Goal: Task Accomplishment & Management: Manage account settings

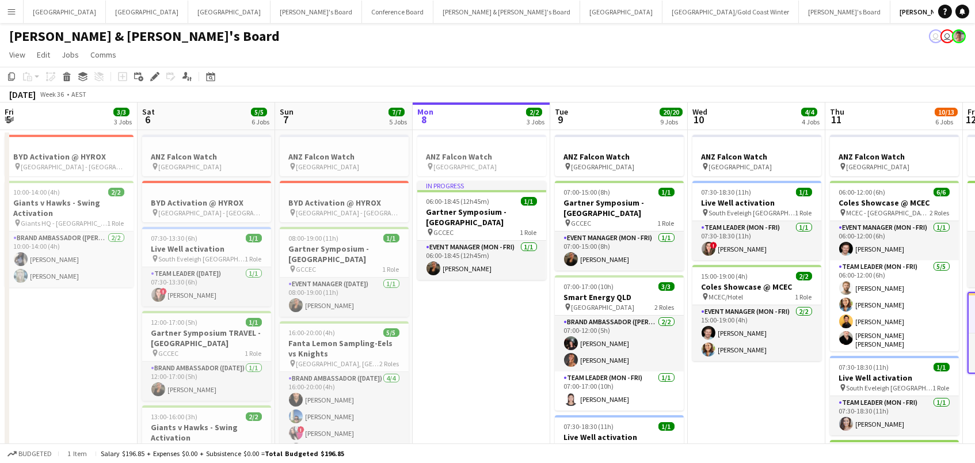
scroll to position [0, 374]
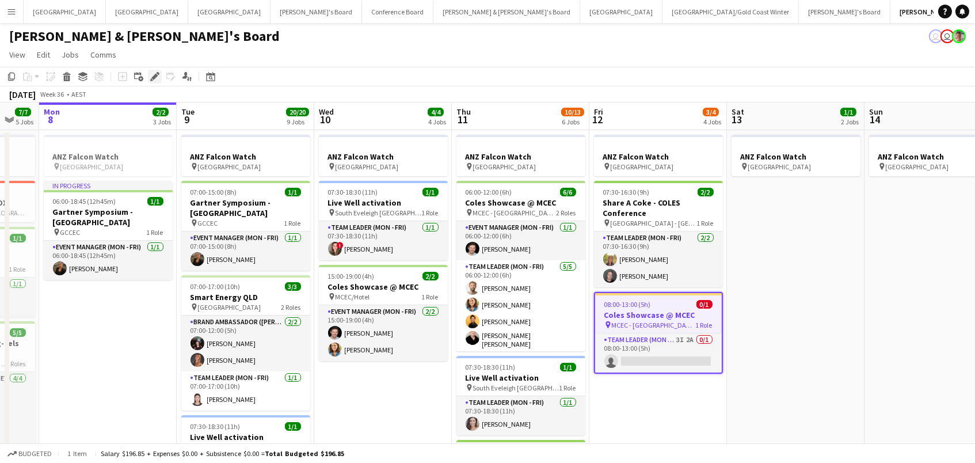
click at [151, 75] on icon "Edit" at bounding box center [154, 76] width 9 height 9
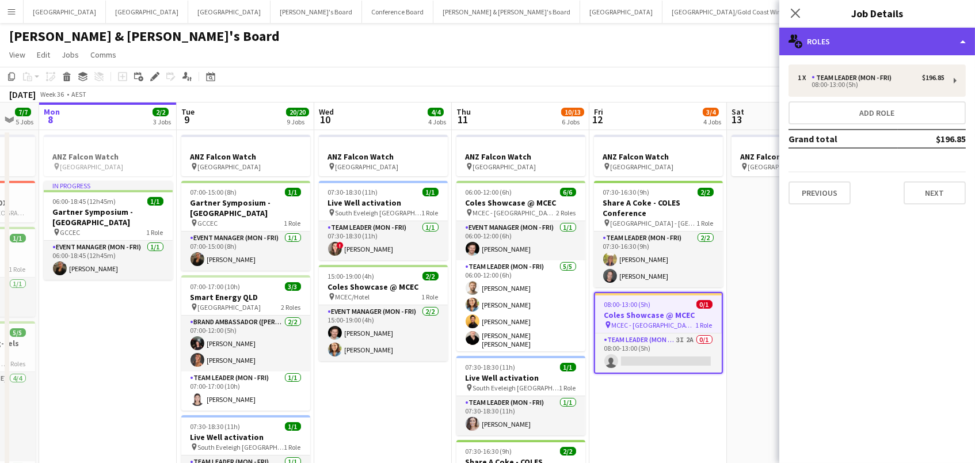
click at [858, 41] on div "multiple-users-add Roles" at bounding box center [878, 42] width 196 height 28
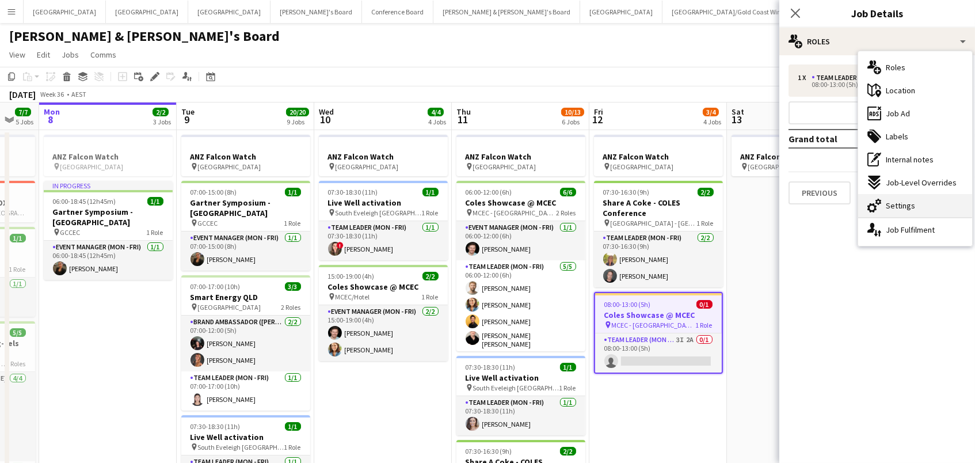
click at [879, 211] on icon "cog-double-3" at bounding box center [875, 206] width 14 height 14
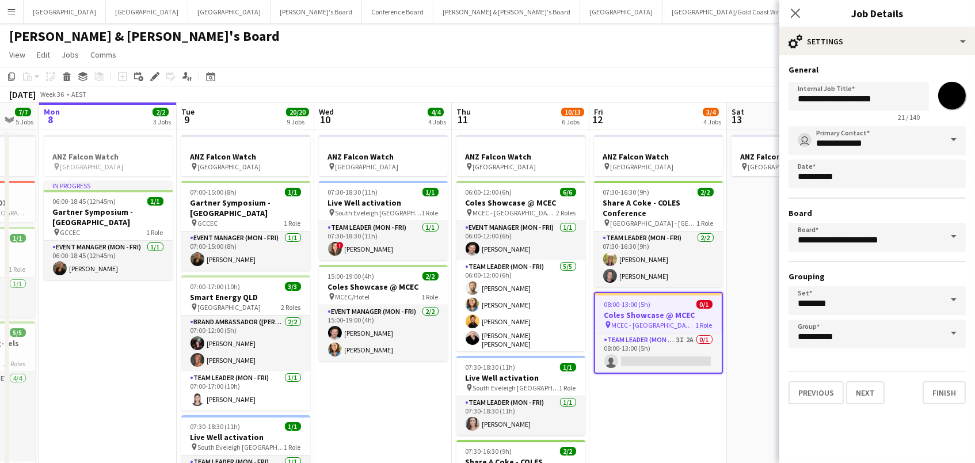
click at [773, 85] on app-toolbar "Copy Paste Paste Command V Paste with crew Command Shift V Paste linked Job Del…" at bounding box center [487, 77] width 975 height 20
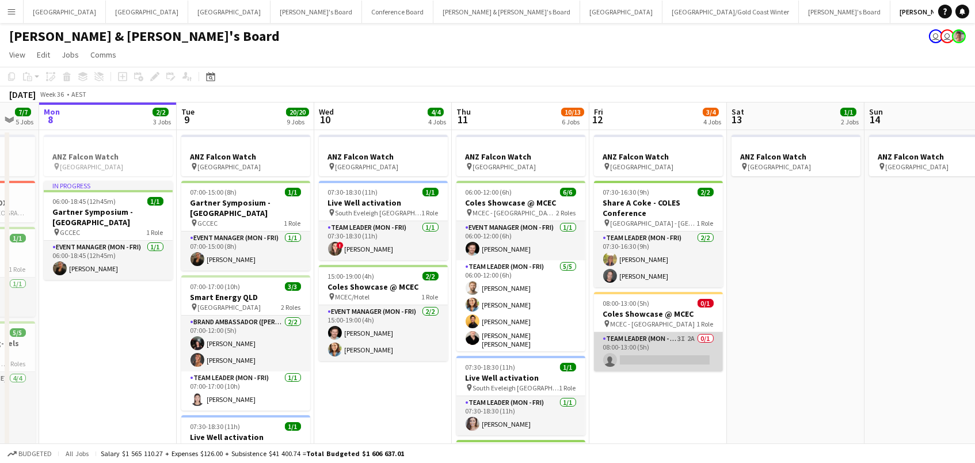
click at [623, 338] on app-card-role "Team Leader (Mon - Fri) 3I 2A 0/1 08:00-13:00 (5h) single-neutral-actions" at bounding box center [658, 351] width 129 height 39
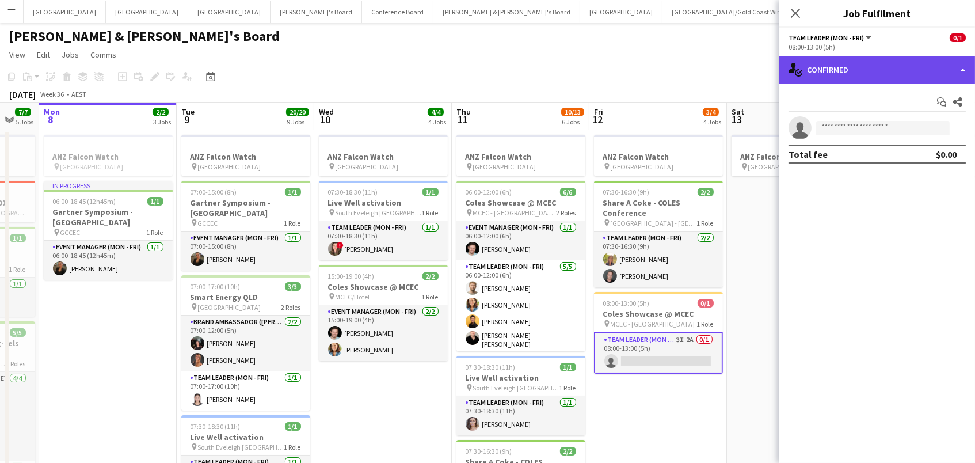
click at [836, 64] on div "single-neutral-actions-check-2 Confirmed" at bounding box center [878, 70] width 196 height 28
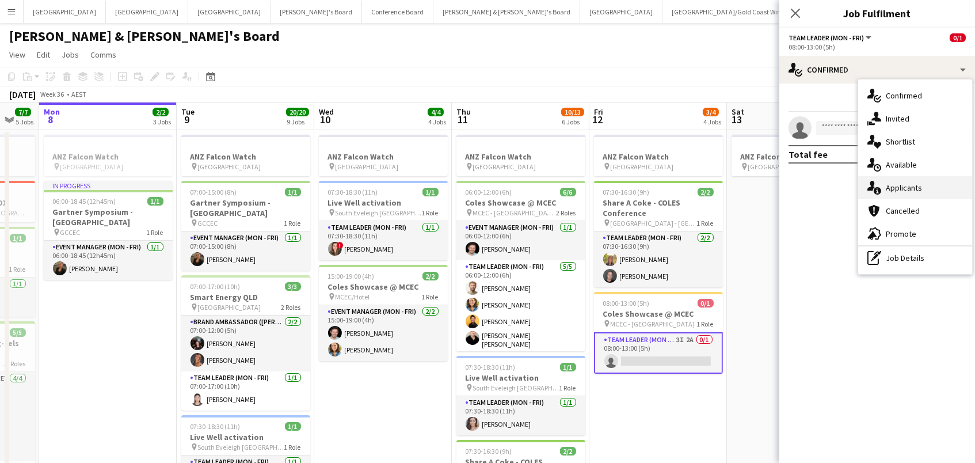
click at [952, 191] on div "single-neutral-actions-information Applicants" at bounding box center [915, 187] width 114 height 23
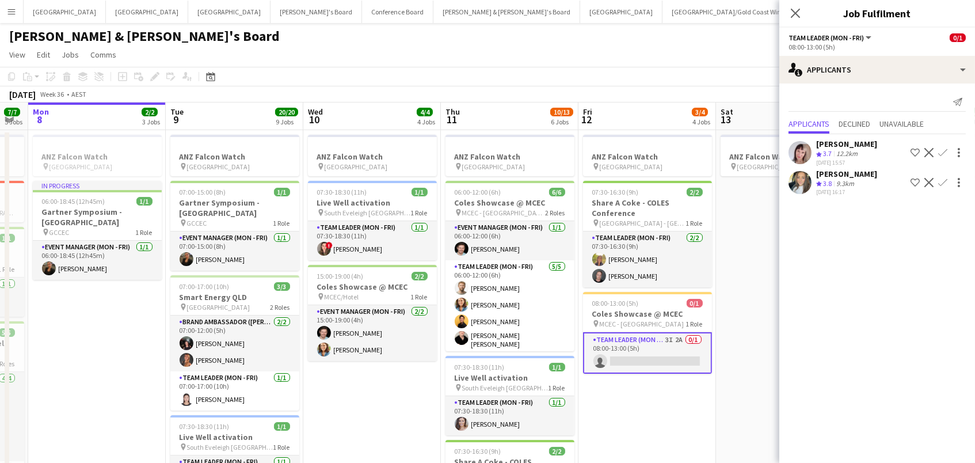
scroll to position [0, 0]
click at [793, 10] on icon at bounding box center [795, 13] width 9 height 9
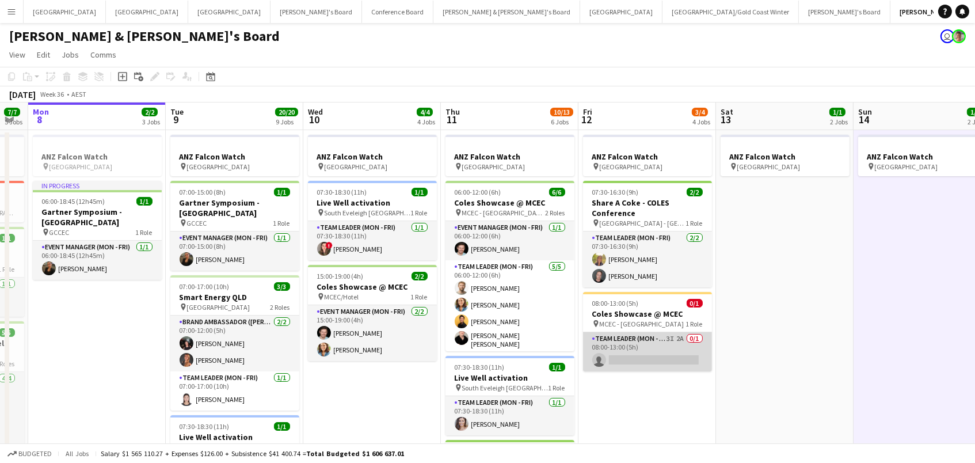
click at [604, 353] on app-card-role "Team Leader (Mon - Fri) 3I 2A 0/1 08:00-13:00 (5h) single-neutral-actions" at bounding box center [647, 351] width 129 height 39
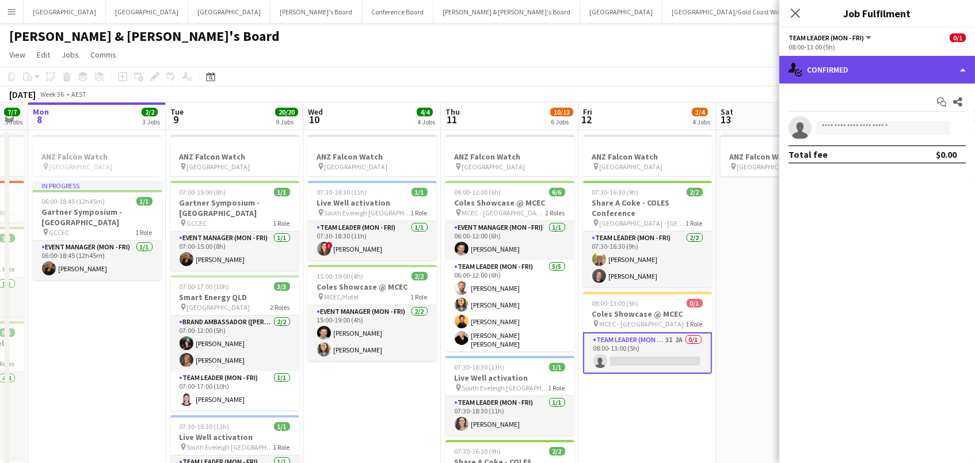
click at [891, 69] on div "single-neutral-actions-check-2 Confirmed" at bounding box center [878, 70] width 196 height 28
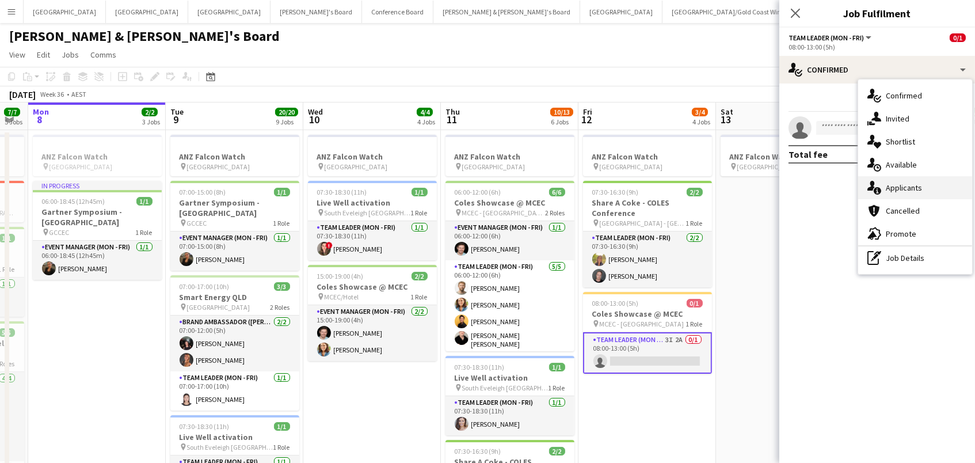
click at [899, 194] on div "single-neutral-actions-information Applicants" at bounding box center [915, 187] width 114 height 23
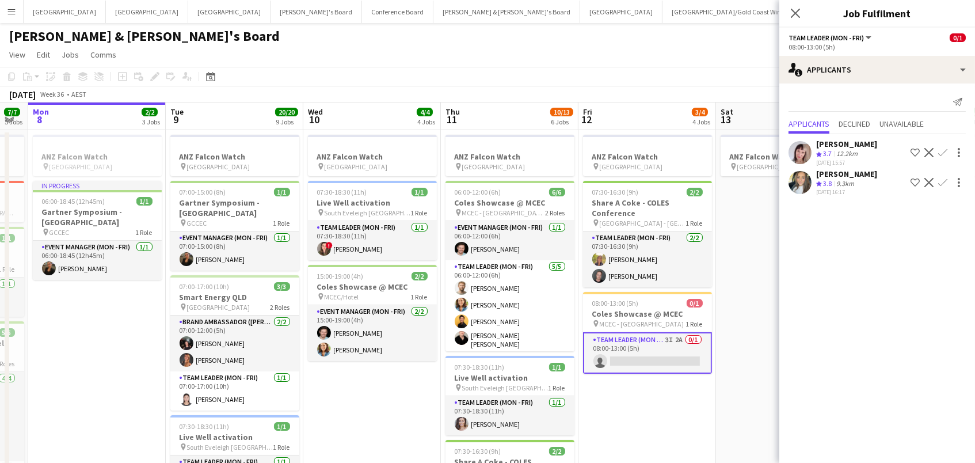
click at [668, 53] on app-page-menu "View Day view expanded Day view collapsed Month view Date picker Jump to today …" at bounding box center [487, 56] width 975 height 22
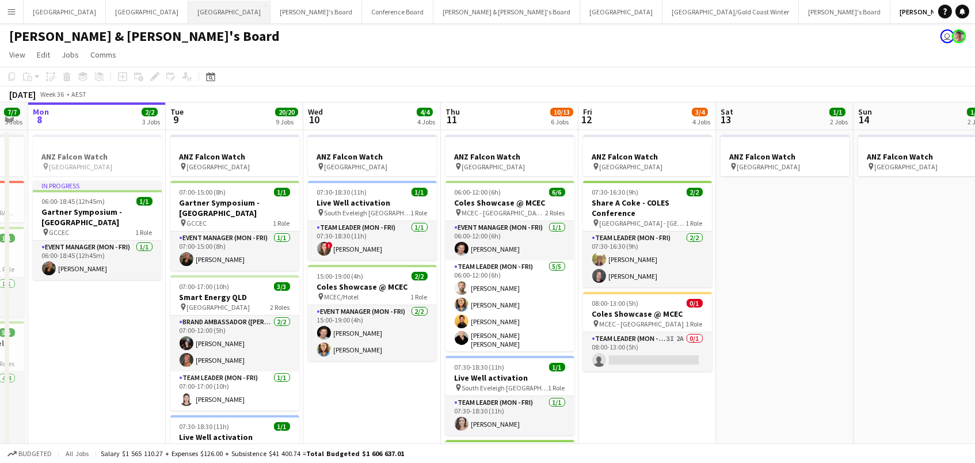
click at [188, 1] on button "Melbourne Close" at bounding box center [229, 12] width 82 height 22
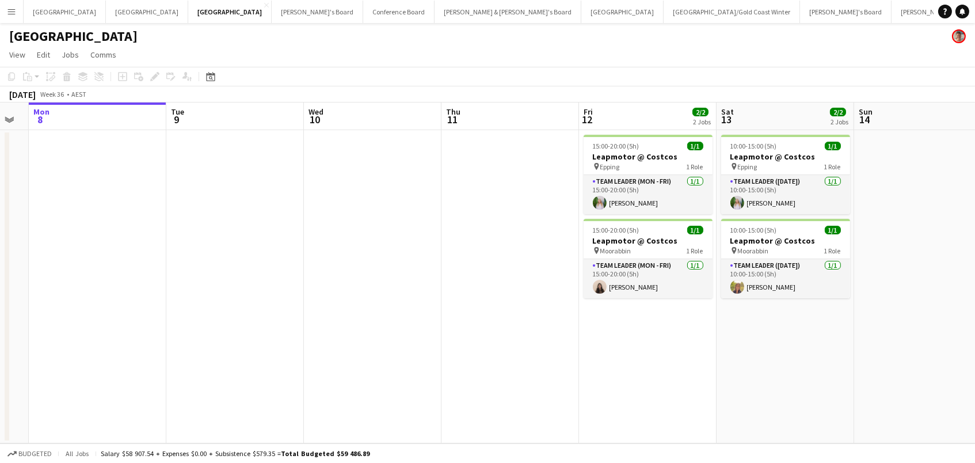
scroll to position [0, 384]
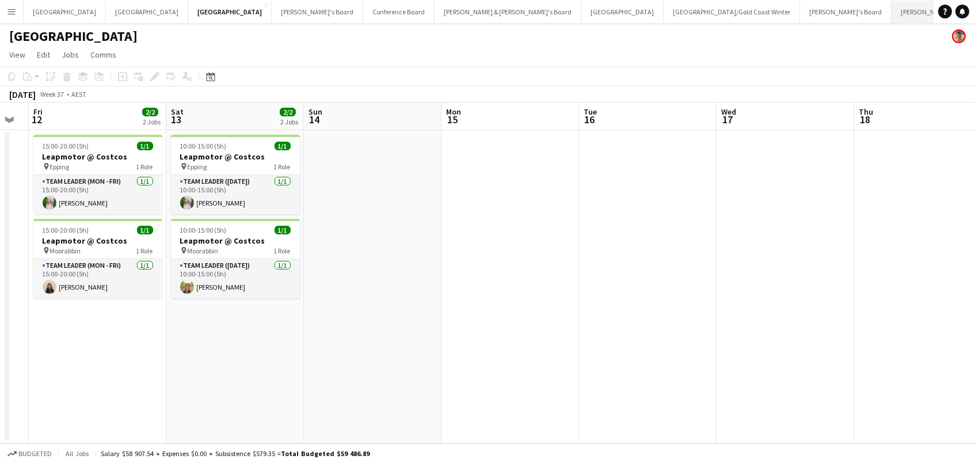
click at [892, 18] on button "James & Arrence's Board Close" at bounding box center [965, 12] width 147 height 22
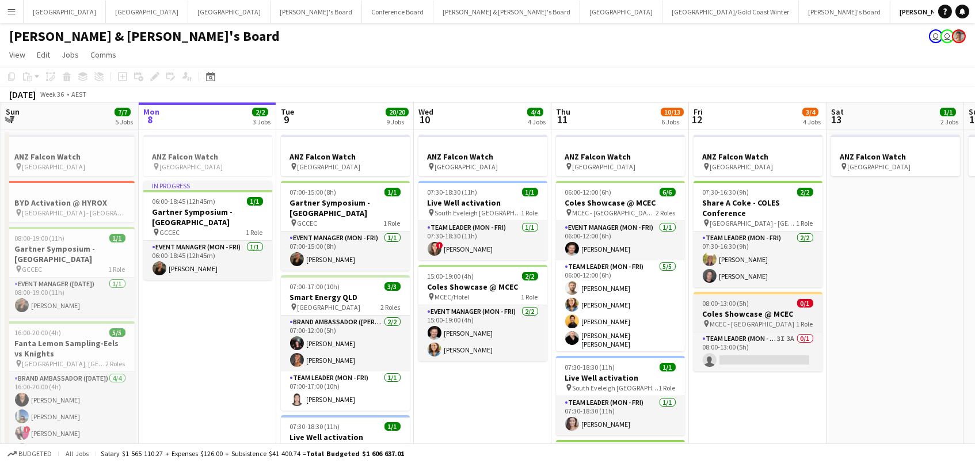
click at [746, 309] on h3 "Coles Showcase @ MCEC" at bounding box center [758, 314] width 129 height 10
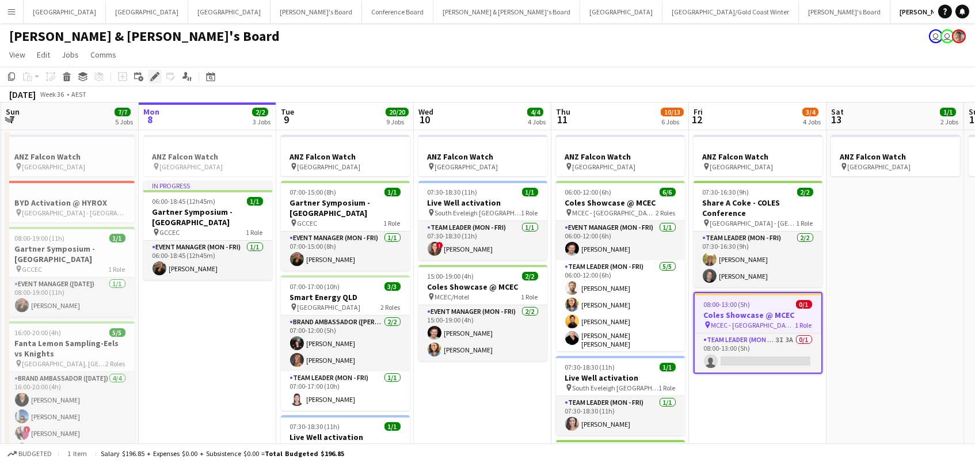
click at [154, 77] on icon at bounding box center [154, 77] width 6 height 6
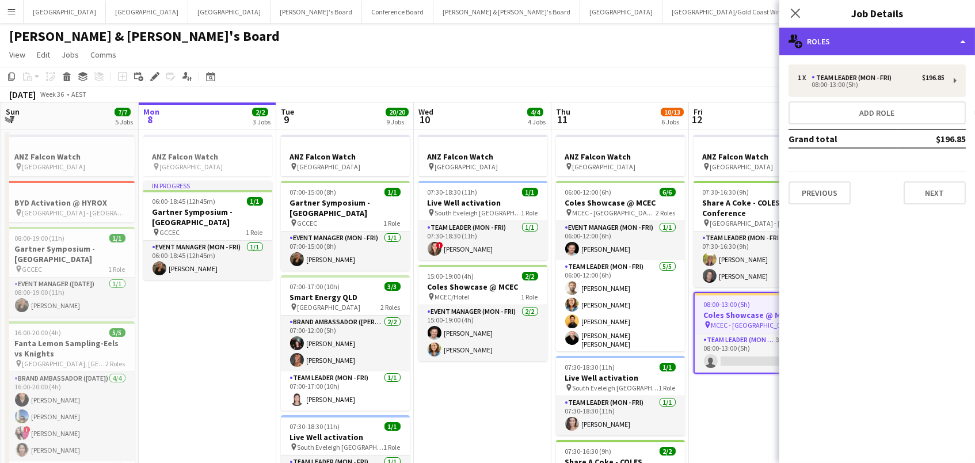
click at [838, 53] on div "multiple-users-add Roles" at bounding box center [878, 42] width 196 height 28
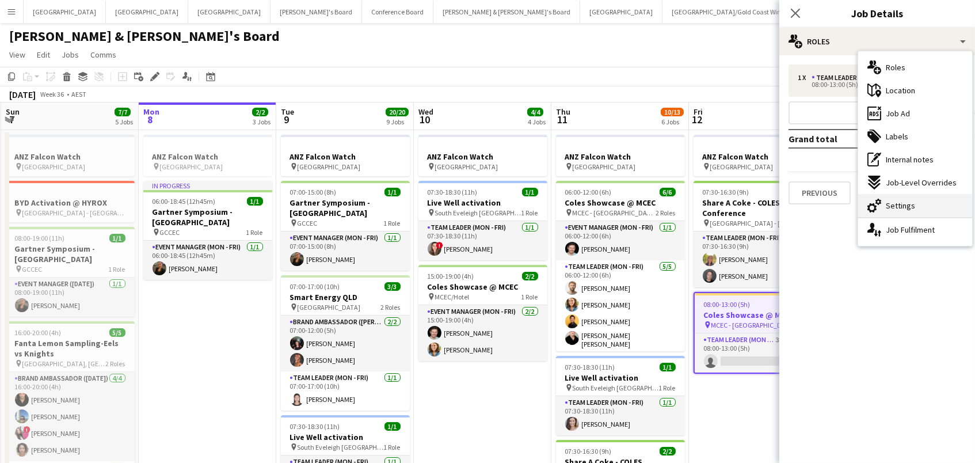
click at [892, 201] on span "Settings" at bounding box center [900, 205] width 29 height 10
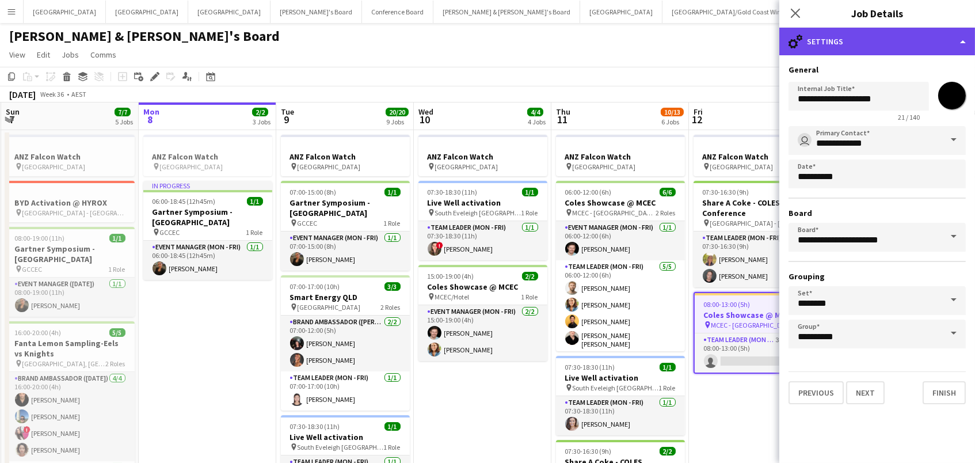
click at [836, 43] on div "cog-double-3 Settings" at bounding box center [878, 42] width 196 height 28
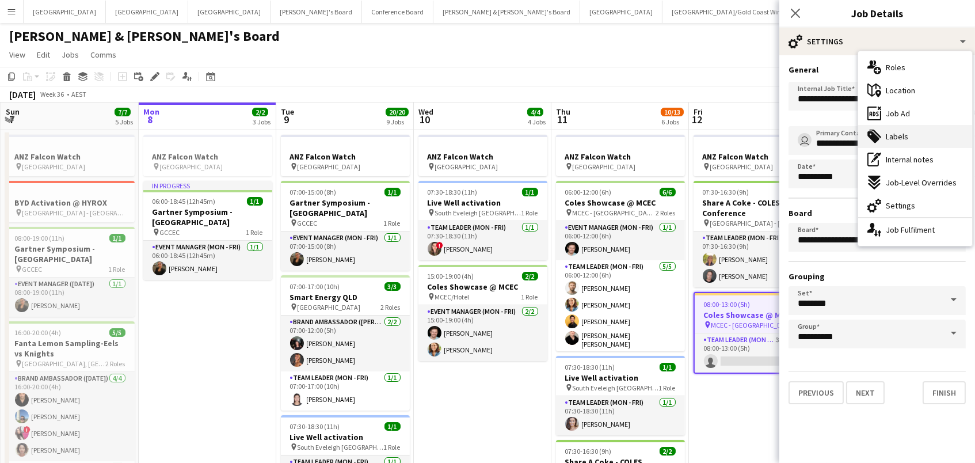
click at [887, 137] on span "Labels" at bounding box center [897, 136] width 22 height 10
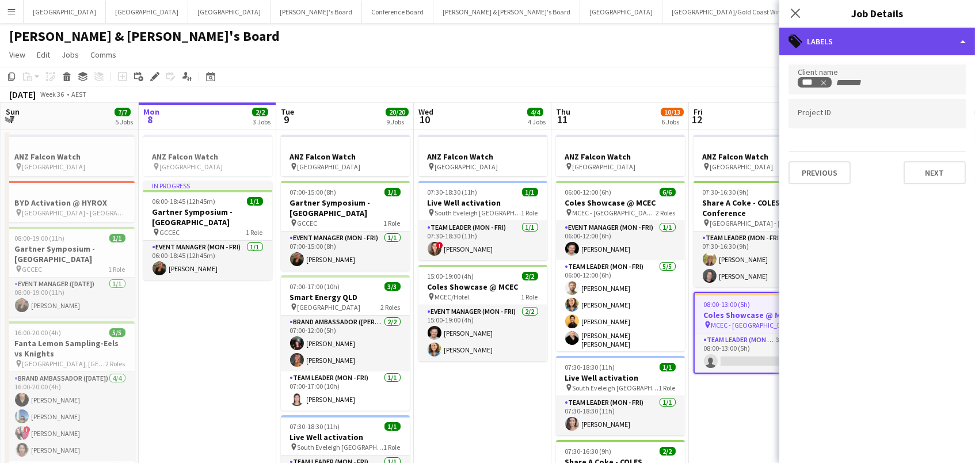
click at [828, 40] on div "tags-double Labels" at bounding box center [878, 42] width 196 height 28
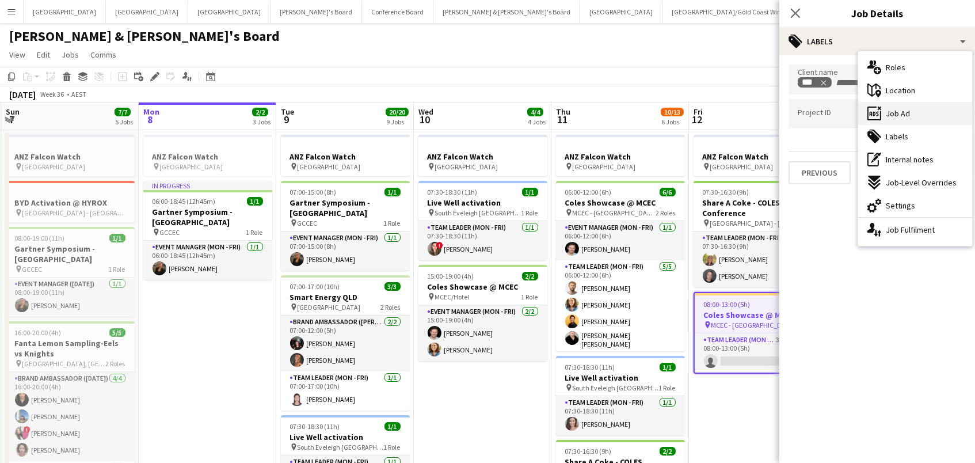
click at [889, 119] on div "ads-window Job Ad" at bounding box center [915, 113] width 114 height 23
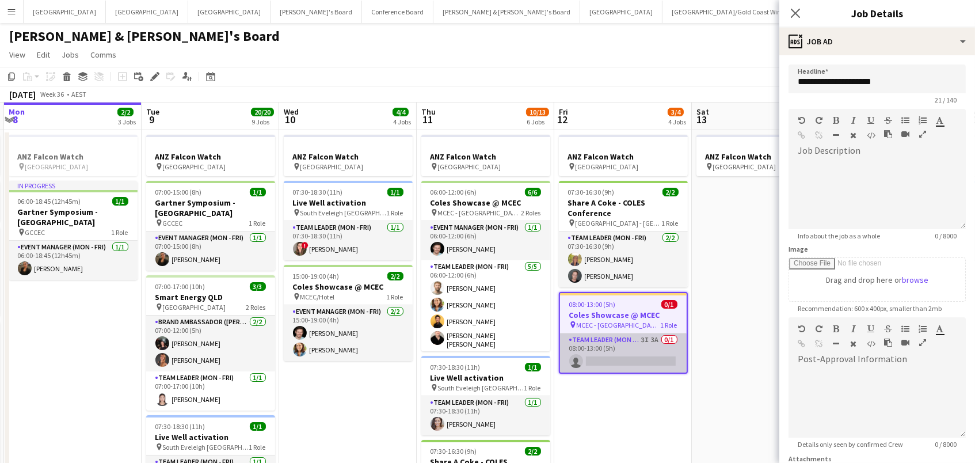
scroll to position [0, 442]
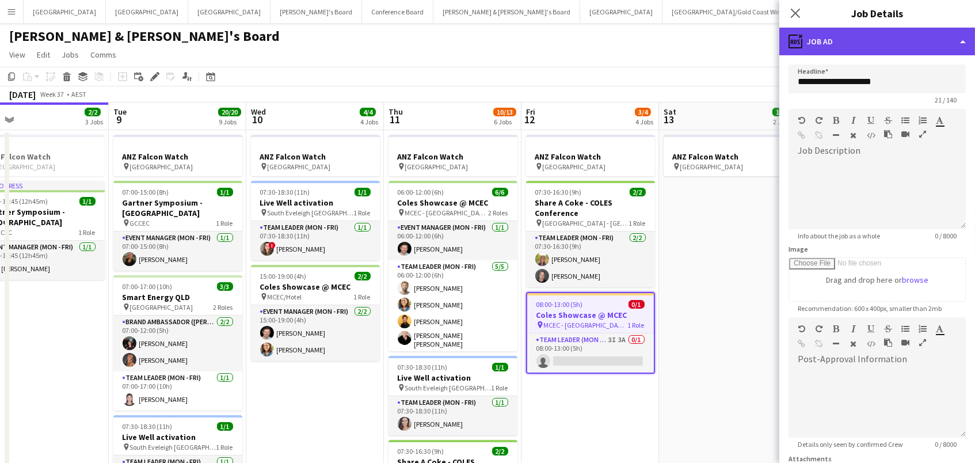
click at [835, 43] on div "ads-window Job Ad" at bounding box center [878, 42] width 196 height 28
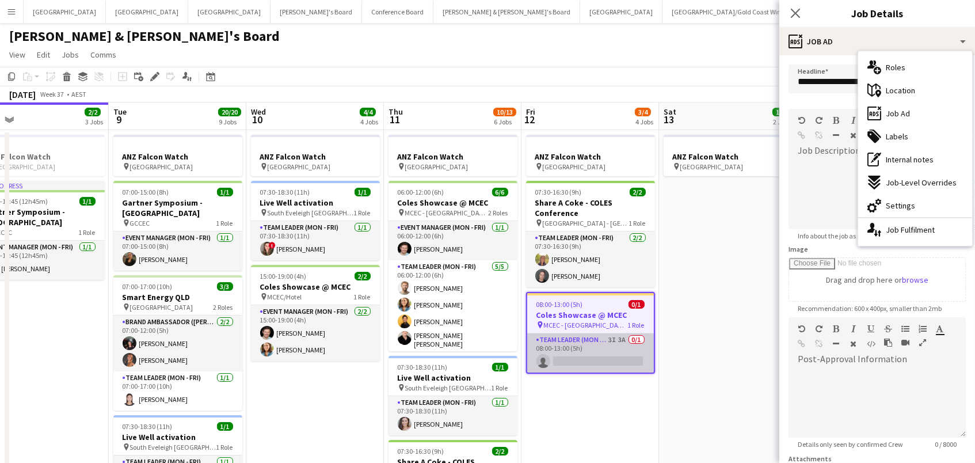
click at [584, 339] on app-card-role "Team Leader (Mon - Fri) 3I 3A 0/1 08:00-13:00 (5h) single-neutral-actions" at bounding box center [590, 352] width 127 height 39
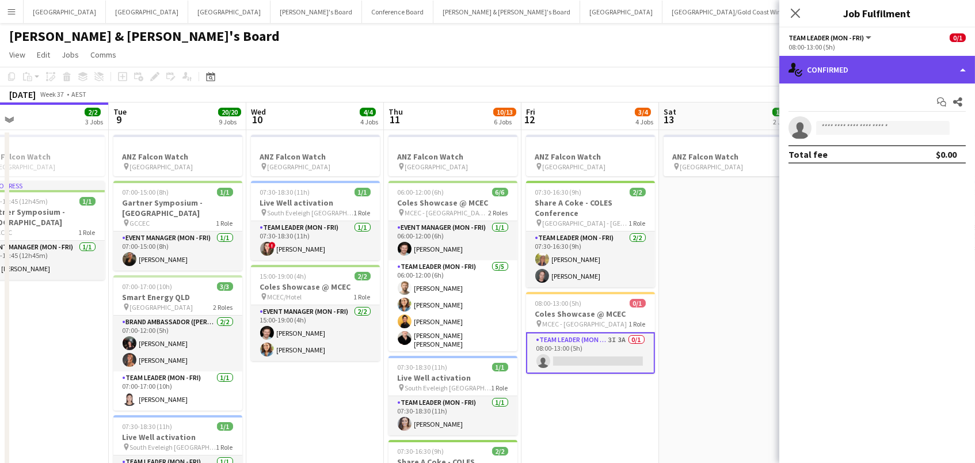
click at [885, 68] on div "single-neutral-actions-check-2 Confirmed" at bounding box center [878, 70] width 196 height 28
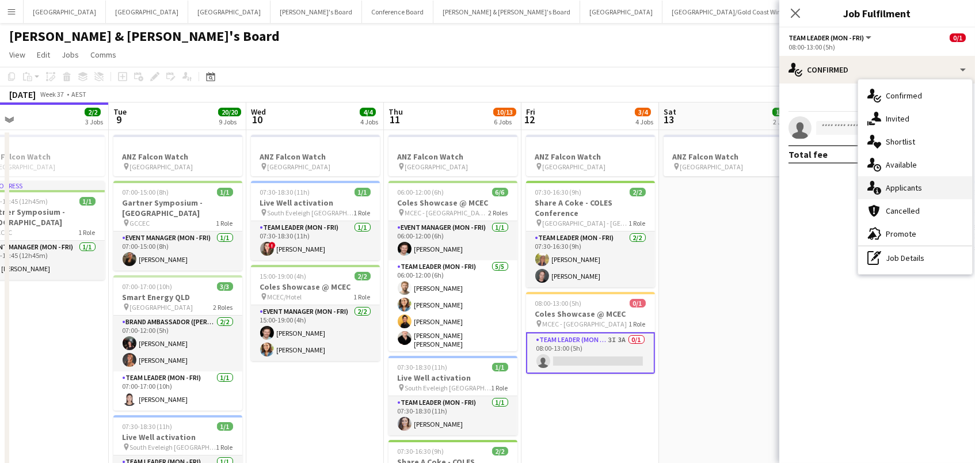
click at [941, 185] on div "single-neutral-actions-information Applicants" at bounding box center [915, 187] width 114 height 23
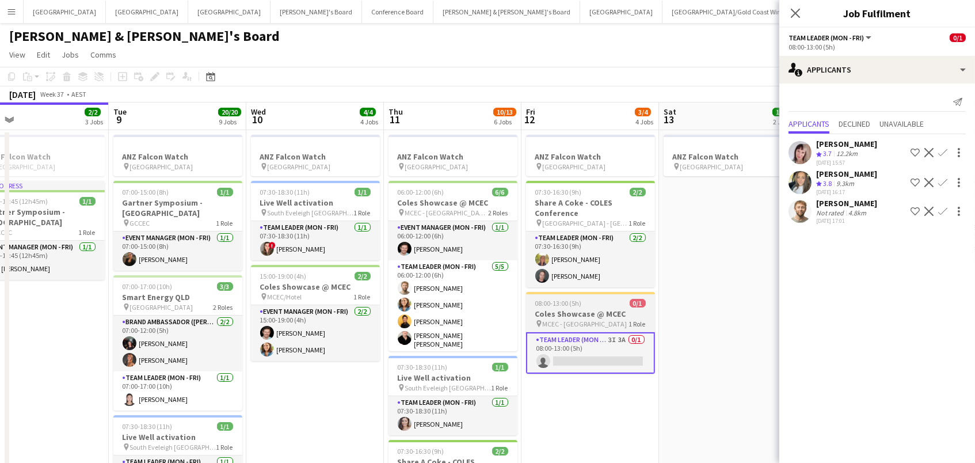
click at [587, 306] on app-job-card "08:00-13:00 (5h) 0/1 Coles Showcase @ MCEC pin MCEC - VIC 1 Role Team Leader (M…" at bounding box center [590, 333] width 129 height 82
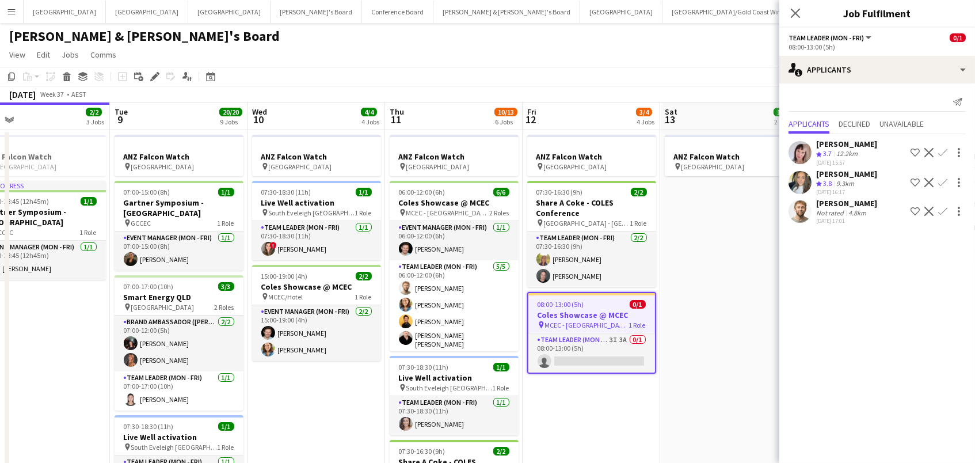
scroll to position [1, 0]
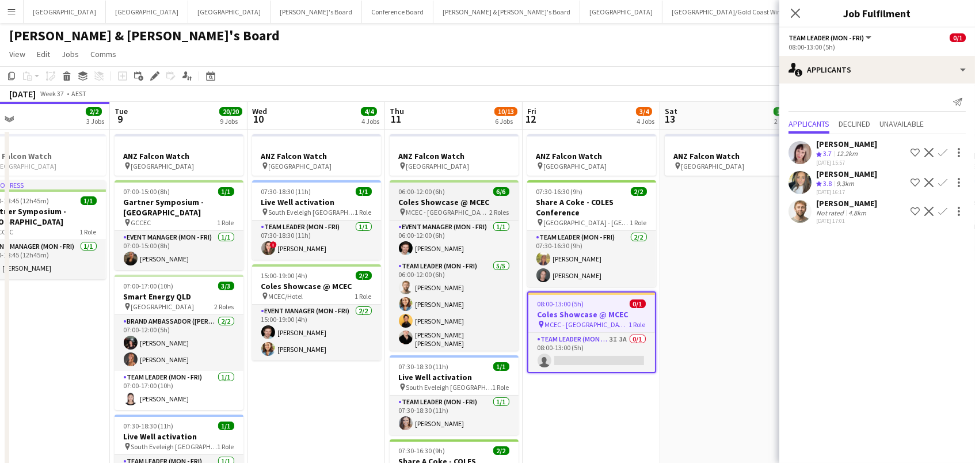
click at [417, 181] on div at bounding box center [454, 181] width 129 height 2
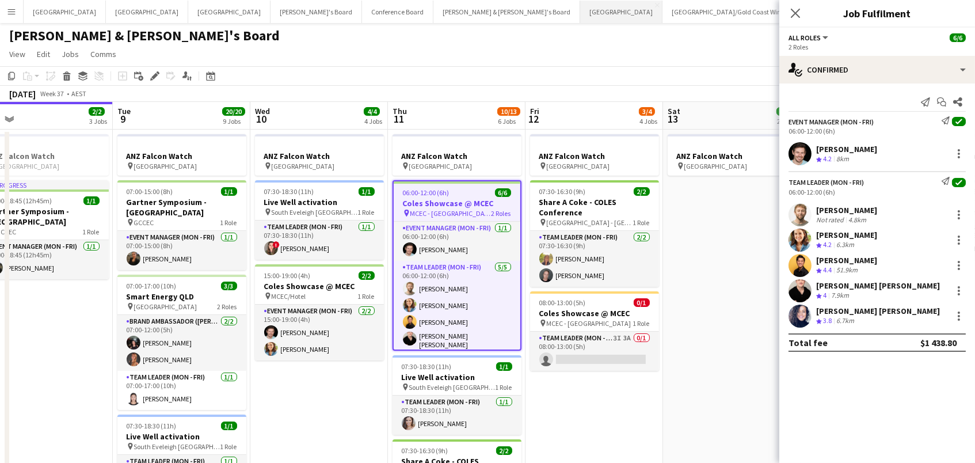
scroll to position [0, 440]
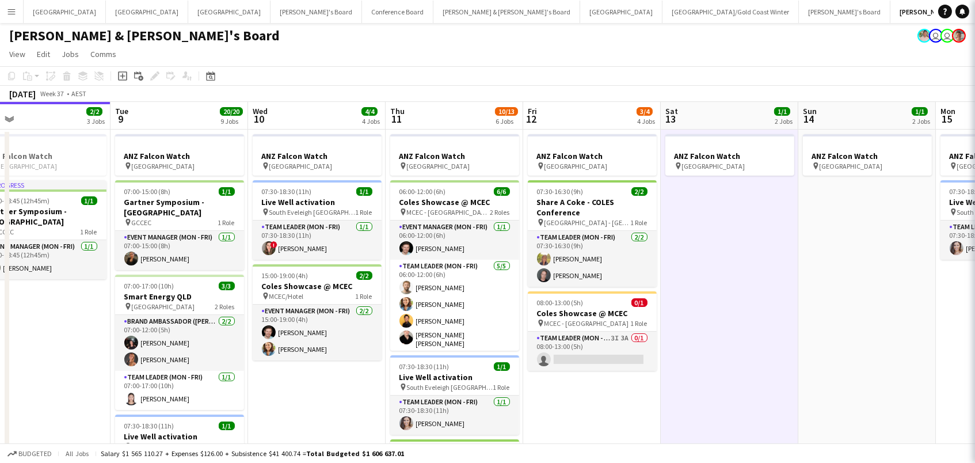
scroll to position [0, 439]
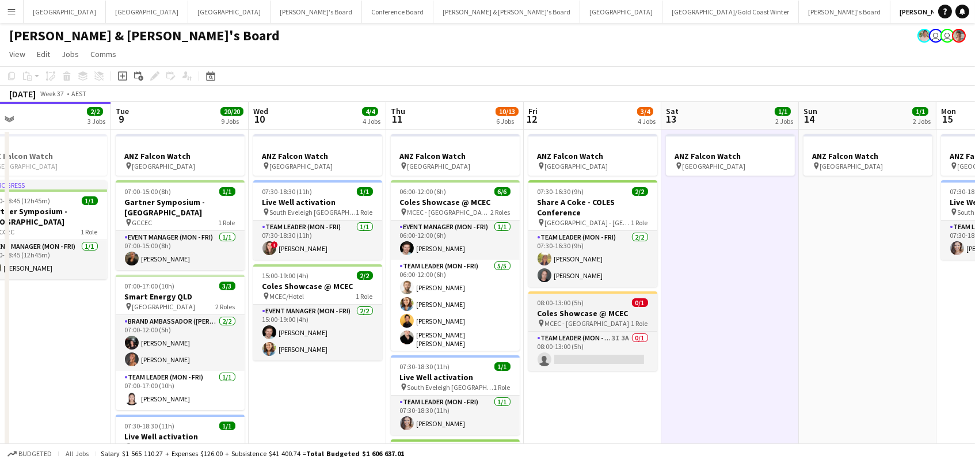
click at [597, 315] on h3 "Coles Showcase @ MCEC" at bounding box center [593, 313] width 129 height 10
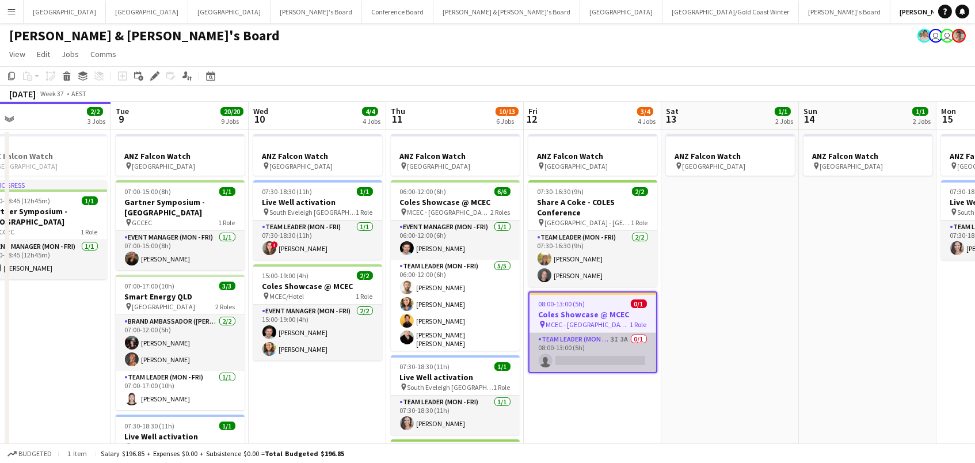
click at [591, 343] on app-card-role "Team Leader (Mon - Fri) 3I 3A 0/1 08:00-13:00 (5h) single-neutral-actions" at bounding box center [593, 352] width 127 height 39
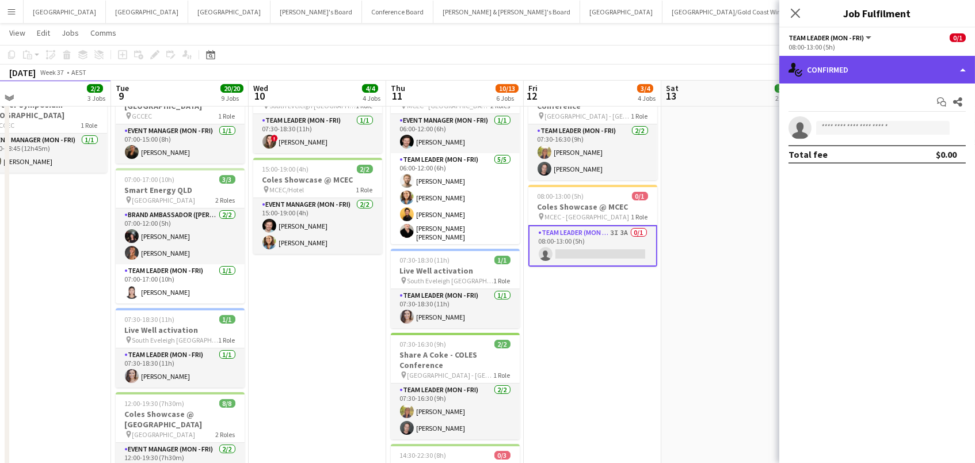
scroll to position [104, 0]
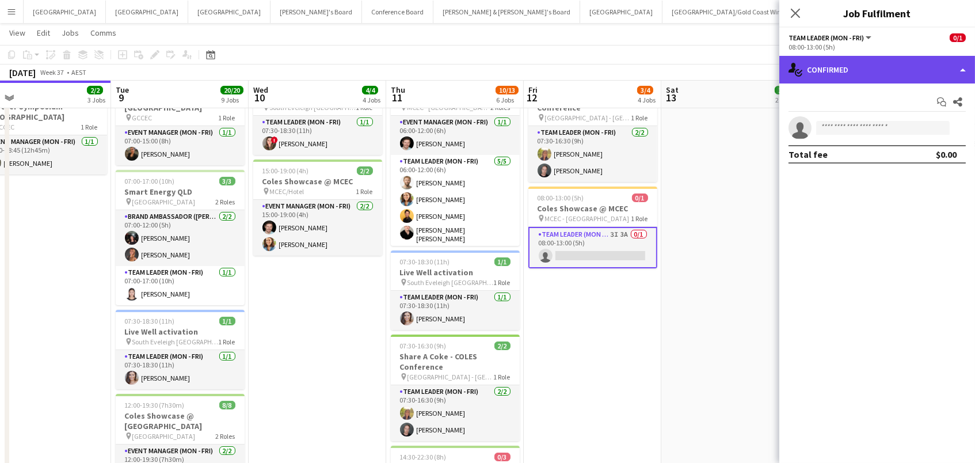
click at [934, 73] on div "single-neutral-actions-check-2 Confirmed" at bounding box center [878, 70] width 196 height 28
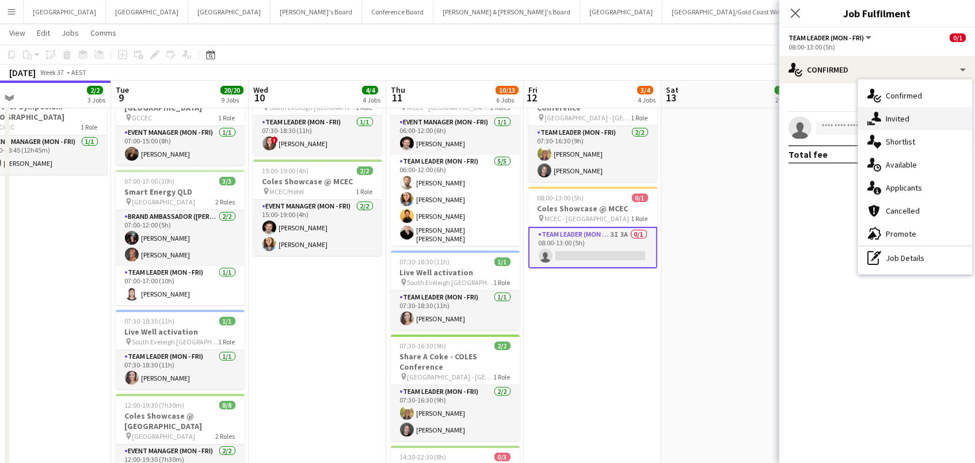
click at [933, 113] on div "single-neutral-actions-share-1 Invited" at bounding box center [915, 118] width 114 height 23
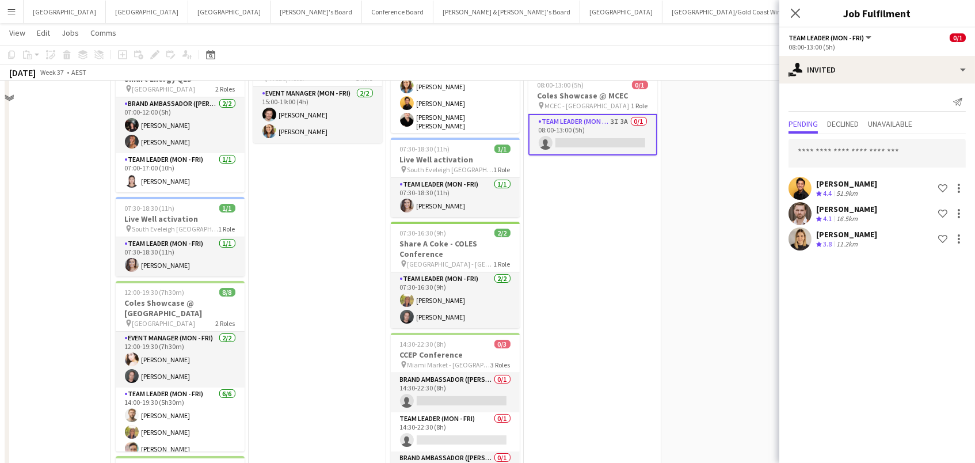
scroll to position [237, 0]
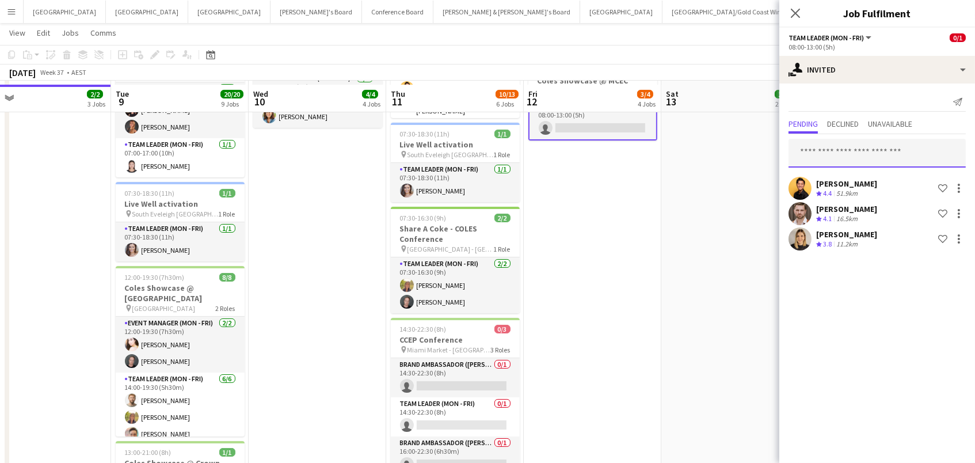
click at [866, 154] on input "text" at bounding box center [877, 153] width 177 height 29
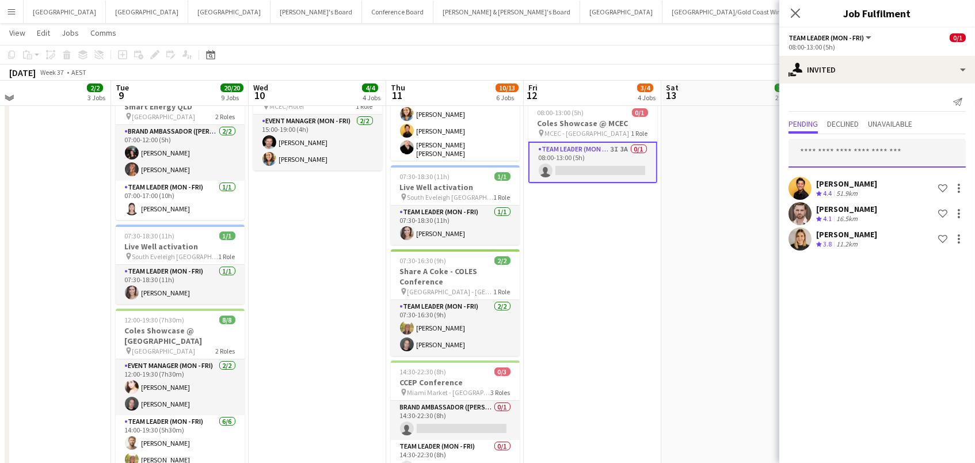
scroll to position [187, 0]
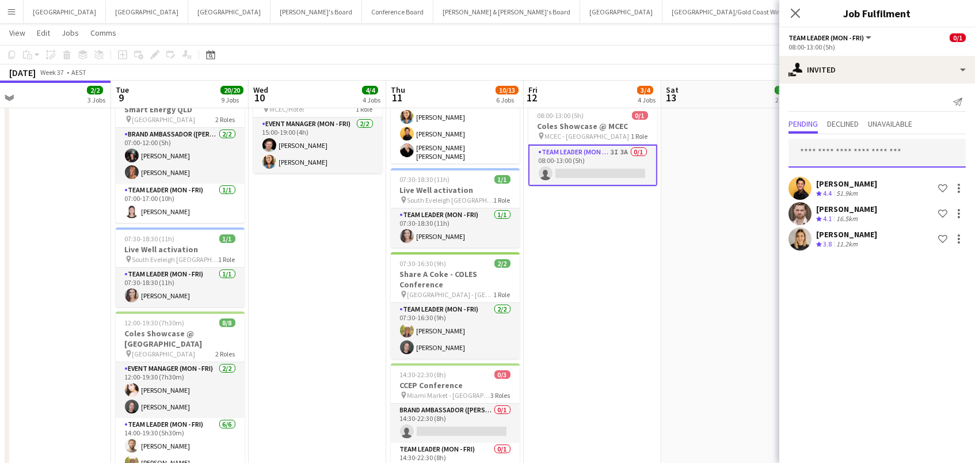
type input "*"
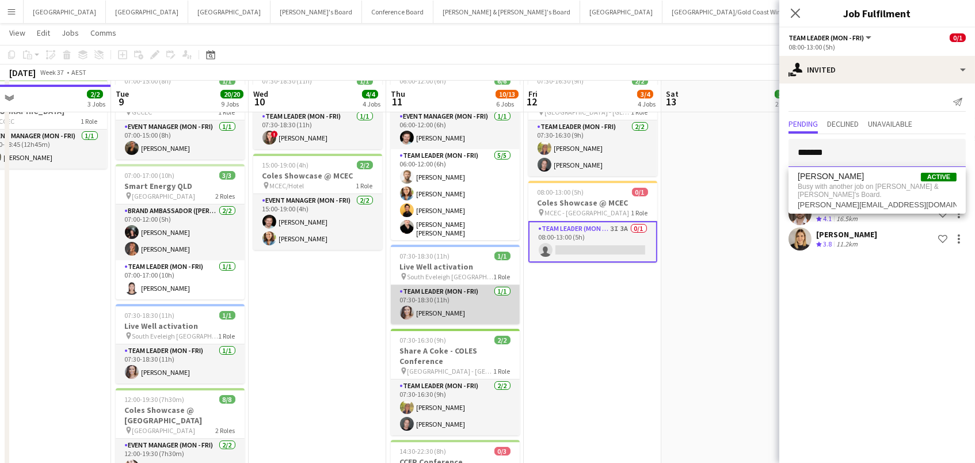
scroll to position [107, 0]
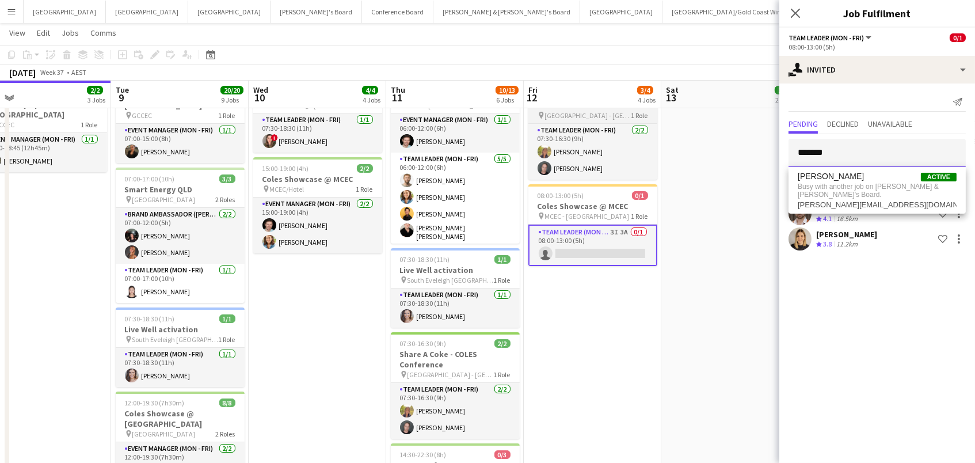
drag, startPoint x: 841, startPoint y: 156, endPoint x: 619, endPoint y: 121, distance: 224.9
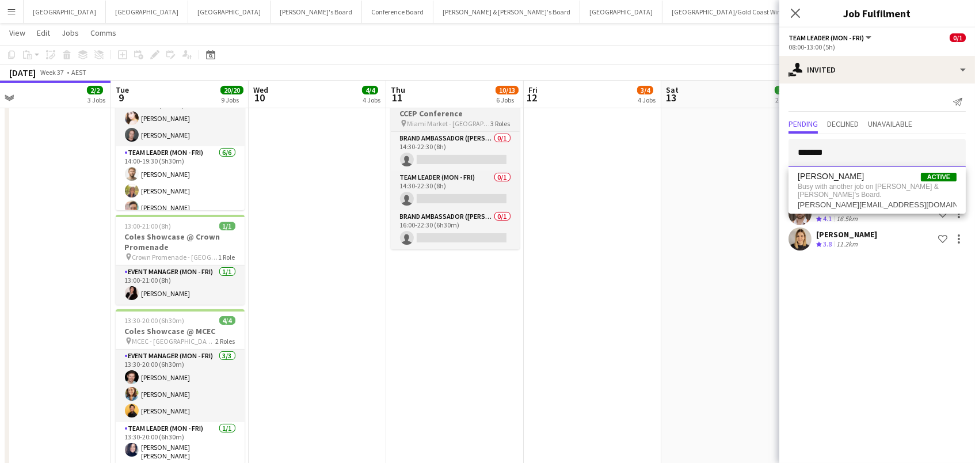
scroll to position [465, 0]
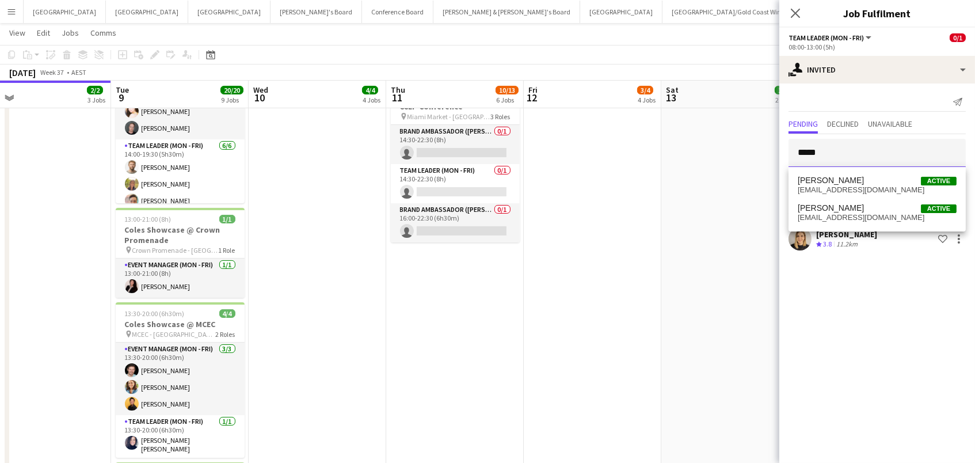
type input "*****"
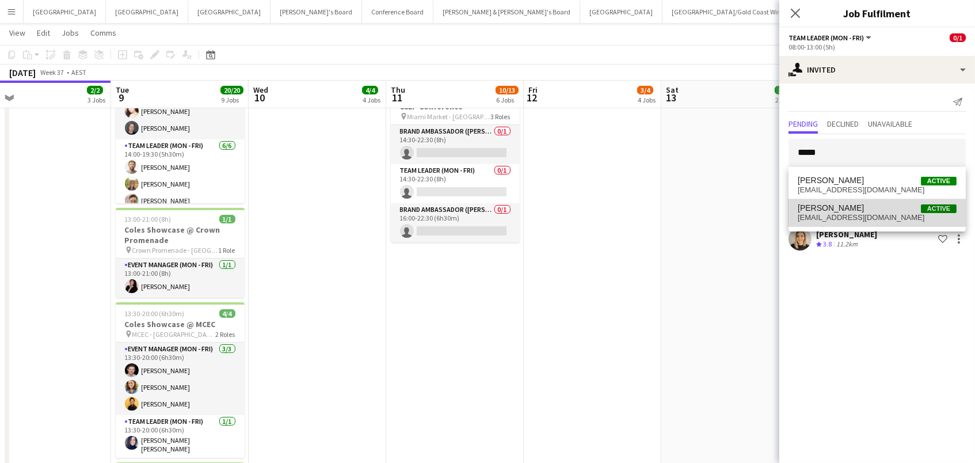
drag, startPoint x: 759, startPoint y: 219, endPoint x: 828, endPoint y: 208, distance: 69.4
click at [828, 208] on span "Angie Osorio" at bounding box center [831, 208] width 66 height 10
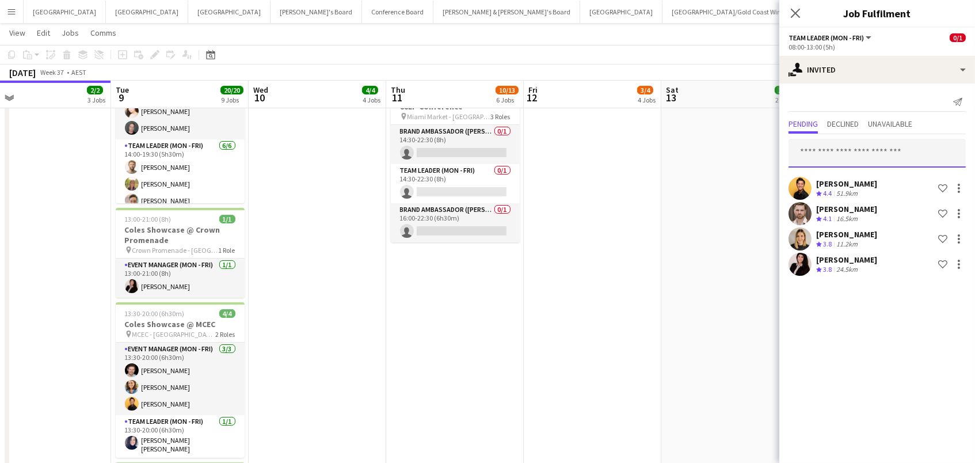
click at [872, 145] on input "text" at bounding box center [877, 153] width 177 height 29
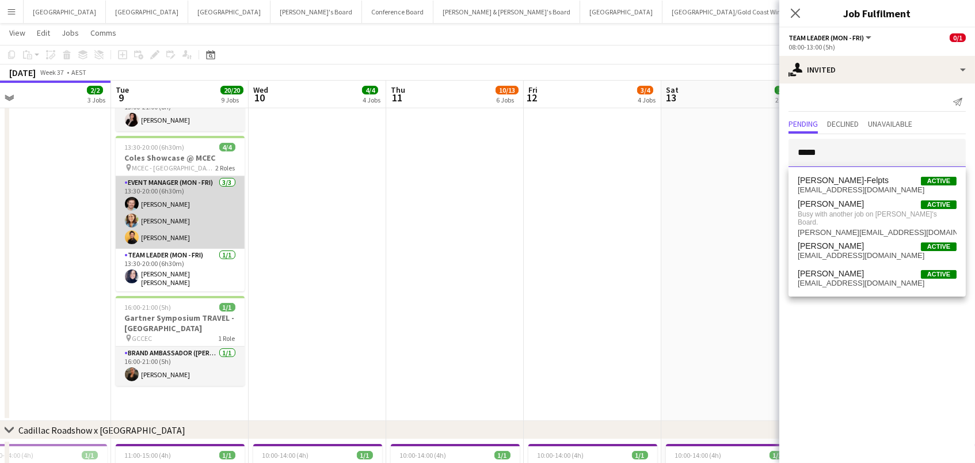
scroll to position [665, 0]
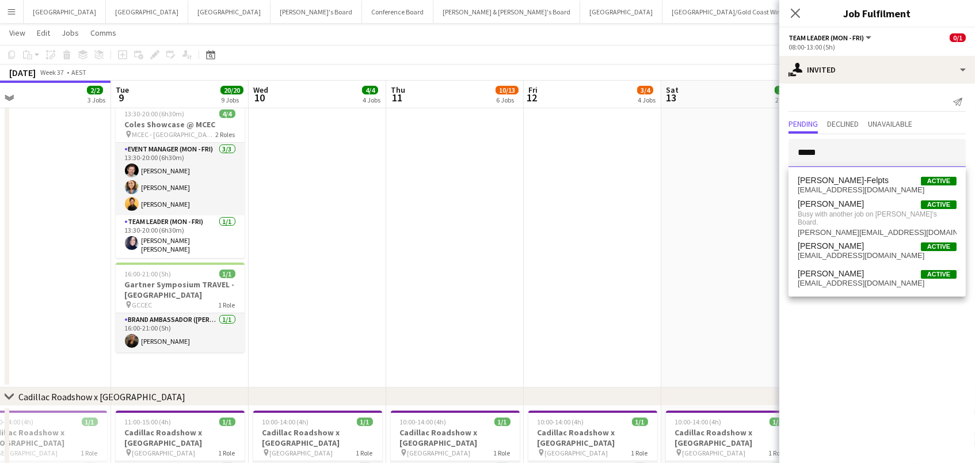
drag, startPoint x: 826, startPoint y: 153, endPoint x: 598, endPoint y: 123, distance: 229.9
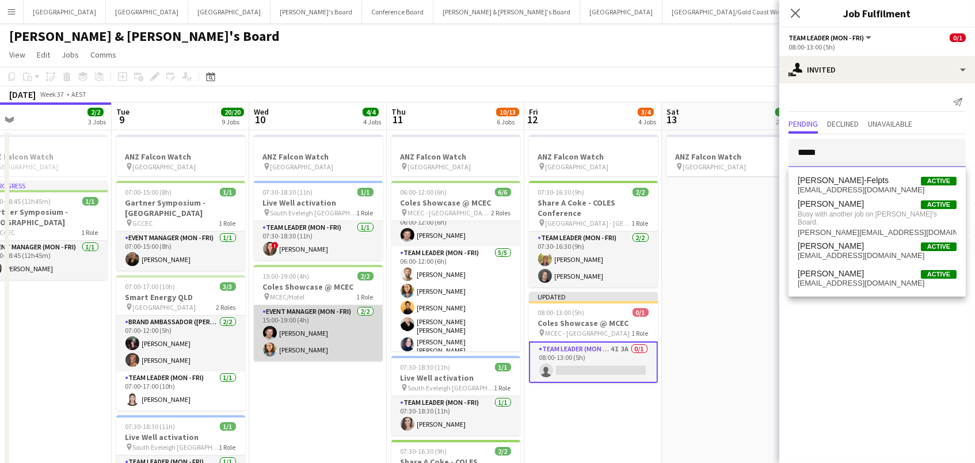
scroll to position [0, 0]
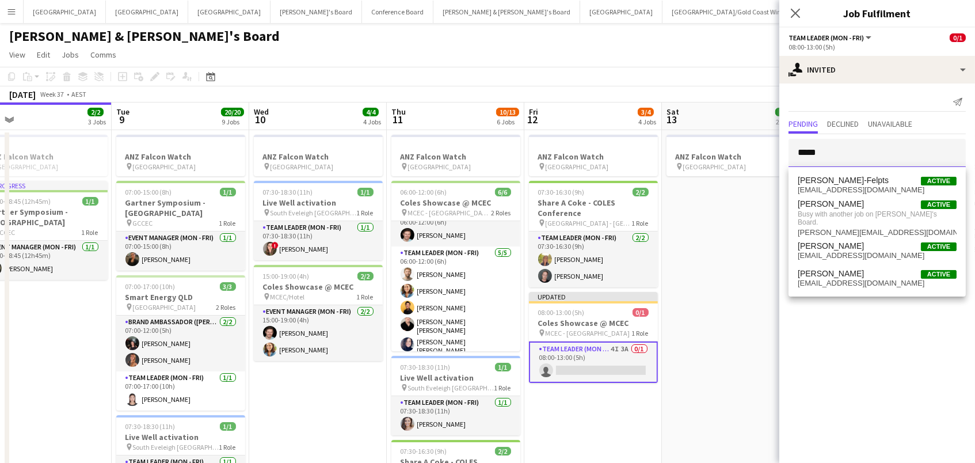
type input "*****"
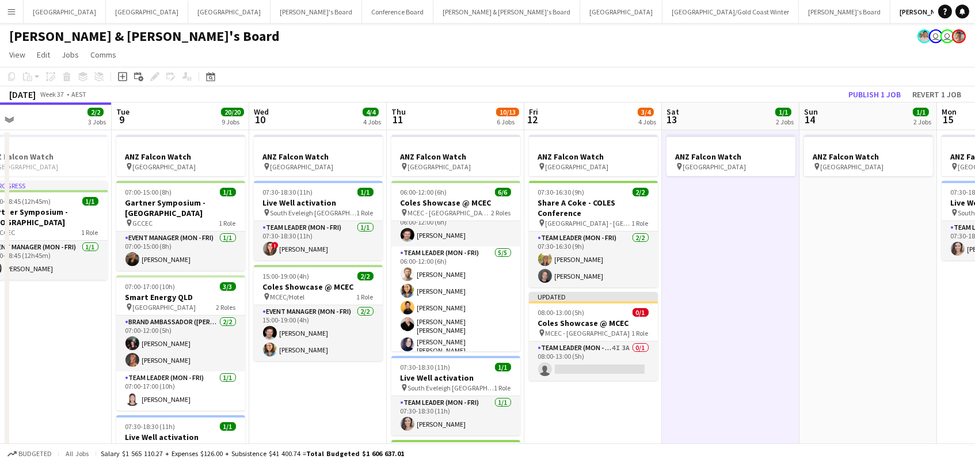
click at [864, 86] on div "September 2025 Week 37 • AEST Publish 1 job Revert 1 job" at bounding box center [487, 94] width 975 height 16
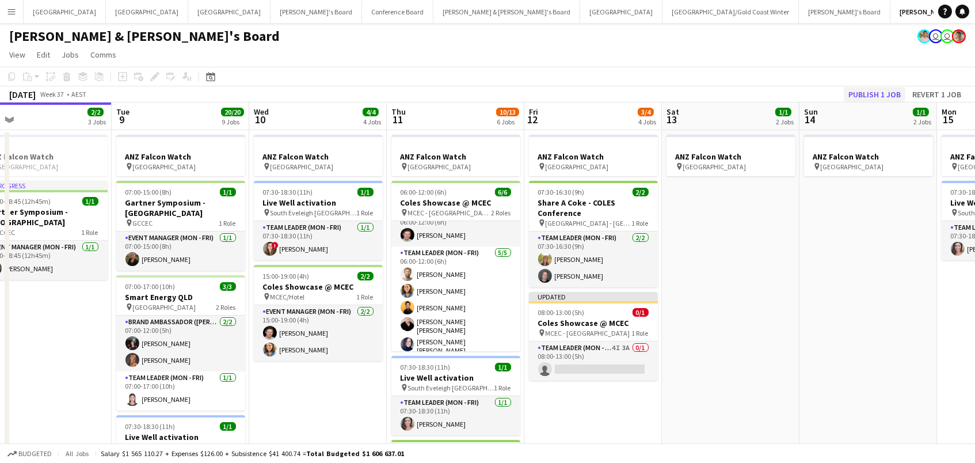
click at [861, 94] on button "Publish 1 job" at bounding box center [875, 94] width 62 height 15
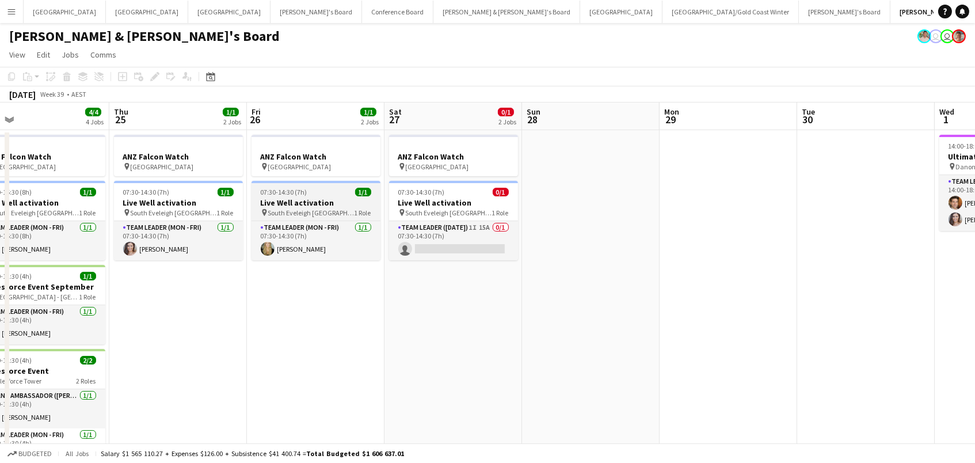
scroll to position [0, 314]
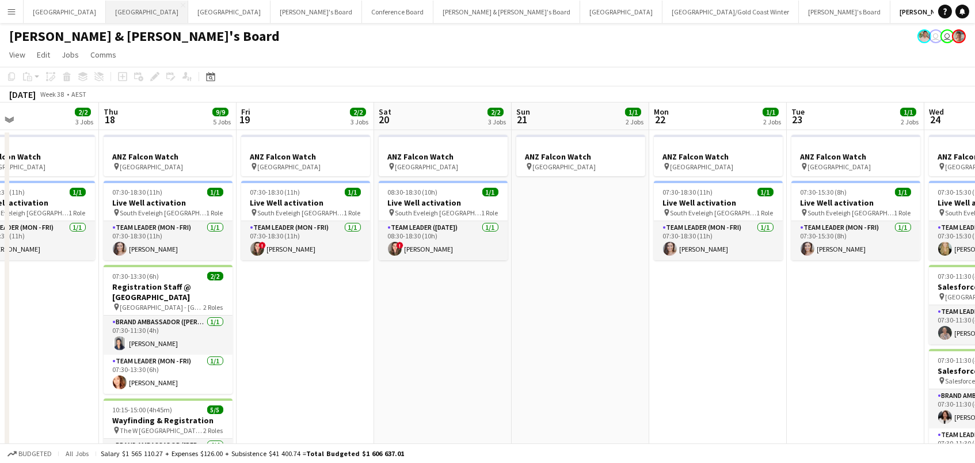
click at [106, 14] on button "Perth Close" at bounding box center [147, 12] width 82 height 22
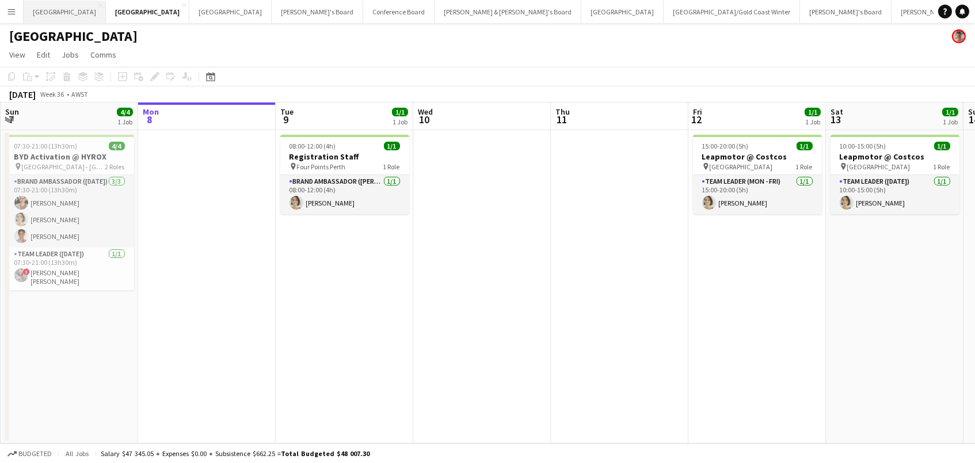
scroll to position [0, 1]
click at [48, 13] on button "Adelaide Close" at bounding box center [65, 12] width 82 height 22
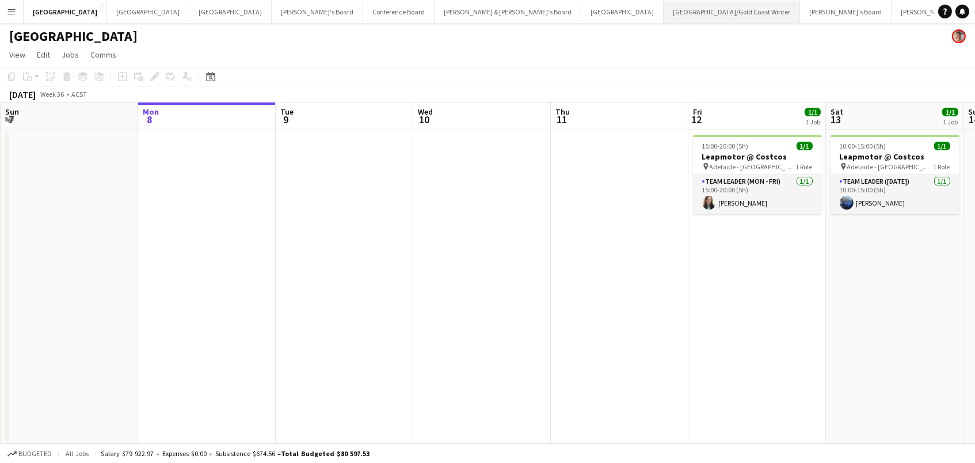
scroll to position [1, 0]
click at [664, 16] on button "Brisbane/Gold Coast Winter Close" at bounding box center [732, 12] width 136 height 22
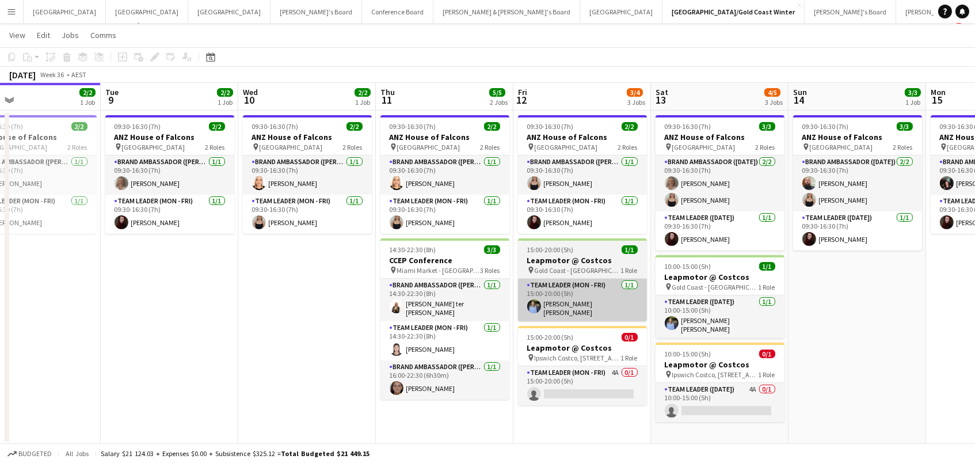
scroll to position [0, 566]
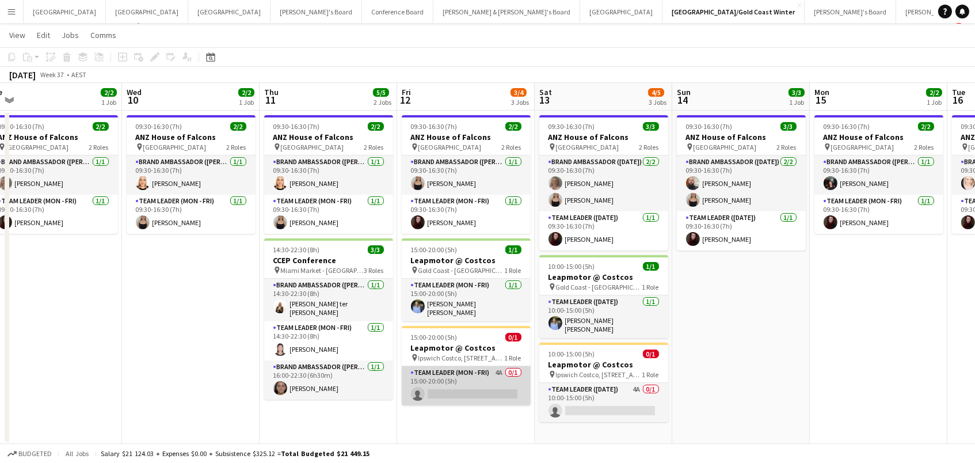
click at [458, 384] on app-card-role "Team Leader (Mon - Fri) 4A 0/1 15:00-20:00 (5h) single-neutral-actions" at bounding box center [466, 385] width 129 height 39
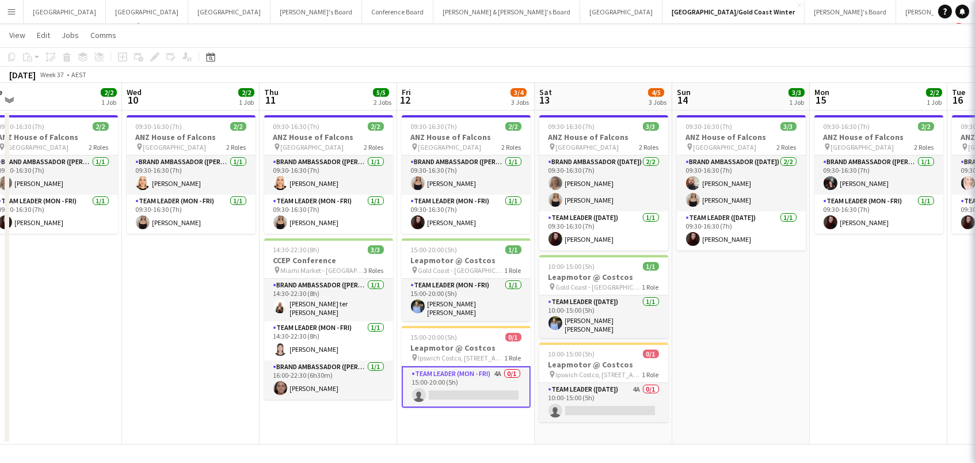
scroll to position [0, 567]
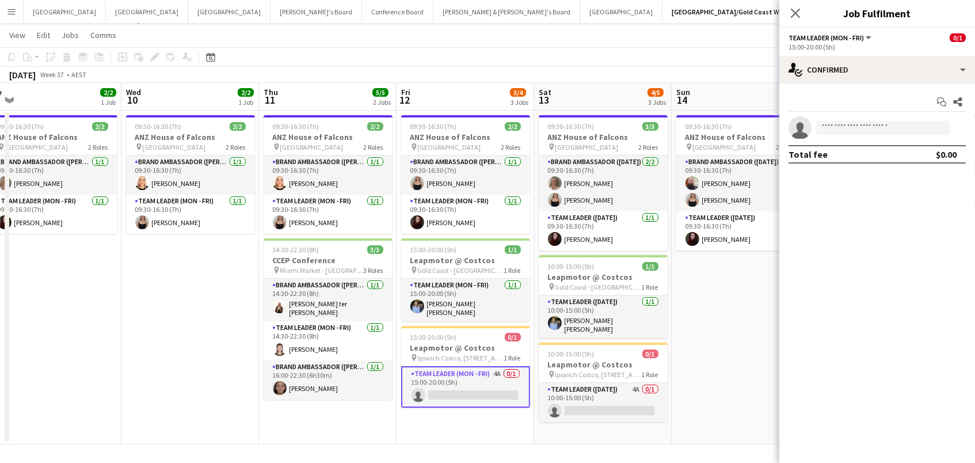
click at [805, 90] on div "Start chat Share single-neutral-actions Total fee $0.00" at bounding box center [878, 127] width 196 height 89
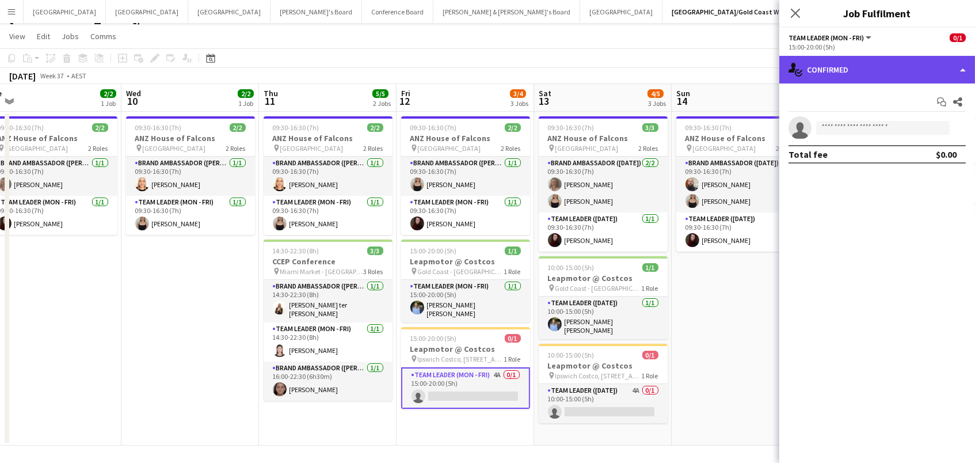
click at [815, 68] on div "single-neutral-actions-check-2 Confirmed" at bounding box center [878, 70] width 196 height 28
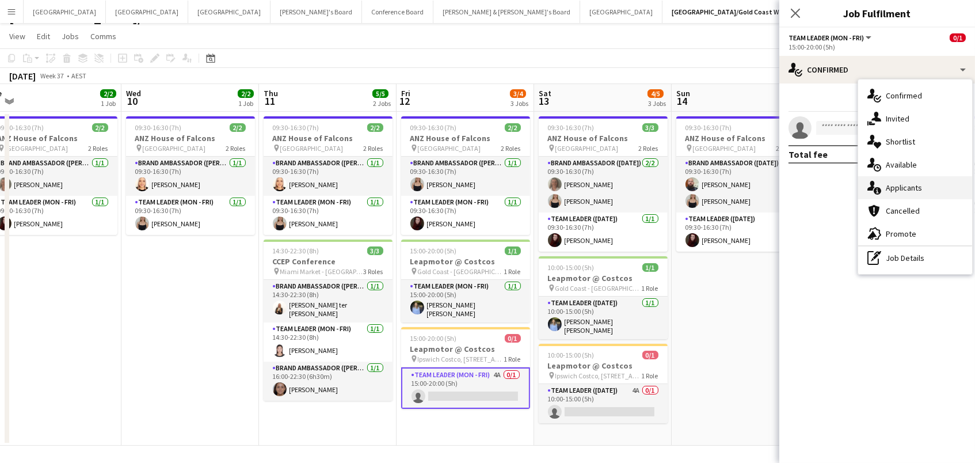
click at [909, 185] on span "Applicants" at bounding box center [904, 188] width 36 height 10
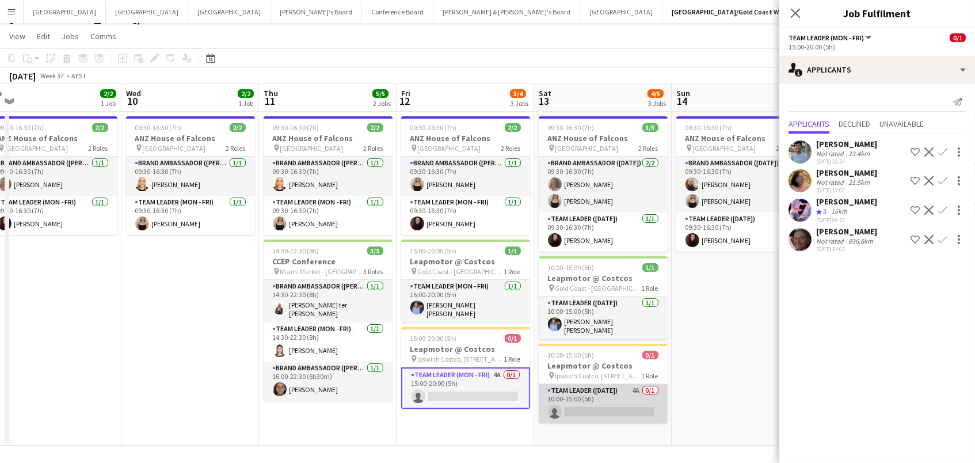
click at [610, 407] on app-card-role "Team Leader (Saturday) 4A 0/1 10:00-15:00 (5h) single-neutral-actions" at bounding box center [603, 403] width 129 height 39
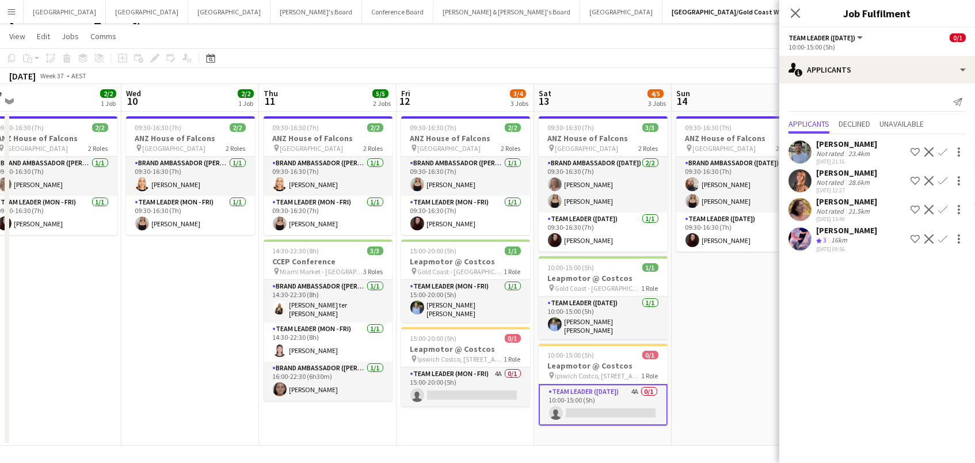
click at [872, 207] on div "Sally Dobson Not rated 21.5km 05-09-2025 15:49 Shortlist crew Decline Confirm" at bounding box center [878, 209] width 196 height 26
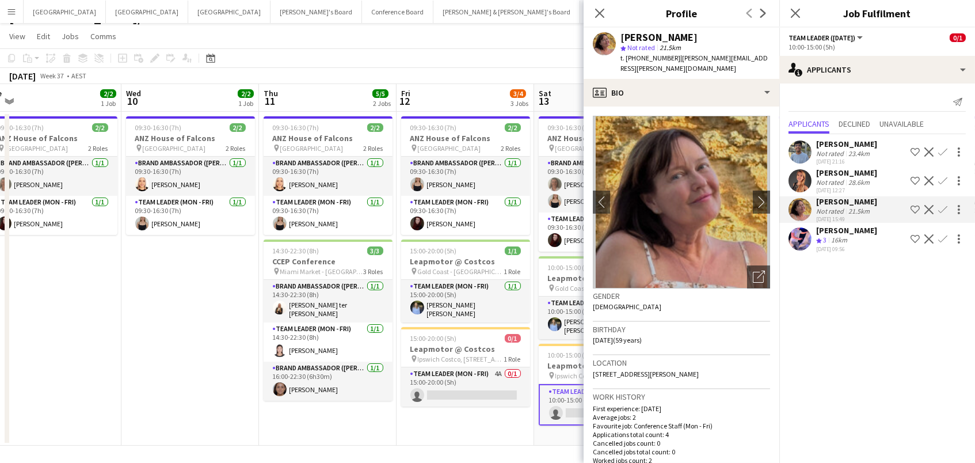
click at [941, 209] on app-icon "Confirm" at bounding box center [942, 209] width 9 height 9
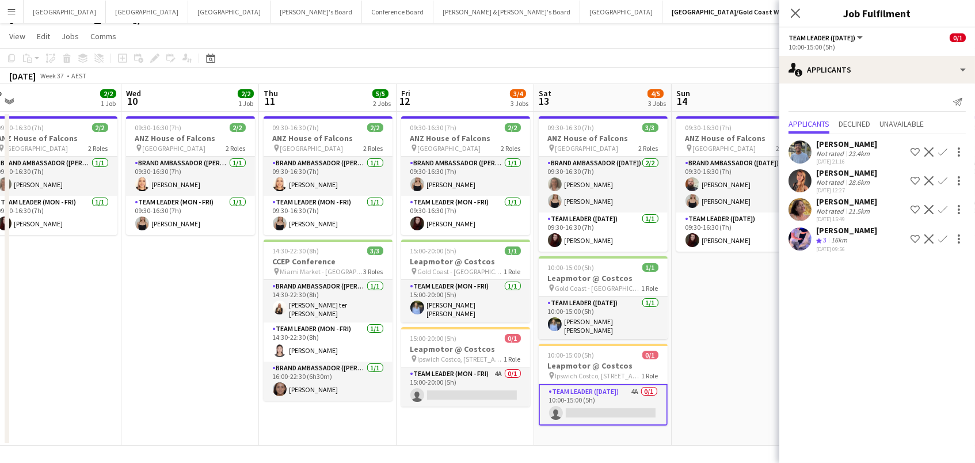
click at [943, 206] on app-icon "Confirm" at bounding box center [942, 209] width 9 height 9
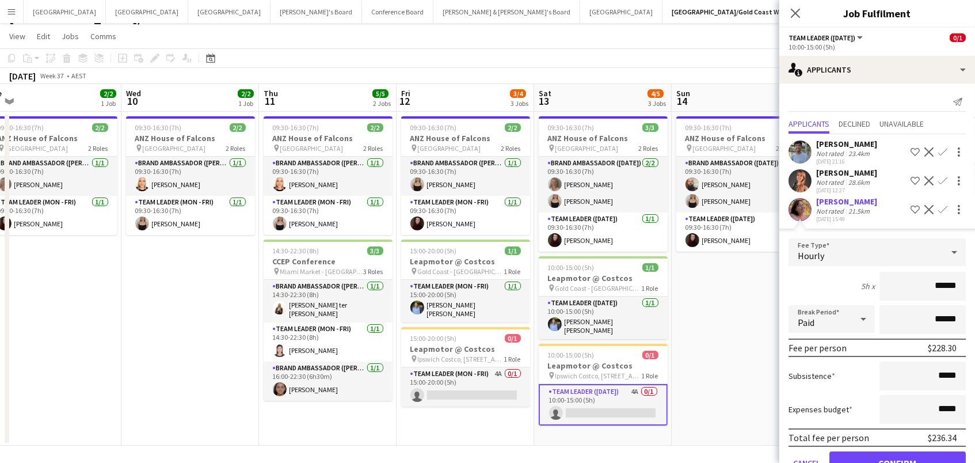
click at [898, 459] on button "Confirm" at bounding box center [898, 462] width 136 height 23
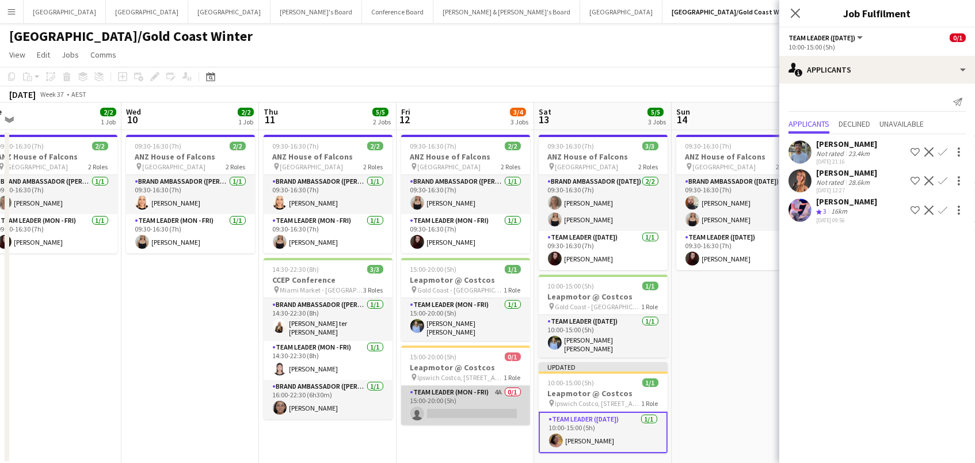
click at [489, 411] on app-card-role "Team Leader (Mon - Fri) 4A 0/1 15:00-20:00 (5h) single-neutral-actions" at bounding box center [465, 405] width 129 height 39
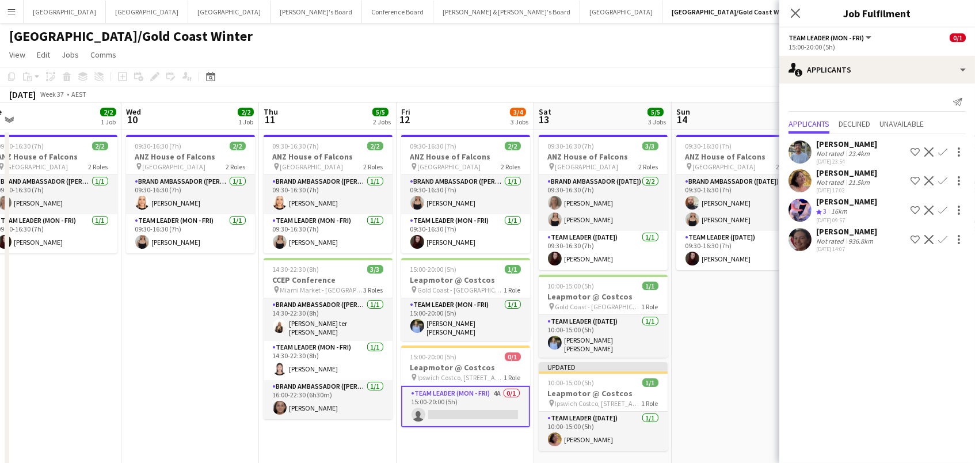
click at [944, 174] on button "Confirm" at bounding box center [943, 181] width 14 height 14
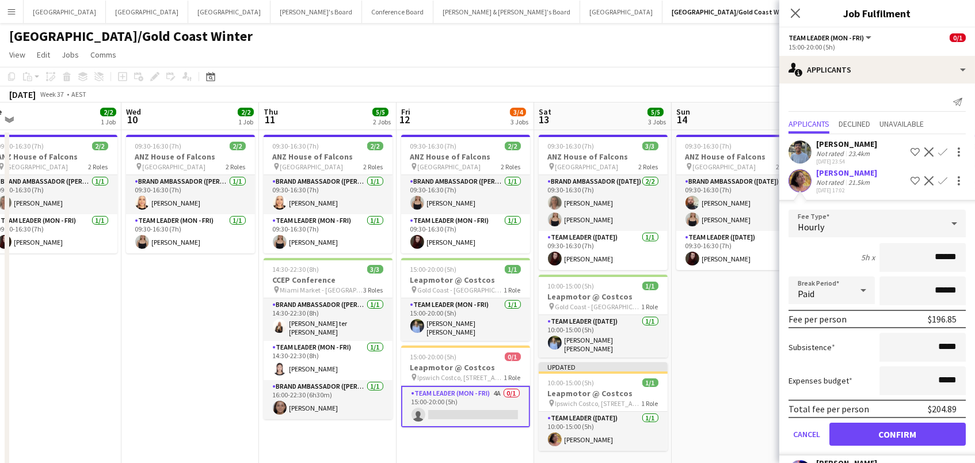
click at [898, 431] on button "Confirm" at bounding box center [898, 434] width 136 height 23
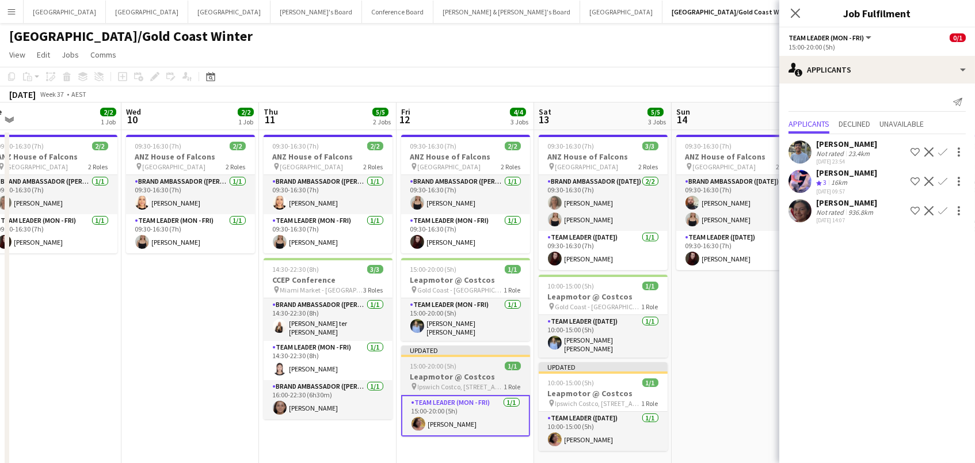
click at [455, 371] on h3 "Leapmotor @ Costcos" at bounding box center [465, 376] width 129 height 10
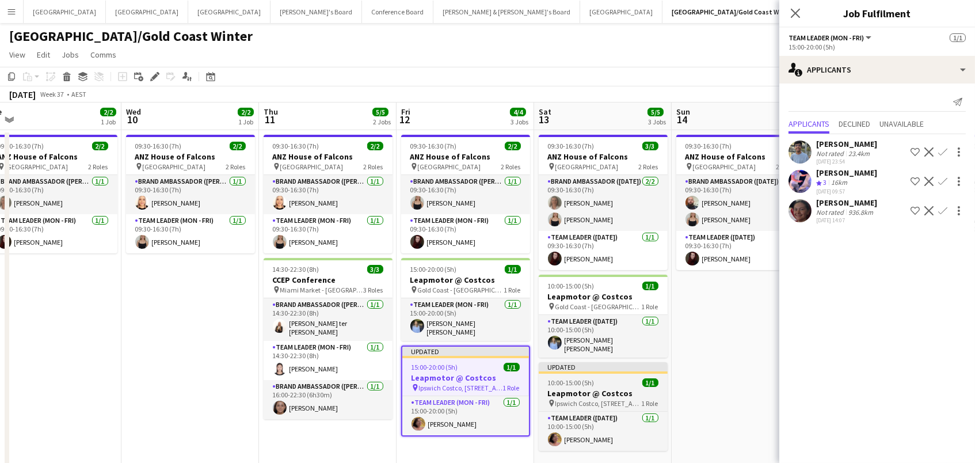
click at [574, 391] on h3 "Leapmotor @ Costcos" at bounding box center [603, 393] width 129 height 10
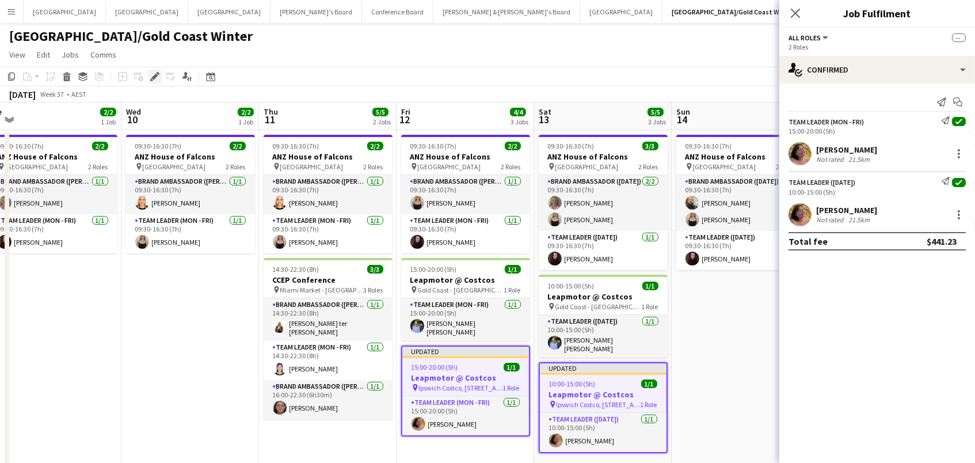
click at [150, 72] on icon "Edit" at bounding box center [154, 76] width 9 height 9
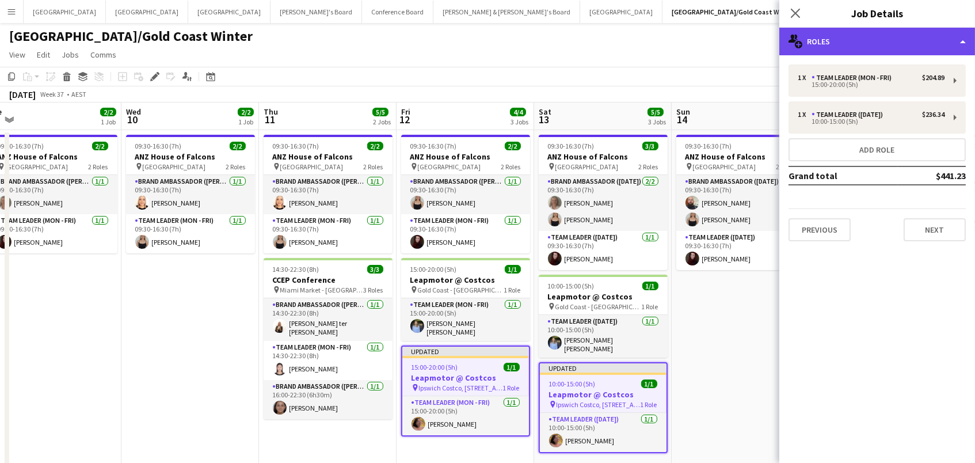
click at [828, 49] on div "multiple-users-add Roles" at bounding box center [878, 42] width 196 height 28
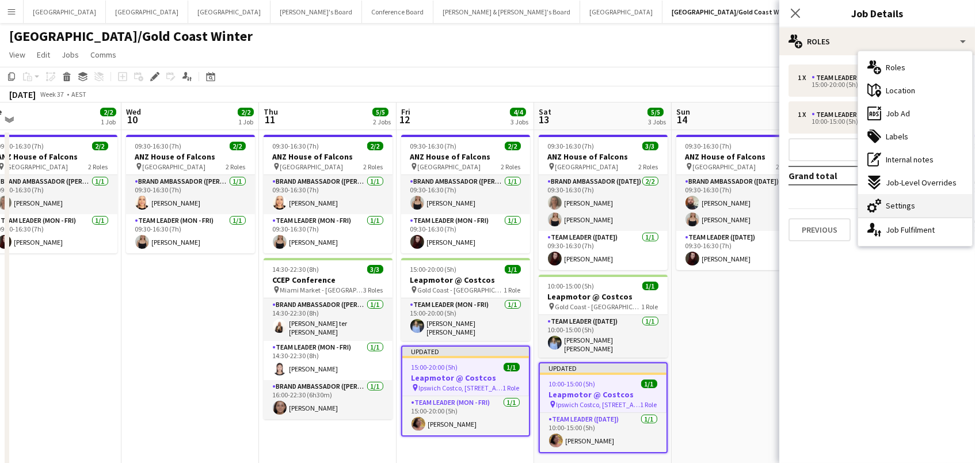
click at [881, 210] on icon "cog-double-3" at bounding box center [875, 206] width 14 height 14
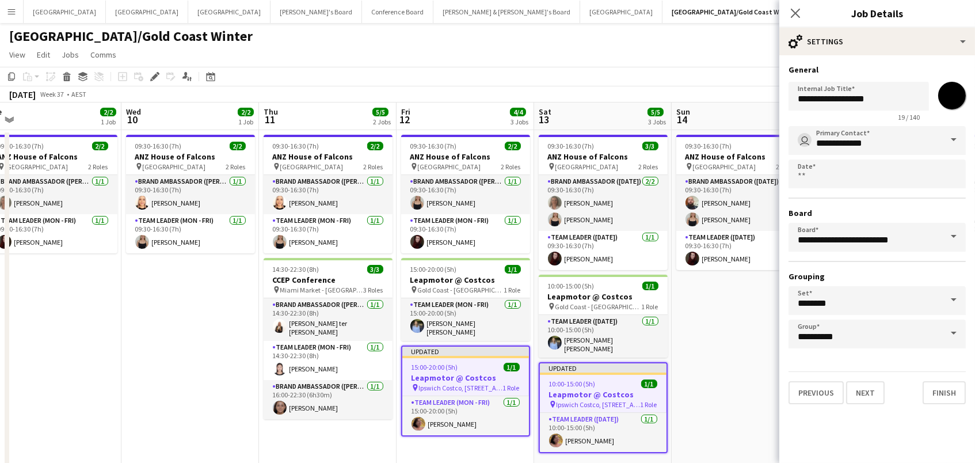
click at [946, 94] on input "*******" at bounding box center [952, 95] width 41 height 41
type input "*******"
click at [676, 80] on app-toolbar "Copy Paste Paste Command V Paste with crew Command Shift V Paste linked Job Del…" at bounding box center [487, 77] width 975 height 20
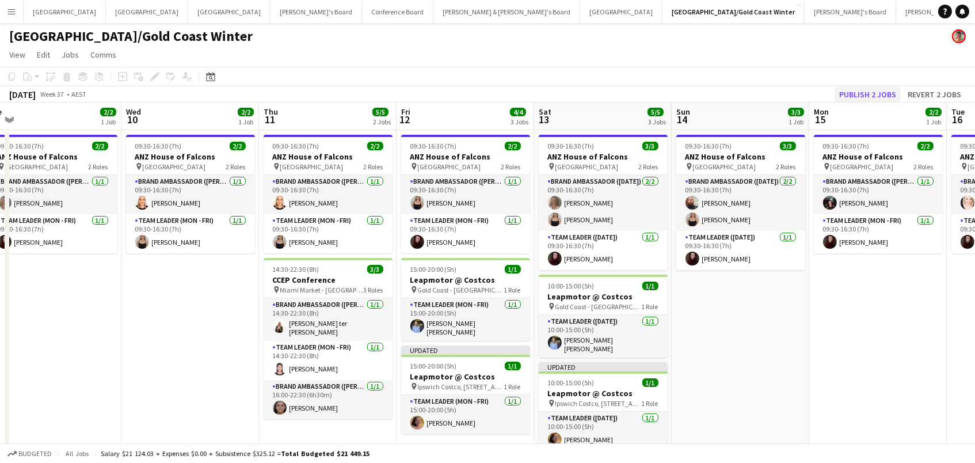
click at [880, 95] on button "Publish 2 jobs" at bounding box center [868, 94] width 66 height 15
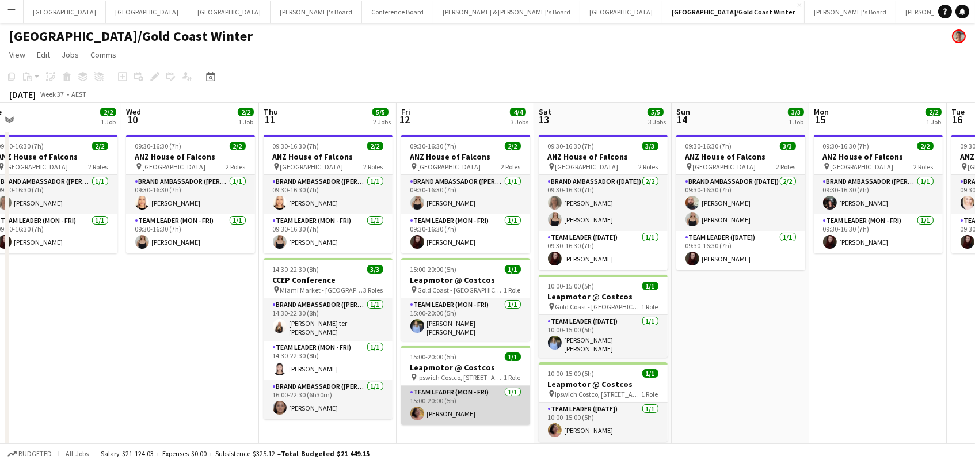
click at [421, 406] on app-user-avatar at bounding box center [417, 413] width 14 height 14
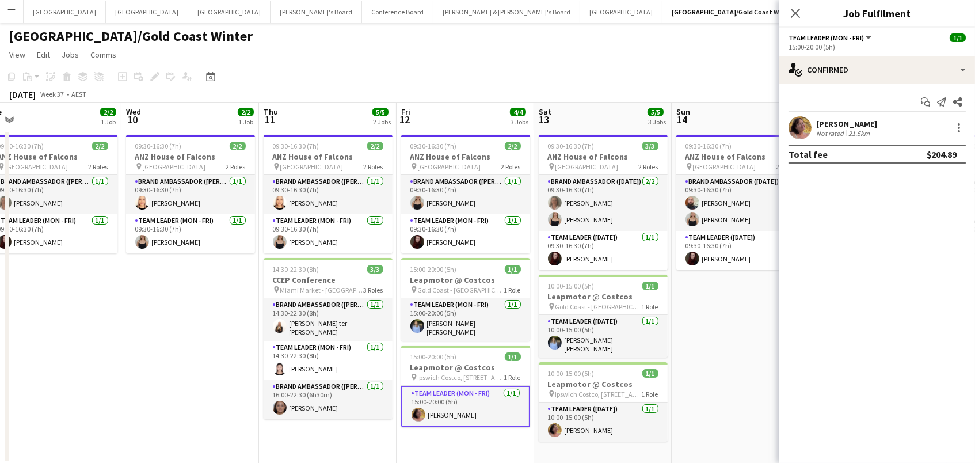
click at [811, 131] on div at bounding box center [800, 127] width 23 height 23
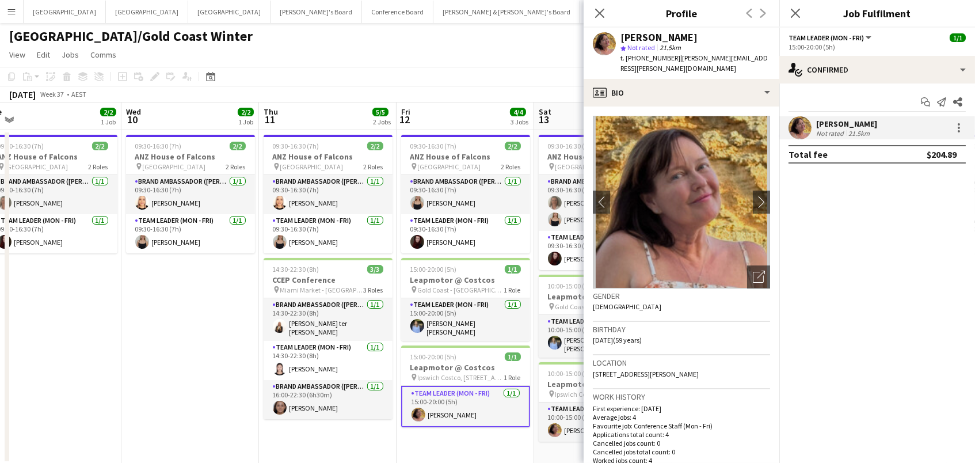
click at [644, 56] on span "t. +61438800053" at bounding box center [651, 58] width 60 height 9
copy span "61438800053"
click at [474, 86] on div "September 2025 Week 37 • AEST" at bounding box center [487, 94] width 975 height 16
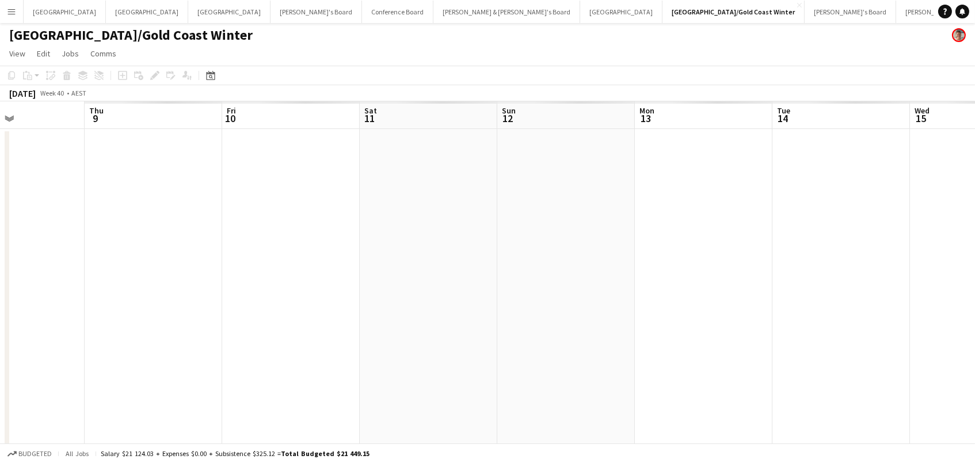
scroll to position [0, 501]
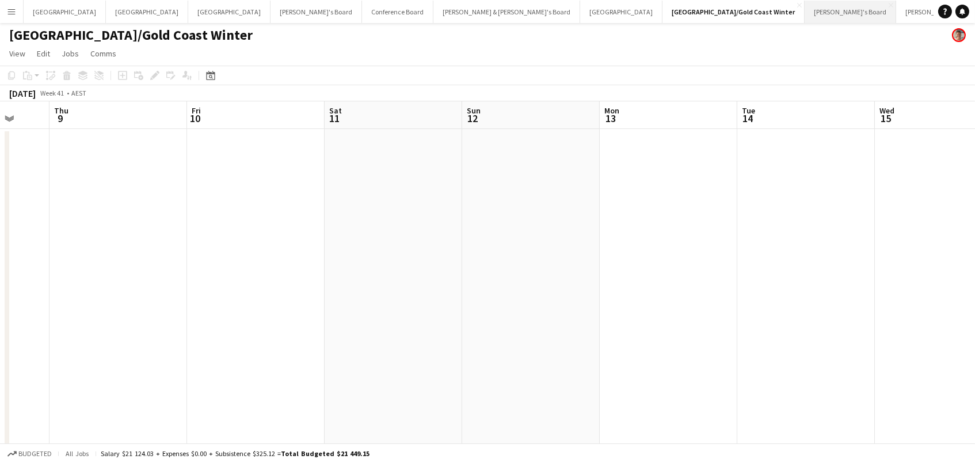
click at [805, 9] on button "Vicky's Board Close" at bounding box center [851, 12] width 92 height 22
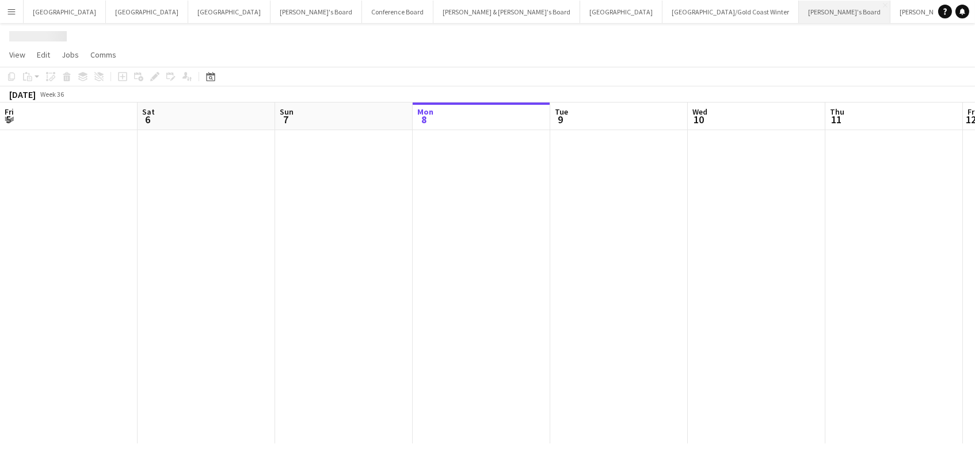
scroll to position [0, 275]
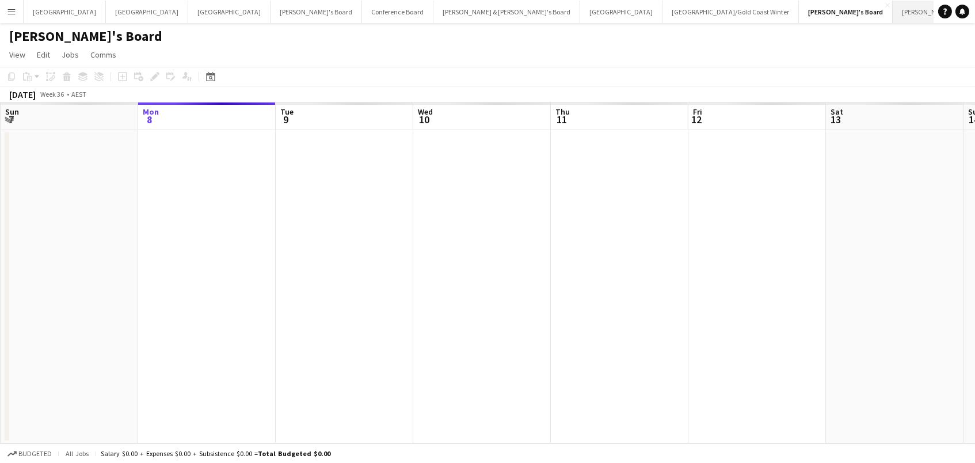
click at [893, 3] on button "James & Arrence's Board Close" at bounding box center [966, 12] width 147 height 22
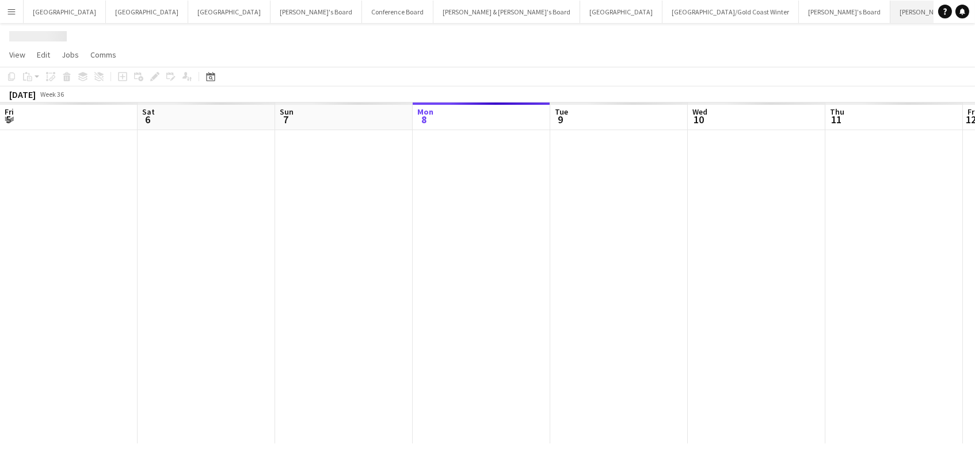
scroll to position [0, 275]
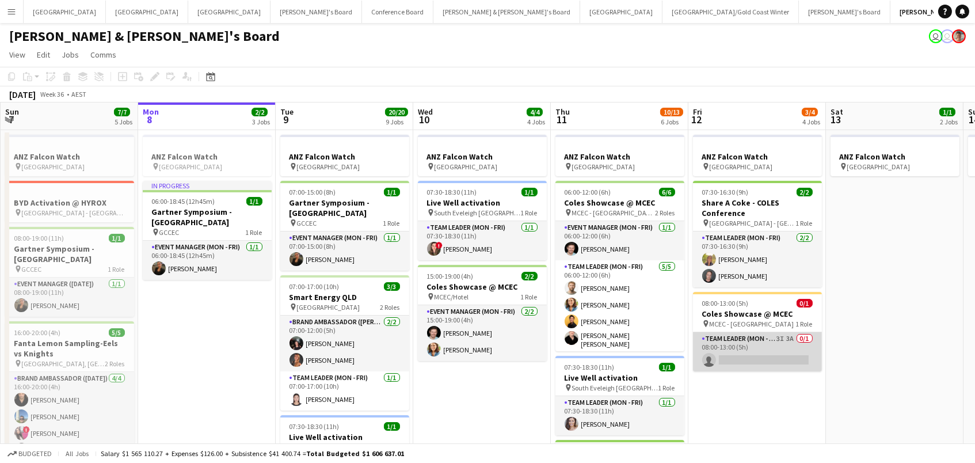
click at [756, 350] on app-card-role "Team Leader (Mon - Fri) 3I 3A 0/1 08:00-13:00 (5h) single-neutral-actions" at bounding box center [757, 351] width 129 height 39
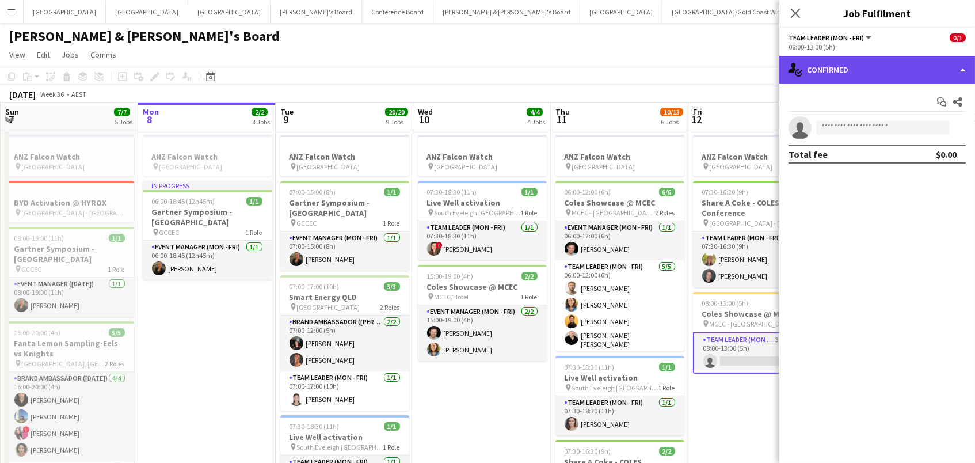
click at [850, 68] on div "single-neutral-actions-check-2 Confirmed" at bounding box center [878, 70] width 196 height 28
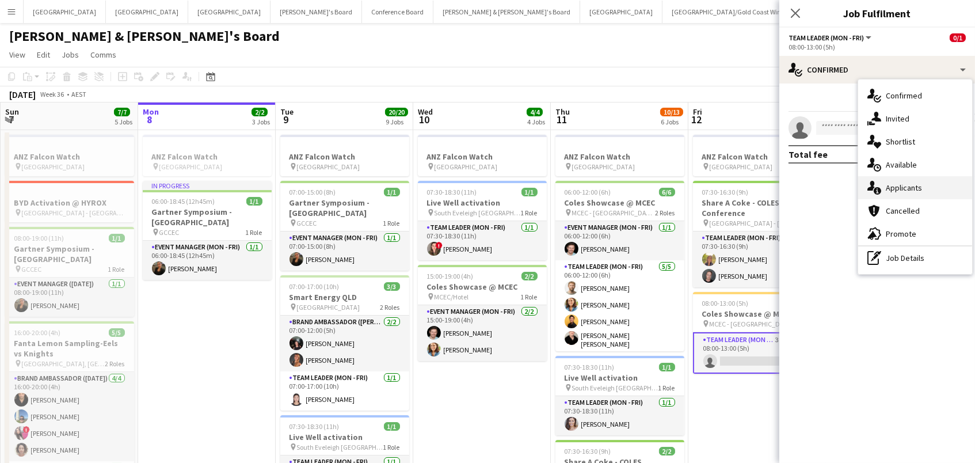
click at [965, 193] on div "single-neutral-actions-information Applicants" at bounding box center [915, 187] width 114 height 23
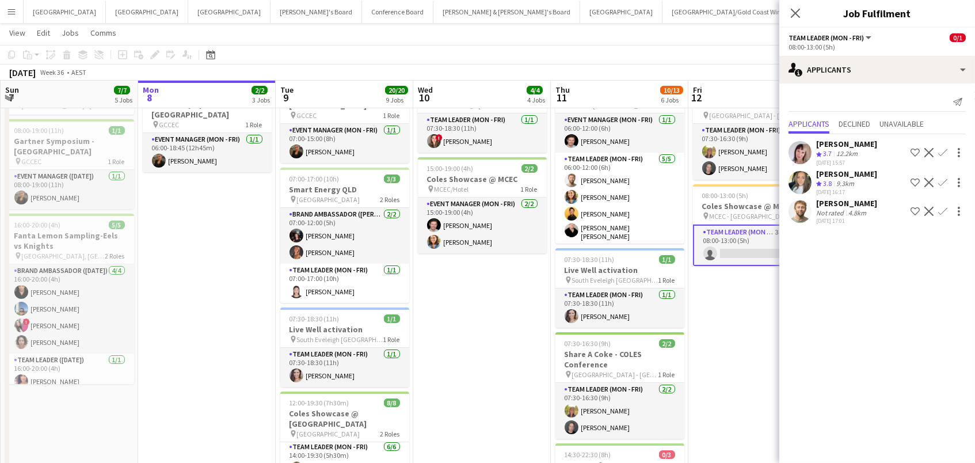
scroll to position [0, 269]
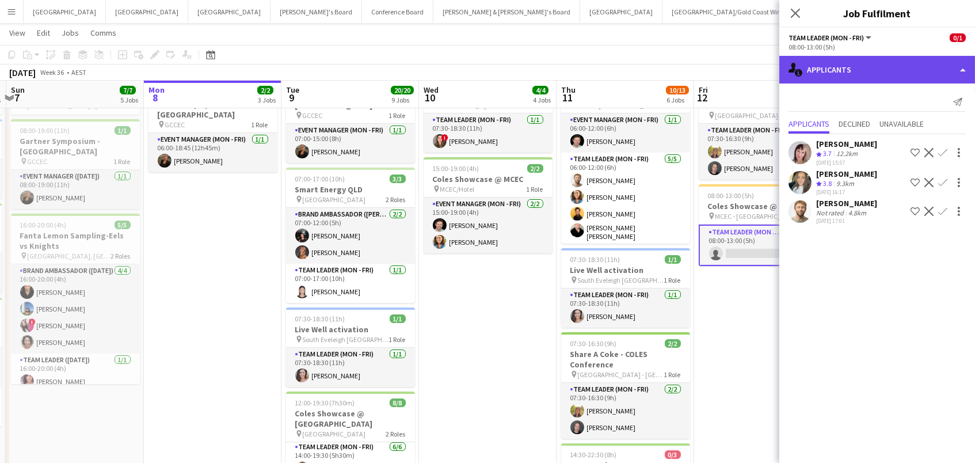
click at [803, 74] on div "single-neutral-actions-information Applicants" at bounding box center [878, 70] width 196 height 28
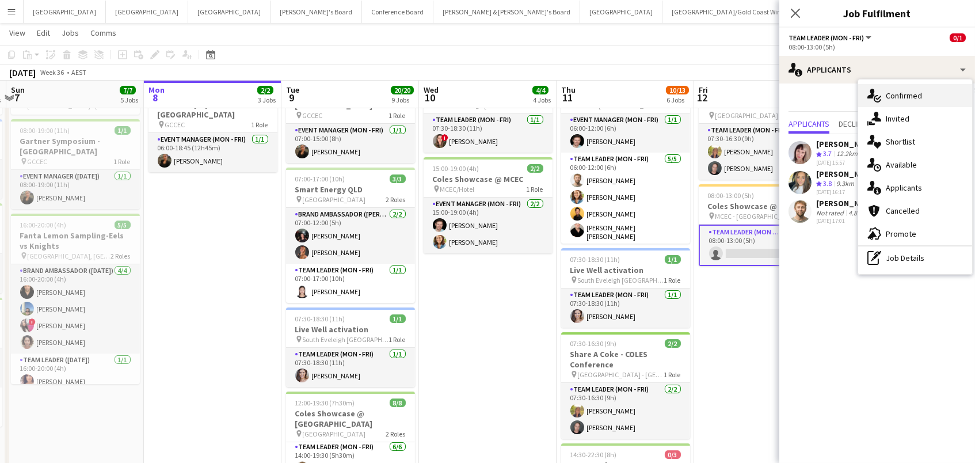
click at [879, 105] on div "single-neutral-actions-check-2 Confirmed" at bounding box center [915, 95] width 114 height 23
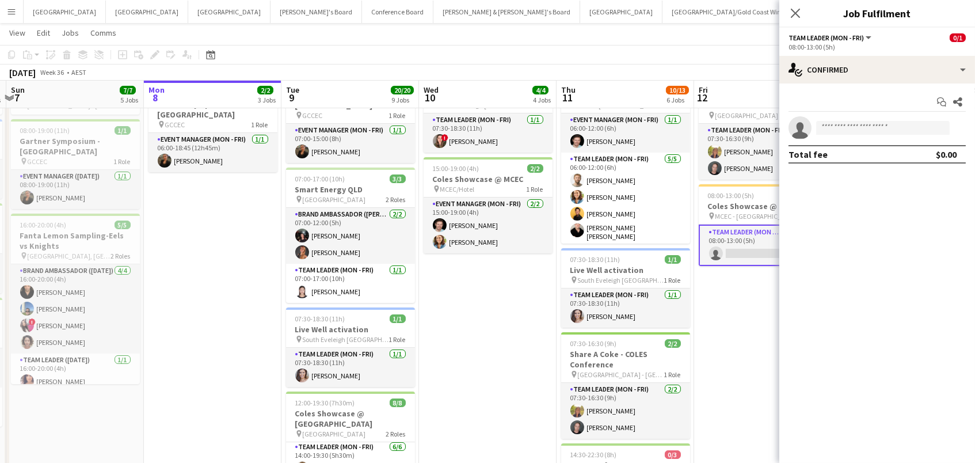
click at [868, 50] on div "08:00-13:00 (5h)" at bounding box center [877, 47] width 177 height 9
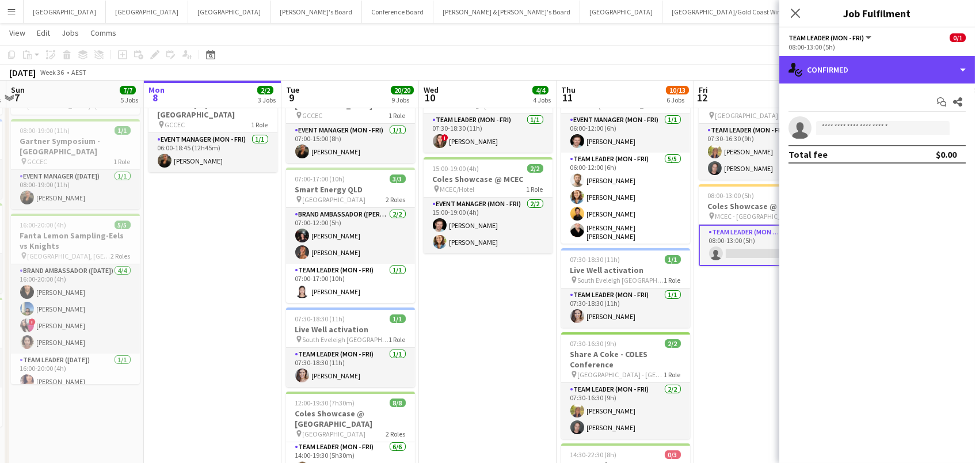
drag, startPoint x: 878, startPoint y: 62, endPoint x: 889, endPoint y: 89, distance: 29.2
click at [878, 62] on div "single-neutral-actions-check-2 Confirmed" at bounding box center [878, 70] width 196 height 28
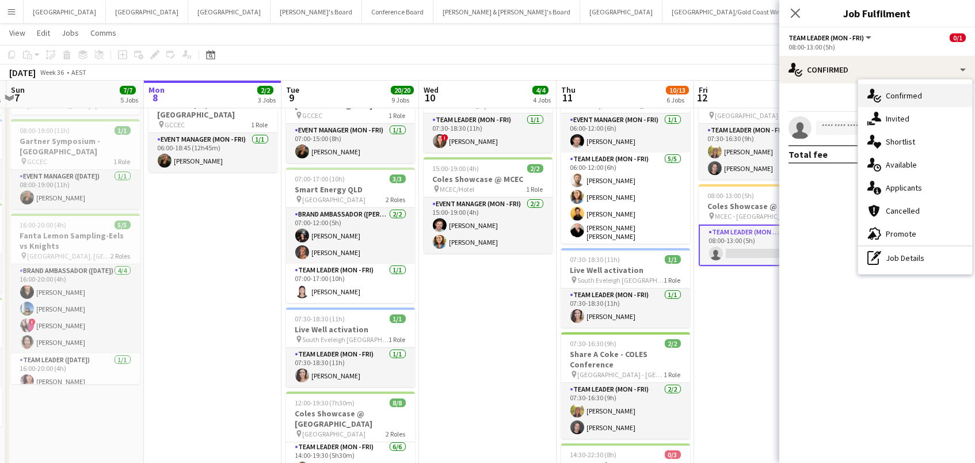
click at [908, 105] on div "single-neutral-actions-check-2 Confirmed" at bounding box center [915, 95] width 114 height 23
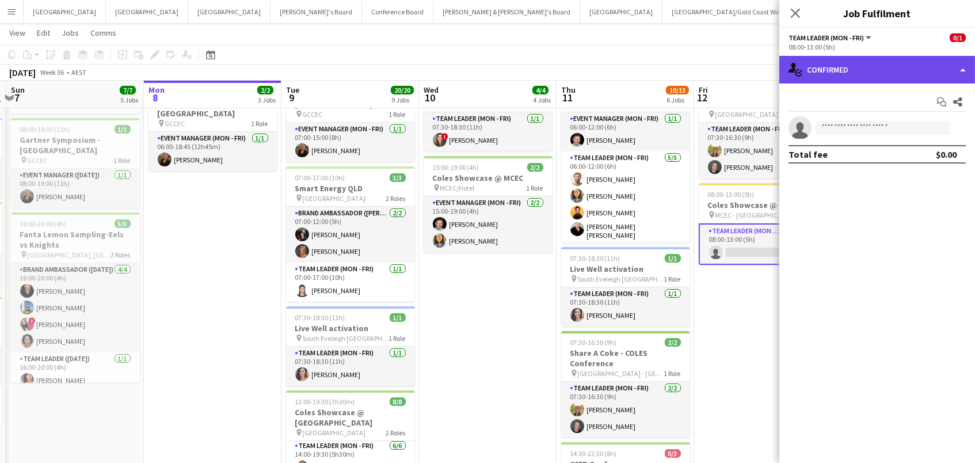
click at [908, 70] on div "single-neutral-actions-check-2 Confirmed" at bounding box center [878, 70] width 196 height 28
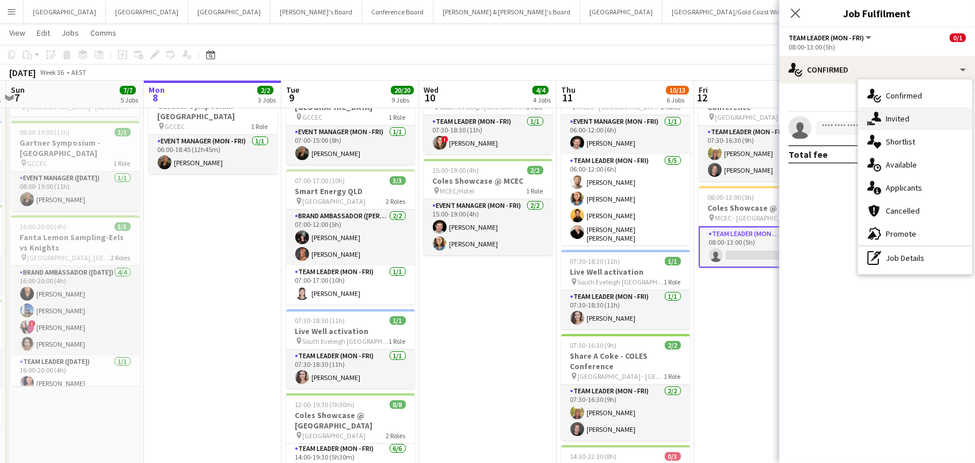
click at [919, 114] on div "single-neutral-actions-share-1 Invited" at bounding box center [915, 118] width 114 height 23
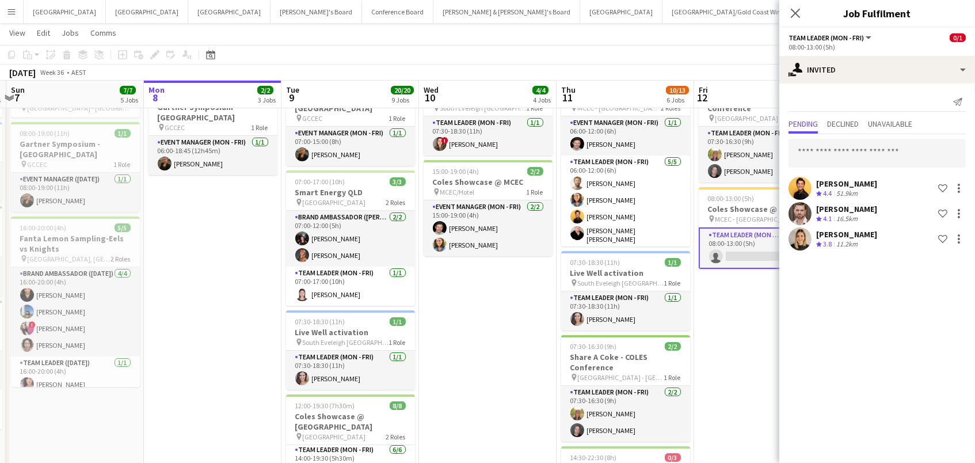
scroll to position [104, 0]
click at [857, 149] on input "text" at bounding box center [877, 153] width 177 height 29
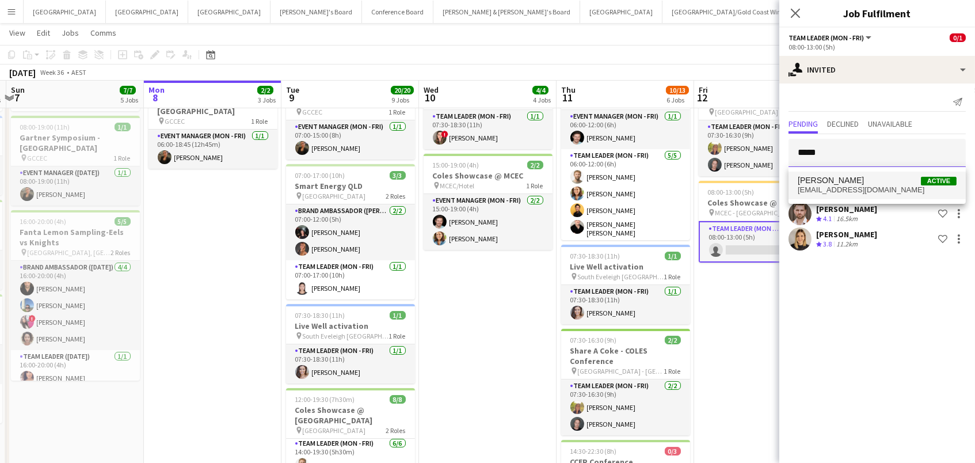
type input "*****"
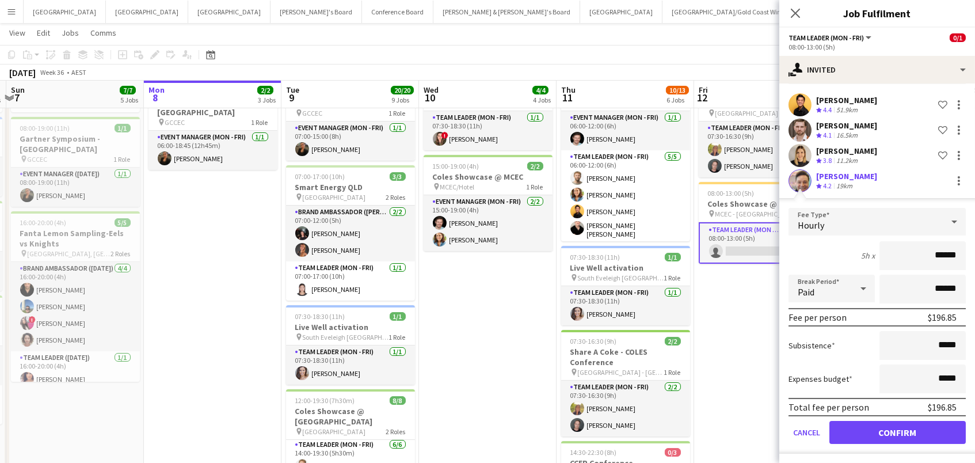
scroll to position [83, 0]
click at [891, 433] on button "Confirm" at bounding box center [898, 432] width 136 height 23
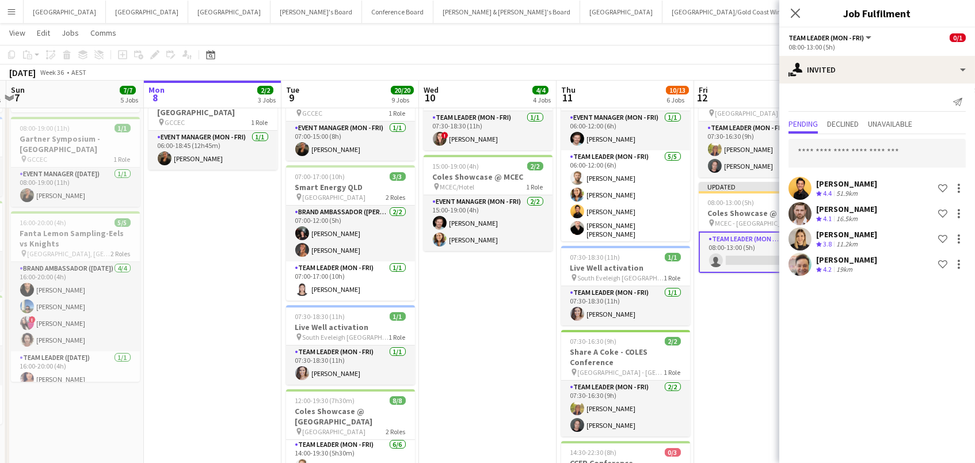
scroll to position [0, 0]
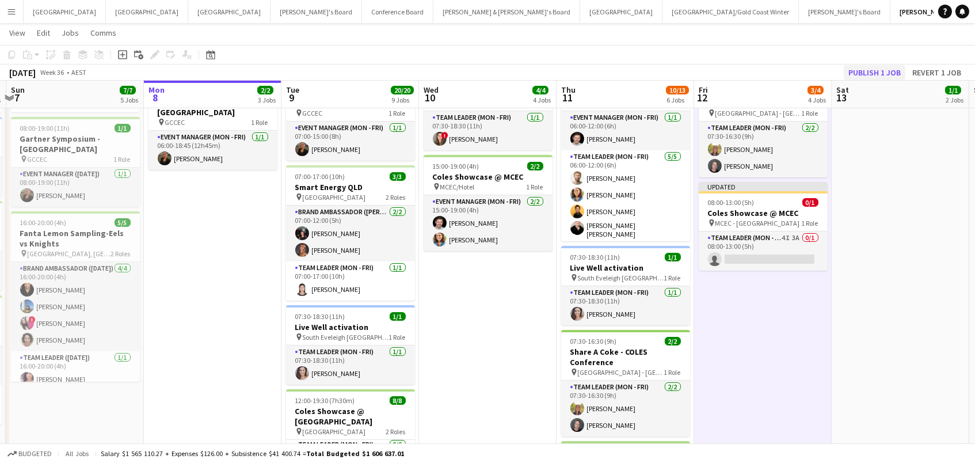
click at [872, 74] on button "Publish 1 job" at bounding box center [875, 72] width 62 height 15
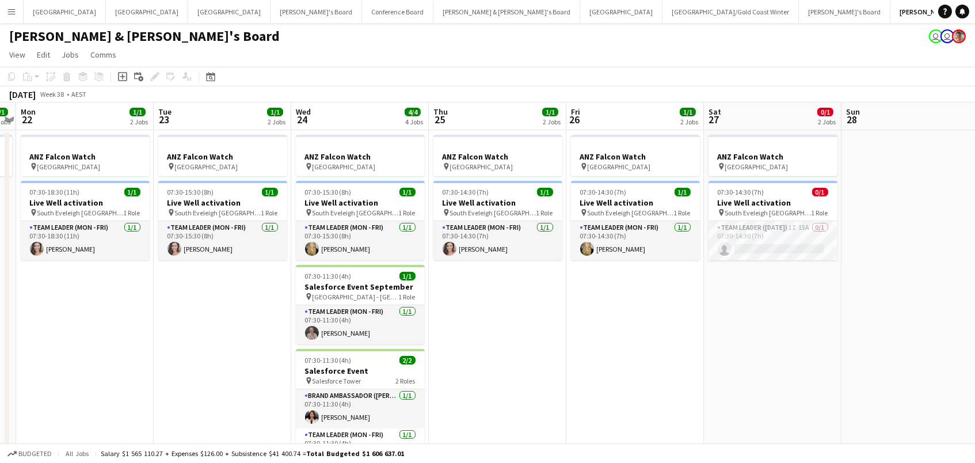
scroll to position [0, 431]
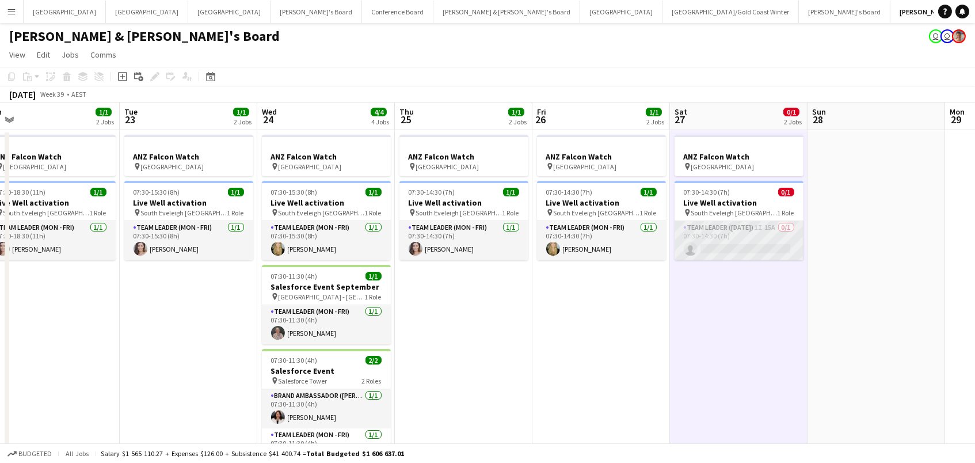
click at [782, 248] on app-card-role "Team Leader (Saturday) 1I 15A 0/1 07:30-14:30 (7h) single-neutral-actions" at bounding box center [739, 240] width 129 height 39
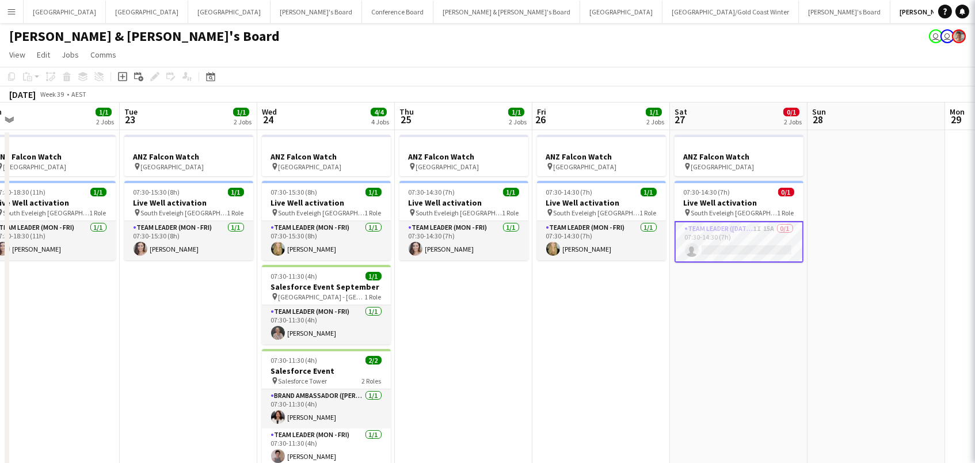
scroll to position [0, 430]
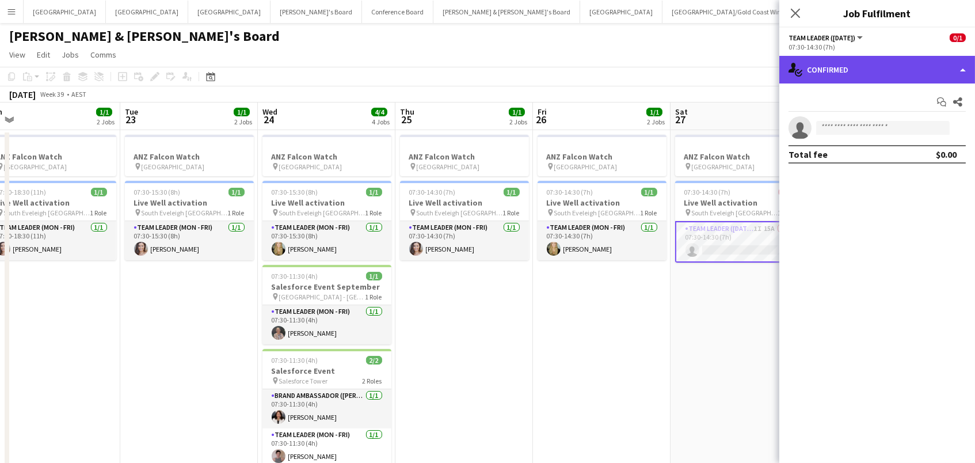
click at [940, 59] on div "single-neutral-actions-check-2 Confirmed" at bounding box center [878, 70] width 196 height 28
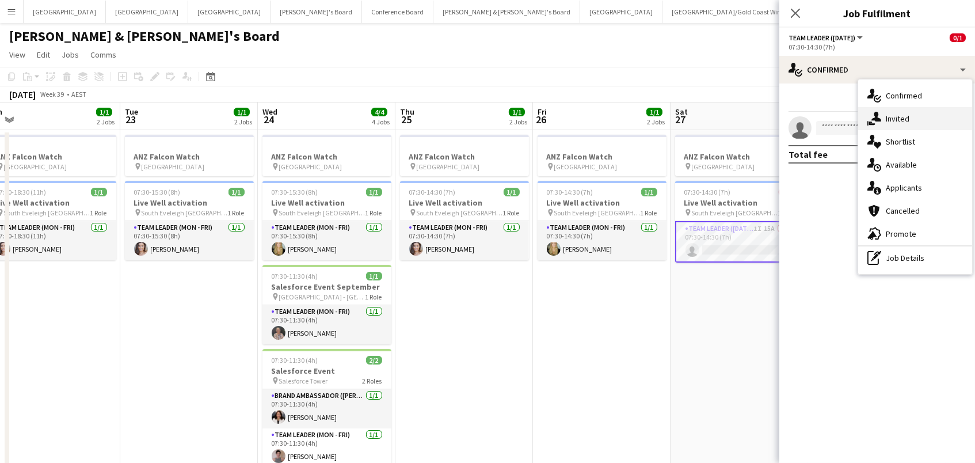
click at [931, 116] on div "single-neutral-actions-share-1 Invited" at bounding box center [915, 118] width 114 height 23
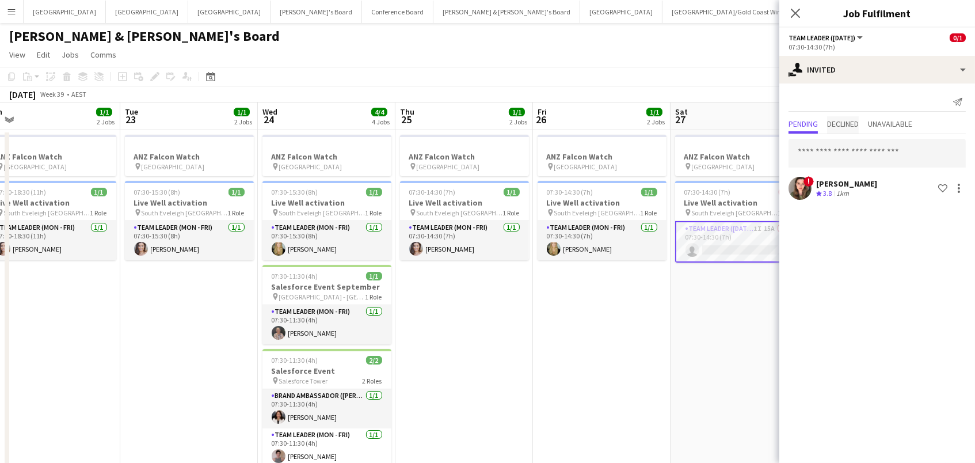
click at [842, 120] on span "Declined" at bounding box center [843, 124] width 32 height 8
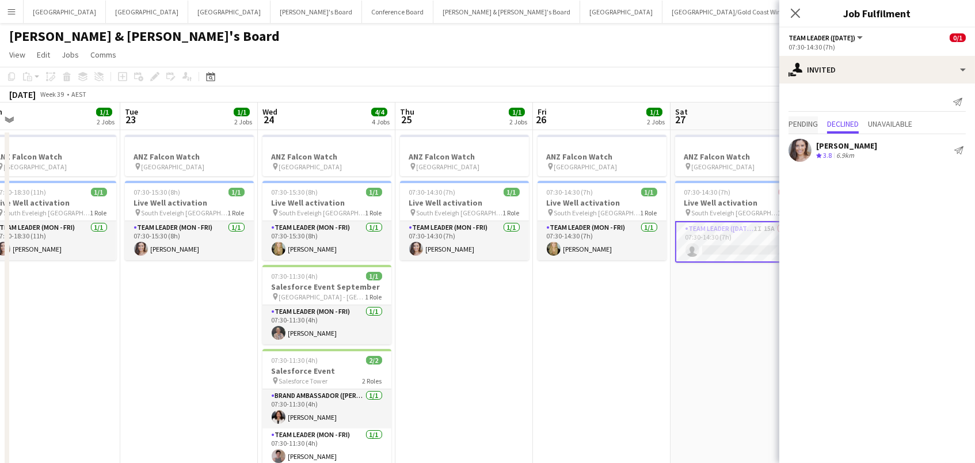
click at [805, 121] on span "Pending" at bounding box center [803, 124] width 29 height 8
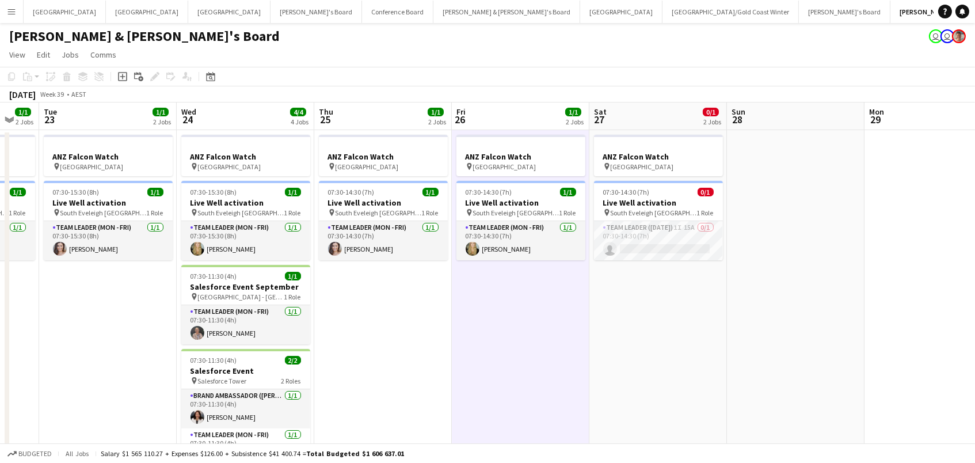
scroll to position [0, 237]
click at [509, 195] on span "07:30-14:30 (7h)" at bounding box center [488, 192] width 47 height 9
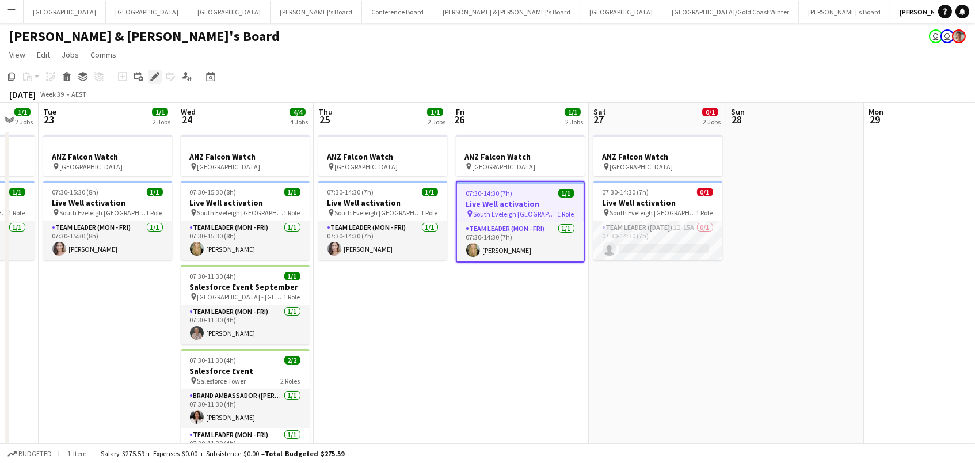
click at [160, 79] on div "Edit" at bounding box center [155, 77] width 14 height 14
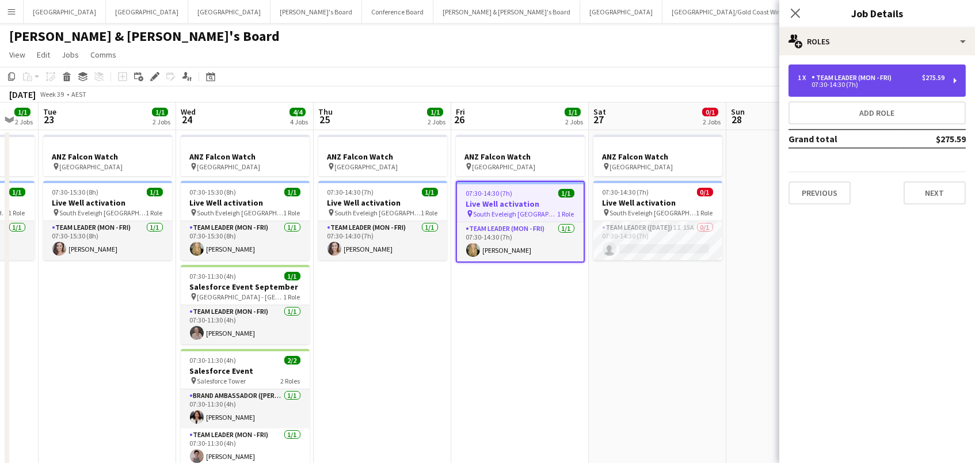
click at [831, 70] on div "1 x Team Leader (Mon - Fri) $275.59 07:30-14:30 (7h)" at bounding box center [877, 80] width 177 height 32
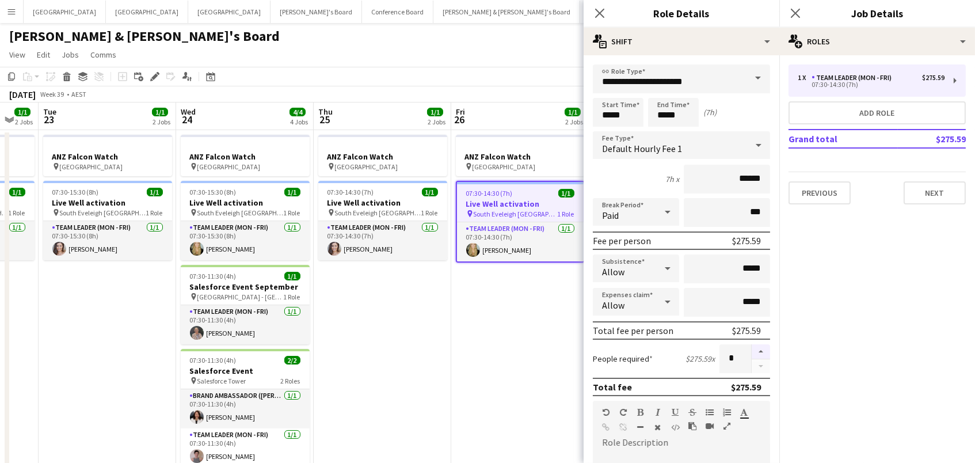
click at [766, 348] on button "button" at bounding box center [761, 351] width 18 height 15
type input "*"
click at [256, 195] on div "07:30-15:30 (8h) 1/1" at bounding box center [245, 192] width 129 height 9
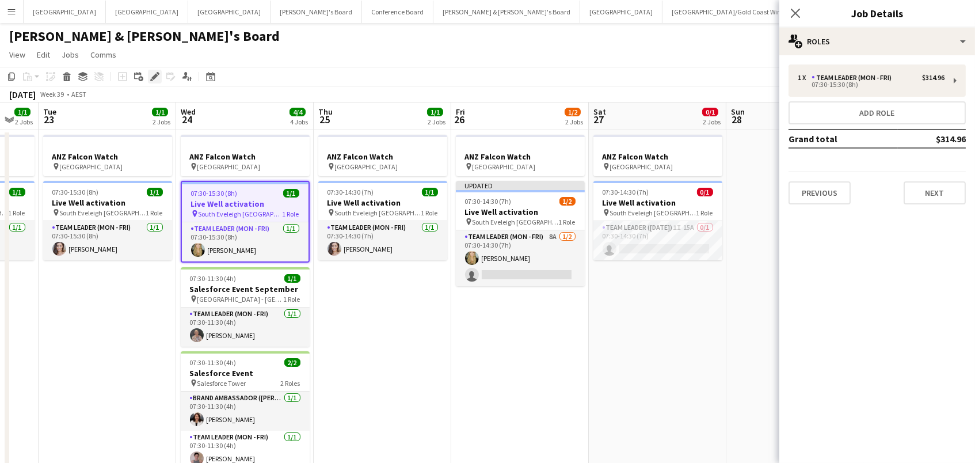
click at [150, 70] on div "Edit" at bounding box center [155, 77] width 14 height 14
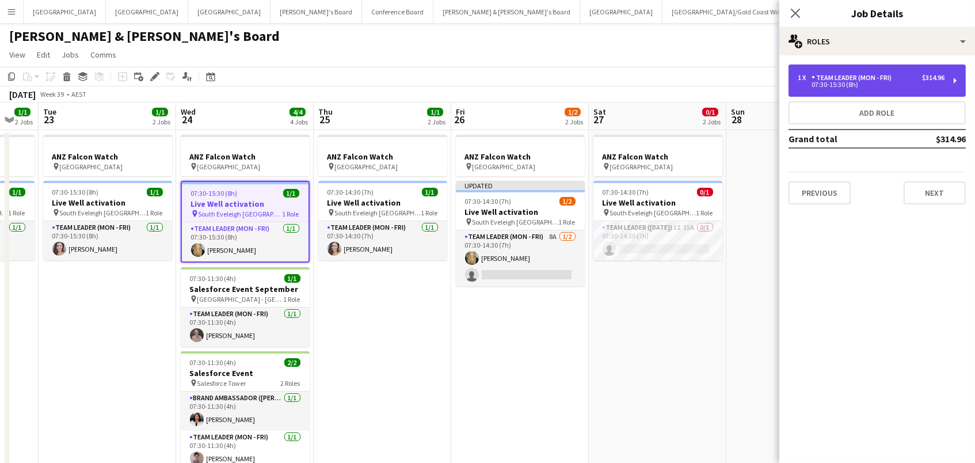
click at [903, 88] on div "1 x Team Leader (Mon - Fri) $314.96 07:30-15:30 (8h)" at bounding box center [877, 80] width 177 height 32
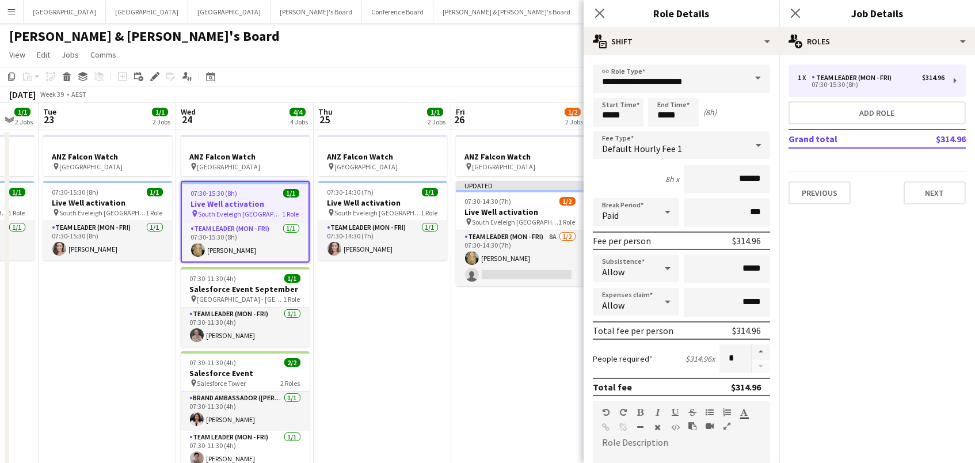
drag, startPoint x: 758, startPoint y: 351, endPoint x: 594, endPoint y: 355, distance: 164.1
click at [739, 352] on div "*" at bounding box center [745, 358] width 51 height 29
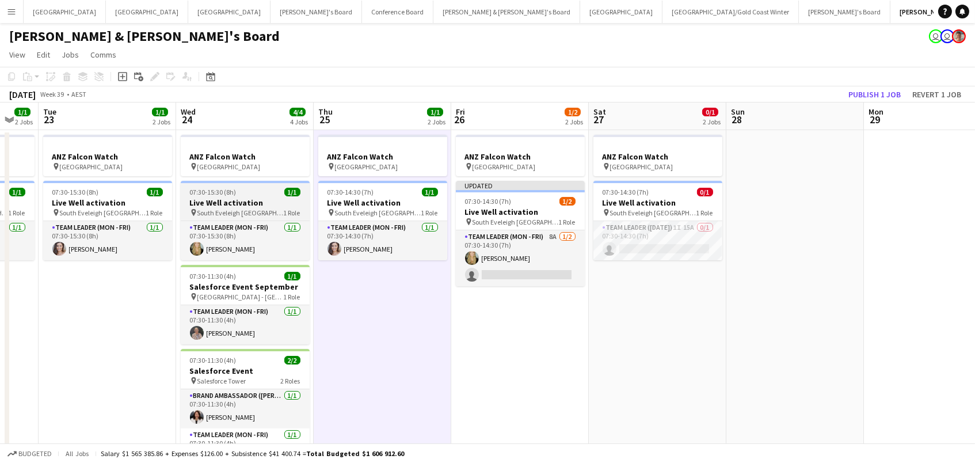
click at [242, 186] on app-job-card "07:30-15:30 (8h) 1/1 Live Well activation pin South Eveleigh Sydney 1 Role Team…" at bounding box center [245, 220] width 129 height 79
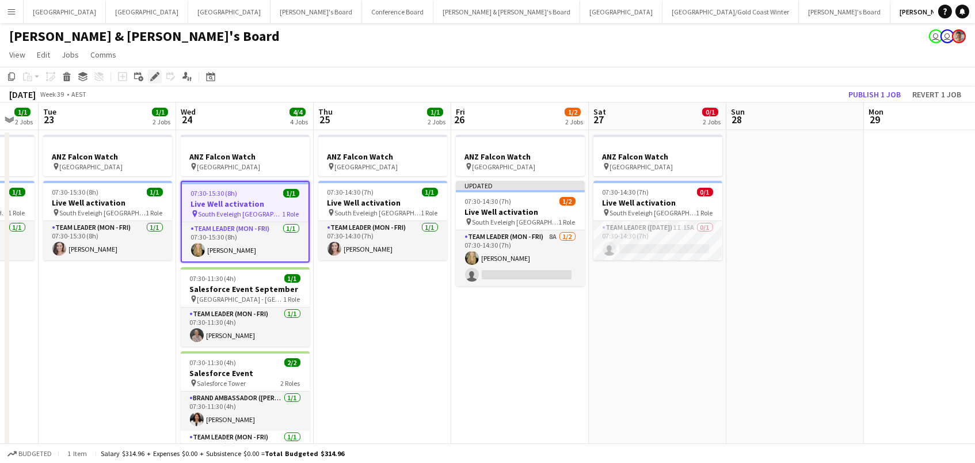
click at [151, 75] on icon "Edit" at bounding box center [154, 76] width 9 height 9
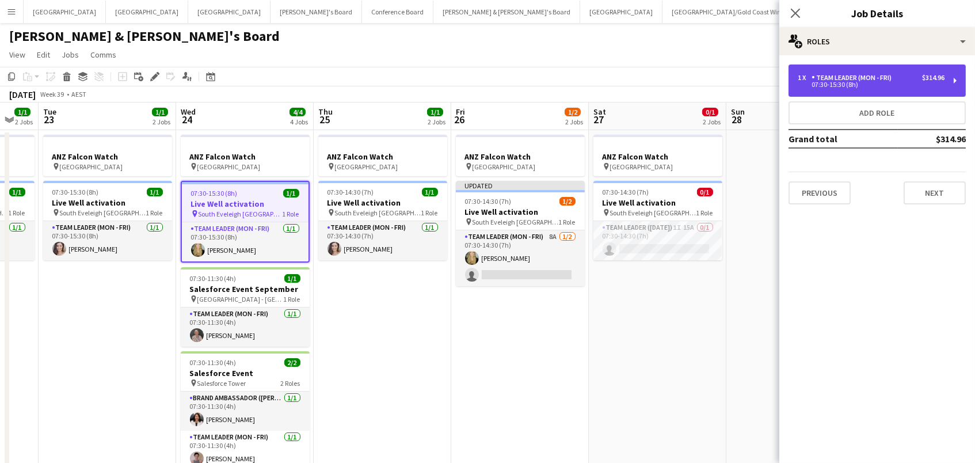
click at [888, 86] on div "07:30-15:30 (8h)" at bounding box center [871, 85] width 147 height 6
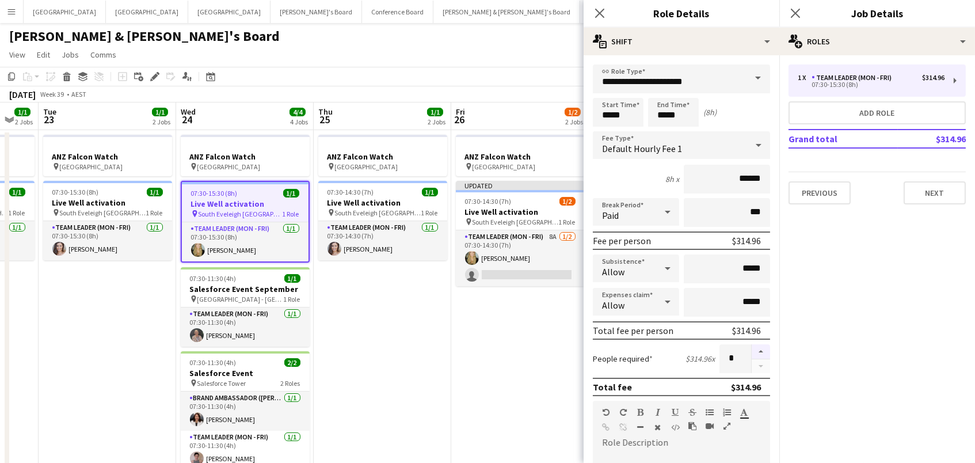
click at [758, 351] on button "button" at bounding box center [761, 351] width 18 height 15
type input "*"
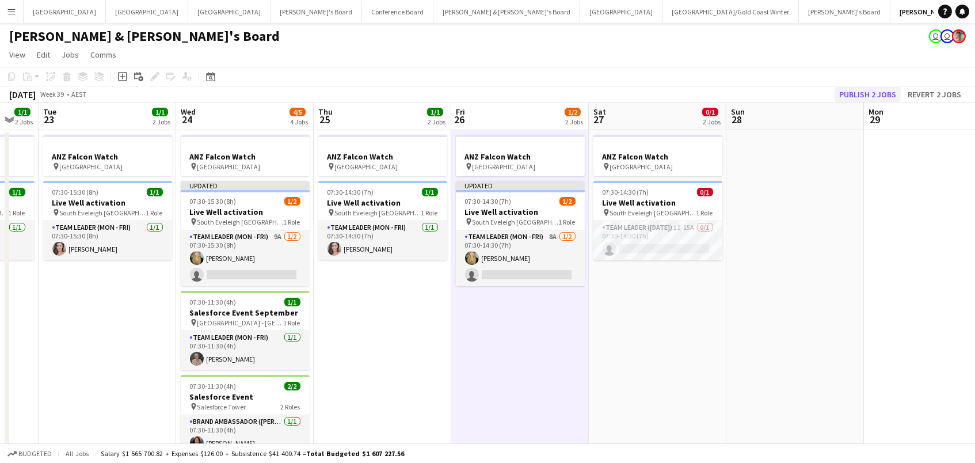
click at [857, 93] on button "Publish 2 jobs" at bounding box center [868, 94] width 66 height 15
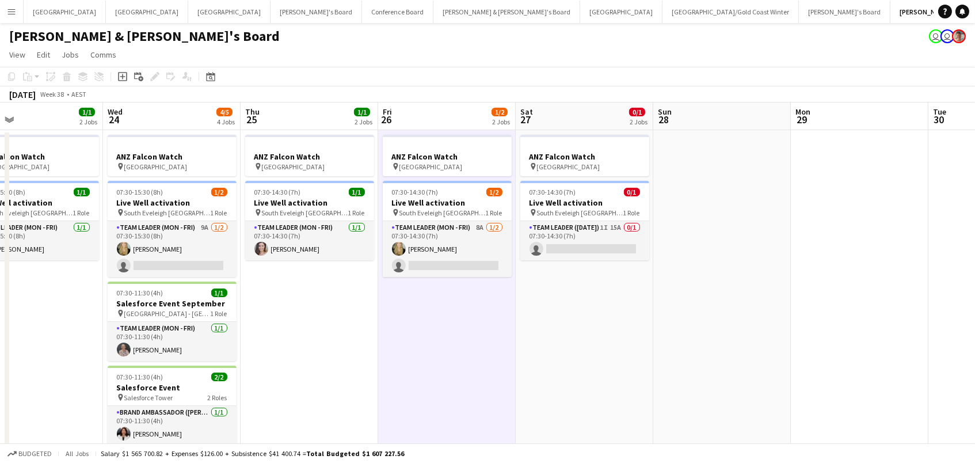
scroll to position [0, 332]
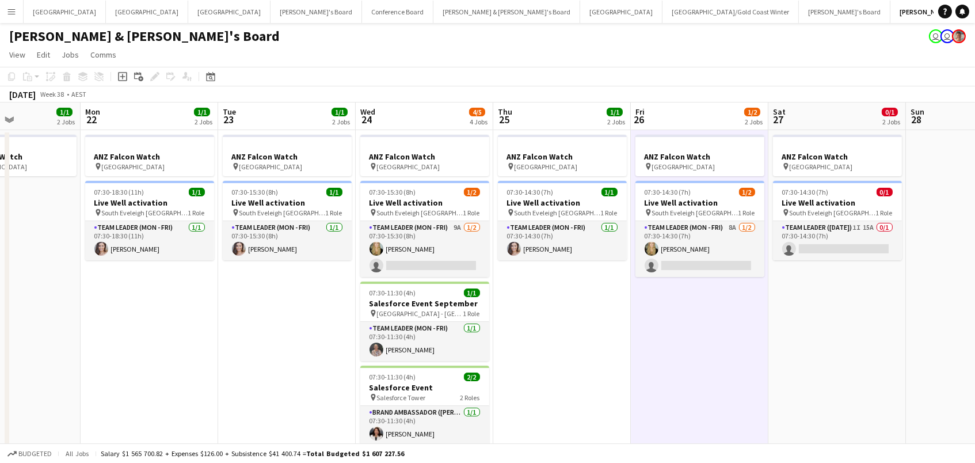
click at [454, 47] on app-page-menu "View Day view expanded Day view collapsed Month view Date picker Jump to today …" at bounding box center [487, 56] width 975 height 22
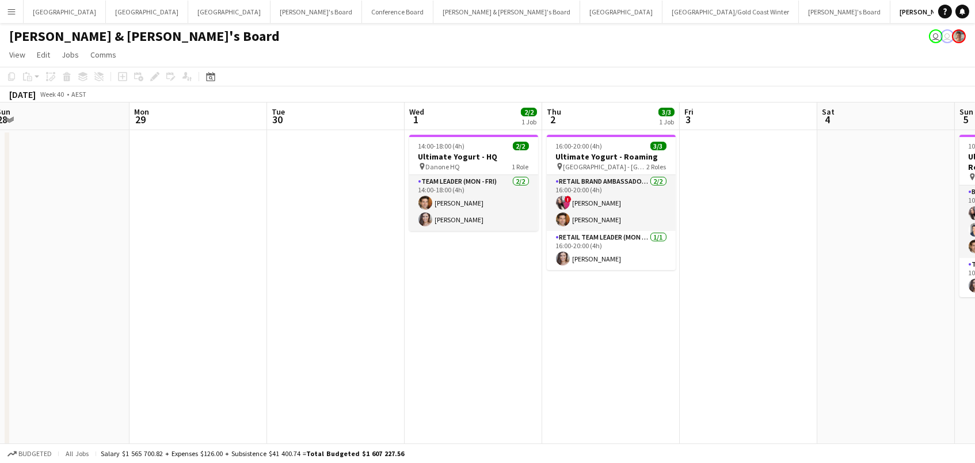
scroll to position [0, 284]
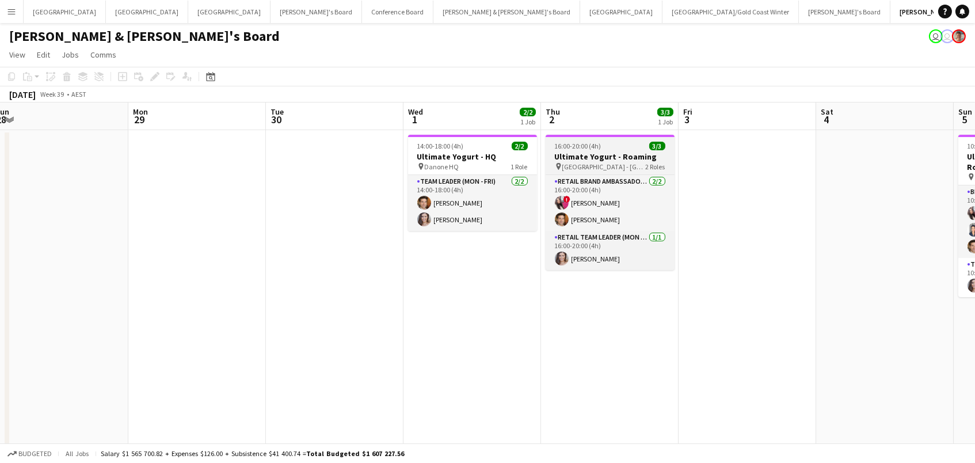
click at [560, 164] on icon at bounding box center [558, 166] width 5 height 7
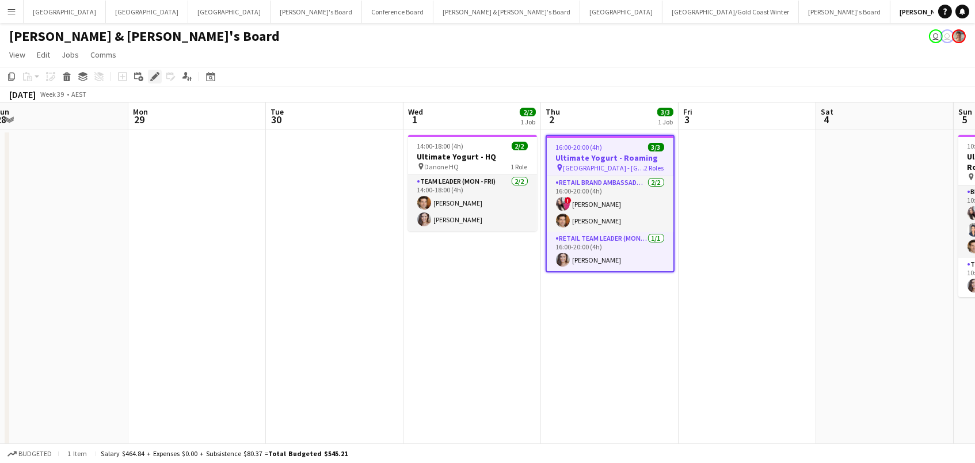
click at [150, 77] on icon "Edit" at bounding box center [154, 76] width 9 height 9
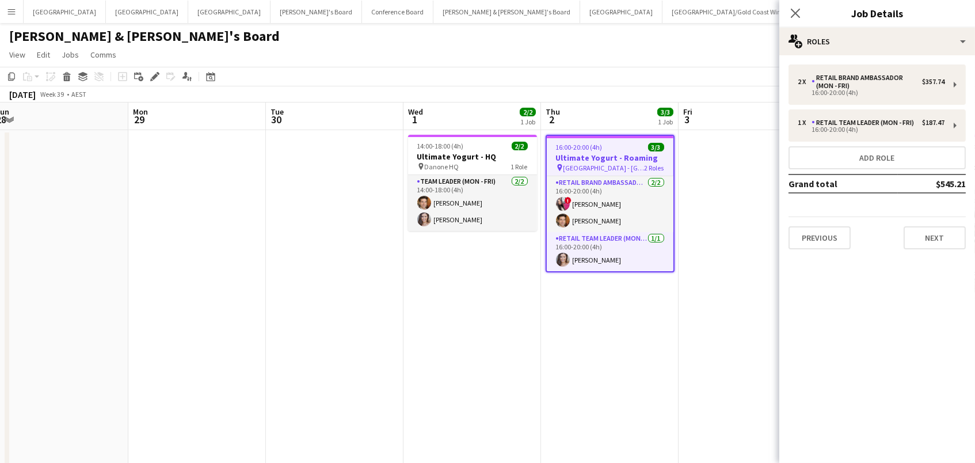
click at [402, 85] on app-toolbar "Copy Paste Paste Command V Paste with crew Command Shift V Paste linked Job Del…" at bounding box center [487, 77] width 975 height 20
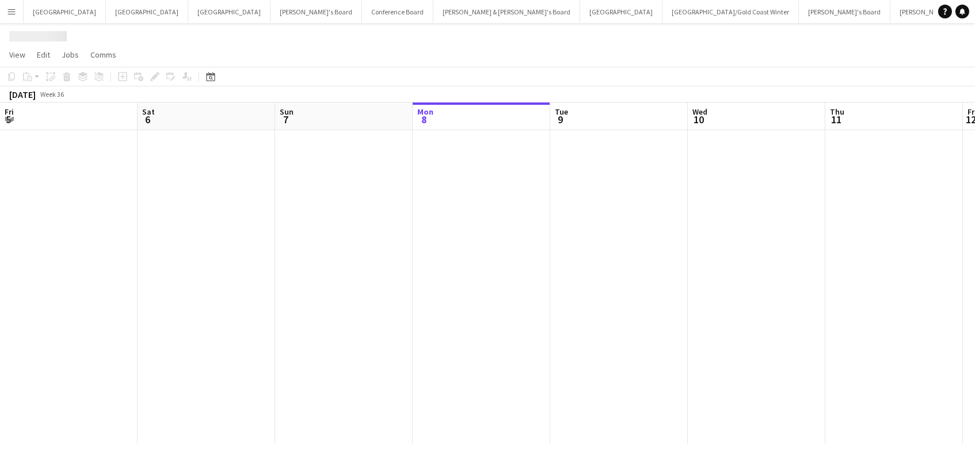
scroll to position [0, 275]
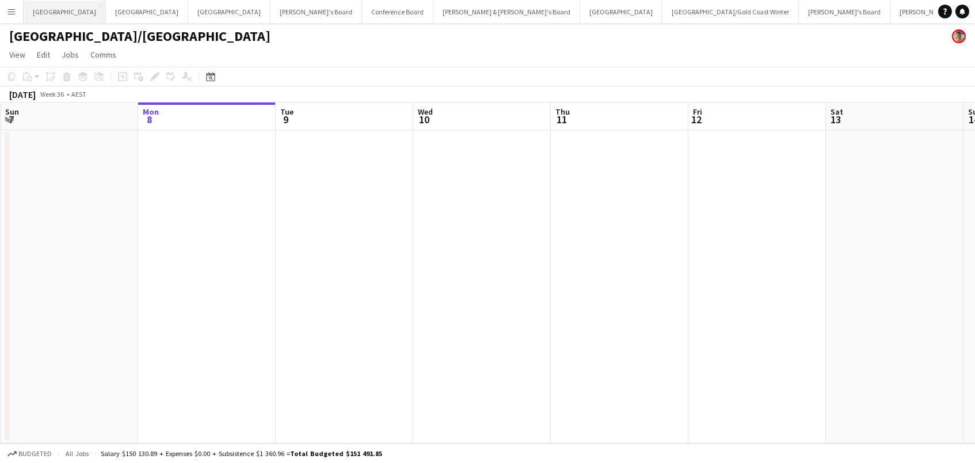
click at [47, 14] on button "Adelaide Close" at bounding box center [65, 12] width 82 height 22
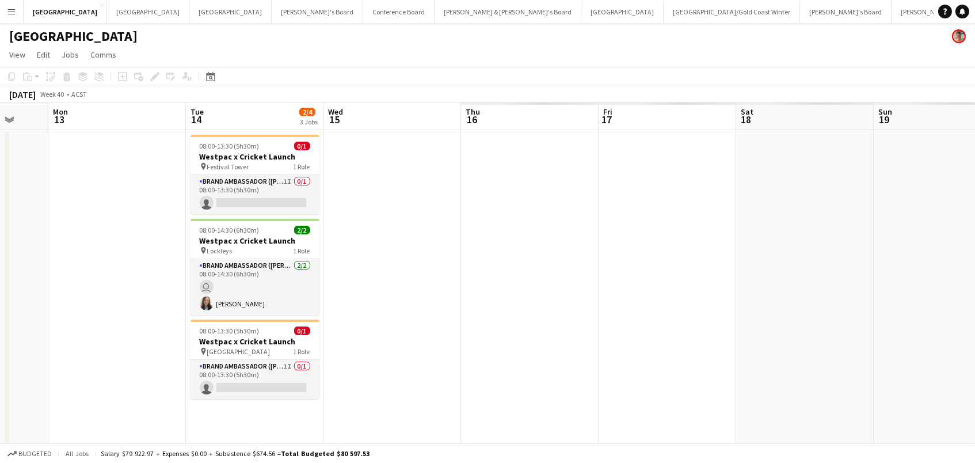
scroll to position [0, 579]
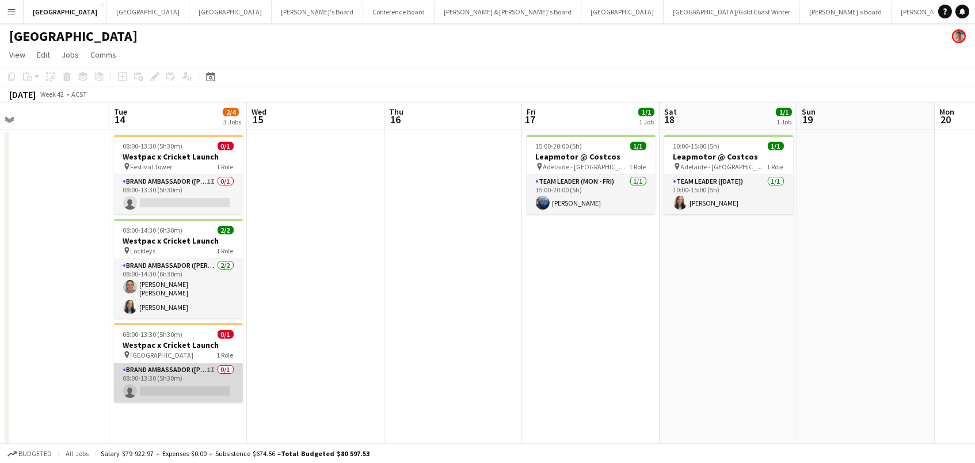
click at [200, 387] on app-card-role "Brand Ambassador (Mon - Fri) 1I 0/1 08:00-13:30 (5h30m) single-neutral-actions" at bounding box center [178, 382] width 129 height 39
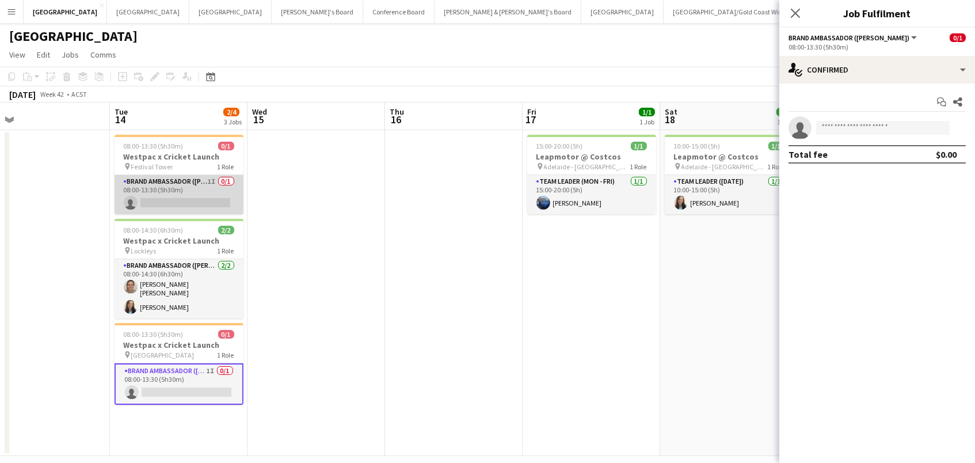
click at [182, 189] on app-card-role "Brand Ambassador (Mon - Fri) 1I 0/1 08:00-13:30 (5h30m) single-neutral-actions" at bounding box center [179, 194] width 129 height 39
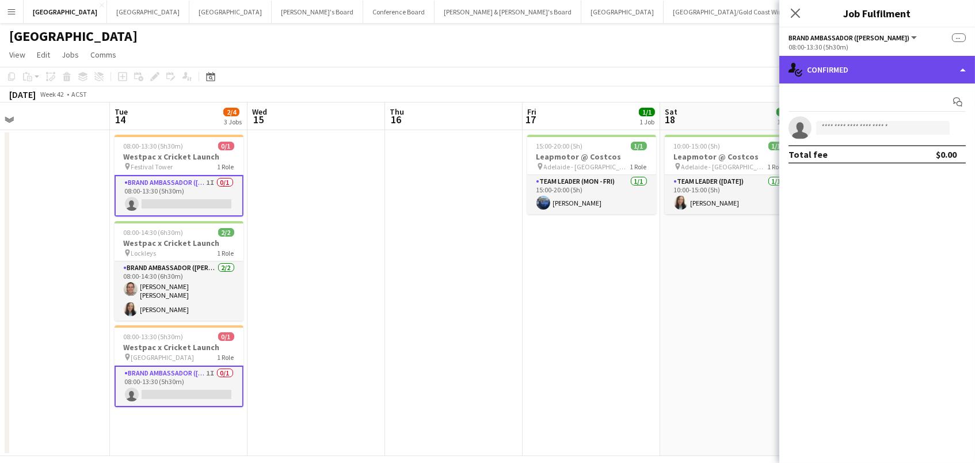
click at [861, 77] on div "single-neutral-actions-check-2 Confirmed" at bounding box center [878, 70] width 196 height 28
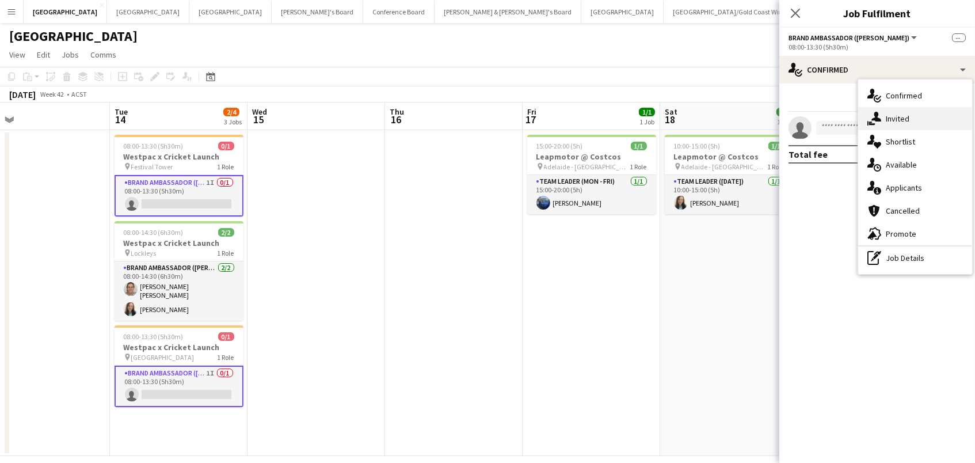
click at [881, 121] on div "single-neutral-actions-share-1 Invited" at bounding box center [915, 118] width 114 height 23
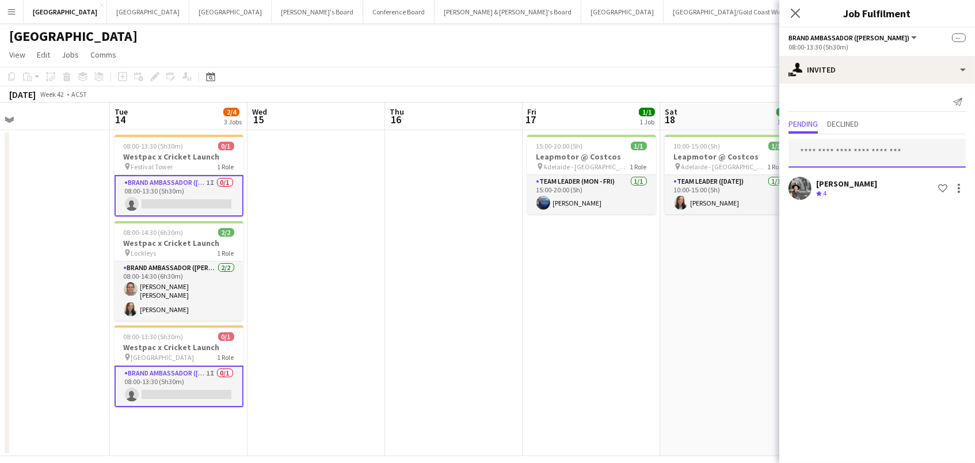
click at [860, 154] on input "text" at bounding box center [877, 153] width 177 height 29
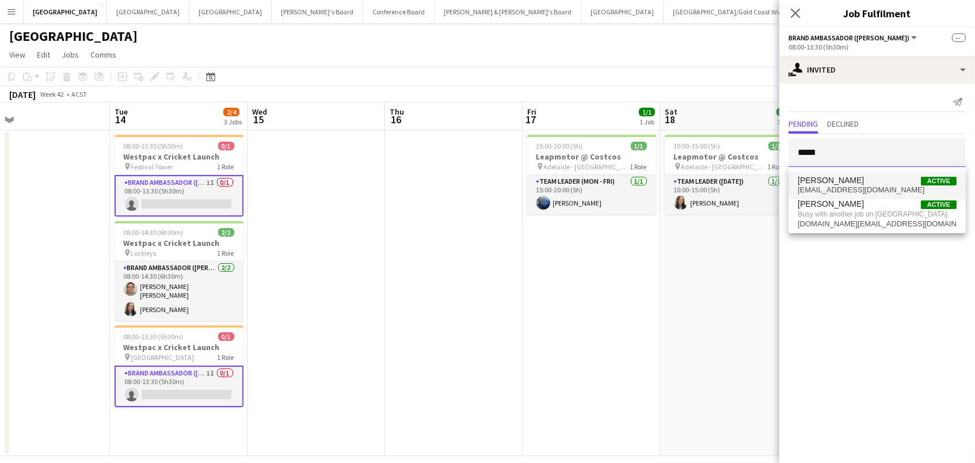
type input "*****"
click at [862, 178] on span "Clair Petersen Active" at bounding box center [877, 181] width 159 height 10
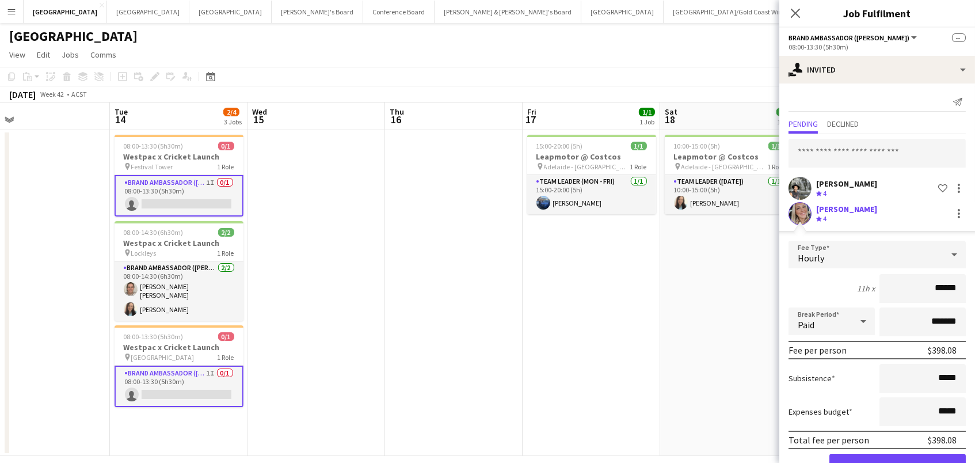
click at [898, 462] on button "Confirm" at bounding box center [898, 465] width 136 height 23
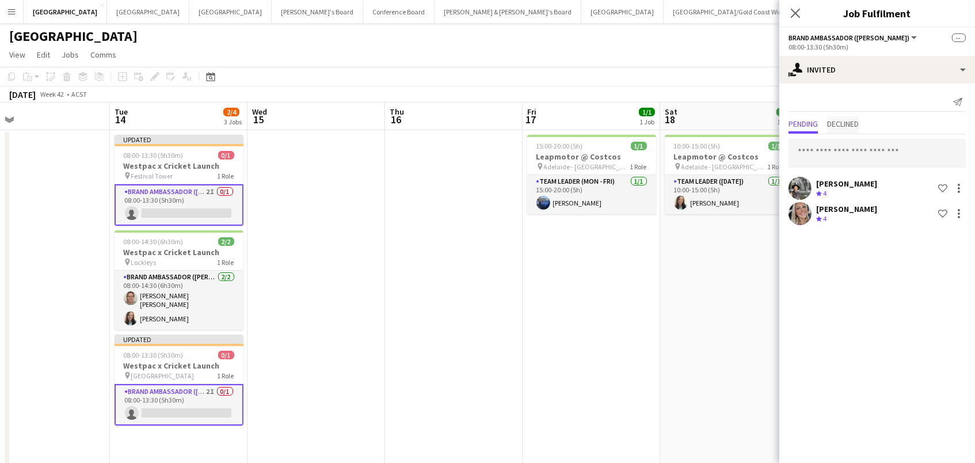
click at [846, 126] on span "Declined" at bounding box center [843, 124] width 32 height 8
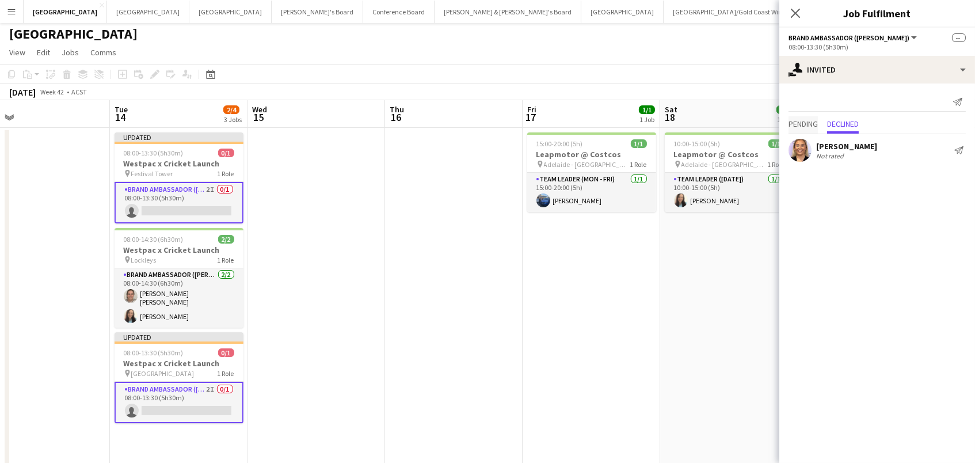
click at [801, 123] on span "Pending" at bounding box center [803, 124] width 29 height 8
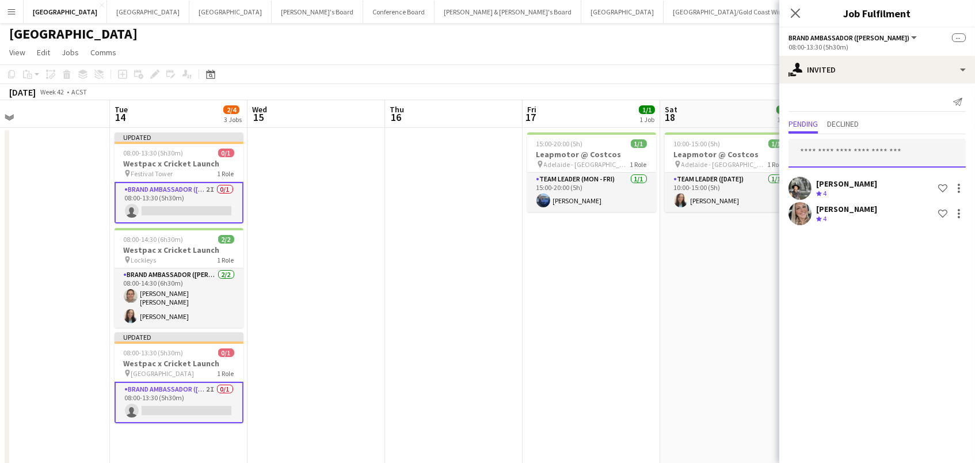
click at [822, 151] on input "text" at bounding box center [877, 153] width 177 height 29
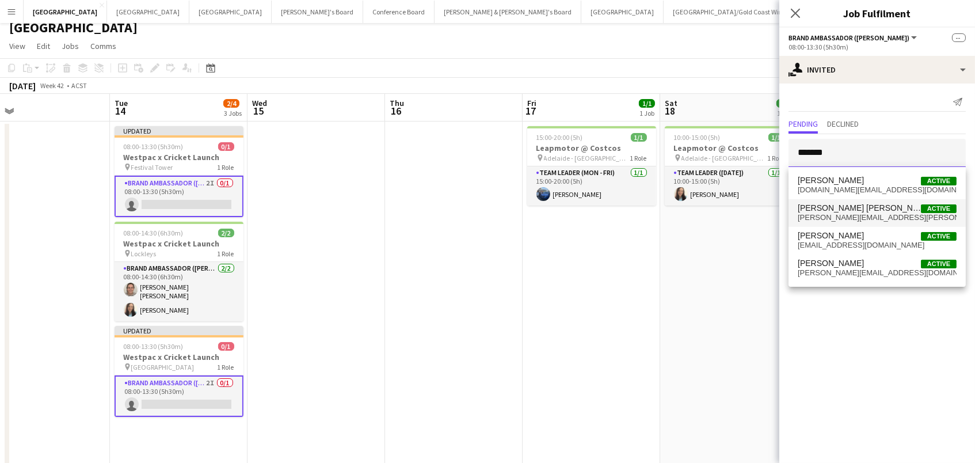
scroll to position [9, 1]
type input "*******"
click at [857, 272] on span "jessica.west.973@gmail.com" at bounding box center [877, 272] width 159 height 9
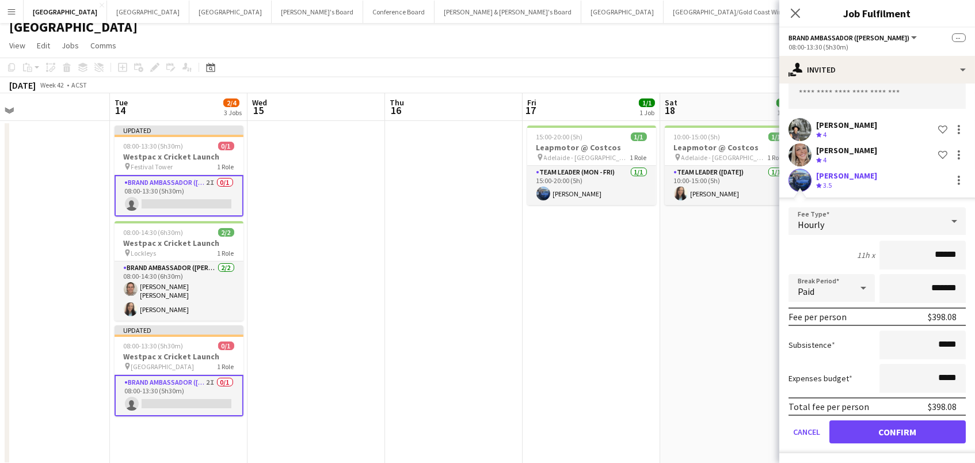
scroll to position [58, 0]
click at [856, 430] on button "Confirm" at bounding box center [898, 432] width 136 height 23
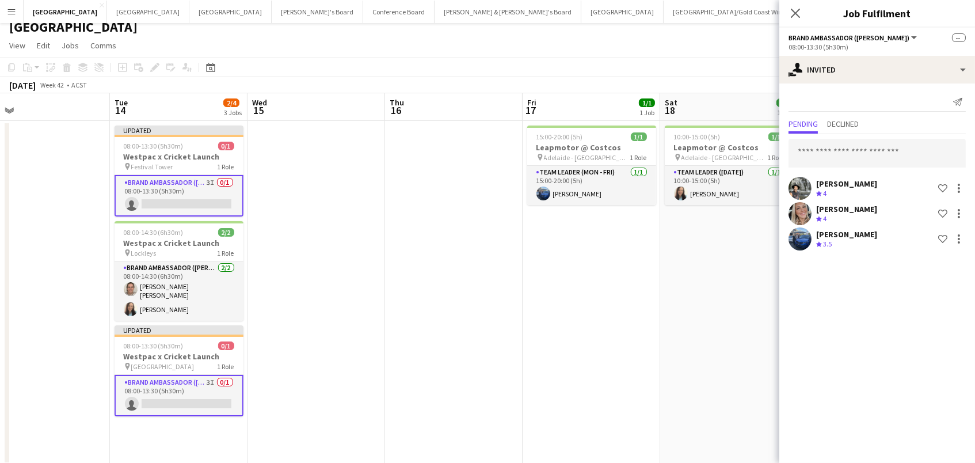
scroll to position [0, 0]
click at [639, 60] on app-toolbar "Copy Paste Paste Command V Paste with crew Command Shift V Paste linked Job Del…" at bounding box center [487, 68] width 975 height 20
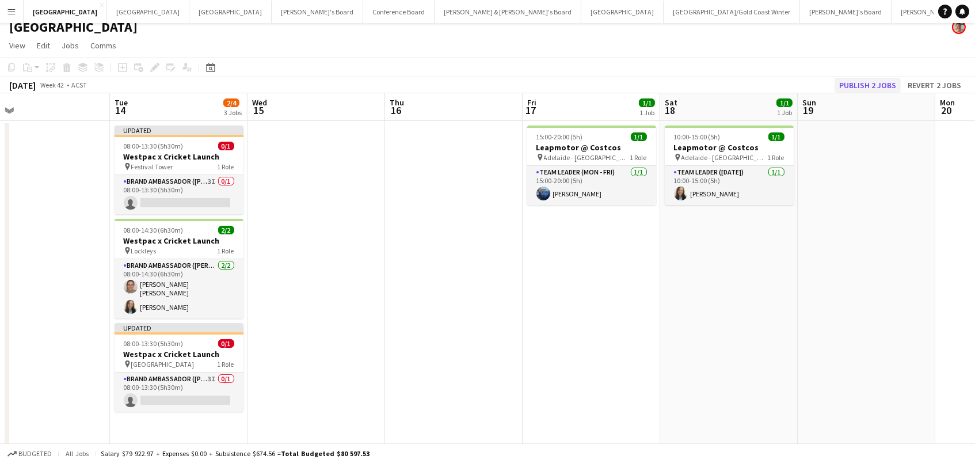
click at [883, 78] on button "Publish 2 jobs" at bounding box center [868, 85] width 66 height 15
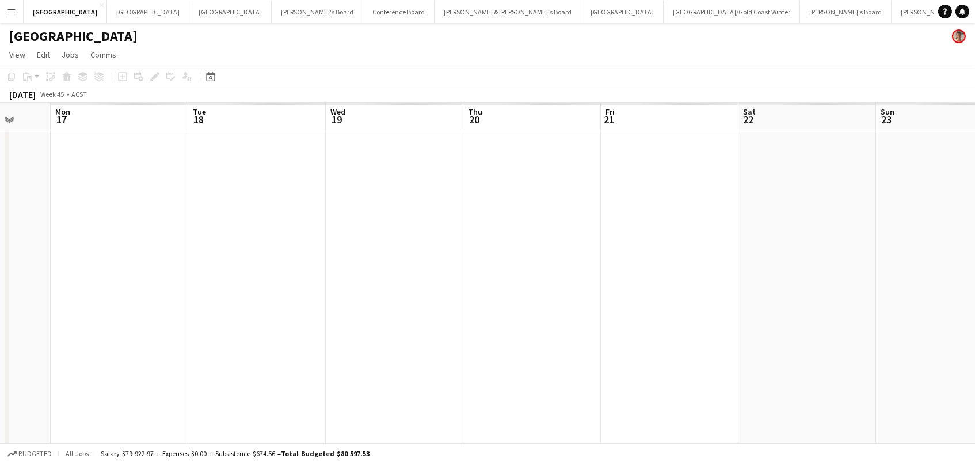
scroll to position [0, 513]
click at [107, 13] on button "Perth Close" at bounding box center [148, 12] width 82 height 22
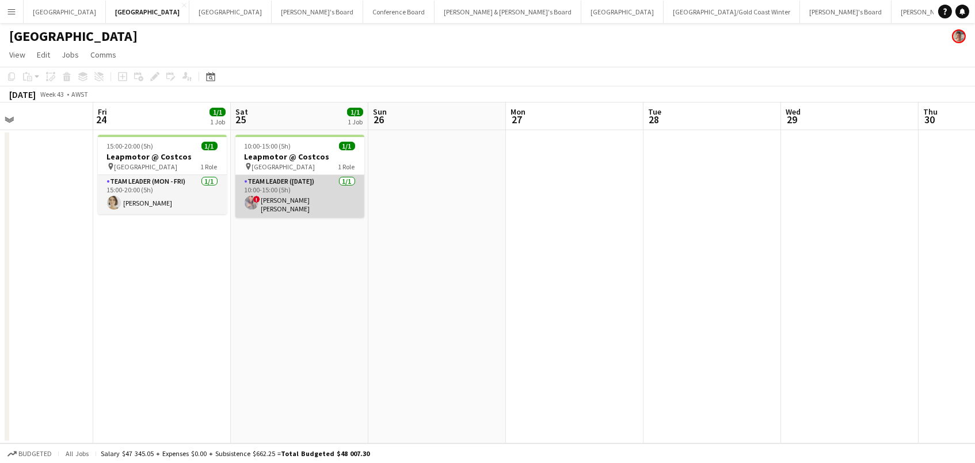
scroll to position [0, 339]
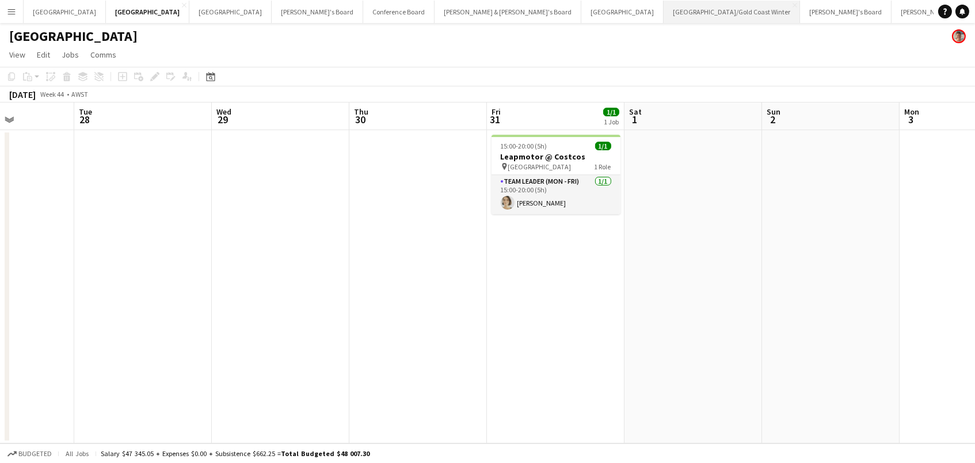
click at [664, 13] on button "Brisbane/Gold Coast Winter Close" at bounding box center [732, 12] width 136 height 22
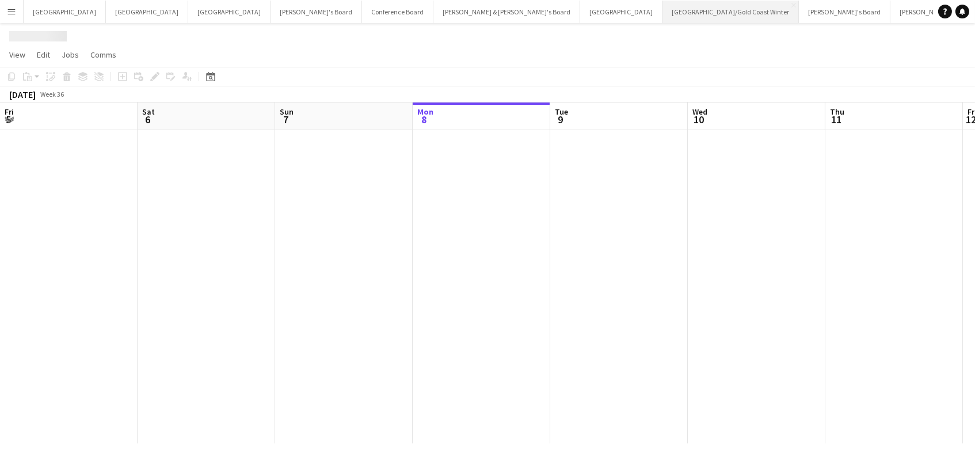
scroll to position [0, 275]
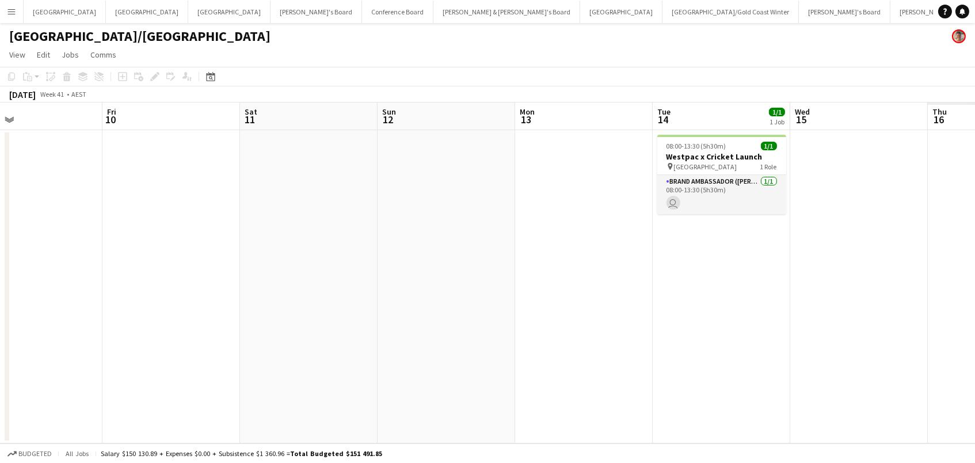
scroll to position [0, 310]
click at [580, 20] on button "Sydney Close" at bounding box center [621, 12] width 82 height 22
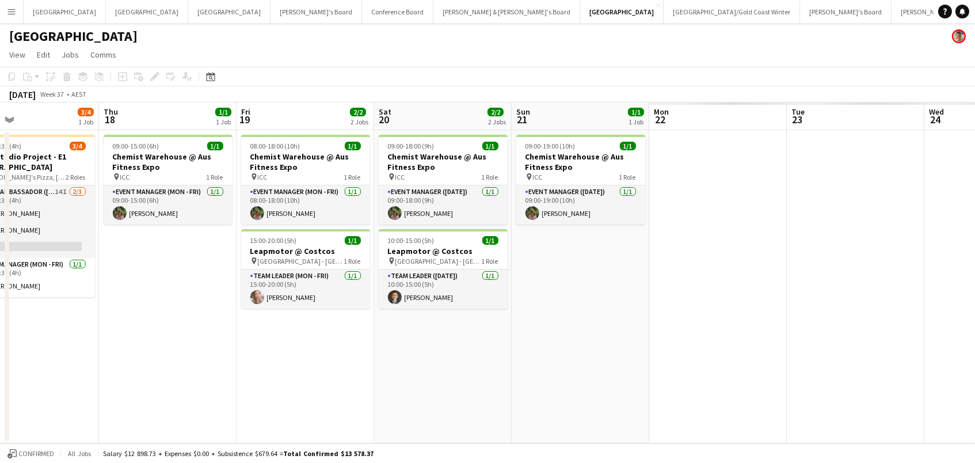
scroll to position [0, 313]
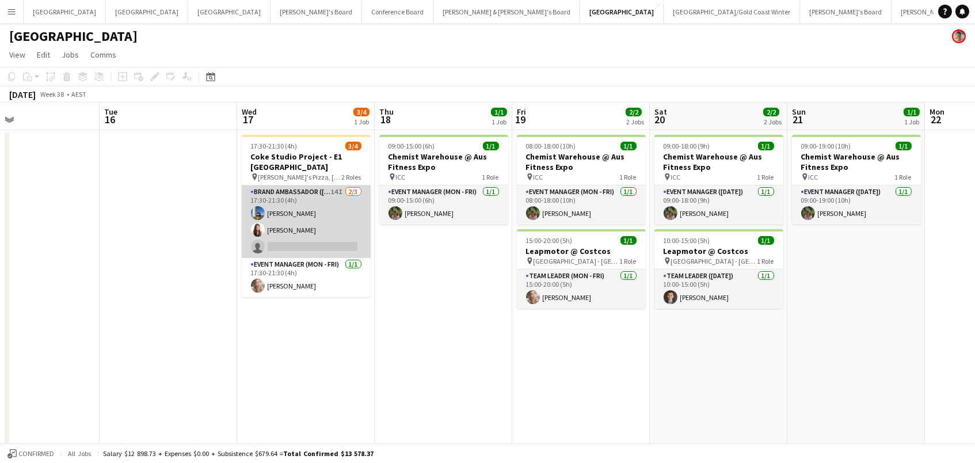
click at [328, 196] on app-card-role "Brand Ambassador (Mon - Fri) 14I 2/3 17:30-21:30 (4h) Juan Fernando Gil Alejand…" at bounding box center [306, 221] width 129 height 73
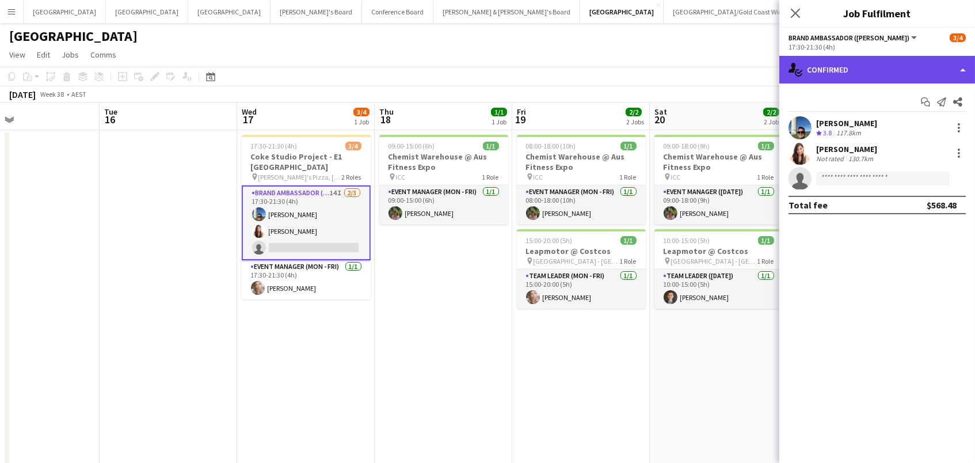
click at [884, 78] on div "single-neutral-actions-check-2 Confirmed" at bounding box center [878, 70] width 196 height 28
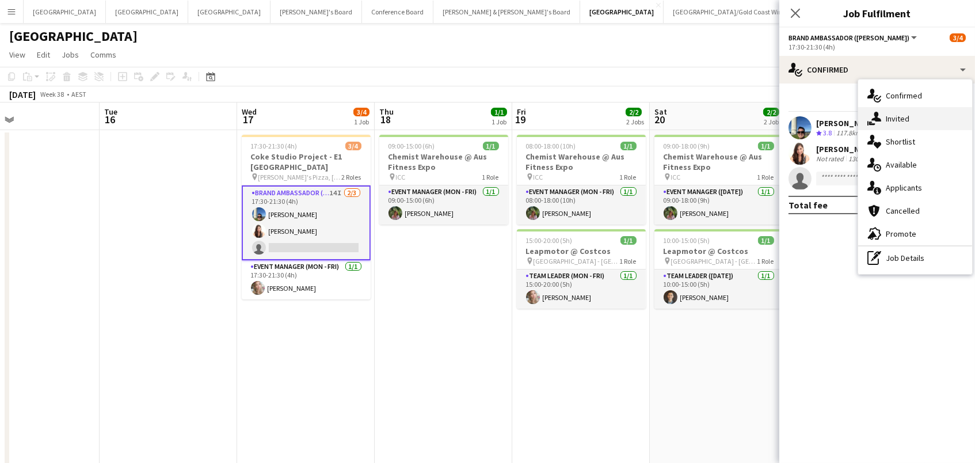
click at [891, 108] on div "single-neutral-actions-share-1 Invited" at bounding box center [915, 118] width 114 height 23
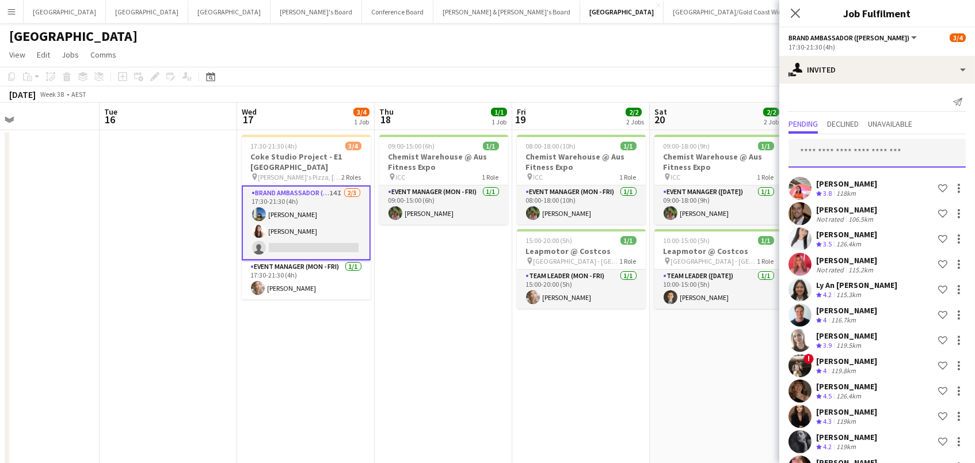
click at [853, 142] on input "text" at bounding box center [877, 153] width 177 height 29
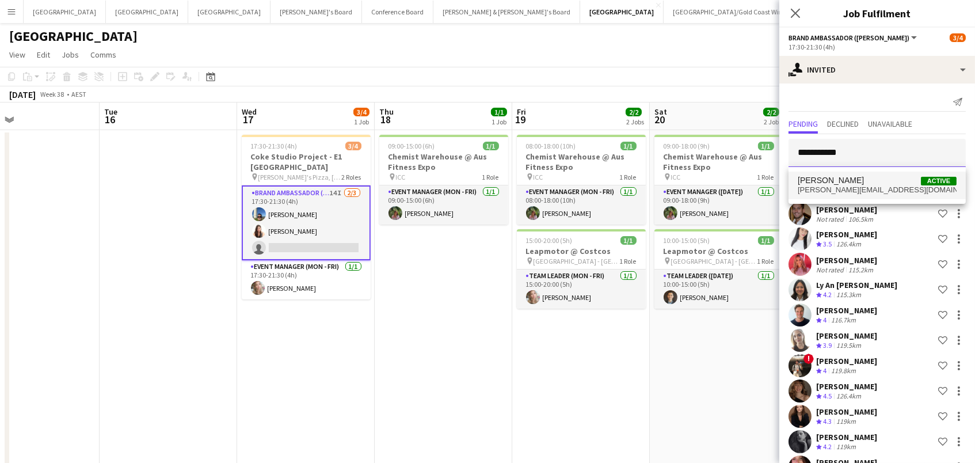
type input "**********"
drag, startPoint x: 854, startPoint y: 174, endPoint x: 854, endPoint y: 184, distance: 9.8
click at [854, 184] on span "Laura Sanchidrian-Martinez" at bounding box center [831, 181] width 66 height 10
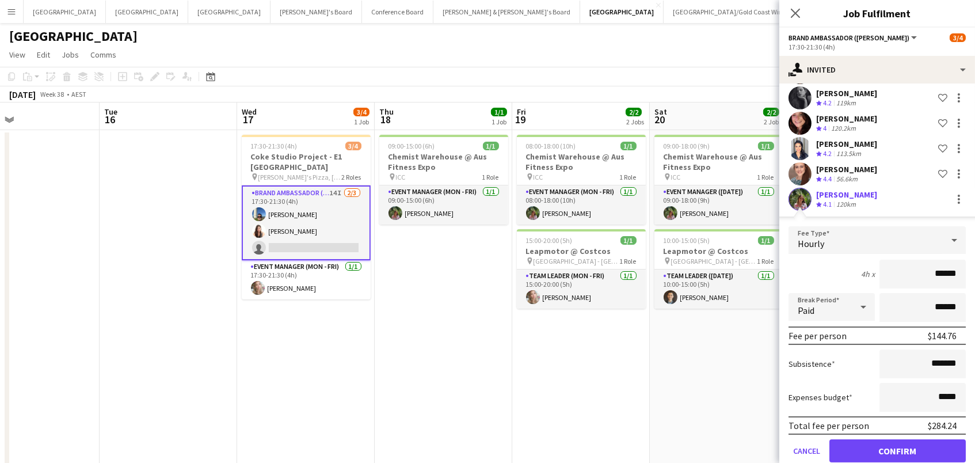
click at [898, 448] on button "Confirm" at bounding box center [898, 450] width 136 height 23
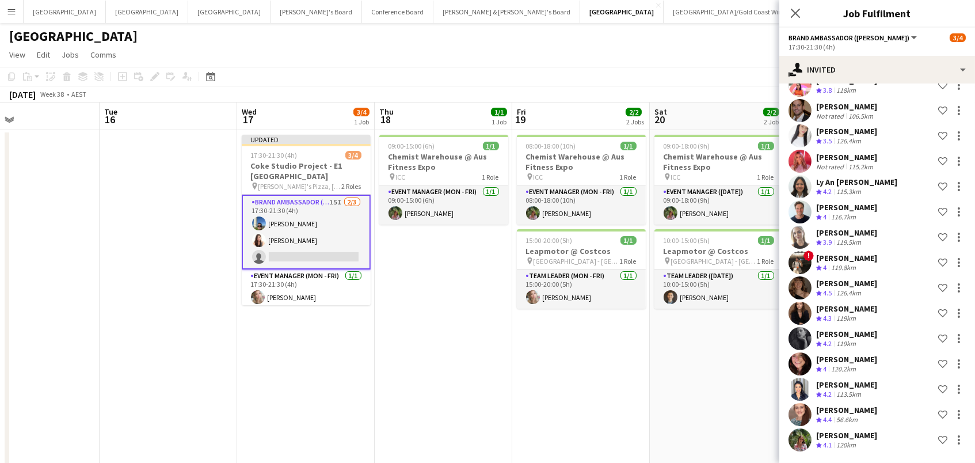
scroll to position [101, 0]
click at [740, 86] on div "September 2025 Week 38 • AEST Publish 1 job Revert 1 job" at bounding box center [487, 94] width 975 height 16
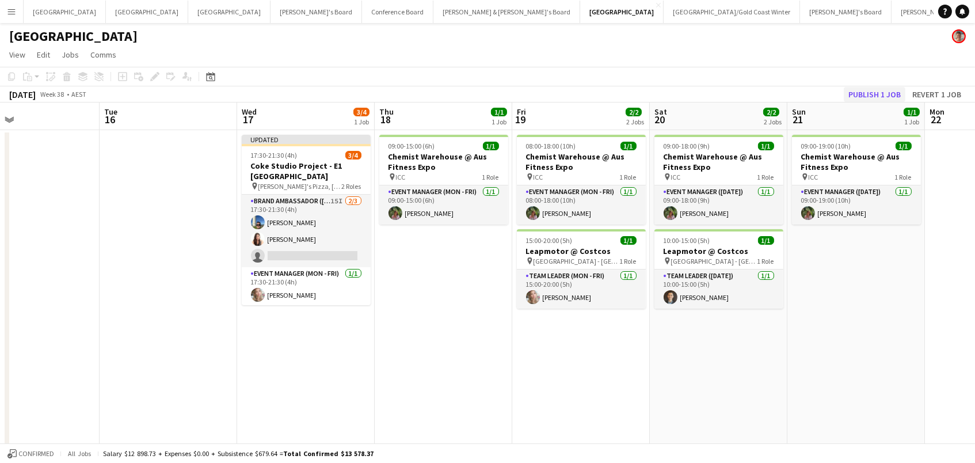
click at [891, 94] on button "Publish 1 job" at bounding box center [875, 94] width 62 height 15
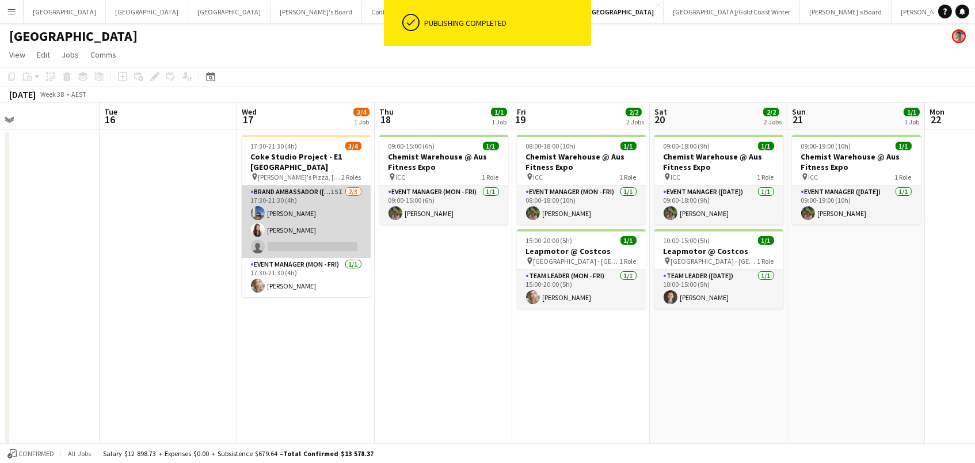
click at [293, 222] on app-card-role "Brand Ambassador (Mon - Fri) 15I 2/3 17:30-21:30 (4h) Juan Fernando Gil Alejand…" at bounding box center [306, 221] width 129 height 73
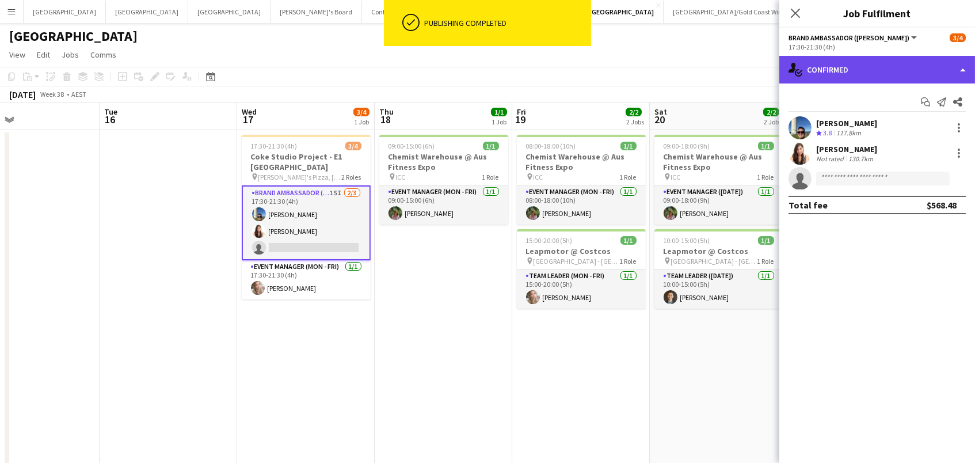
click at [845, 63] on div "single-neutral-actions-check-2 Confirmed" at bounding box center [878, 70] width 196 height 28
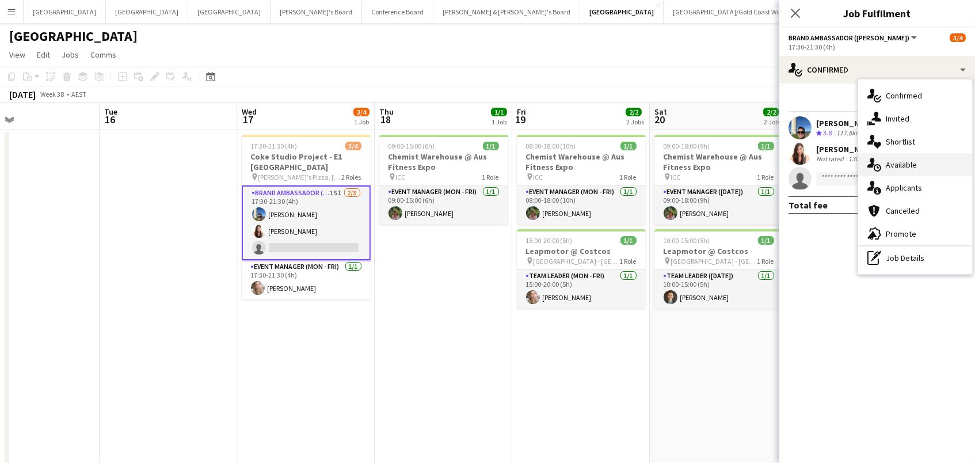
click at [905, 171] on div "single-neutral-actions-upload Available" at bounding box center [915, 164] width 114 height 23
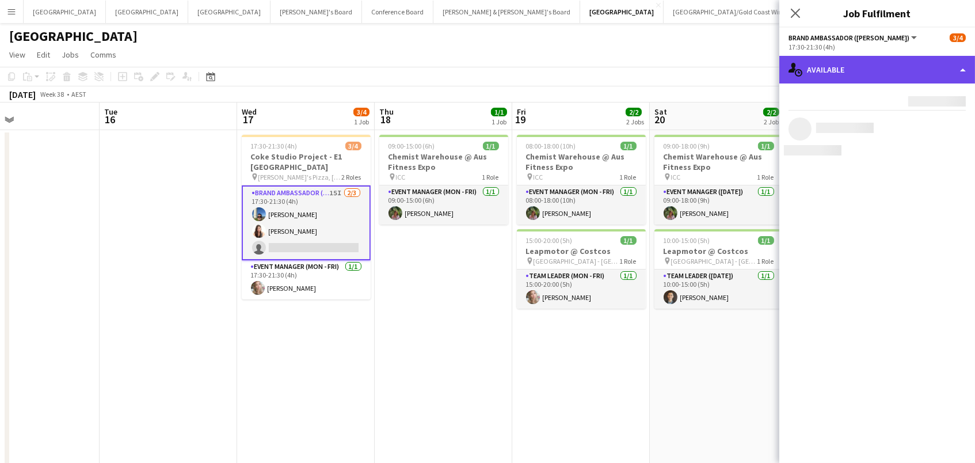
click at [881, 63] on div "single-neutral-actions-upload Available" at bounding box center [878, 70] width 196 height 28
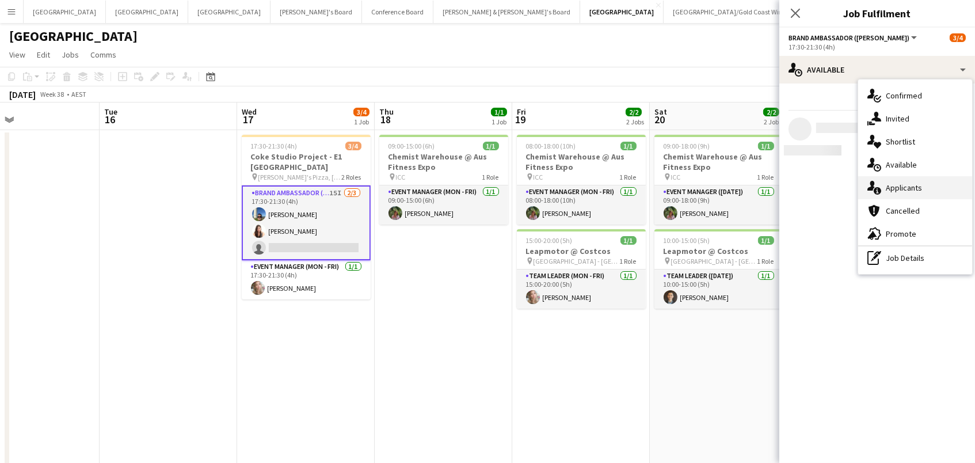
click at [911, 195] on div "single-neutral-actions-information Applicants" at bounding box center [915, 187] width 114 height 23
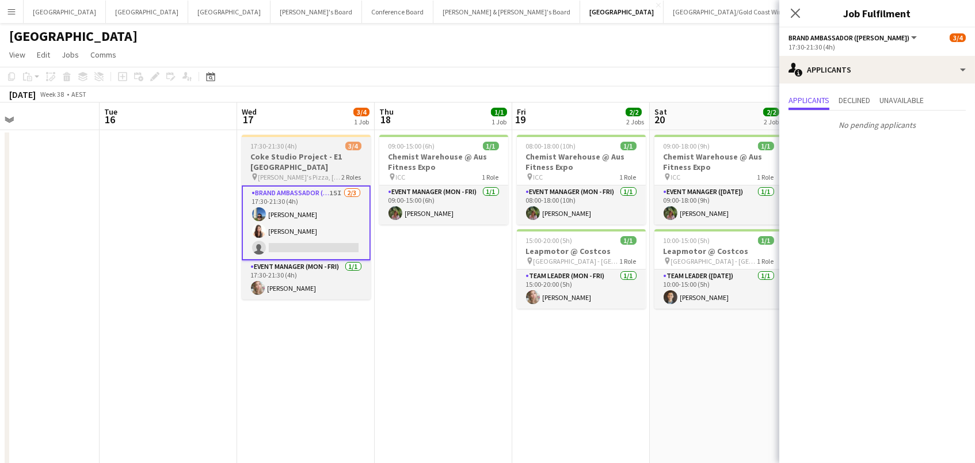
scroll to position [0, 313]
click at [311, 156] on h3 "Coke Studio Project - E1 Newcastle" at bounding box center [306, 161] width 129 height 21
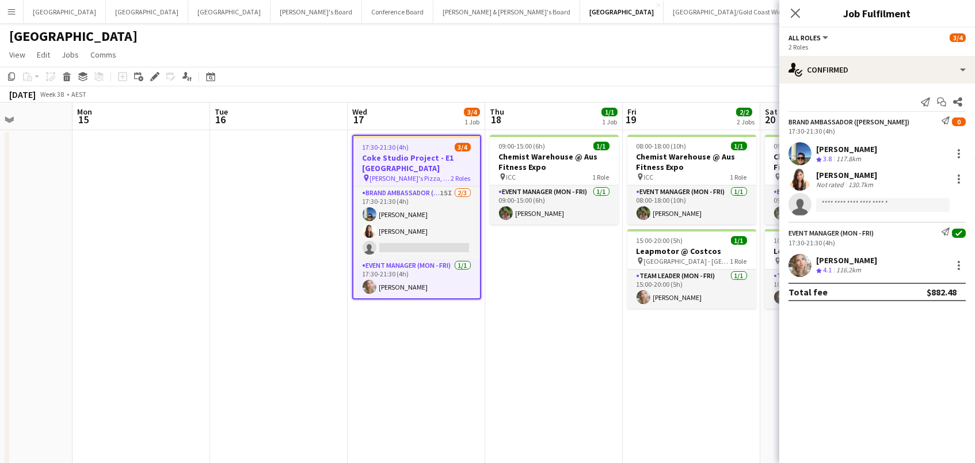
scroll to position [0, 278]
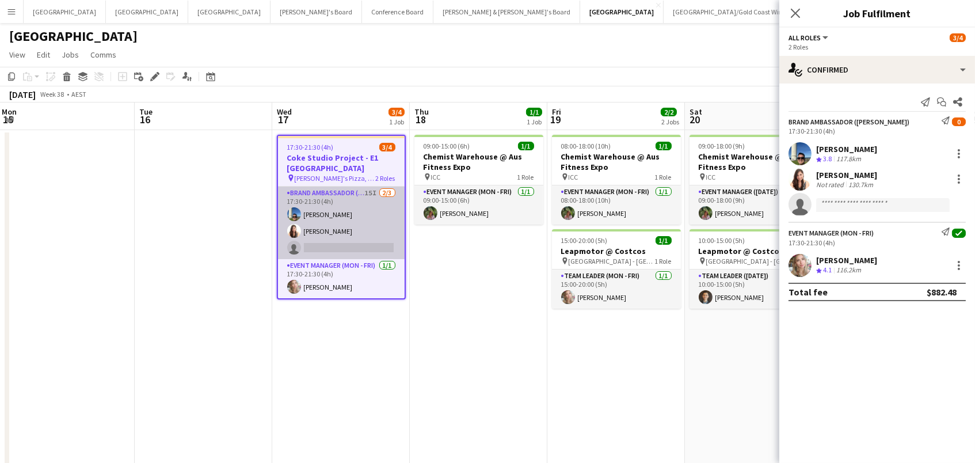
click at [394, 216] on app-card-role "Brand Ambassador (Mon - Fri) 15I 2/3 17:30-21:30 (4h) Juan Fernando Gil Alejand…" at bounding box center [341, 223] width 127 height 73
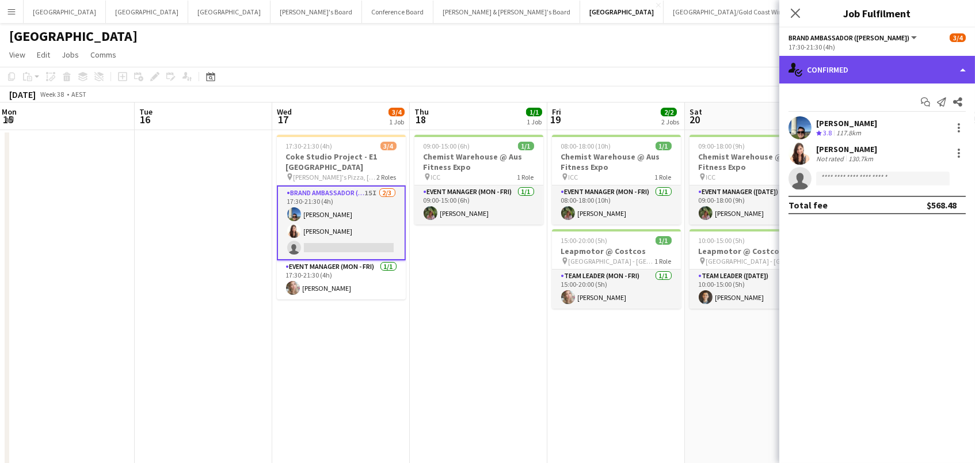
click at [823, 71] on div "single-neutral-actions-check-2 Confirmed" at bounding box center [878, 70] width 196 height 28
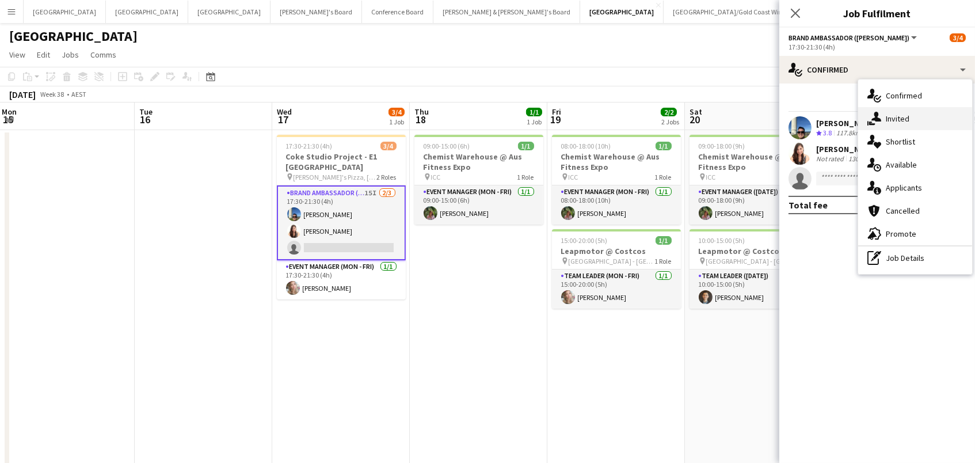
click at [886, 120] on span "Invited" at bounding box center [898, 118] width 24 height 10
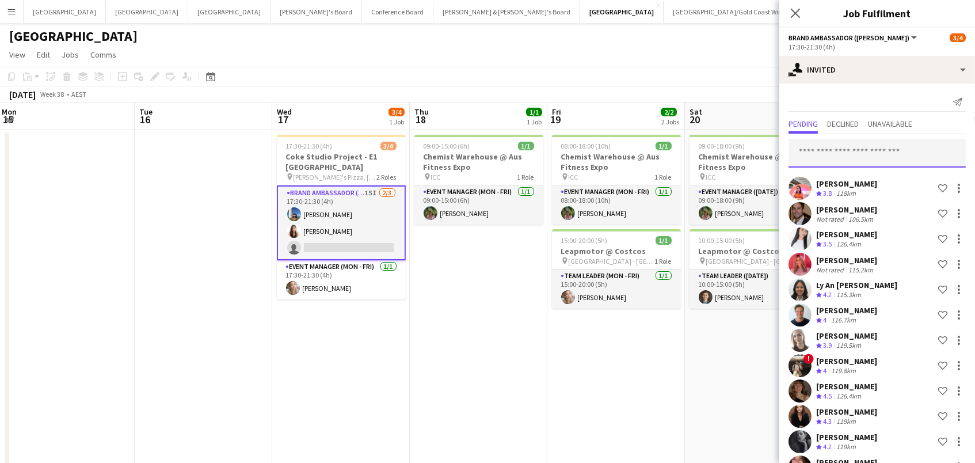
click at [854, 145] on input "text" at bounding box center [877, 153] width 177 height 29
type input "***"
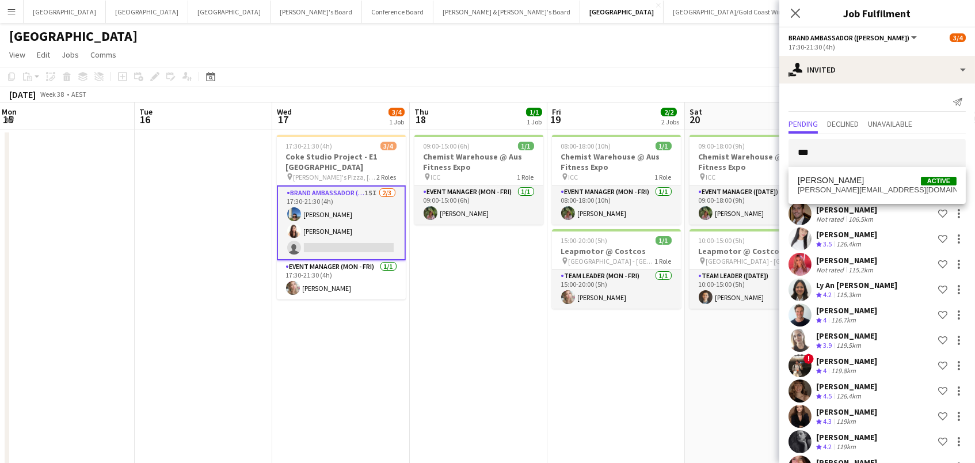
click at [861, 185] on span "Mel Goh Active" at bounding box center [877, 181] width 159 height 10
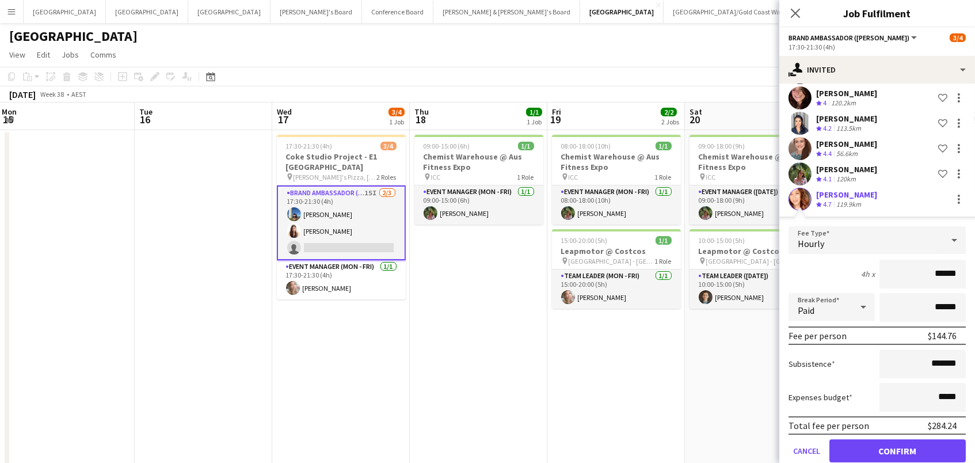
click at [898, 448] on button "Confirm" at bounding box center [898, 450] width 136 height 23
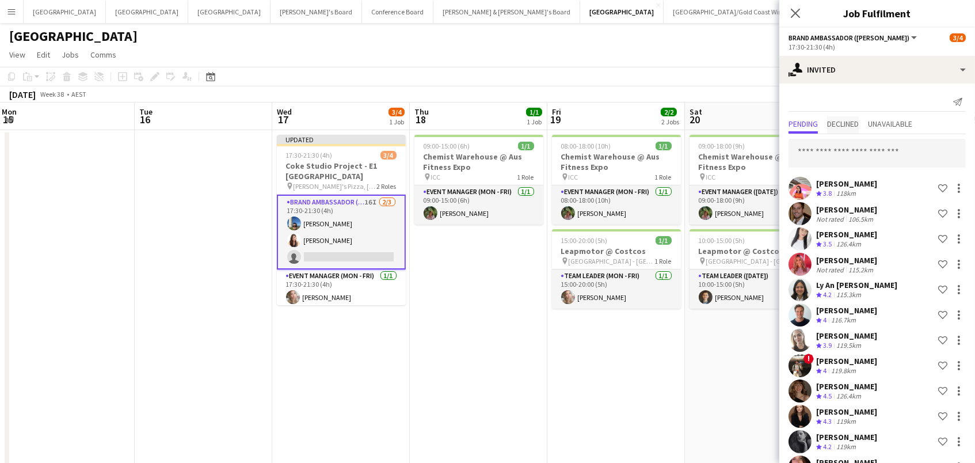
scroll to position [0, 0]
click at [835, 126] on span "Declined" at bounding box center [843, 124] width 32 height 8
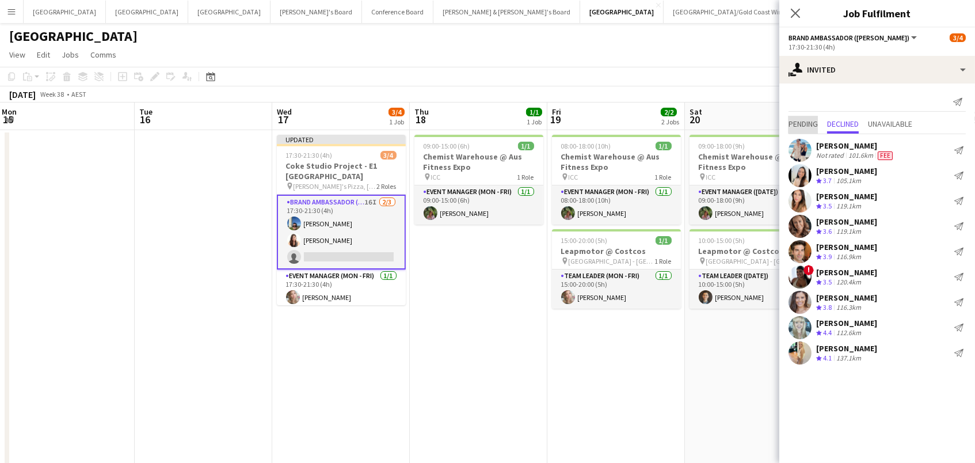
click at [808, 120] on span "Pending" at bounding box center [803, 124] width 29 height 8
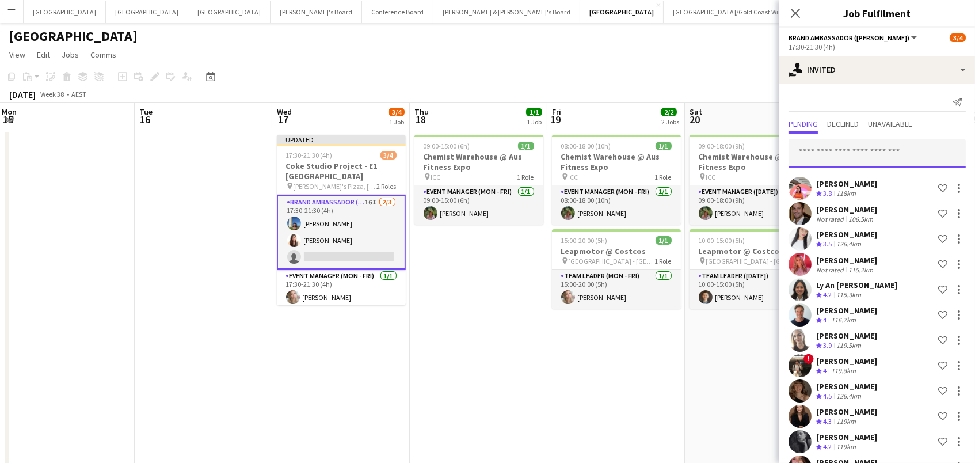
click at [836, 149] on input "text" at bounding box center [877, 153] width 177 height 29
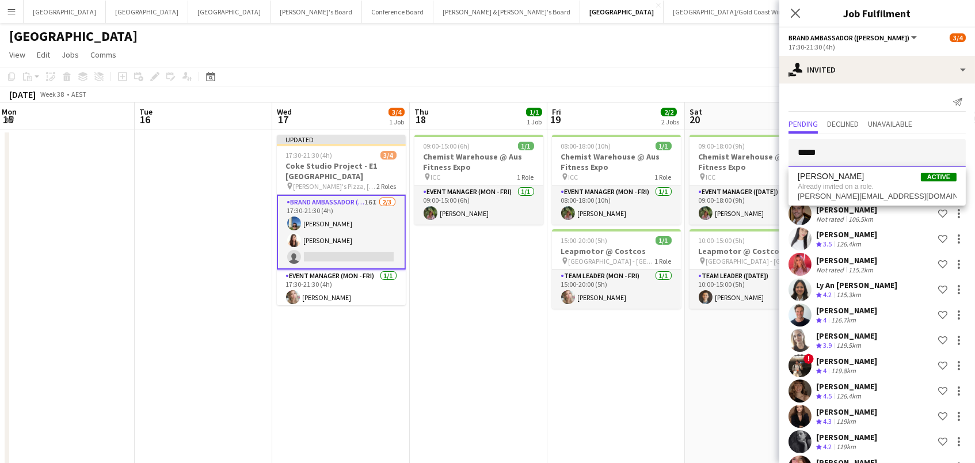
type input "****"
drag, startPoint x: 803, startPoint y: 145, endPoint x: 745, endPoint y: 95, distance: 76.7
click at [745, 95] on div "September 2025 Week 38 • AEST Publish 1 job Revert 1 job" at bounding box center [487, 94] width 975 height 16
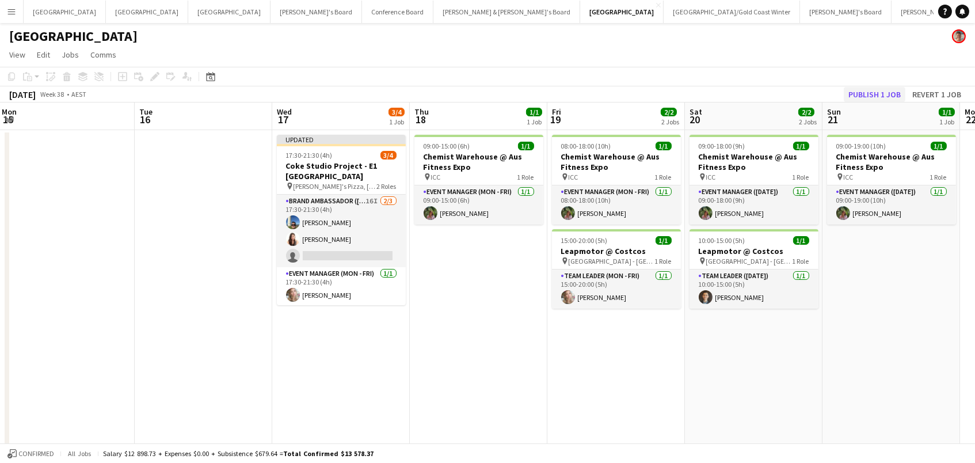
click at [872, 93] on button "Publish 1 job" at bounding box center [875, 94] width 62 height 15
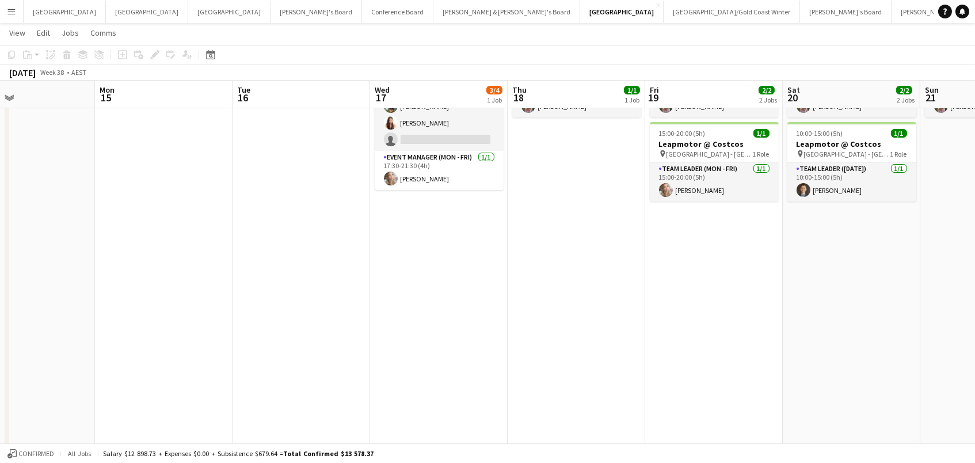
scroll to position [0, 289]
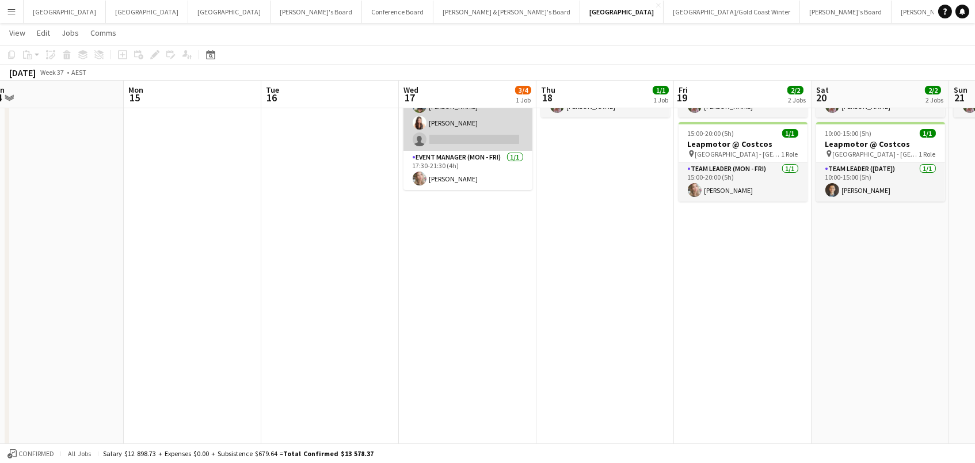
click at [478, 117] on app-card-role "Brand Ambassador (Mon - Fri) 16I 2/3 17:30-21:30 (4h) Juan Fernando Gil Alejand…" at bounding box center [468, 114] width 129 height 73
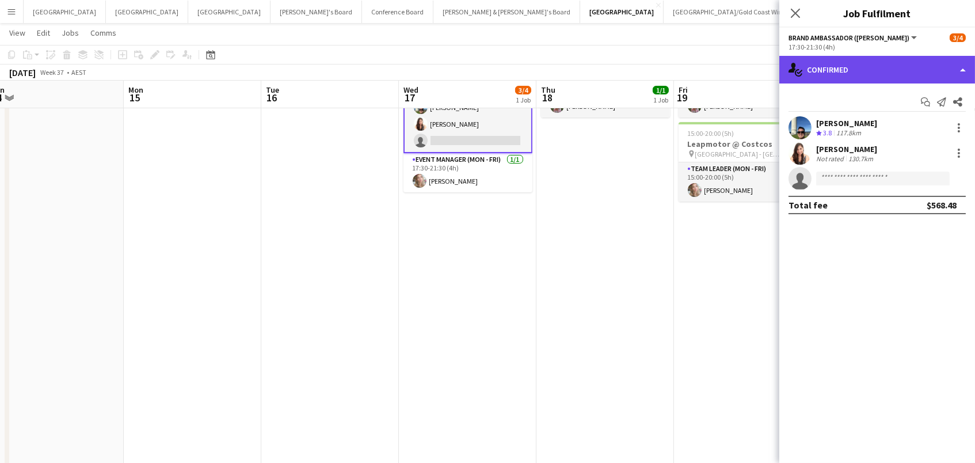
click at [937, 80] on div "single-neutral-actions-check-2 Confirmed" at bounding box center [878, 70] width 196 height 28
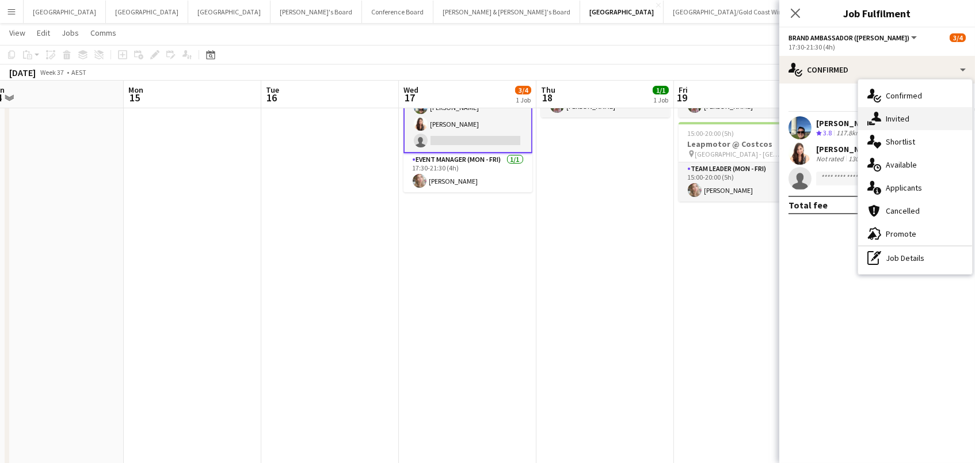
click at [932, 113] on div "single-neutral-actions-share-1 Invited" at bounding box center [915, 118] width 114 height 23
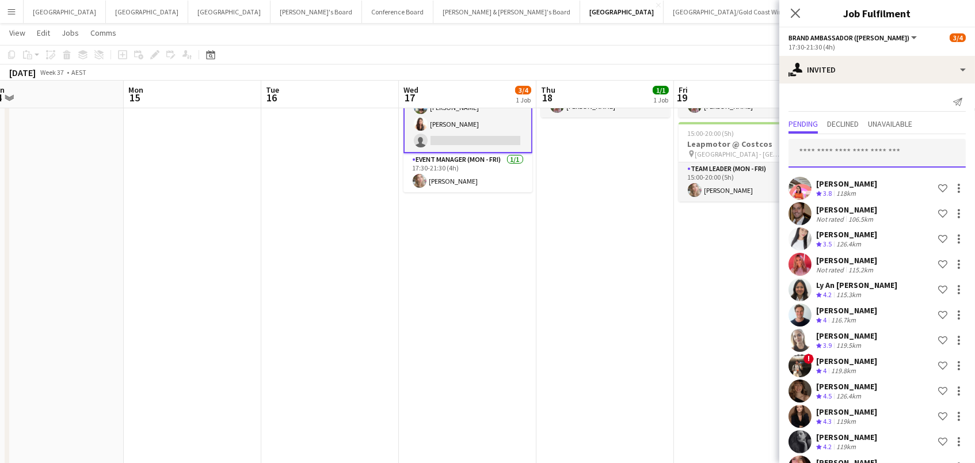
click at [851, 149] on input "text" at bounding box center [877, 153] width 177 height 29
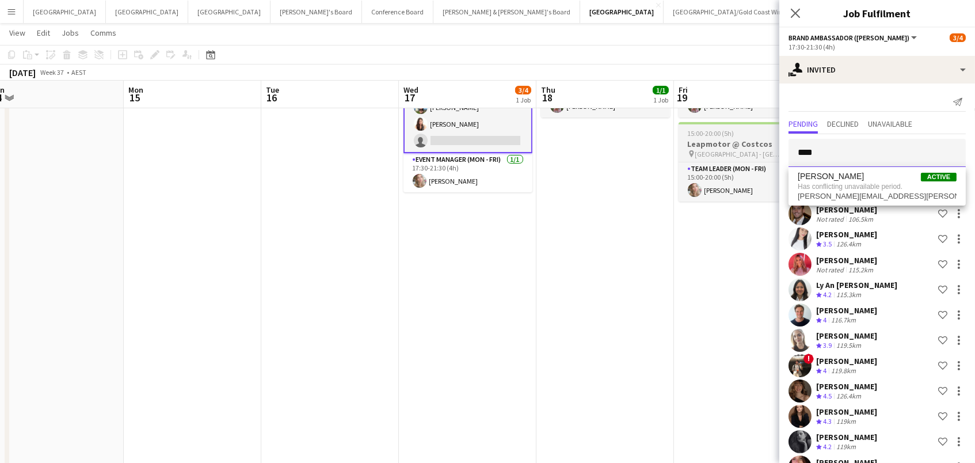
drag, startPoint x: 838, startPoint y: 155, endPoint x: 731, endPoint y: 155, distance: 106.5
click at [731, 155] on body "Menu Boards Boards Boards All jobs Status Workforce Workforce My Workforce Recr…" at bounding box center [487, 208] width 975 height 628
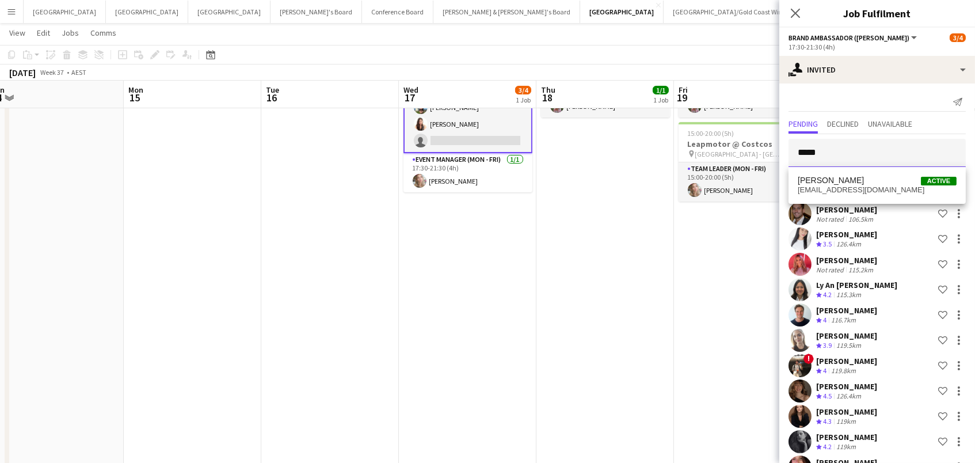
type input "*****"
drag, startPoint x: 828, startPoint y: 175, endPoint x: 896, endPoint y: 185, distance: 69.2
click at [896, 185] on span "Blake Feltis Active" at bounding box center [877, 181] width 159 height 10
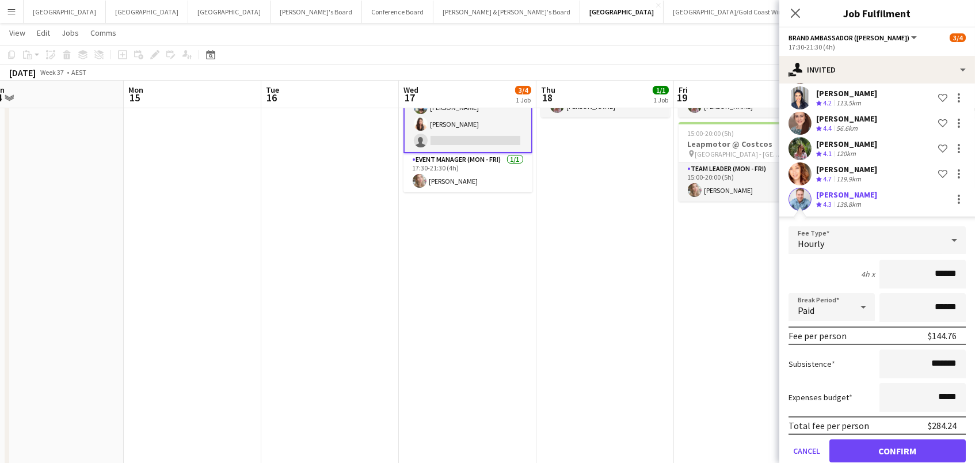
click at [898, 448] on button "Confirm" at bounding box center [898, 450] width 136 height 23
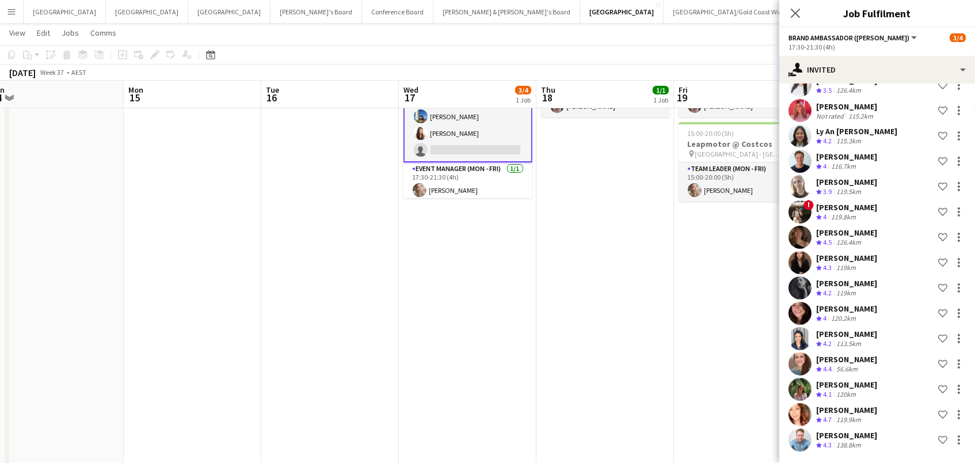
scroll to position [152, 0]
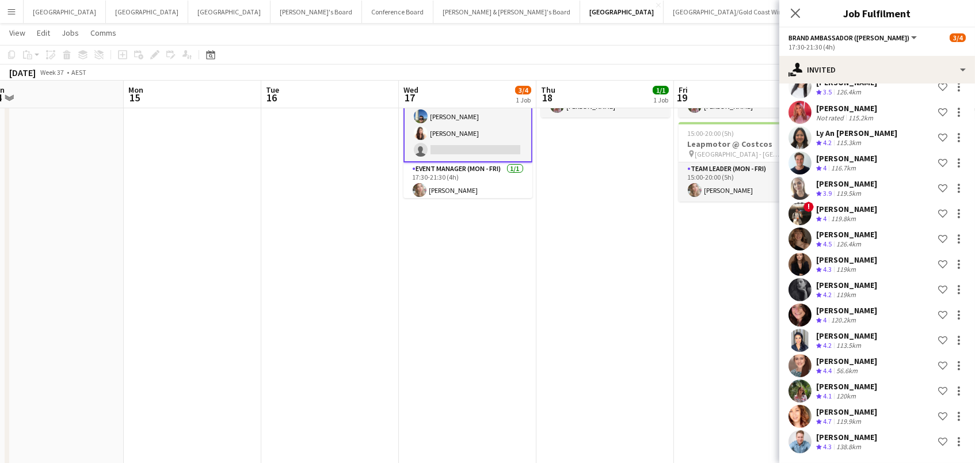
click at [652, 287] on app-date-cell "09:00-15:00 (6h) 1/1 Chemist Warehouse @ Aus Fitness Expo pin ICC 1 Role Event …" at bounding box center [606, 263] width 138 height 480
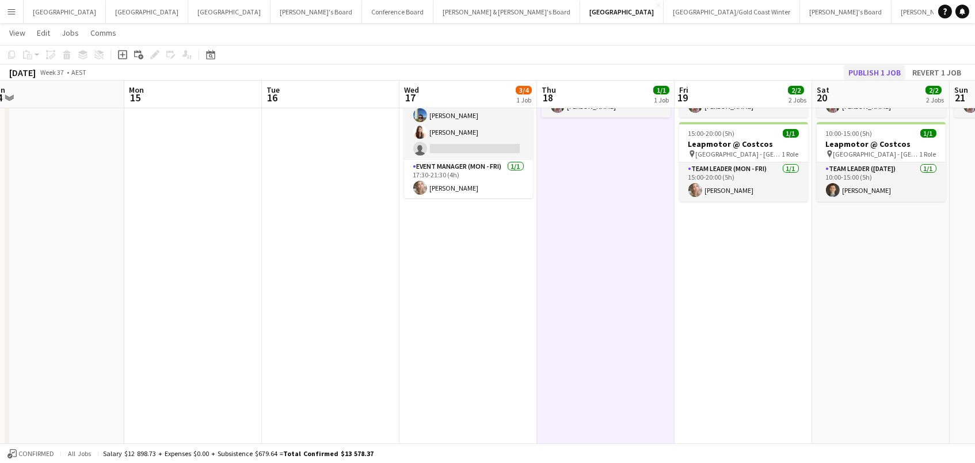
click at [895, 67] on button "Publish 1 job" at bounding box center [875, 72] width 62 height 15
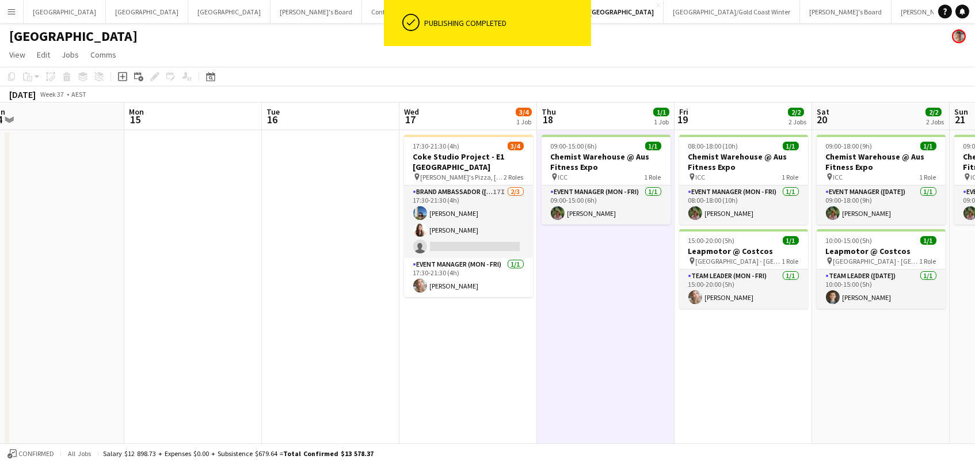
scroll to position [0, 0]
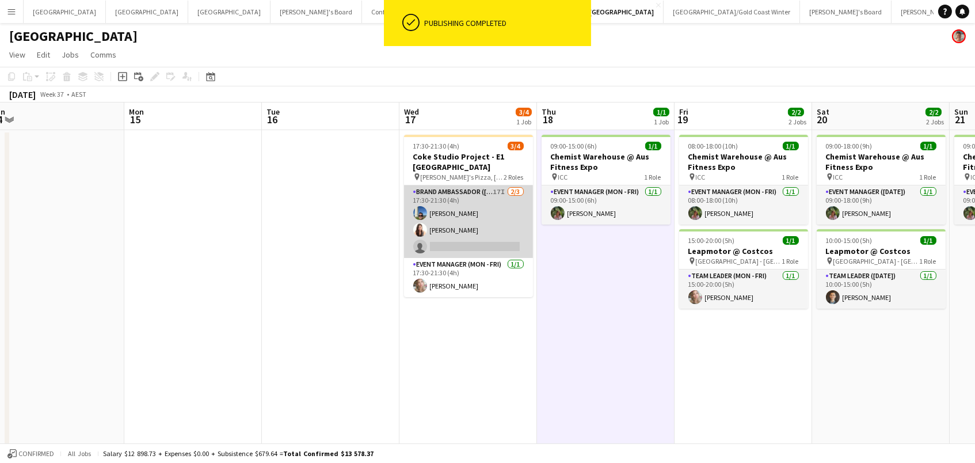
click at [516, 200] on app-card-role "Brand Ambassador (Mon - Fri) 17I 2/3 17:30-21:30 (4h) Juan Fernando Gil Alejand…" at bounding box center [468, 221] width 129 height 73
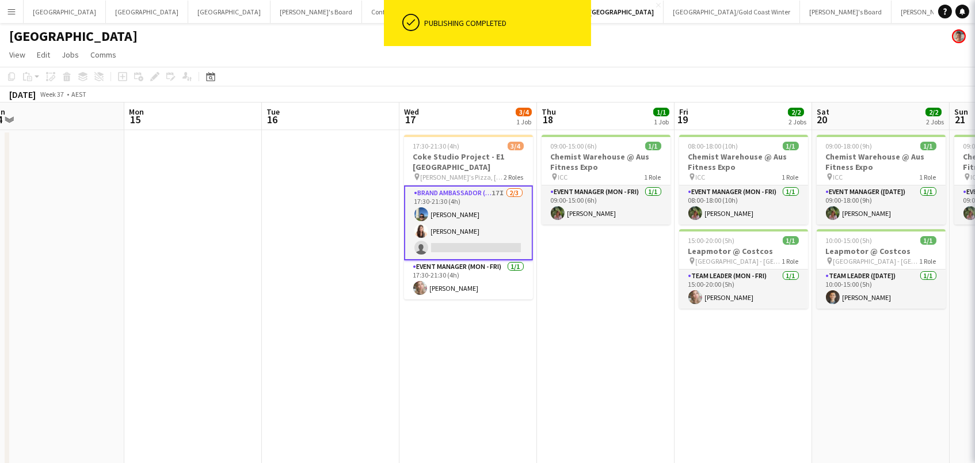
scroll to position [0, 288]
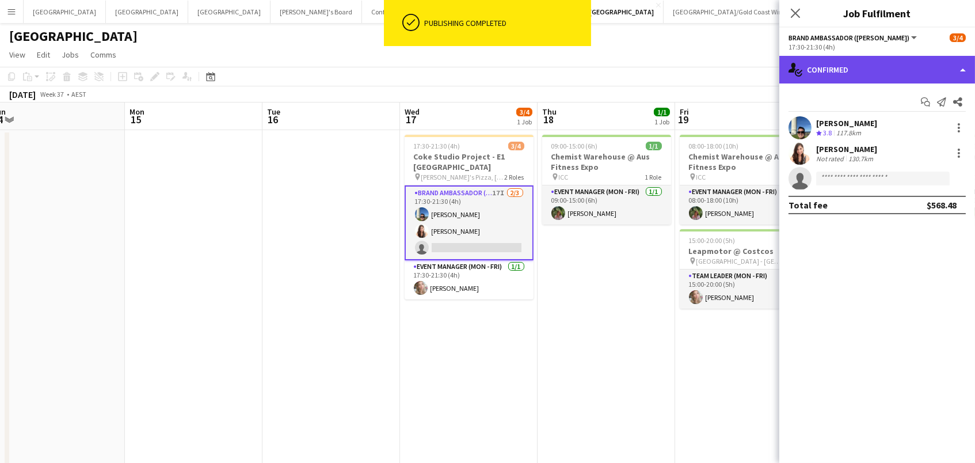
click at [892, 73] on div "single-neutral-actions-check-2 Confirmed" at bounding box center [878, 70] width 196 height 28
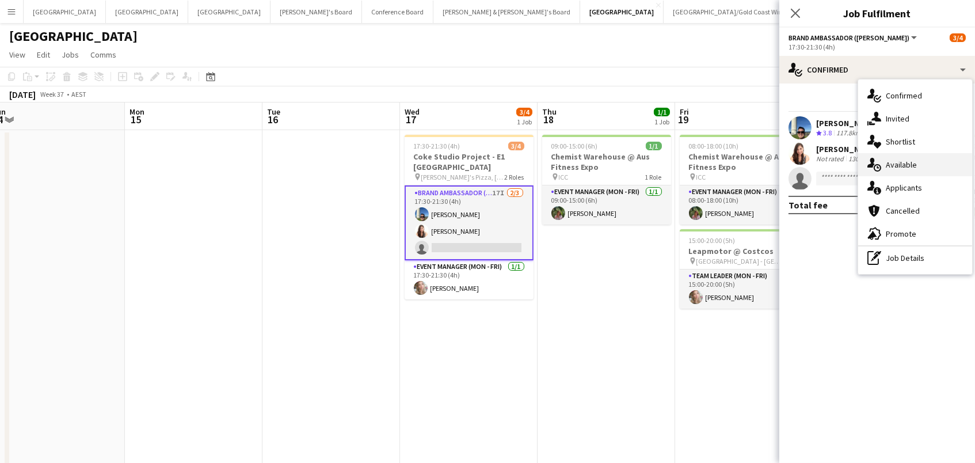
click at [910, 159] on span "Available" at bounding box center [901, 164] width 31 height 10
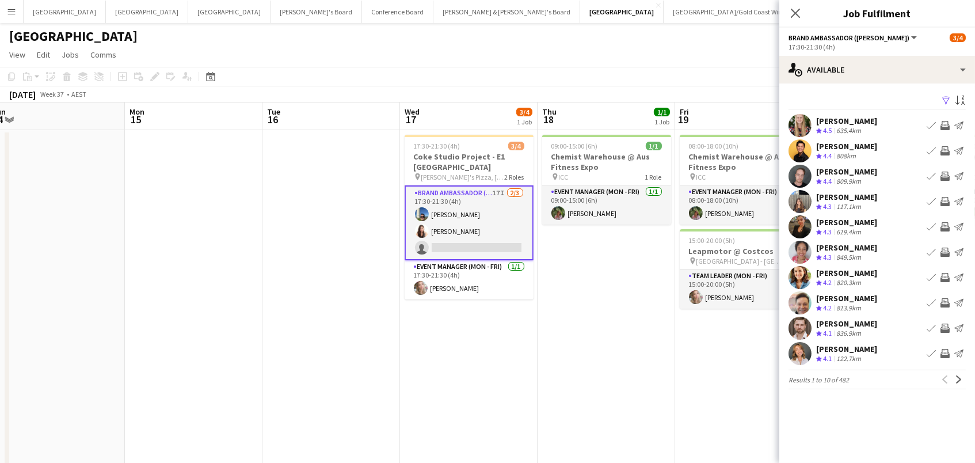
click at [946, 96] on app-icon "Filter" at bounding box center [946, 101] width 9 height 11
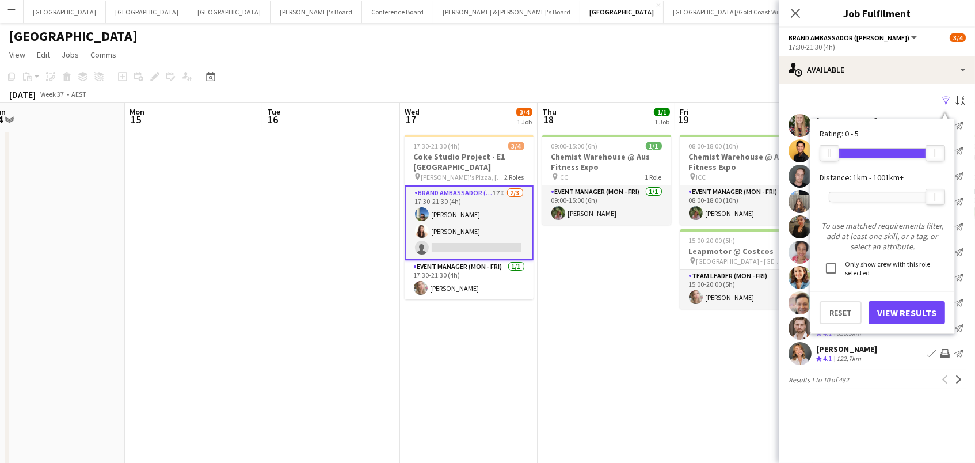
click at [866, 193] on div at bounding box center [883, 196] width 106 height 9
click at [889, 301] on button "View Results" at bounding box center [907, 312] width 77 height 23
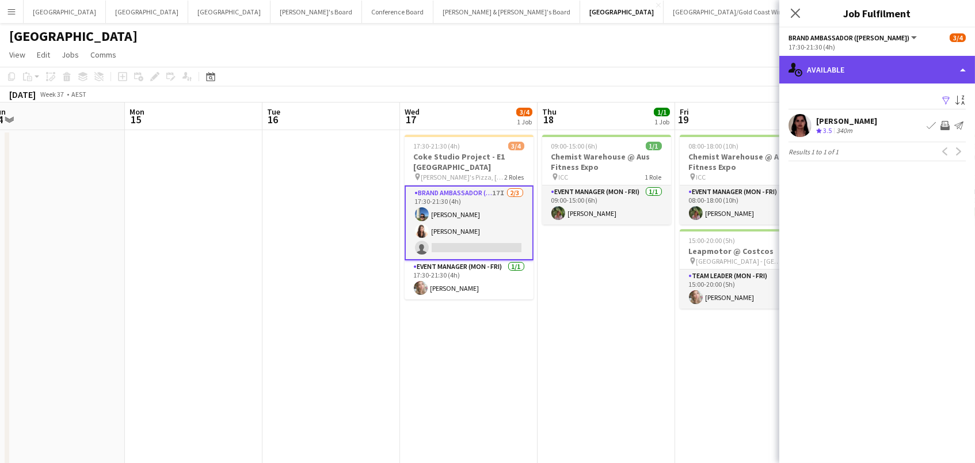
click at [865, 66] on div "single-neutral-actions-upload Available" at bounding box center [878, 70] width 196 height 28
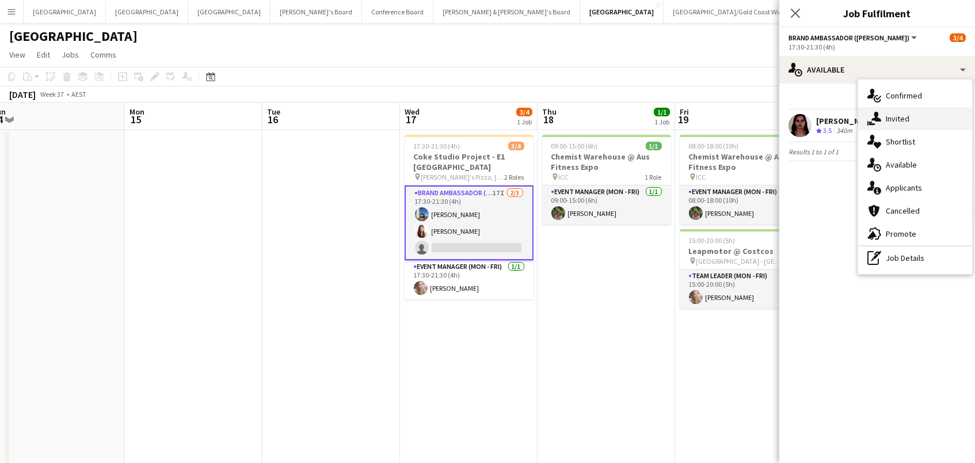
click at [900, 115] on span "Invited" at bounding box center [898, 118] width 24 height 10
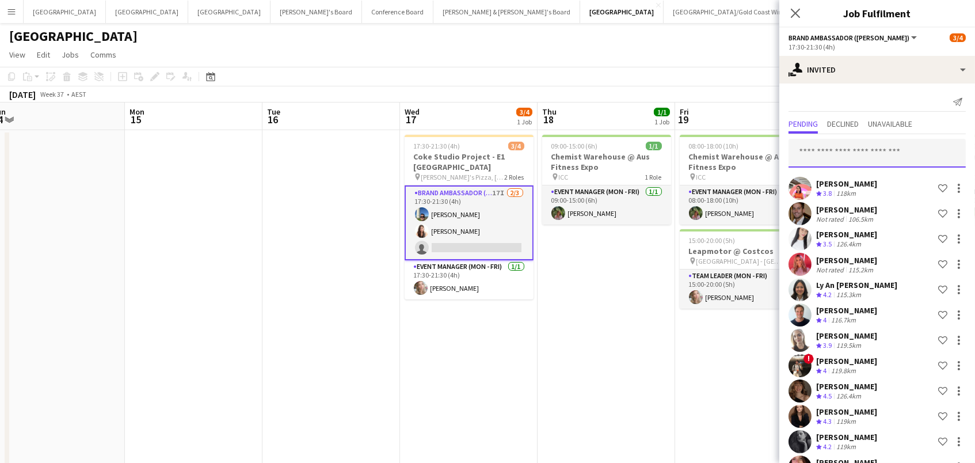
click at [836, 149] on input "text" at bounding box center [877, 153] width 177 height 29
type input "*****"
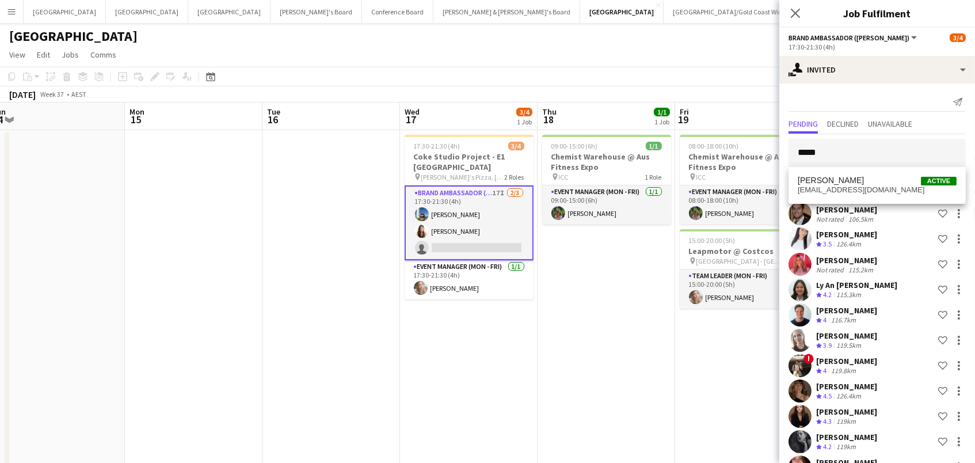
click at [831, 177] on span "Talia Zappia" at bounding box center [831, 181] width 66 height 10
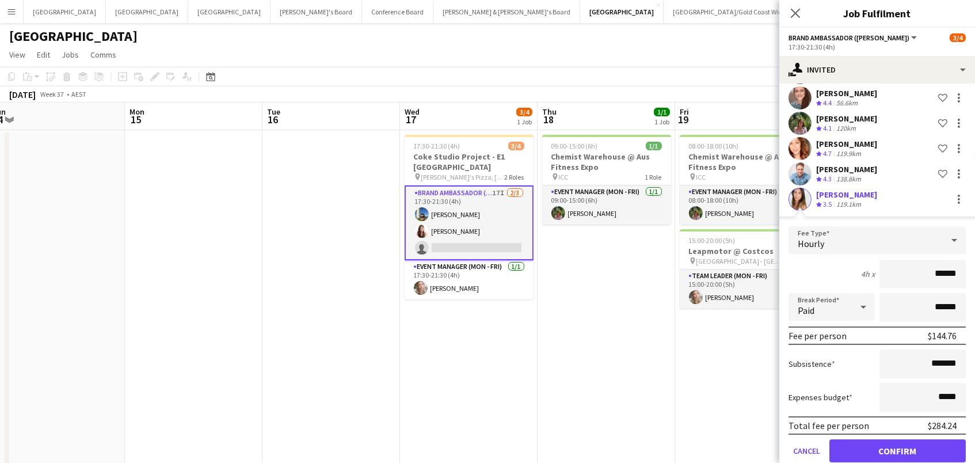
click at [898, 448] on button "Confirm" at bounding box center [898, 450] width 136 height 23
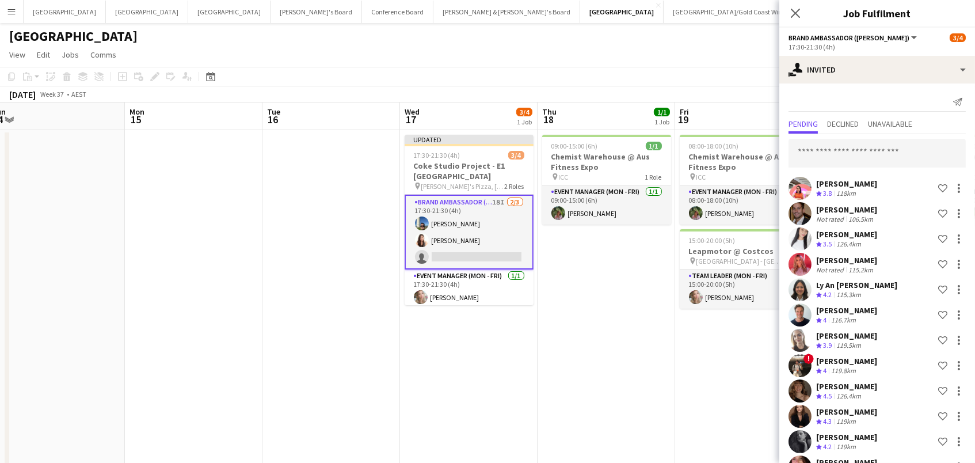
click at [717, 75] on app-toolbar "Copy Paste Paste Command V Paste with crew Command Shift V Paste linked Job Del…" at bounding box center [487, 77] width 975 height 20
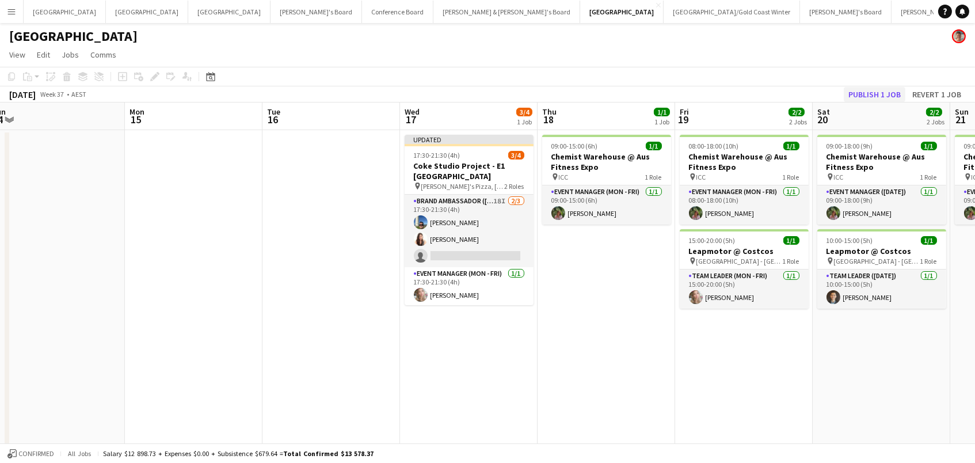
click at [854, 89] on button "Publish 1 job" at bounding box center [875, 94] width 62 height 15
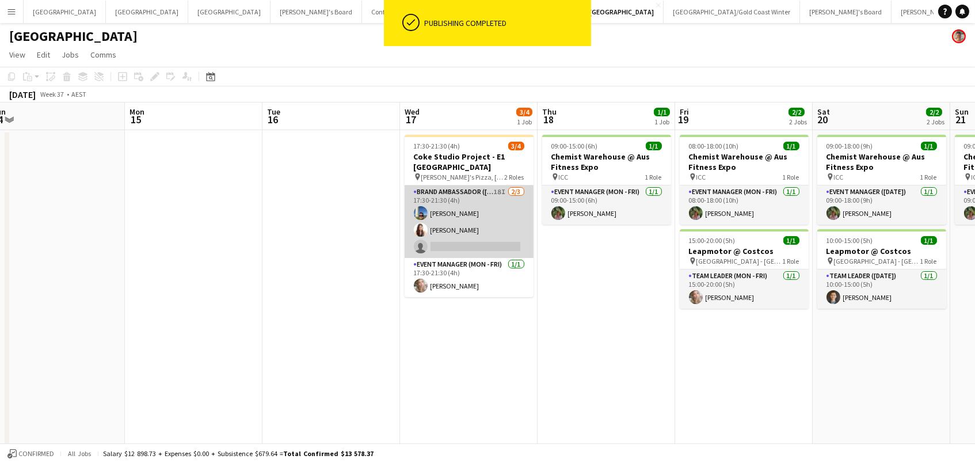
click at [481, 220] on app-card-role "Brand Ambassador (Mon - Fri) 18I 2/3 17:30-21:30 (4h) Juan Fernando Gil Alejand…" at bounding box center [469, 221] width 129 height 73
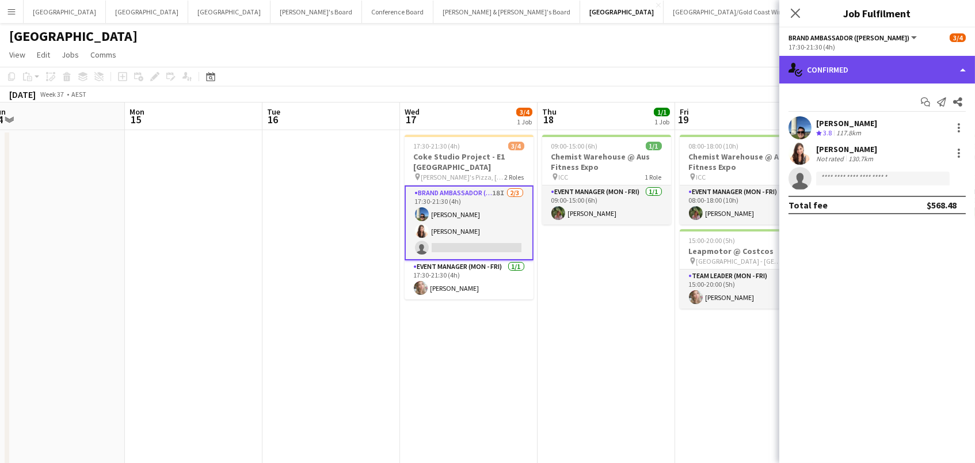
click at [839, 68] on div "single-neutral-actions-check-2 Confirmed" at bounding box center [878, 70] width 196 height 28
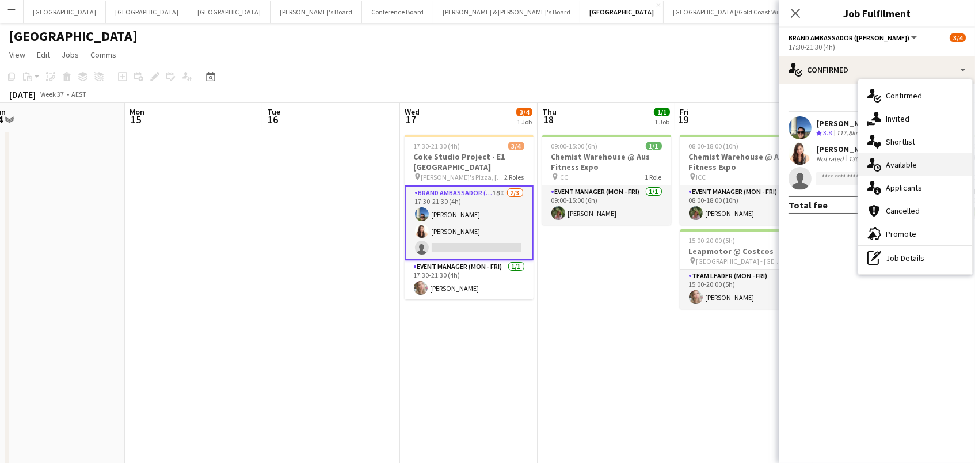
click at [874, 165] on icon "single-neutral-actions-upload" at bounding box center [875, 165] width 14 height 14
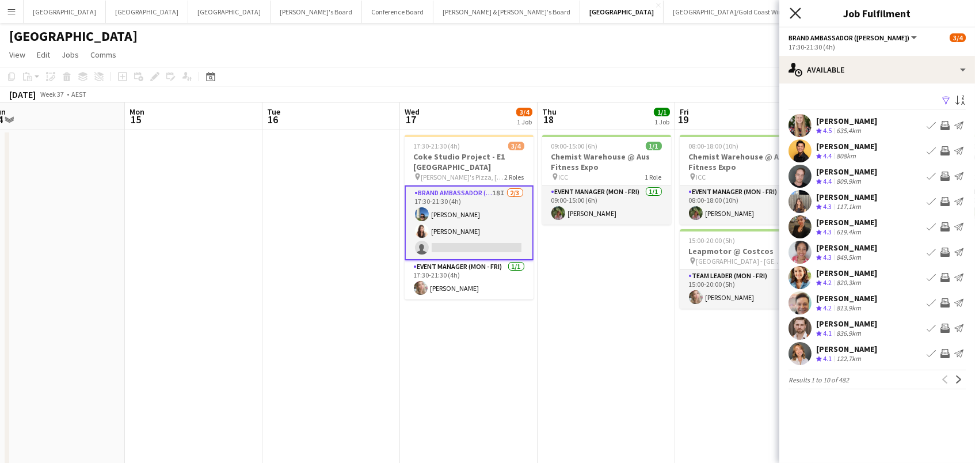
click at [793, 18] on icon "Close pop-in" at bounding box center [795, 12] width 11 height 11
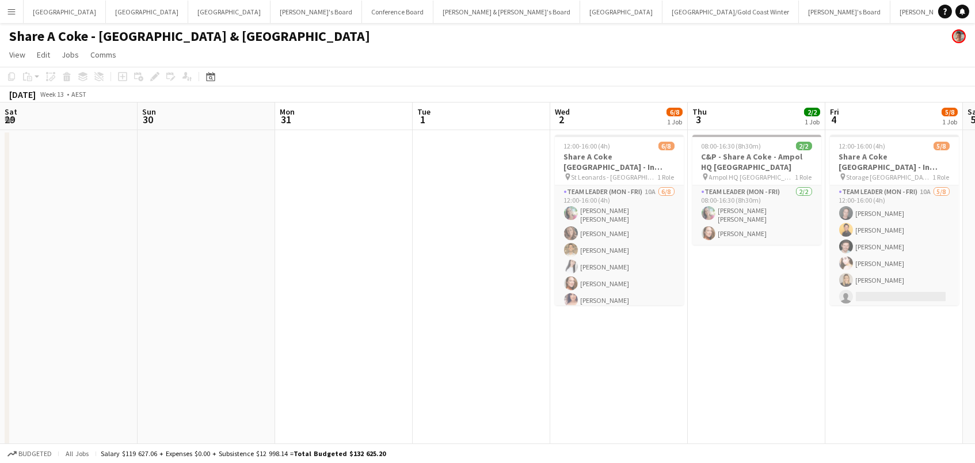
scroll to position [0, 236]
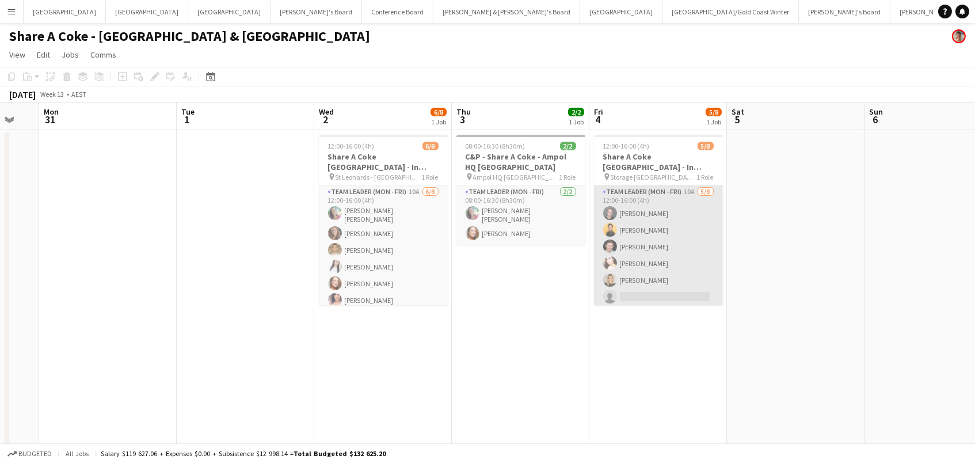
click at [623, 294] on app-card-role "Team Leader (Mon - Fri) 10A 5/8 12:00-16:00 (4h) Jy Samon Joseph Obsioma Jack V…" at bounding box center [658, 263] width 129 height 156
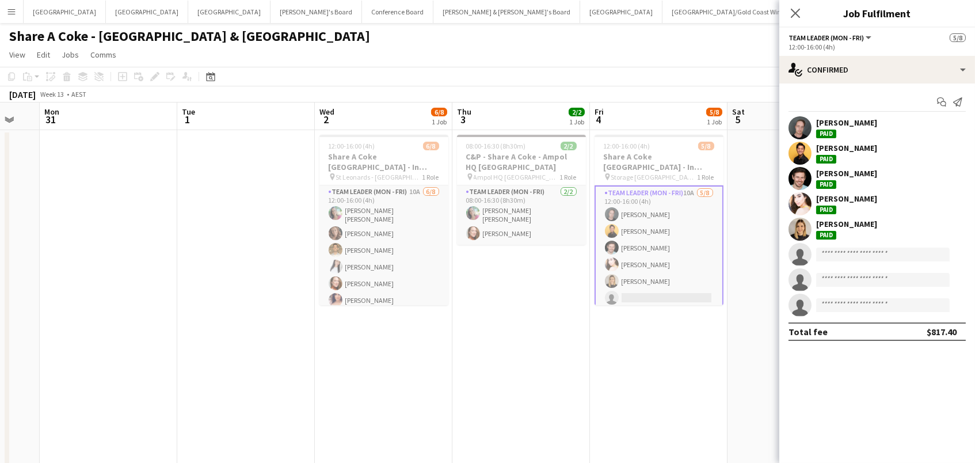
click at [782, 11] on div "Close pop-in" at bounding box center [796, 13] width 32 height 26
click at [796, 7] on app-icon "Close pop-in" at bounding box center [796, 13] width 17 height 17
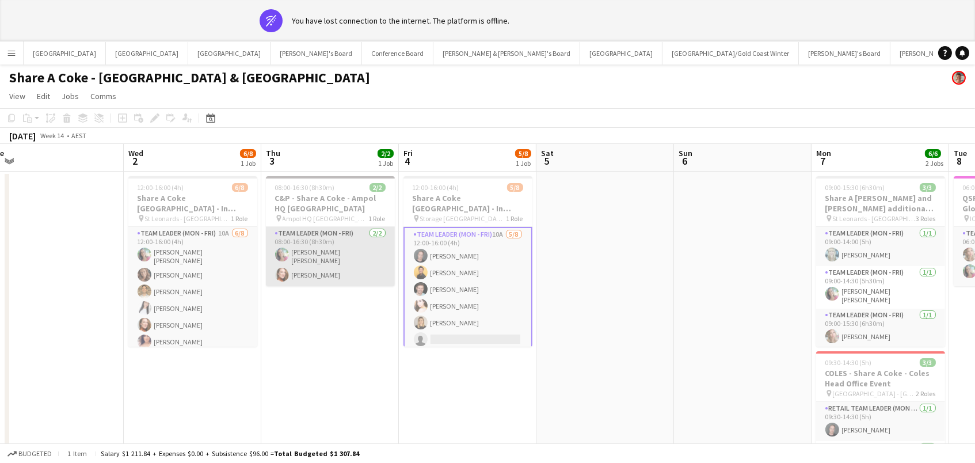
scroll to position [0, 557]
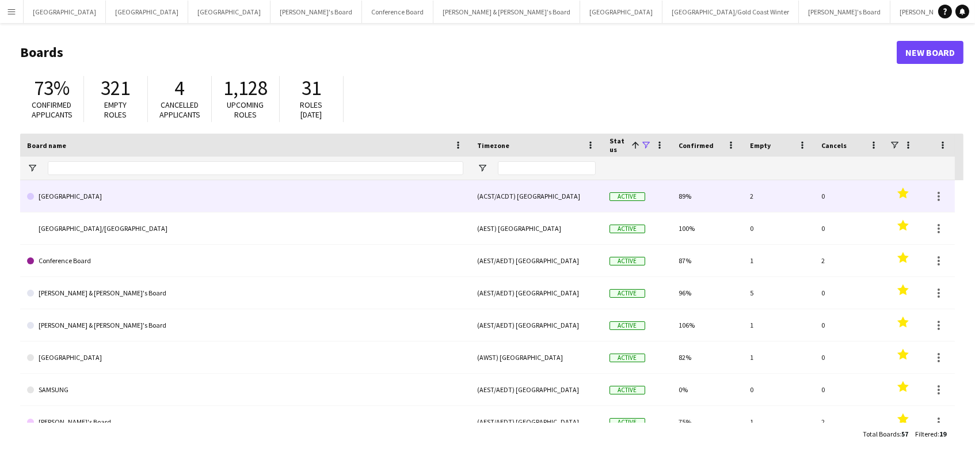
click at [302, 185] on link "[GEOGRAPHIC_DATA]" at bounding box center [245, 196] width 436 height 32
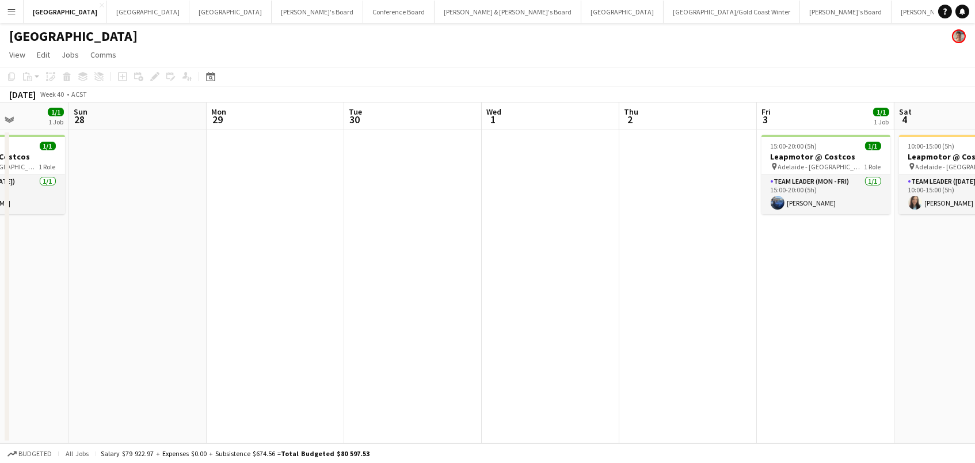
scroll to position [0, 539]
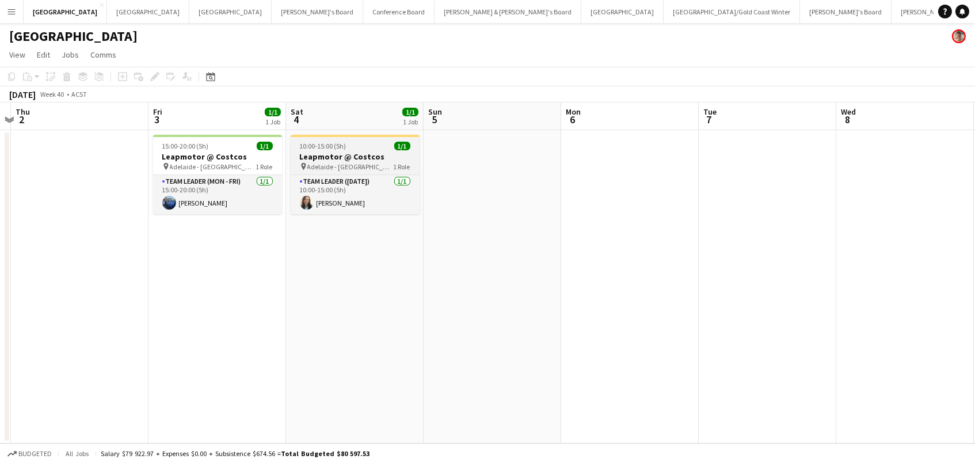
click at [317, 172] on app-job-card "10:00-15:00 (5h) 1/1 Leapmotor @ Costcos pin Adelaide - SA 1 Role Team Leader (…" at bounding box center [355, 174] width 129 height 79
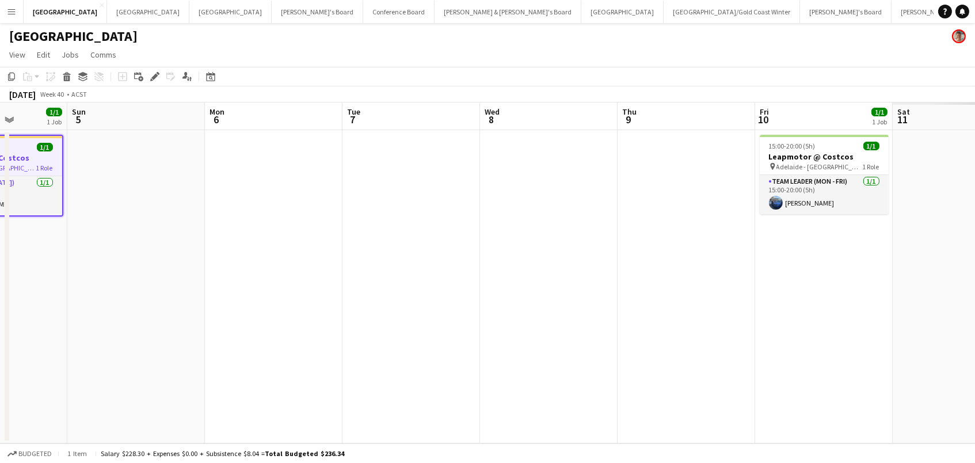
scroll to position [0, 385]
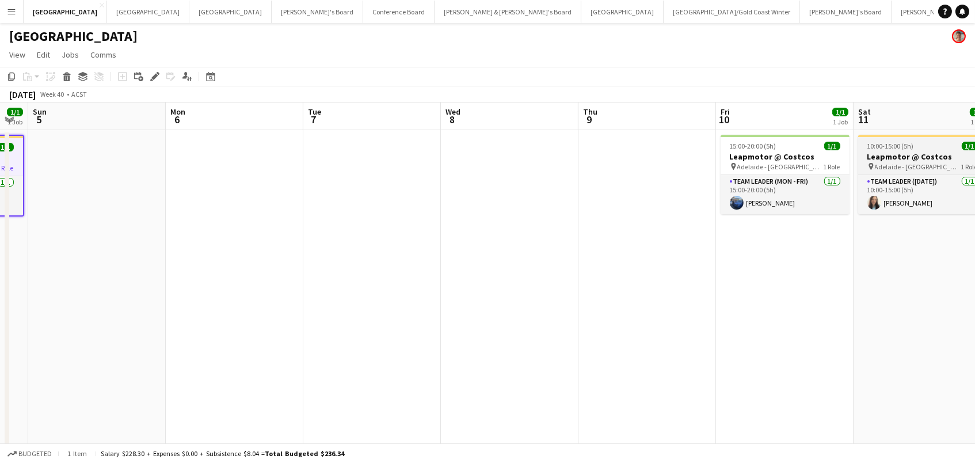
click at [900, 147] on span "10:00-15:00 (5h)" at bounding box center [891, 146] width 47 height 9
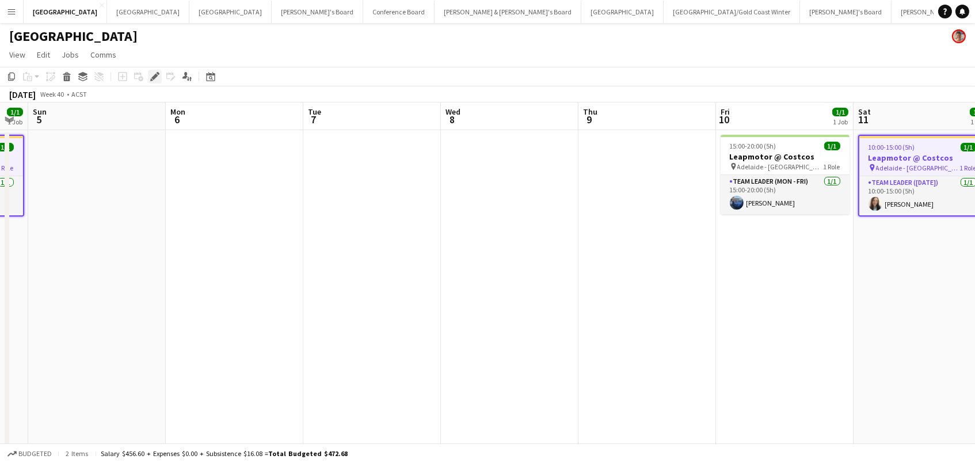
click at [150, 72] on icon "Edit" at bounding box center [154, 76] width 9 height 9
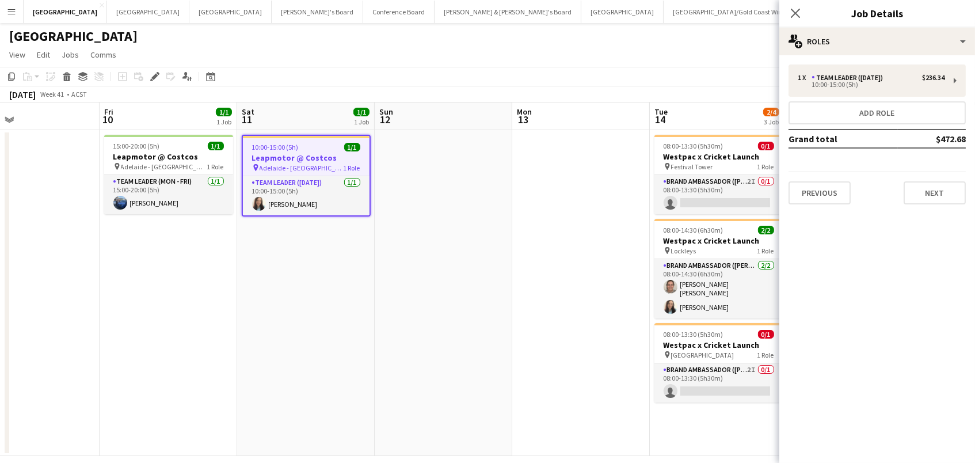
scroll to position [0, 339]
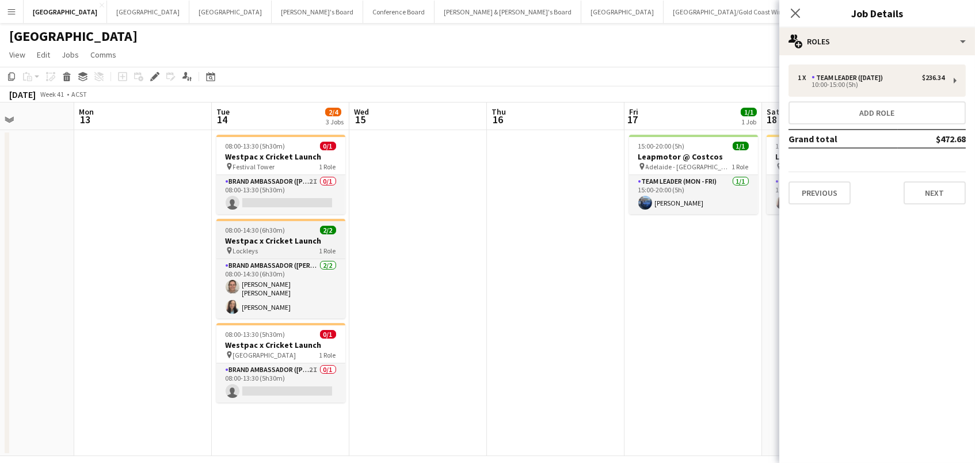
click at [310, 247] on div "pin Lockleys 1 Role" at bounding box center [280, 250] width 129 height 9
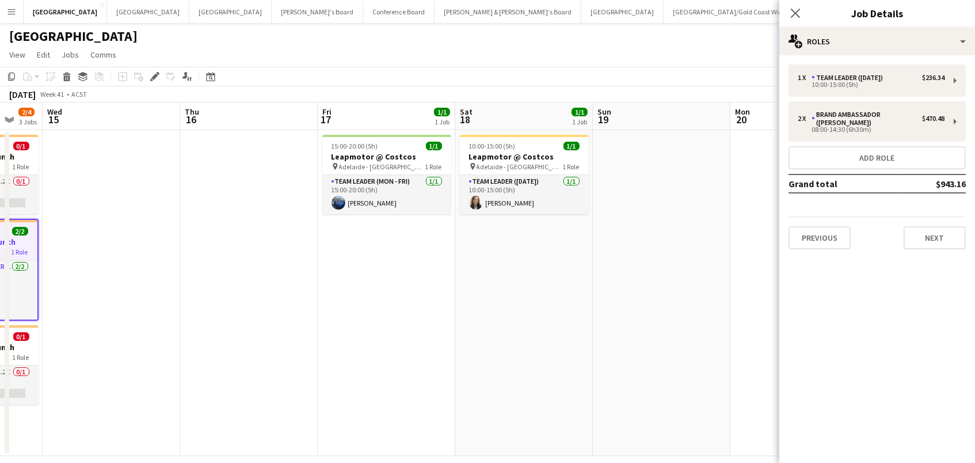
scroll to position [0, 489]
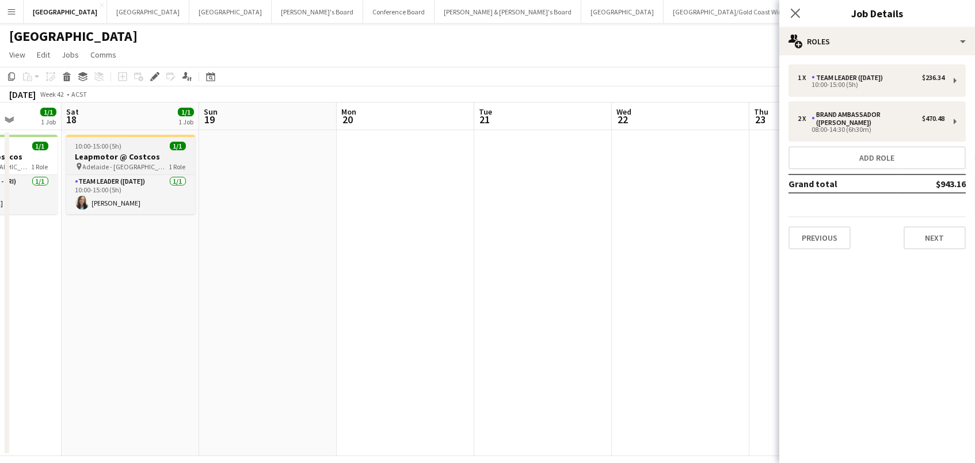
click at [150, 145] on div "10:00-15:00 (5h) 1/1" at bounding box center [130, 146] width 129 height 9
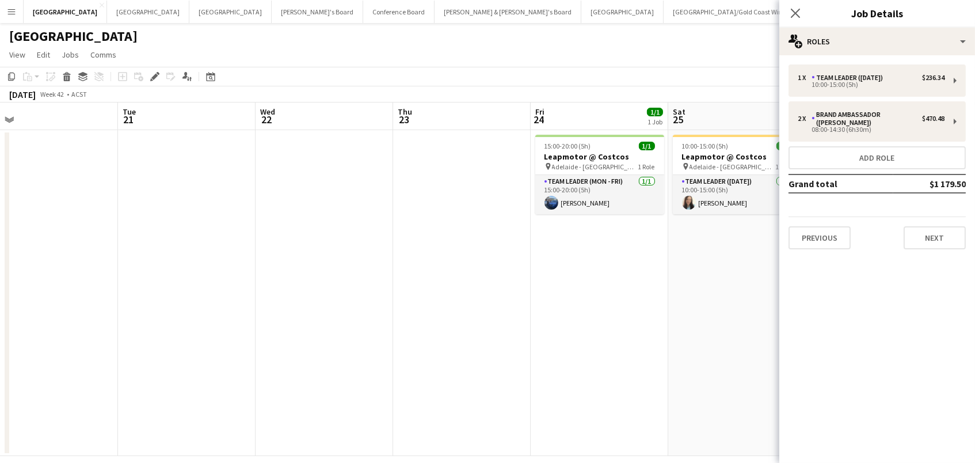
scroll to position [0, 377]
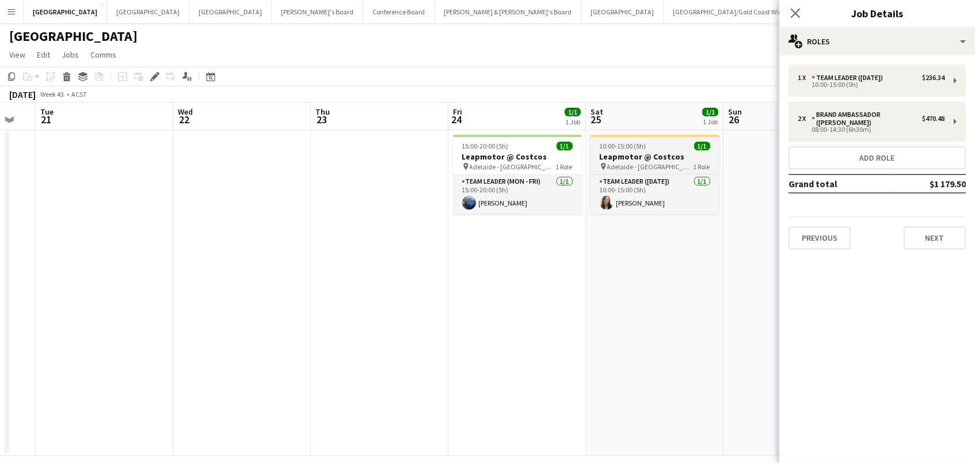
click at [605, 154] on h3 "Leapmotor @ Costcos" at bounding box center [655, 156] width 129 height 10
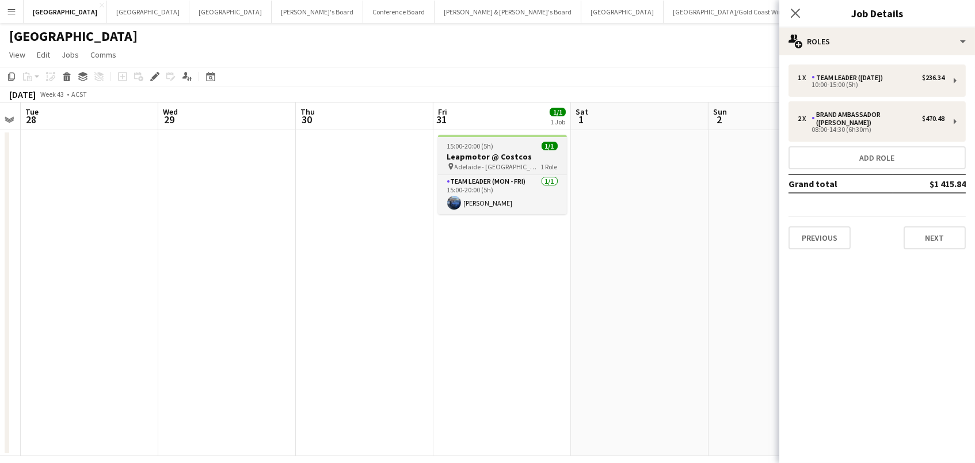
scroll to position [0, 562]
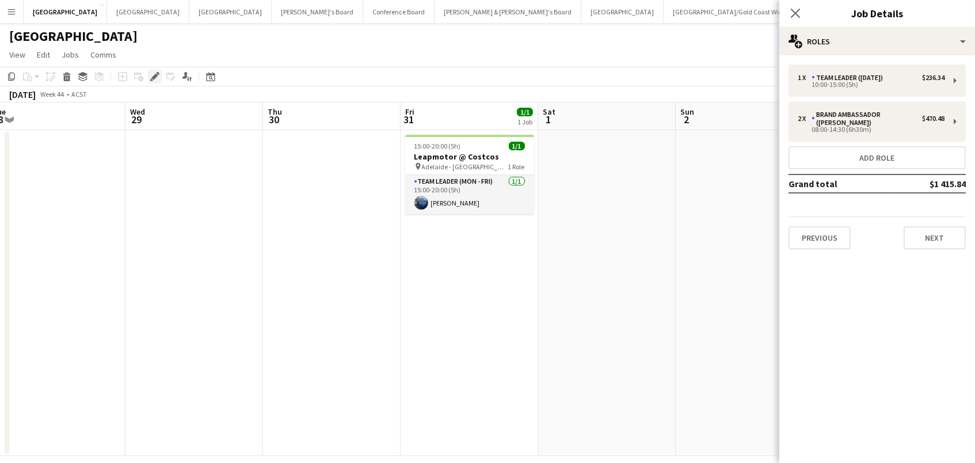
click at [151, 76] on icon "Edit" at bounding box center [154, 76] width 9 height 9
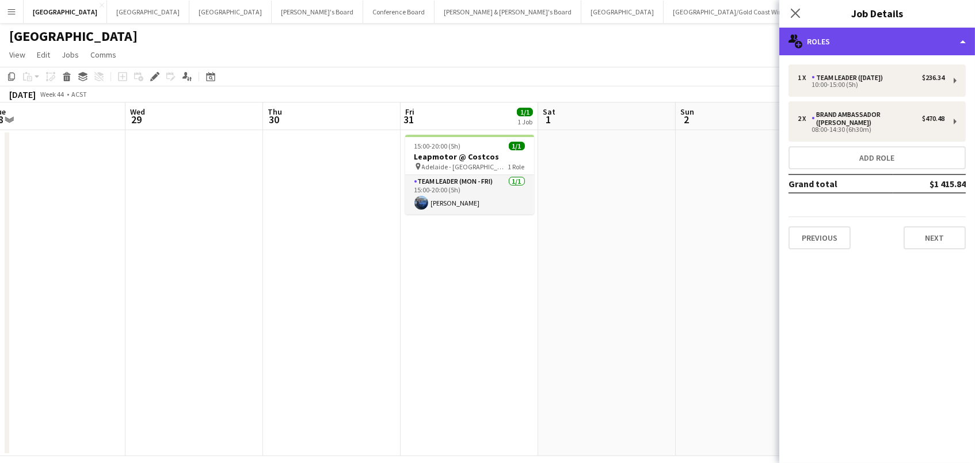
click at [835, 41] on div "multiple-users-add Roles" at bounding box center [878, 42] width 196 height 28
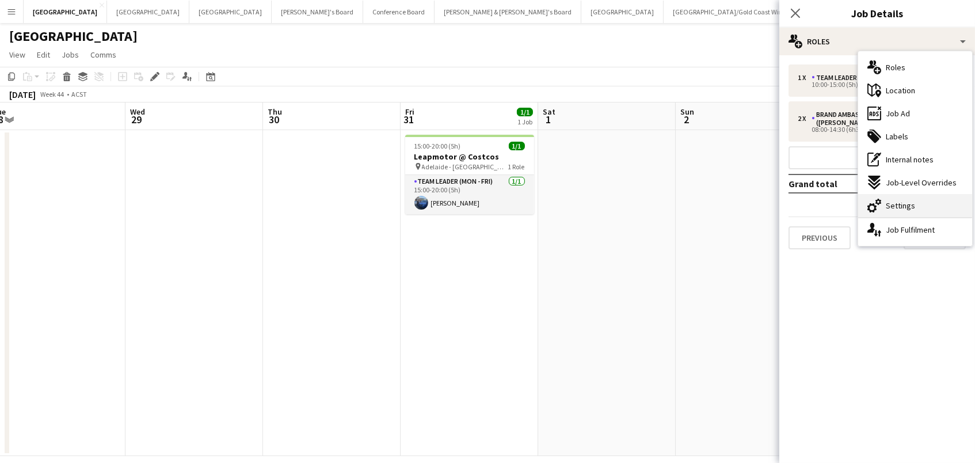
click at [943, 199] on div "cog-double-3 Settings" at bounding box center [915, 205] width 114 height 23
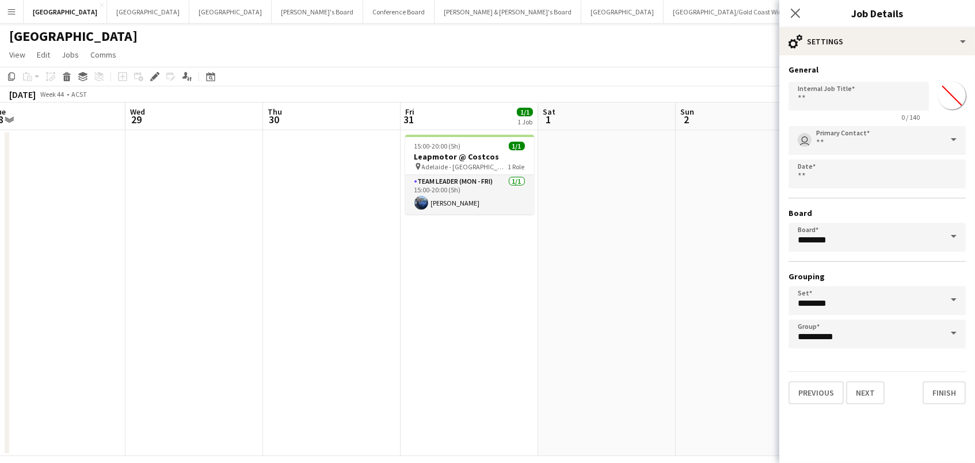
click at [954, 101] on input "*******" at bounding box center [952, 95] width 41 height 41
type input "*******"
click at [622, 177] on app-date-cell at bounding box center [607, 293] width 138 height 326
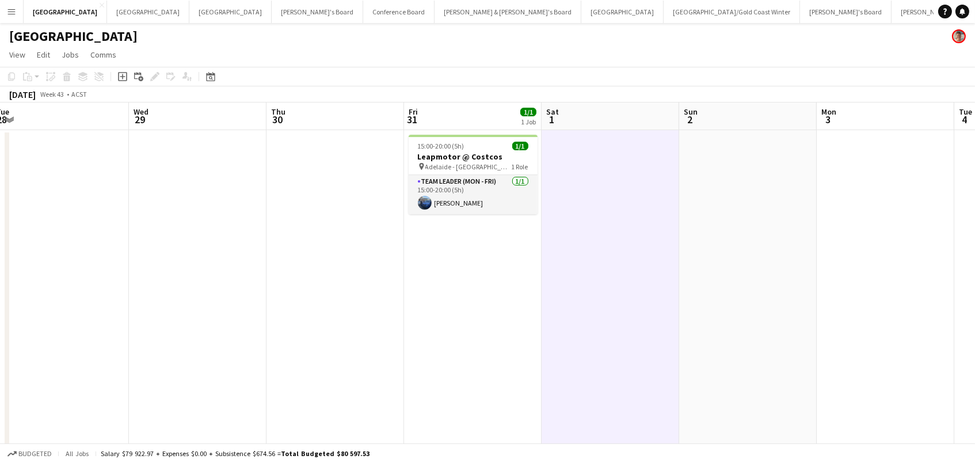
scroll to position [0, 477]
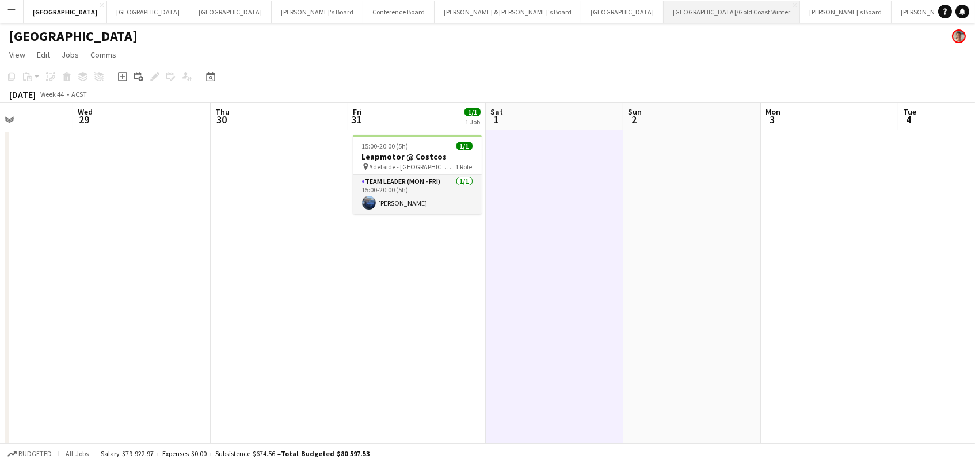
click at [664, 17] on button "Brisbane/Gold Coast Winter Close" at bounding box center [732, 12] width 136 height 22
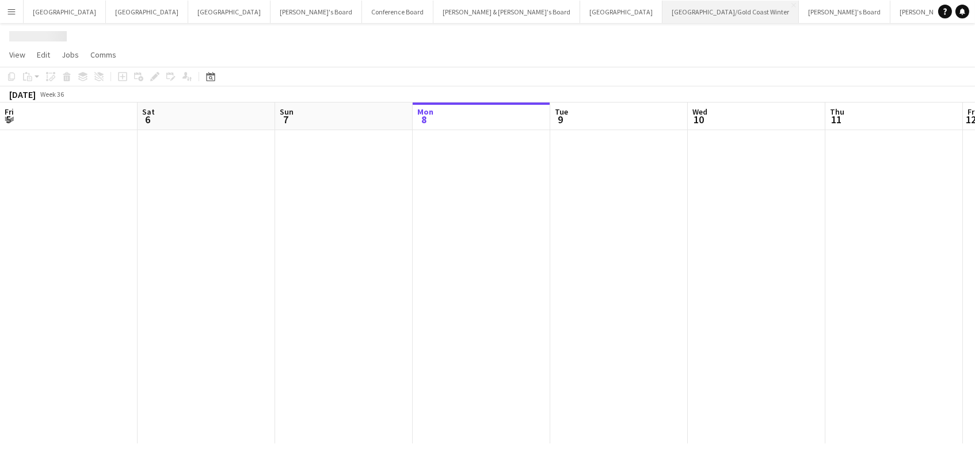
scroll to position [0, 275]
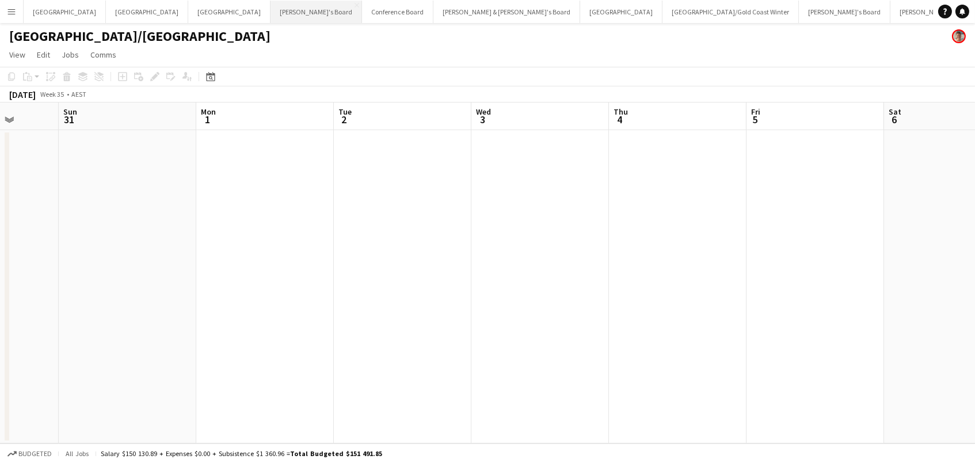
scroll to position [0, 355]
click at [106, 9] on button "Perth Close" at bounding box center [147, 12] width 82 height 22
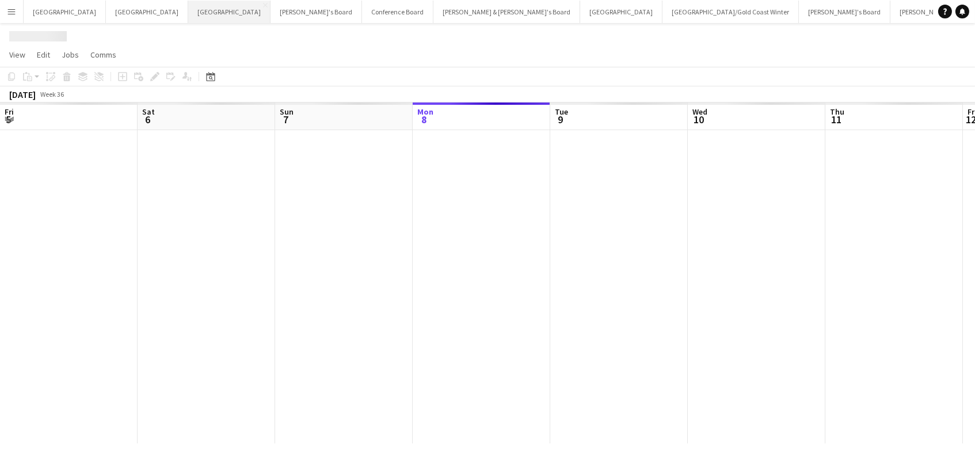
scroll to position [0, 275]
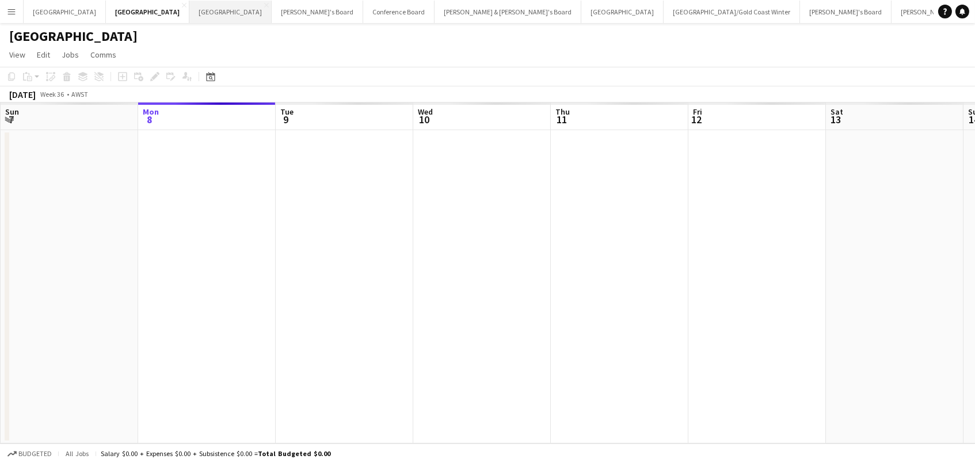
click at [189, 10] on button "Melbourne Close" at bounding box center [230, 12] width 82 height 22
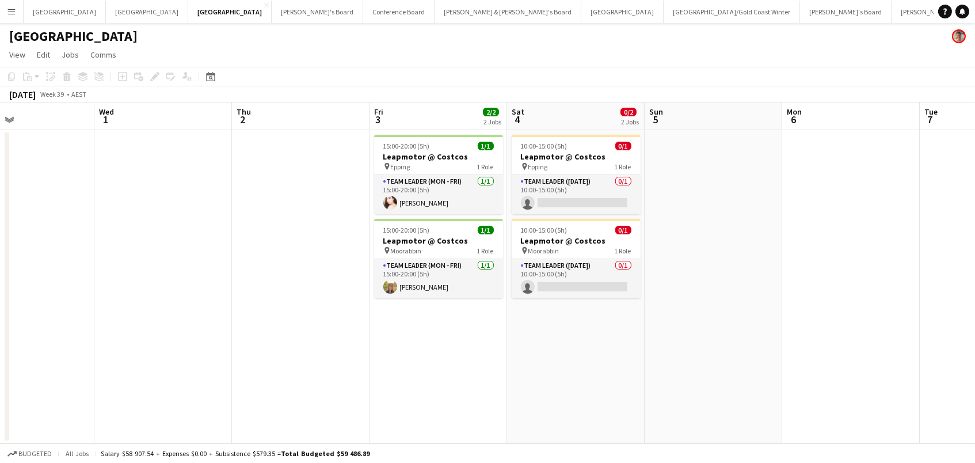
scroll to position [0, 469]
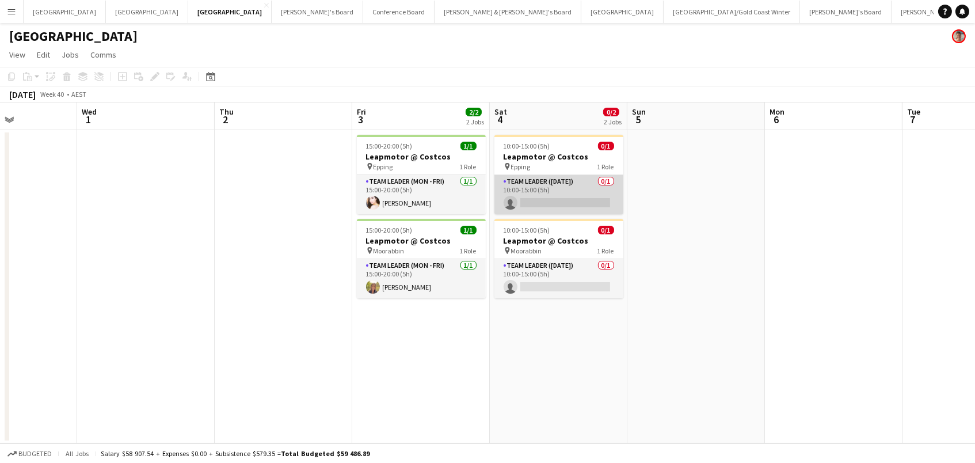
click at [556, 204] on app-card-role "Team Leader (Saturday) 0/1 10:00-15:00 (5h) single-neutral-actions" at bounding box center [559, 194] width 129 height 39
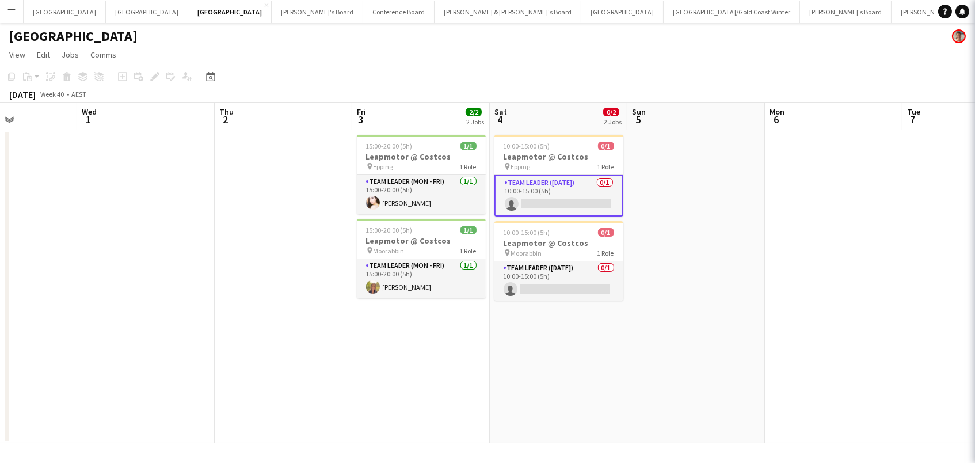
scroll to position [0, 478]
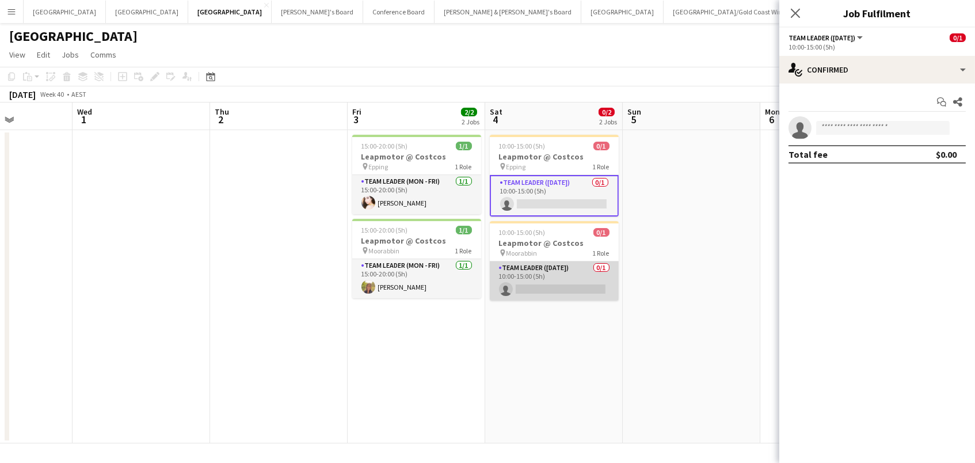
click at [531, 272] on app-card-role "Team Leader (Saturday) 0/1 10:00-15:00 (5h) single-neutral-actions" at bounding box center [554, 280] width 129 height 39
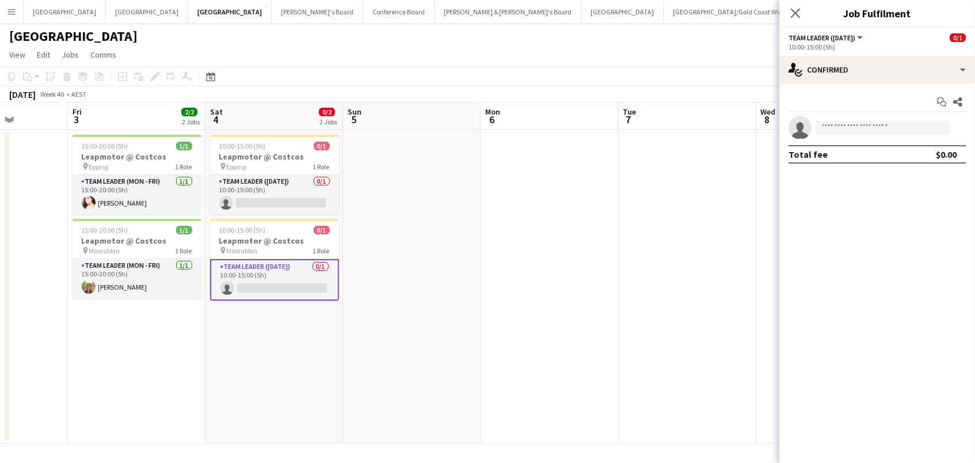
scroll to position [0, 0]
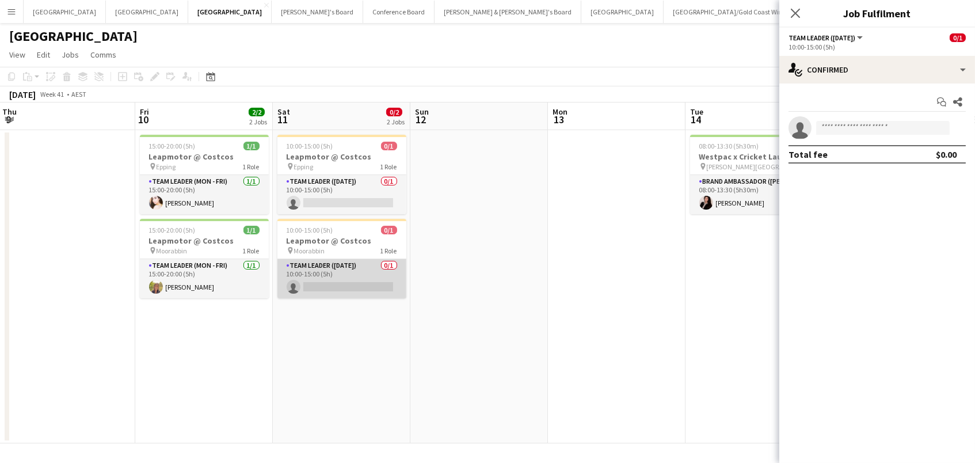
click at [321, 287] on app-card-role "Team Leader (Saturday) 0/1 10:00-15:00 (5h) single-neutral-actions" at bounding box center [341, 278] width 129 height 39
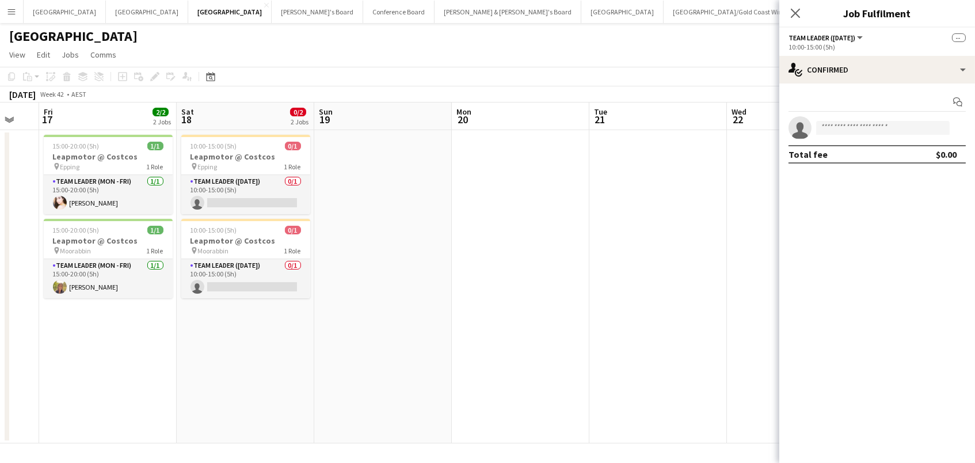
scroll to position [0, 542]
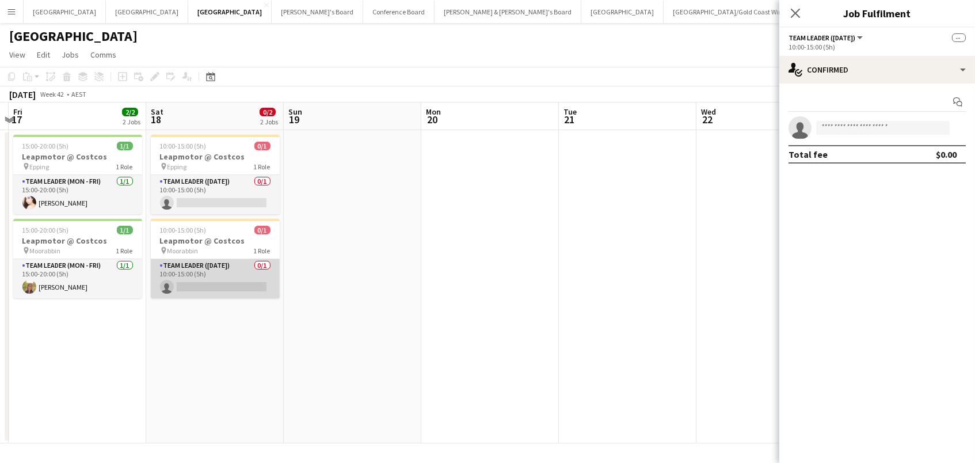
click at [267, 283] on app-card-role "Team Leader (Saturday) 0/1 10:00-15:00 (5h) single-neutral-actions" at bounding box center [215, 278] width 129 height 39
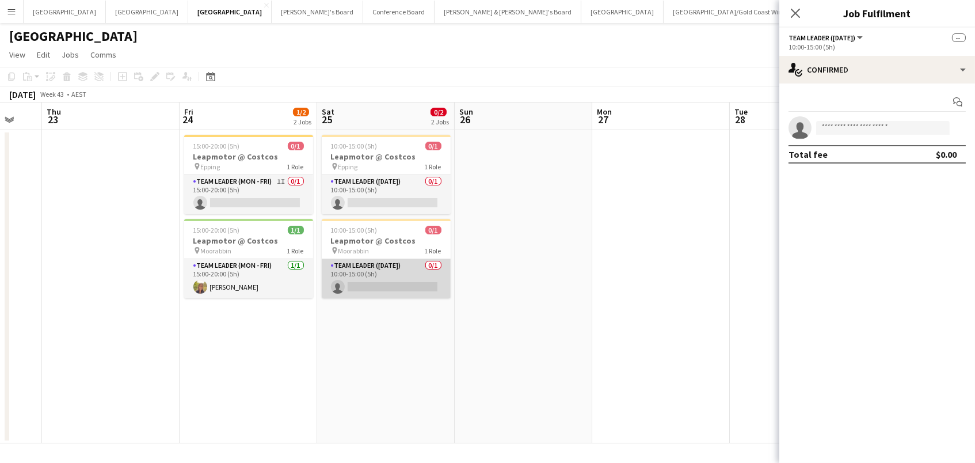
click at [412, 281] on app-card-role "Team Leader (Saturday) 0/1 10:00-15:00 (5h) single-neutral-actions" at bounding box center [386, 278] width 129 height 39
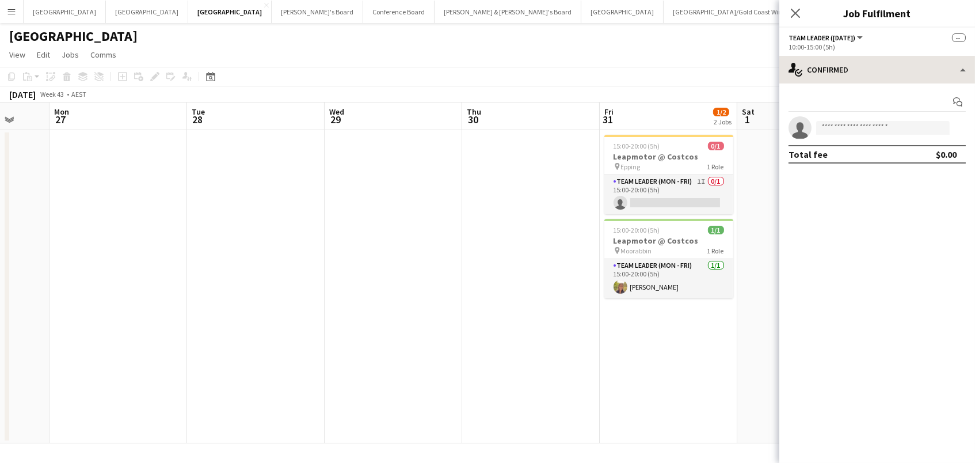
scroll to position [0, 503]
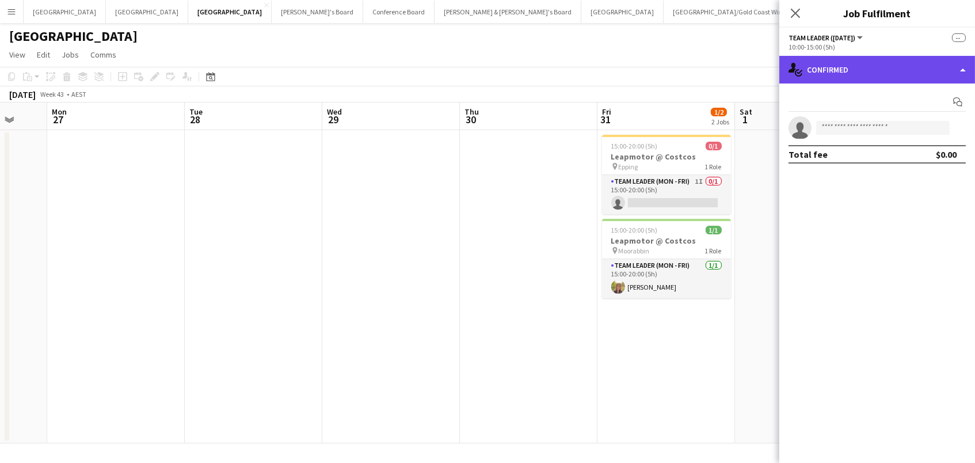
click at [868, 70] on div "single-neutral-actions-check-2 Confirmed" at bounding box center [878, 70] width 196 height 28
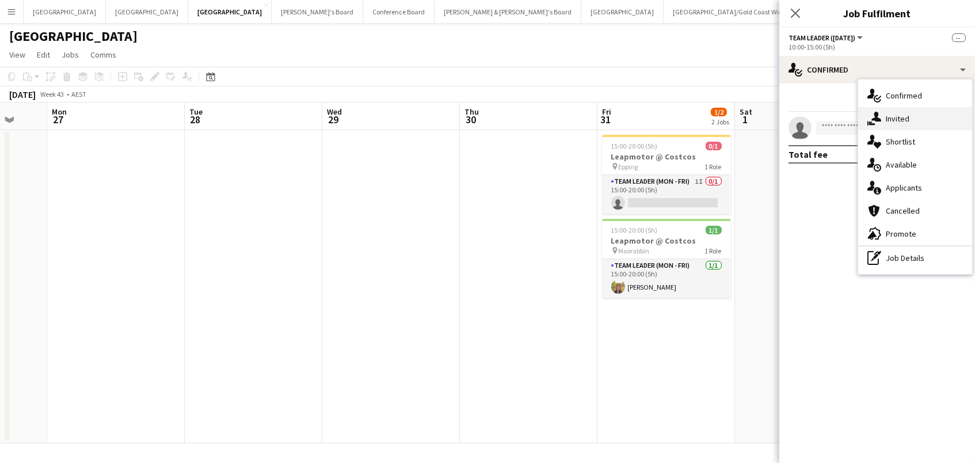
click at [892, 117] on span "Invited" at bounding box center [898, 118] width 24 height 10
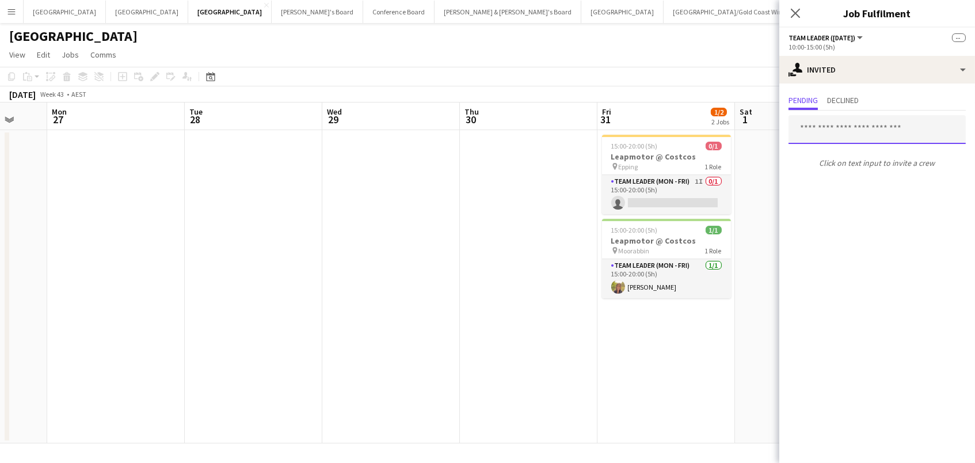
click at [845, 130] on input "text" at bounding box center [877, 129] width 177 height 29
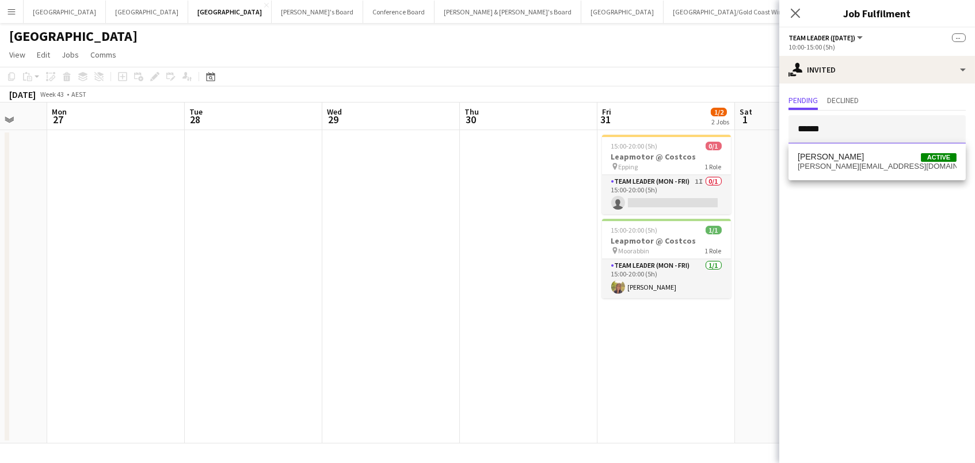
type input "******"
drag, startPoint x: 845, startPoint y: 130, endPoint x: 861, endPoint y: 153, distance: 28.1
click at [861, 153] on span "Samantha Bourjau" at bounding box center [831, 157] width 66 height 10
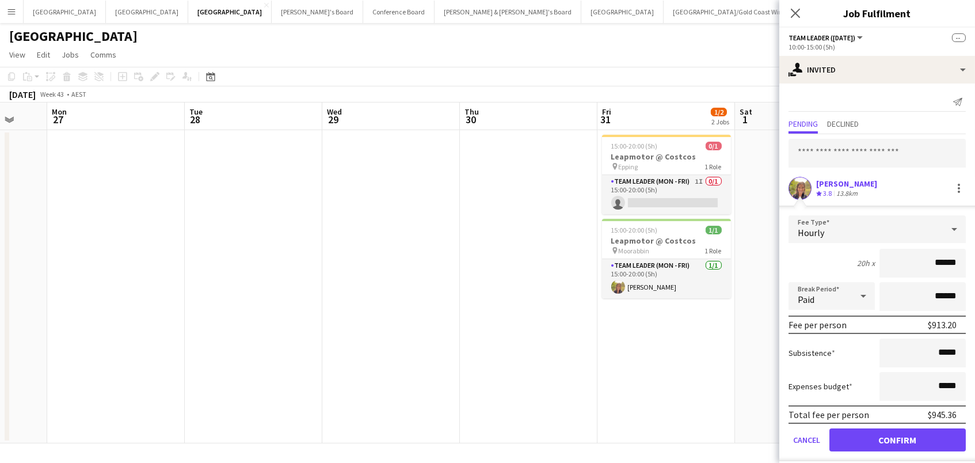
click at [898, 438] on button "Confirm" at bounding box center [898, 439] width 136 height 23
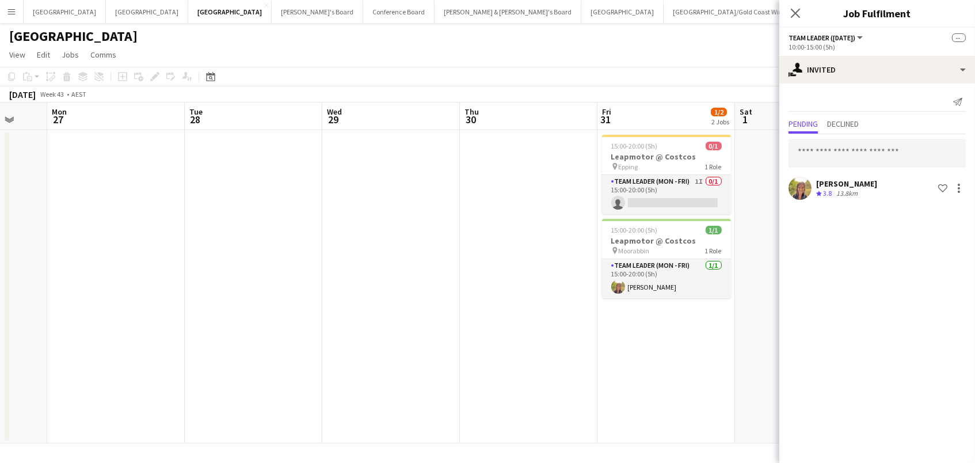
click at [728, 94] on div "October 2025 Week 43 • AEST Publish 4 jobs Revert 4 jobs" at bounding box center [487, 94] width 975 height 16
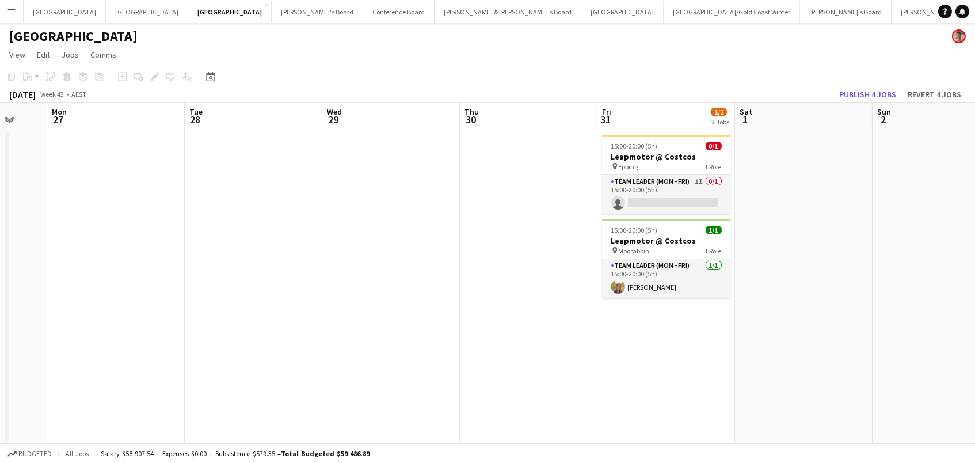
click at [853, 90] on button "Publish 4 jobs" at bounding box center [868, 94] width 66 height 15
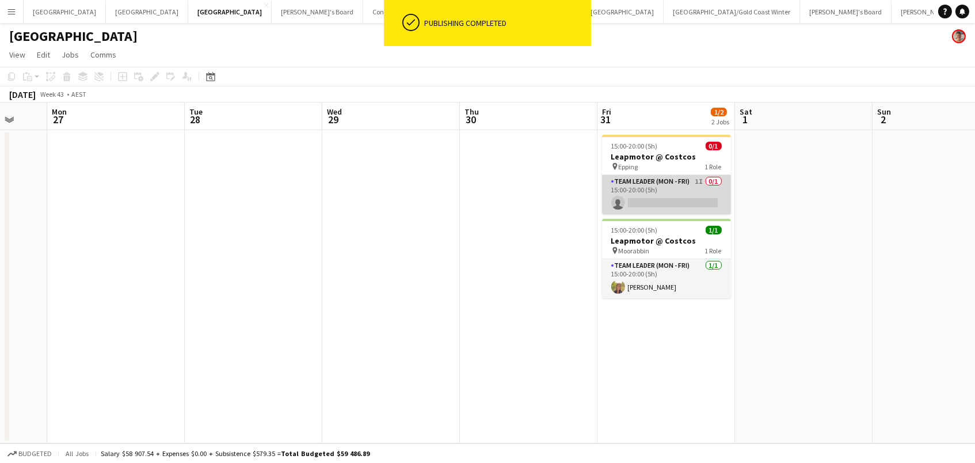
click at [636, 185] on app-card-role "Team Leader (Mon - Fri) 1I 0/1 15:00-20:00 (5h) single-neutral-actions" at bounding box center [666, 194] width 129 height 39
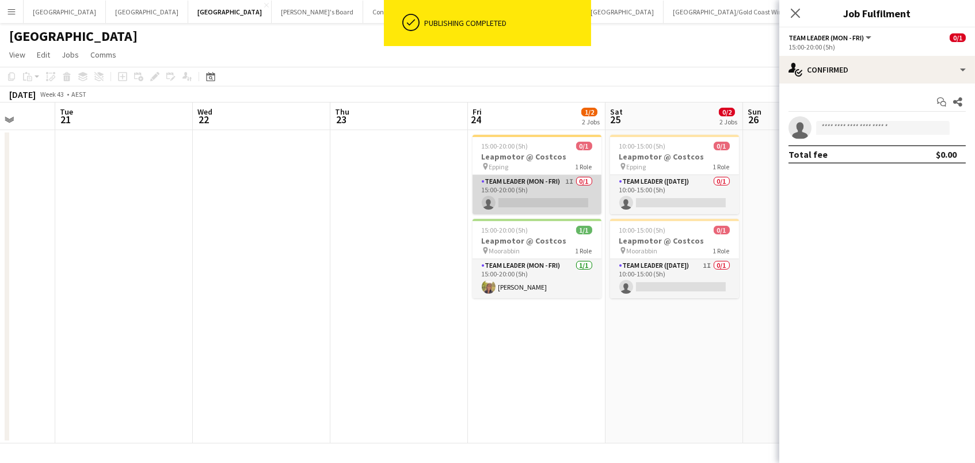
scroll to position [0, 358]
click at [606, 190] on app-date-cell "10:00-15:00 (5h) 0/1 Leapmotor @ Costcos pin Epping 1 Role Team Leader (Saturda…" at bounding box center [674, 286] width 138 height 313
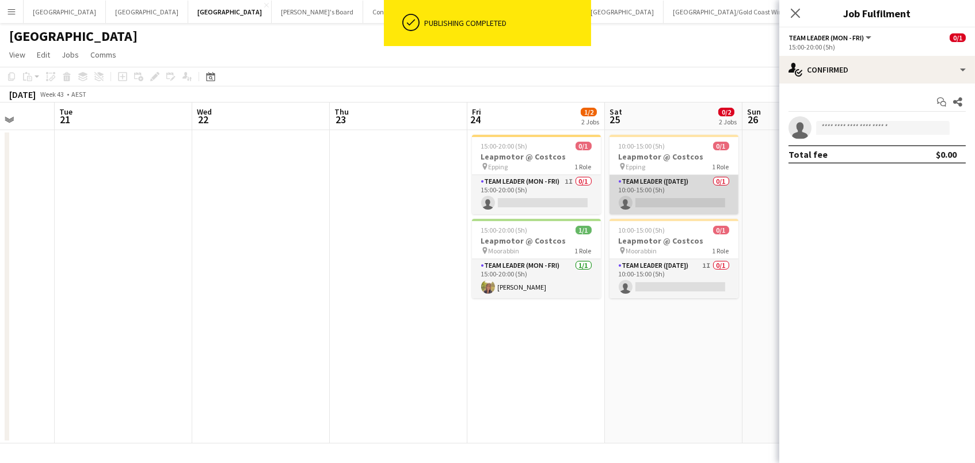
click at [640, 189] on app-card-role "Team Leader (Saturday) 0/1 10:00-15:00 (5h) single-neutral-actions" at bounding box center [674, 194] width 129 height 39
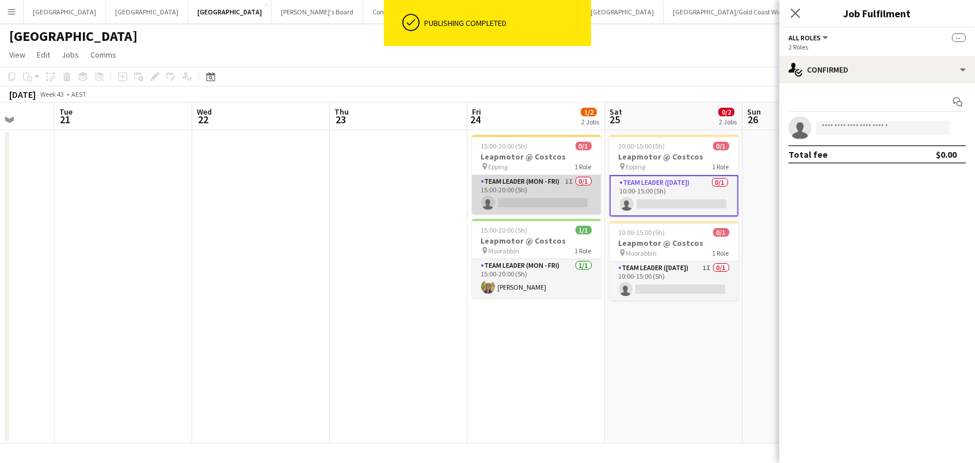
click at [564, 191] on app-card-role "Team Leader (Mon - Fri) 1I 0/1 15:00-20:00 (5h) single-neutral-actions" at bounding box center [536, 194] width 129 height 39
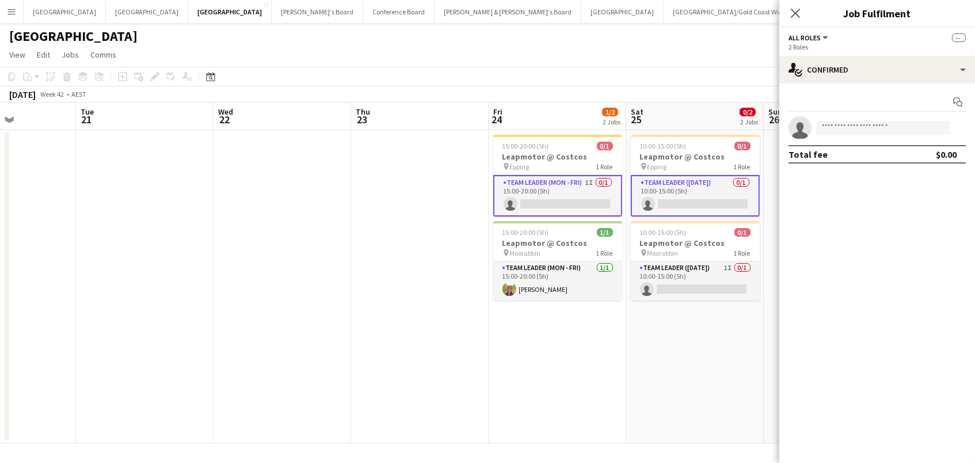
scroll to position [0, 496]
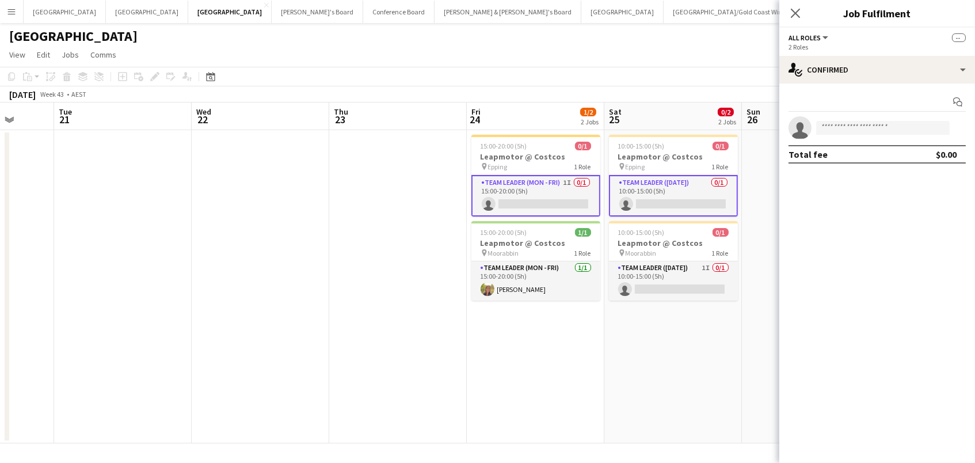
click at [564, 193] on app-card-role "Team Leader (Mon - Fri) 1I 0/1 15:00-20:00 (5h) single-neutral-actions" at bounding box center [536, 195] width 129 height 41
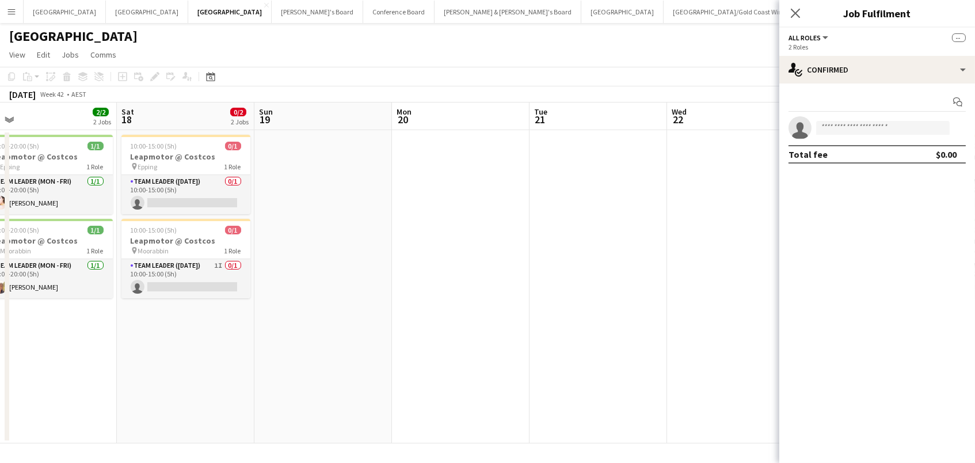
drag, startPoint x: 212, startPoint y: 197, endPoint x: 271, endPoint y: 201, distance: 58.3
click at [212, 197] on app-card-role "Team Leader (Saturday) 0/1 10:00-15:00 (5h) single-neutral-actions" at bounding box center [185, 194] width 129 height 39
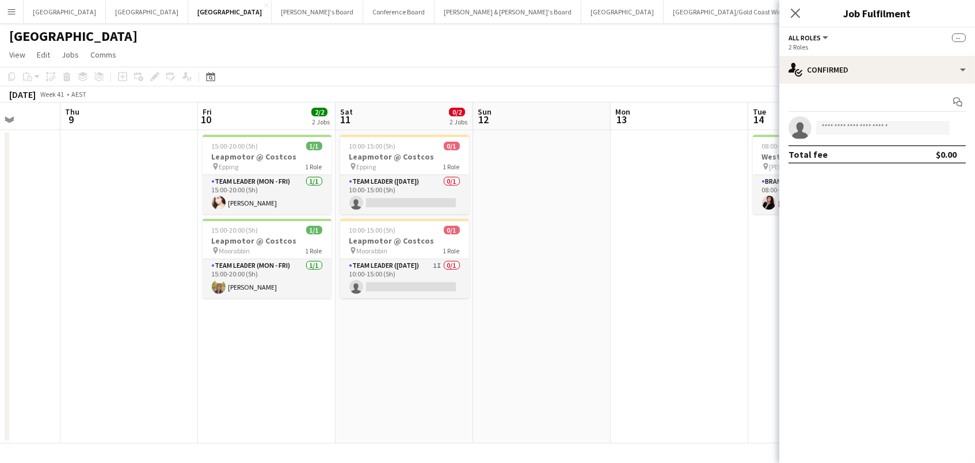
scroll to position [0, 287]
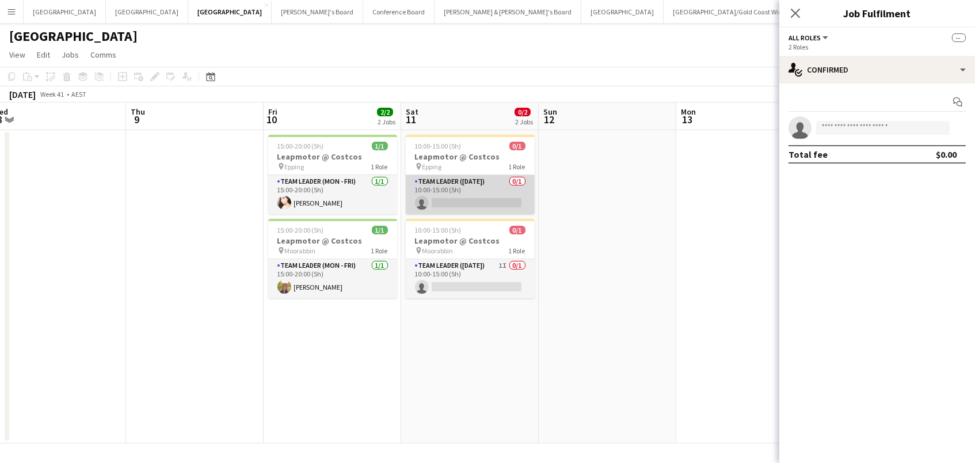
click at [498, 193] on app-card-role "Team Leader (Saturday) 0/1 10:00-15:00 (5h) single-neutral-actions" at bounding box center [470, 194] width 129 height 39
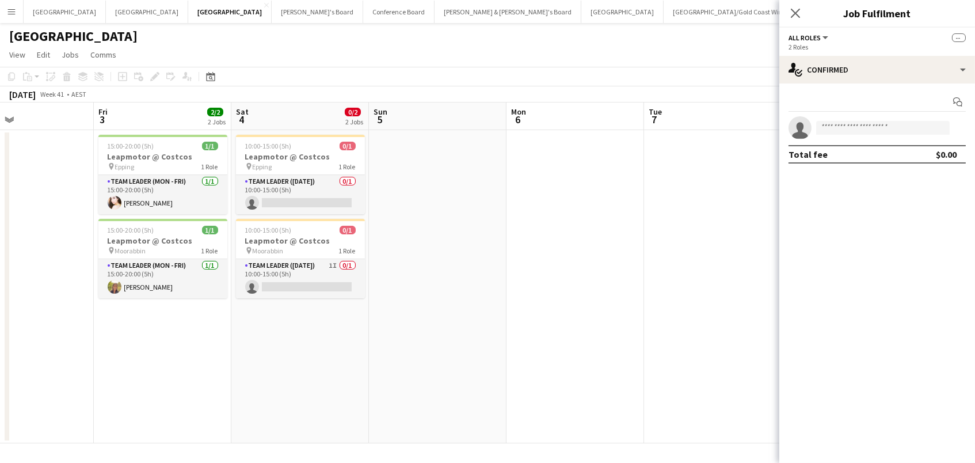
scroll to position [0, 245]
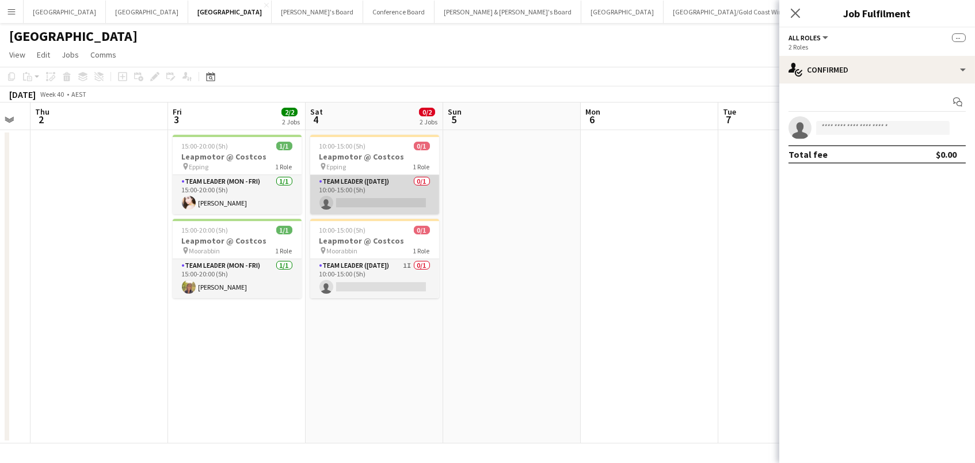
click at [401, 204] on app-card-role "Team Leader (Saturday) 0/1 10:00-15:00 (5h) single-neutral-actions" at bounding box center [374, 194] width 129 height 39
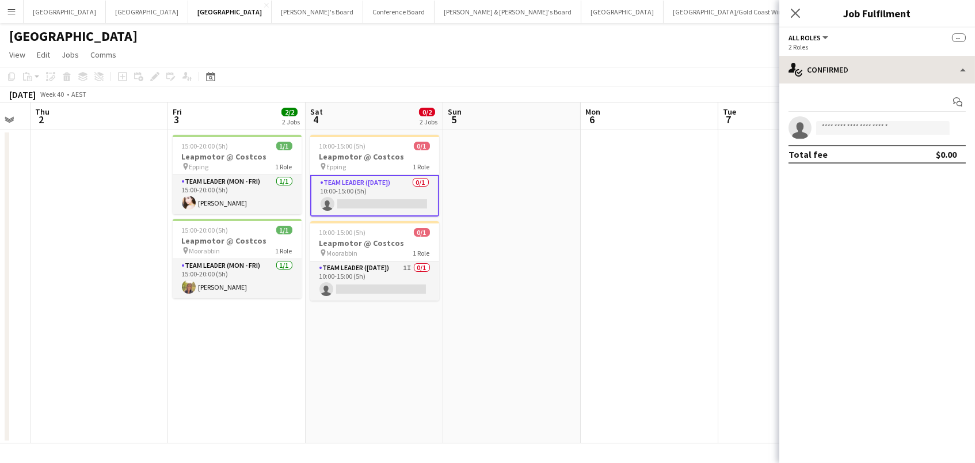
drag, startPoint x: 800, startPoint y: 53, endPoint x: 804, endPoint y: 60, distance: 8.5
click at [800, 53] on app-options-switcher "All roles All roles Team Leader (Mon - Fri) Team Leader (Saturday) -- 2 Roles" at bounding box center [878, 42] width 196 height 28
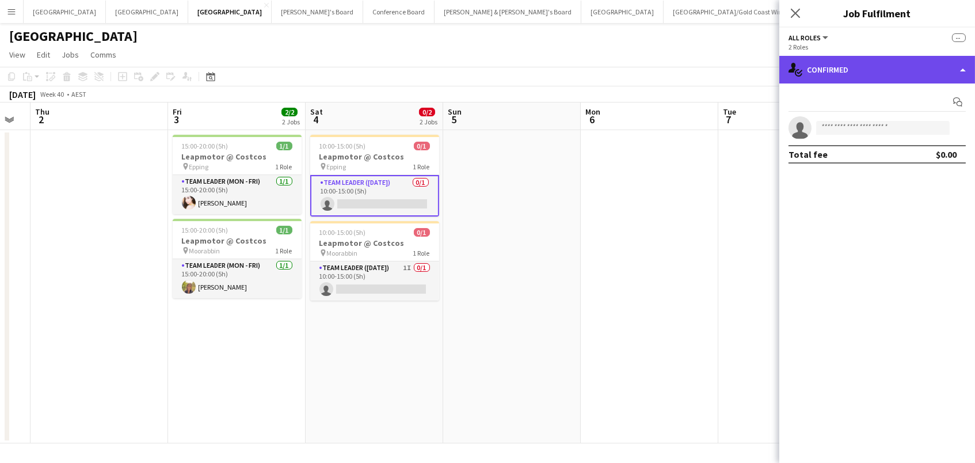
click at [807, 63] on div "single-neutral-actions-check-2 Confirmed" at bounding box center [878, 70] width 196 height 28
click at [830, 75] on div "single-neutral-actions-check-2 Confirmed" at bounding box center [878, 70] width 196 height 28
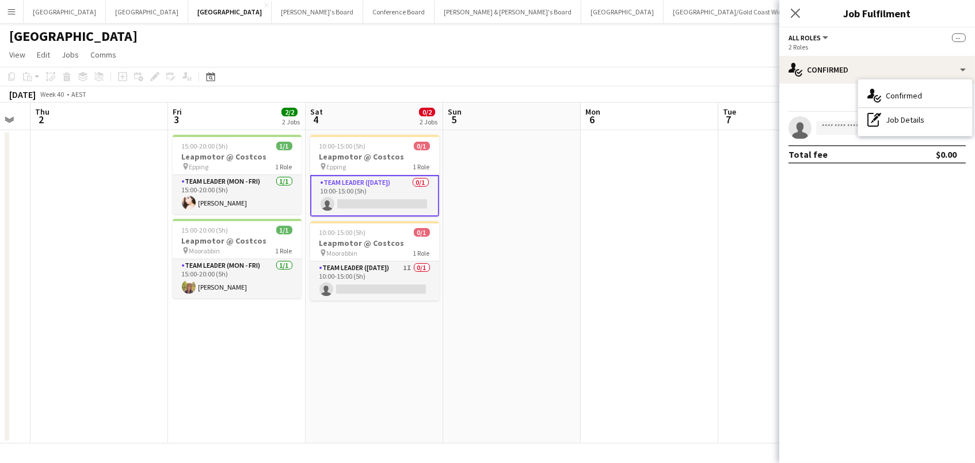
click at [557, 144] on app-date-cell at bounding box center [512, 286] width 138 height 313
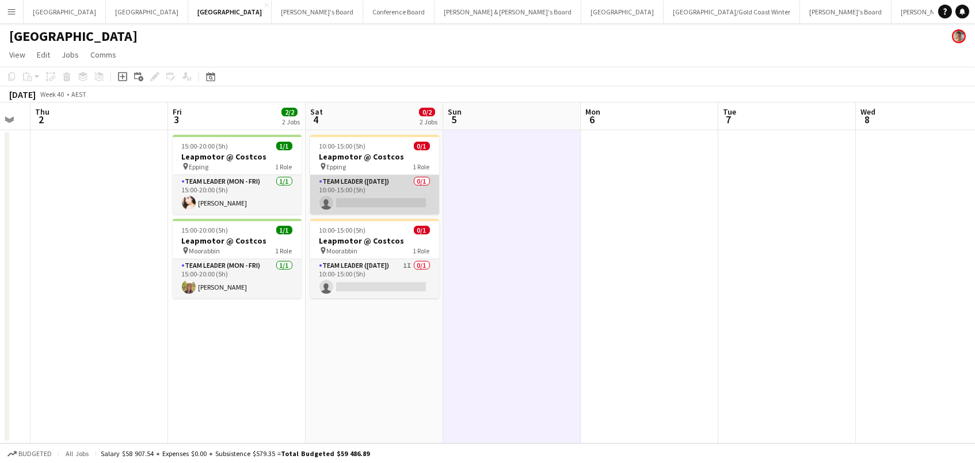
click at [359, 195] on app-card-role "Team Leader (Saturday) 0/1 10:00-15:00 (5h) single-neutral-actions" at bounding box center [374, 194] width 129 height 39
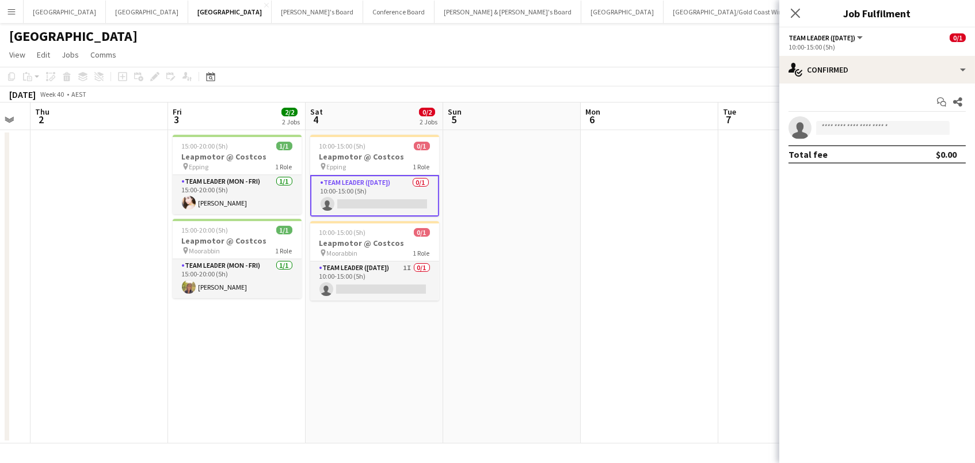
click at [917, 47] on div "10:00-15:00 (5h)" at bounding box center [877, 47] width 177 height 9
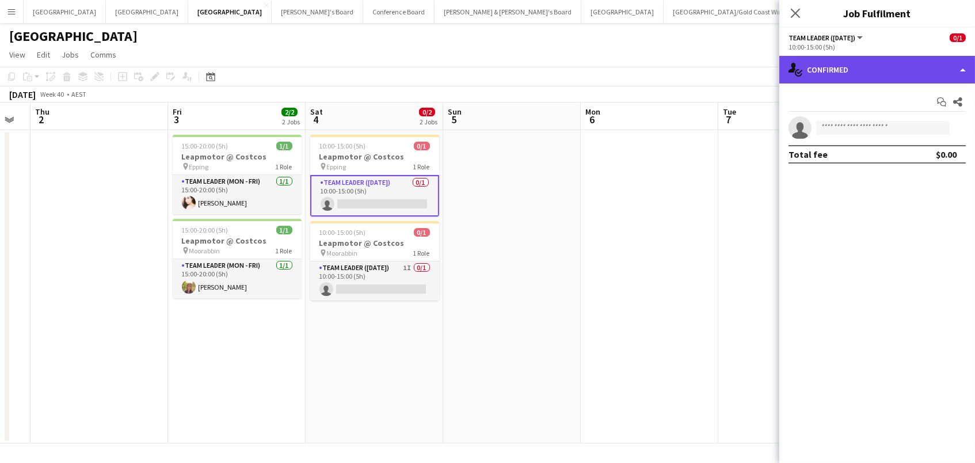
click at [896, 68] on div "single-neutral-actions-check-2 Confirmed" at bounding box center [878, 70] width 196 height 28
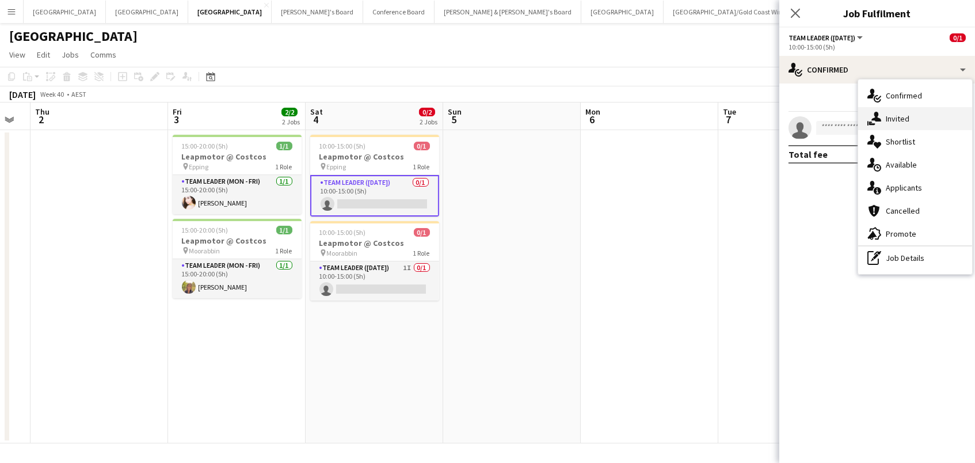
click at [902, 116] on span "Invited" at bounding box center [898, 118] width 24 height 10
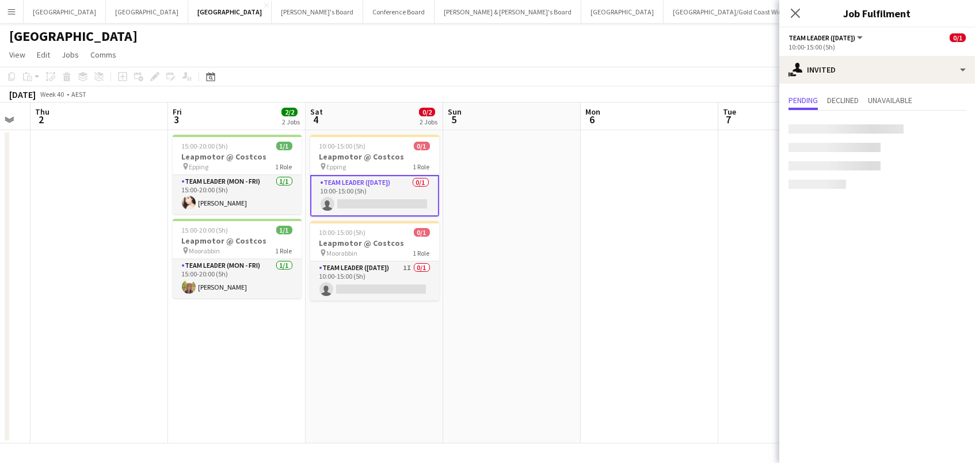
click at [858, 127] on div at bounding box center [846, 128] width 115 height 9
drag, startPoint x: 858, startPoint y: 127, endPoint x: 828, endPoint y: 126, distance: 30.6
click at [828, 126] on input "text" at bounding box center [877, 129] width 177 height 29
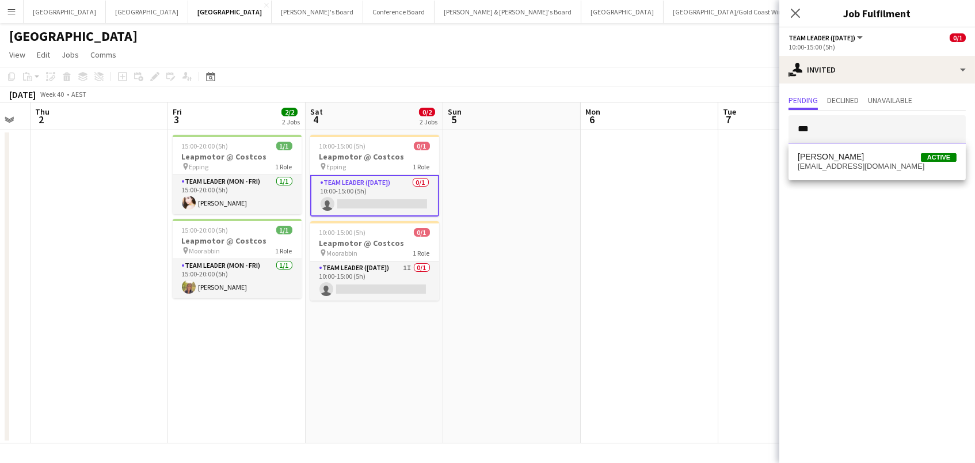
scroll to position [1, 0]
type input "***"
click at [823, 155] on span "Bianca Baykara" at bounding box center [831, 157] width 66 height 10
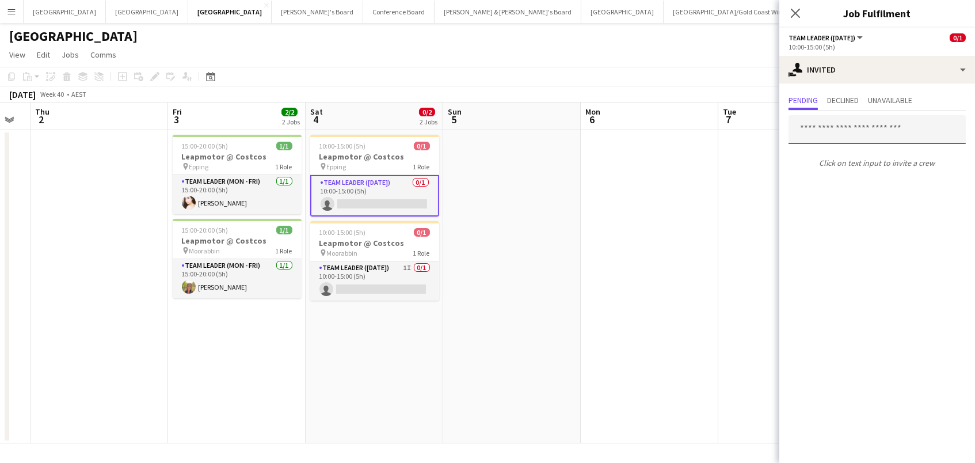
scroll to position [0, 0]
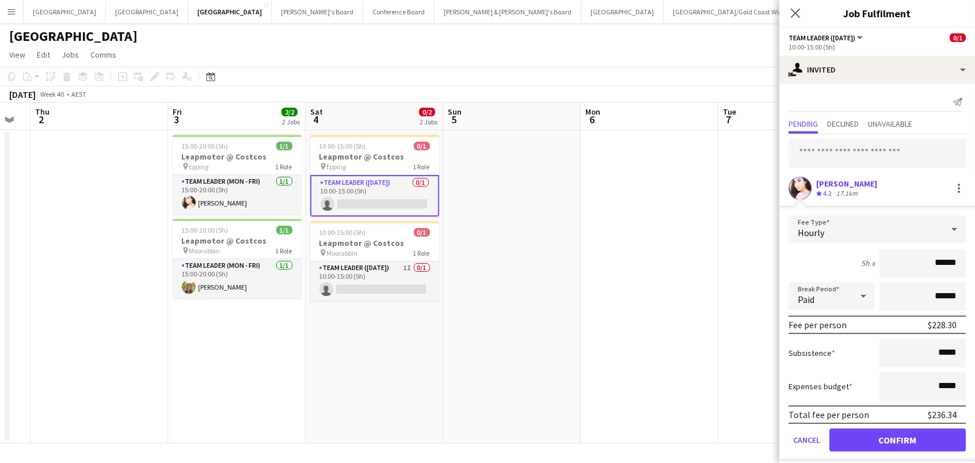
click at [898, 438] on button "Confirm" at bounding box center [898, 439] width 136 height 23
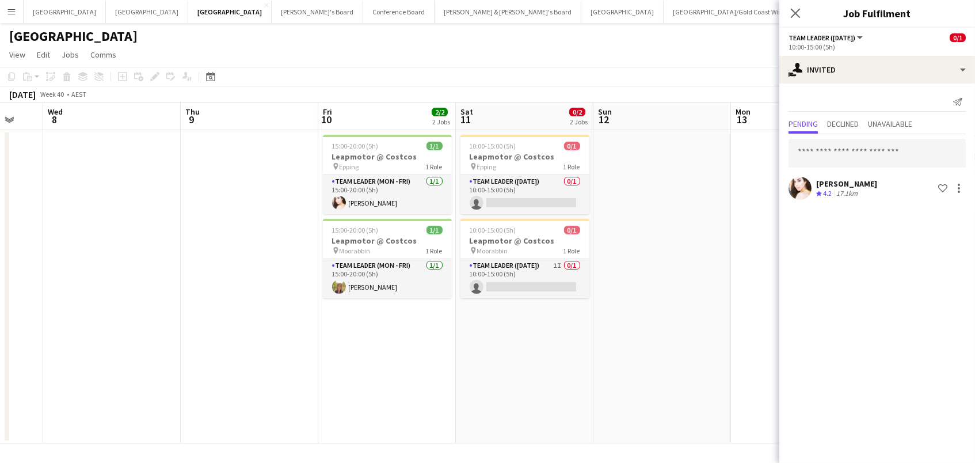
scroll to position [0, 387]
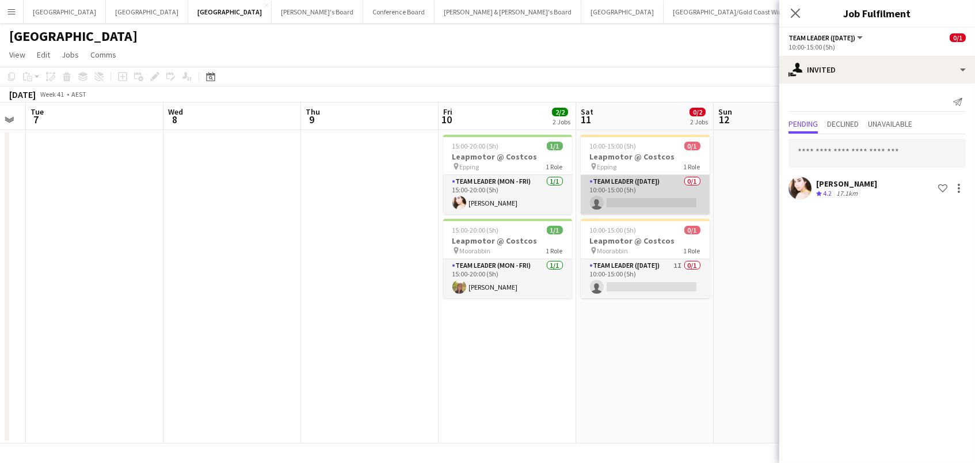
click at [658, 212] on app-card-role "Team Leader (Saturday) 0/1 10:00-15:00 (5h) single-neutral-actions" at bounding box center [645, 194] width 129 height 39
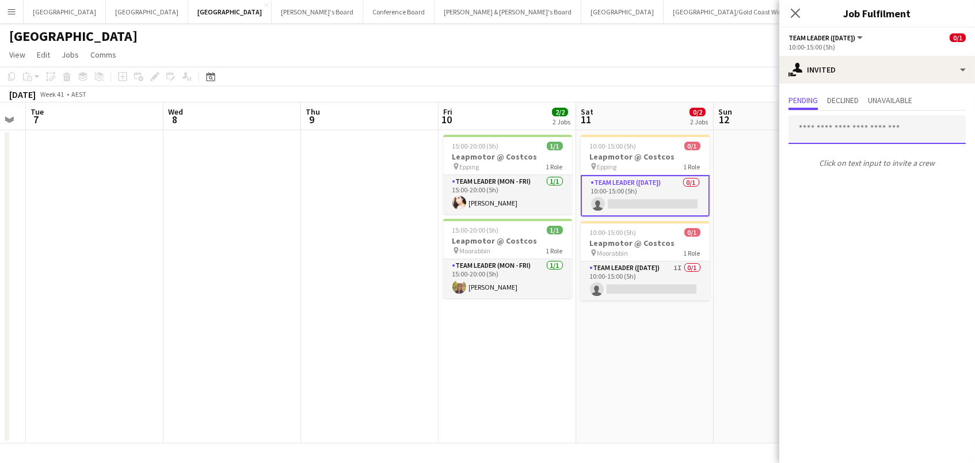
click at [843, 125] on input "text" at bounding box center [877, 129] width 177 height 29
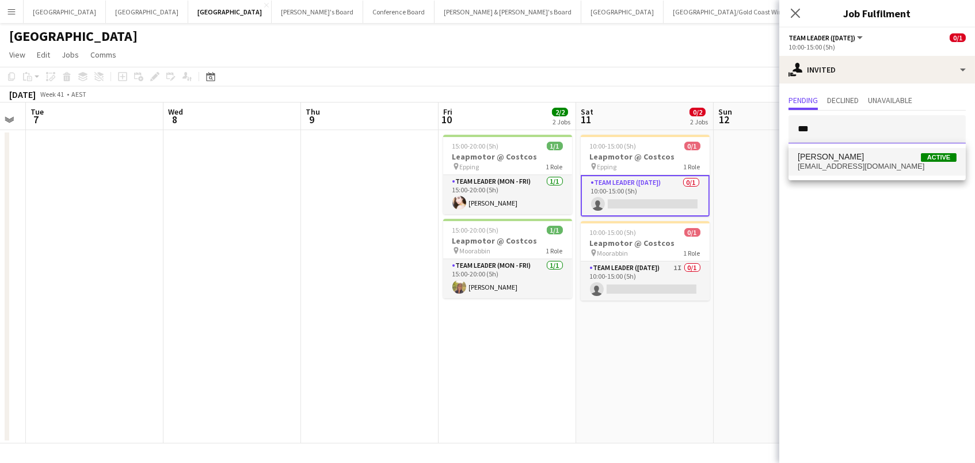
type input "***"
click at [878, 158] on span "Bianca Baykara Active" at bounding box center [877, 157] width 159 height 10
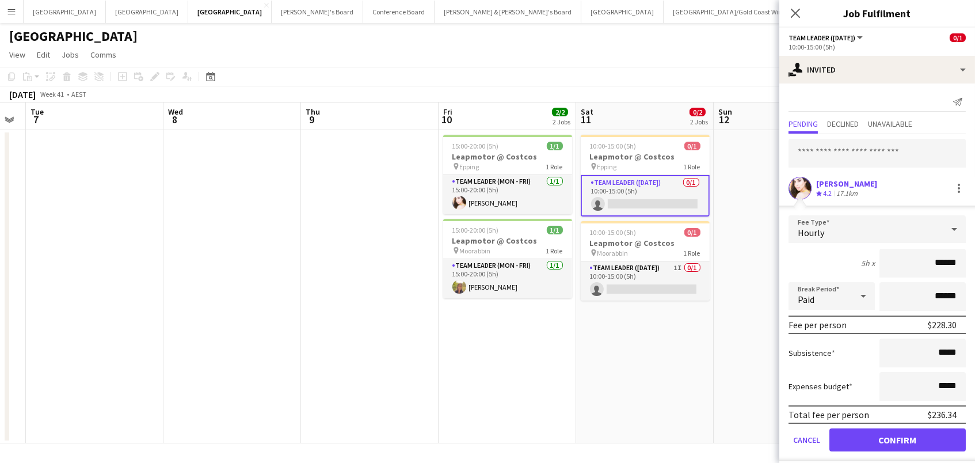
click at [898, 438] on button "Confirm" at bounding box center [898, 439] width 136 height 23
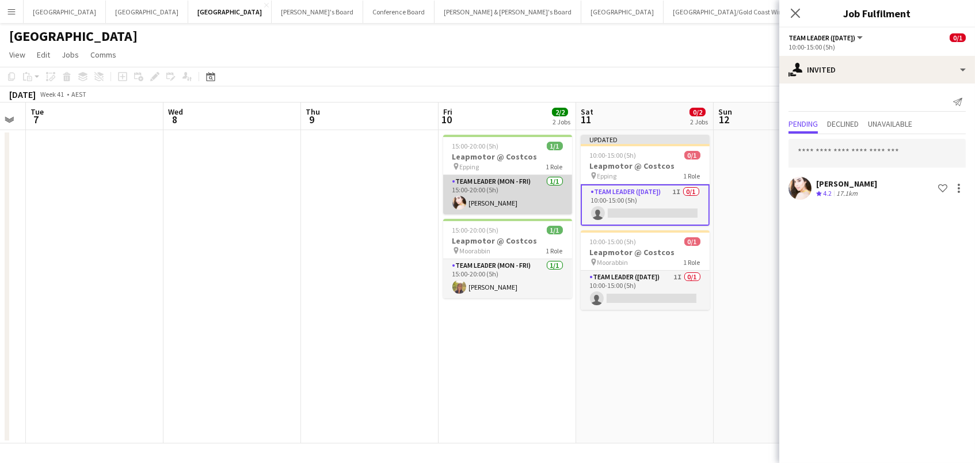
scroll to position [0, 0]
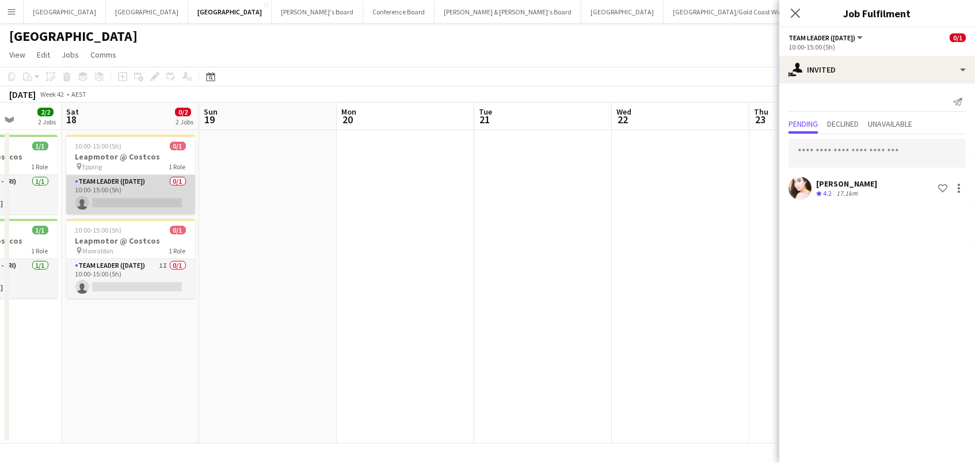
click at [154, 202] on app-card-role "Team Leader (Saturday) 0/1 10:00-15:00 (5h) single-neutral-actions" at bounding box center [130, 194] width 129 height 39
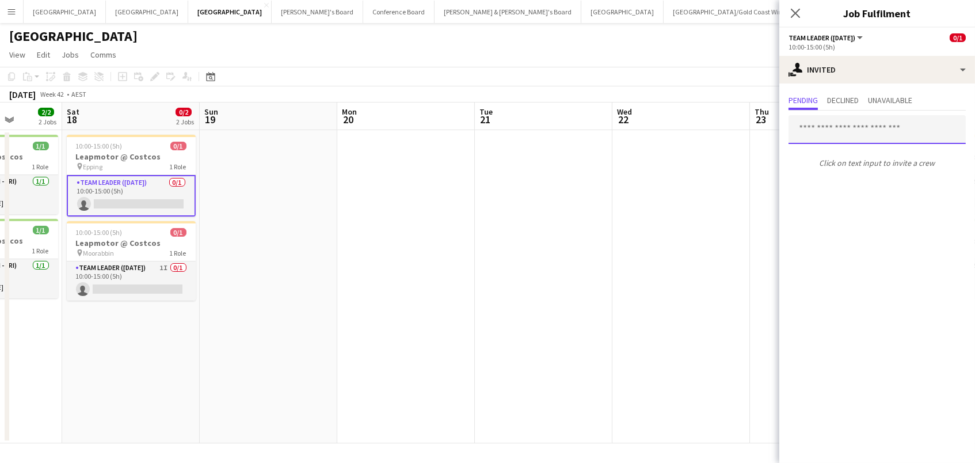
click at [899, 131] on input "text" at bounding box center [877, 129] width 177 height 29
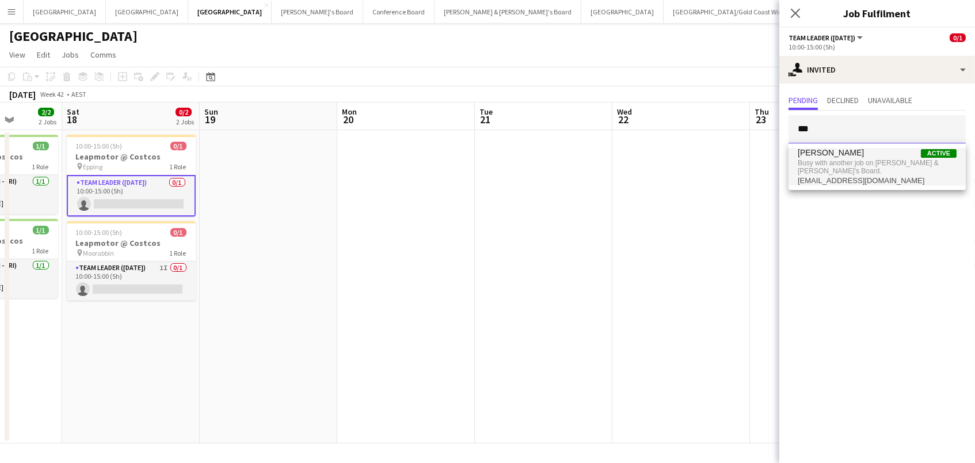
type input "***"
click at [916, 157] on span "Bianca Baykara Active" at bounding box center [877, 153] width 159 height 10
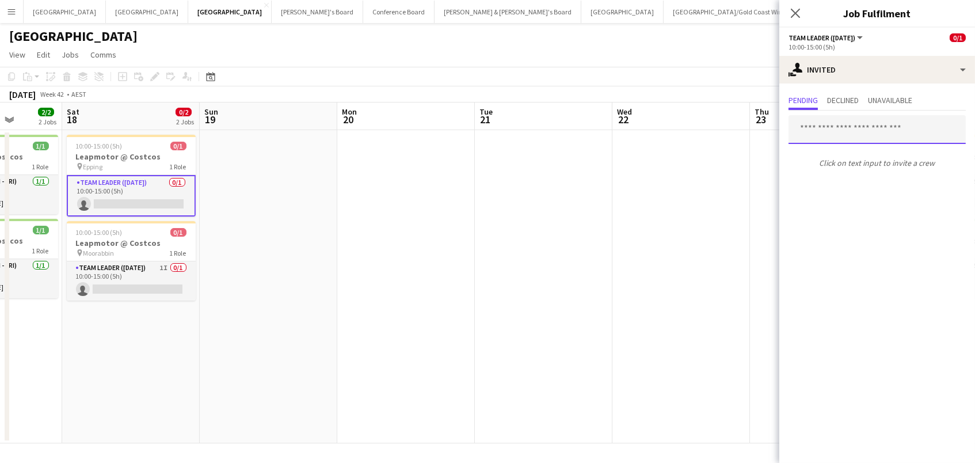
scroll to position [0, 0]
click at [613, 191] on app-date-cell at bounding box center [682, 286] width 138 height 313
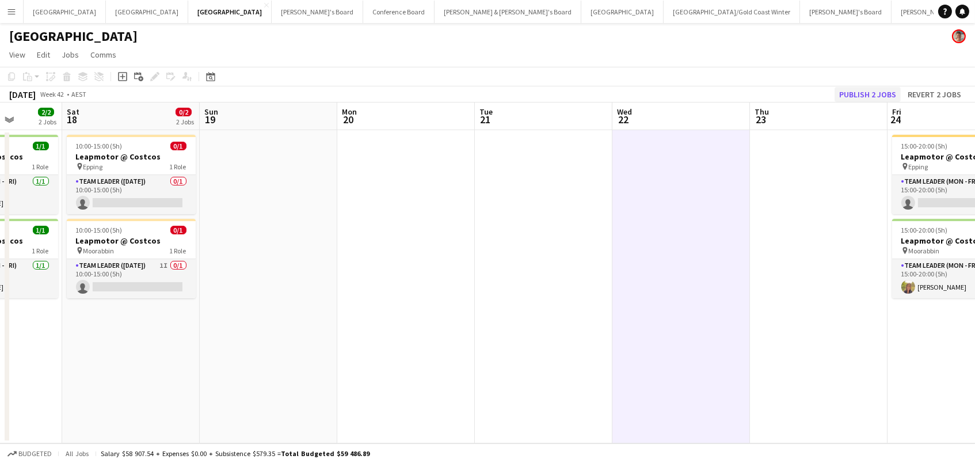
click at [861, 89] on button "Publish 2 jobs" at bounding box center [868, 94] width 66 height 15
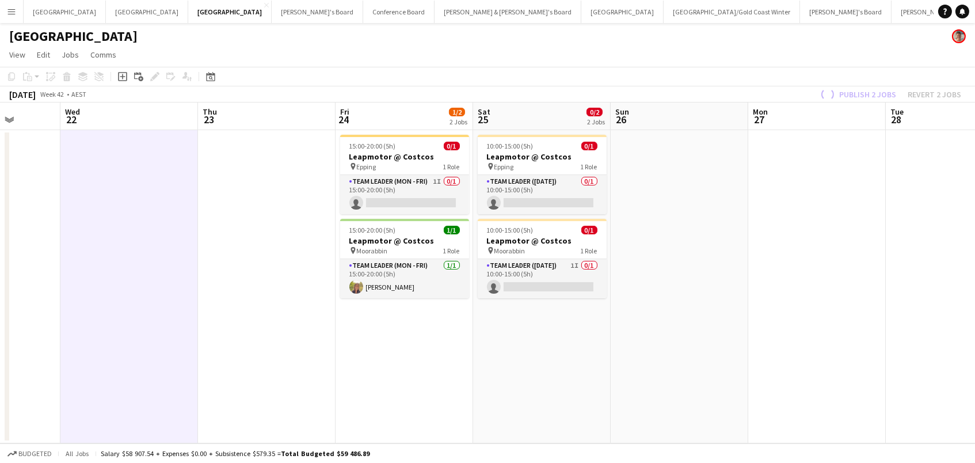
scroll to position [0, 366]
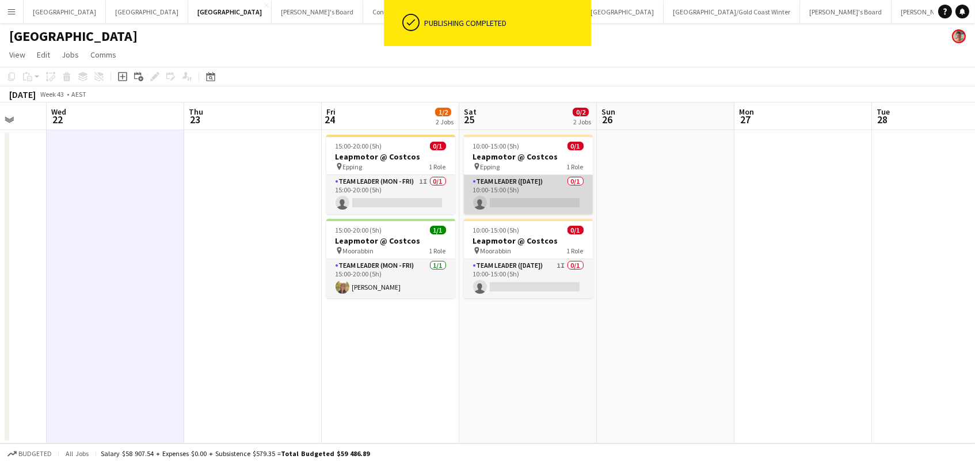
click at [507, 190] on app-card-role "Team Leader (Saturday) 0/1 10:00-15:00 (5h) single-neutral-actions" at bounding box center [528, 194] width 129 height 39
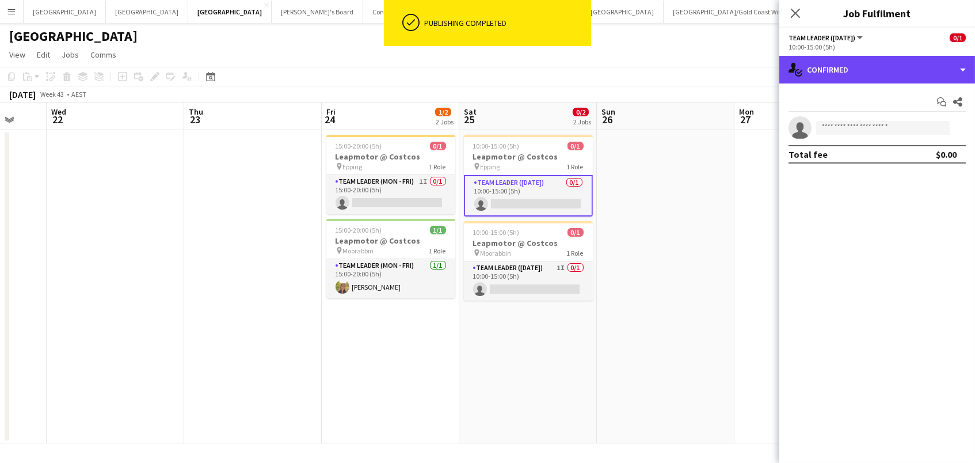
drag, startPoint x: 881, startPoint y: 69, endPoint x: 892, endPoint y: 82, distance: 17.2
click at [881, 69] on div "single-neutral-actions-check-2 Confirmed" at bounding box center [878, 70] width 196 height 28
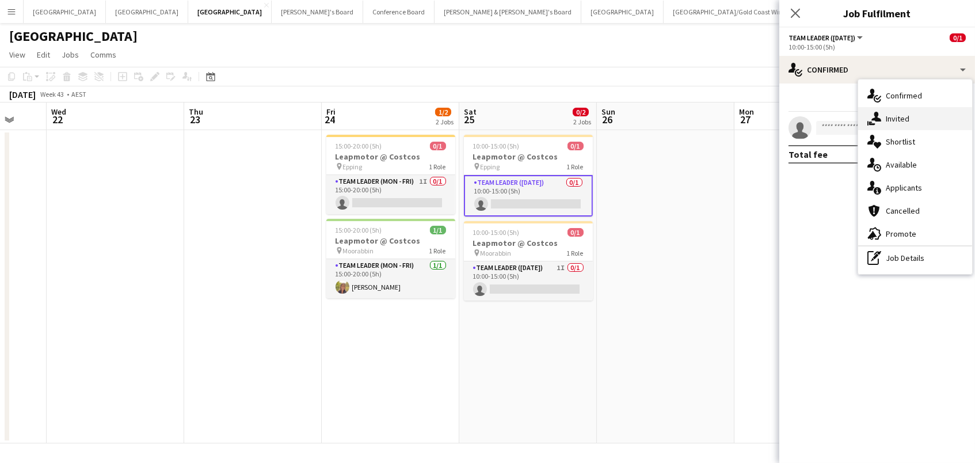
click at [923, 116] on div "single-neutral-actions-share-1 Invited" at bounding box center [915, 118] width 114 height 23
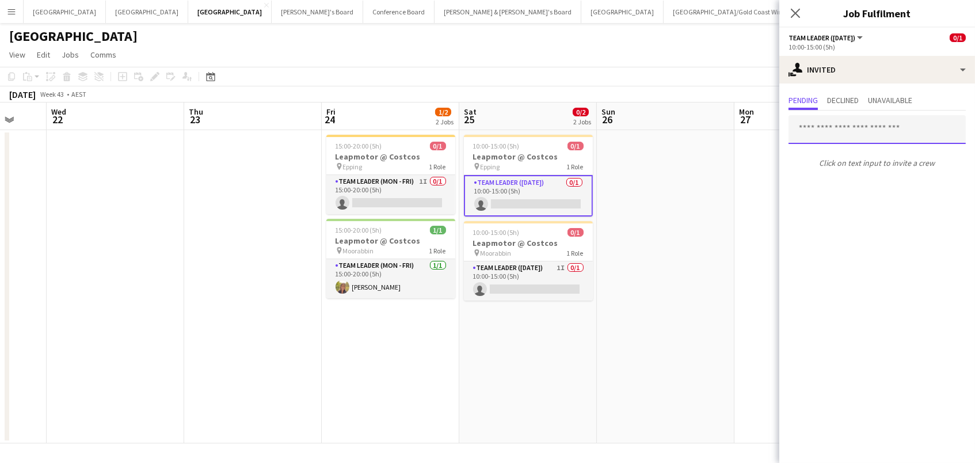
click at [824, 129] on input "text" at bounding box center [877, 129] width 177 height 29
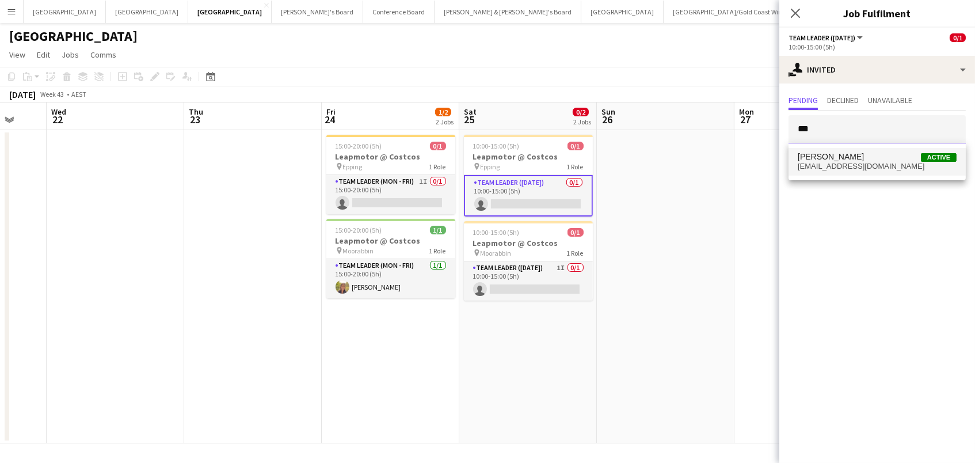
type input "***"
click at [881, 159] on span "Bianca Baykara Active" at bounding box center [877, 157] width 159 height 10
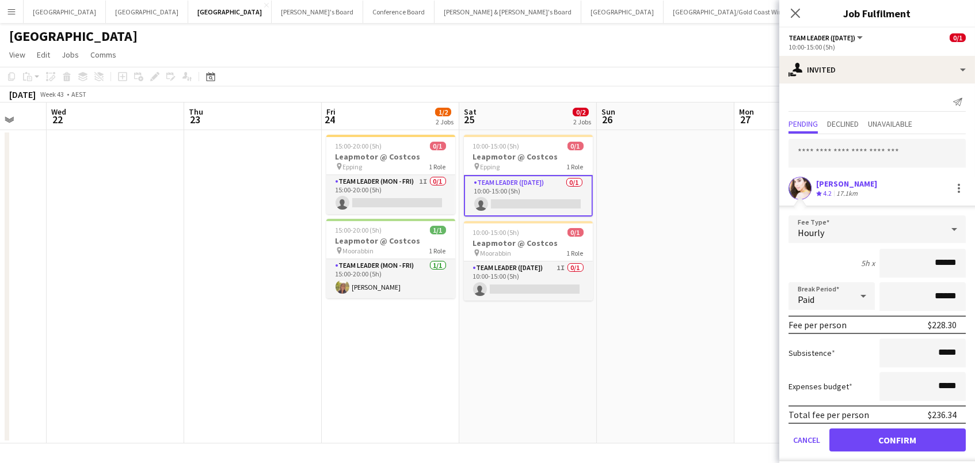
click at [898, 438] on button "Confirm" at bounding box center [898, 439] width 136 height 23
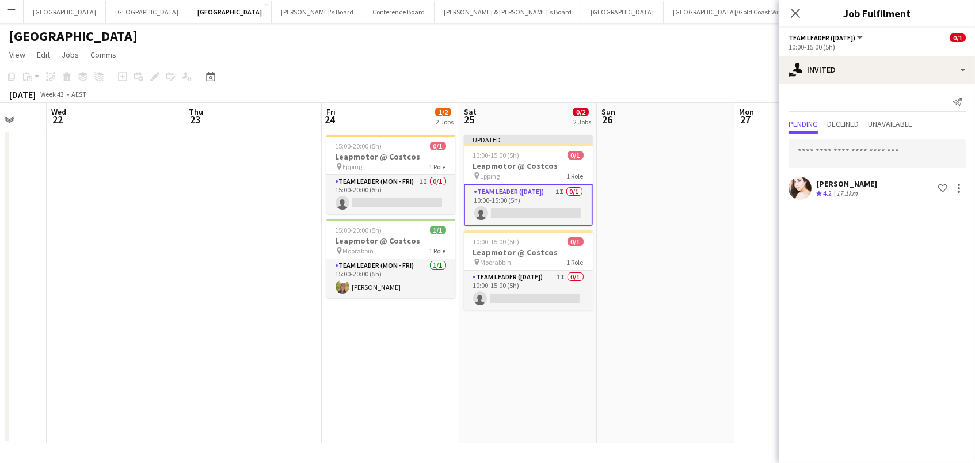
click at [751, 186] on app-date-cell at bounding box center [804, 286] width 138 height 313
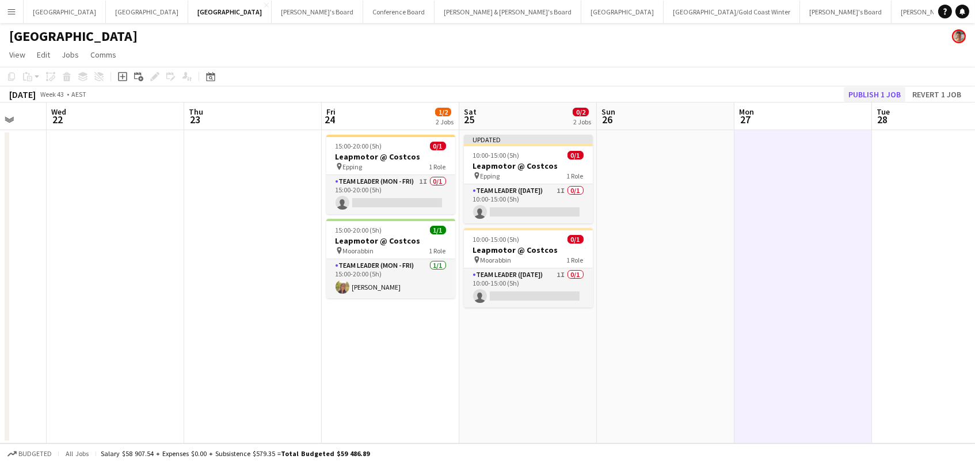
click at [878, 92] on button "Publish 1 job" at bounding box center [875, 94] width 62 height 15
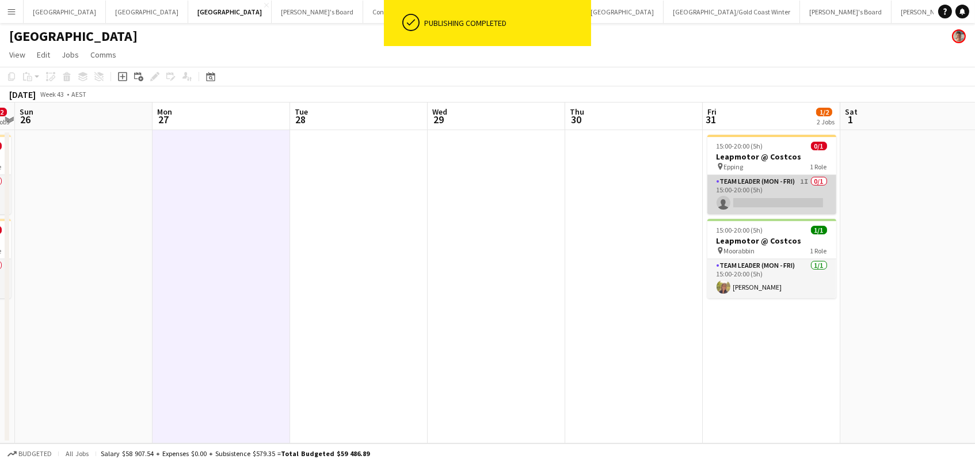
scroll to position [0, 400]
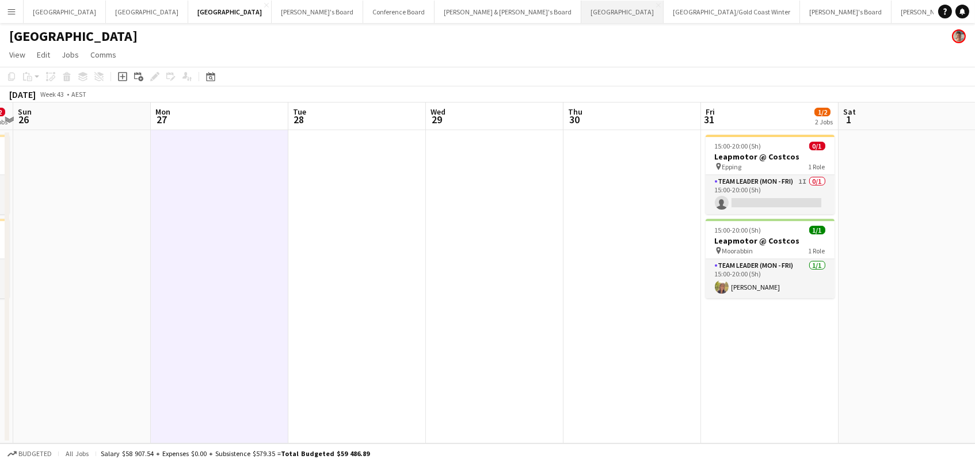
click at [581, 8] on button "Sydney Close" at bounding box center [622, 12] width 82 height 22
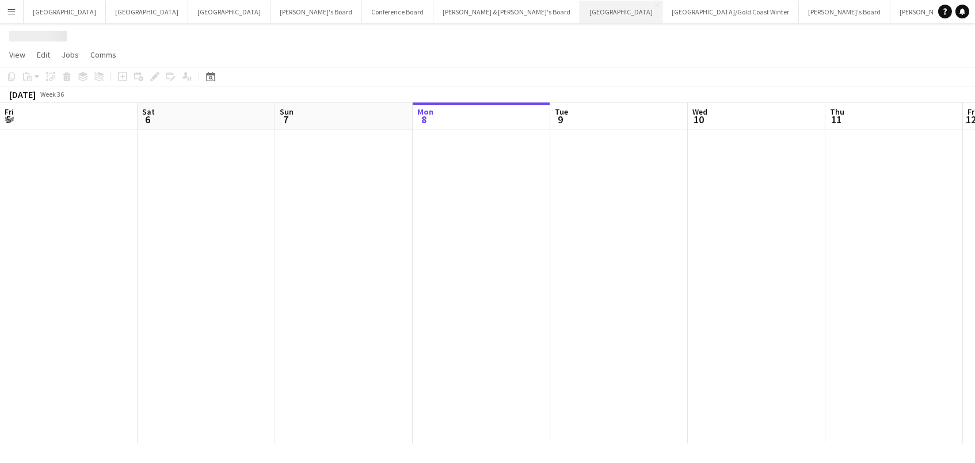
scroll to position [0, 275]
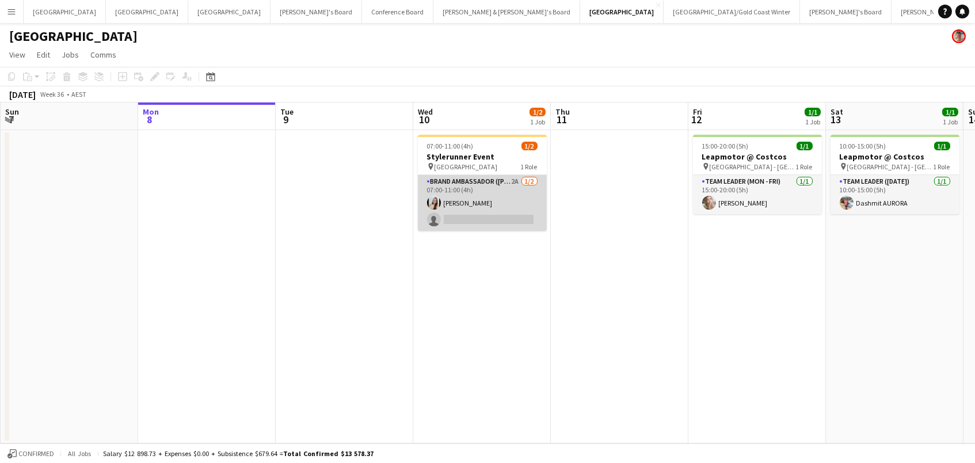
click at [440, 198] on app-card-role "Brand Ambassador (Mon - Fri) 2A 1/2 07:00-11:00 (4h) Jessica Amancio Fudimura s…" at bounding box center [482, 203] width 129 height 56
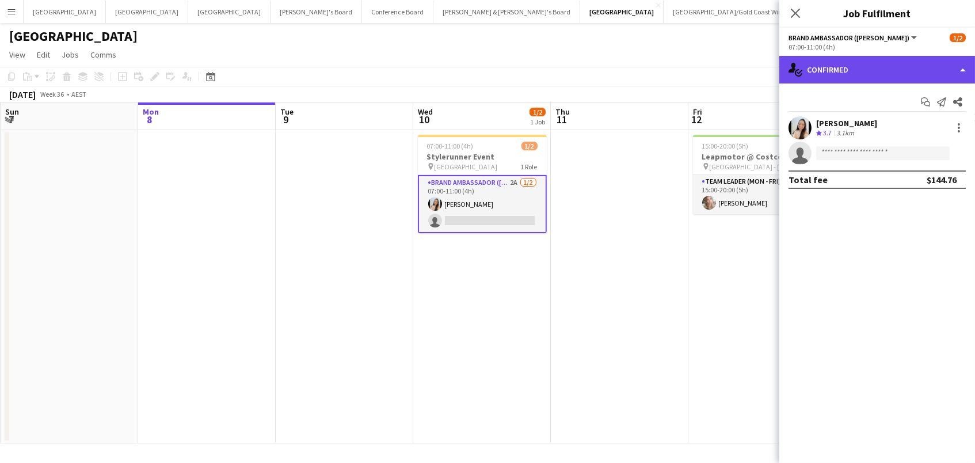
click at [916, 66] on div "single-neutral-actions-check-2 Confirmed" at bounding box center [878, 70] width 196 height 28
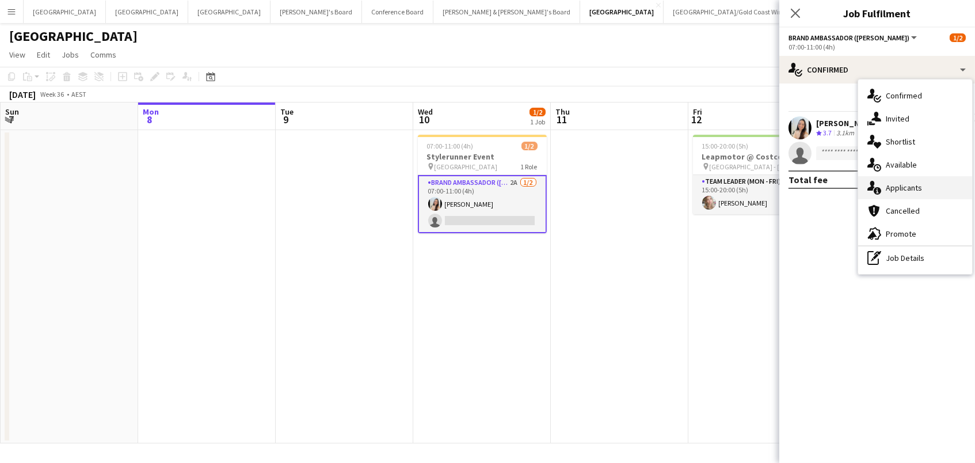
click at [945, 197] on div "single-neutral-actions-information Applicants" at bounding box center [915, 187] width 114 height 23
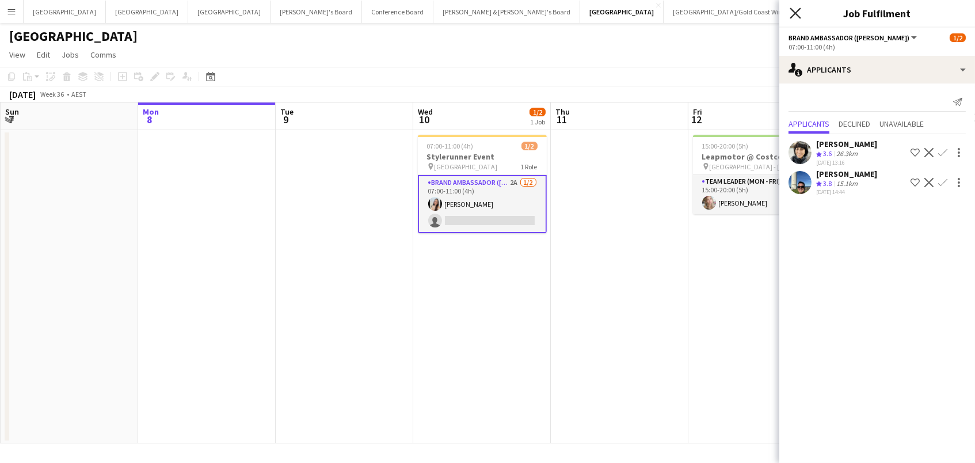
click at [791, 18] on app-icon "Close pop-in" at bounding box center [796, 13] width 17 height 17
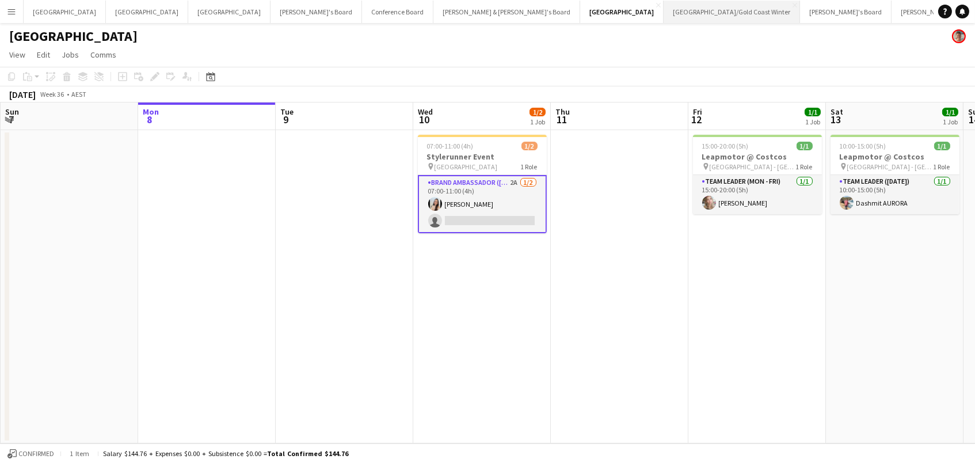
click at [664, 9] on button "Brisbane/Gold Coast Winter Close" at bounding box center [732, 12] width 136 height 22
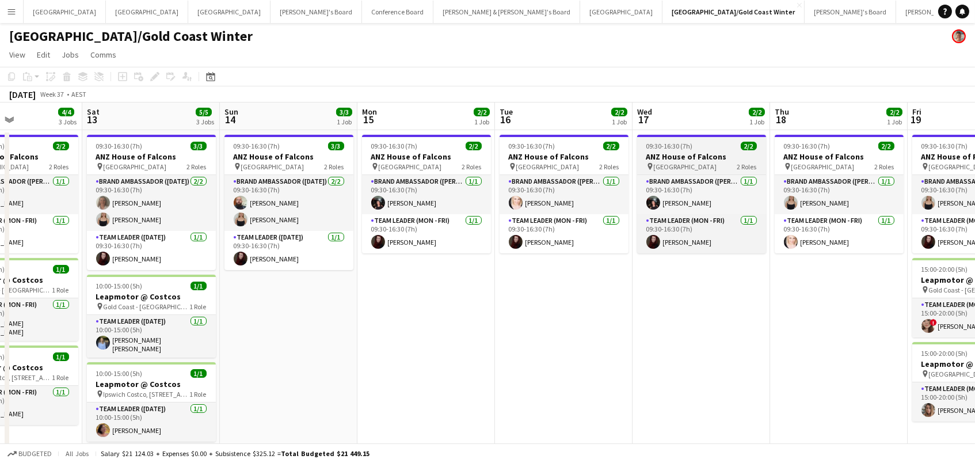
scroll to position [0, 312]
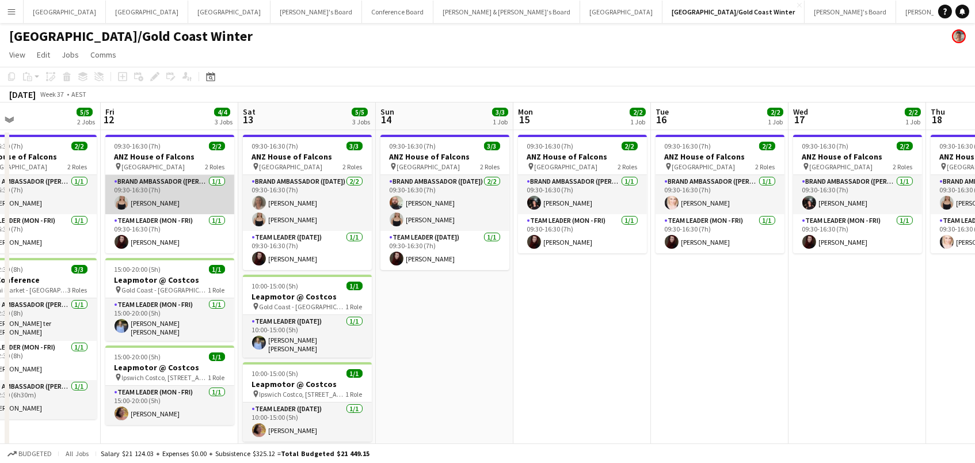
click at [183, 187] on app-card-role "Brand Ambassador (Mon - Fri) 1/1 09:30-16:30 (7h) Haley Cobb" at bounding box center [169, 194] width 129 height 39
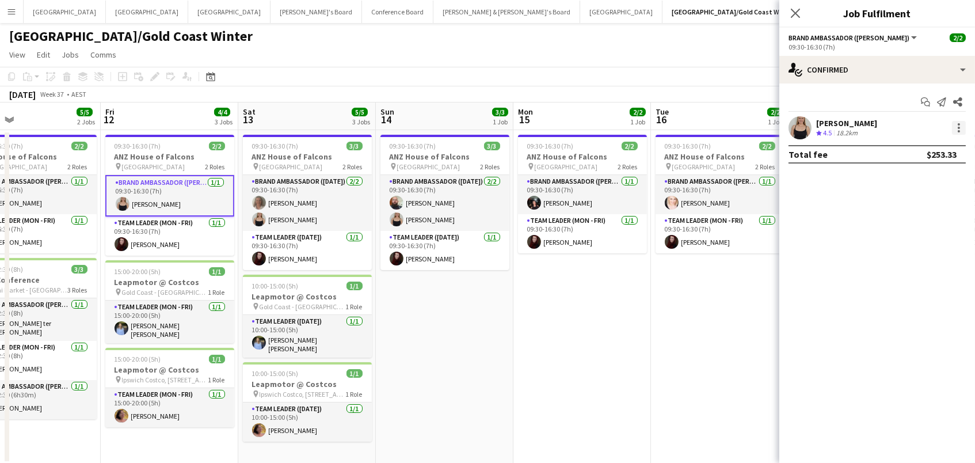
click at [961, 128] on div at bounding box center [959, 128] width 14 height 14
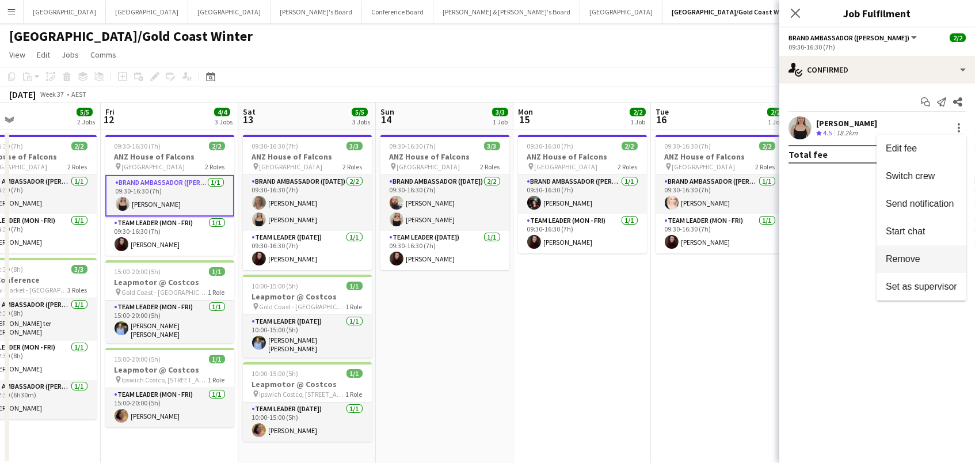
click at [953, 252] on button "Remove" at bounding box center [922, 259] width 90 height 28
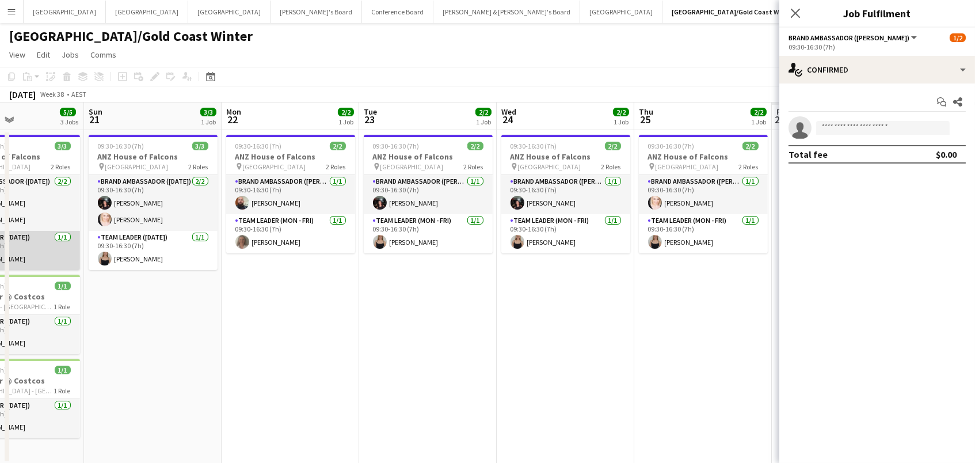
scroll to position [0, 548]
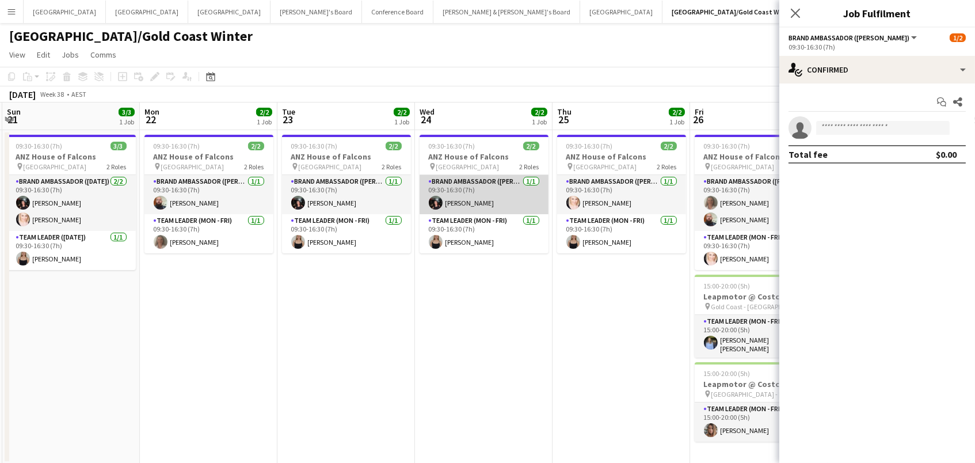
click at [500, 204] on app-card-role "Brand Ambassador (Mon - Fri) 1/1 09:30-16:30 (7h) Gabriella Kochhann" at bounding box center [484, 194] width 129 height 39
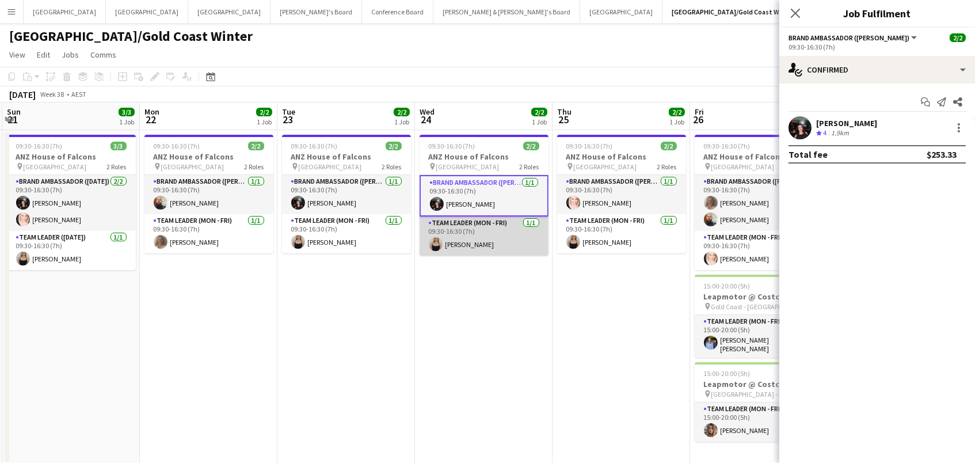
click at [504, 240] on app-card-role "Team Leader (Mon - Fri) 1/1 09:30-16:30 (7h) Haley Cobb" at bounding box center [484, 235] width 129 height 39
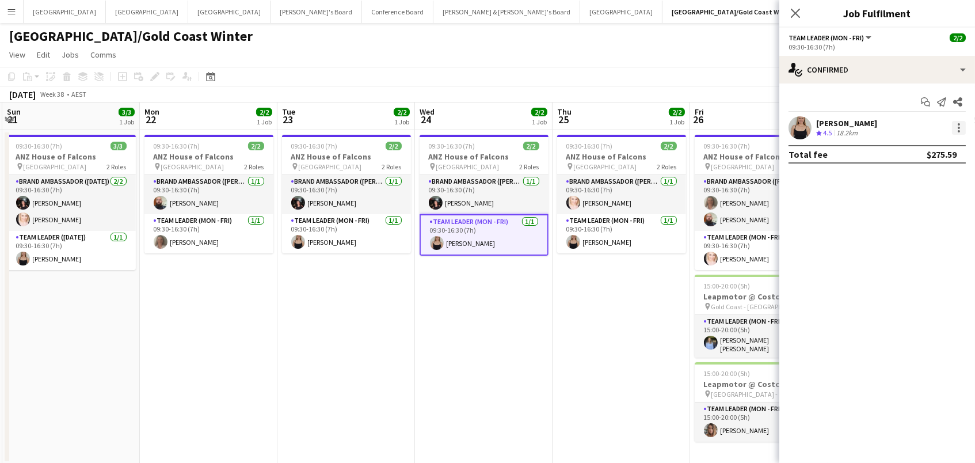
click at [960, 129] on div at bounding box center [959, 128] width 14 height 14
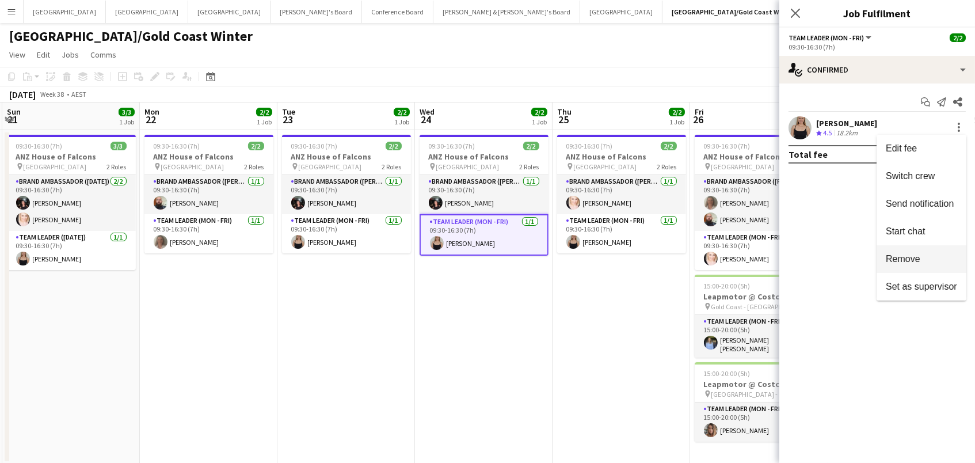
click at [936, 260] on span "Remove" at bounding box center [921, 259] width 71 height 10
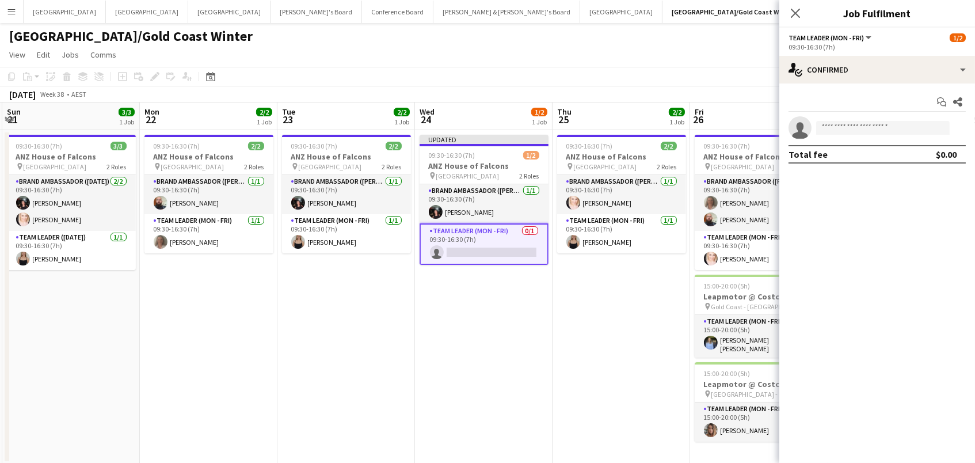
click at [663, 269] on app-date-cell "09:30-16:30 (7h) 2/2 ANZ House of Falcons pin Brisbane 2 Roles Brand Ambassador…" at bounding box center [622, 297] width 138 height 334
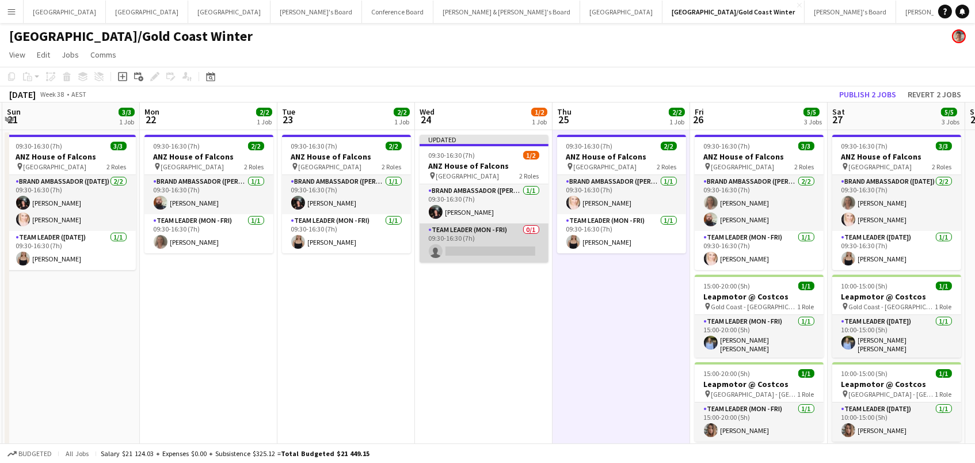
click at [496, 246] on app-card-role "Team Leader (Mon - Fri) 0/1 09:30-16:30 (7h) single-neutral-actions" at bounding box center [484, 242] width 129 height 39
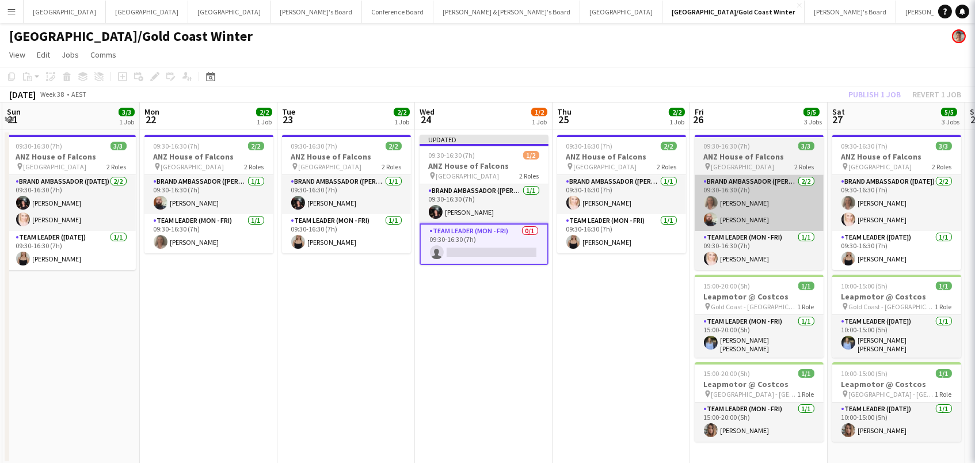
scroll to position [0, 548]
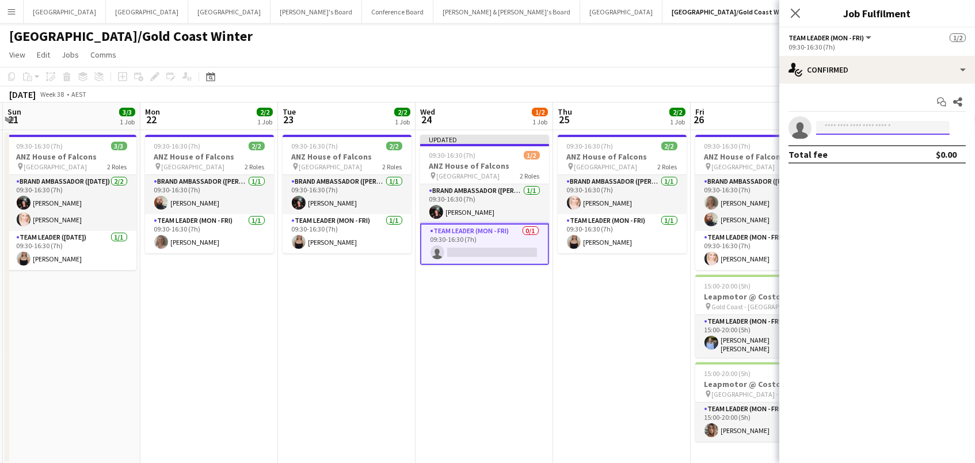
click at [862, 124] on input at bounding box center [883, 128] width 134 height 14
type input "******"
click at [886, 152] on span "lesleymerriman5@gmail.com" at bounding box center [883, 153] width 115 height 9
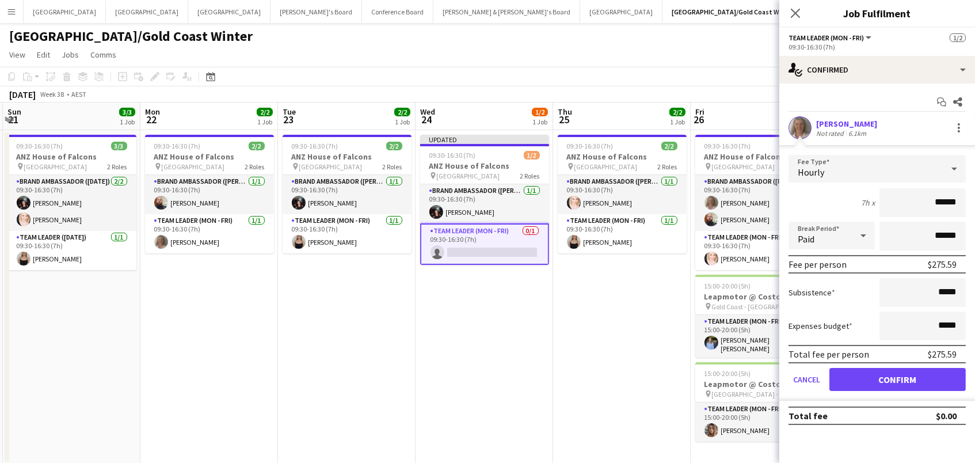
click at [898, 378] on button "Confirm" at bounding box center [898, 379] width 136 height 23
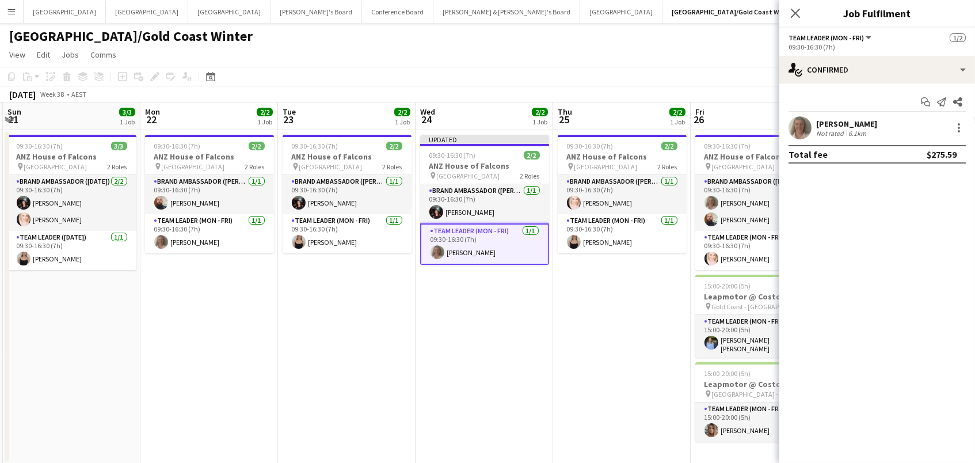
drag, startPoint x: 658, startPoint y: 79, endPoint x: 685, endPoint y: 82, distance: 26.6
click at [658, 79] on app-toolbar "Copy Paste Paste Command V Paste with crew Command Shift V Paste linked Job Del…" at bounding box center [487, 77] width 975 height 20
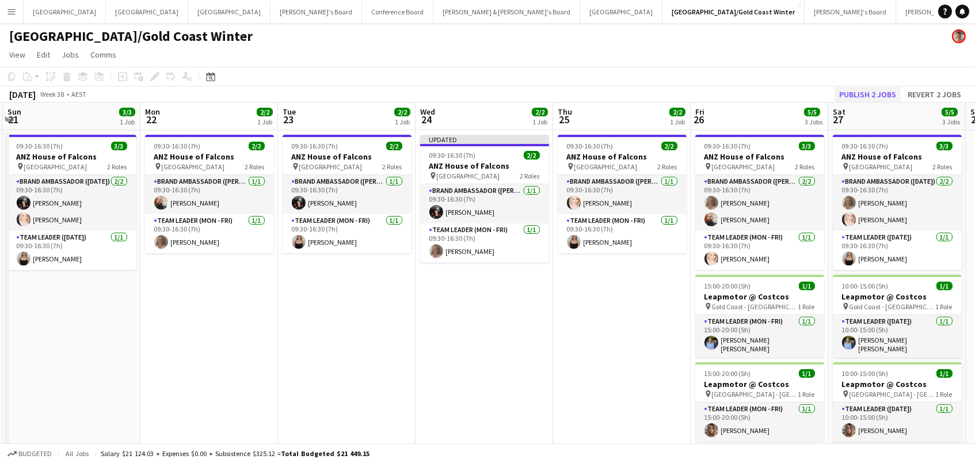
click at [849, 89] on button "Publish 2 jobs" at bounding box center [868, 94] width 66 height 15
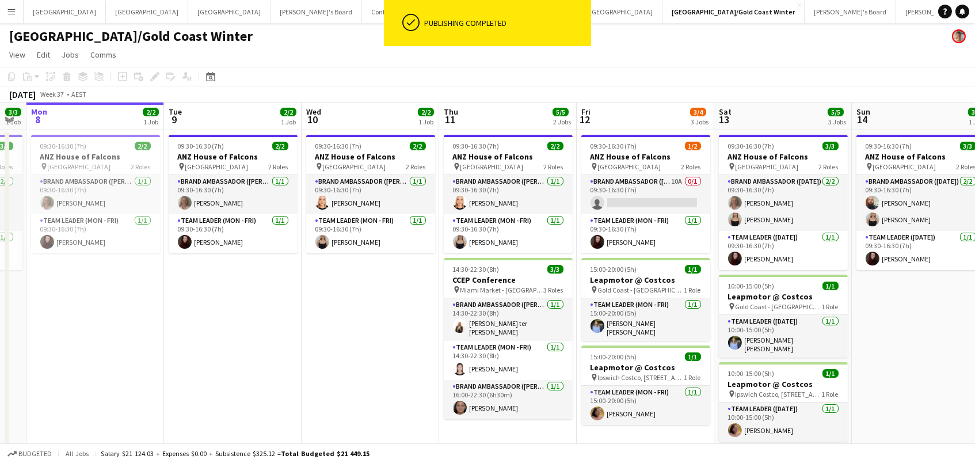
scroll to position [0, 354]
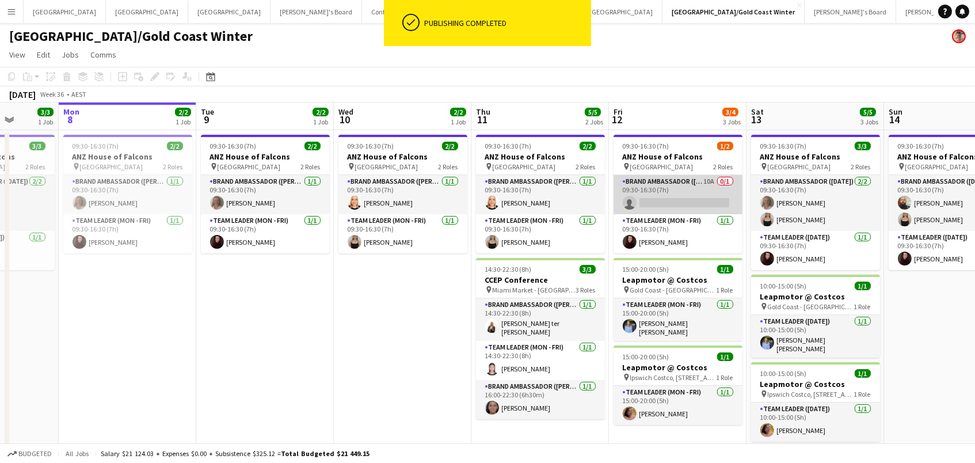
click at [728, 190] on app-card-role "Brand Ambassador (Mon - Fri) 10A 0/1 09:30-16:30 (7h) single-neutral-actions" at bounding box center [678, 194] width 129 height 39
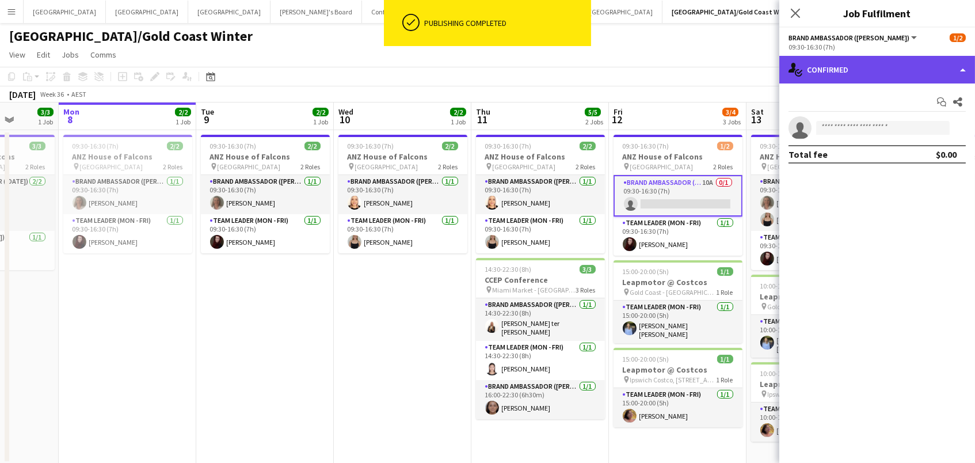
click at [877, 66] on div "single-neutral-actions-check-2 Confirmed" at bounding box center [878, 70] width 196 height 28
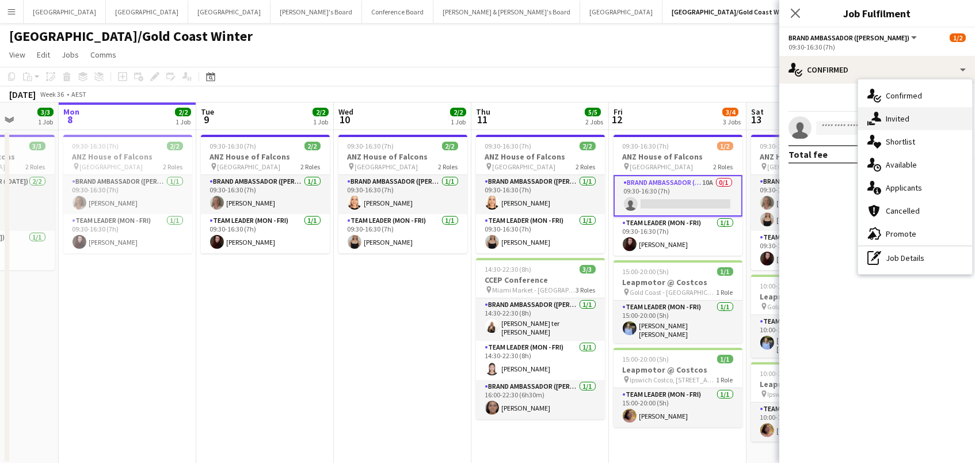
click at [918, 108] on div "single-neutral-actions-share-1 Invited" at bounding box center [915, 118] width 114 height 23
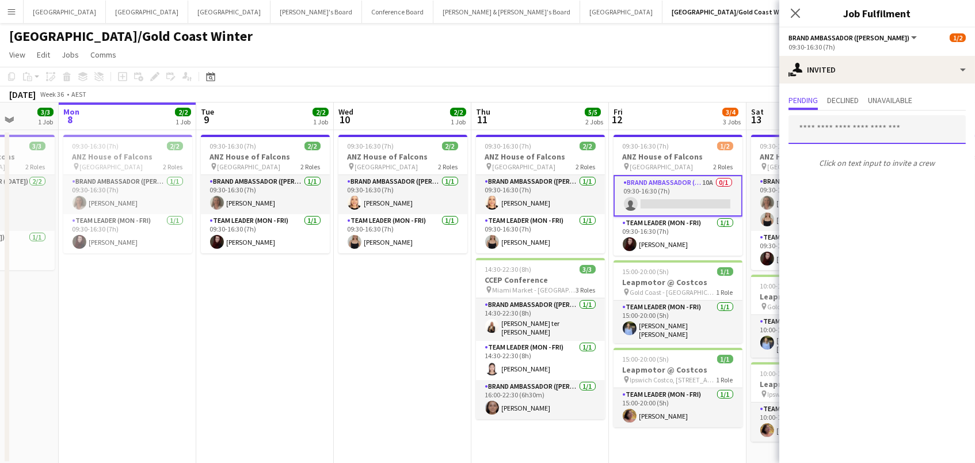
click at [823, 128] on input "text" at bounding box center [877, 129] width 177 height 29
click at [839, 128] on input "******" at bounding box center [877, 129] width 177 height 29
drag, startPoint x: 839, startPoint y: 128, endPoint x: 780, endPoint y: 118, distance: 60.2
click at [780, 118] on form "******" at bounding box center [878, 129] width 196 height 29
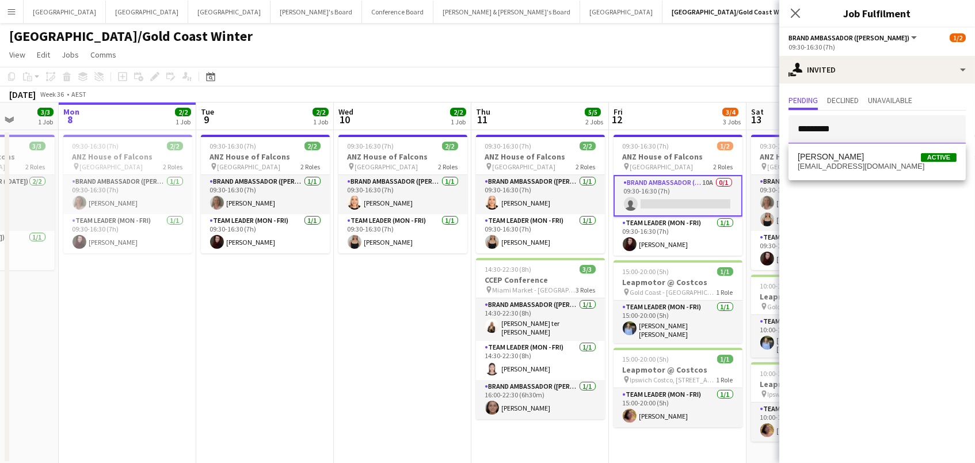
type input "*********"
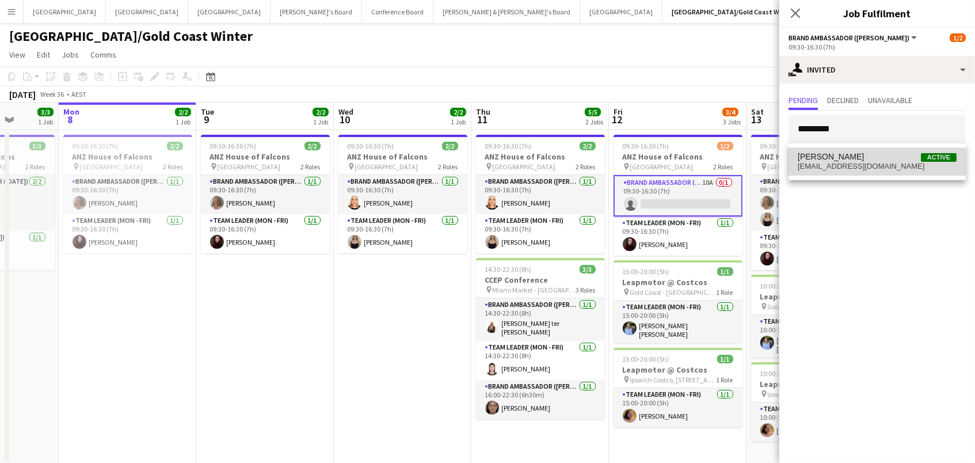
drag, startPoint x: 856, startPoint y: 154, endPoint x: 857, endPoint y: 162, distance: 8.7
click at [857, 162] on span "gabriellakochhann@gmail.com" at bounding box center [877, 166] width 159 height 9
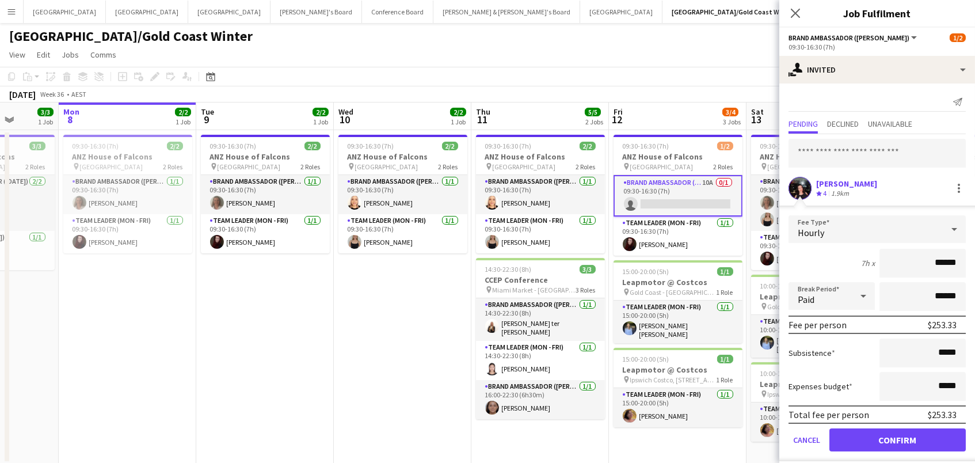
click at [898, 438] on button "Confirm" at bounding box center [898, 439] width 136 height 23
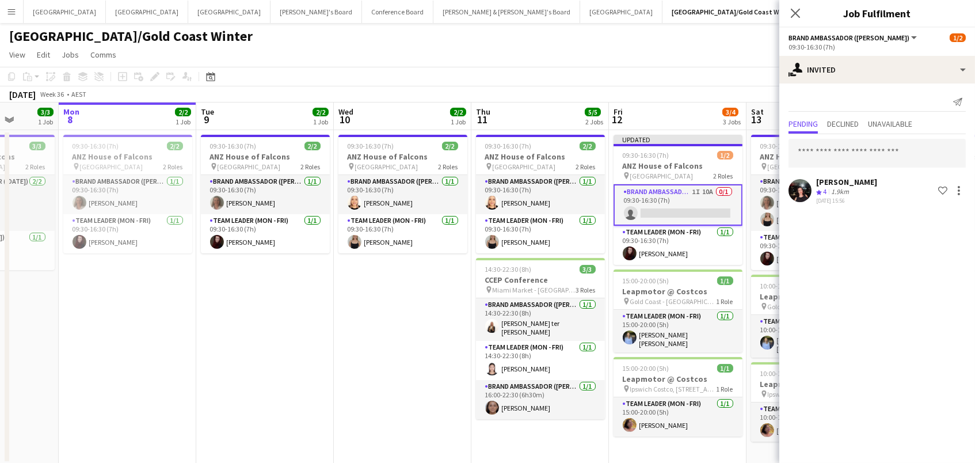
drag, startPoint x: 705, startPoint y: 67, endPoint x: 752, endPoint y: 67, distance: 47.2
click at [705, 67] on app-toolbar "Copy Paste Paste Command V Paste with crew Command Shift V Paste linked Job Del…" at bounding box center [487, 77] width 975 height 20
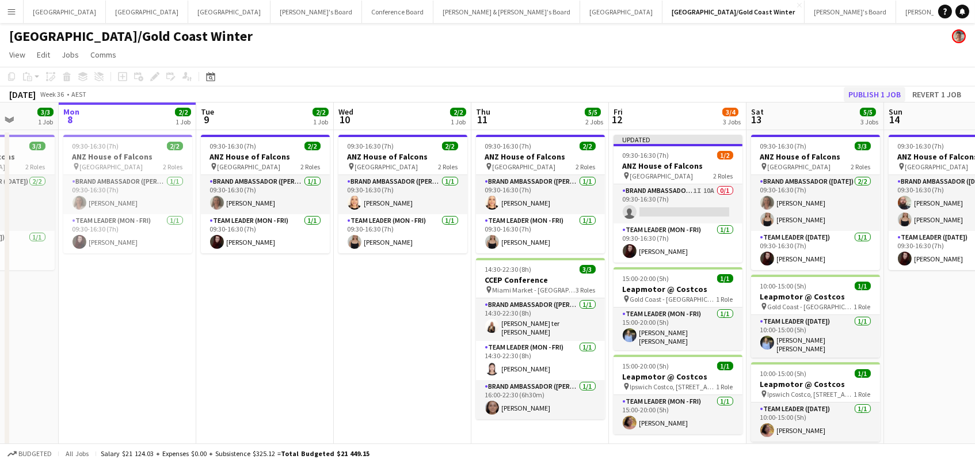
click at [860, 92] on button "Publish 1 job" at bounding box center [875, 94] width 62 height 15
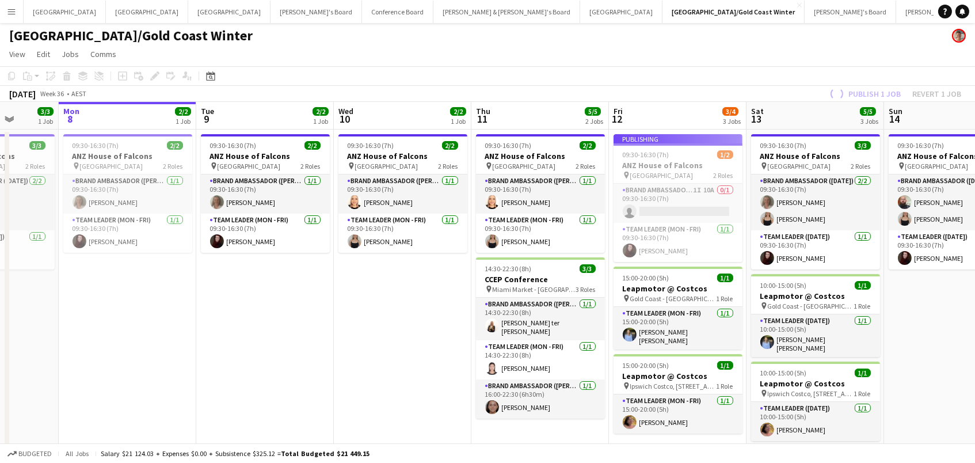
click at [701, 156] on app-job-card "Publishing 09:30-16:30 (7h) 1/2 ANZ House of Falcons pin Brisbane 2 Roles Brand…" at bounding box center [678, 198] width 129 height 128
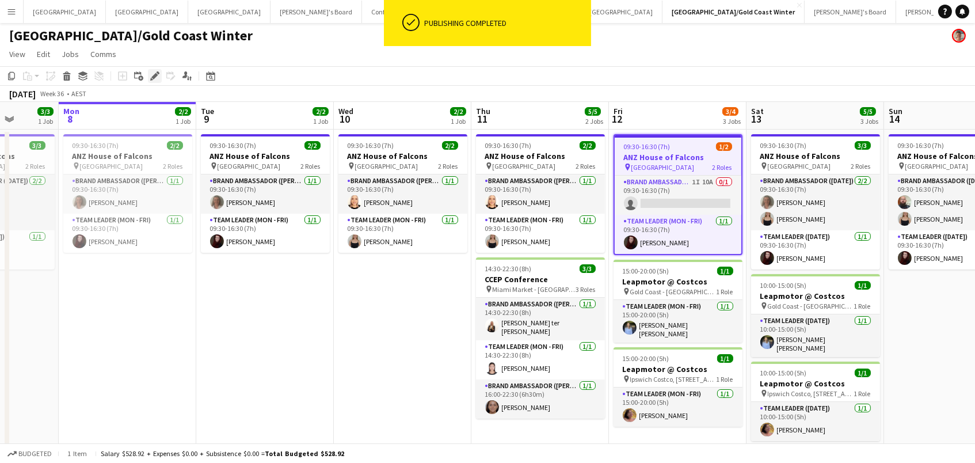
click at [154, 75] on icon at bounding box center [154, 76] width 6 height 6
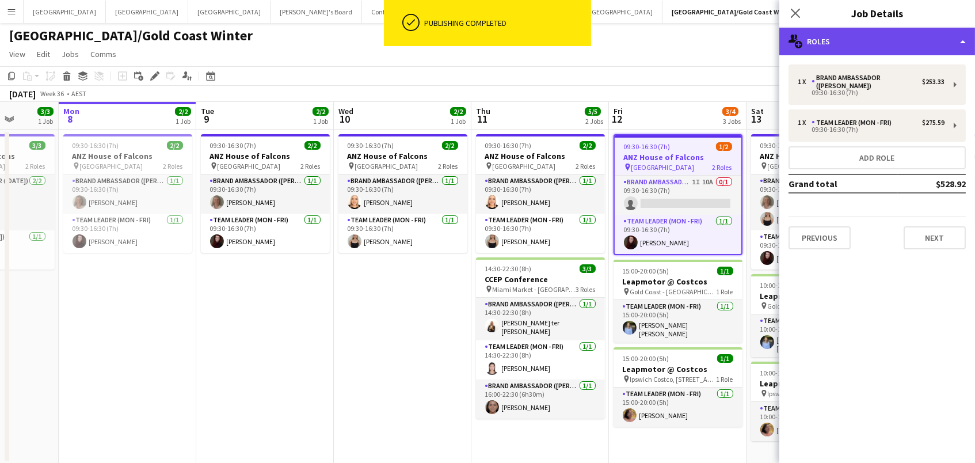
click at [941, 45] on div "multiple-users-add Roles" at bounding box center [878, 42] width 196 height 28
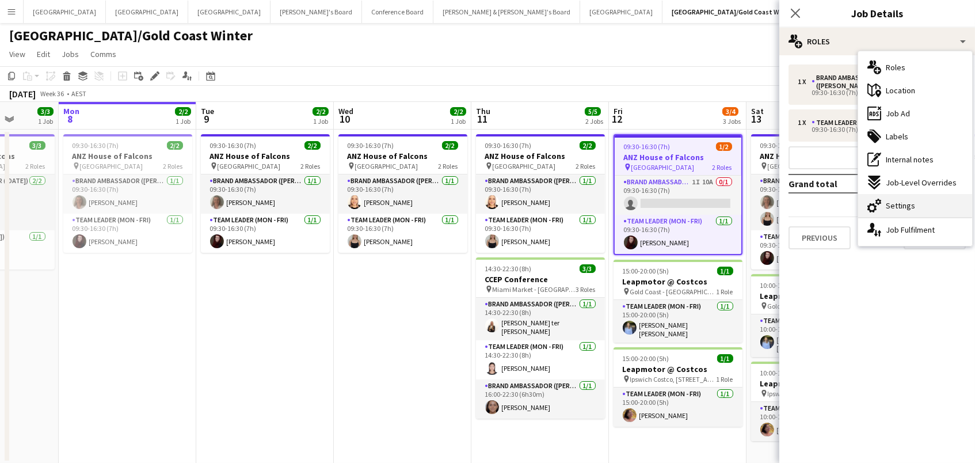
click at [937, 196] on div "cog-double-3 Settings" at bounding box center [915, 205] width 114 height 23
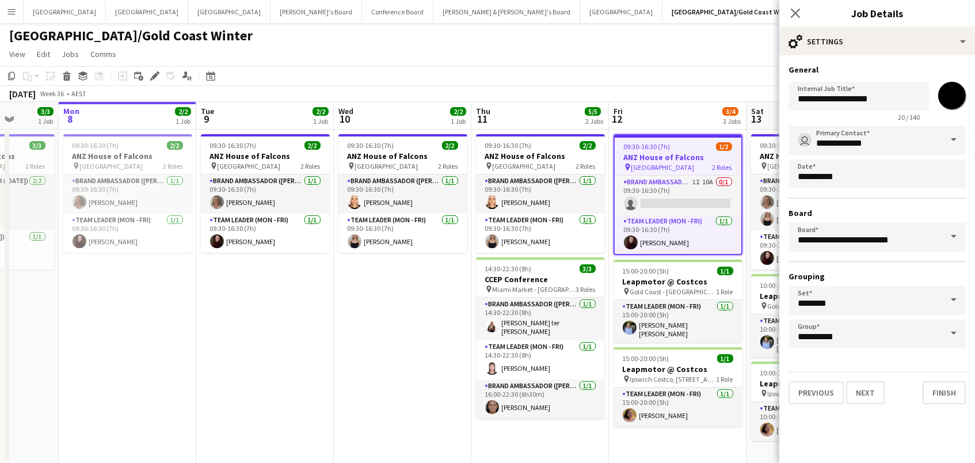
click at [953, 90] on input "*******" at bounding box center [952, 95] width 41 height 41
type input "*******"
click at [705, 44] on app-page-menu "View Day view expanded Day view collapsed Month view Date picker Jump to today …" at bounding box center [487, 55] width 975 height 22
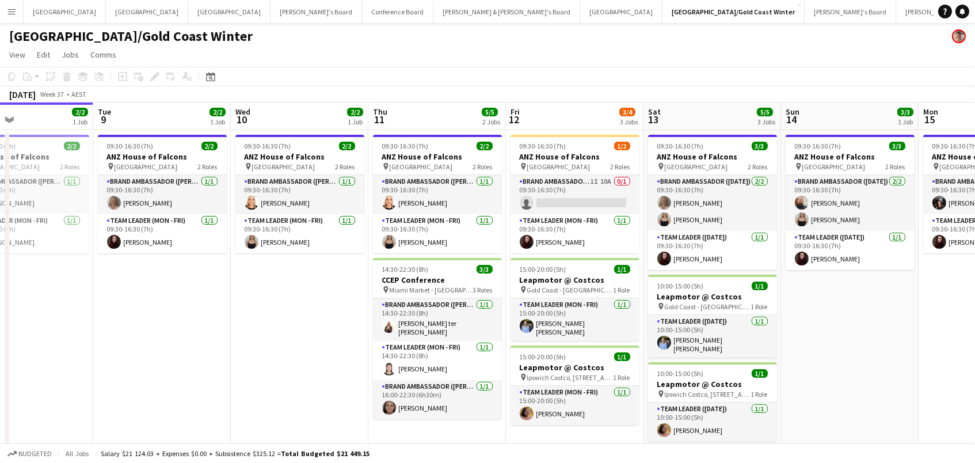
scroll to position [0, 260]
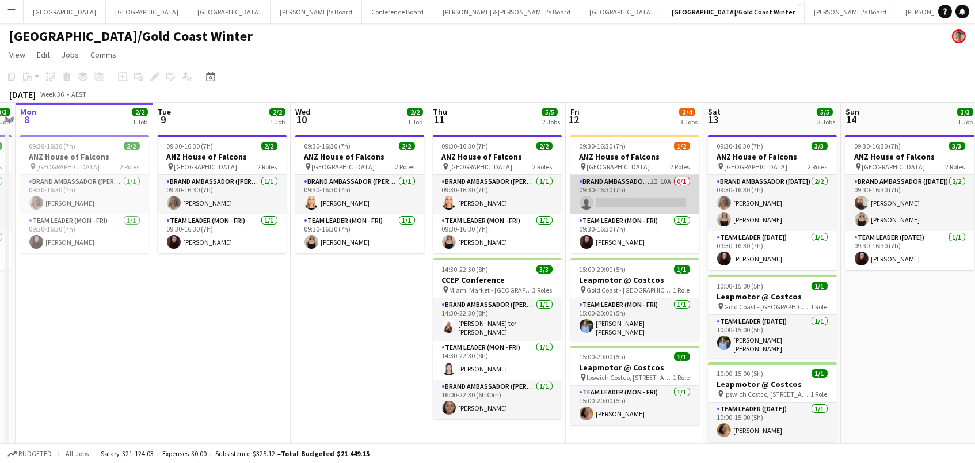
click at [657, 191] on app-card-role "Brand Ambassador (Mon - Fri) 1I 10A 0/1 09:30-16:30 (7h) single-neutral-actions" at bounding box center [635, 194] width 129 height 39
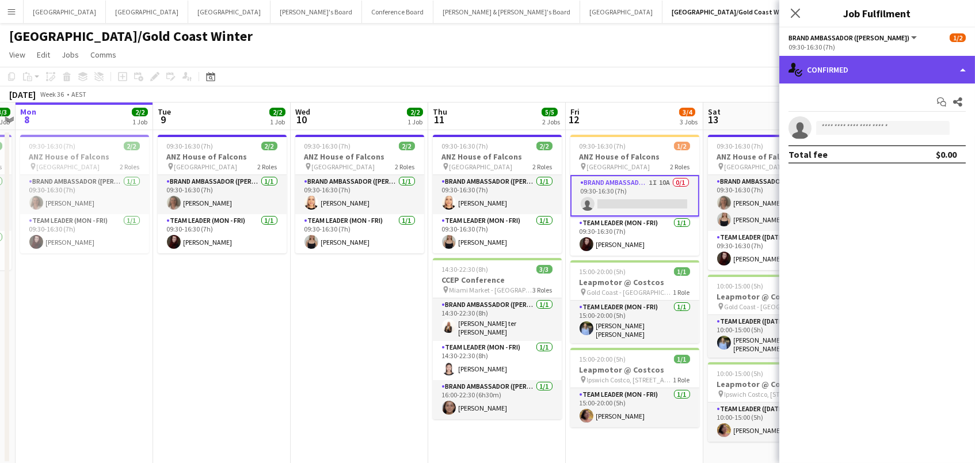
click at [834, 78] on div "single-neutral-actions-check-2 Confirmed" at bounding box center [878, 70] width 196 height 28
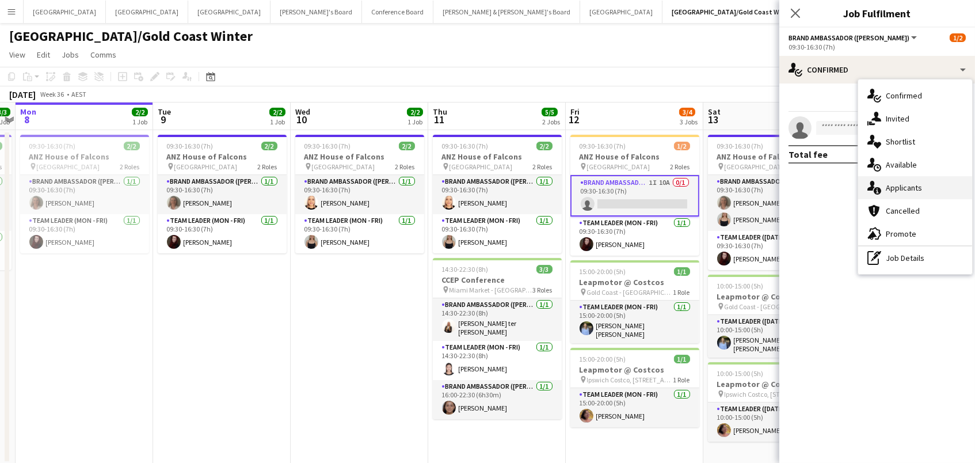
click at [896, 190] on span "Applicants" at bounding box center [904, 188] width 36 height 10
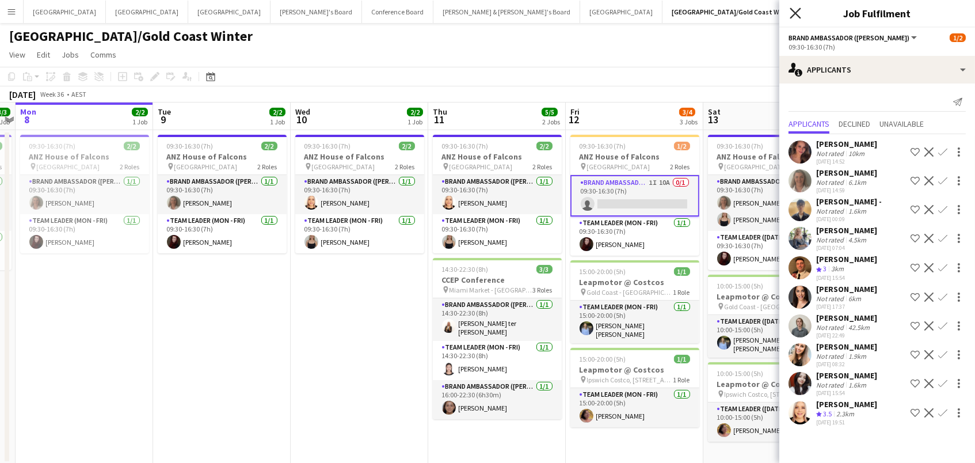
scroll to position [0, 1]
click at [796, 10] on icon "Close pop-in" at bounding box center [795, 12] width 11 height 11
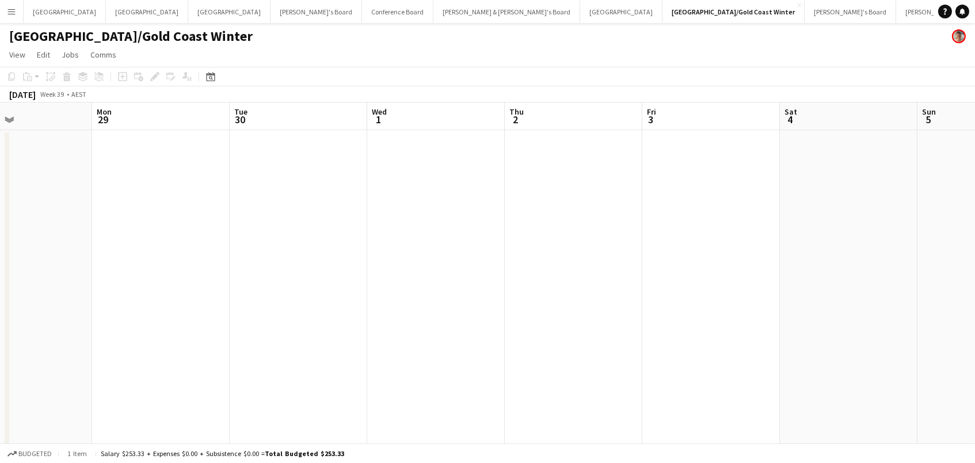
scroll to position [0, 321]
click at [766, 264] on app-date-cell at bounding box center [711, 297] width 138 height 334
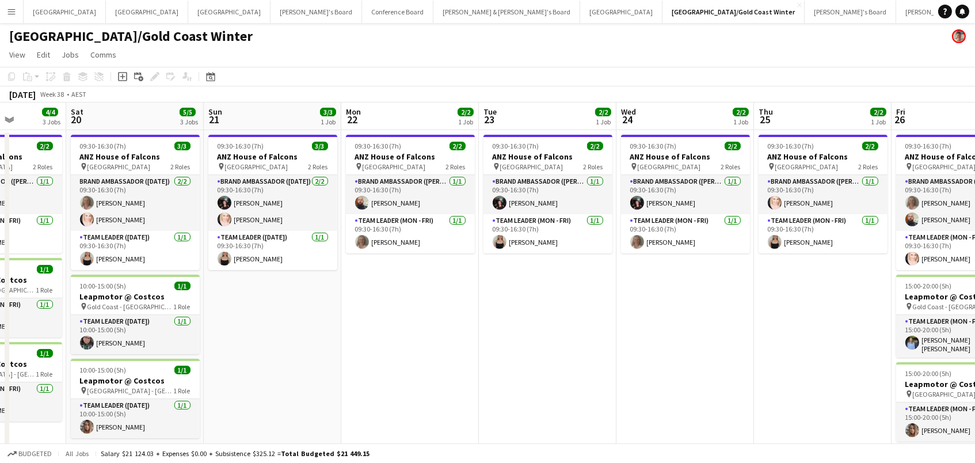
scroll to position [0, 343]
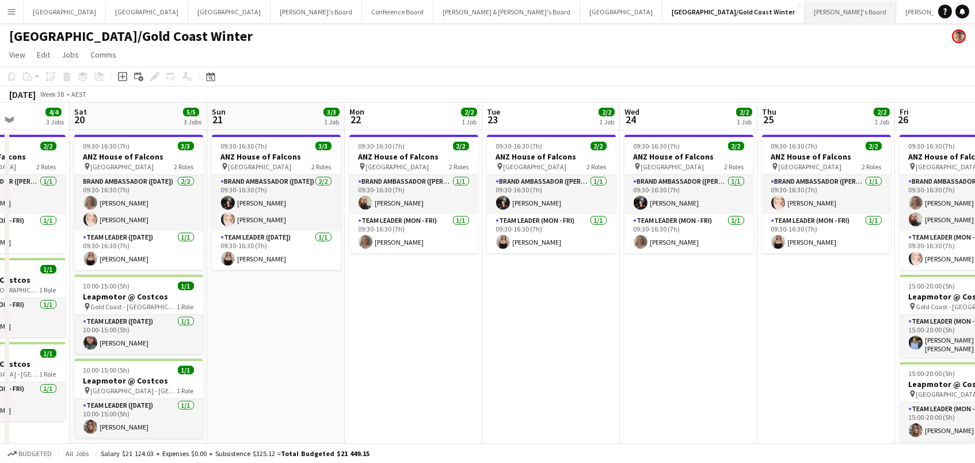
click at [805, 14] on button "Vicky's Board Close" at bounding box center [851, 12] width 92 height 22
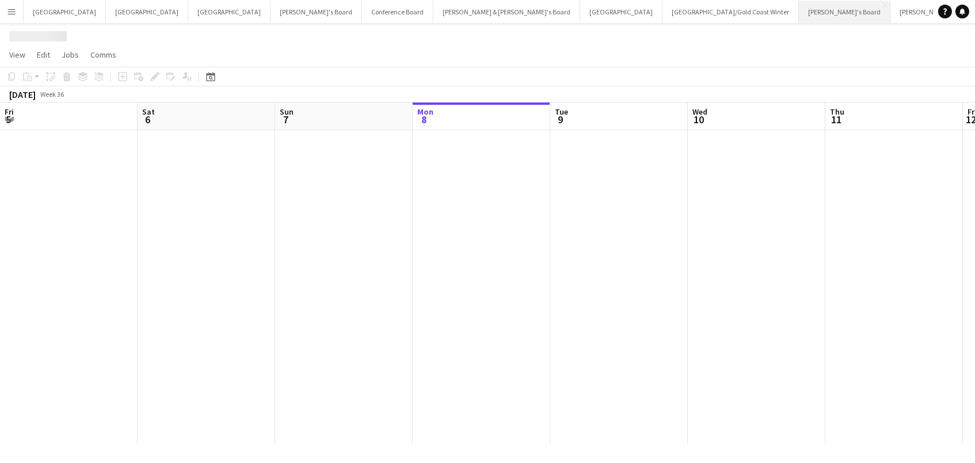
scroll to position [0, 275]
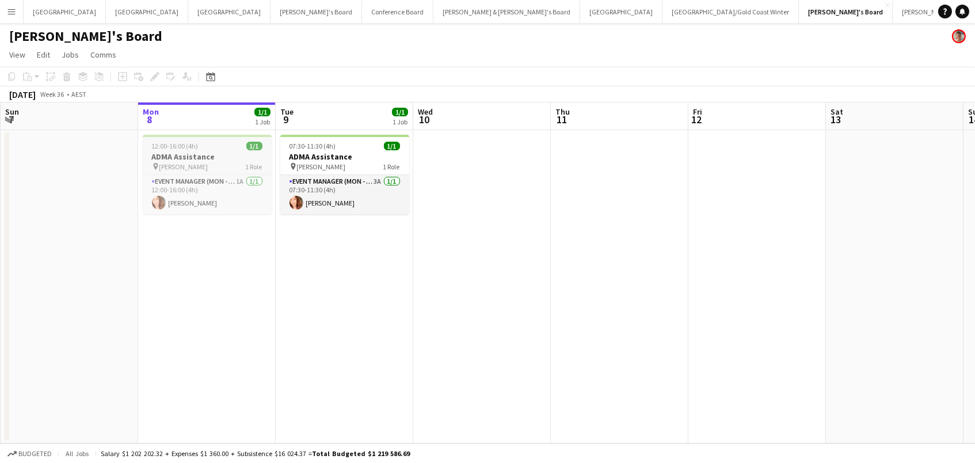
click at [168, 159] on h3 "ADMA Assistance" at bounding box center [207, 156] width 129 height 10
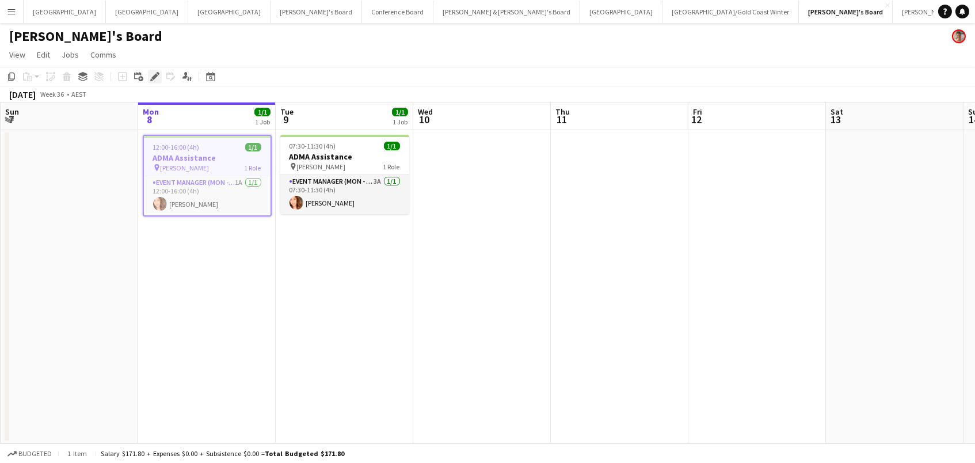
click at [157, 78] on icon "Edit" at bounding box center [154, 76] width 9 height 9
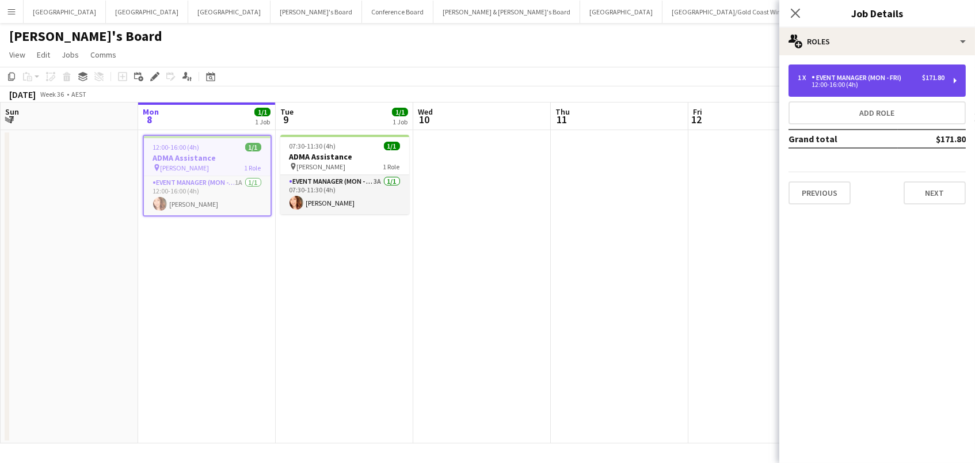
click at [822, 78] on div "Event Manager (Mon - Fri)" at bounding box center [859, 78] width 94 height 8
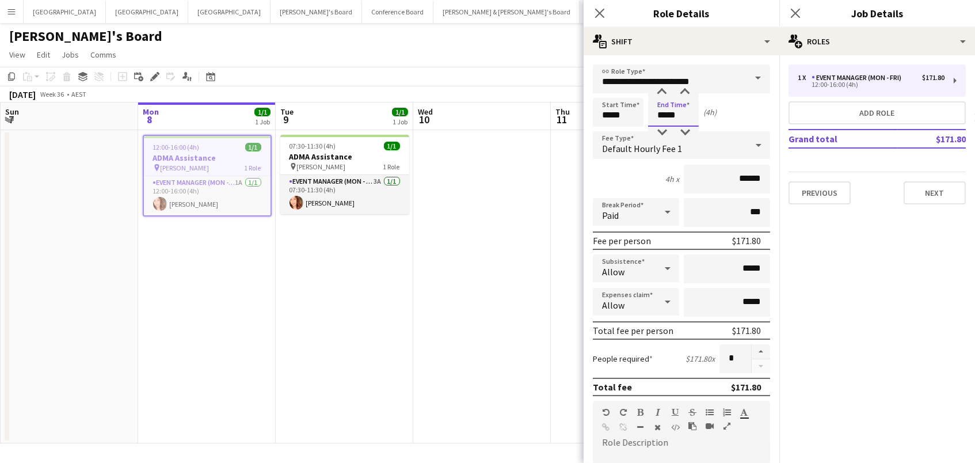
click at [665, 112] on body "Menu Boards Boards Boards All jobs Status Workforce Workforce My Workforce Recr…" at bounding box center [487, 231] width 975 height 463
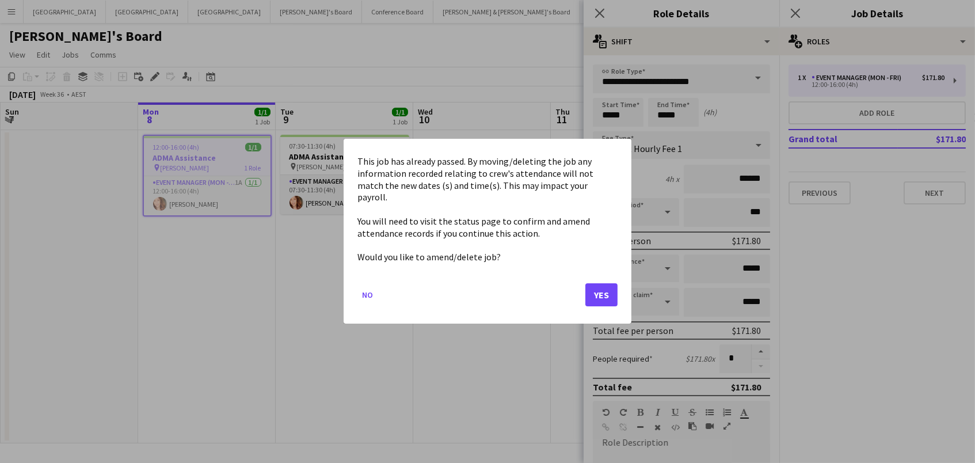
click at [598, 288] on button "Yes" at bounding box center [601, 295] width 32 height 23
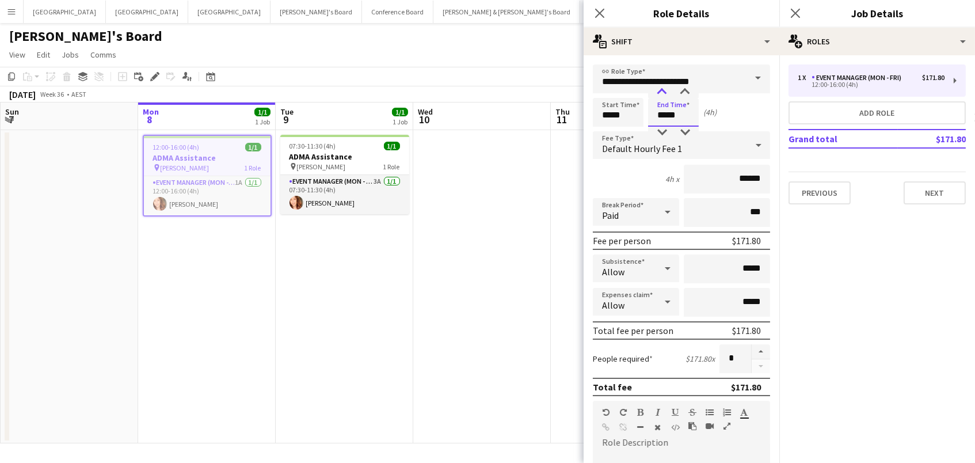
click at [659, 94] on div at bounding box center [662, 92] width 23 height 12
click at [680, 93] on div at bounding box center [685, 92] width 23 height 12
type input "*****"
click at [680, 93] on div at bounding box center [685, 92] width 23 height 12
click at [531, 70] on app-toolbar "Copy Paste Paste Command V Paste with crew Command Shift V Paste linked Job Del…" at bounding box center [487, 77] width 975 height 20
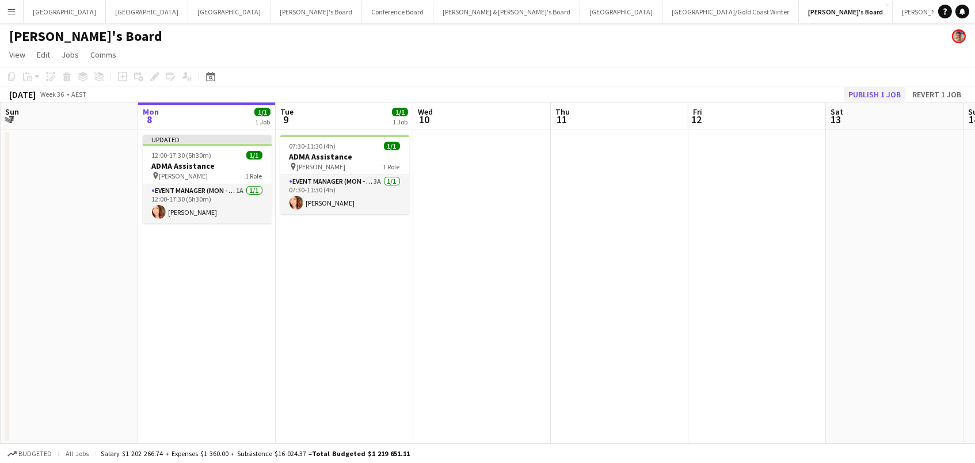
click at [893, 93] on button "Publish 1 job" at bounding box center [875, 94] width 62 height 15
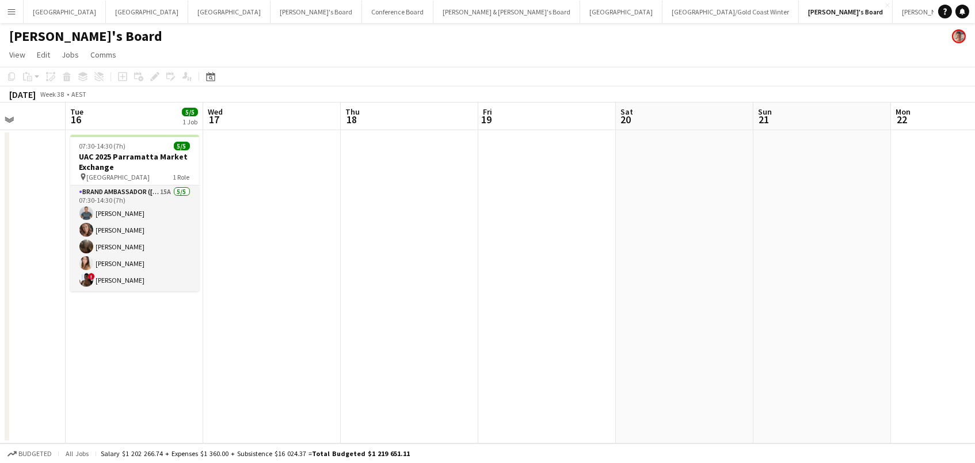
scroll to position [0, 313]
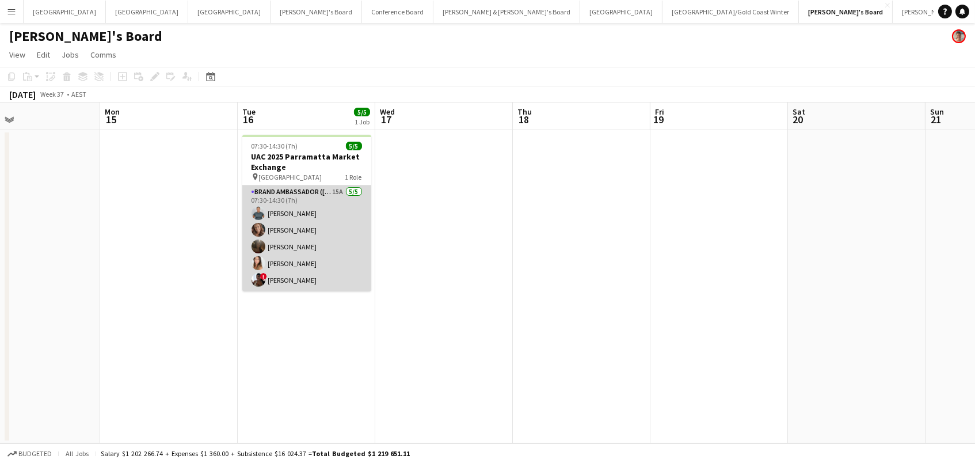
click at [280, 212] on app-card-role "Brand Ambassador (Mon - Fri) 15A 5/5 07:30-14:30 (7h) Maria Ranford Rachel Zapp…" at bounding box center [306, 238] width 129 height 106
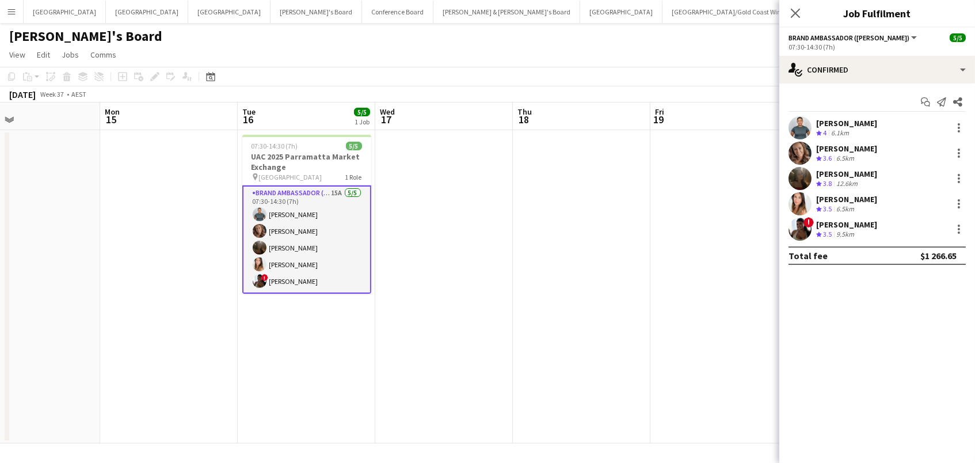
click at [834, 150] on div "Rachel Zappia" at bounding box center [846, 148] width 61 height 10
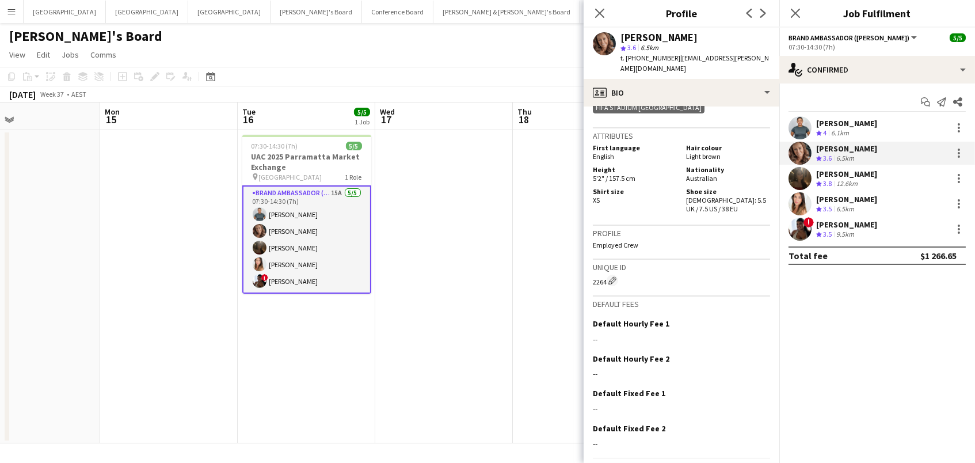
scroll to position [674, 0]
click at [823, 177] on div "Scarlett Moliterno" at bounding box center [846, 174] width 61 height 10
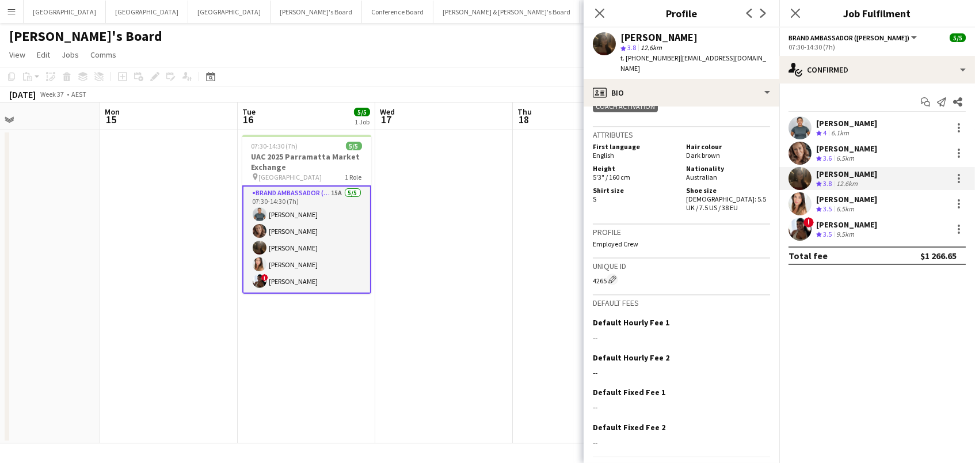
scroll to position [724, 0]
click at [837, 197] on div "Talia Zappia" at bounding box center [846, 199] width 61 height 10
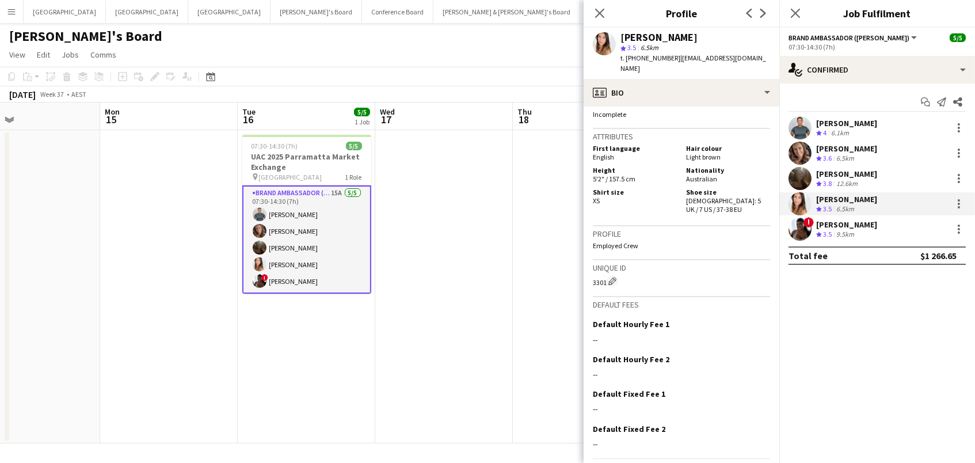
scroll to position [678, 0]
click at [834, 230] on div "Crew rating 3.5" at bounding box center [825, 235] width 18 height 10
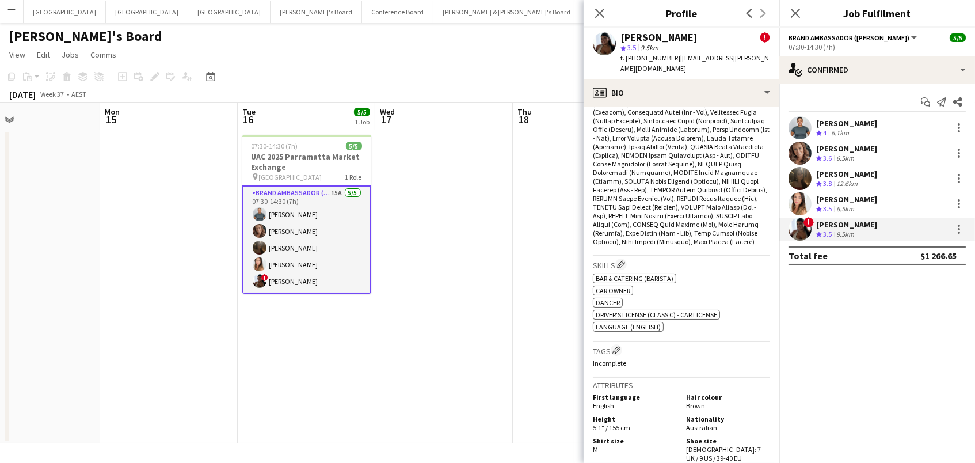
scroll to position [672, 0]
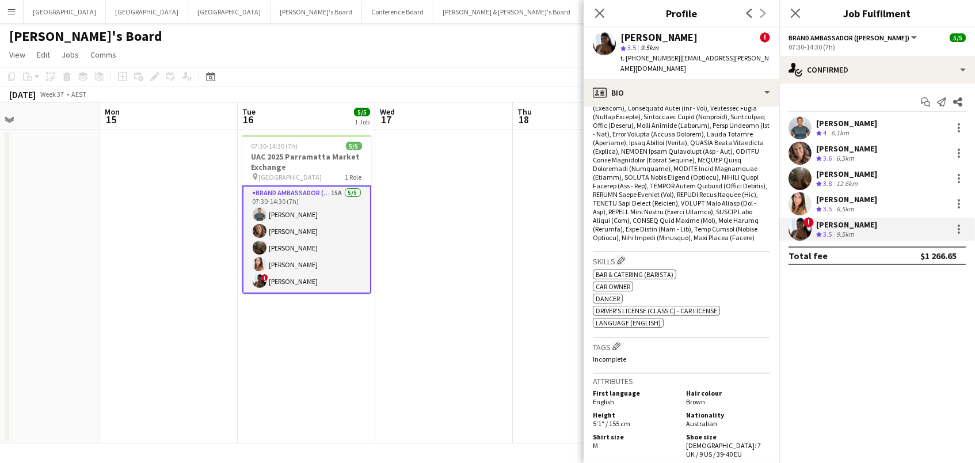
click at [843, 122] on div "Maria Ranford" at bounding box center [846, 123] width 61 height 10
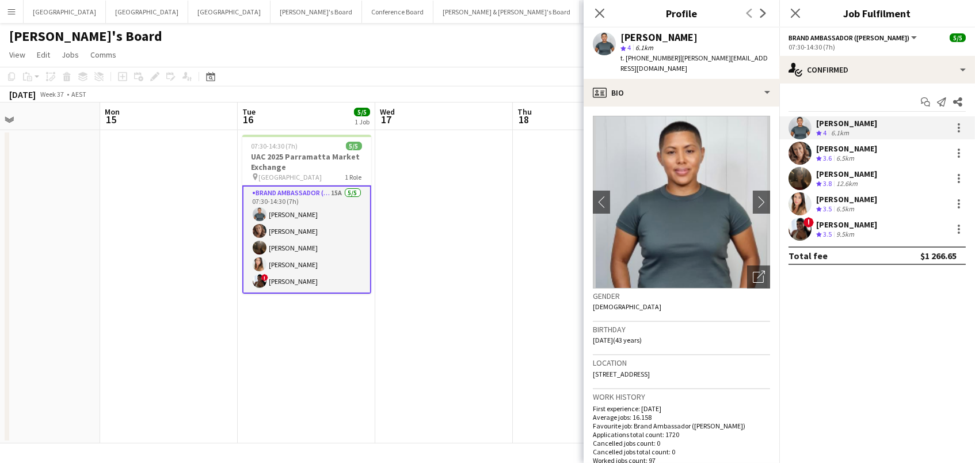
click at [638, 58] on span "t. +61433131135" at bounding box center [651, 58] width 60 height 9
copy span "61433131135"
click at [823, 182] on span "3.8" at bounding box center [827, 183] width 9 height 9
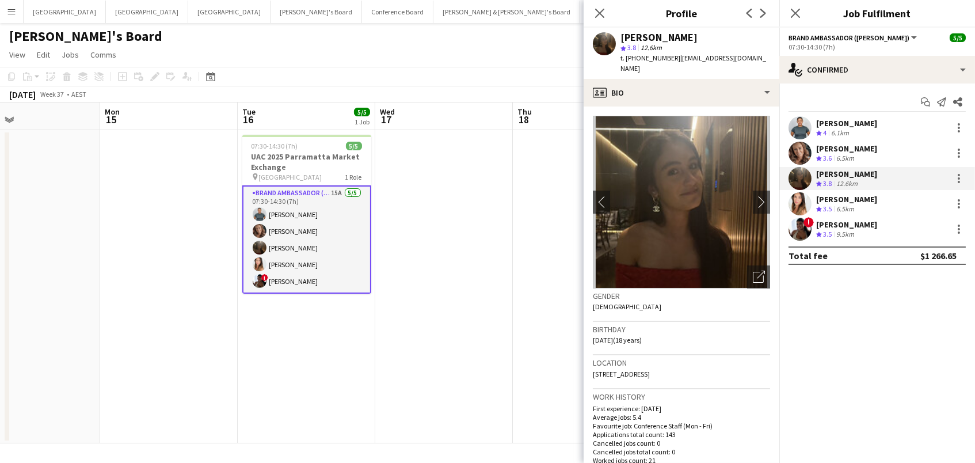
click at [657, 58] on span "t. +61422741920" at bounding box center [651, 58] width 60 height 9
copy span "61422741920"
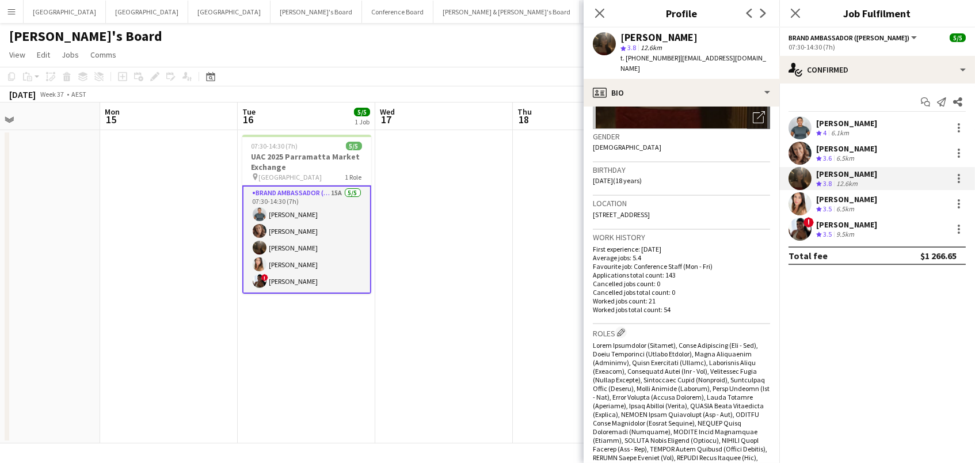
scroll to position [355, 0]
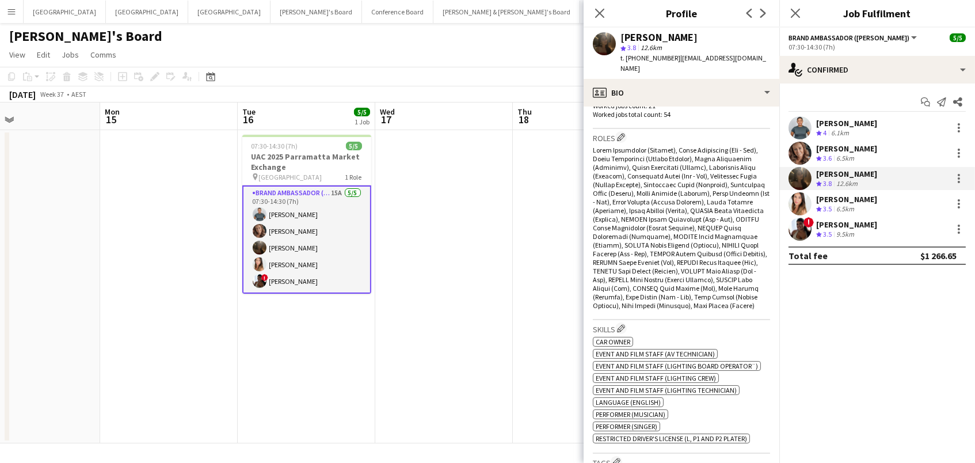
click at [840, 122] on div "Maria Ranford" at bounding box center [846, 123] width 61 height 10
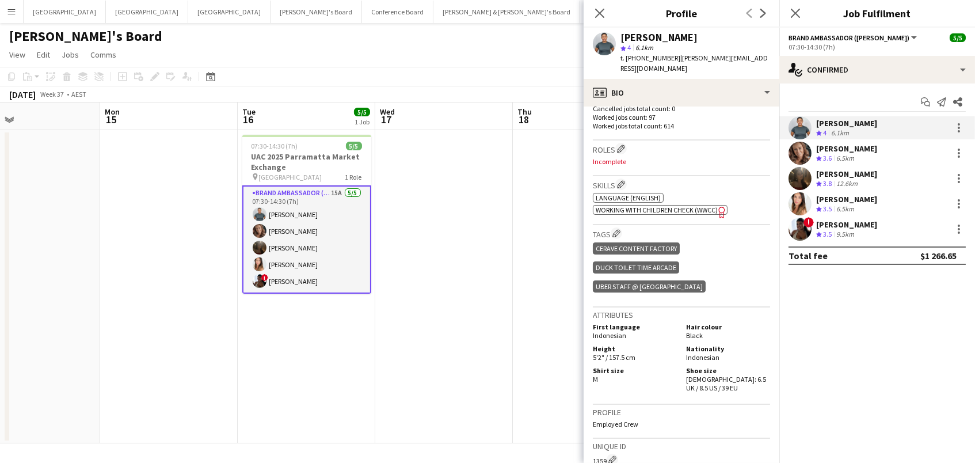
scroll to position [397, 0]
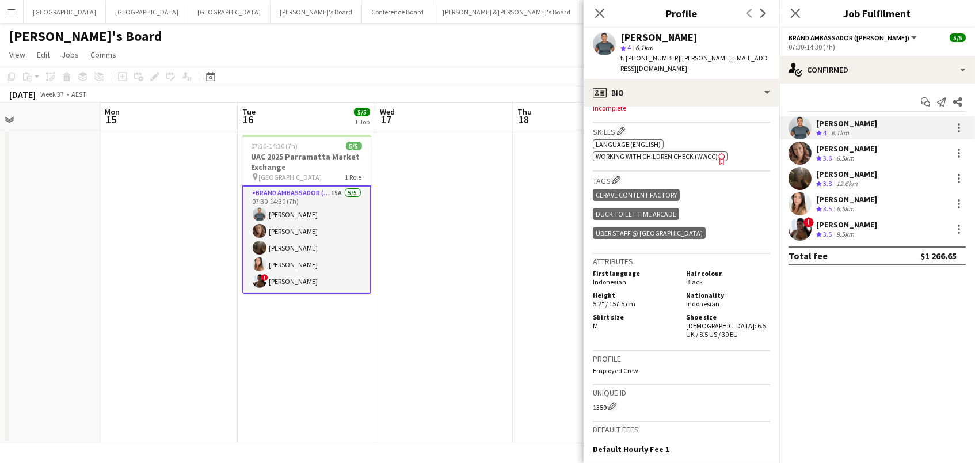
click at [592, 14] on div "Close pop-in" at bounding box center [600, 13] width 32 height 26
click at [599, 13] on icon at bounding box center [599, 12] width 11 height 11
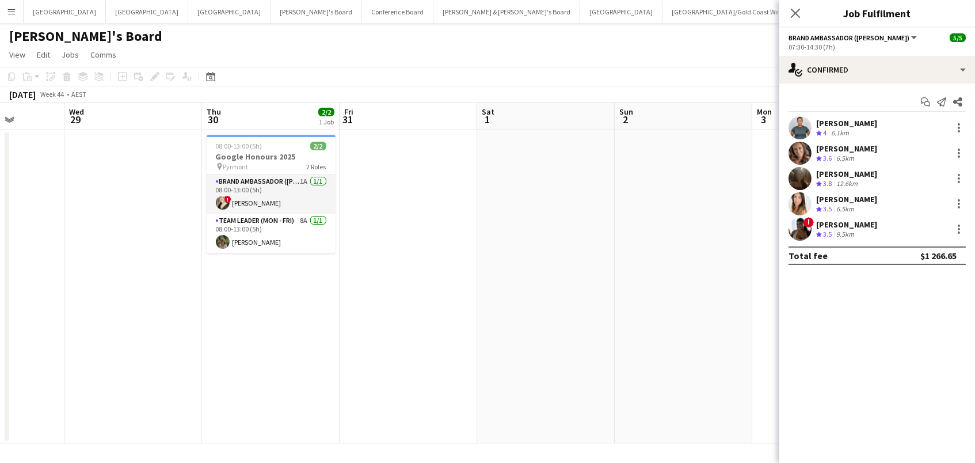
scroll to position [0, 482]
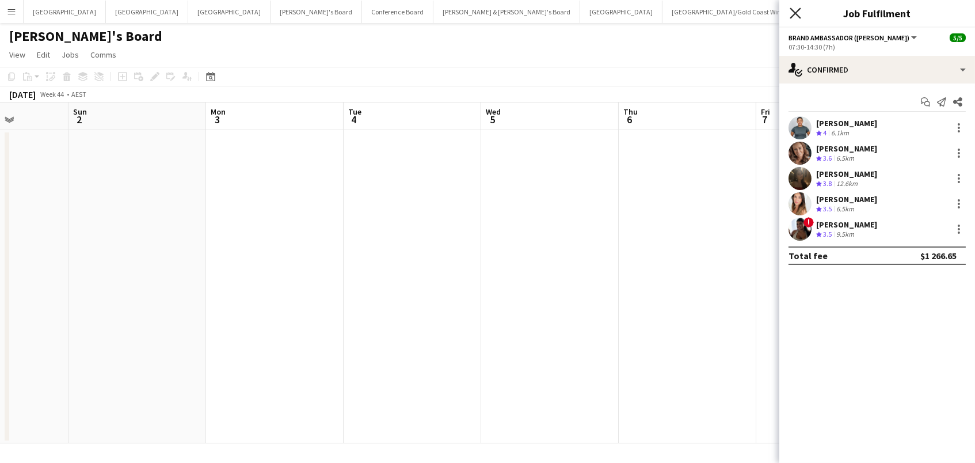
click at [794, 13] on icon at bounding box center [795, 12] width 11 height 11
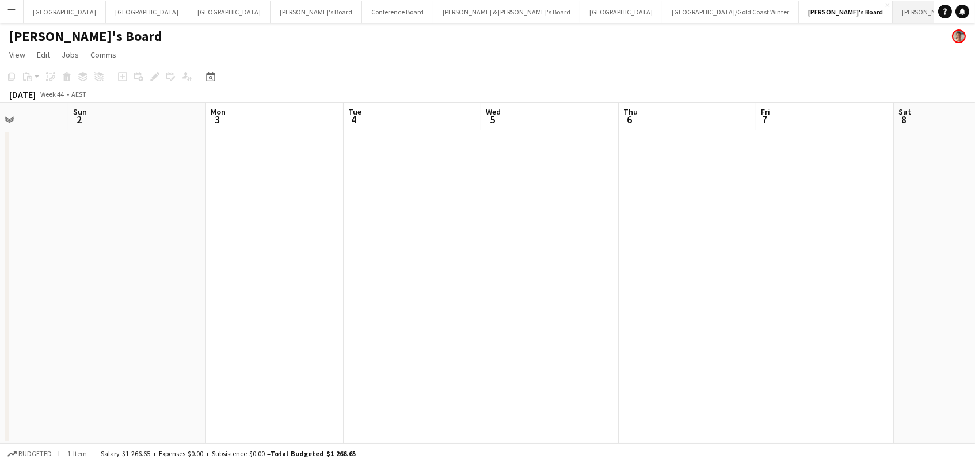
click at [893, 7] on button "James & Arrence's Board Close" at bounding box center [966, 12] width 147 height 22
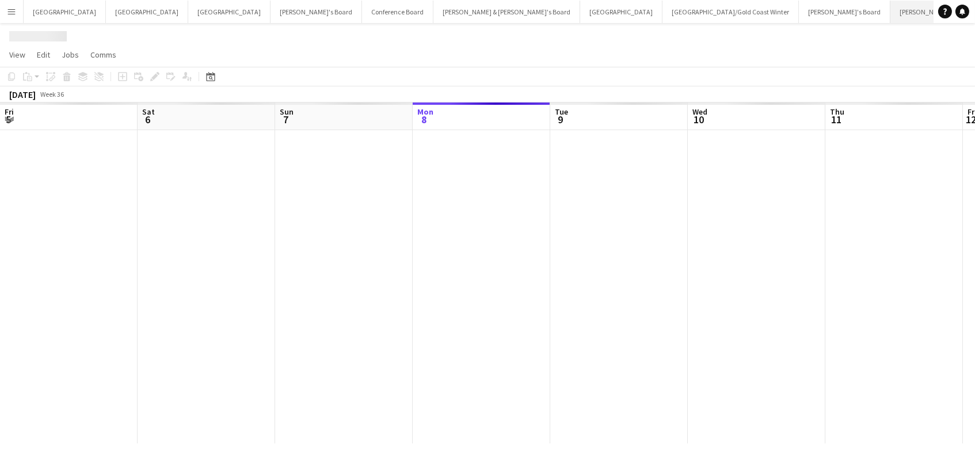
scroll to position [0, 275]
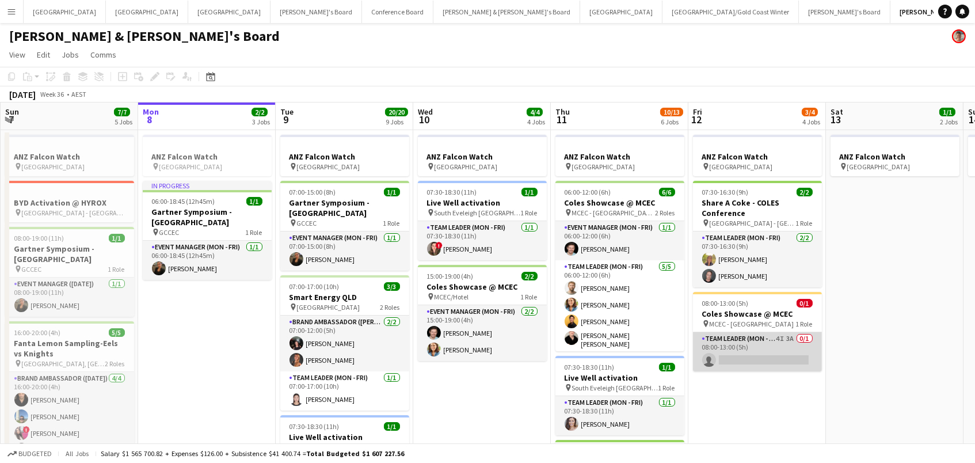
click at [753, 348] on app-card-role "Team Leader (Mon - Fri) 4I 3A 0/1 08:00-13:00 (5h) single-neutral-actions" at bounding box center [757, 351] width 129 height 39
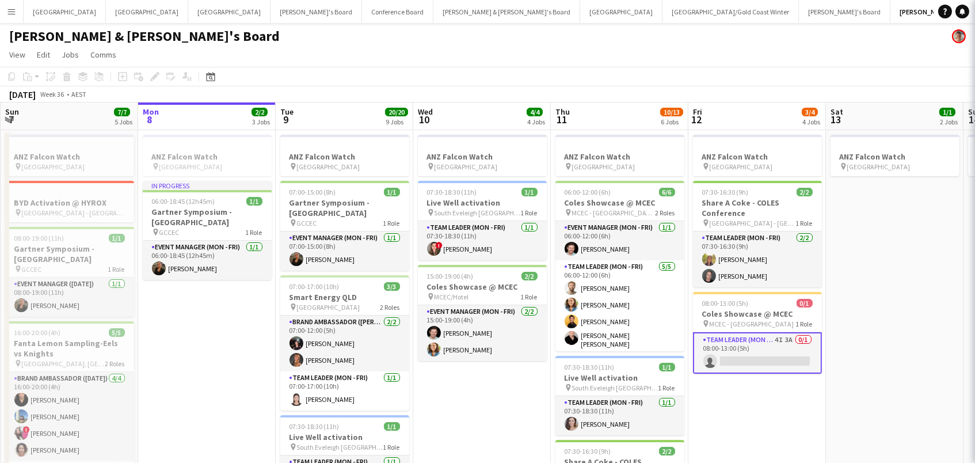
scroll to position [0, 274]
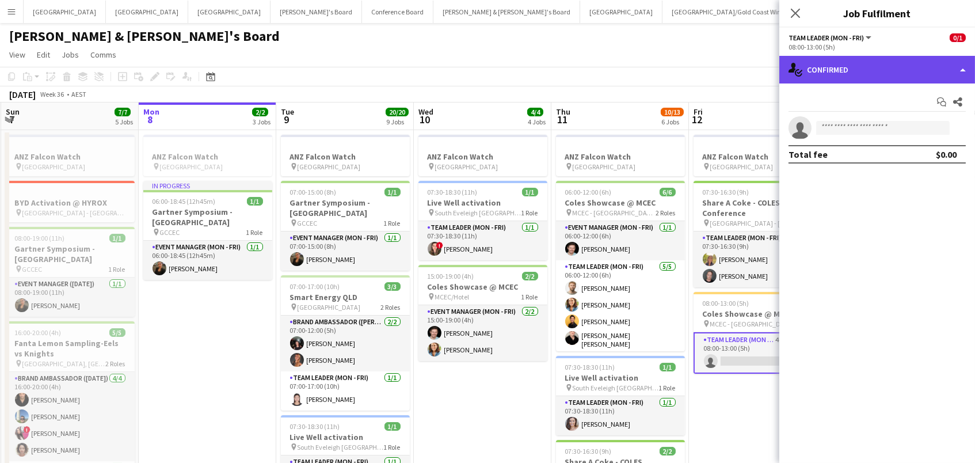
click at [839, 70] on div "single-neutral-actions-check-2 Confirmed" at bounding box center [878, 70] width 196 height 28
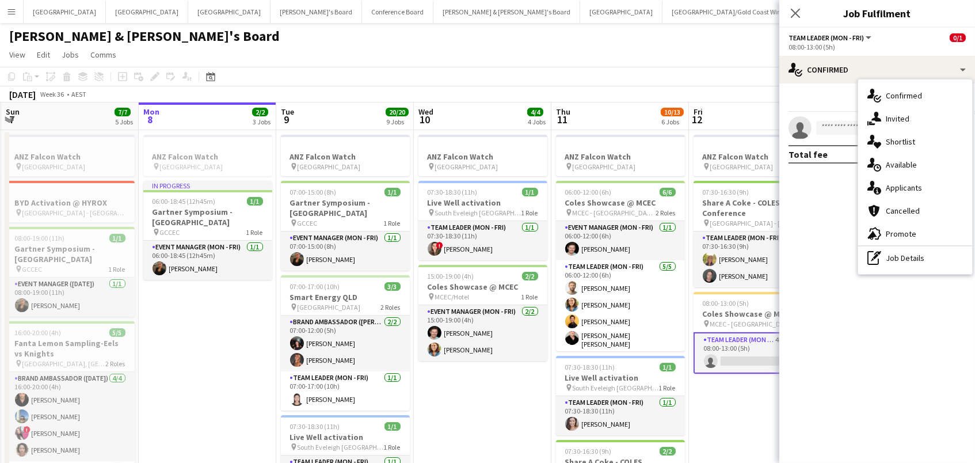
click at [907, 168] on span "Available" at bounding box center [901, 164] width 31 height 10
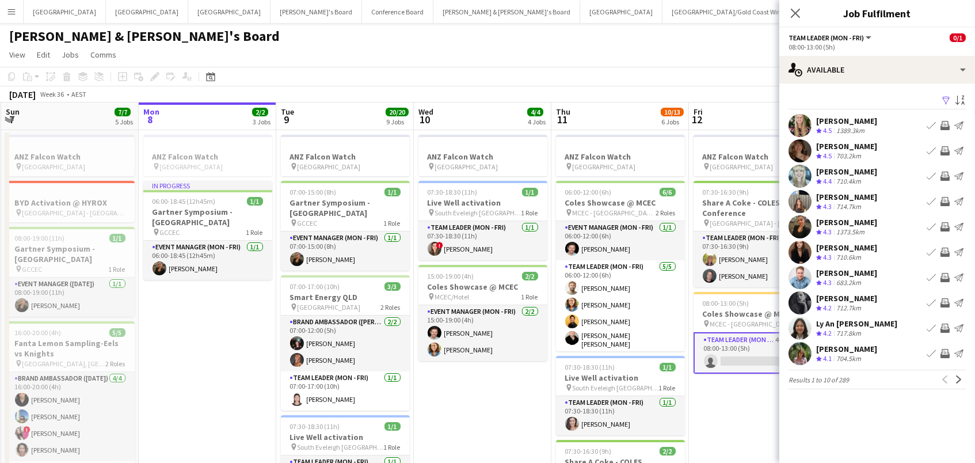
click at [943, 99] on app-icon "Filter" at bounding box center [946, 101] width 9 height 11
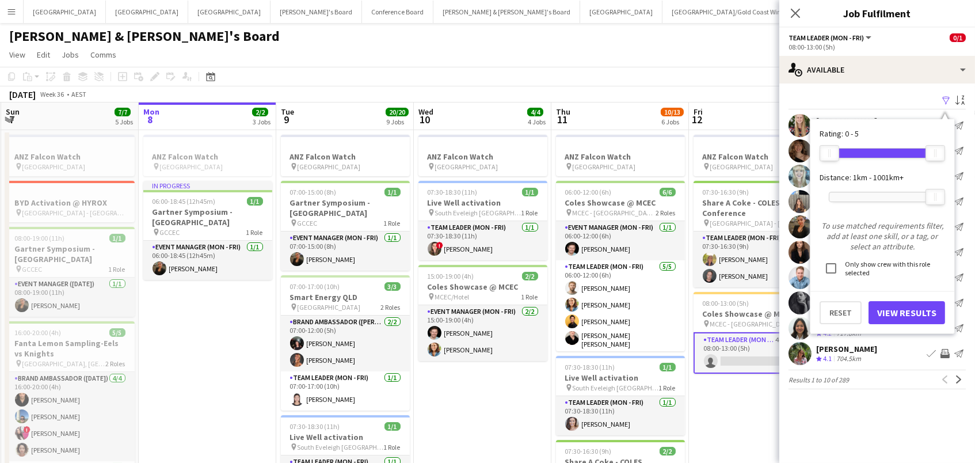
click at [869, 196] on div at bounding box center [883, 196] width 106 height 9
click at [911, 310] on button "View Results" at bounding box center [907, 312] width 77 height 23
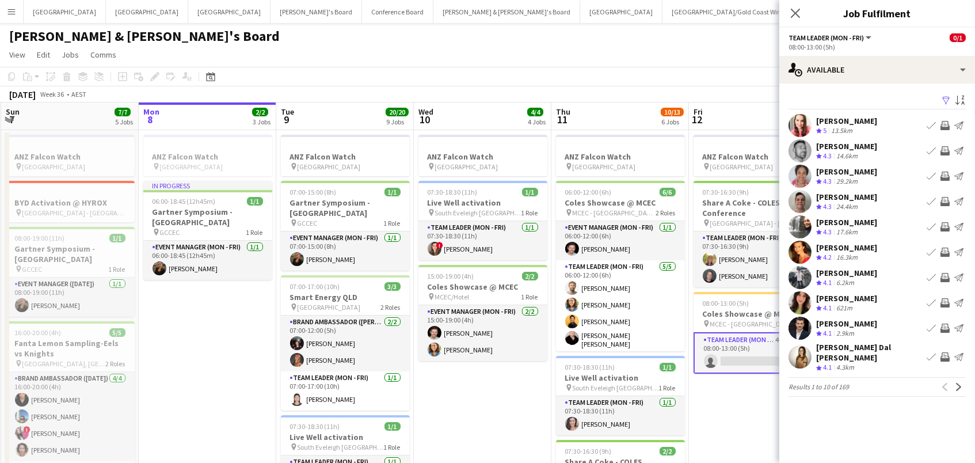
click at [945, 149] on app-icon "Invite crew" at bounding box center [945, 150] width 9 height 9
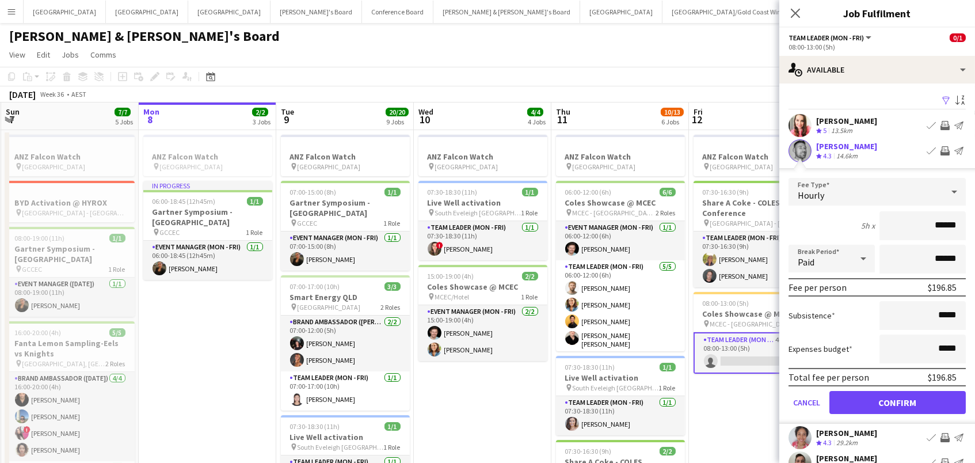
click at [898, 401] on button "Confirm" at bounding box center [898, 402] width 136 height 23
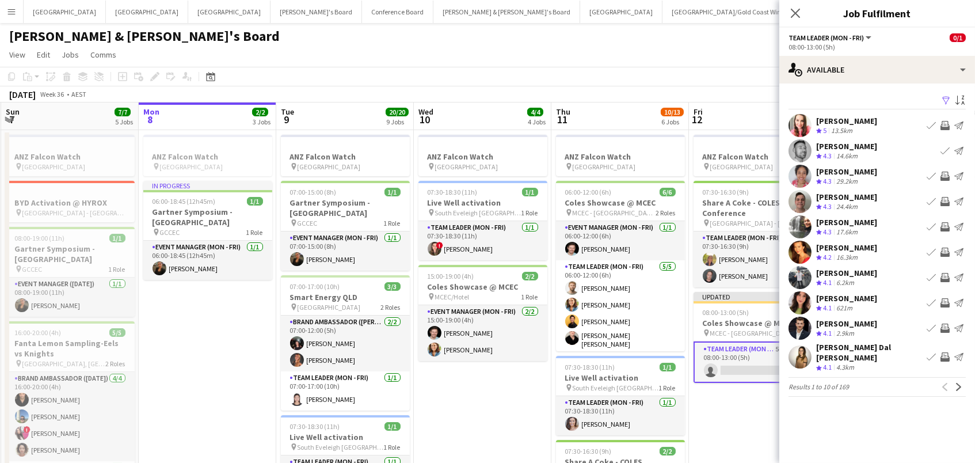
click at [945, 174] on app-icon "Invite crew" at bounding box center [945, 176] width 9 height 9
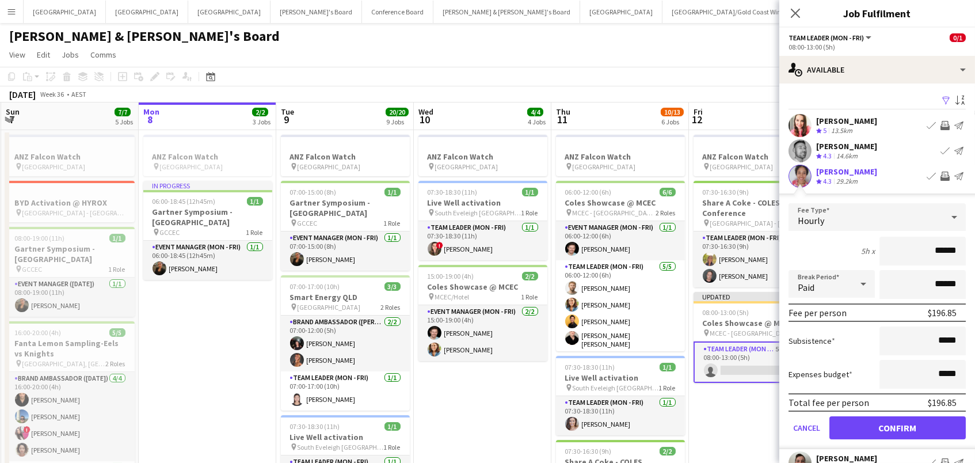
click at [898, 426] on button "Confirm" at bounding box center [898, 427] width 136 height 23
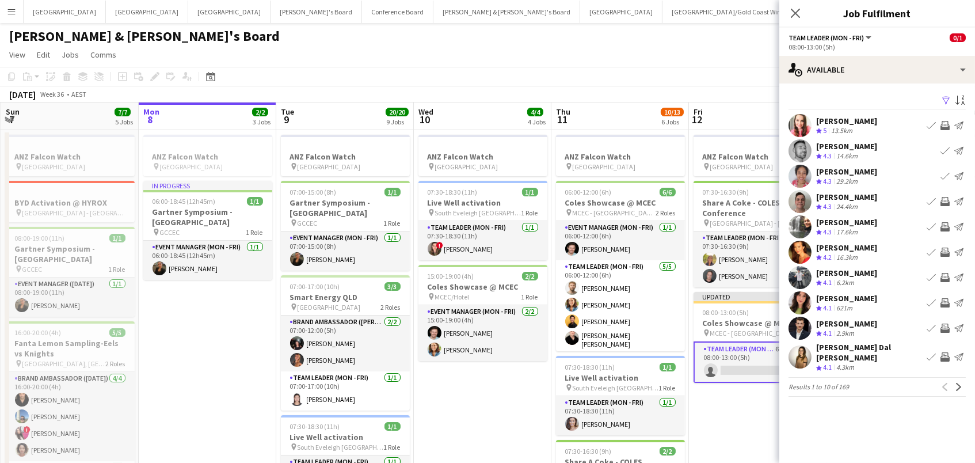
click at [946, 250] on app-icon "Invite crew" at bounding box center [945, 252] width 9 height 9
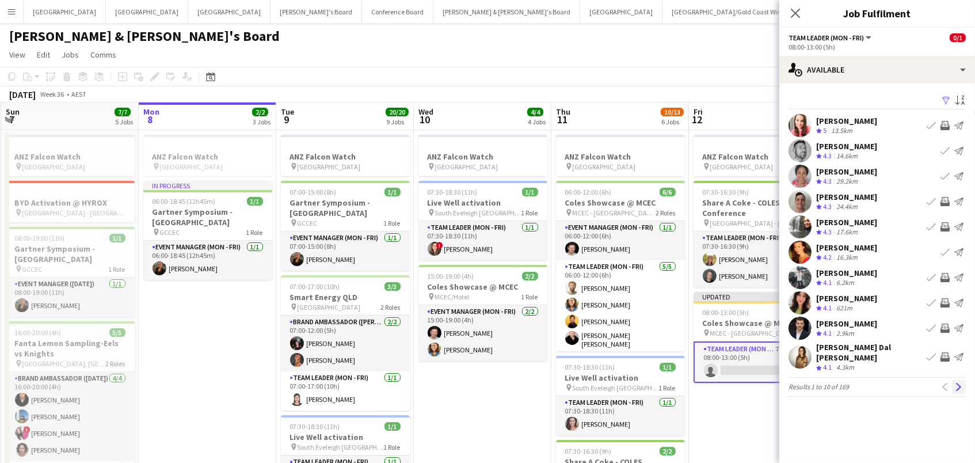
click at [957, 383] on app-icon "Next" at bounding box center [959, 387] width 8 height 8
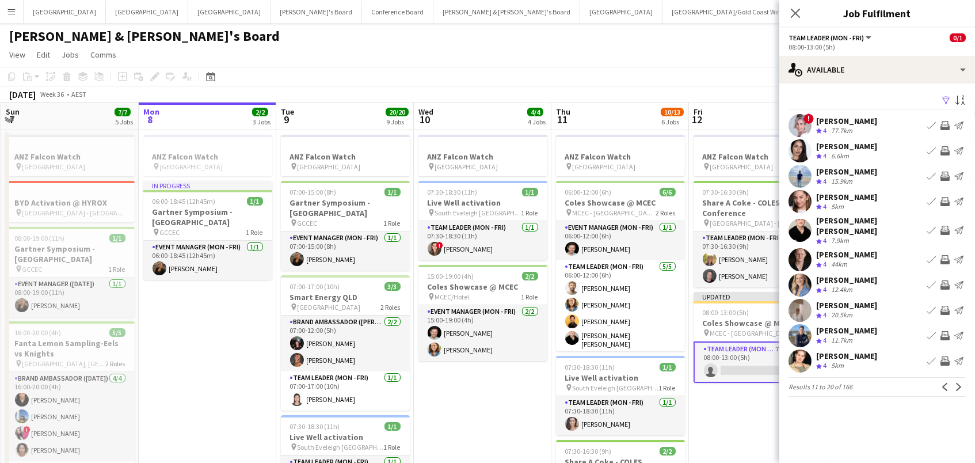
click at [945, 280] on app-icon "Invite crew" at bounding box center [945, 284] width 9 height 9
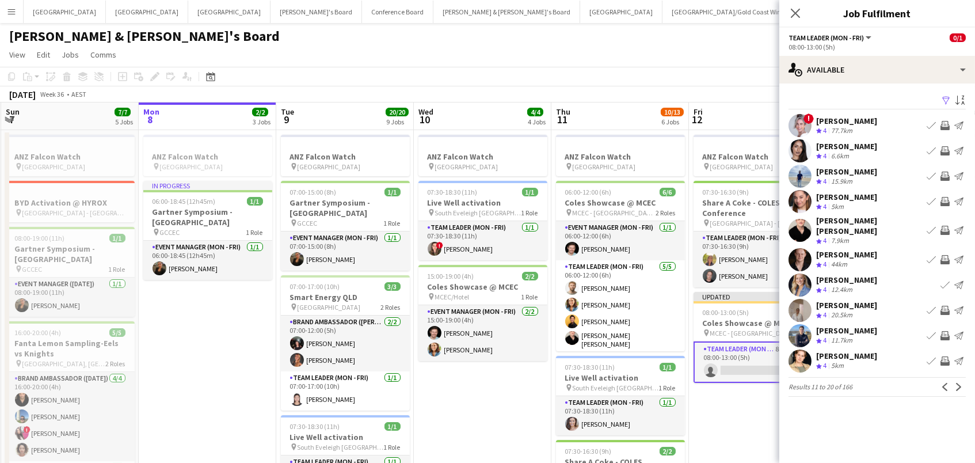
click at [944, 255] on app-icon "Invite crew" at bounding box center [945, 259] width 9 height 9
click at [945, 232] on button "Invite crew" at bounding box center [945, 230] width 14 height 14
click at [946, 356] on app-icon "Invite crew" at bounding box center [945, 360] width 9 height 9
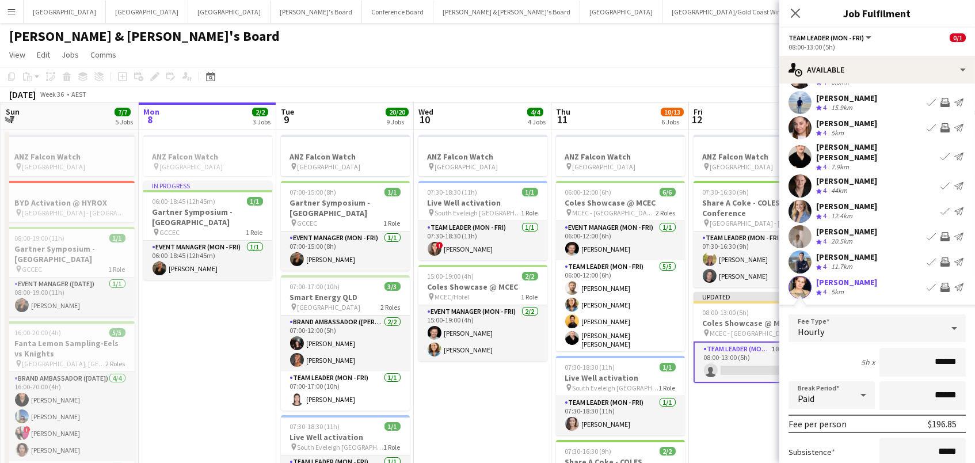
scroll to position [179, 0]
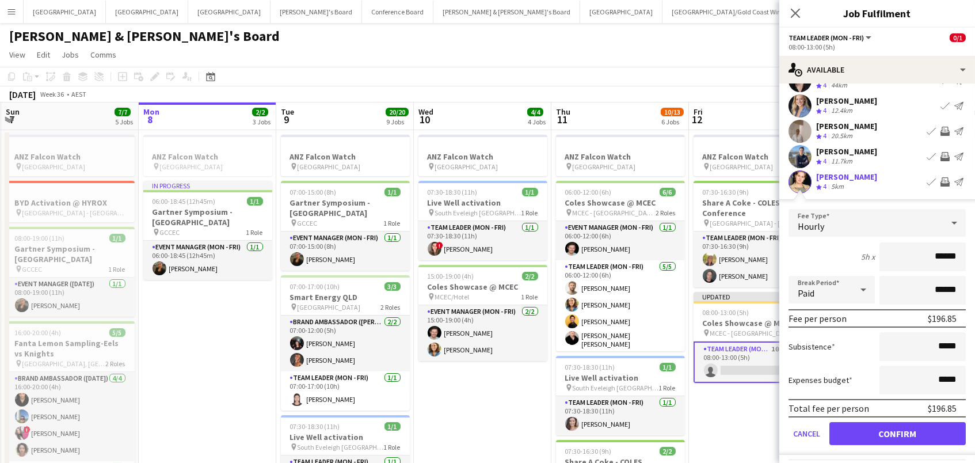
click at [908, 424] on button "Confirm" at bounding box center [898, 433] width 136 height 23
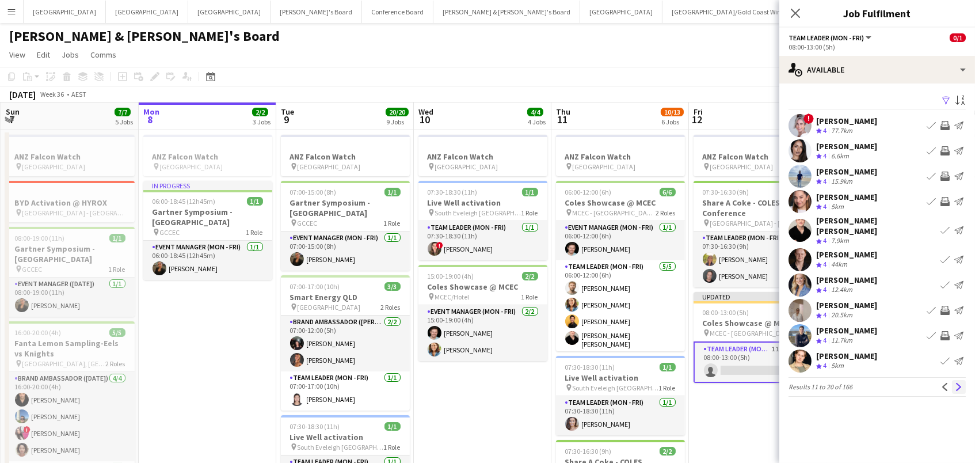
click at [960, 380] on button "Next" at bounding box center [959, 387] width 14 height 14
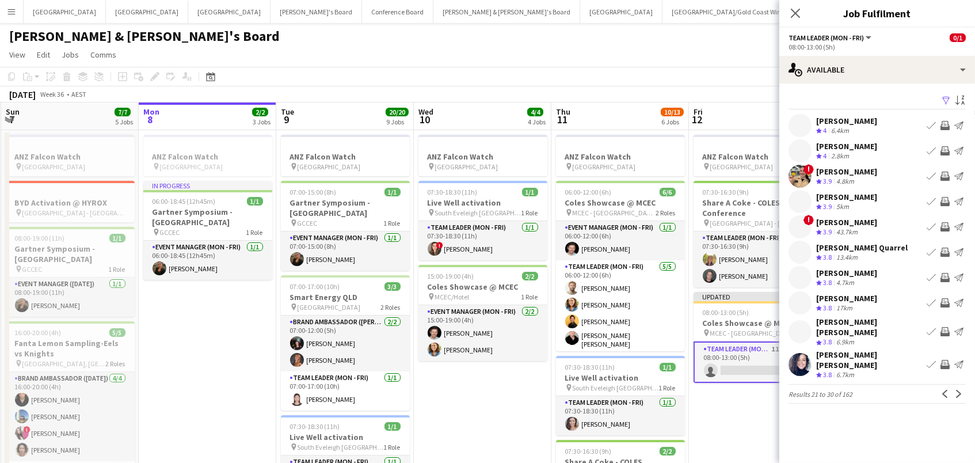
click at [946, 122] on app-icon "Invite crew" at bounding box center [945, 125] width 9 height 9
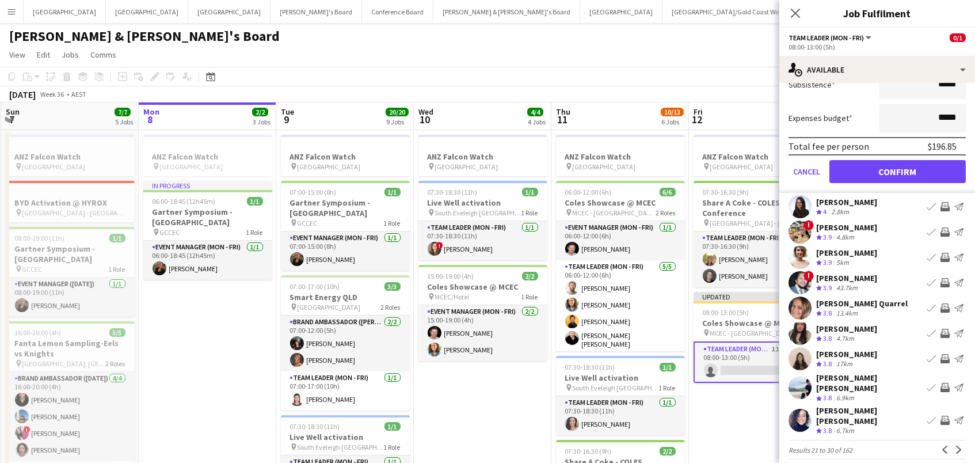
scroll to position [205, 0]
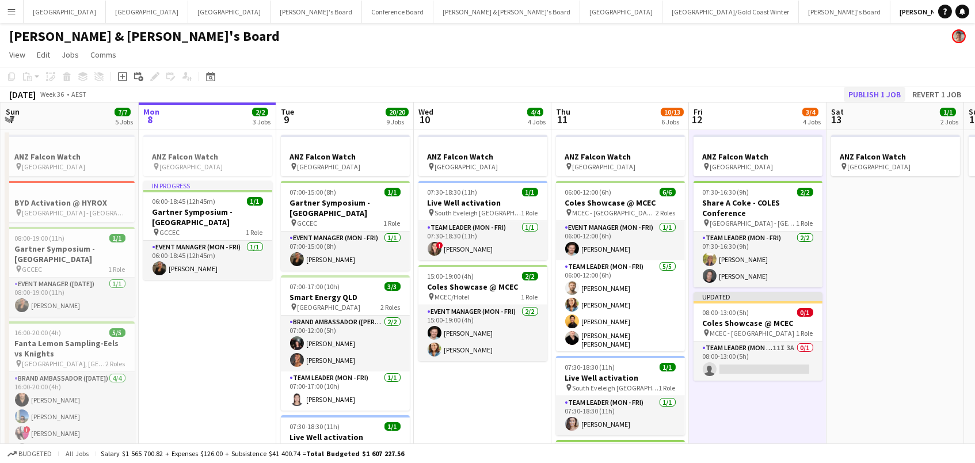
click at [862, 90] on button "Publish 1 job" at bounding box center [875, 94] width 62 height 15
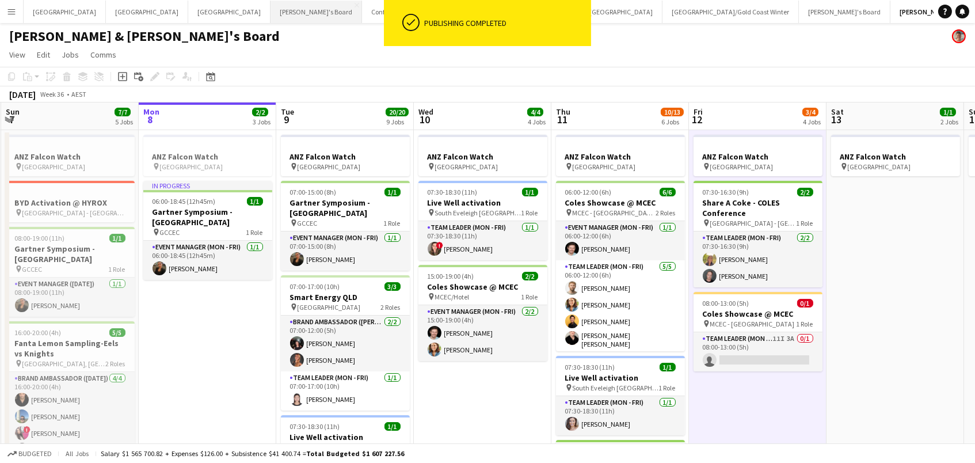
click at [271, 11] on button "Tennille's Board Close" at bounding box center [317, 12] width 92 height 22
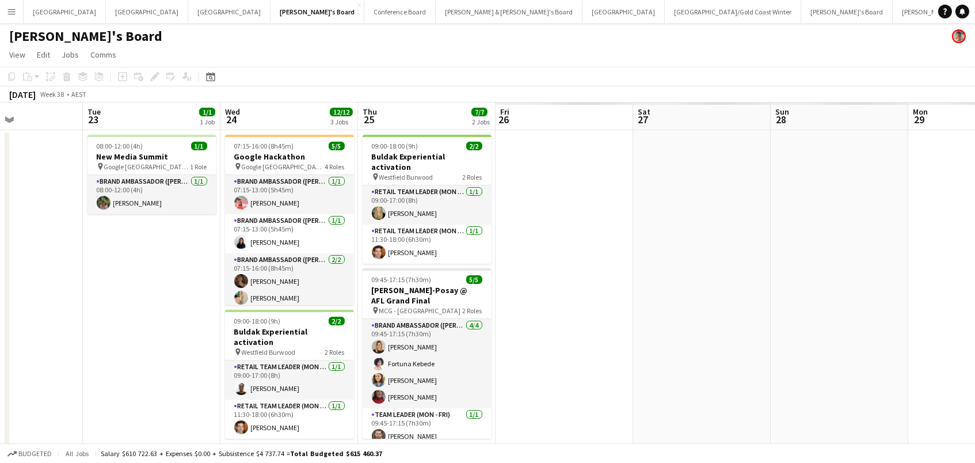
scroll to position [0, 371]
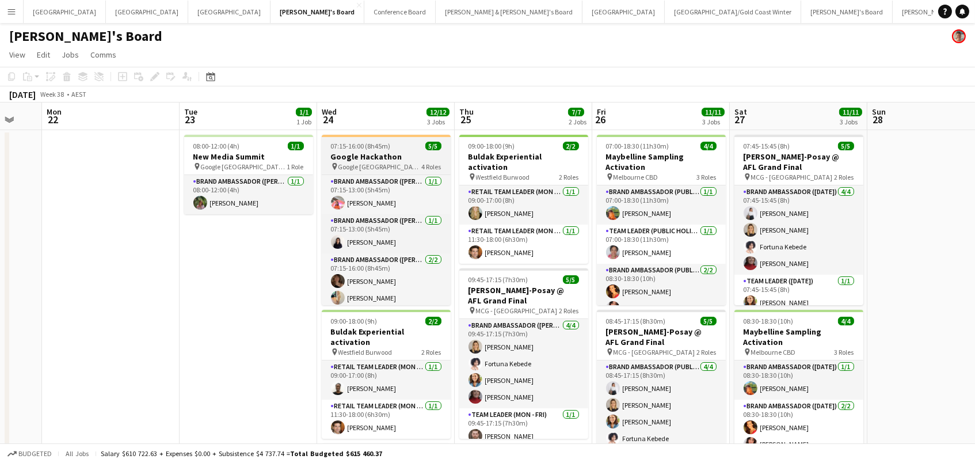
click at [378, 152] on h3 "Google Hackathon" at bounding box center [386, 156] width 129 height 10
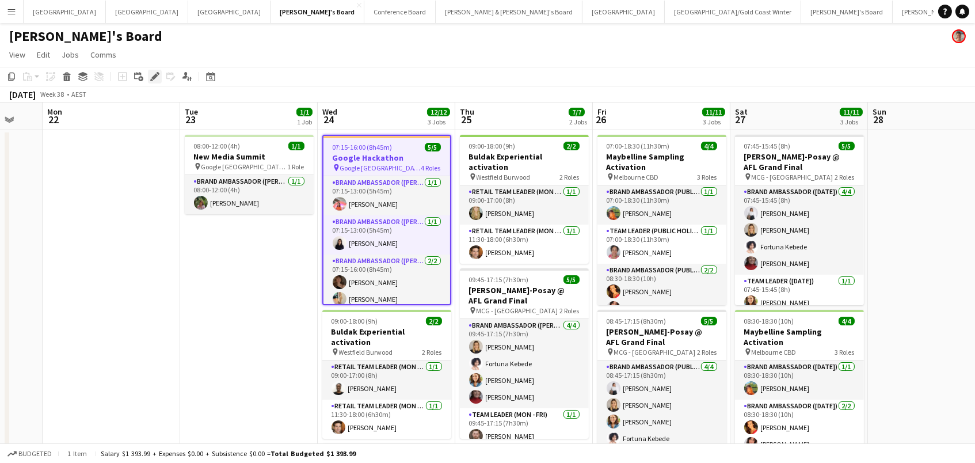
click at [151, 74] on icon "Edit" at bounding box center [154, 76] width 9 height 9
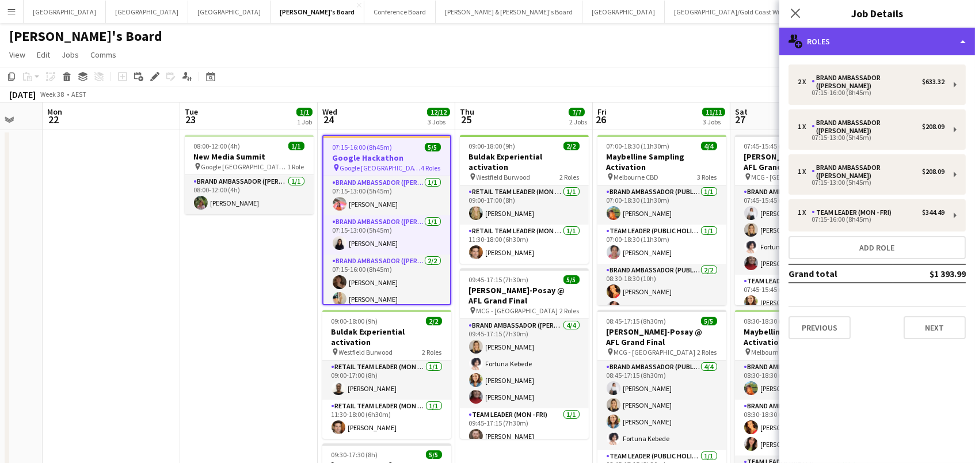
click at [903, 41] on div "multiple-users-add Roles" at bounding box center [878, 42] width 196 height 28
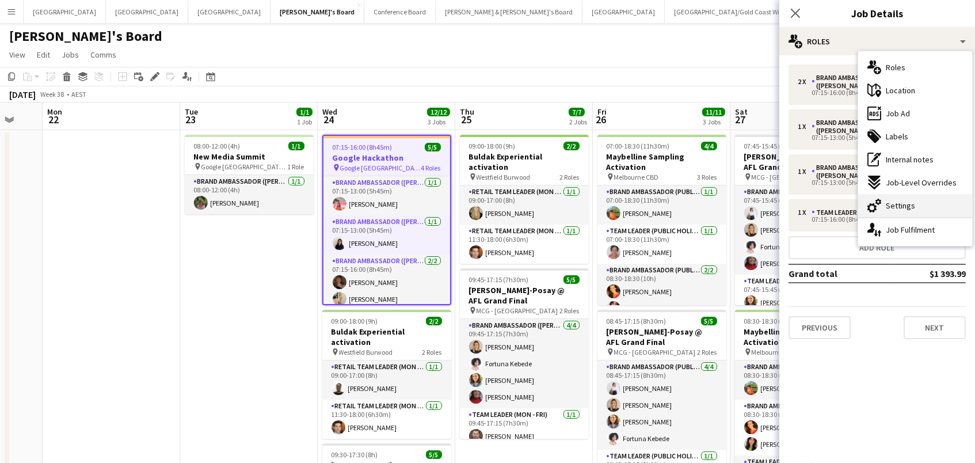
click at [921, 201] on div "cog-double-3 Settings" at bounding box center [915, 205] width 114 height 23
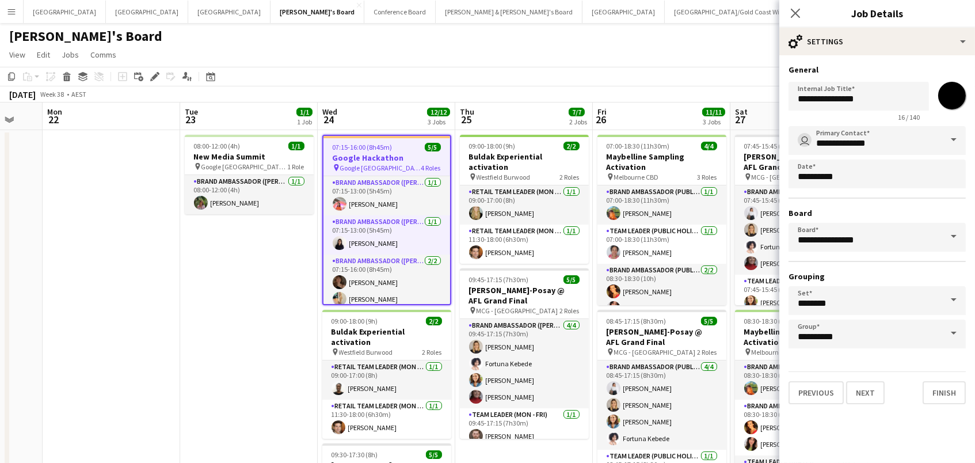
click at [955, 95] on input "*******" at bounding box center [952, 95] width 41 height 41
type input "*******"
click at [724, 70] on app-toolbar "Copy Paste Paste Command V Paste with crew Command Shift V Paste linked Job Del…" at bounding box center [487, 77] width 975 height 20
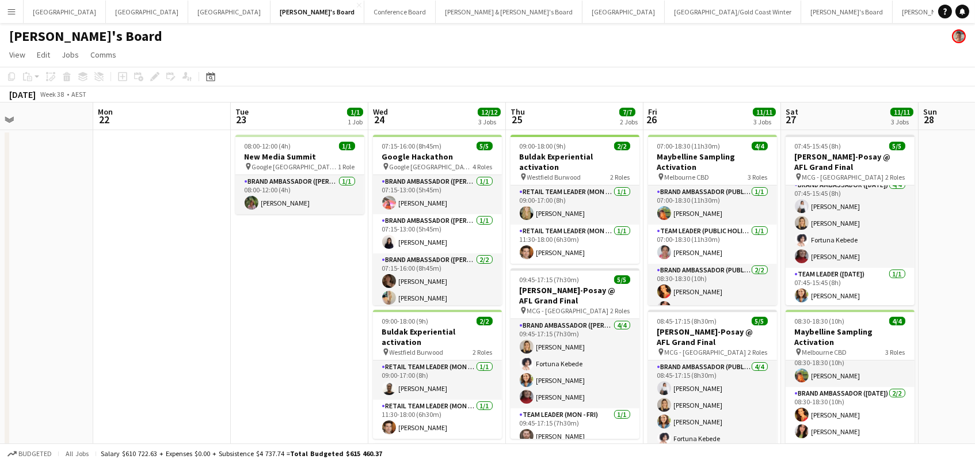
scroll to position [0, 0]
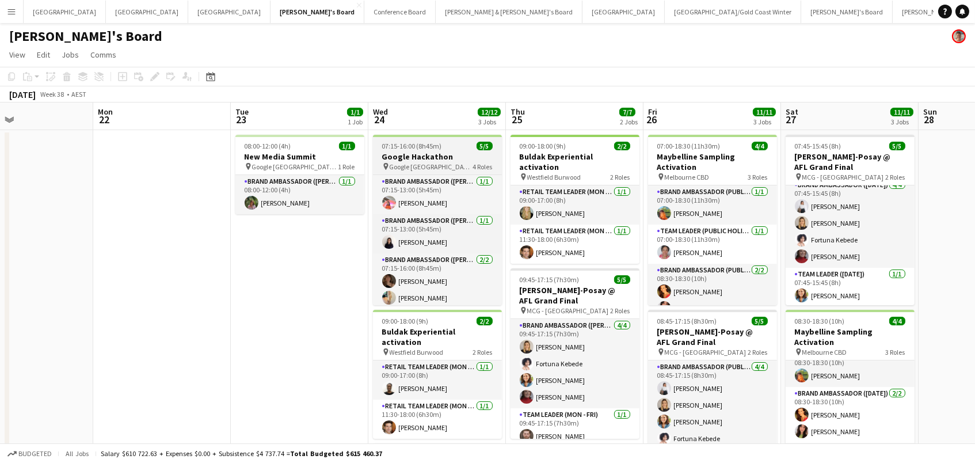
click at [405, 149] on span "07:15-16:00 (8h45m)" at bounding box center [412, 146] width 60 height 9
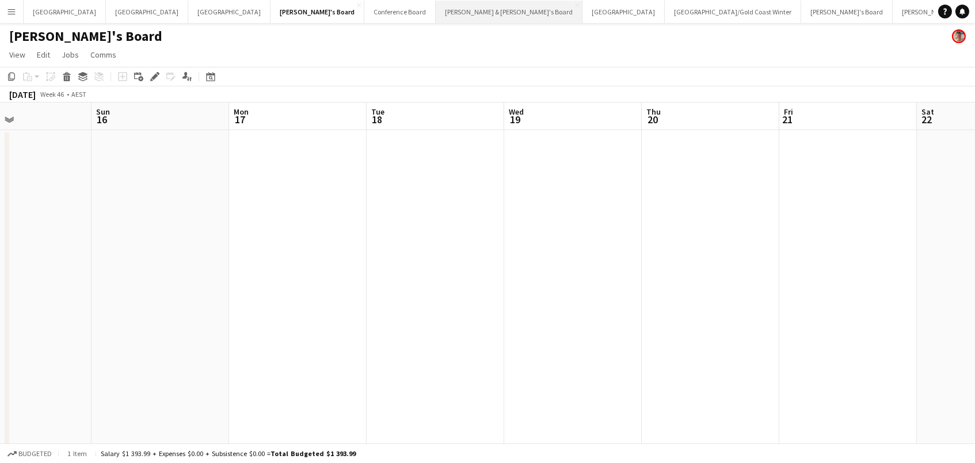
click at [436, 4] on button "Neil & Jenny's Board Close" at bounding box center [509, 12] width 147 height 22
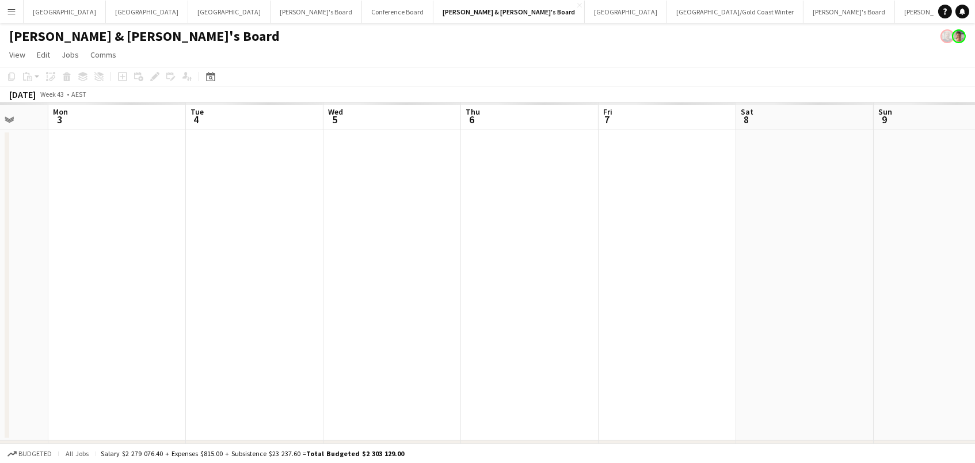
scroll to position [0, 500]
click at [585, 17] on button "Sydney Close" at bounding box center [626, 12] width 82 height 22
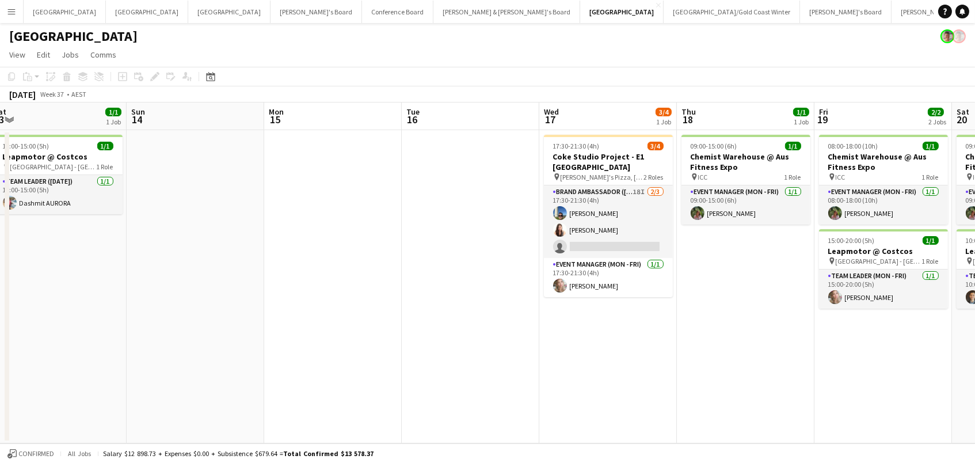
scroll to position [0, 465]
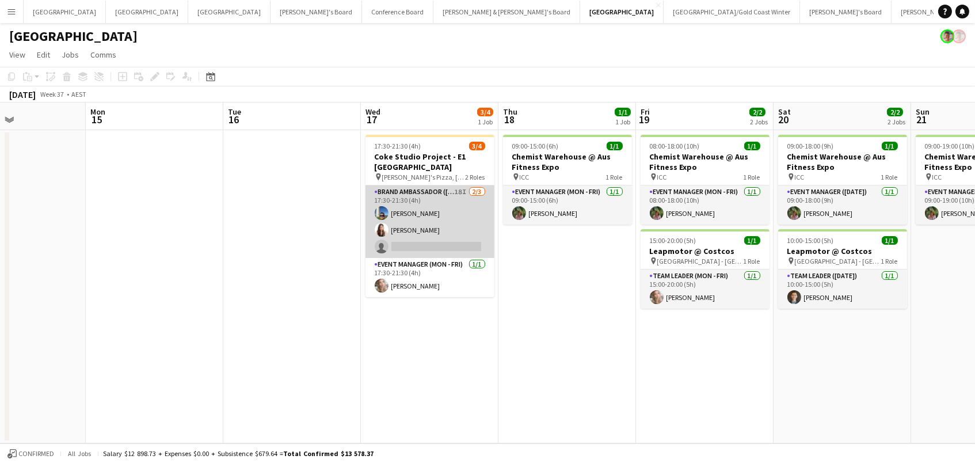
click at [411, 220] on app-card-role "Brand Ambassador (Mon - Fri) 18I 2/3 17:30-21:30 (4h) Juan Fernando Gil Alejand…" at bounding box center [430, 221] width 129 height 73
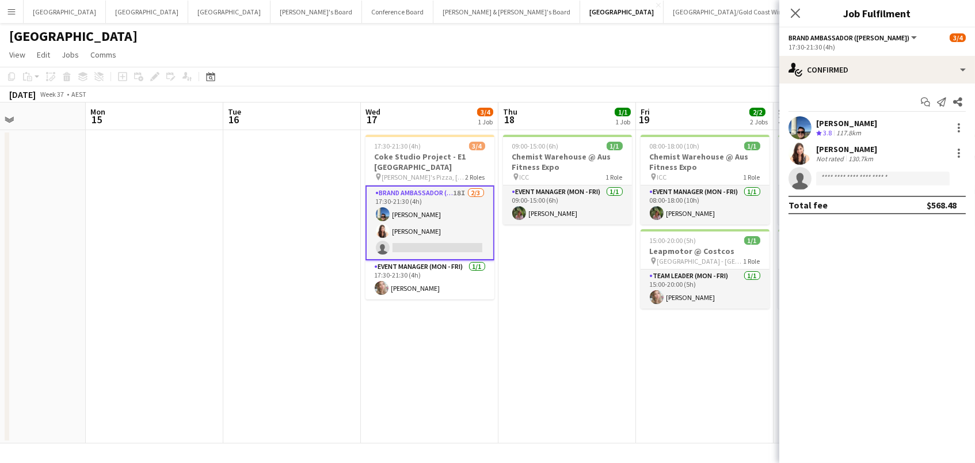
click at [833, 45] on div "17:30-21:30 (4h)" at bounding box center [877, 47] width 177 height 9
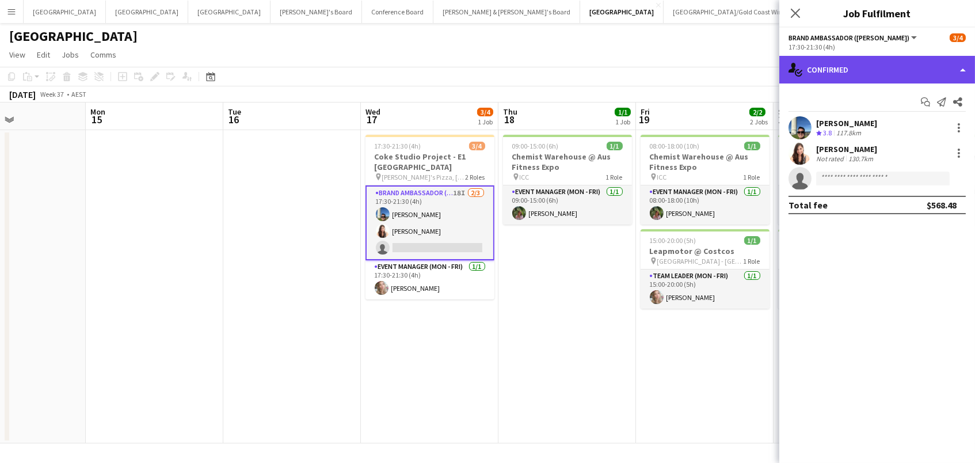
click at [833, 73] on div "single-neutral-actions-check-2 Confirmed" at bounding box center [878, 70] width 196 height 28
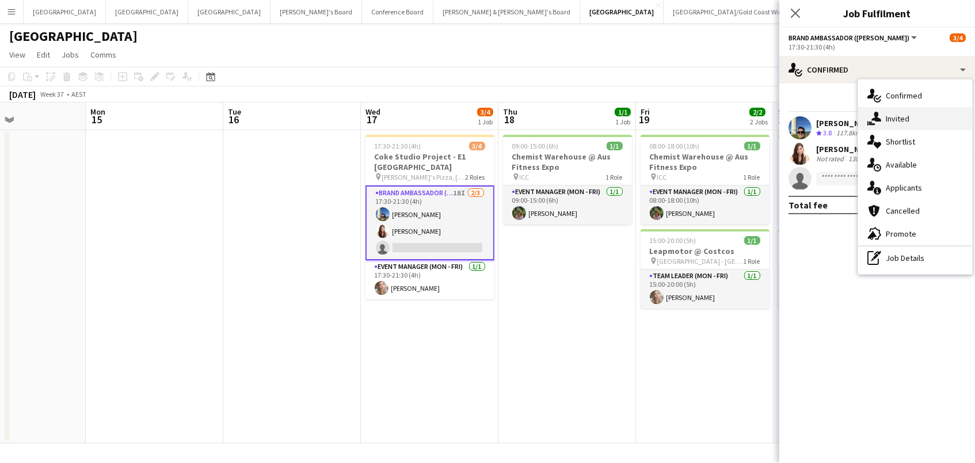
click at [891, 120] on span "Invited" at bounding box center [898, 118] width 24 height 10
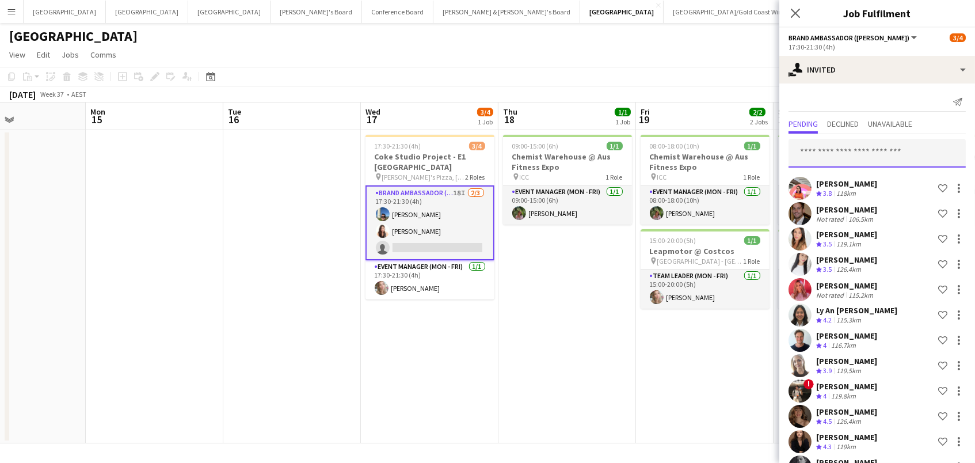
click at [835, 151] on input "text" at bounding box center [877, 153] width 177 height 29
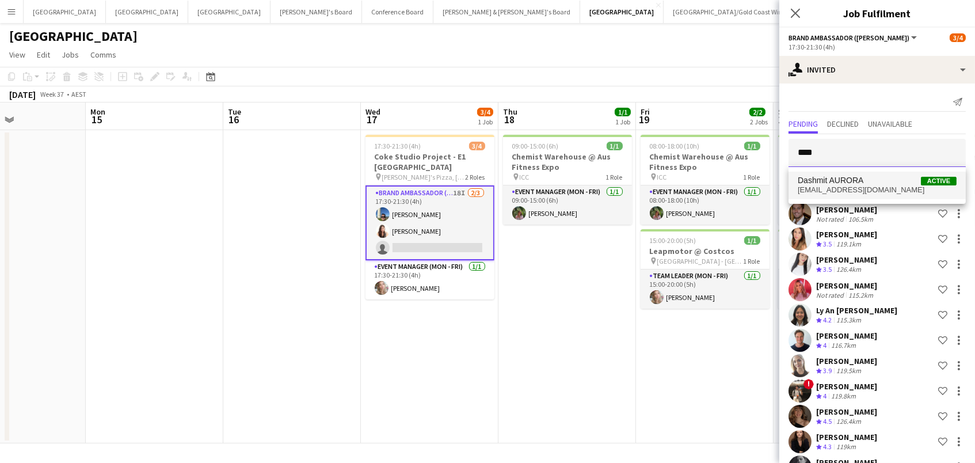
type input "****"
click at [859, 181] on span "Dashmit AURORA" at bounding box center [831, 181] width 66 height 10
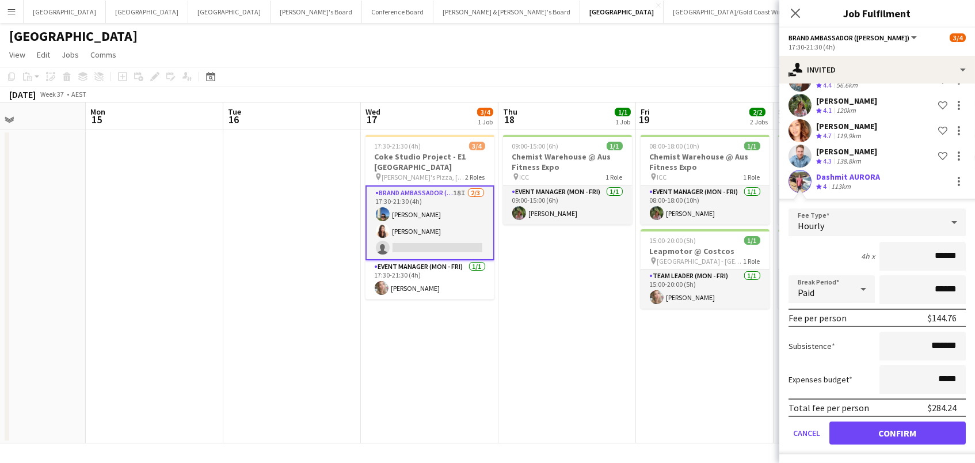
click at [878, 427] on button "Confirm" at bounding box center [898, 432] width 136 height 23
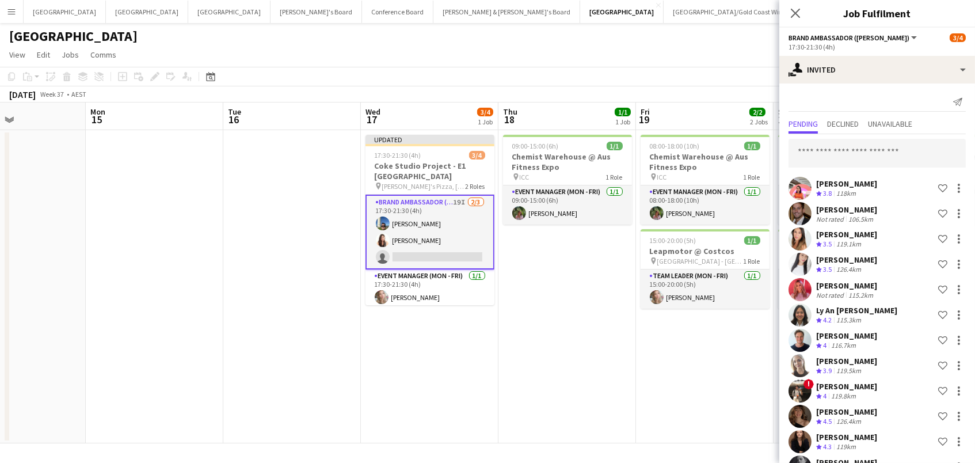
scroll to position [0, 0]
click at [534, 269] on app-date-cell "09:00-15:00 (6h) 1/1 Chemist Warehouse @ Aus Fitness Expo pin ICC 1 Role Event …" at bounding box center [568, 286] width 138 height 313
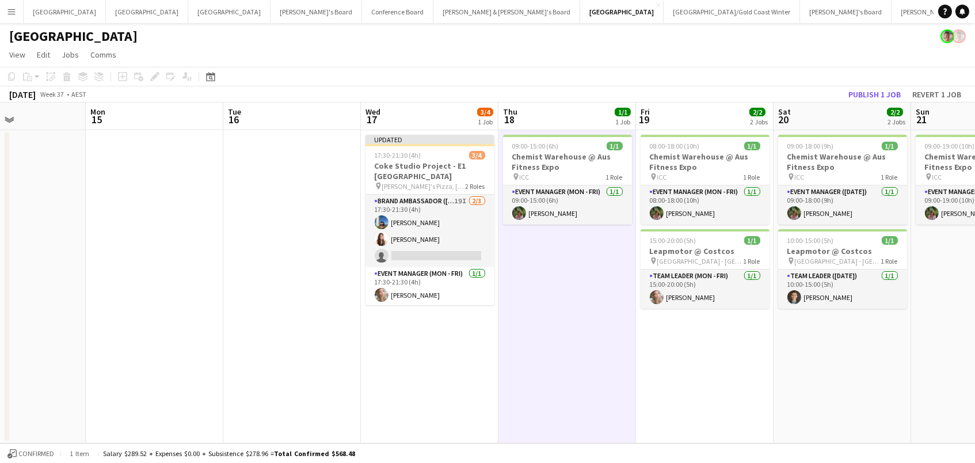
scroll to position [0, 463]
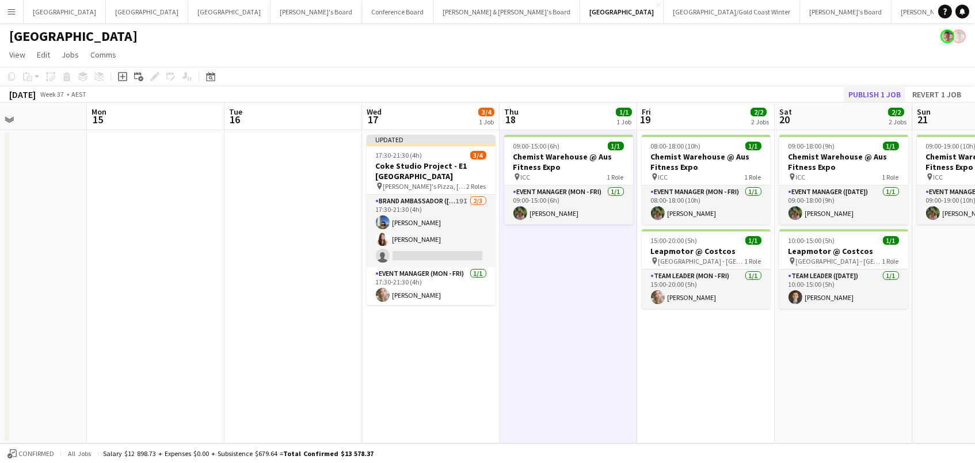
click at [865, 93] on button "Publish 1 job" at bounding box center [875, 94] width 62 height 15
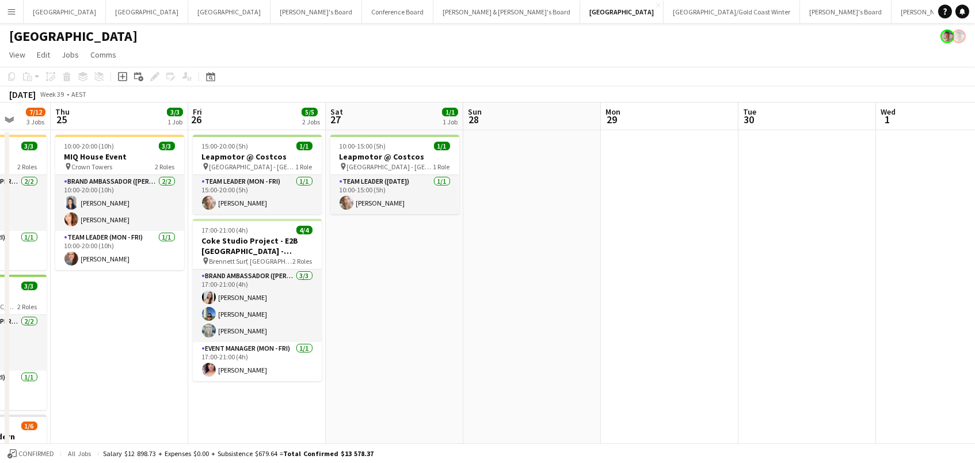
scroll to position [0, 554]
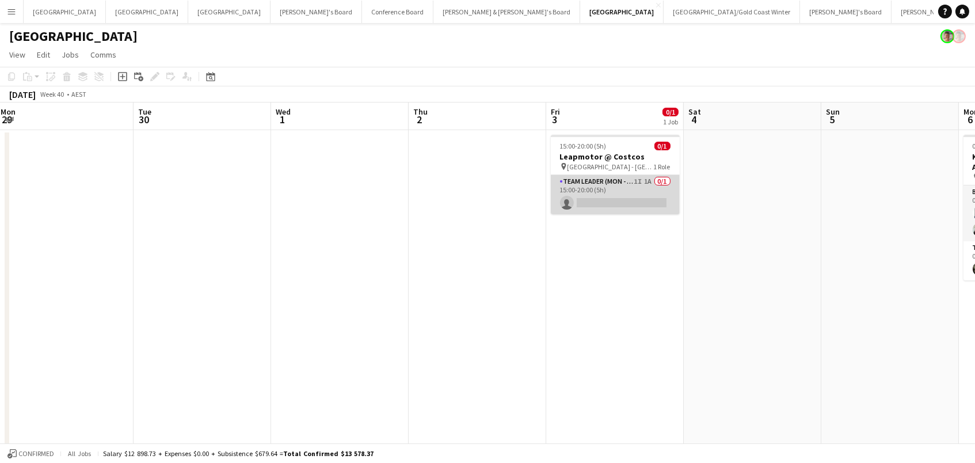
click at [590, 184] on app-card-role "Team Leader (Mon - Fri) 1I 1A 0/1 15:00-20:00 (5h) single-neutral-actions" at bounding box center [615, 194] width 129 height 39
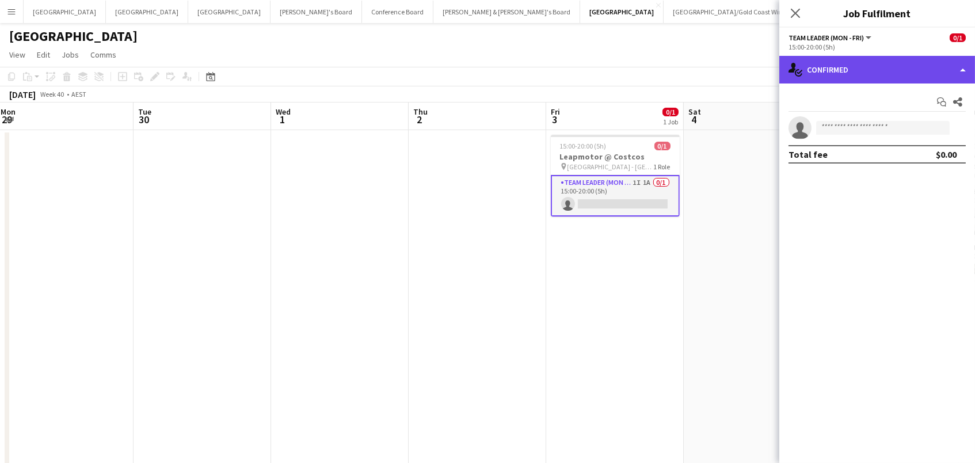
click at [888, 63] on div "single-neutral-actions-check-2 Confirmed" at bounding box center [878, 70] width 196 height 28
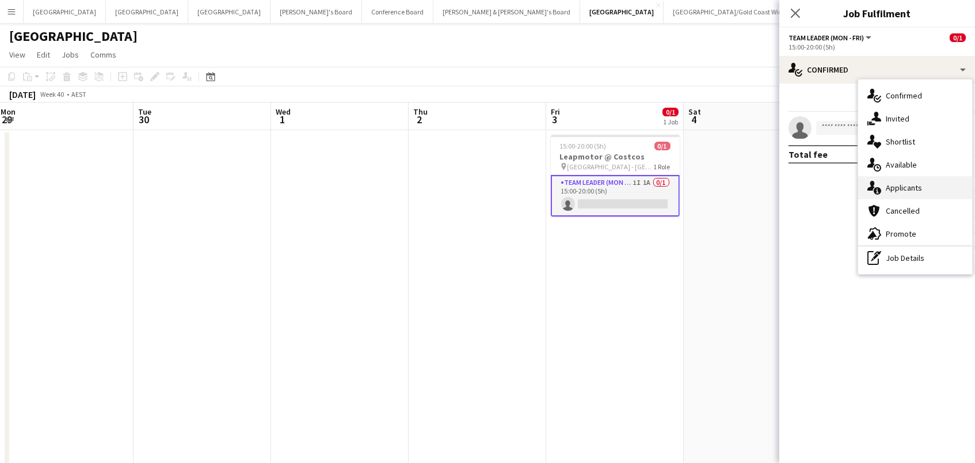
click at [909, 187] on span "Applicants" at bounding box center [904, 188] width 36 height 10
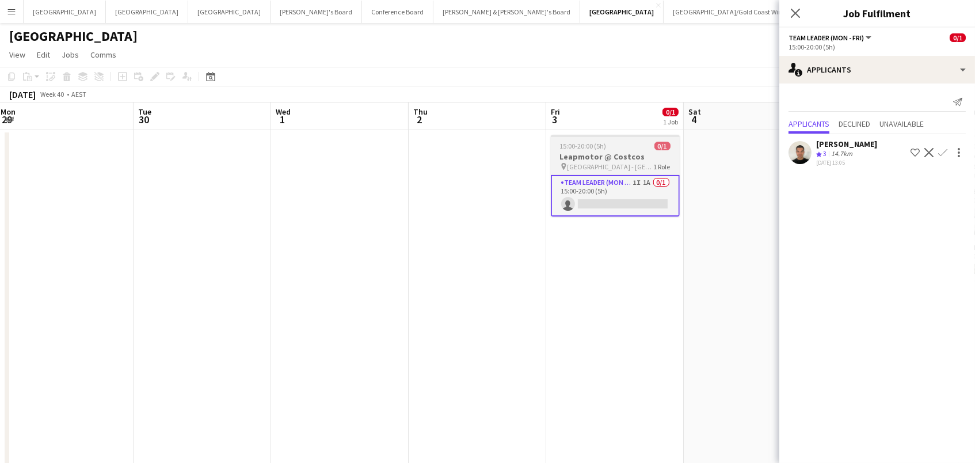
click at [615, 152] on h3 "Leapmotor @ Costcos" at bounding box center [615, 156] width 129 height 10
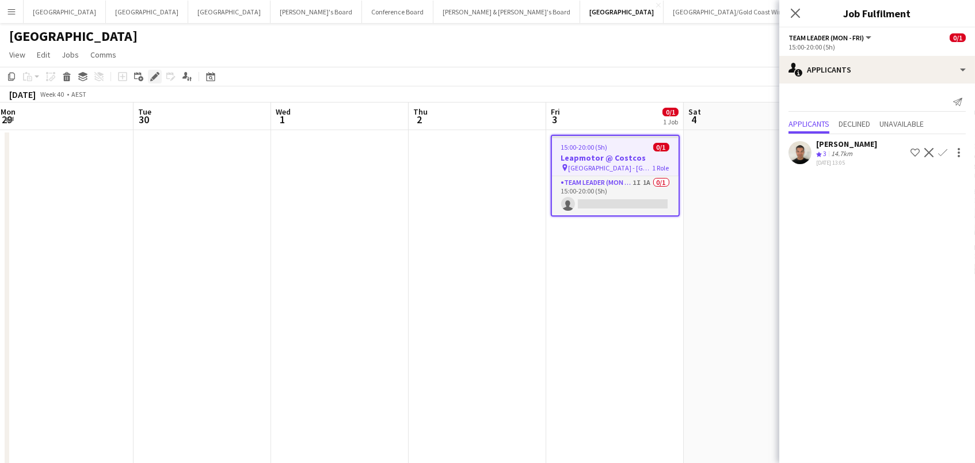
click at [151, 75] on icon "Edit" at bounding box center [154, 76] width 9 height 9
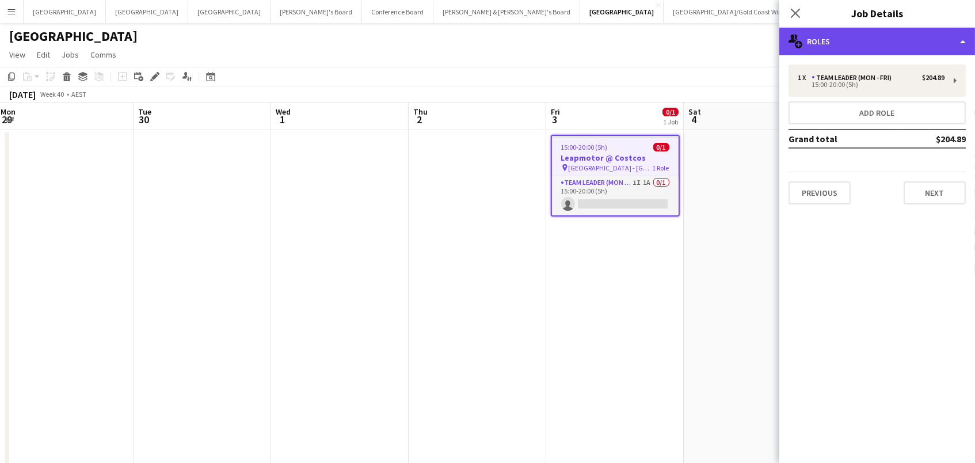
click at [878, 45] on div "multiple-users-add Roles" at bounding box center [878, 42] width 196 height 28
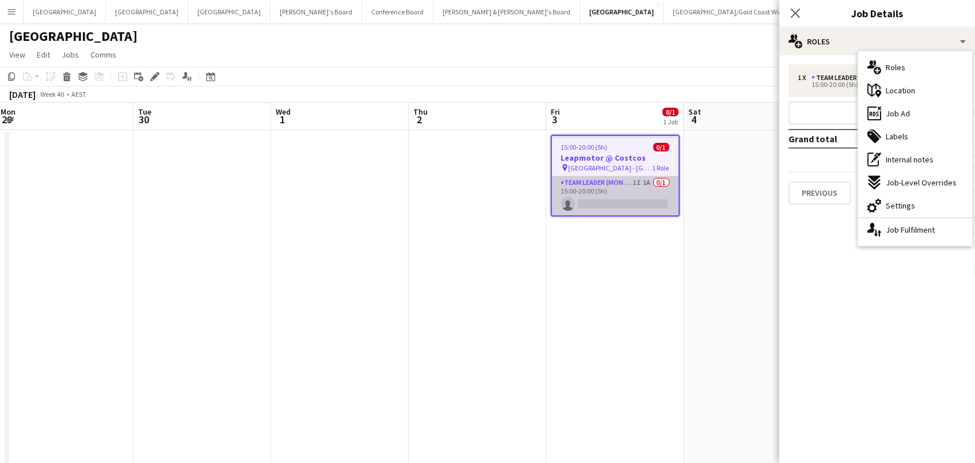
click at [650, 193] on app-card-role "Team Leader (Mon - Fri) 1I 1A 0/1 15:00-20:00 (5h) single-neutral-actions" at bounding box center [615, 195] width 127 height 39
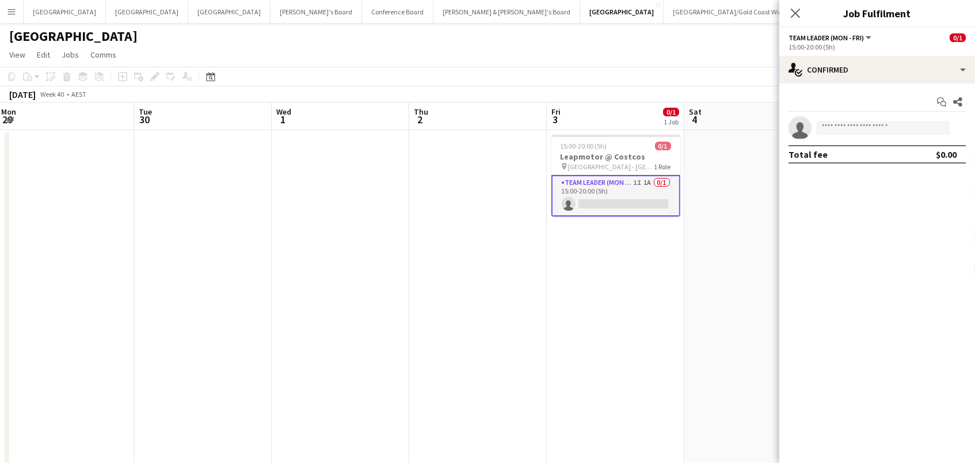
click at [716, 213] on app-date-cell at bounding box center [754, 370] width 138 height 480
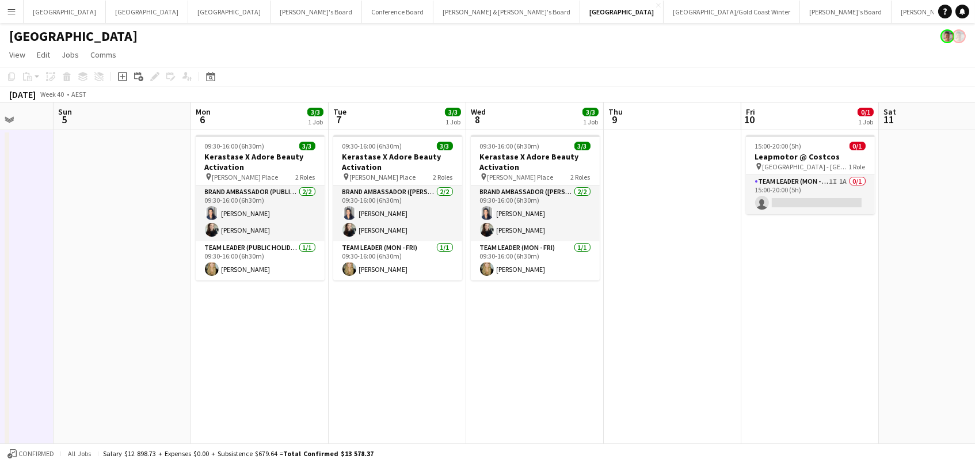
scroll to position [0, 572]
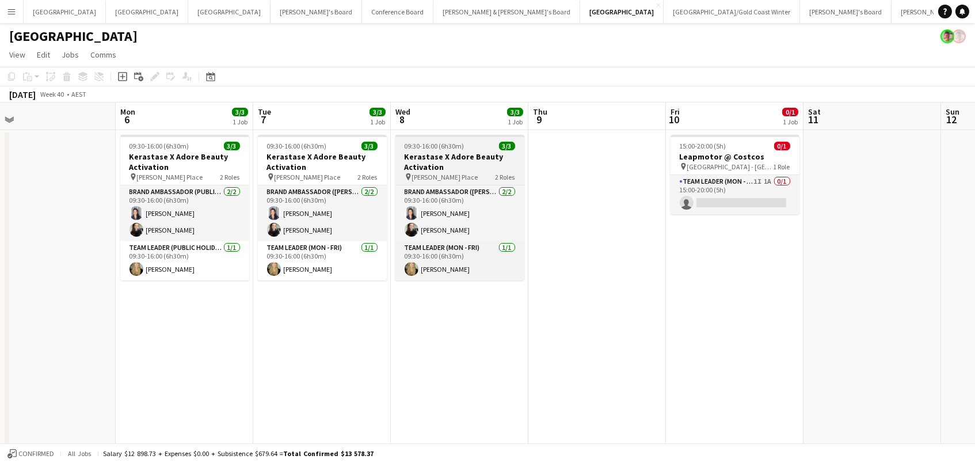
click at [482, 174] on div "pin Martin Place 2 Roles" at bounding box center [460, 176] width 129 height 9
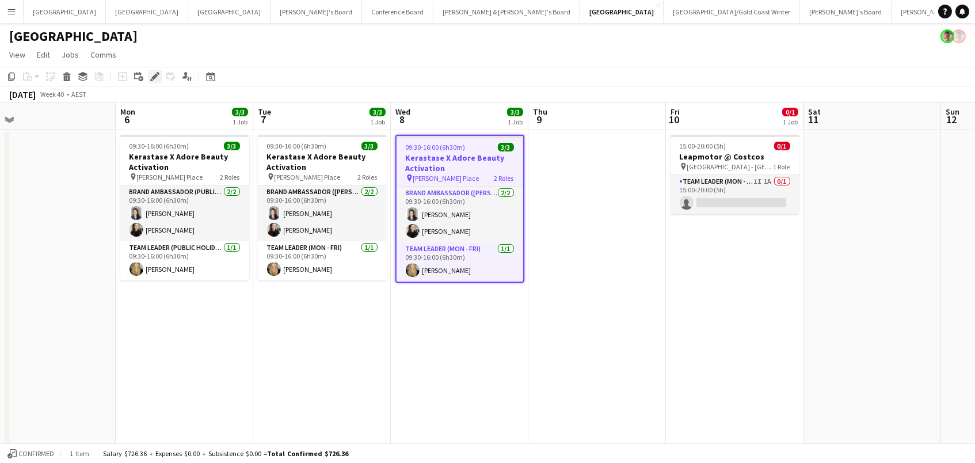
click at [151, 77] on icon at bounding box center [154, 77] width 6 height 6
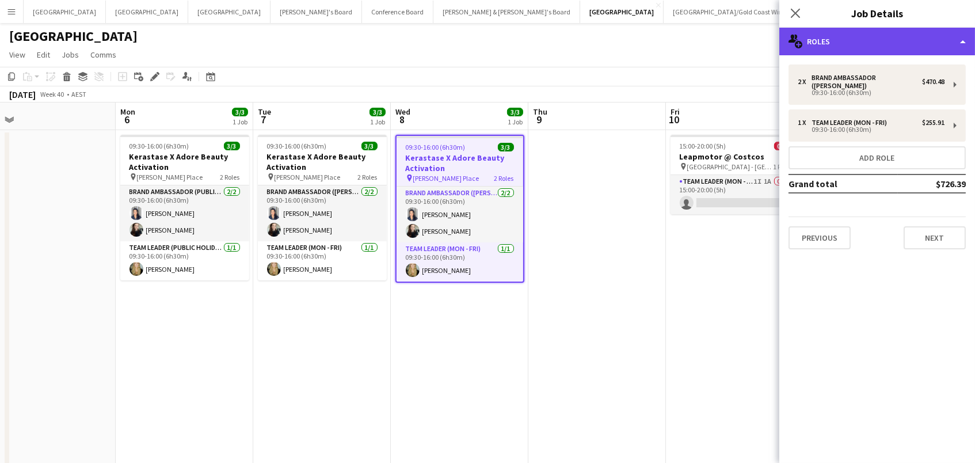
click at [811, 41] on div "multiple-users-add Roles" at bounding box center [878, 42] width 196 height 28
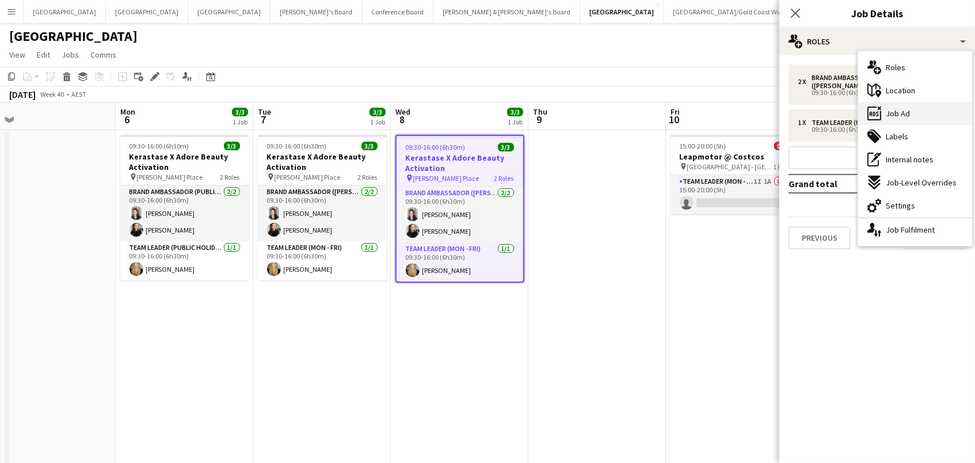
click at [892, 110] on span "Job Ad" at bounding box center [898, 113] width 24 height 10
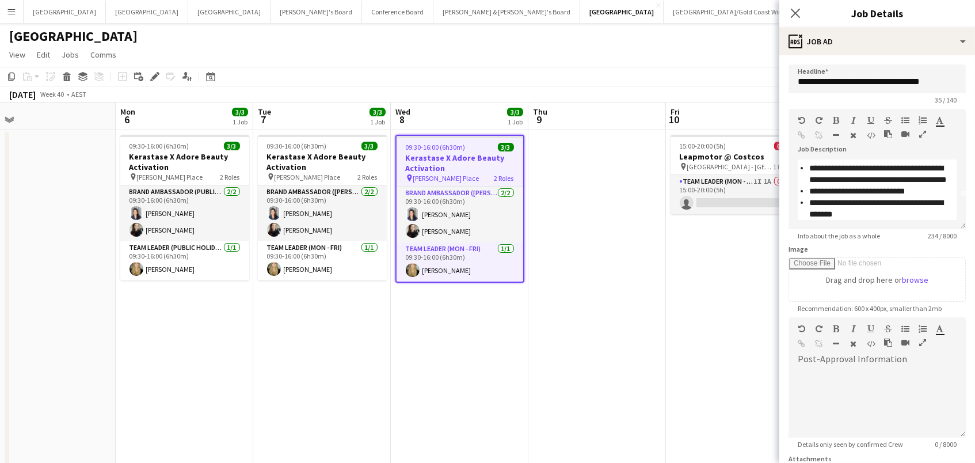
scroll to position [43, 0]
click at [613, 296] on app-date-cell at bounding box center [598, 370] width 138 height 480
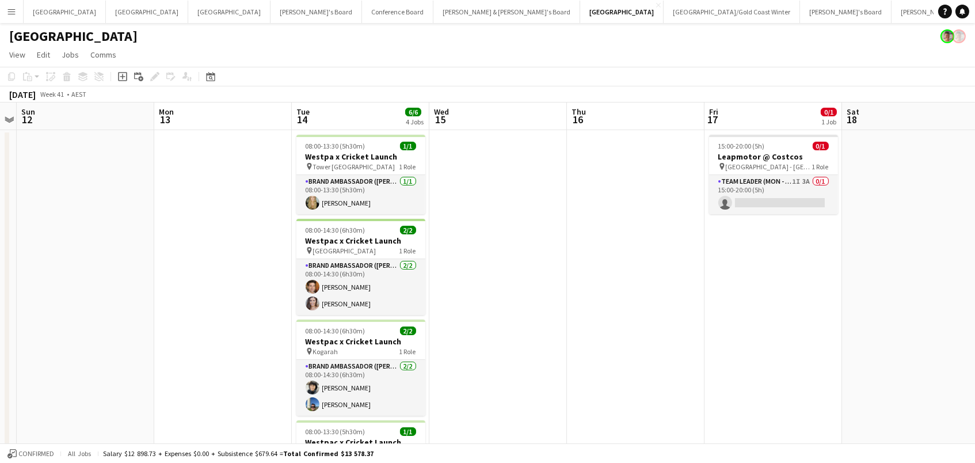
scroll to position [0, 461]
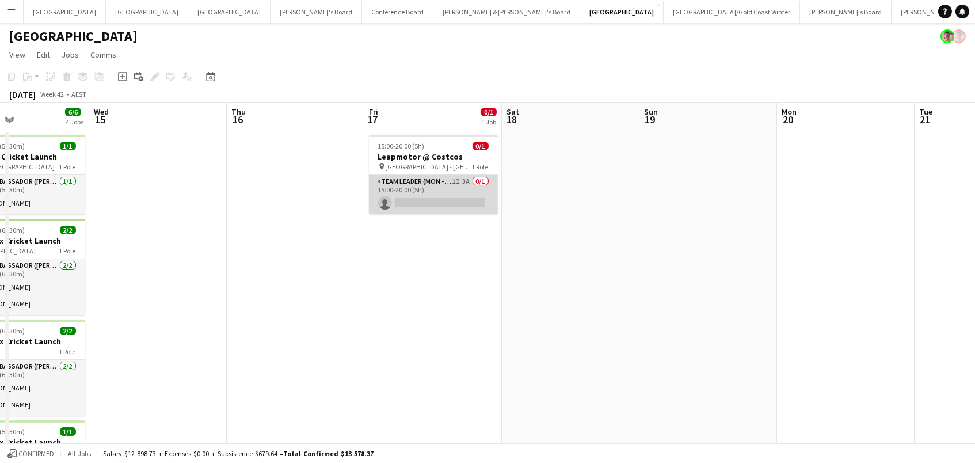
click at [478, 206] on app-card-role "Team Leader (Mon - Fri) 1I 3A 0/1 15:00-20:00 (5h) single-neutral-actions" at bounding box center [433, 194] width 129 height 39
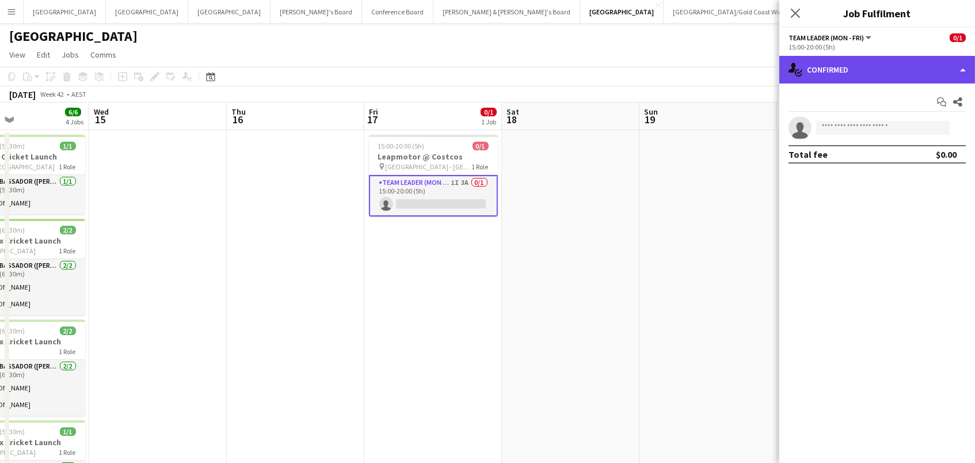
click at [866, 67] on div "single-neutral-actions-check-2 Confirmed" at bounding box center [878, 70] width 196 height 28
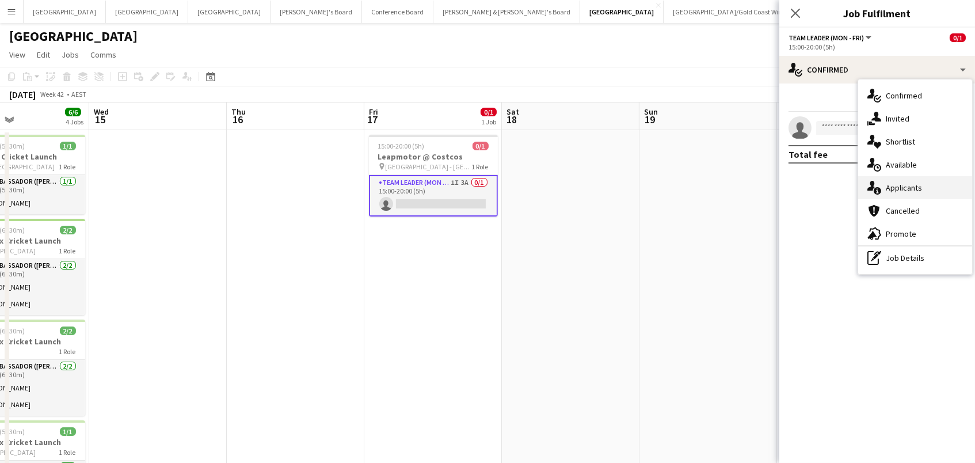
click at [905, 183] on span "Applicants" at bounding box center [904, 188] width 36 height 10
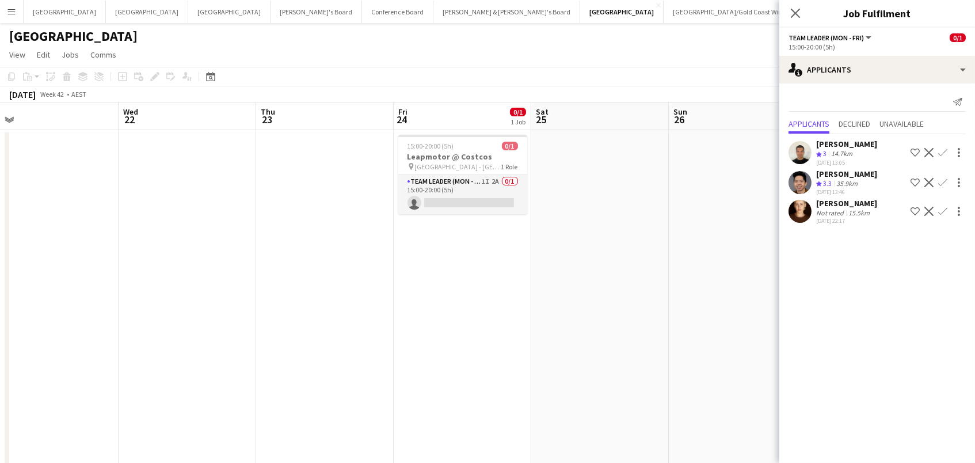
scroll to position [0, 366]
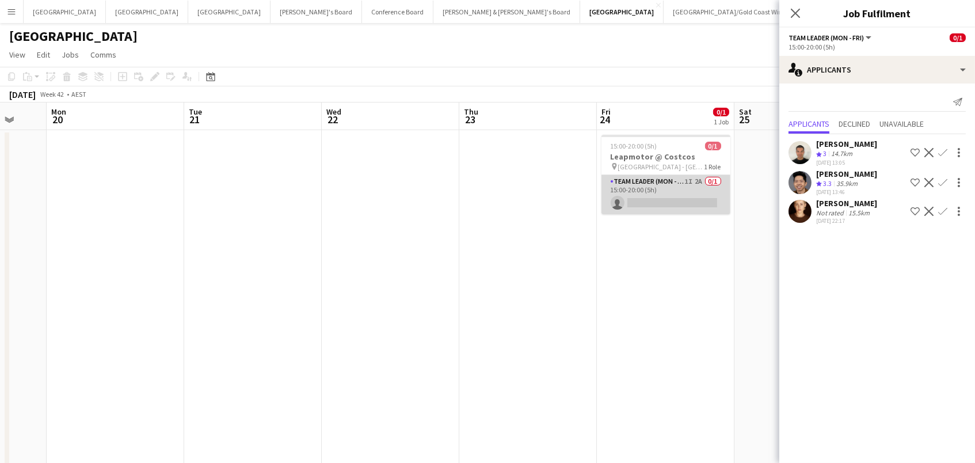
click at [684, 187] on app-card-role "Team Leader (Mon - Fri) 1I 2A 0/1 15:00-20:00 (5h) single-neutral-actions" at bounding box center [666, 194] width 129 height 39
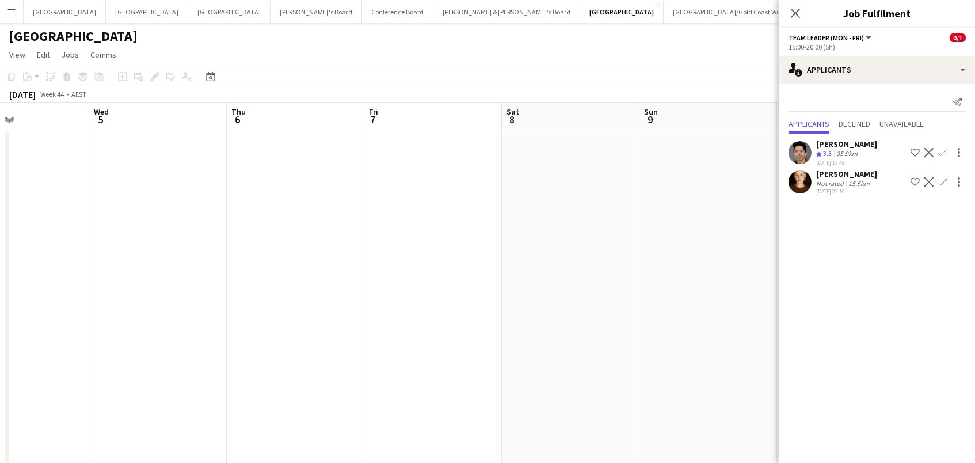
scroll to position [0, 520]
click at [47, 14] on button "Adelaide Close" at bounding box center [65, 12] width 82 height 22
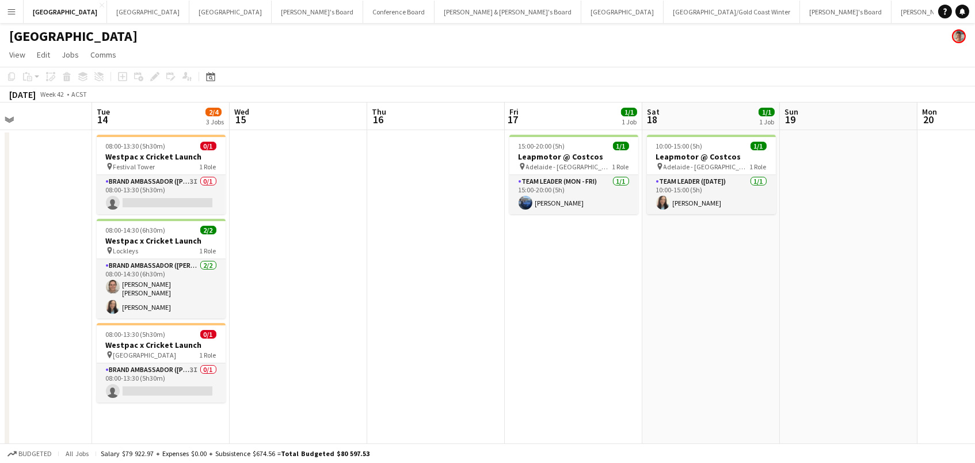
scroll to position [0, 456]
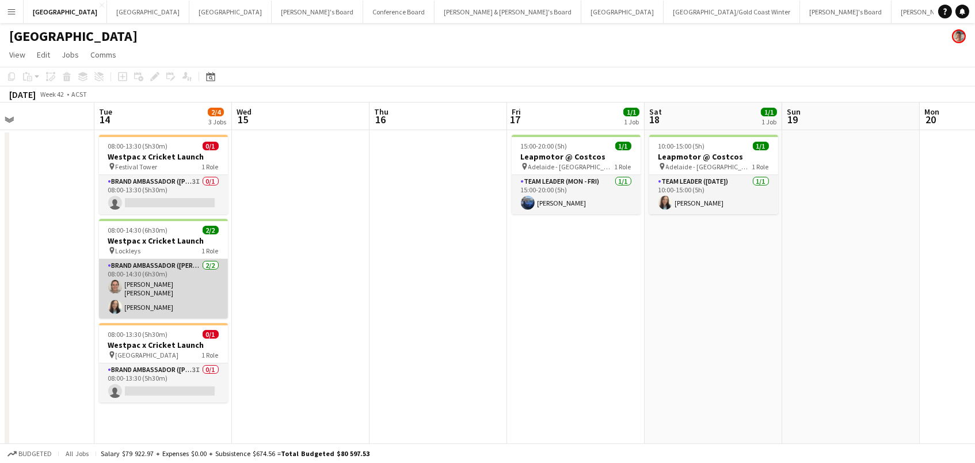
click at [144, 296] on app-card-role "Brand Ambassador (Mon - Fri) 2/2 08:00-14:30 (6h30m) Natalia Soledad Caimi Kloe…" at bounding box center [163, 288] width 129 height 59
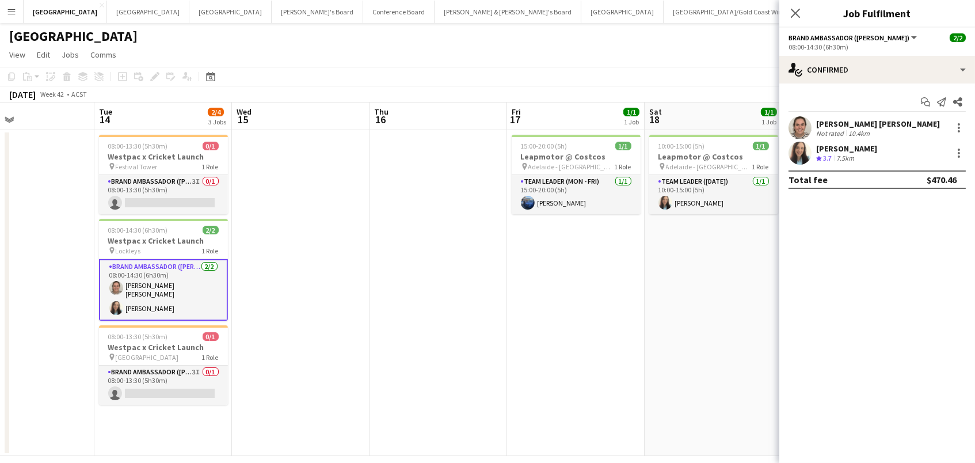
click at [820, 123] on div "Natalia Soledad Caimi" at bounding box center [878, 124] width 124 height 10
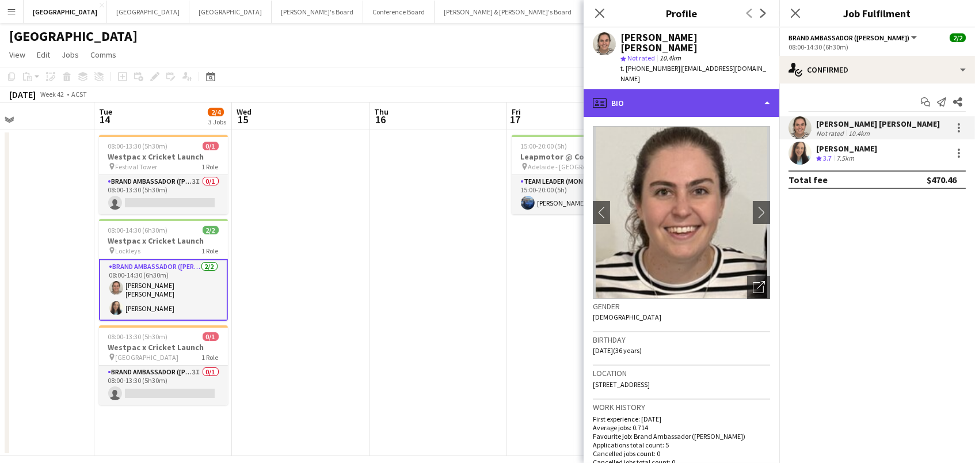
click at [678, 89] on div "profile Bio" at bounding box center [682, 103] width 196 height 28
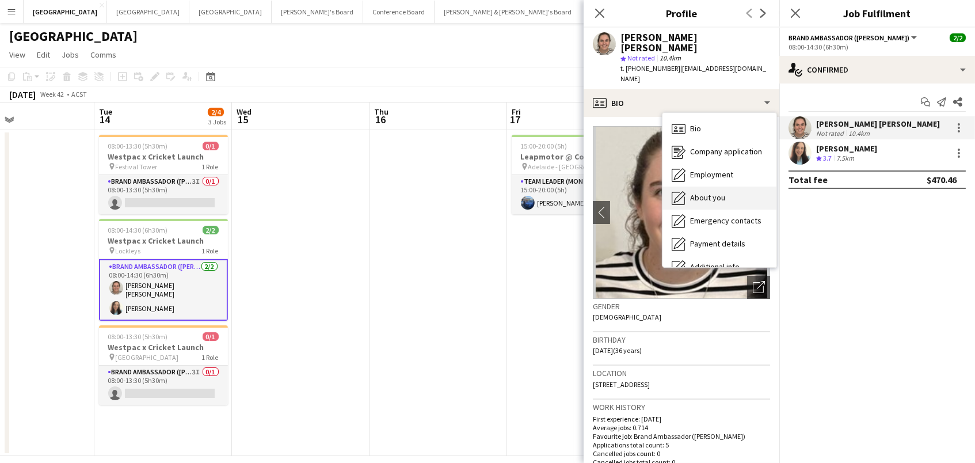
click at [724, 192] on span "About you" at bounding box center [707, 197] width 35 height 10
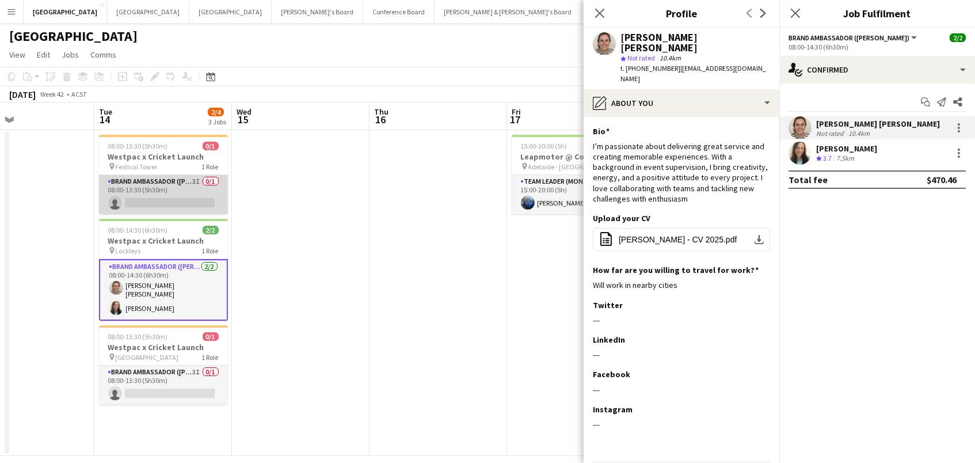
click at [162, 180] on app-card-role "Brand Ambassador (Mon - Fri) 3I 0/1 08:00-13:30 (5h30m) single-neutral-actions" at bounding box center [163, 194] width 129 height 39
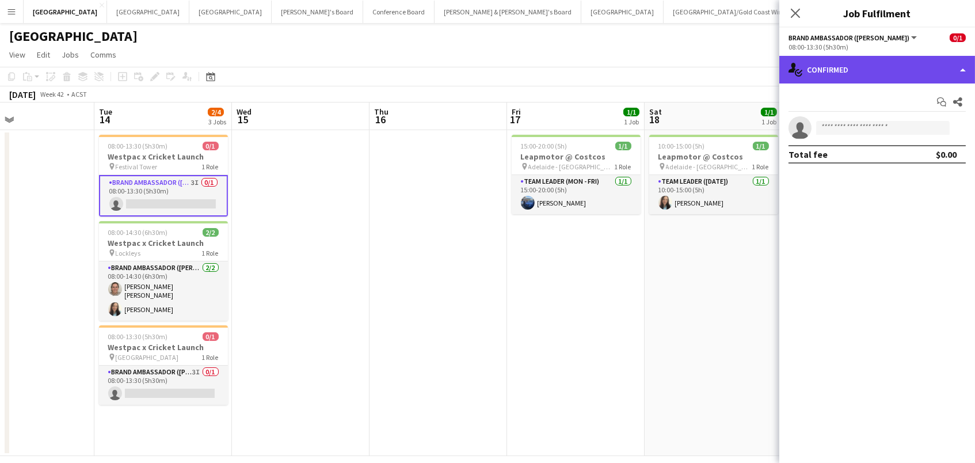
click at [830, 63] on div "single-neutral-actions-check-2 Confirmed" at bounding box center [878, 70] width 196 height 28
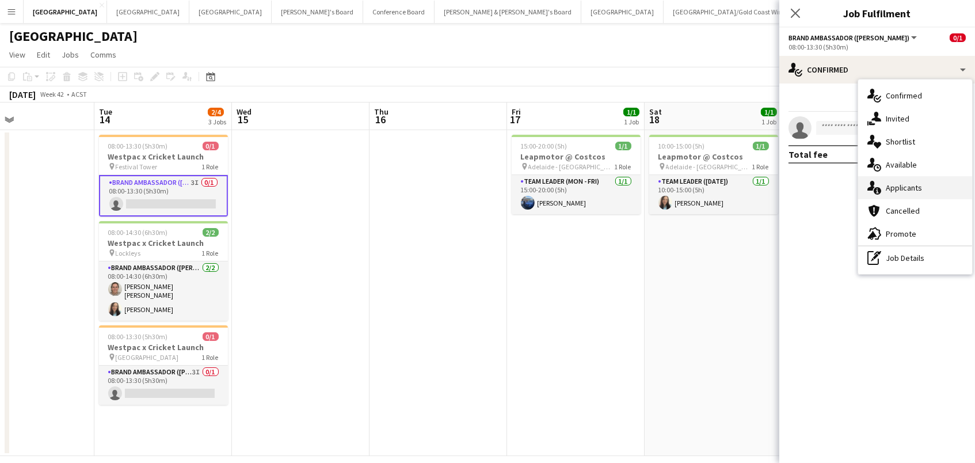
click at [874, 181] on icon "single-neutral-actions-information" at bounding box center [875, 188] width 14 height 14
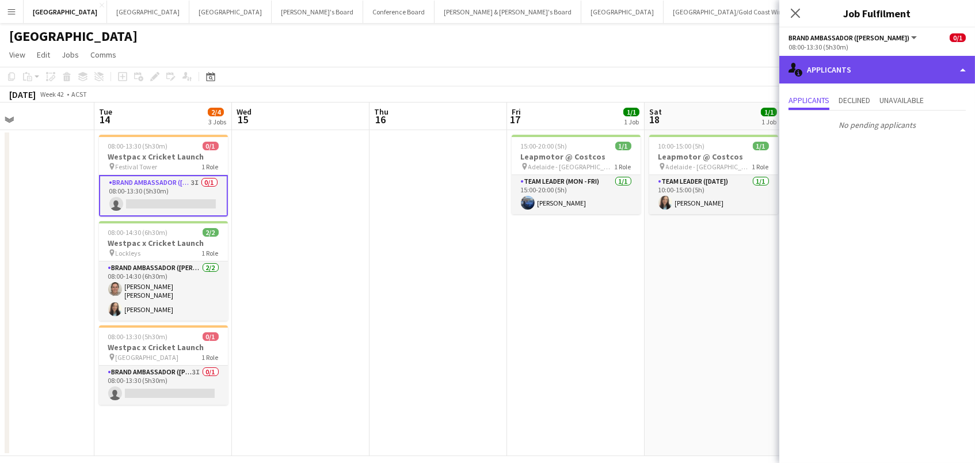
click at [843, 74] on div "single-neutral-actions-information Applicants" at bounding box center [878, 70] width 196 height 28
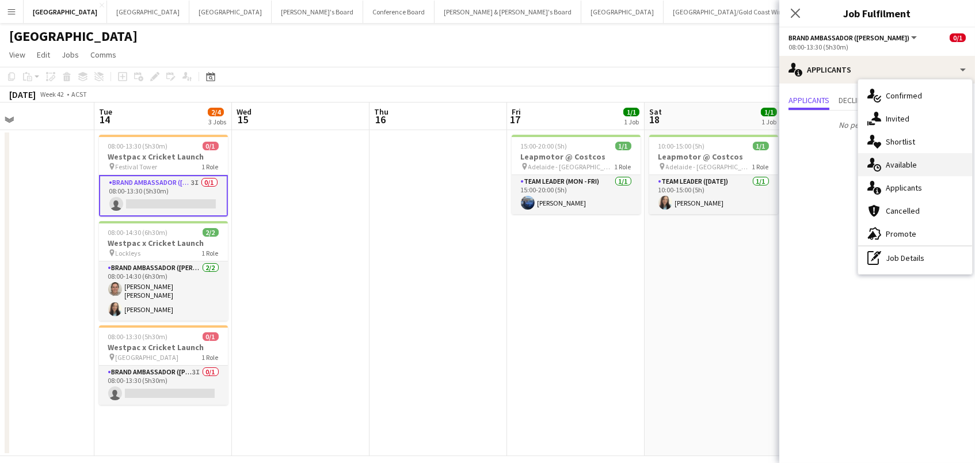
click at [884, 164] on div "single-neutral-actions-upload Available" at bounding box center [915, 164] width 114 height 23
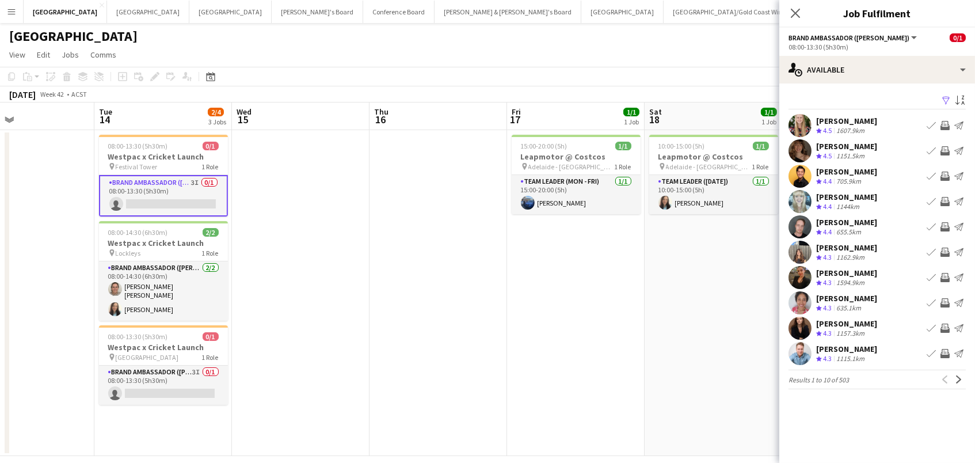
click at [946, 97] on app-icon "Filter" at bounding box center [946, 101] width 9 height 11
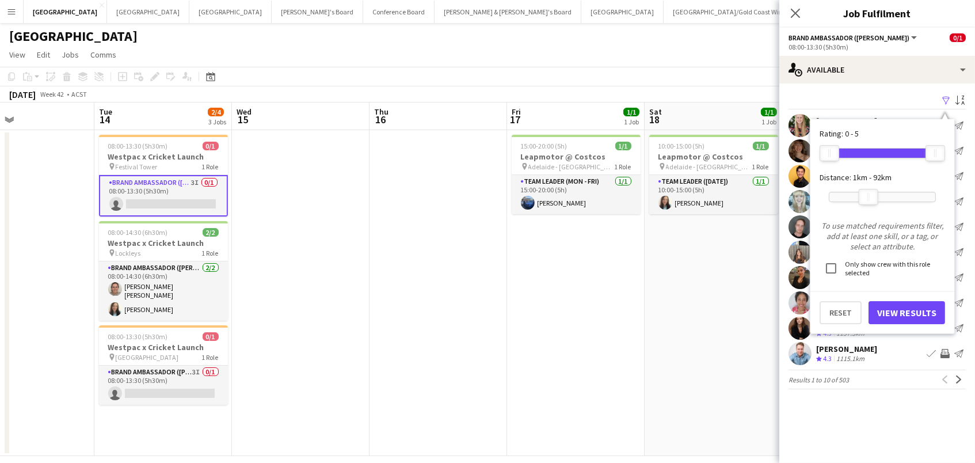
click at [869, 196] on div at bounding box center [883, 196] width 106 height 9
click at [900, 321] on div "Rating: 0 - 5 0 5 Distance: 1km - 92km 92km To use matched requirements filter,…" at bounding box center [883, 226] width 144 height 214
click at [898, 313] on button "View Results" at bounding box center [907, 312] width 77 height 23
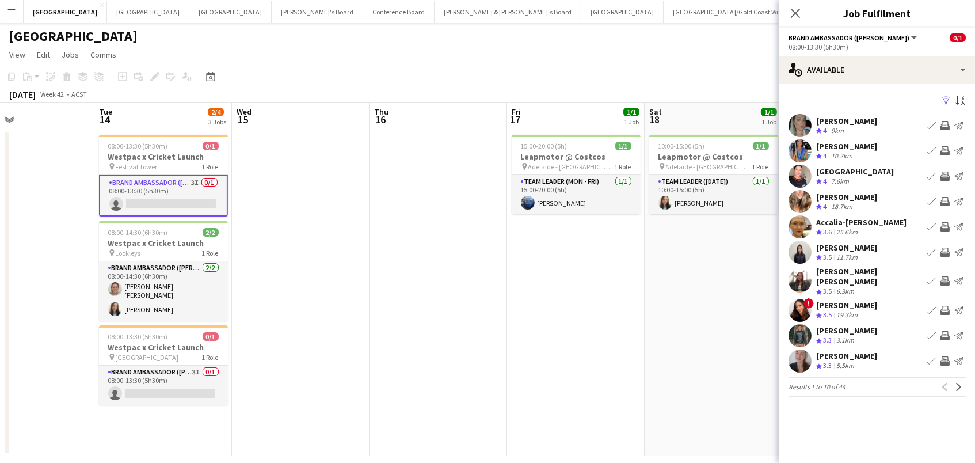
click at [945, 124] on app-icon "Invite crew" at bounding box center [945, 125] width 9 height 9
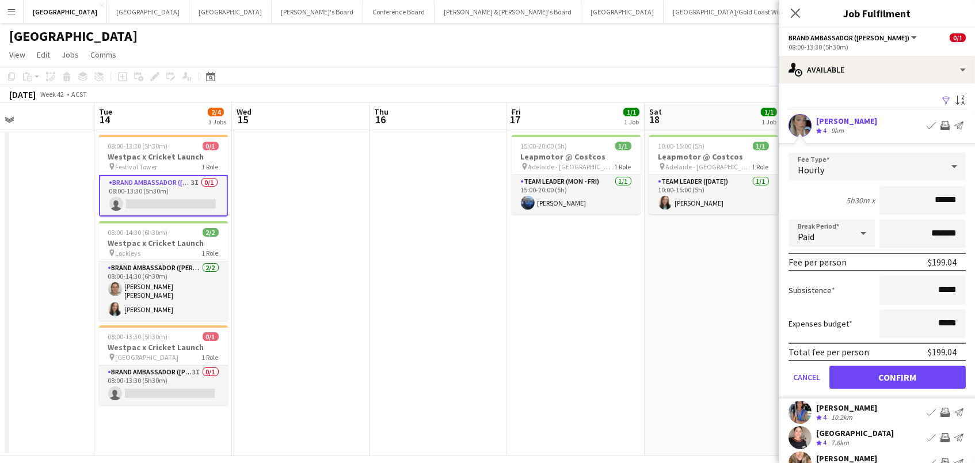
click at [898, 375] on button "Confirm" at bounding box center [898, 377] width 136 height 23
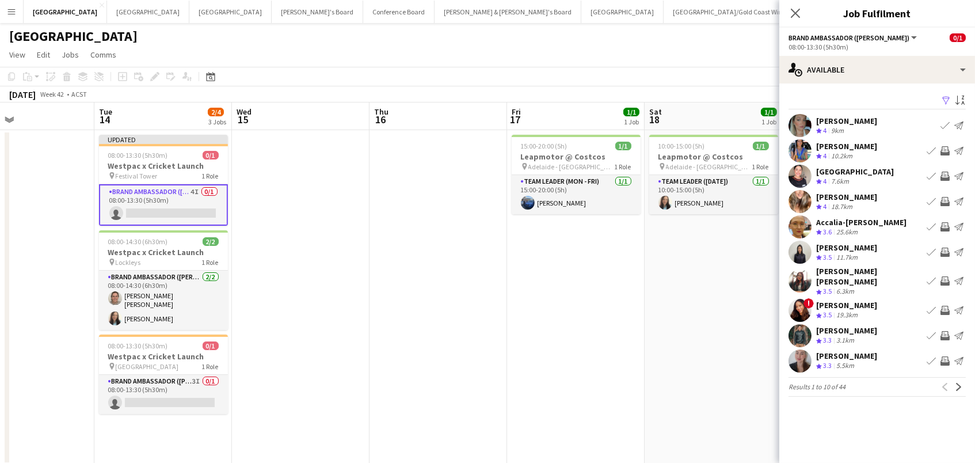
click at [948, 202] on app-icon "Invite crew" at bounding box center [945, 201] width 9 height 9
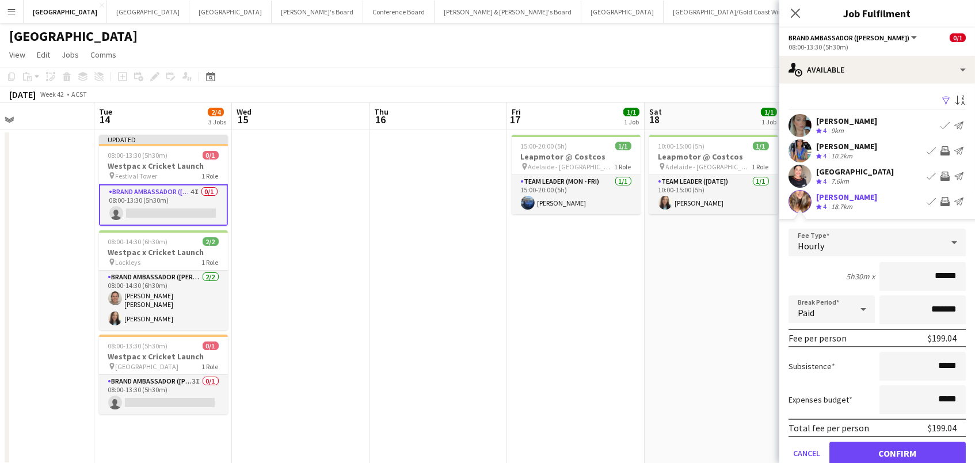
click at [898, 451] on button "Confirm" at bounding box center [898, 453] width 136 height 23
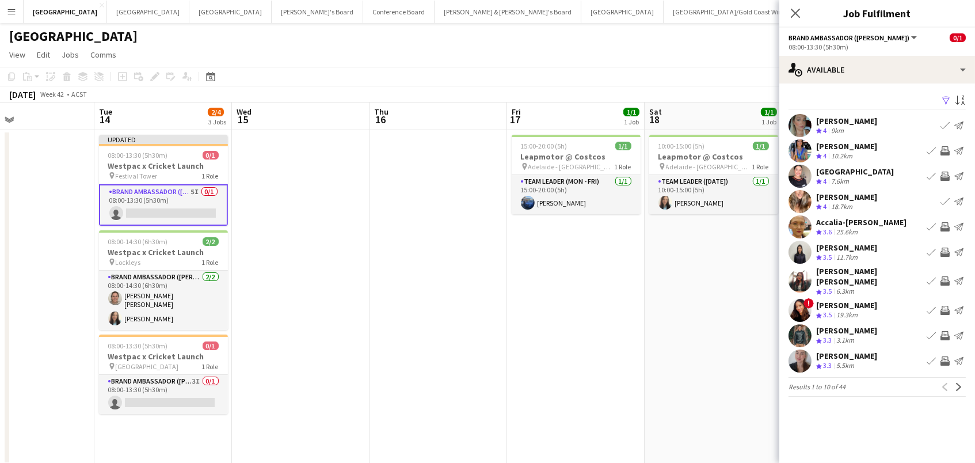
click at [945, 174] on app-icon "Invite crew" at bounding box center [945, 176] width 9 height 9
click at [942, 147] on app-icon "Invite crew" at bounding box center [945, 150] width 9 height 9
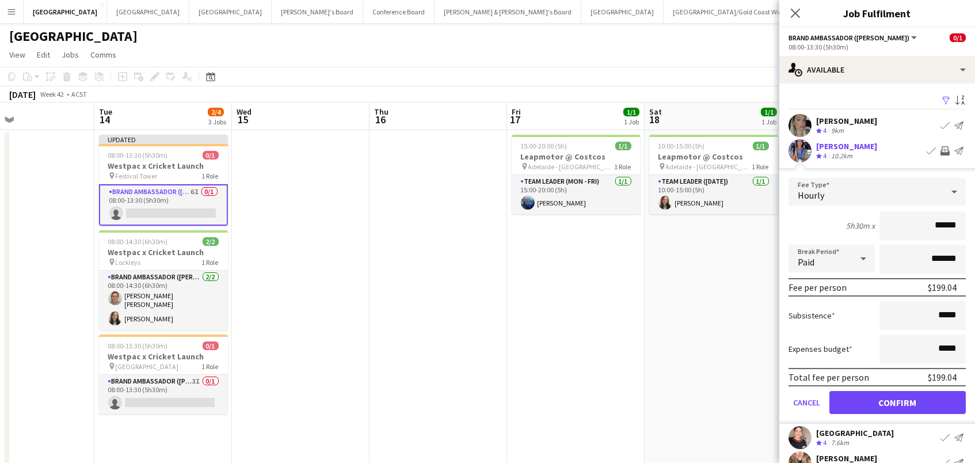
click at [898, 401] on button "Confirm" at bounding box center [898, 402] width 136 height 23
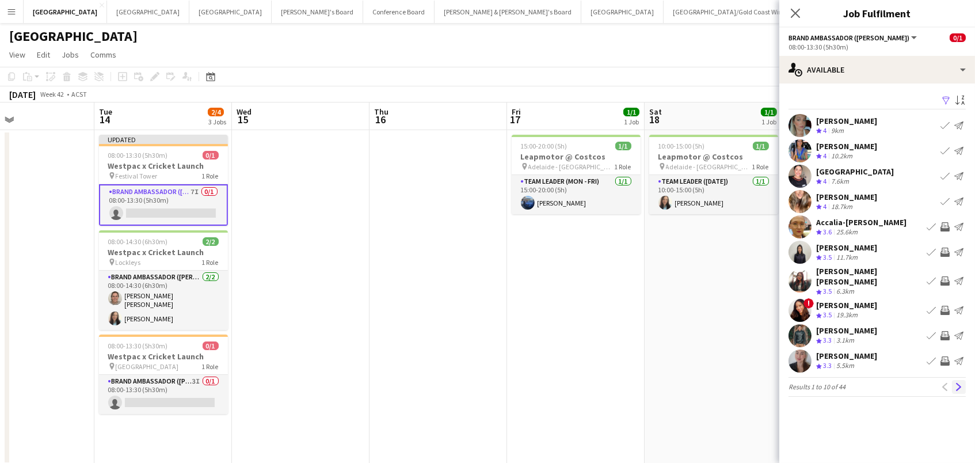
click at [957, 383] on app-icon "Next" at bounding box center [959, 387] width 8 height 8
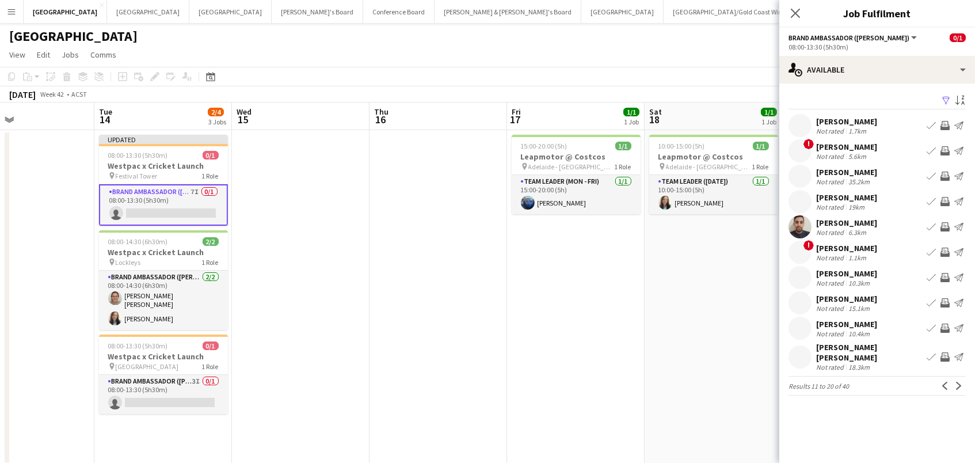
click at [944, 129] on button "Invite crew" at bounding box center [945, 126] width 14 height 14
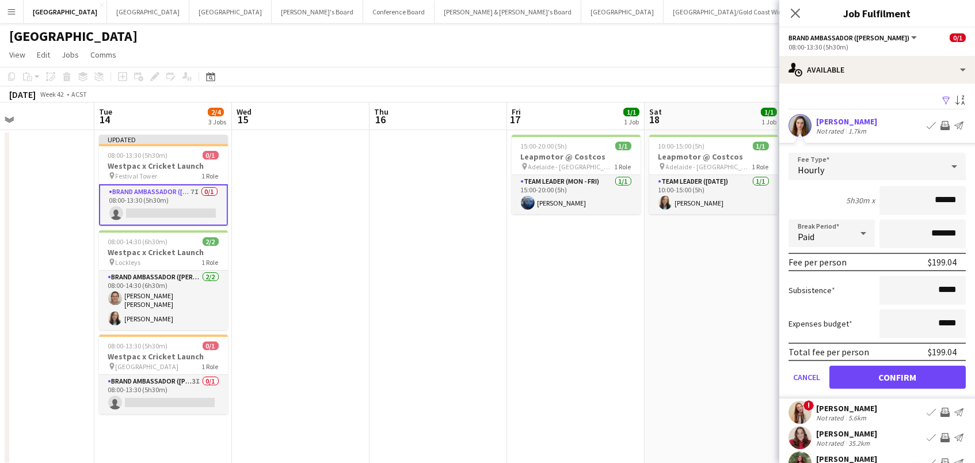
click at [898, 375] on button "Confirm" at bounding box center [898, 377] width 136 height 23
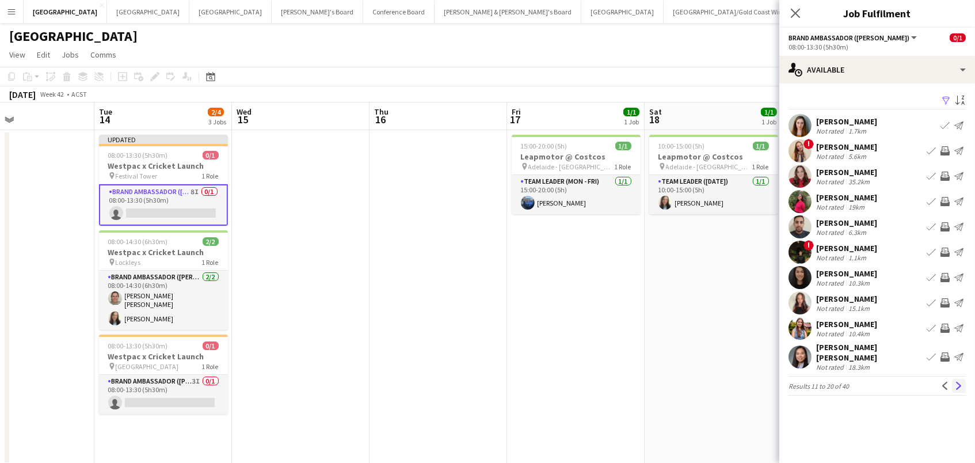
click at [955, 382] on app-icon "Next" at bounding box center [959, 386] width 8 height 8
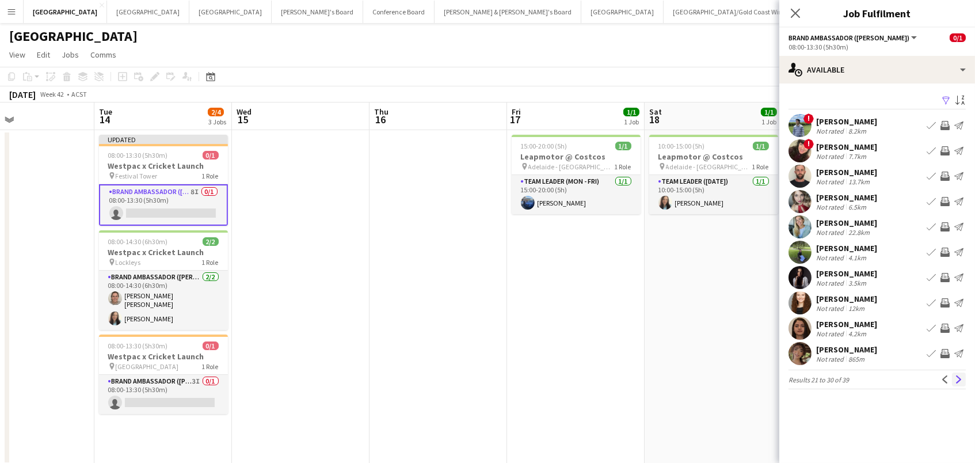
click at [955, 382] on app-icon "Next" at bounding box center [959, 379] width 8 height 8
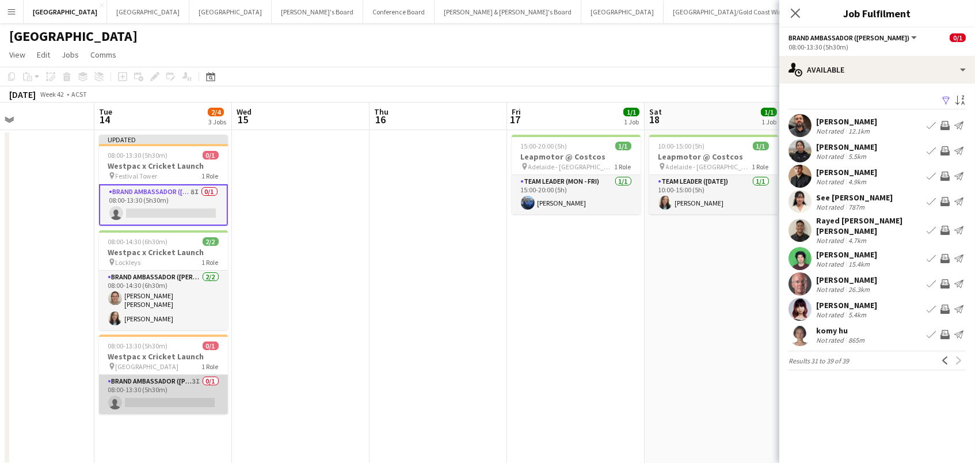
click at [187, 382] on app-card-role "Brand Ambassador (Mon - Fri) 3I 0/1 08:00-13:30 (5h30m) single-neutral-actions" at bounding box center [163, 394] width 129 height 39
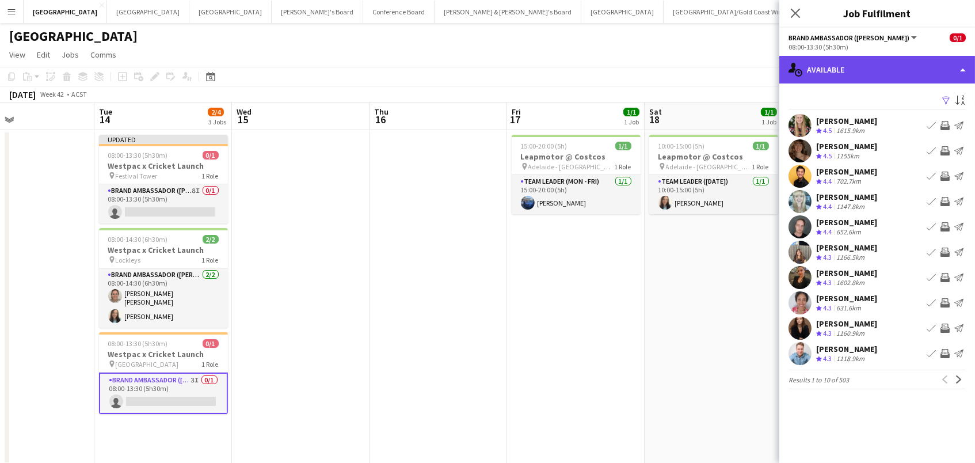
click at [907, 64] on div "single-neutral-actions-upload Available" at bounding box center [878, 70] width 196 height 28
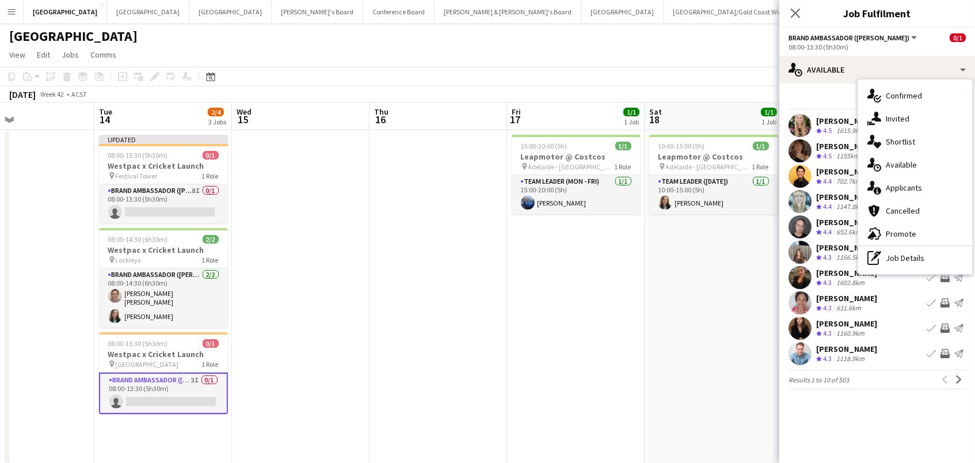
click at [819, 98] on div "Filter Sort asc" at bounding box center [877, 101] width 177 height 17
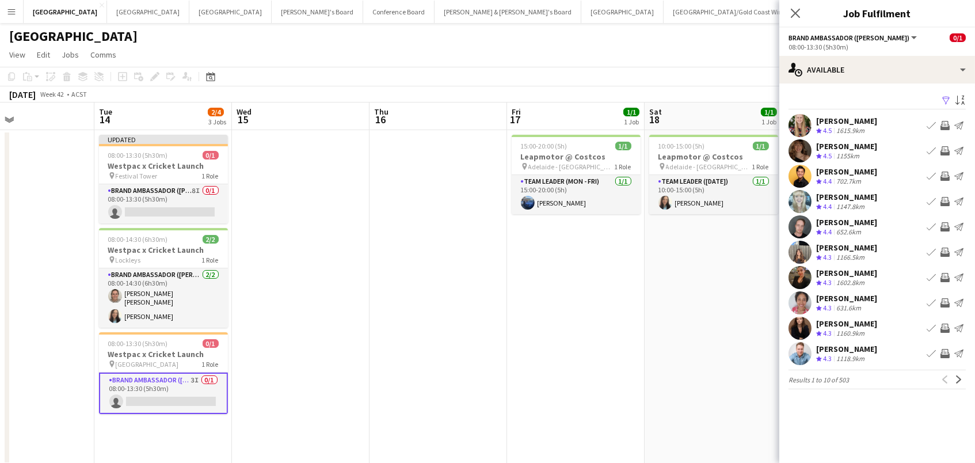
click at [945, 97] on app-icon "Filter" at bounding box center [946, 101] width 9 height 11
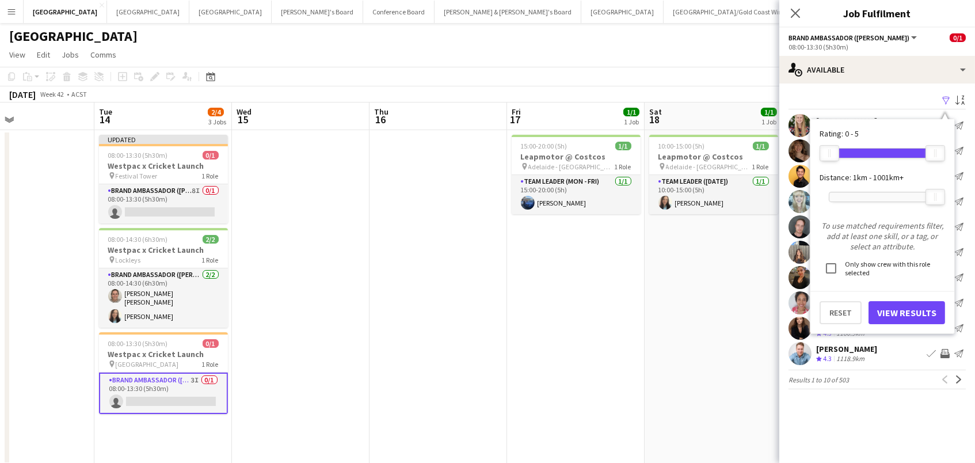
click at [869, 192] on div at bounding box center [883, 196] width 106 height 9
click at [918, 309] on button "View Results" at bounding box center [907, 312] width 77 height 23
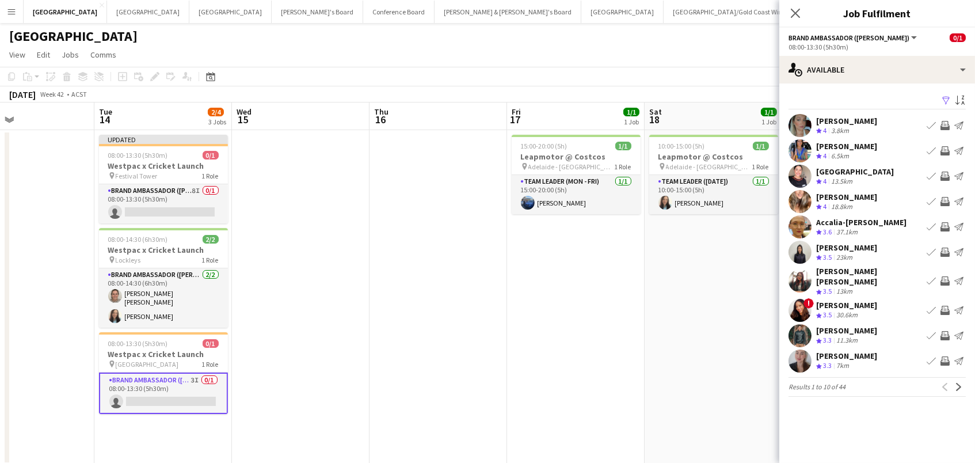
click at [945, 121] on app-icon "Invite crew" at bounding box center [945, 125] width 9 height 9
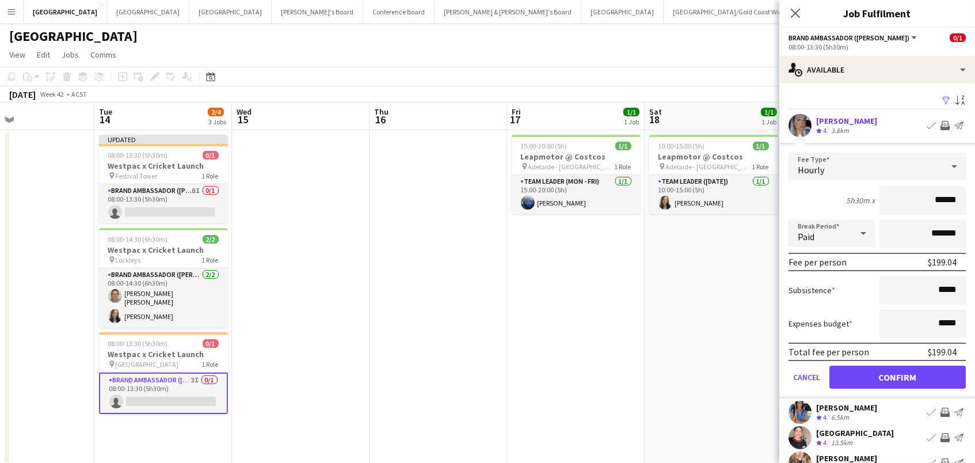
click at [898, 375] on button "Confirm" at bounding box center [898, 377] width 136 height 23
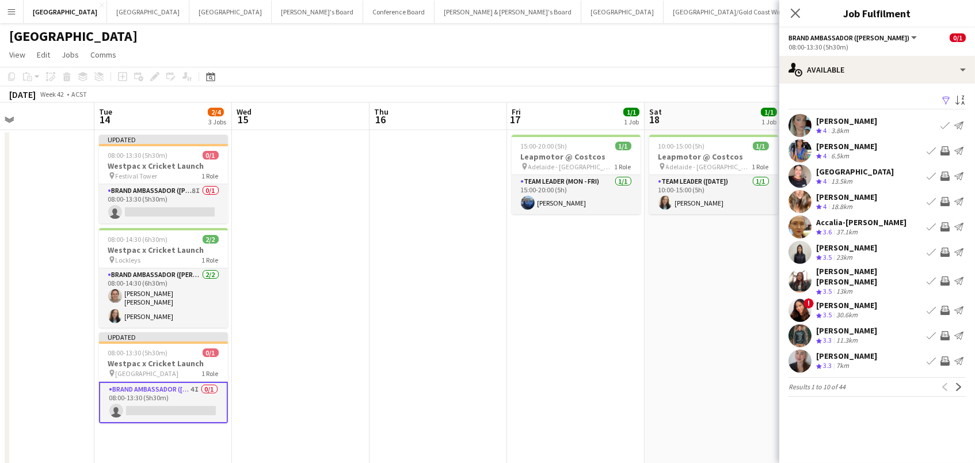
click at [945, 148] on app-icon "Invite crew" at bounding box center [945, 150] width 9 height 9
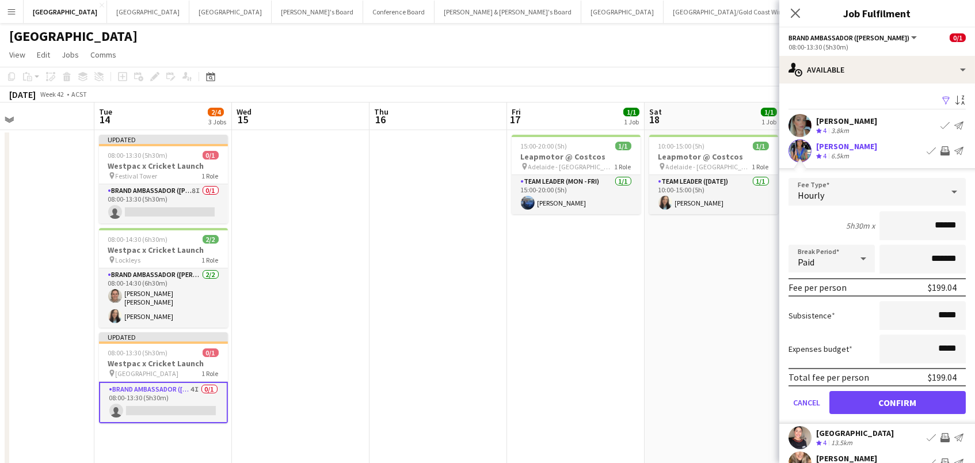
click at [898, 401] on button "Confirm" at bounding box center [898, 402] width 136 height 23
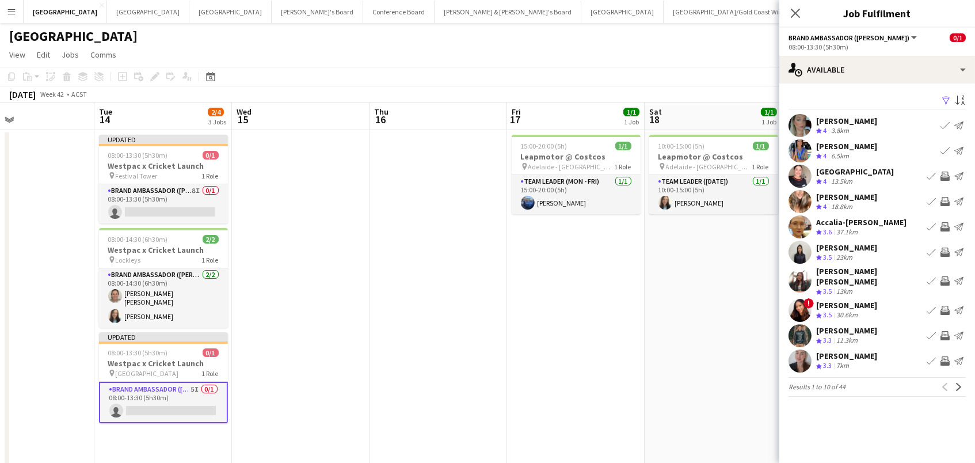
click at [948, 174] on app-icon "Invite crew" at bounding box center [945, 176] width 9 height 9
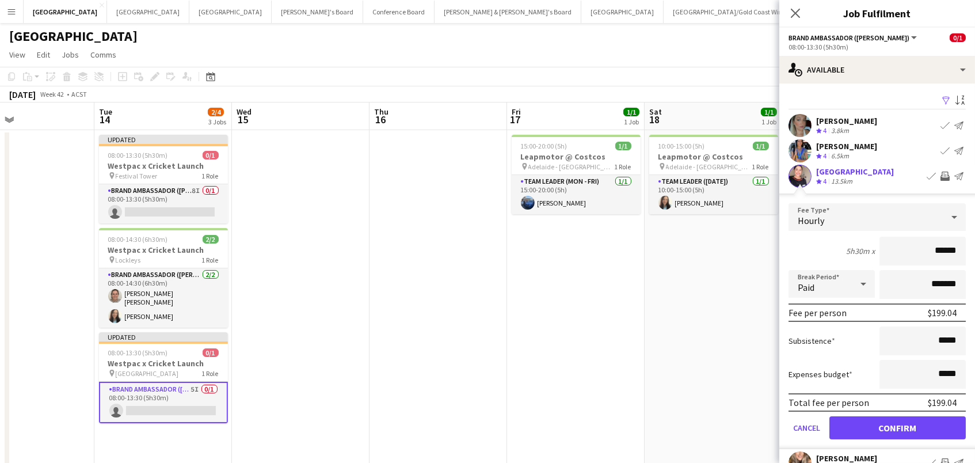
click at [898, 426] on button "Confirm" at bounding box center [898, 427] width 136 height 23
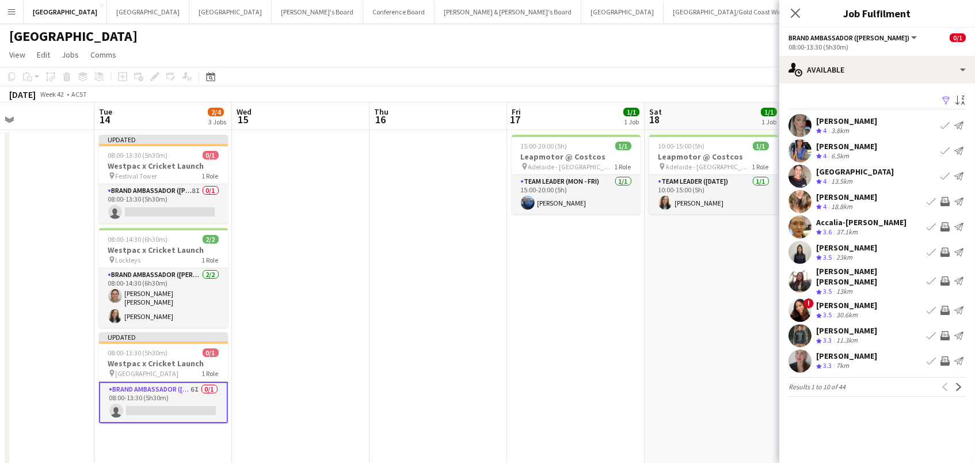
click at [943, 201] on app-icon "Invite crew" at bounding box center [945, 201] width 9 height 9
click at [955, 383] on app-icon "Next" at bounding box center [959, 387] width 8 height 8
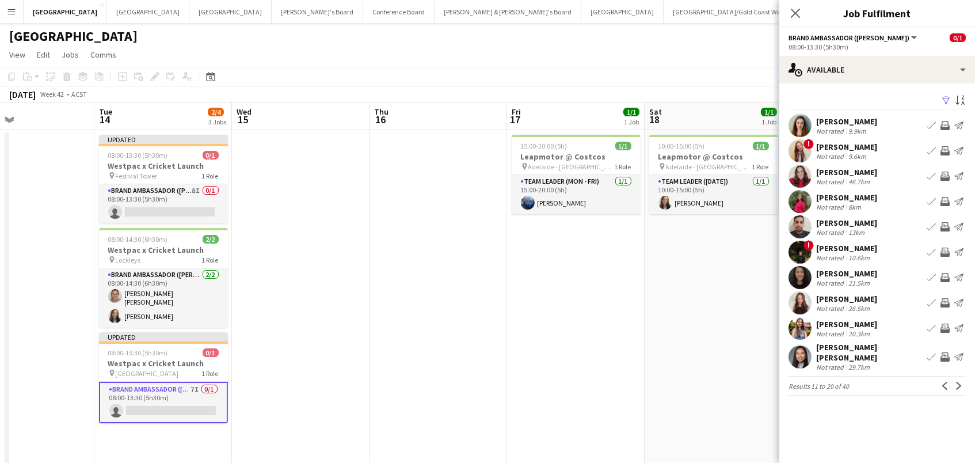
click at [942, 121] on app-icon "Invite crew" at bounding box center [945, 125] width 9 height 9
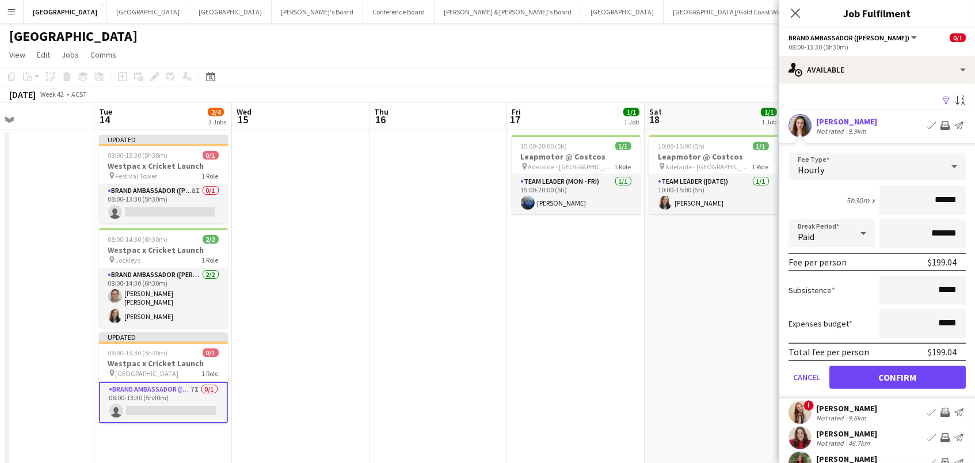
click at [898, 375] on button "Confirm" at bounding box center [898, 377] width 136 height 23
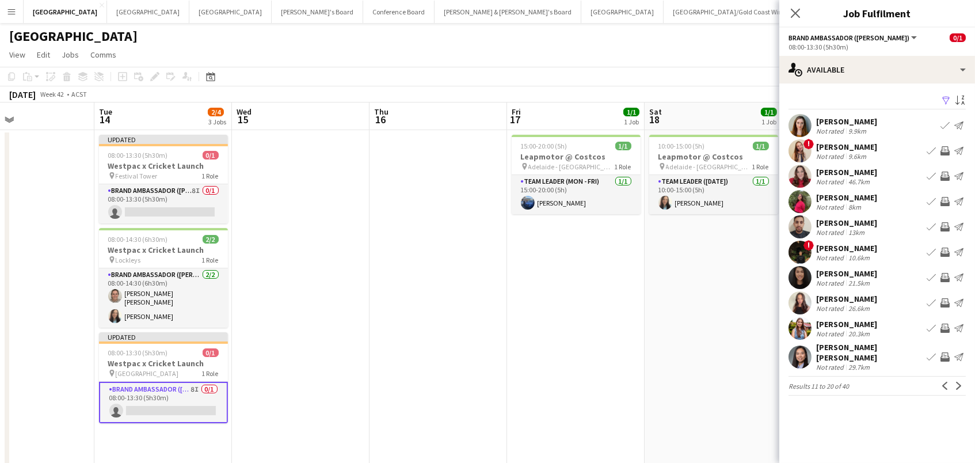
click at [846, 178] on div "46.7km" at bounding box center [859, 181] width 26 height 9
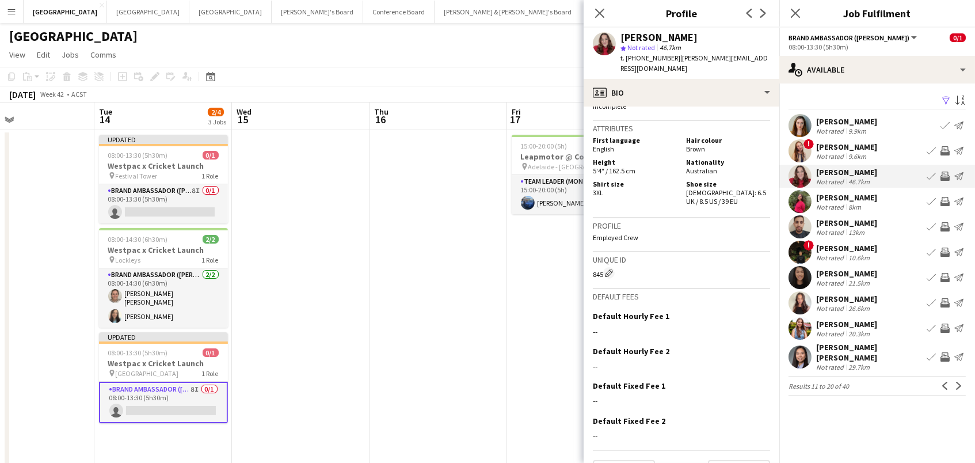
scroll to position [507, 0]
click at [958, 382] on app-icon "Next" at bounding box center [959, 386] width 8 height 8
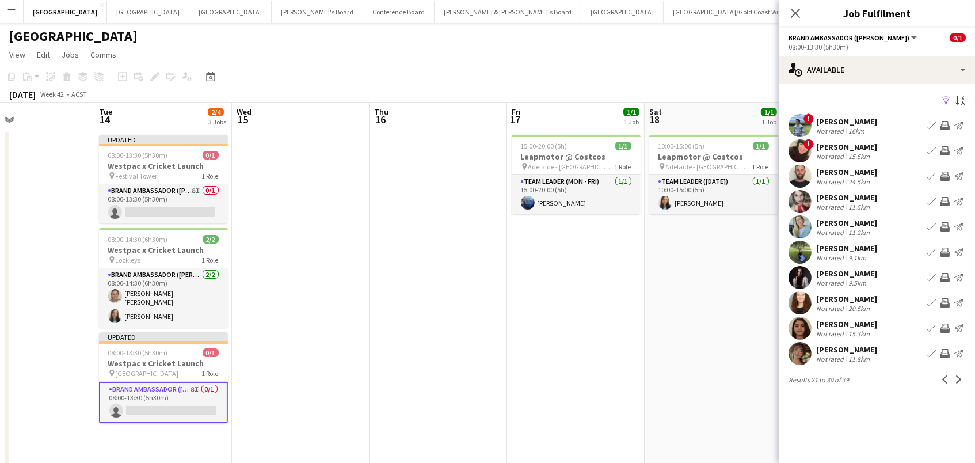
click at [736, 344] on app-date-cell "10:00-15:00 (5h) 1/1 Leapmotor @ Costcos pin Adelaide - SA 1 Role Team Leader (…" at bounding box center [714, 302] width 138 height 344
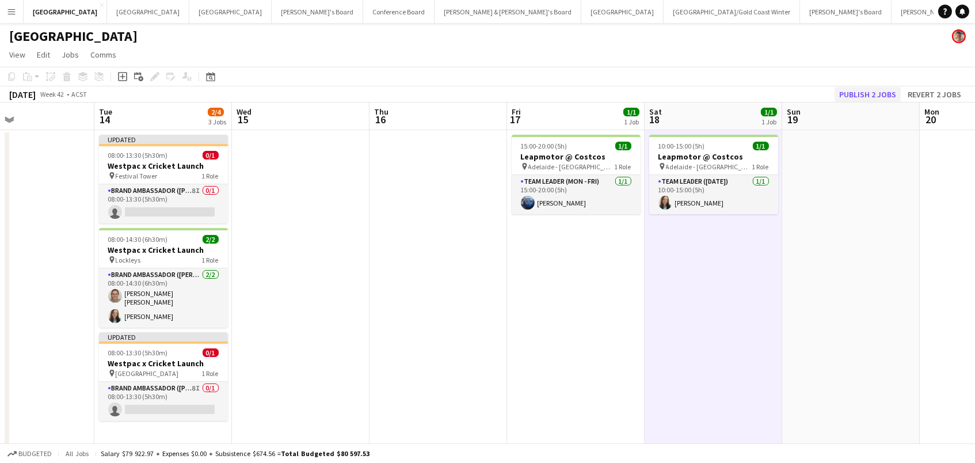
click at [877, 91] on button "Publish 2 jobs" at bounding box center [868, 94] width 66 height 15
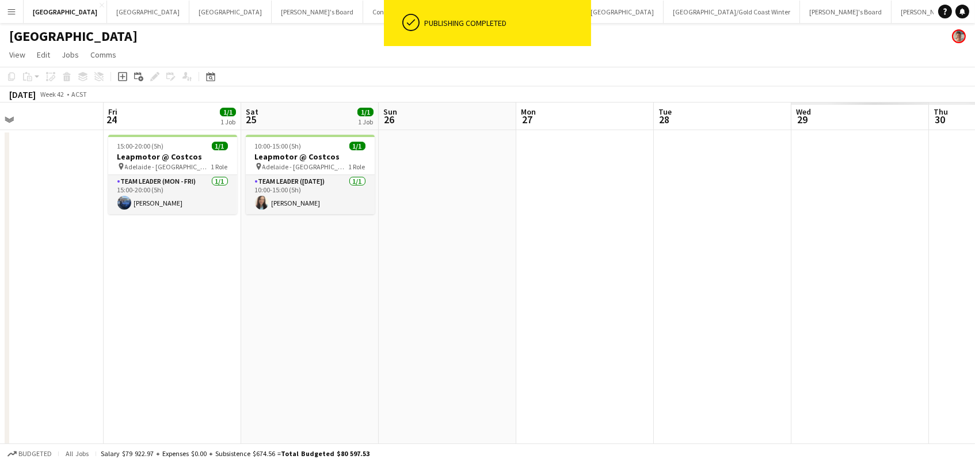
scroll to position [0, 375]
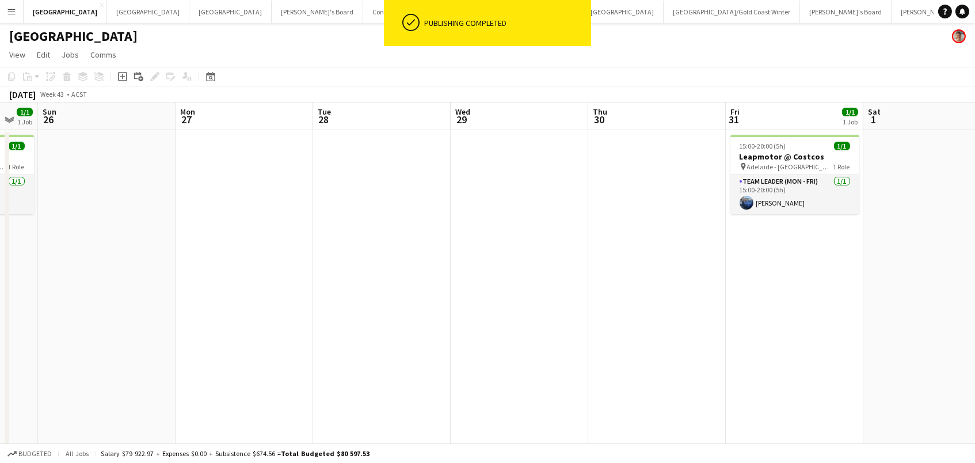
click at [5, 9] on button "Menu" at bounding box center [11, 11] width 23 height 23
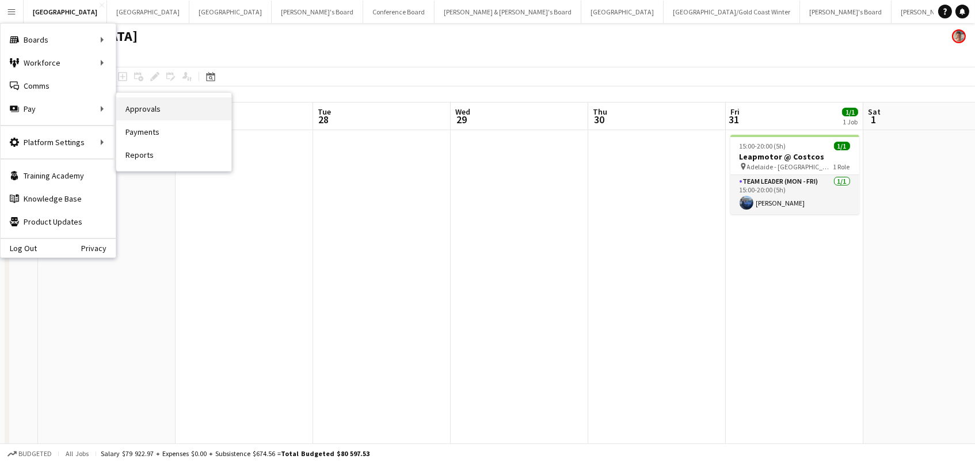
click at [136, 113] on link "Approvals" at bounding box center [173, 108] width 115 height 23
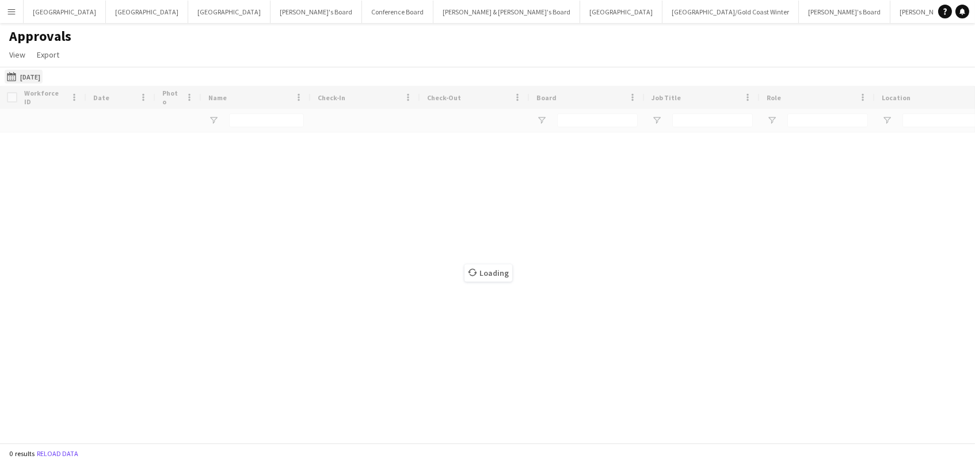
click at [29, 76] on button "04-09-2025 04-09-2025" at bounding box center [24, 77] width 38 height 14
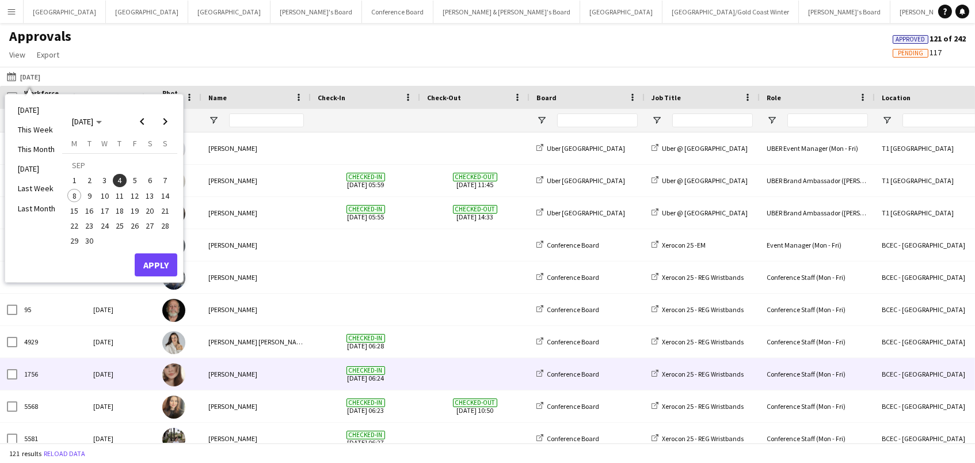
click at [208, 375] on div "Kaitlin Palmer" at bounding box center [255, 374] width 109 height 32
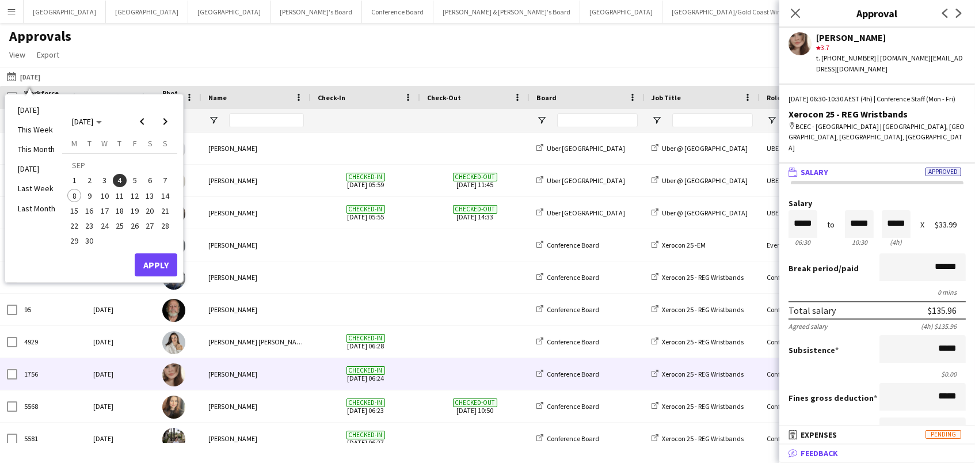
click at [873, 446] on mat-expansion-panel-header "bubble-pencil Feedback" at bounding box center [878, 452] width 196 height 17
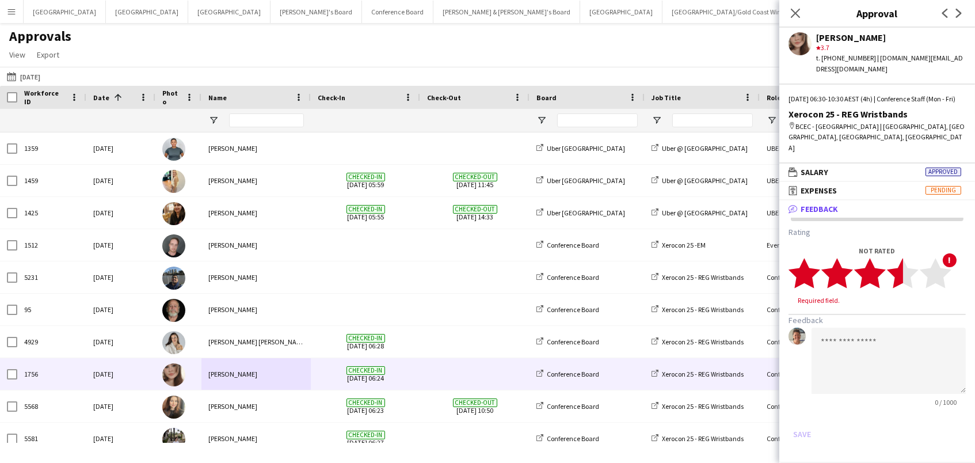
click at [901, 258] on polygon at bounding box center [903, 273] width 32 height 30
click at [880, 346] on textarea at bounding box center [889, 350] width 154 height 66
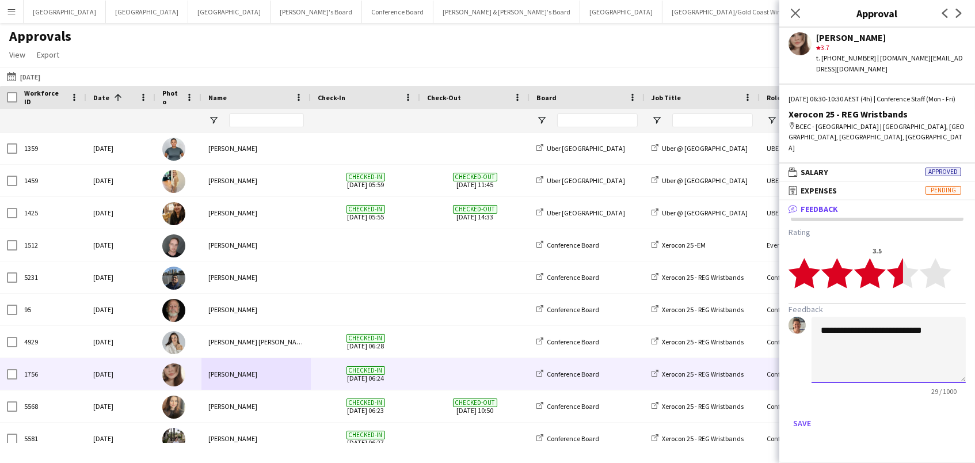
type textarea "**********"
drag, startPoint x: 942, startPoint y: 316, endPoint x: 435, endPoint y: 233, distance: 513.9
click at [435, 233] on body "Menu Boards Boards Boards All jobs Status Workforce Workforce My Workforce Recr…" at bounding box center [487, 231] width 975 height 463
click at [805, 414] on button "Save" at bounding box center [802, 423] width 27 height 18
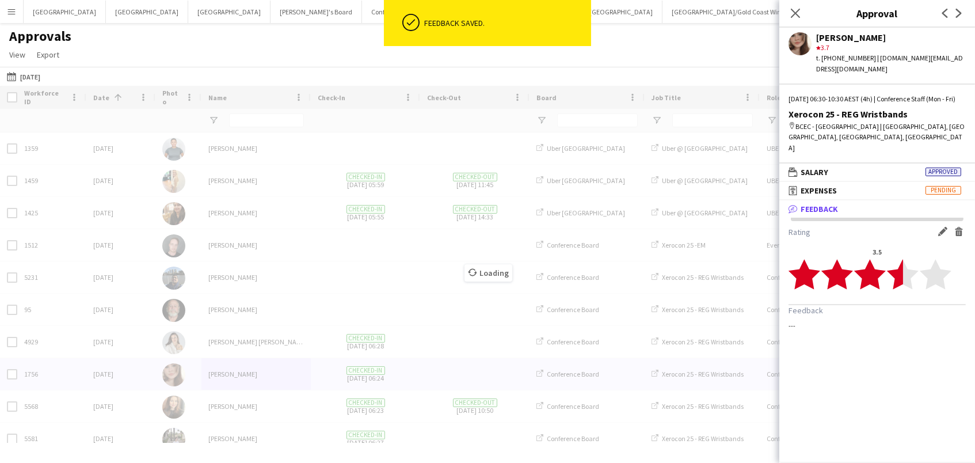
click at [735, 406] on div "Loading" at bounding box center [487, 264] width 975 height 357
click at [698, 402] on div "Loading" at bounding box center [487, 264] width 975 height 357
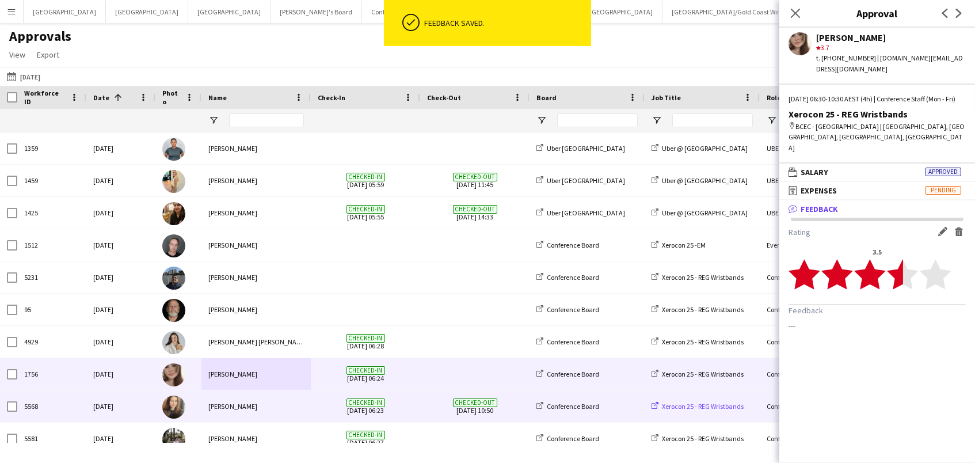
click at [698, 402] on span "Xerocon 25 - REG Wristbands" at bounding box center [703, 406] width 82 height 9
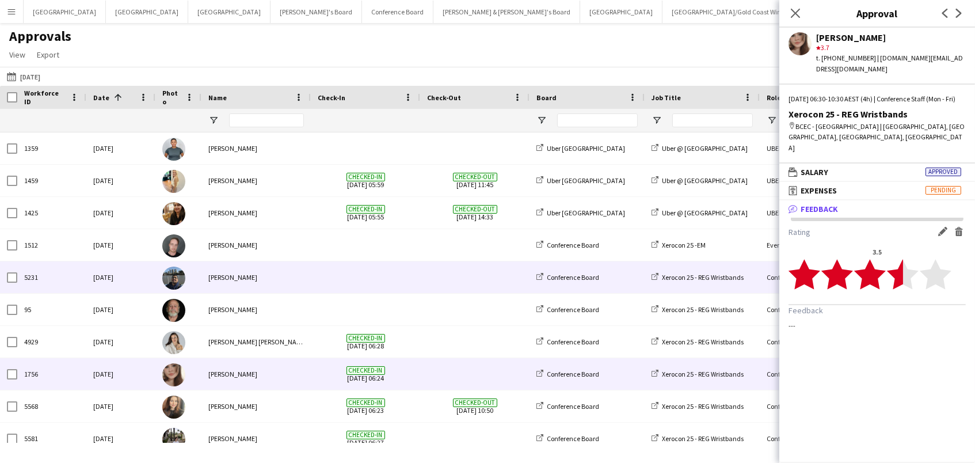
click at [767, 264] on div "Conference Staff (Mon - Fri)" at bounding box center [817, 277] width 115 height 32
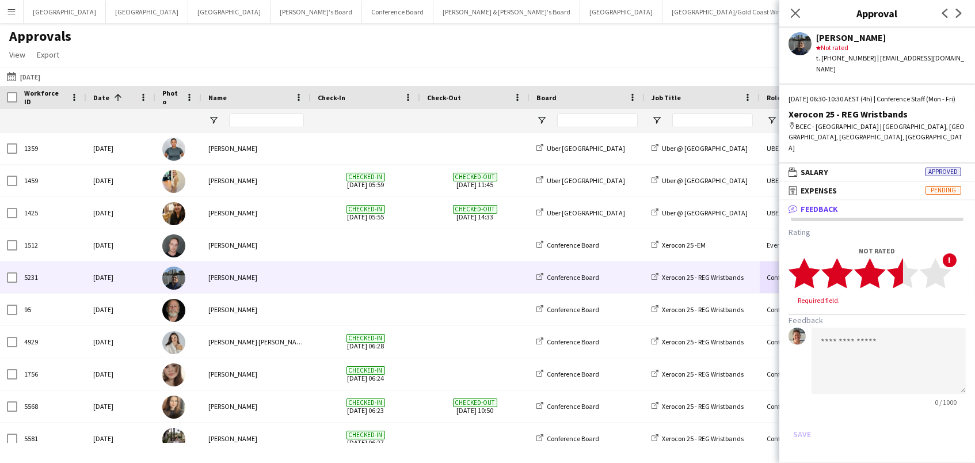
click at [903, 259] on polygon at bounding box center [903, 273] width 32 height 30
click at [854, 336] on textarea at bounding box center [889, 350] width 154 height 66
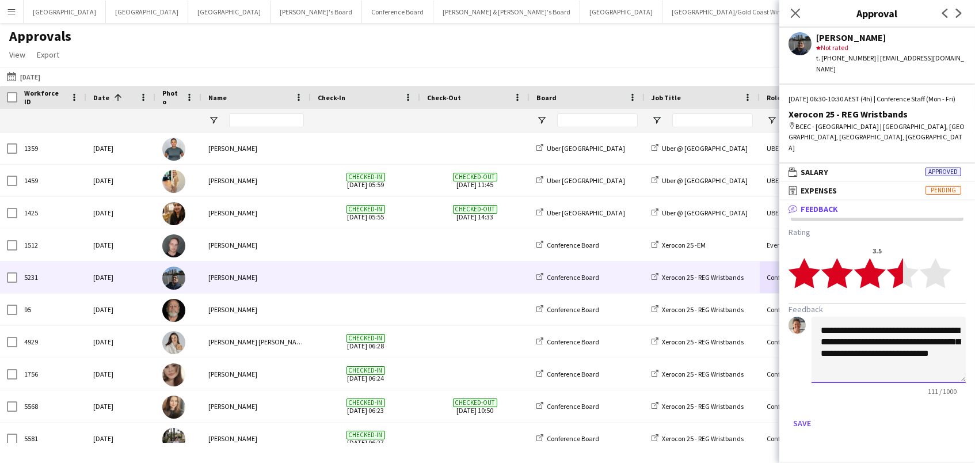
type textarea "**********"
drag, startPoint x: 873, startPoint y: 347, endPoint x: 800, endPoint y: 412, distance: 97.4
click at [800, 414] on button "Save" at bounding box center [802, 423] width 27 height 18
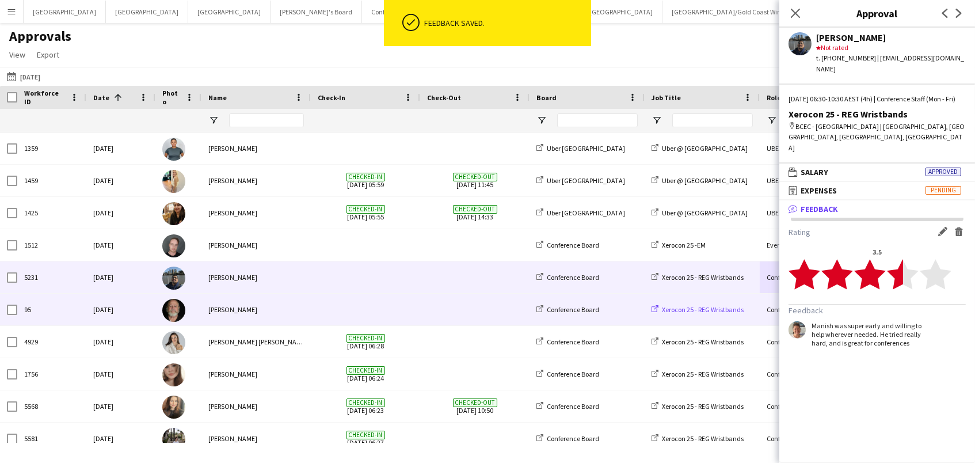
click at [730, 309] on span "Xerocon 25 - REG Wristbands" at bounding box center [703, 309] width 82 height 9
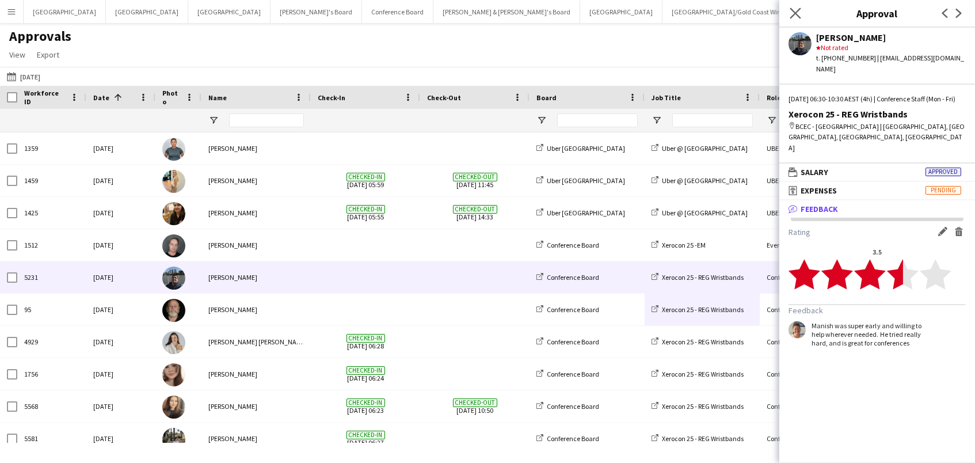
click at [790, 18] on app-icon "Close pop-in" at bounding box center [796, 13] width 17 height 17
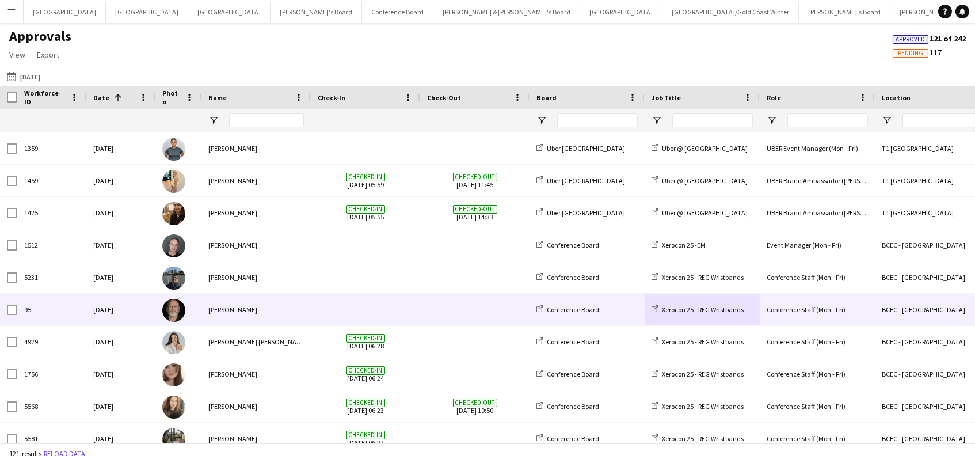
click at [876, 312] on div "BCEC - Brisbane" at bounding box center [932, 310] width 115 height 32
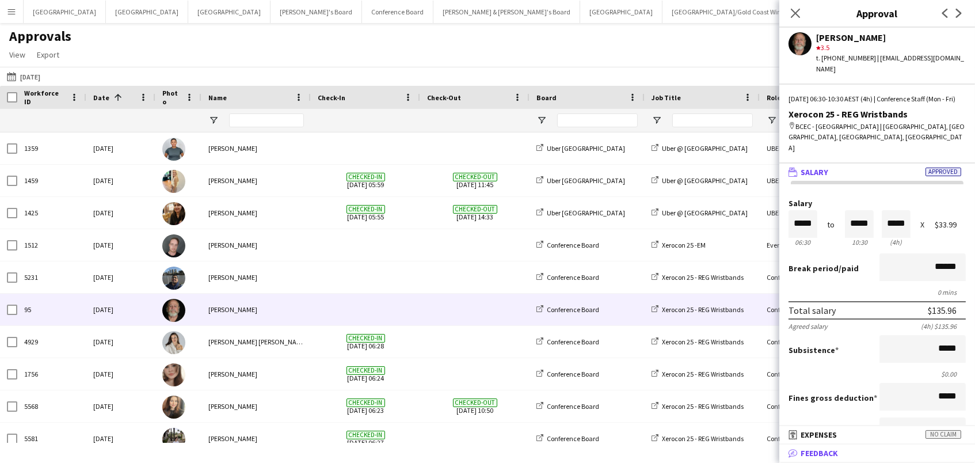
click at [866, 451] on mat-panel-title "bubble-pencil Feedback" at bounding box center [875, 453] width 191 height 10
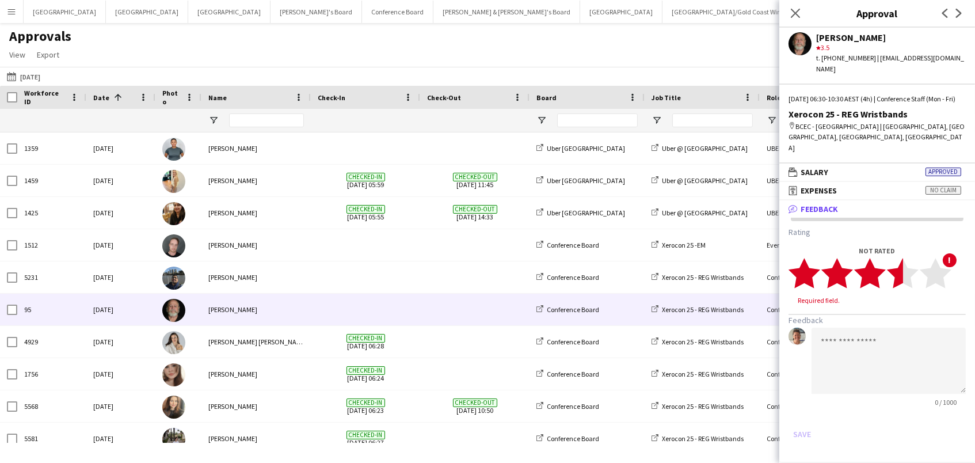
click at [898, 260] on polygon at bounding box center [903, 273] width 32 height 30
click at [807, 414] on button "Save" at bounding box center [802, 423] width 27 height 18
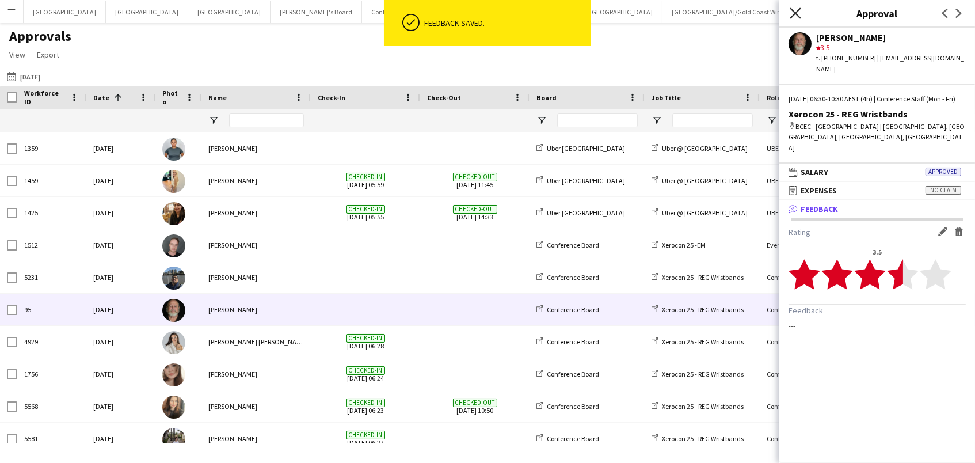
click at [794, 16] on icon "Close pop-in" at bounding box center [795, 12] width 11 height 11
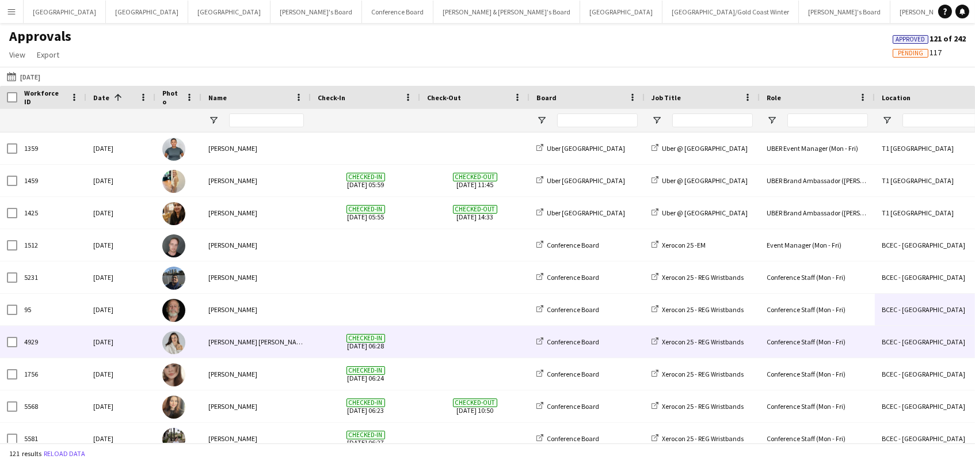
click at [888, 334] on div "BCEC - Brisbane" at bounding box center [932, 342] width 115 height 32
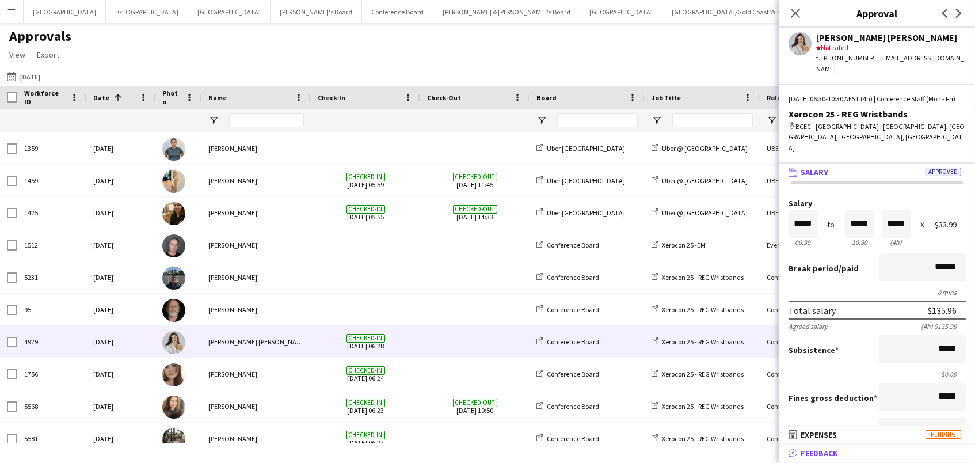
click at [855, 454] on mat-panel-title "bubble-pencil Feedback" at bounding box center [875, 453] width 191 height 10
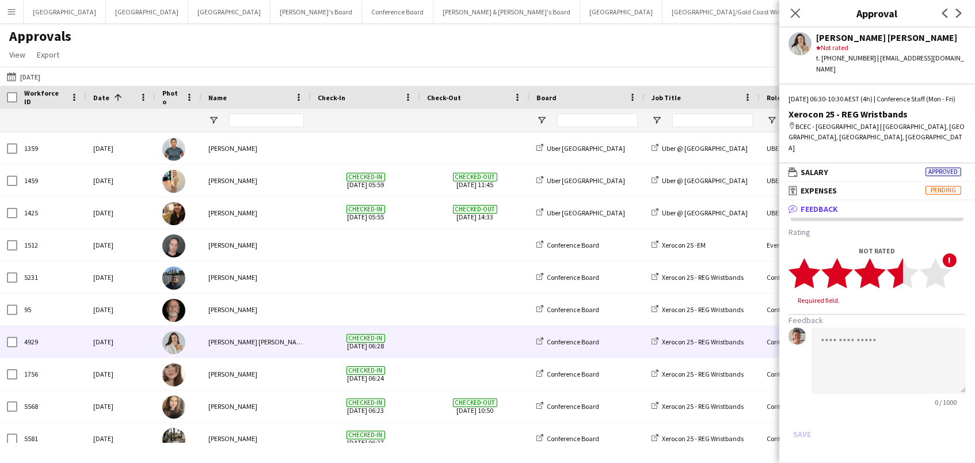
click at [896, 259] on polygon at bounding box center [903, 273] width 32 height 30
click at [860, 325] on textarea at bounding box center [889, 350] width 154 height 66
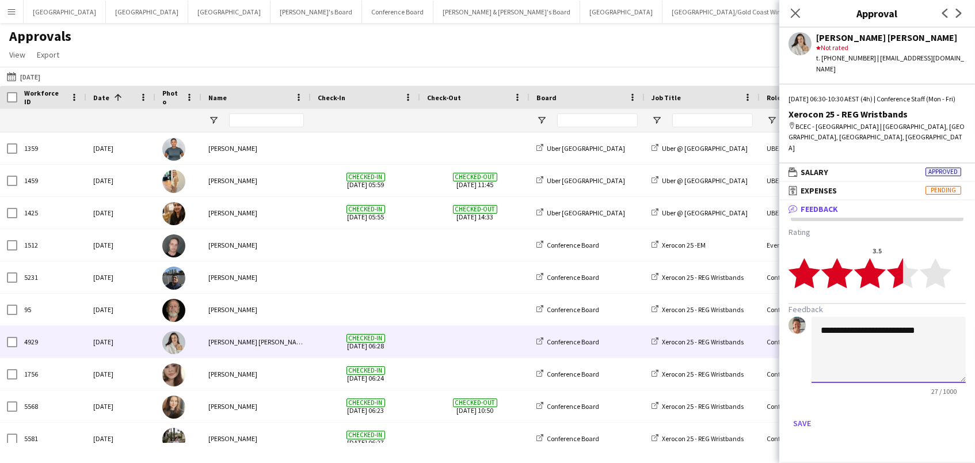
click at [892, 317] on textarea "**********" at bounding box center [889, 350] width 154 height 66
click at [932, 321] on textarea "**********" at bounding box center [889, 350] width 154 height 66
click at [888, 317] on textarea "**********" at bounding box center [889, 350] width 154 height 66
click at [932, 317] on textarea "**********" at bounding box center [889, 350] width 154 height 66
drag, startPoint x: 956, startPoint y: 329, endPoint x: 842, endPoint y: 330, distance: 114.0
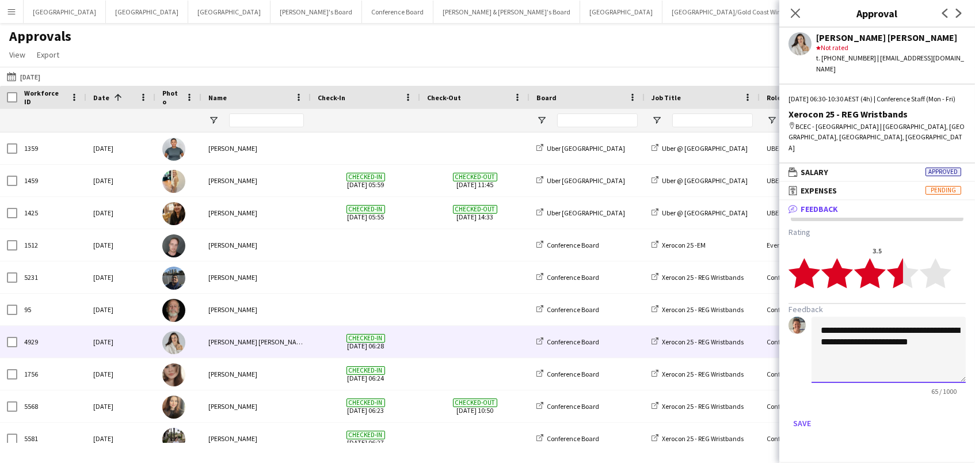
click at [843, 330] on textarea "**********" at bounding box center [889, 350] width 154 height 66
click at [909, 320] on textarea "**********" at bounding box center [889, 350] width 154 height 66
type textarea "**********"
click at [797, 414] on button "Save" at bounding box center [802, 423] width 27 height 18
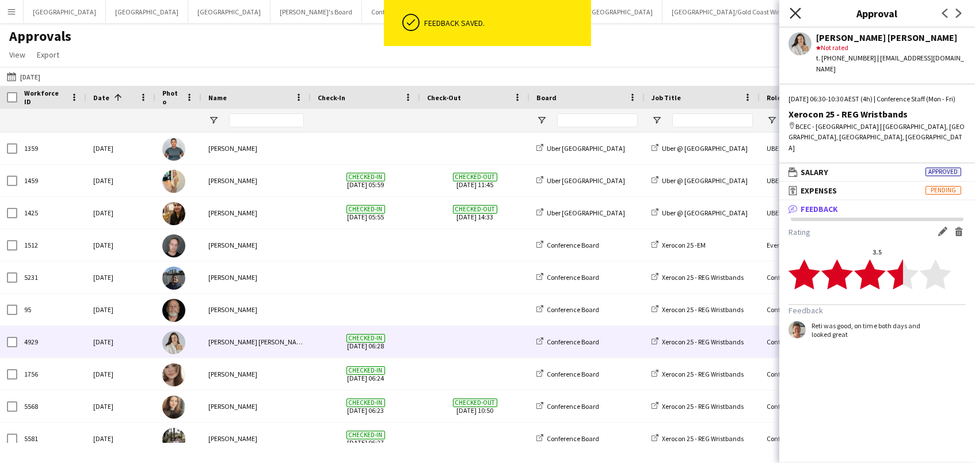
click at [793, 10] on icon at bounding box center [795, 12] width 11 height 11
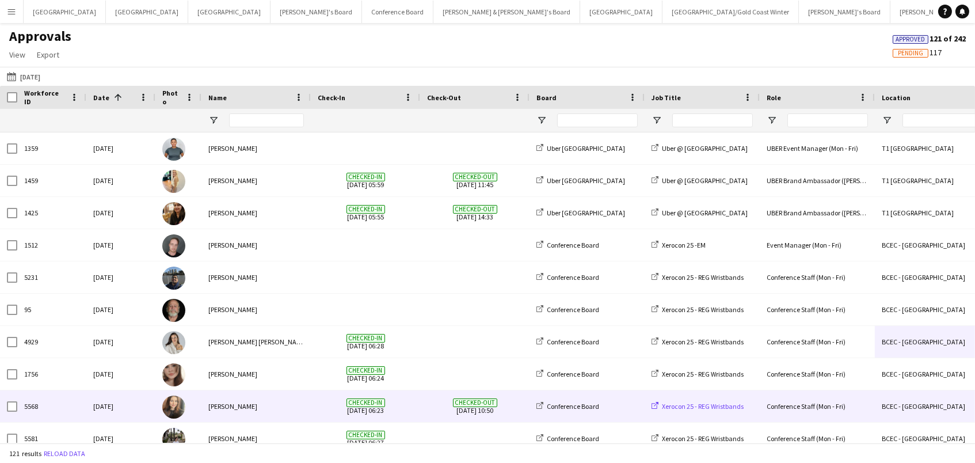
click at [706, 408] on span "Xerocon 25 - REG Wristbands" at bounding box center [703, 406] width 82 height 9
click at [935, 402] on div "BCEC - Brisbane" at bounding box center [932, 406] width 115 height 32
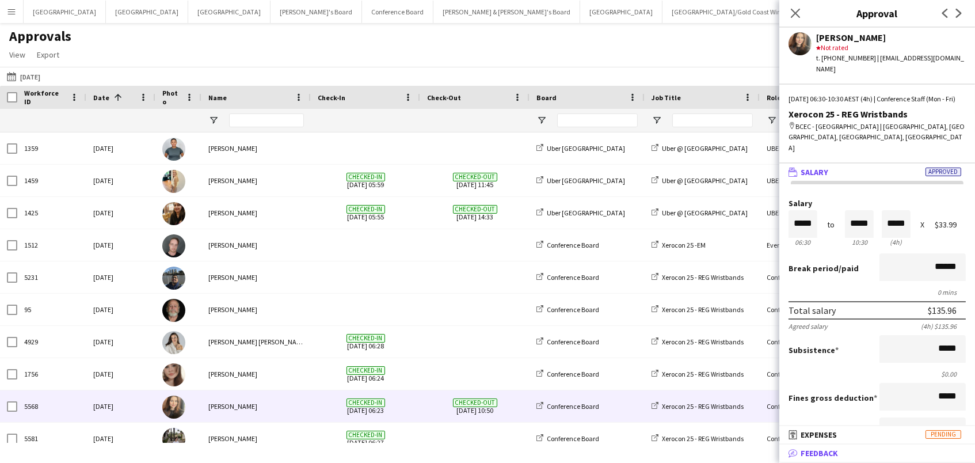
click at [837, 451] on span "Feedback" at bounding box center [819, 453] width 37 height 10
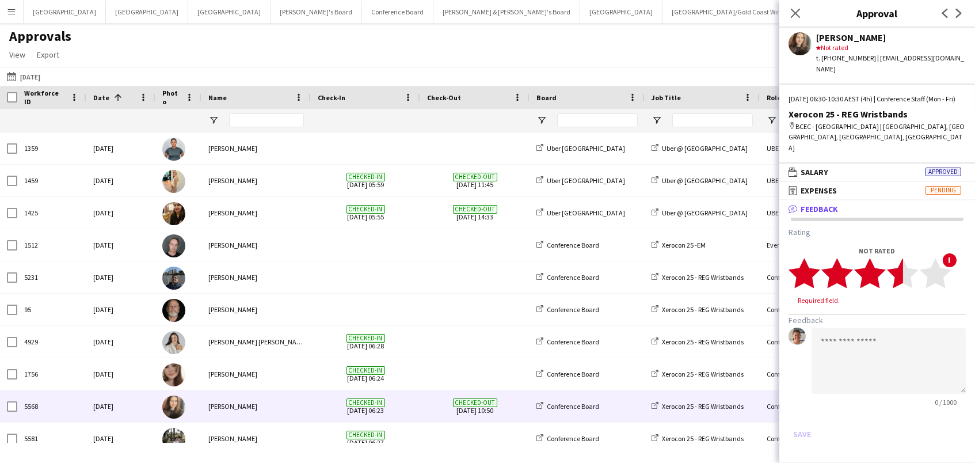
click at [900, 262] on polygon at bounding box center [903, 273] width 32 height 30
click at [869, 343] on textarea at bounding box center [889, 350] width 154 height 66
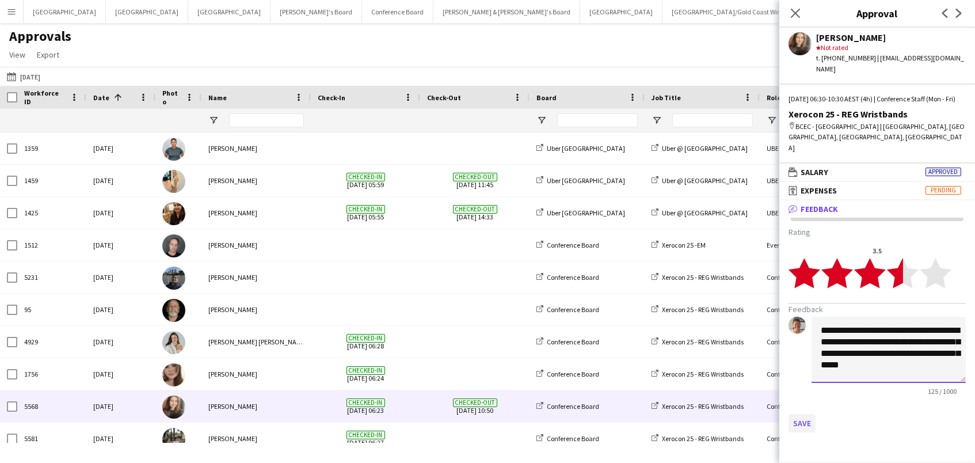
type textarea "**********"
click at [799, 414] on button "Save" at bounding box center [802, 423] width 27 height 18
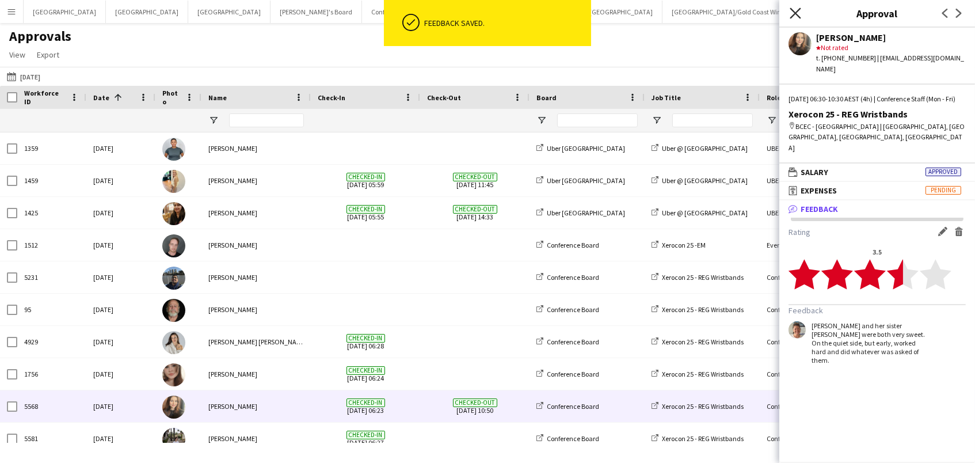
click at [797, 14] on icon at bounding box center [795, 12] width 11 height 11
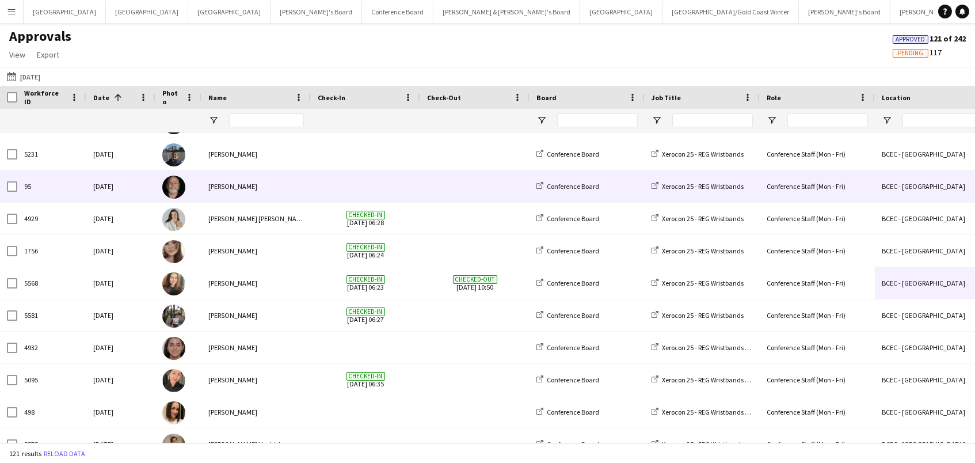
scroll to position [156, 0]
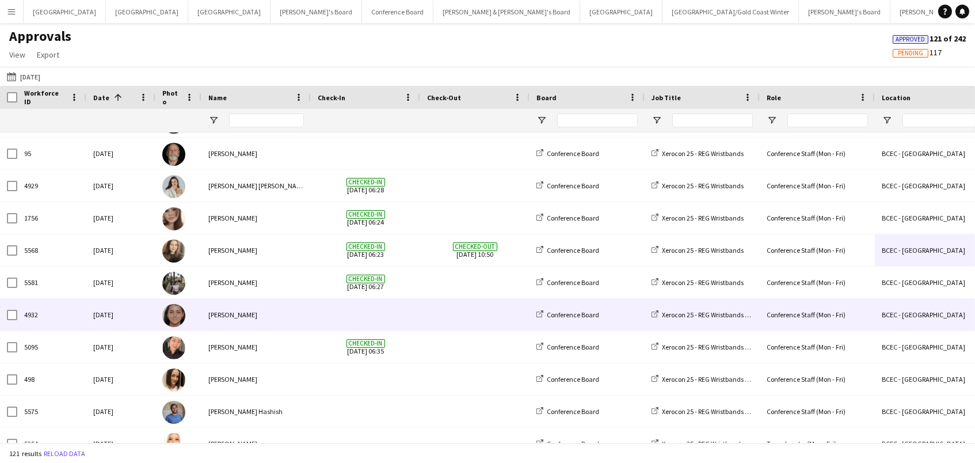
click at [924, 317] on div "BCEC - Brisbane" at bounding box center [932, 315] width 115 height 32
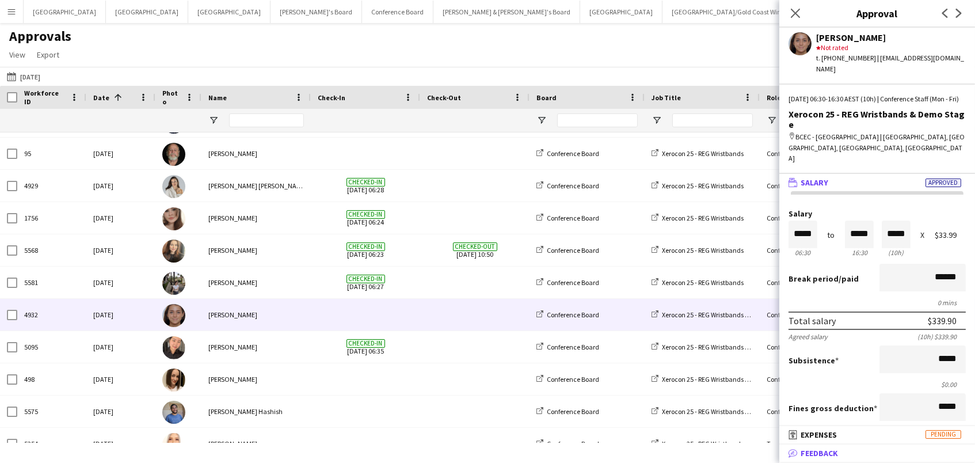
click at [884, 455] on mat-panel-title "bubble-pencil Feedback" at bounding box center [875, 453] width 191 height 10
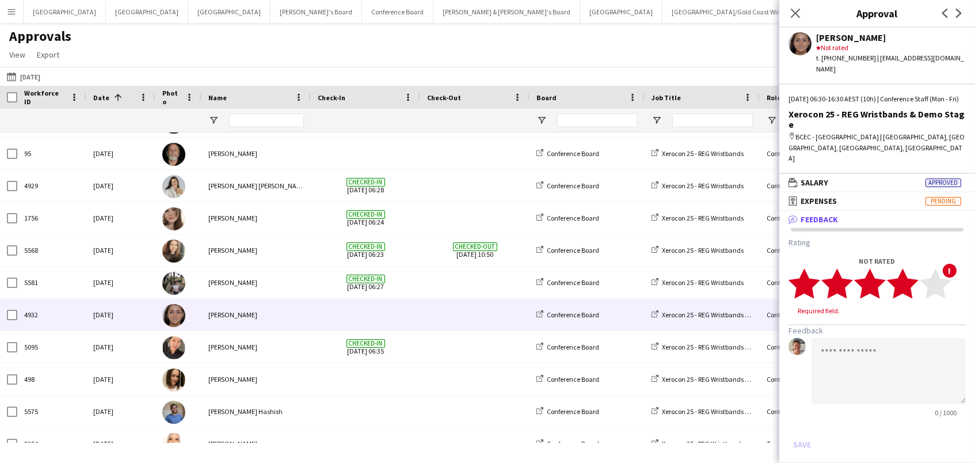
click at [905, 268] on polygon at bounding box center [903, 283] width 32 height 30
click at [900, 268] on polygon at bounding box center [903, 283] width 32 height 30
click at [892, 350] on textarea at bounding box center [889, 360] width 154 height 66
type textarea "*"
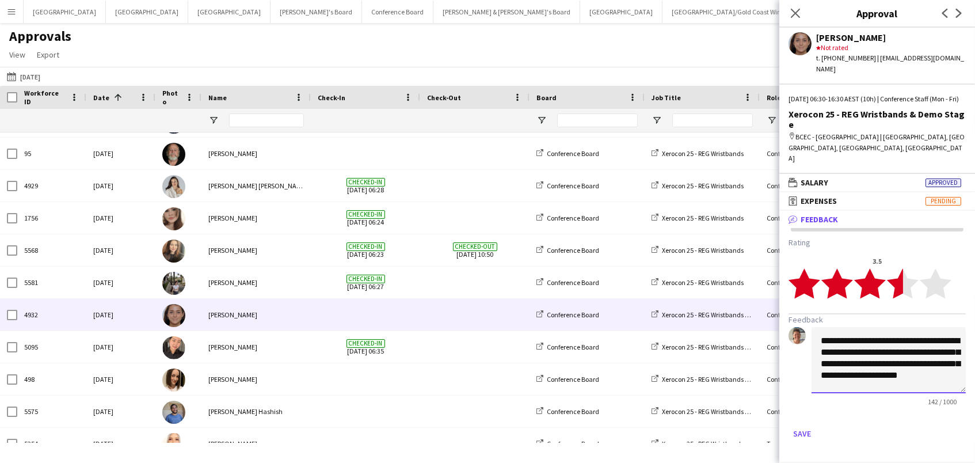
scroll to position [1, 0]
type textarea "**********"
click at [904, 268] on polygon at bounding box center [903, 283] width 32 height 30
click at [795, 424] on button "Save" at bounding box center [802, 433] width 27 height 18
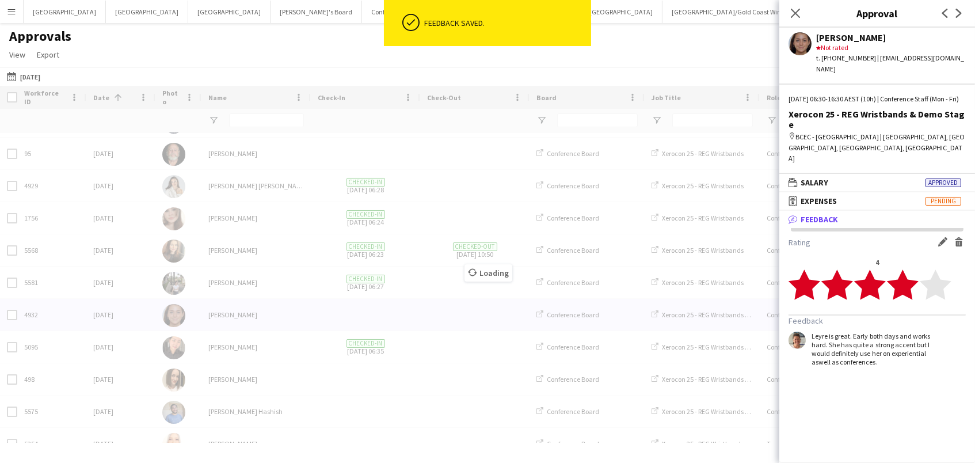
click at [586, 348] on div "Loading" at bounding box center [487, 264] width 975 height 357
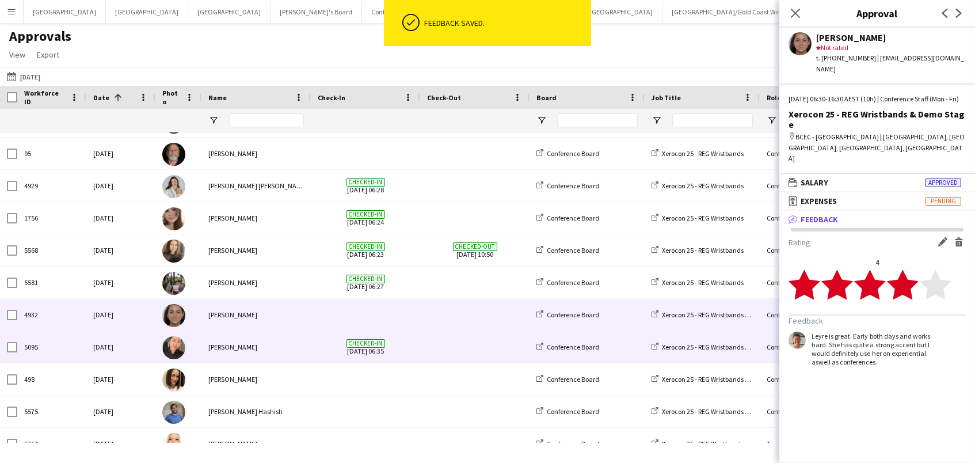
click at [581, 352] on div "Conference Board" at bounding box center [587, 347] width 115 height 32
click at [604, 347] on div "Conference Board" at bounding box center [587, 347] width 115 height 32
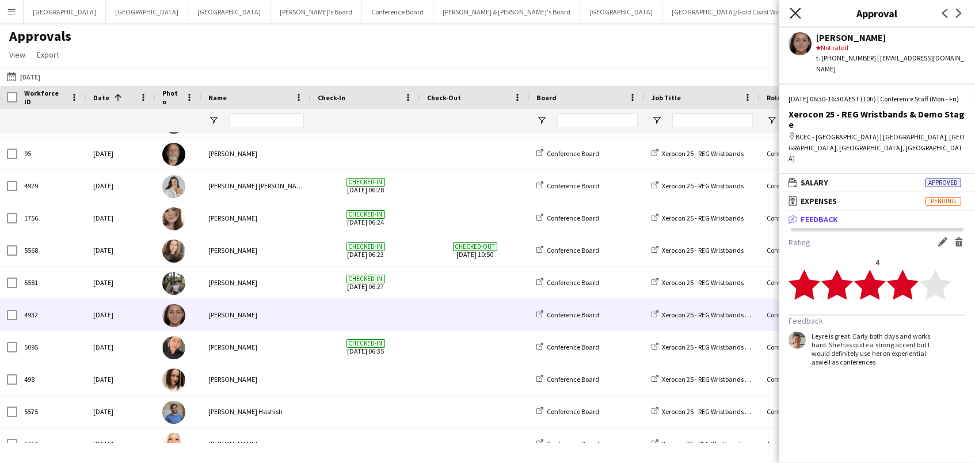
click at [797, 13] on icon "Close pop-in" at bounding box center [795, 12] width 11 height 11
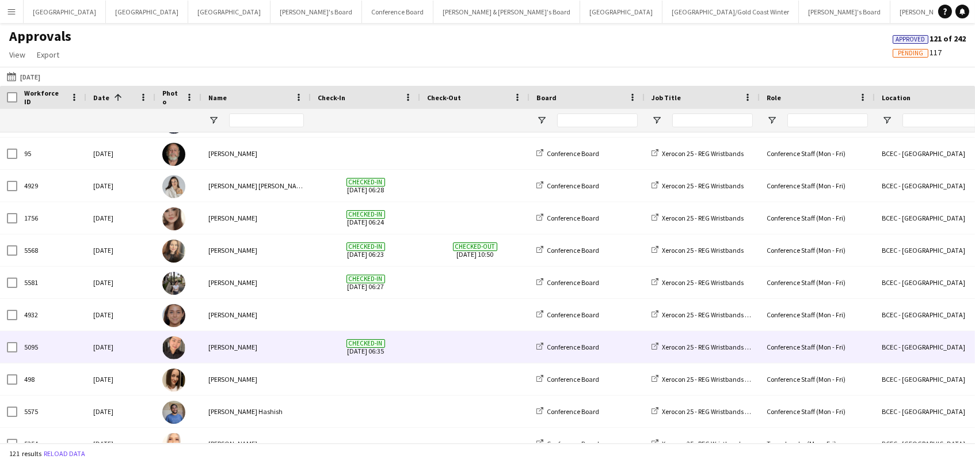
click at [861, 342] on div "Conference Staff (Mon - Fri)" at bounding box center [817, 347] width 115 height 32
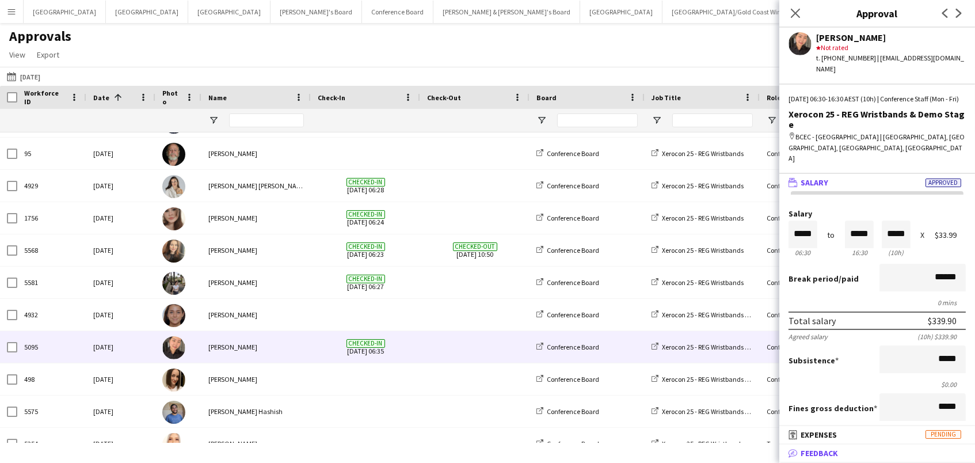
click at [869, 451] on mat-panel-title "bubble-pencil Feedback" at bounding box center [875, 453] width 191 height 10
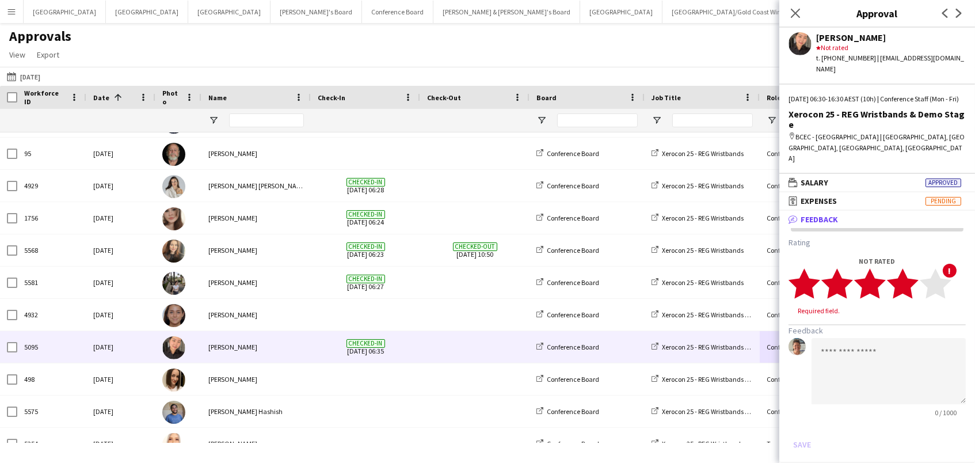
click at [904, 268] on polygon at bounding box center [903, 283] width 32 height 30
click at [895, 268] on polygon at bounding box center [903, 283] width 32 height 30
click at [858, 341] on textarea at bounding box center [889, 360] width 154 height 66
type textarea "**********"
click at [796, 424] on button "Save" at bounding box center [802, 433] width 27 height 18
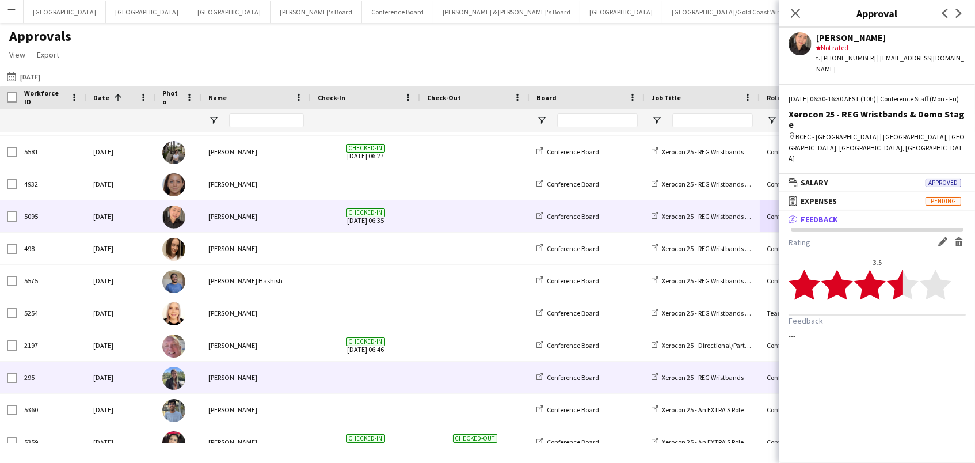
scroll to position [295, 0]
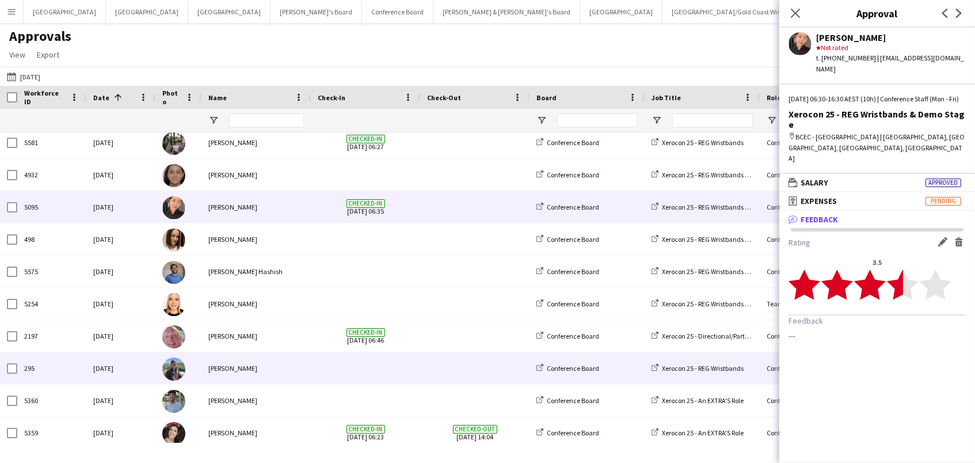
click at [766, 364] on div "Conference Staff (Mon - Fri)" at bounding box center [817, 368] width 115 height 32
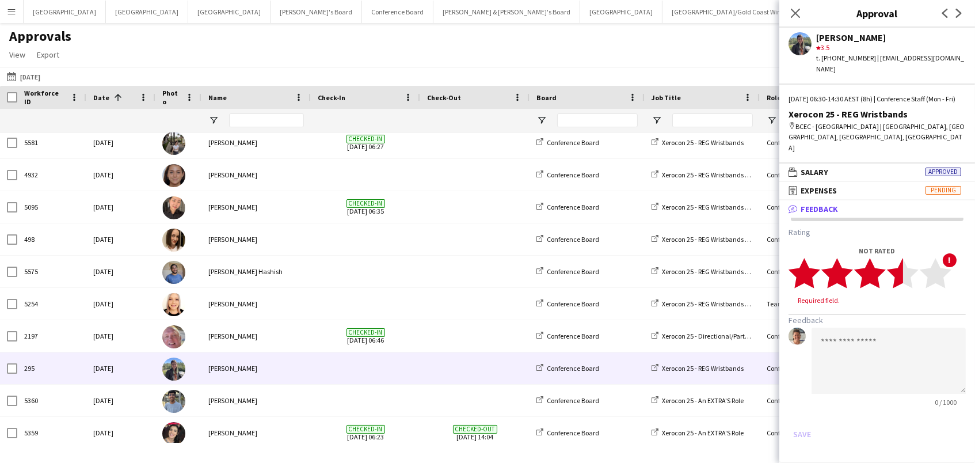
click at [902, 264] on polygon at bounding box center [903, 273] width 32 height 30
click at [801, 414] on button "Save" at bounding box center [802, 423] width 27 height 18
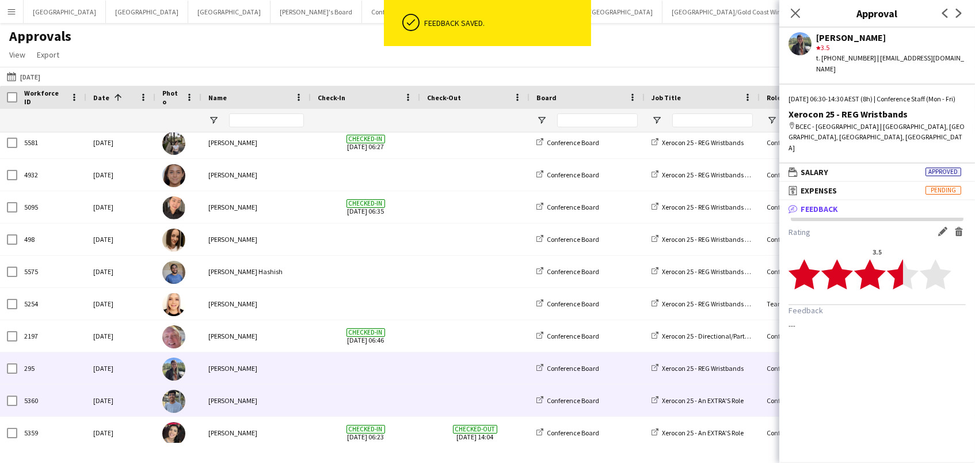
click at [770, 401] on div "Conference Staff (Mon - Fri)" at bounding box center [817, 401] width 115 height 32
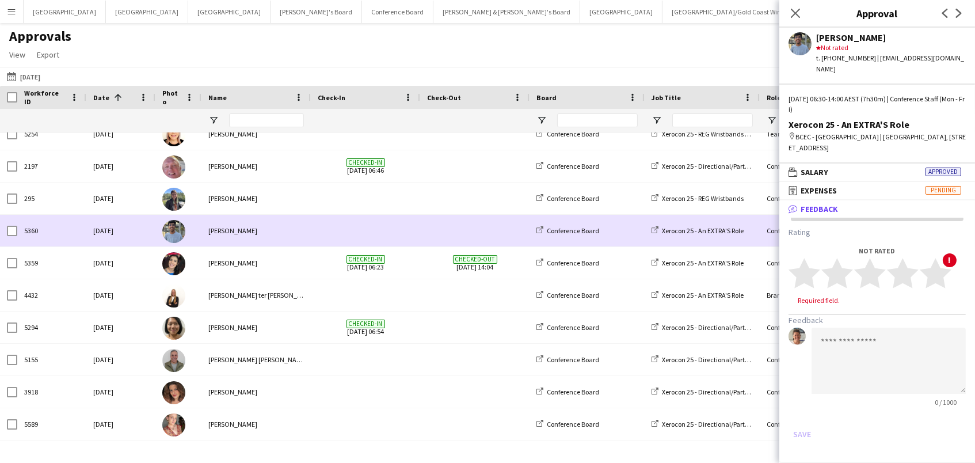
scroll to position [469, 0]
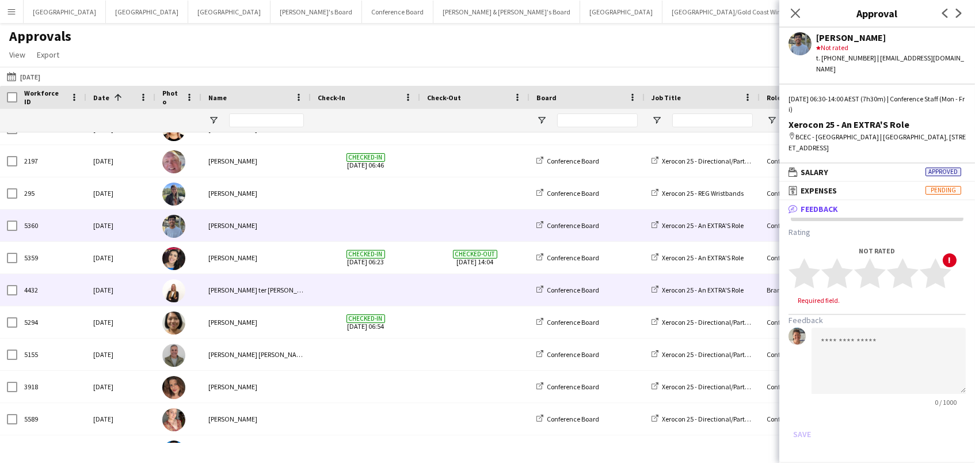
click at [765, 297] on div "Brand Ambassador ([PERSON_NAME])" at bounding box center [817, 290] width 115 height 32
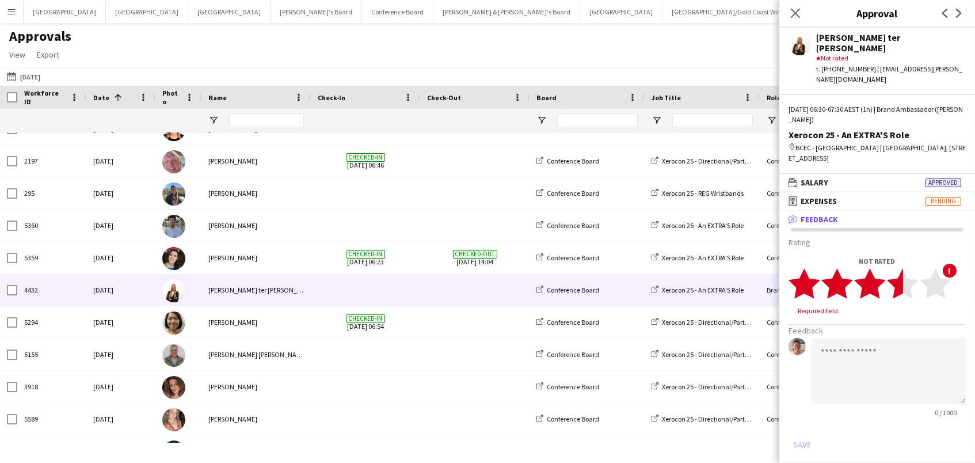
click at [895, 268] on icon "star" at bounding box center [903, 284] width 32 height 32
click at [849, 327] on textarea at bounding box center [889, 360] width 154 height 66
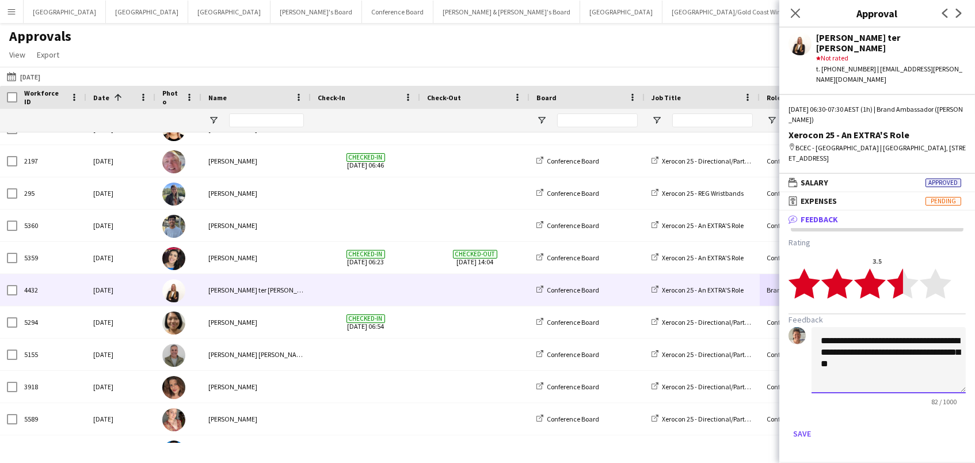
drag, startPoint x: 936, startPoint y: 325, endPoint x: 888, endPoint y: 324, distance: 47.8
click at [888, 327] on textarea "**********" at bounding box center [889, 360] width 154 height 66
type textarea "**********"
click at [799, 424] on button "Save" at bounding box center [802, 433] width 27 height 18
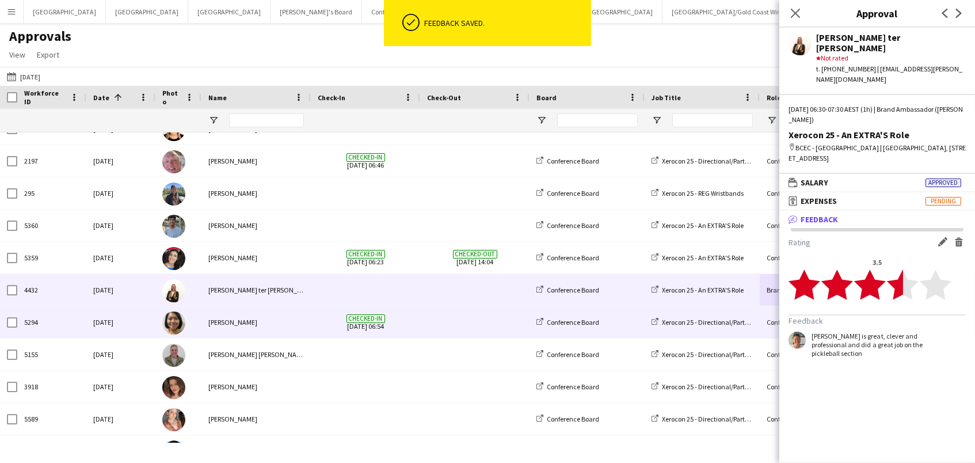
click at [740, 328] on div "Xerocon 25 - Directional/Partner Stage" at bounding box center [702, 322] width 115 height 32
click at [725, 325] on div "Xerocon 25 - Directional/Partner Stage" at bounding box center [702, 322] width 115 height 32
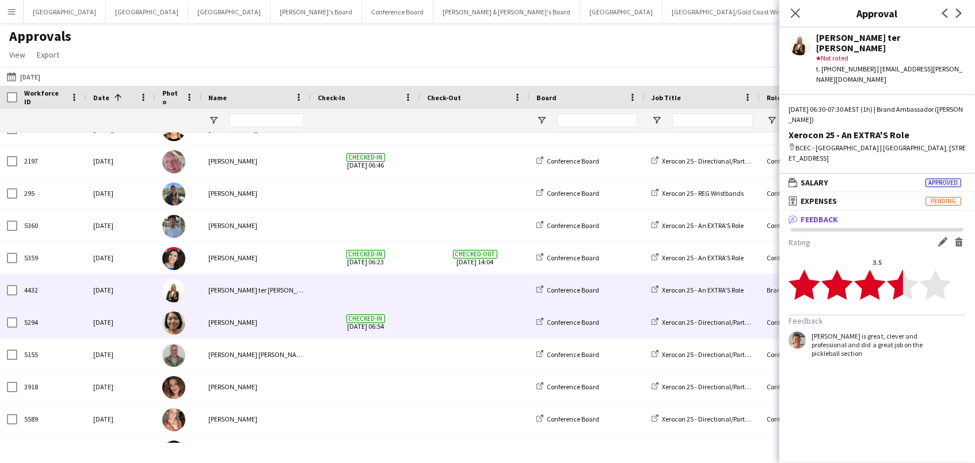
click at [747, 325] on div "Xerocon 25 - Directional/Partner Stage" at bounding box center [702, 322] width 115 height 32
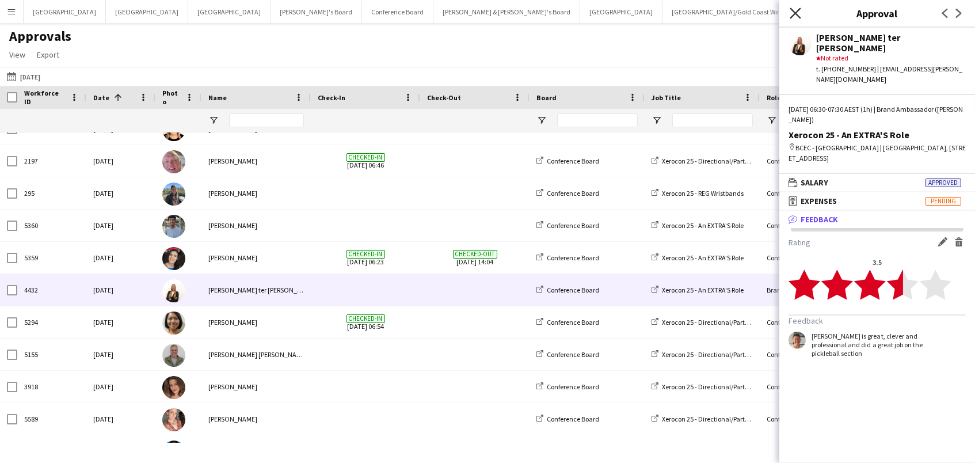
click at [796, 16] on icon "Close pop-in" at bounding box center [795, 12] width 11 height 11
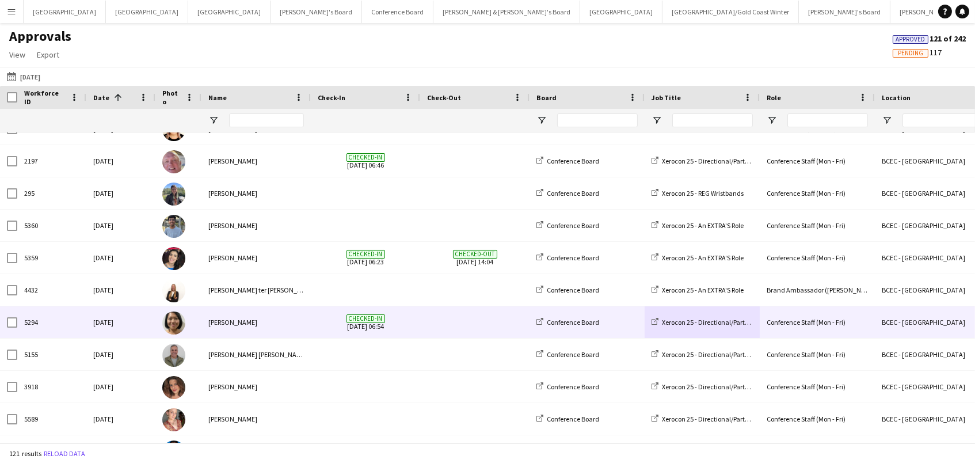
click at [812, 327] on div "Conference Staff (Mon - Fri)" at bounding box center [817, 322] width 115 height 32
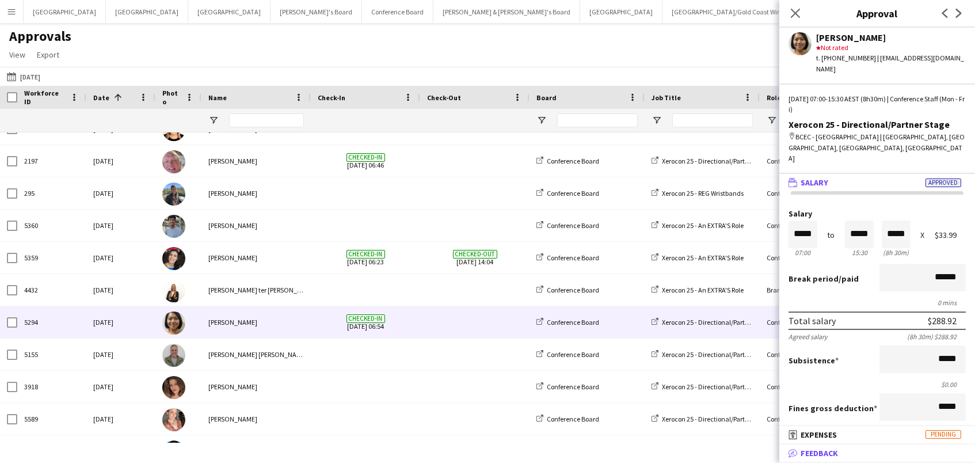
click at [868, 454] on mat-panel-title "bubble-pencil Feedback" at bounding box center [875, 453] width 191 height 10
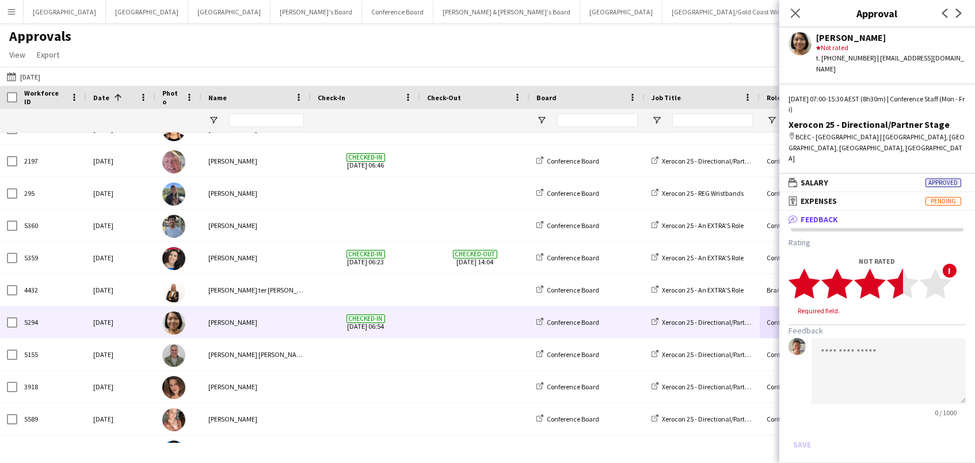
click at [902, 268] on polygon at bounding box center [903, 283] width 32 height 30
click at [911, 268] on polygon at bounding box center [903, 283] width 32 height 30
click at [908, 351] on textarea at bounding box center [889, 360] width 154 height 66
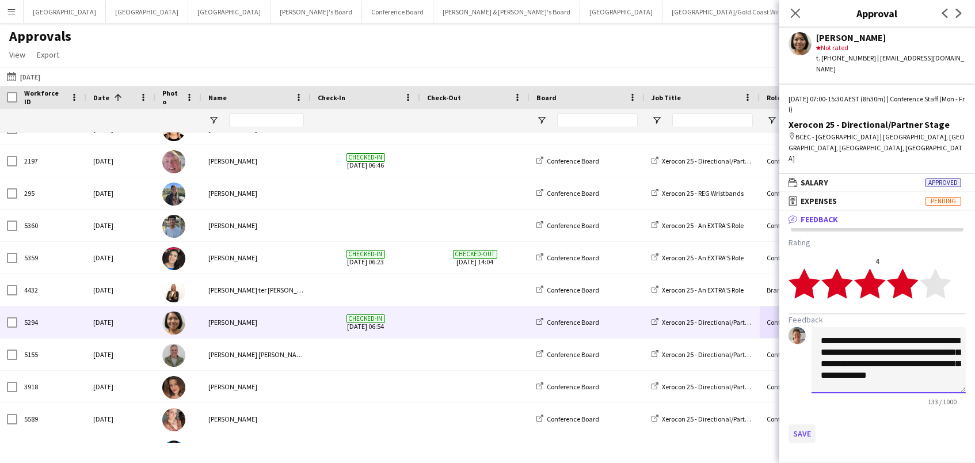
type textarea "**********"
click at [805, 424] on button "Save" at bounding box center [802, 433] width 27 height 18
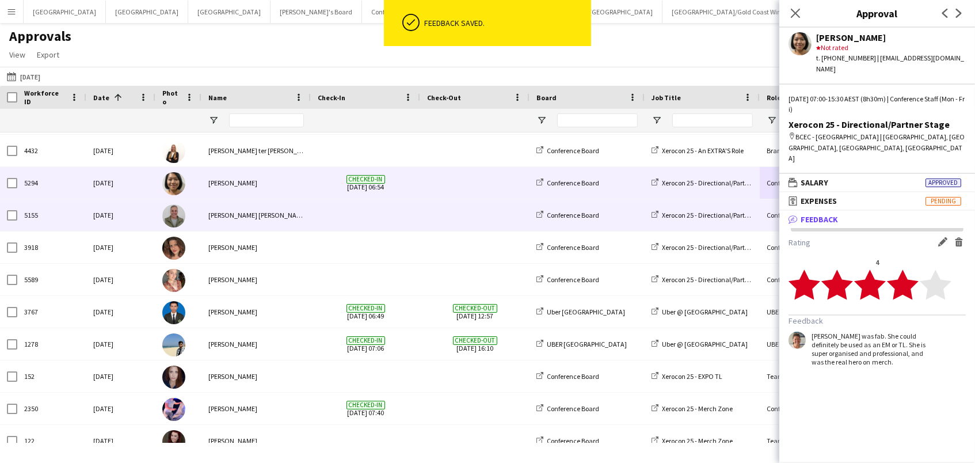
scroll to position [613, 0]
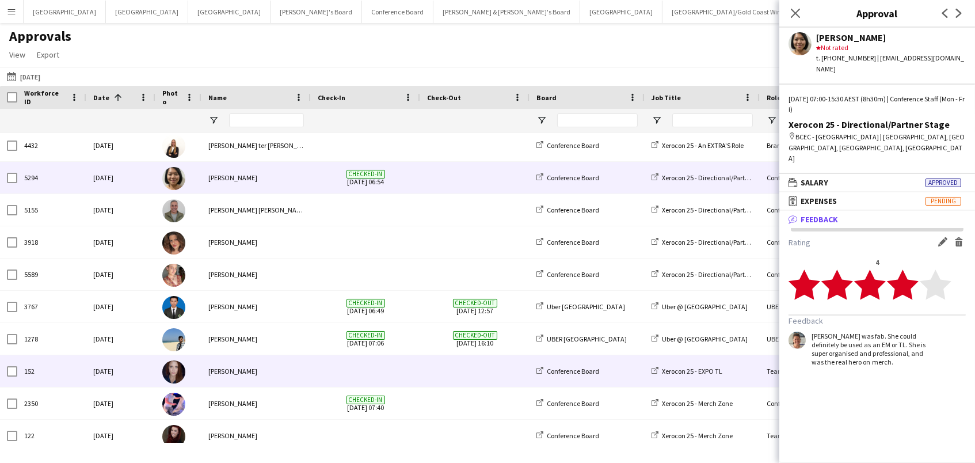
click at [753, 372] on div "Xerocon 25 - EXPO TL" at bounding box center [702, 371] width 115 height 32
click at [770, 367] on div "Team Leader (Mon - Fri)" at bounding box center [817, 371] width 115 height 32
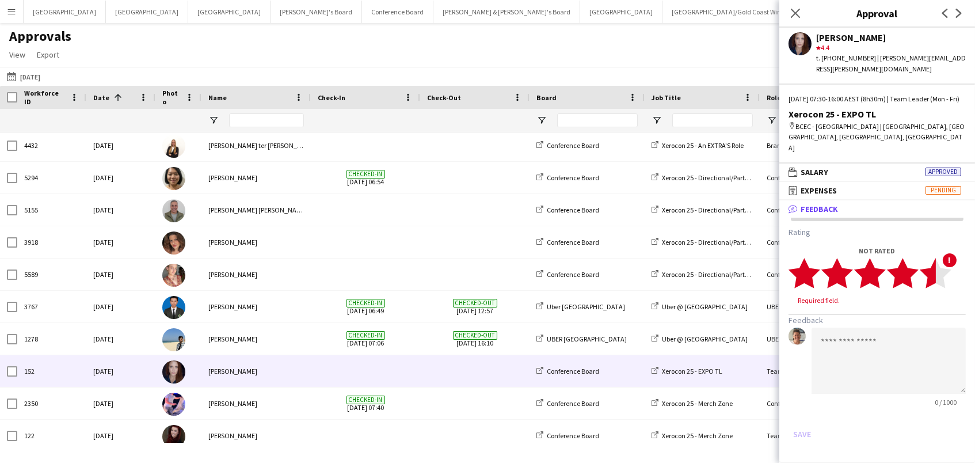
click at [927, 258] on polygon at bounding box center [936, 273] width 32 height 30
click at [832, 331] on textarea at bounding box center [889, 350] width 154 height 66
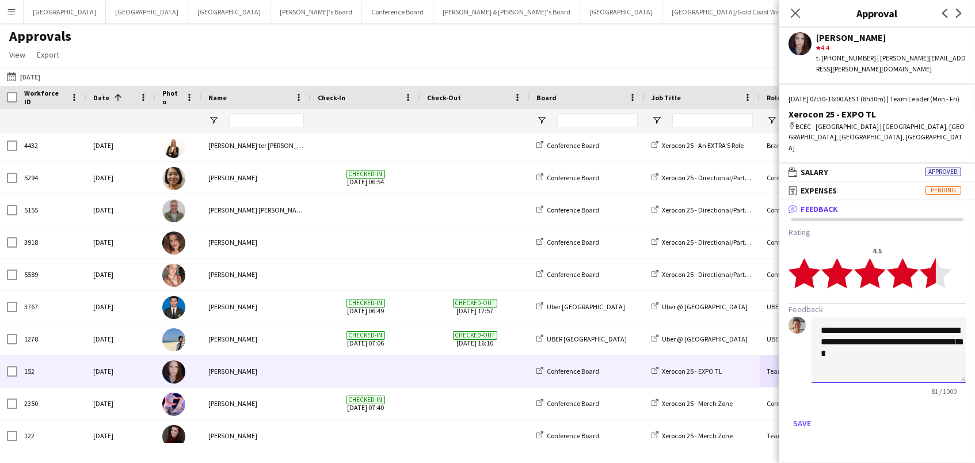
drag, startPoint x: 935, startPoint y: 328, endPoint x: 937, endPoint y: 336, distance: 8.4
click at [937, 336] on textarea "**********" at bounding box center [889, 350] width 154 height 66
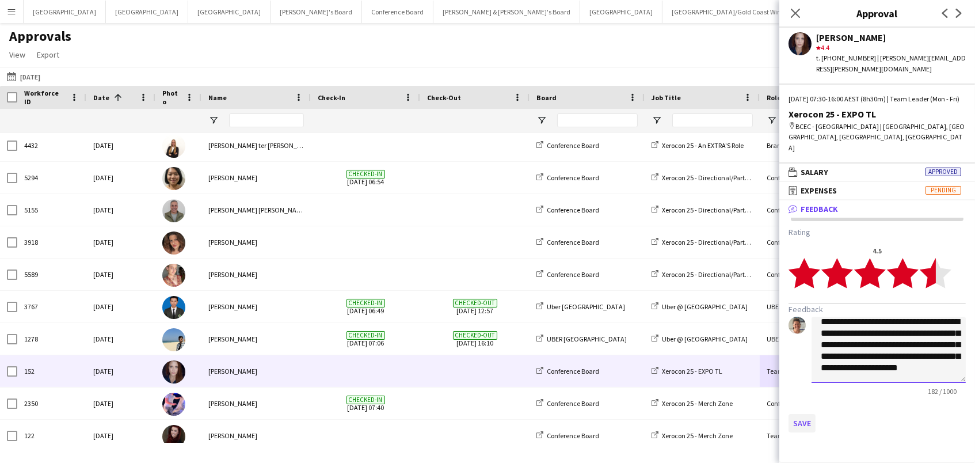
type textarea "**********"
click at [799, 414] on button "Save" at bounding box center [802, 423] width 27 height 18
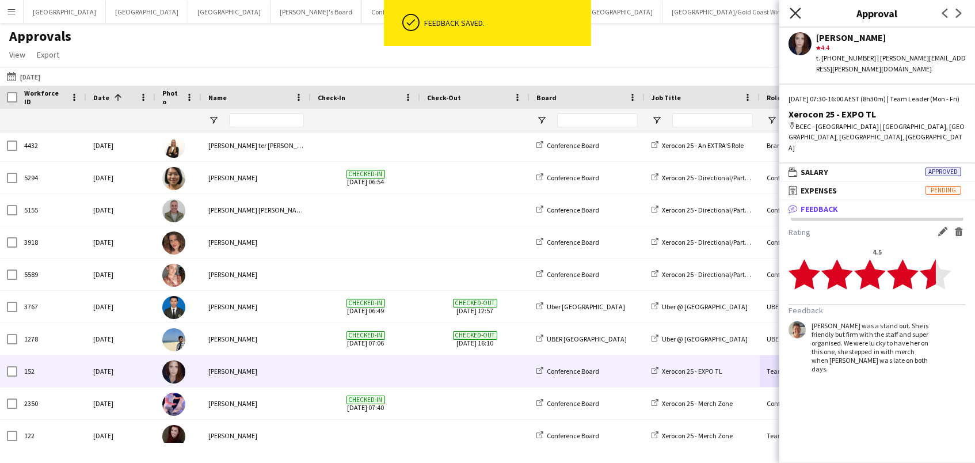
click at [796, 16] on icon "Close pop-in" at bounding box center [795, 12] width 11 height 11
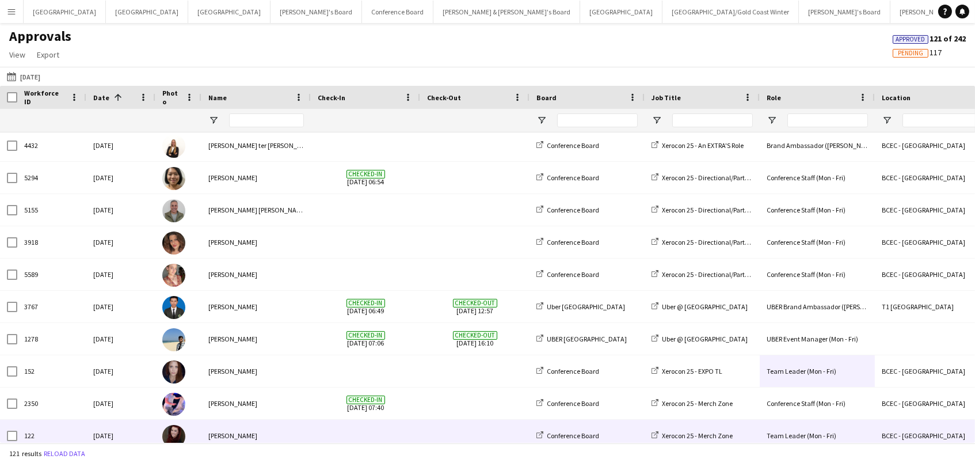
click at [827, 436] on div "Team Leader (Mon - Fri)" at bounding box center [817, 436] width 115 height 32
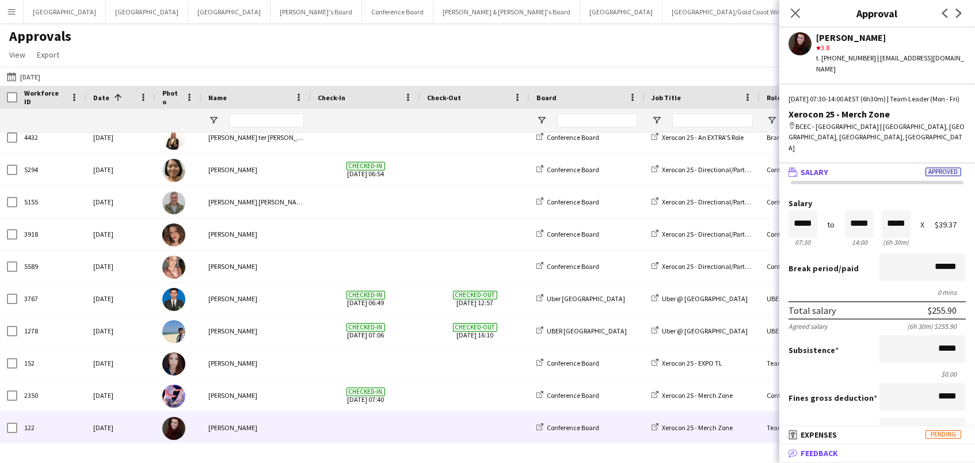
click at [860, 453] on mat-panel-title "bubble-pencil Feedback" at bounding box center [875, 453] width 191 height 10
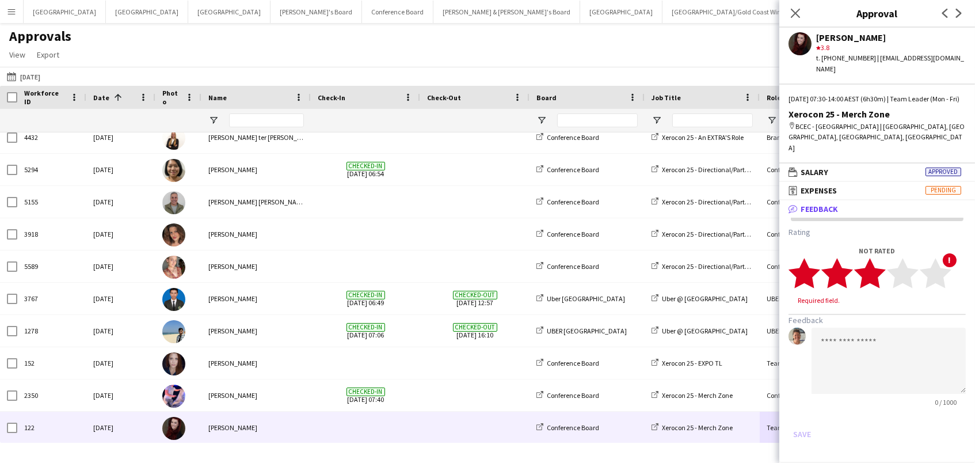
click at [873, 264] on polygon at bounding box center [870, 273] width 32 height 30
click at [834, 328] on textarea at bounding box center [889, 350] width 154 height 66
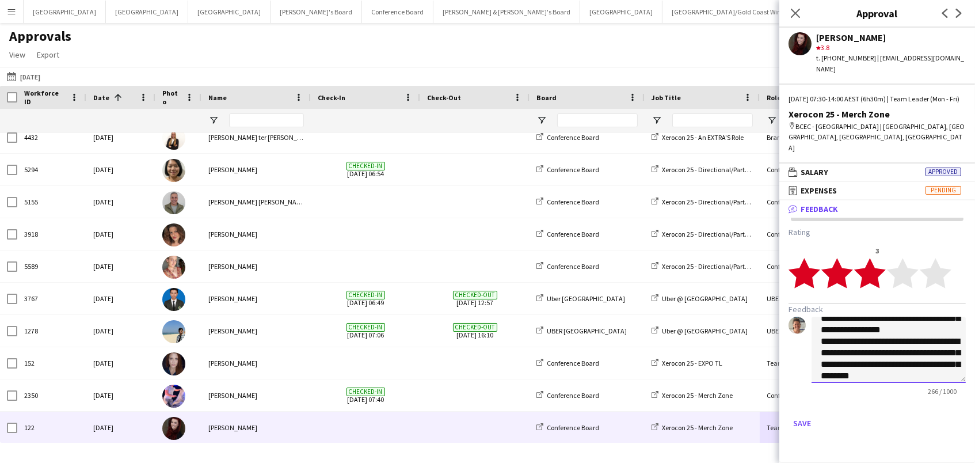
scroll to position [47, 0]
type textarea "**********"
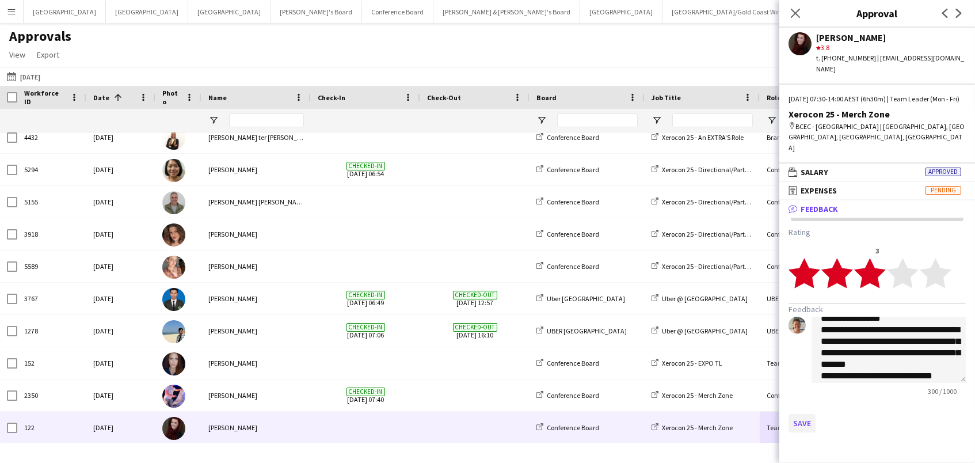
click at [799, 414] on button "Save" at bounding box center [802, 423] width 27 height 18
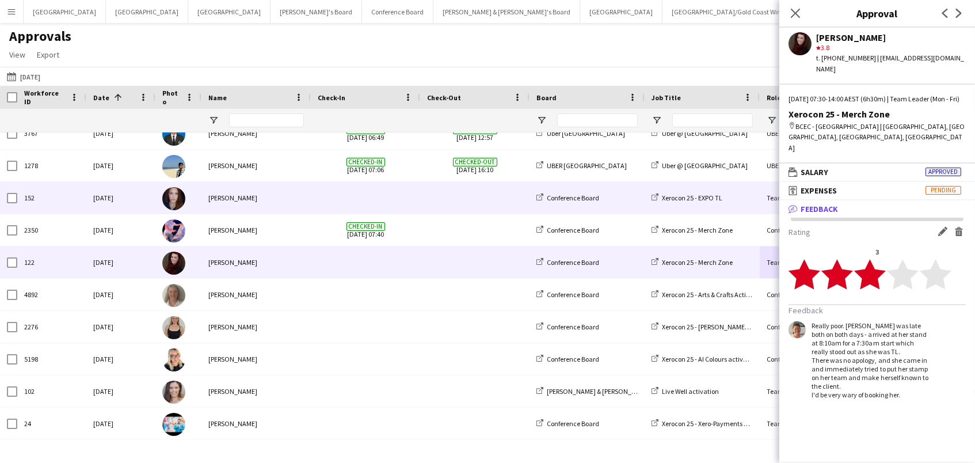
scroll to position [789, 0]
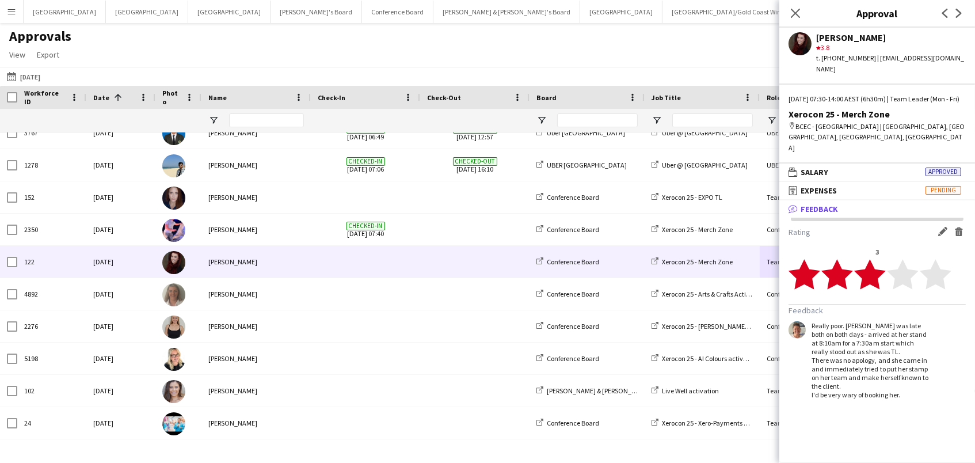
click at [942, 227] on app-icon "Edit feedback" at bounding box center [942, 231] width 9 height 9
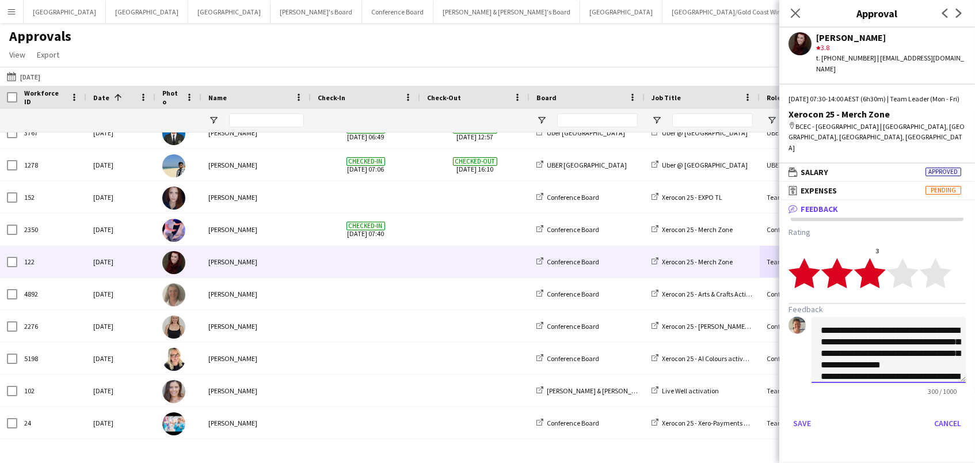
click at [940, 346] on textarea "**********" at bounding box center [889, 350] width 154 height 66
type textarea "**********"
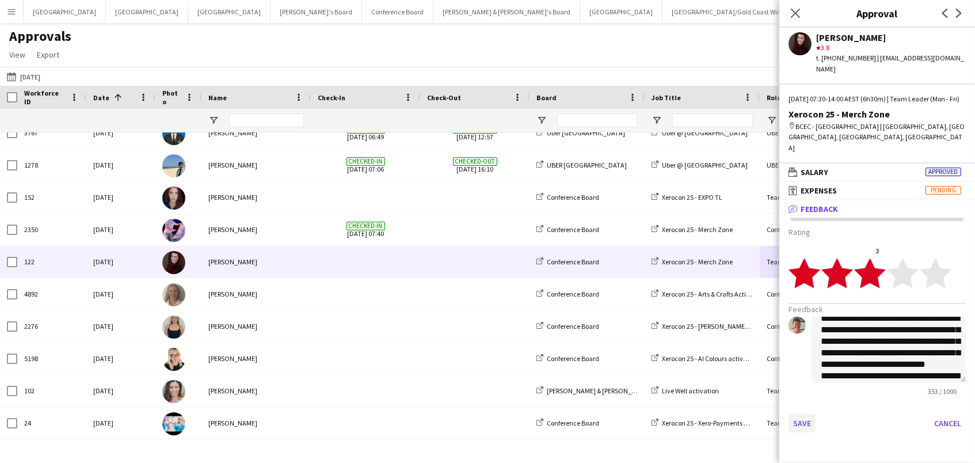
click at [801, 414] on button "Save" at bounding box center [802, 423] width 27 height 18
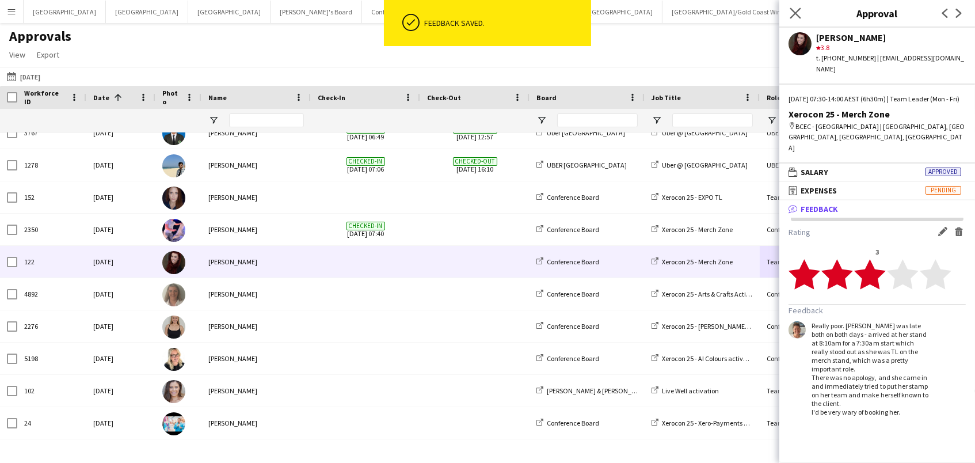
click at [792, 18] on app-icon "Close pop-in" at bounding box center [796, 13] width 17 height 17
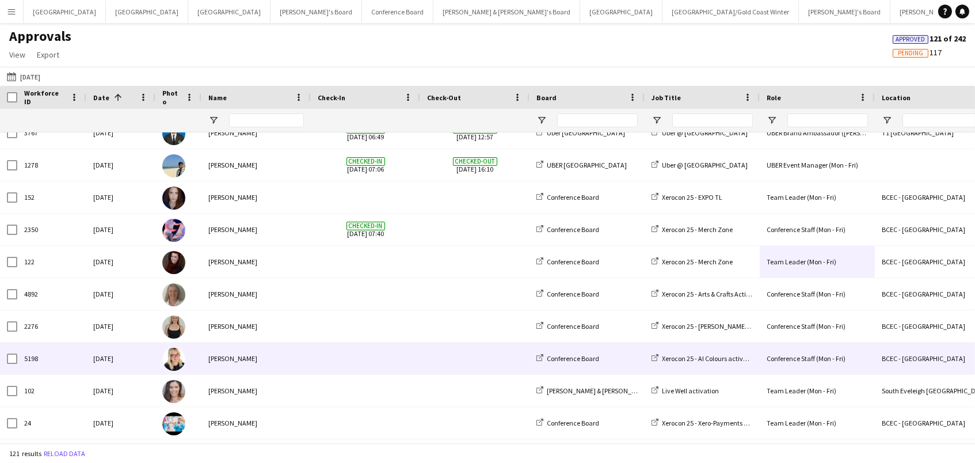
click at [896, 354] on div "BCEC - Brisbane" at bounding box center [932, 359] width 115 height 32
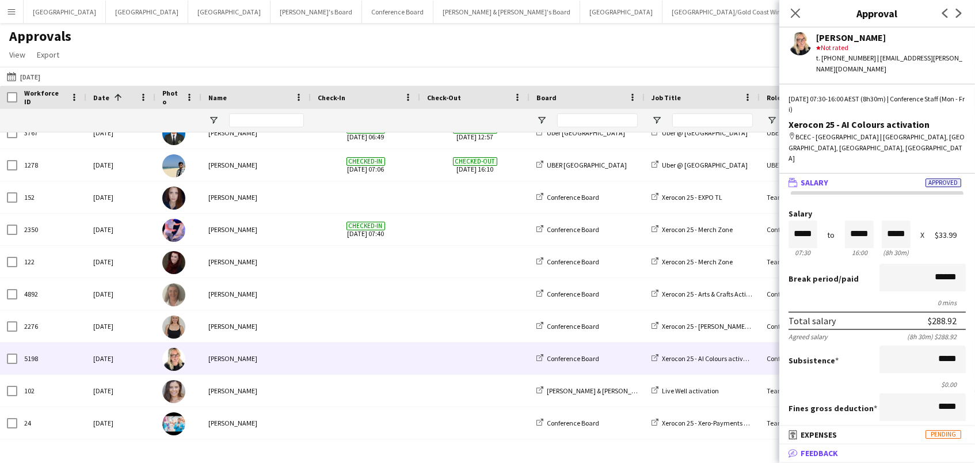
click at [886, 453] on mat-panel-title "bubble-pencil Feedback" at bounding box center [875, 453] width 191 height 10
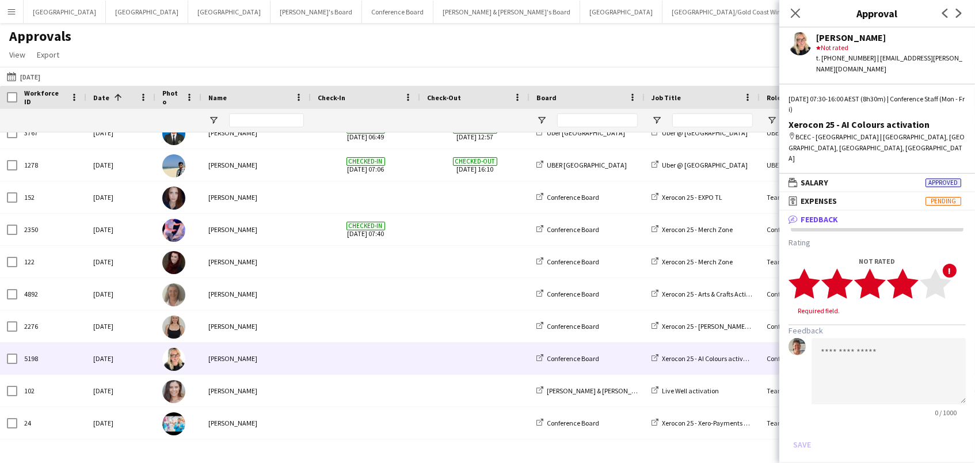
click at [907, 268] on polygon at bounding box center [903, 283] width 32 height 30
click at [850, 334] on textarea at bounding box center [889, 360] width 154 height 66
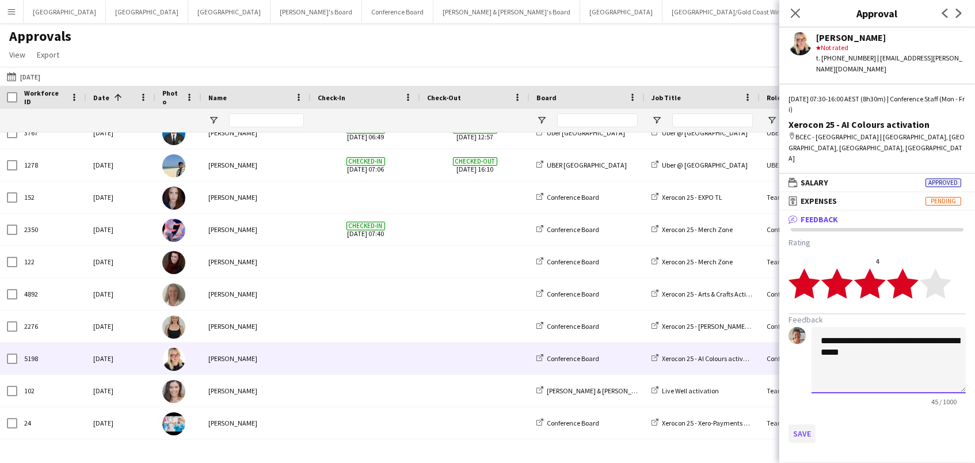
type textarea "**********"
click at [795, 424] on button "Save" at bounding box center [802, 433] width 27 height 18
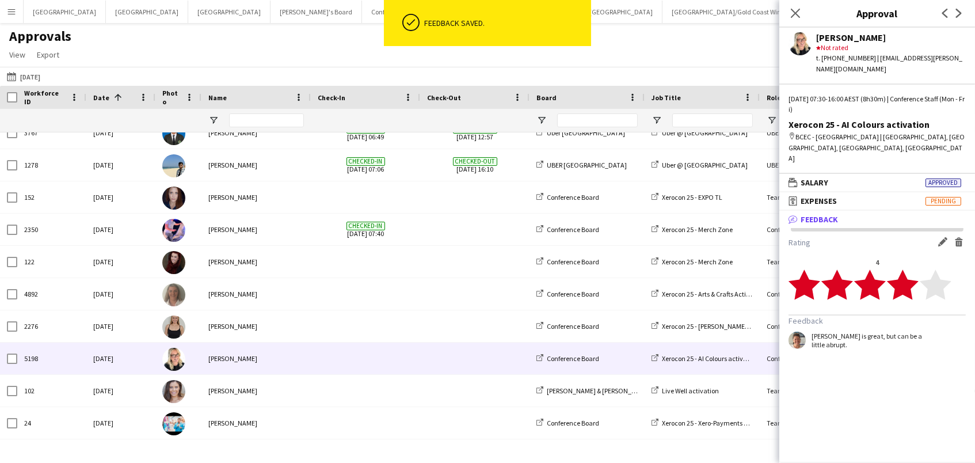
click at [945, 237] on app-icon "Edit feedback" at bounding box center [942, 241] width 9 height 9
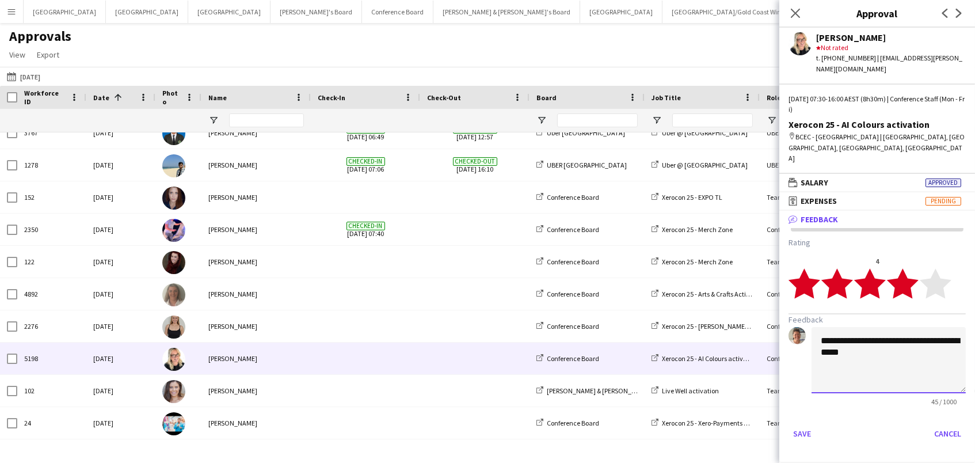
click at [858, 328] on textarea "**********" at bounding box center [889, 360] width 154 height 66
type textarea "**********"
click at [803, 424] on button "Save" at bounding box center [802, 433] width 27 height 18
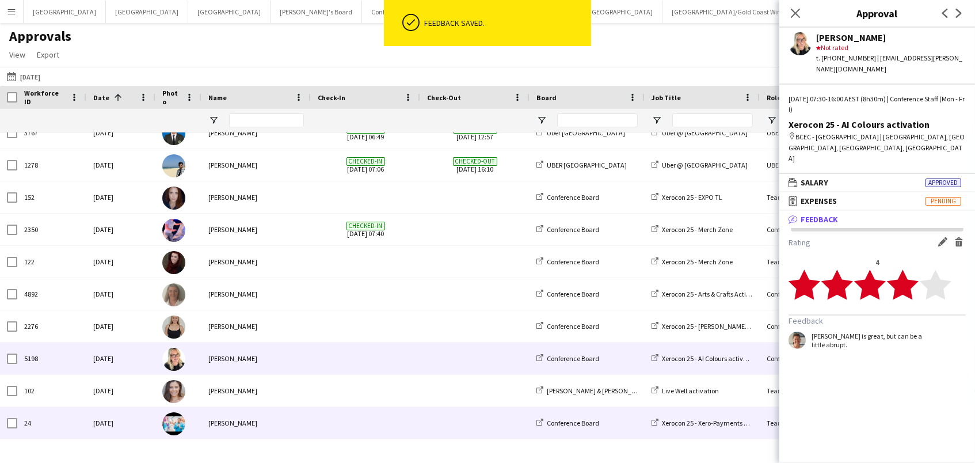
click at [708, 427] on div "Xerocon 25 - Xero-Payments Activation" at bounding box center [702, 423] width 115 height 32
click at [709, 423] on span "Xerocon 25 - Xero-Payments Activation" at bounding box center [718, 423] width 112 height 9
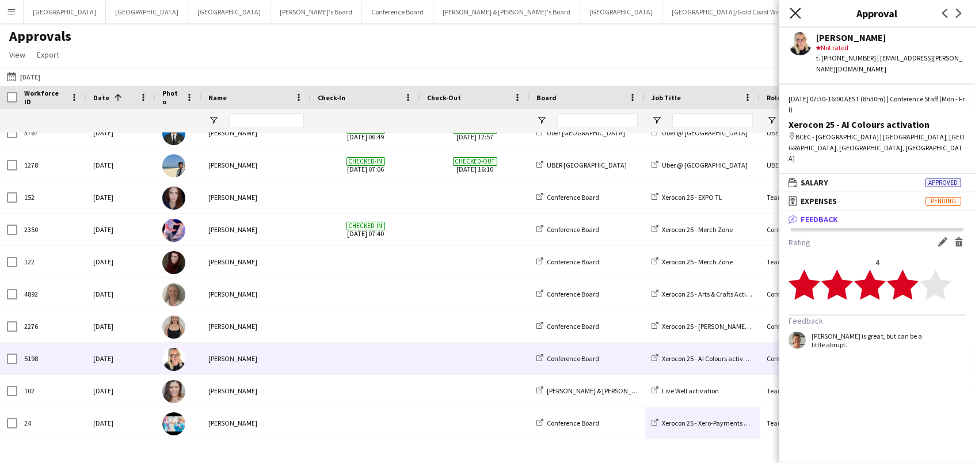
click at [796, 10] on icon "Close pop-in" at bounding box center [795, 12] width 11 height 11
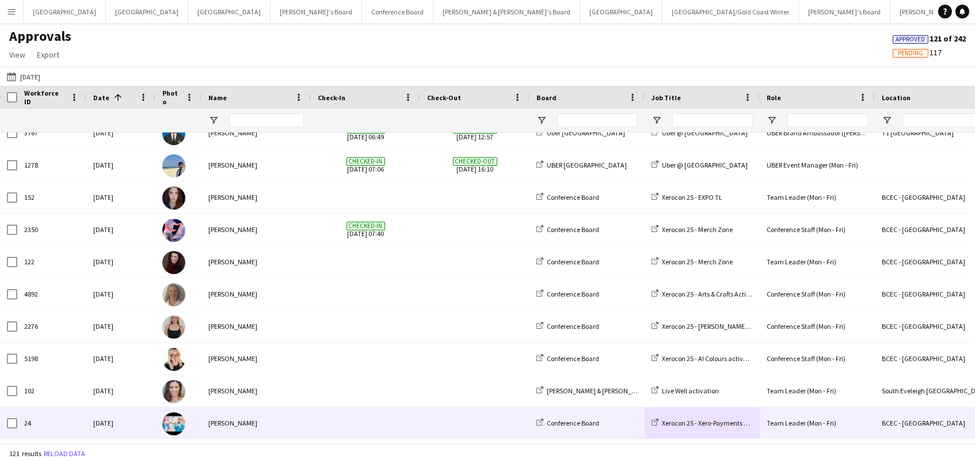
click at [889, 424] on div "BCEC - Brisbane" at bounding box center [932, 423] width 115 height 32
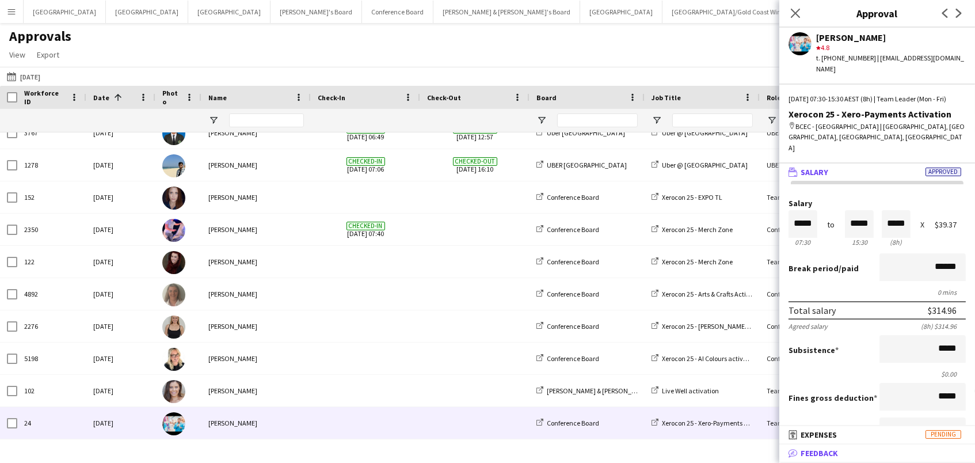
click at [865, 455] on mat-panel-title "bubble-pencil Feedback" at bounding box center [875, 453] width 191 height 10
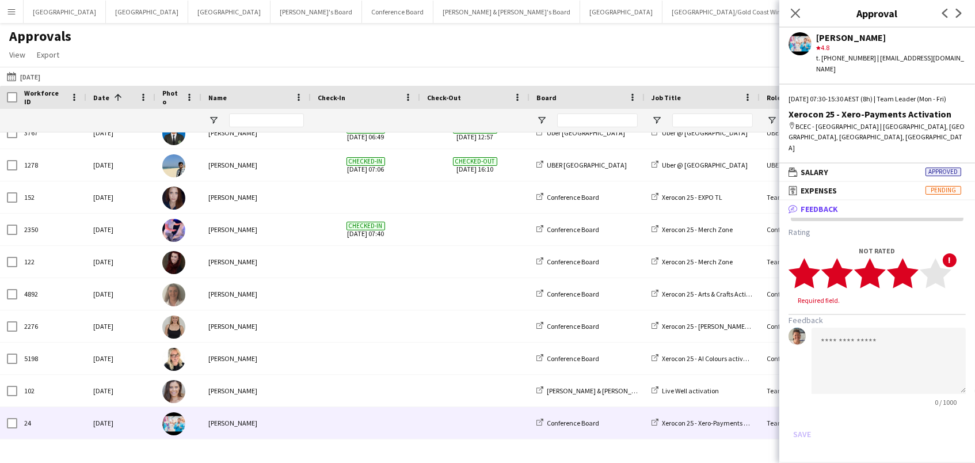
click at [911, 258] on polygon at bounding box center [903, 273] width 32 height 30
click at [873, 351] on textarea at bounding box center [889, 350] width 154 height 66
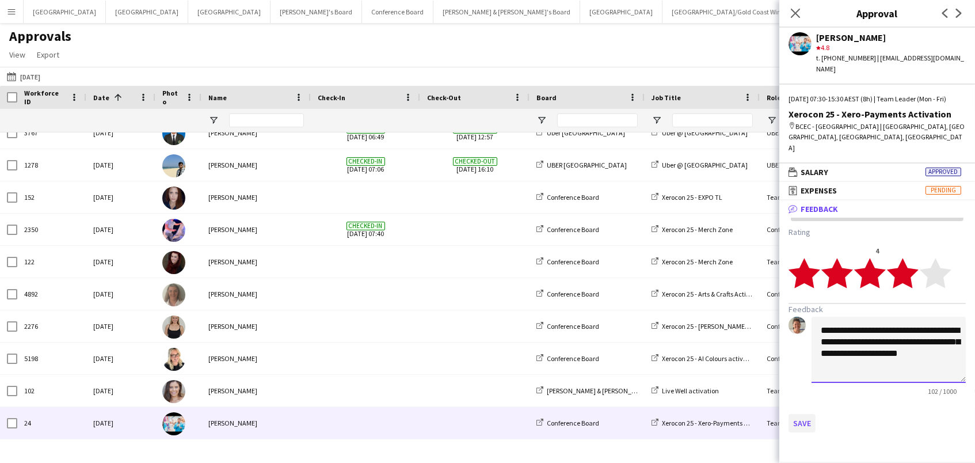
type textarea "**********"
click at [799, 414] on button "Save" at bounding box center [802, 423] width 27 height 18
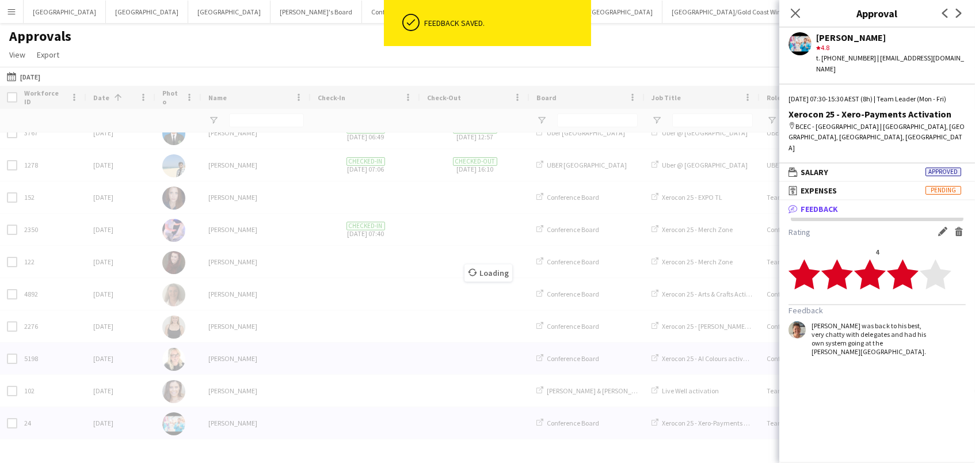
scroll to position [0, 0]
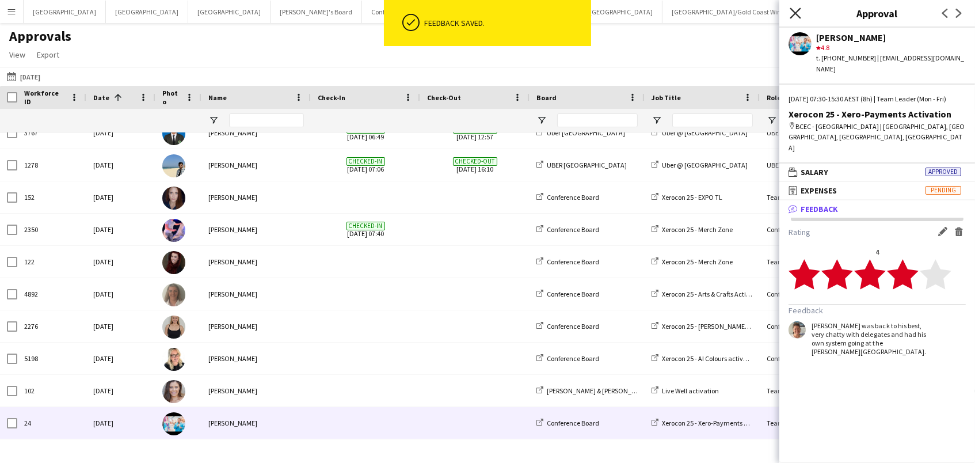
click at [793, 12] on icon "Close pop-in" at bounding box center [795, 12] width 11 height 11
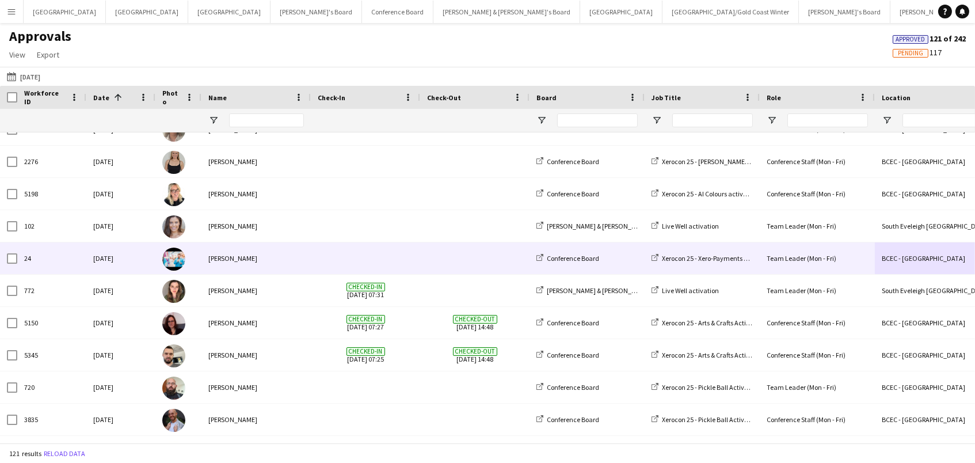
scroll to position [953, 0]
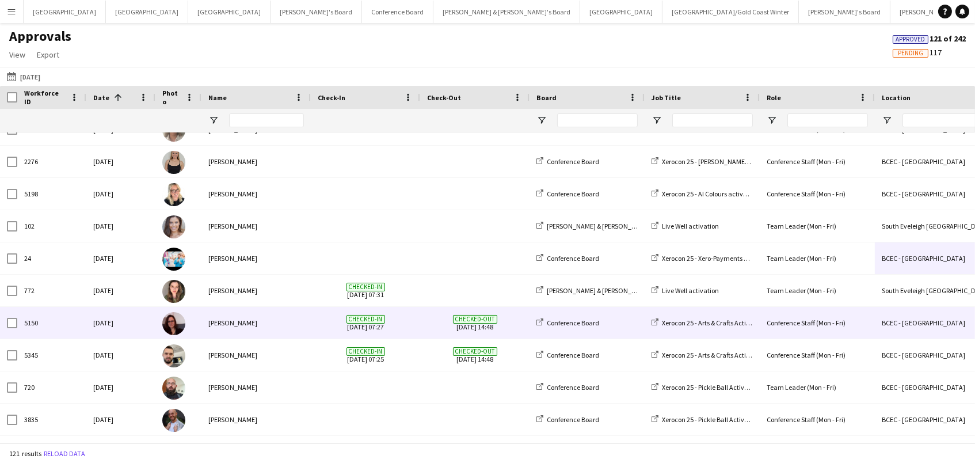
click at [805, 326] on div "Conference Staff (Mon - Fri)" at bounding box center [817, 323] width 115 height 32
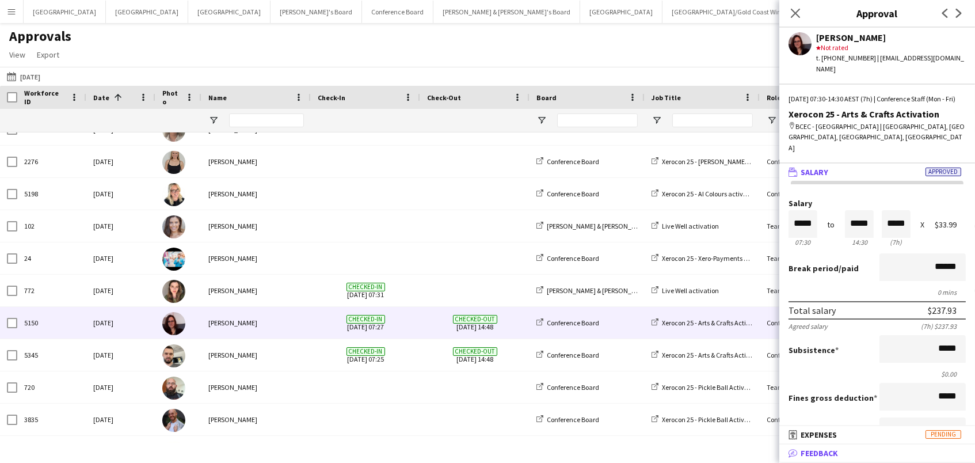
click at [828, 451] on span "Feedback" at bounding box center [819, 453] width 37 height 10
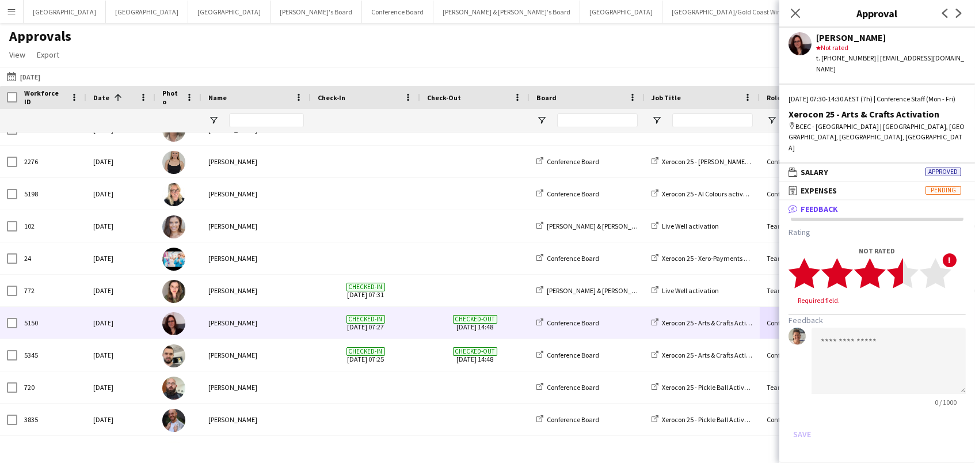
click at [901, 258] on polygon at bounding box center [903, 273] width 32 height 30
click at [887, 342] on textarea at bounding box center [889, 350] width 154 height 66
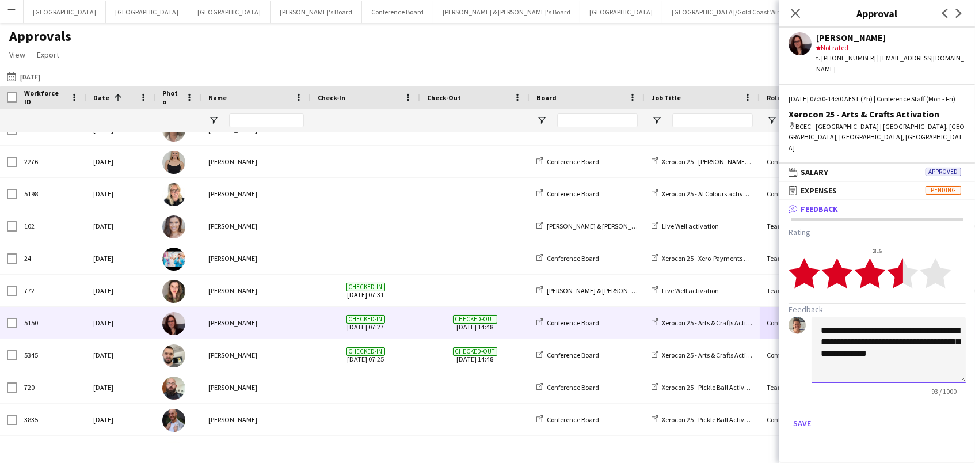
drag, startPoint x: 909, startPoint y: 339, endPoint x: 851, endPoint y: 324, distance: 60.0
click at [851, 324] on textarea "**********" at bounding box center [889, 350] width 154 height 66
click at [851, 328] on textarea "**********" at bounding box center [889, 350] width 154 height 66
click at [895, 329] on textarea "**********" at bounding box center [889, 350] width 154 height 66
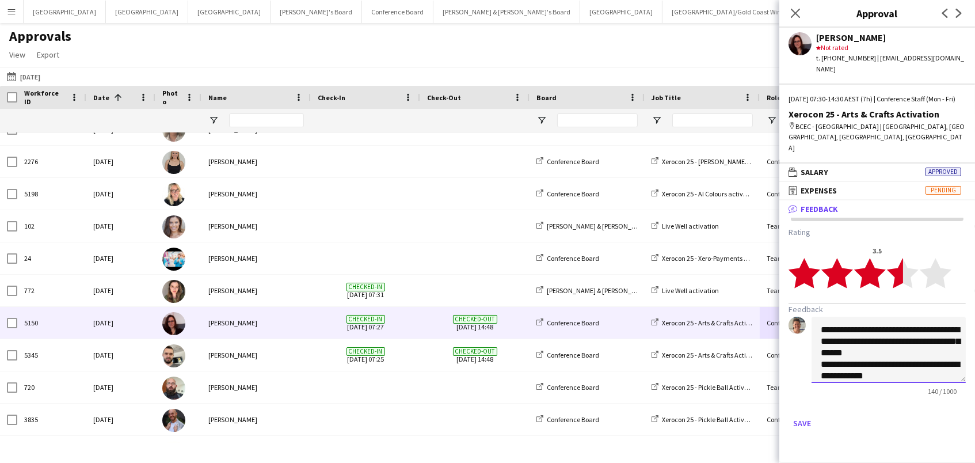
click at [840, 347] on textarea "**********" at bounding box center [889, 350] width 154 height 66
click at [897, 356] on textarea "**********" at bounding box center [889, 350] width 154 height 66
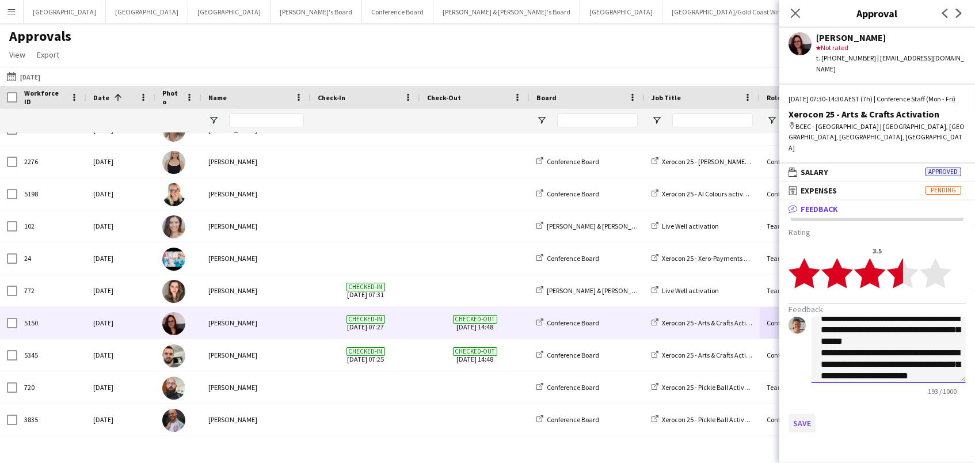
type textarea "**********"
click at [797, 414] on button "Save" at bounding box center [802, 423] width 27 height 18
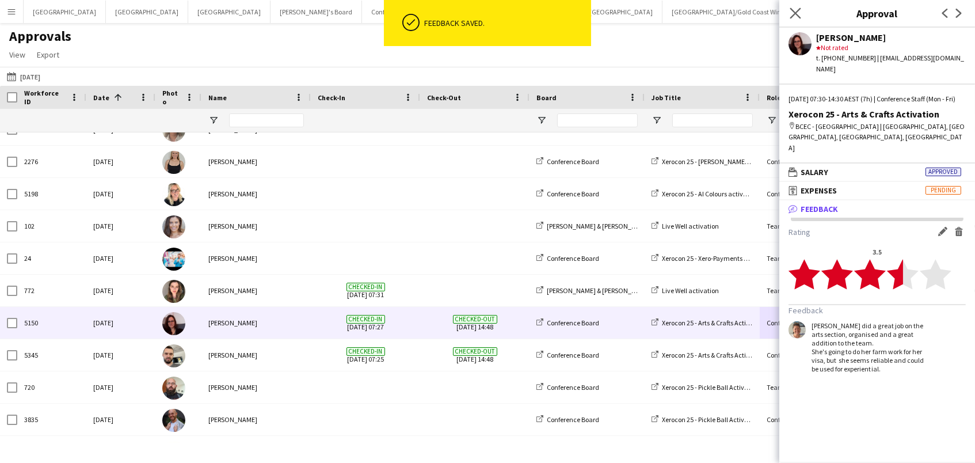
click at [796, 6] on app-icon "Close pop-in" at bounding box center [796, 13] width 17 height 17
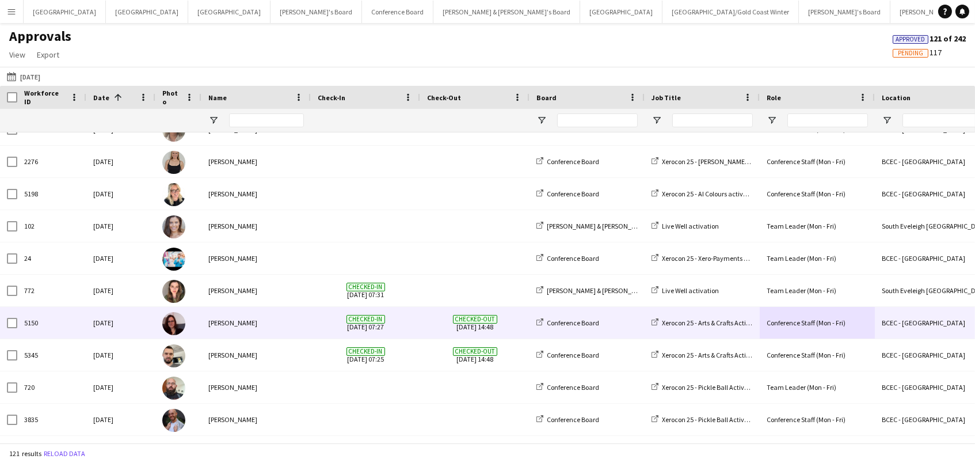
click at [207, 333] on div "Nora Koczor" at bounding box center [255, 323] width 109 height 32
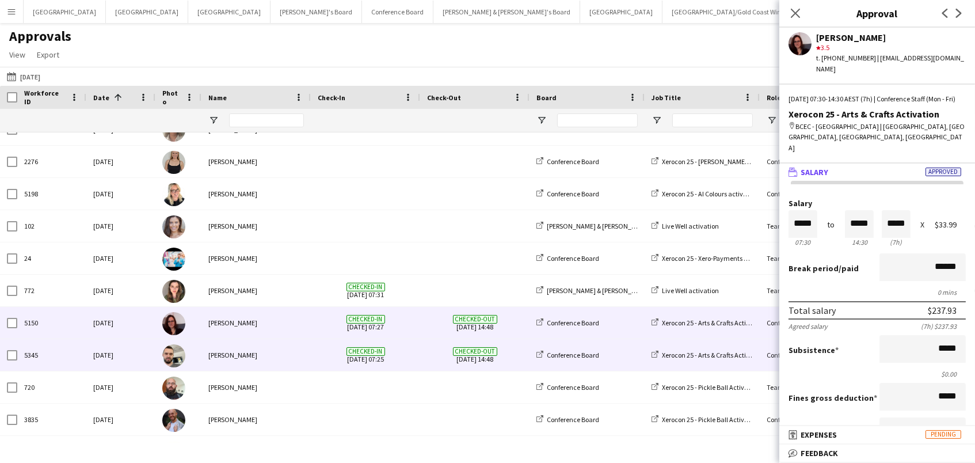
click at [601, 358] on div "Conference Board" at bounding box center [587, 355] width 115 height 32
click at [766, 349] on div "Conference Staff (Mon - Fri)" at bounding box center [817, 355] width 115 height 32
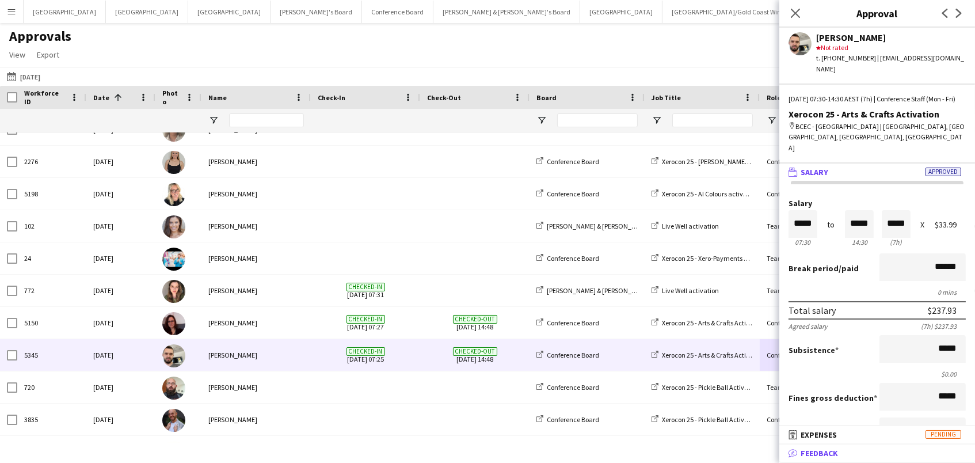
click at [819, 455] on span "Feedback" at bounding box center [819, 453] width 37 height 10
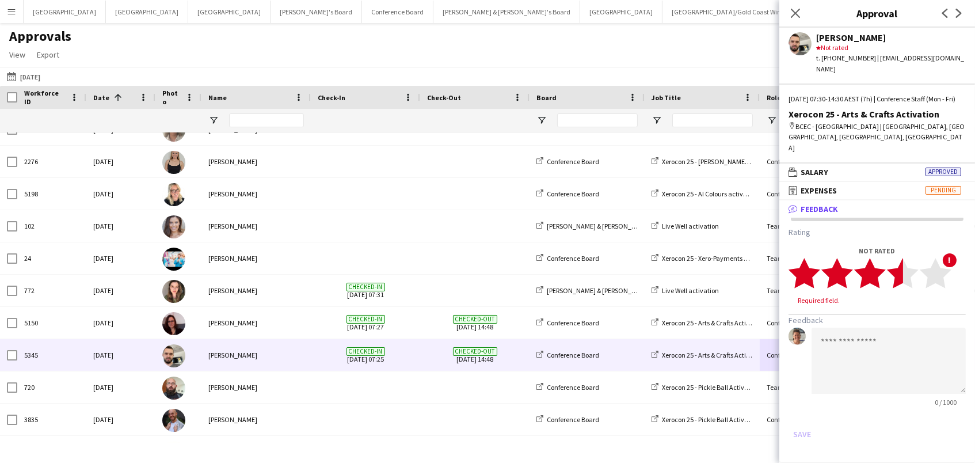
click at [899, 259] on polygon at bounding box center [903, 273] width 32 height 30
click at [882, 348] on textarea at bounding box center [889, 350] width 154 height 66
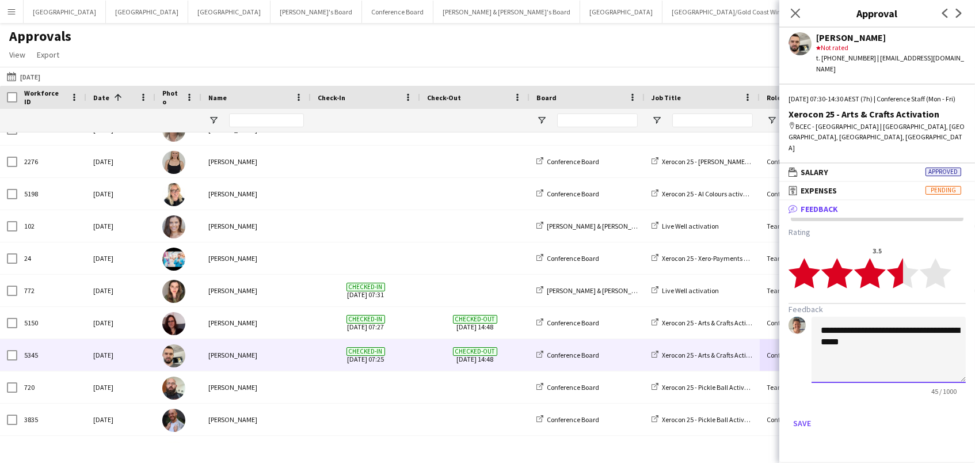
click at [917, 317] on textarea "**********" at bounding box center [889, 350] width 154 height 66
click at [910, 336] on textarea "**********" at bounding box center [889, 350] width 154 height 66
type textarea "**********"
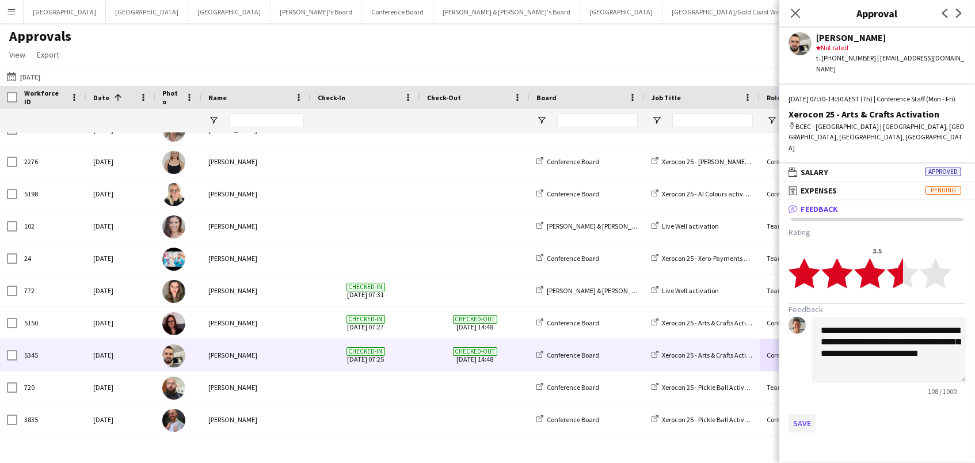
click at [804, 414] on button "Save" at bounding box center [802, 423] width 27 height 18
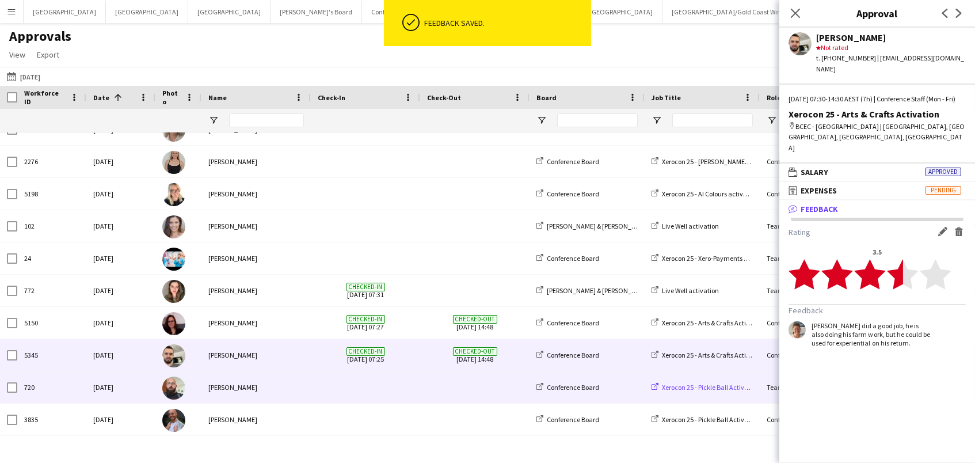
click at [711, 390] on span "Xerocon 25 - Pickle Ball Activation" at bounding box center [711, 387] width 98 height 9
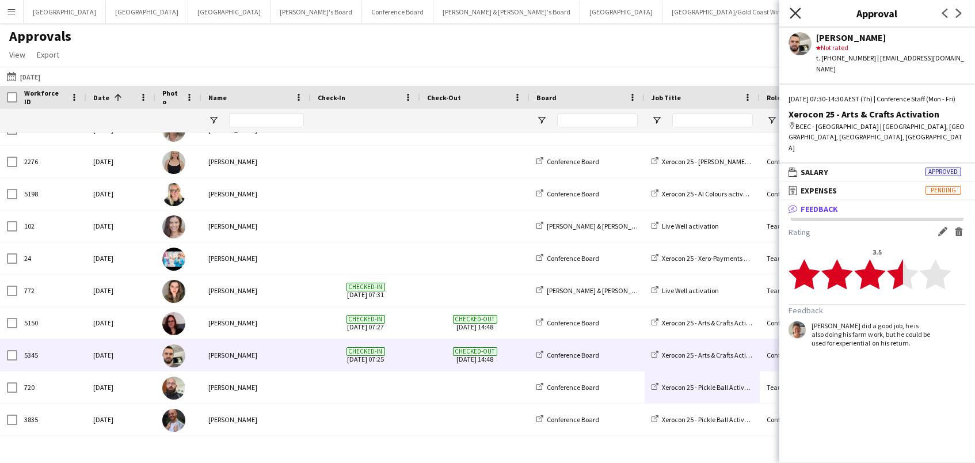
click at [796, 13] on icon "Close pop-in" at bounding box center [795, 12] width 11 height 11
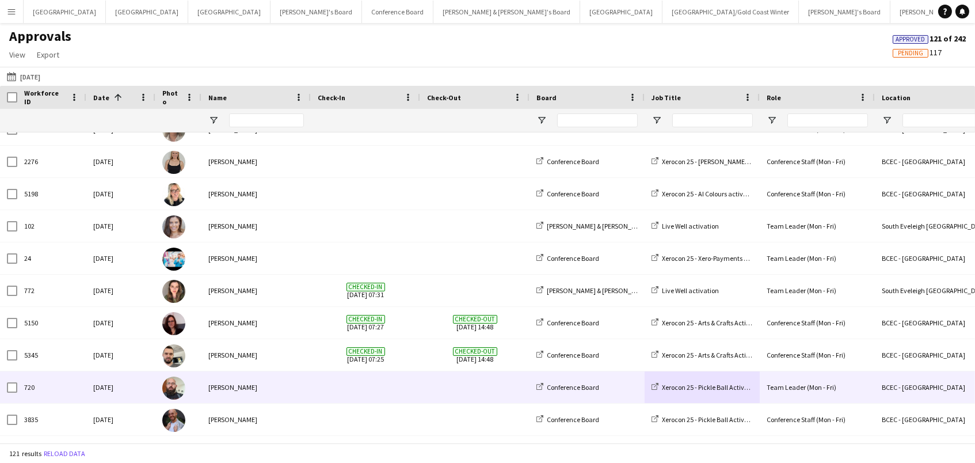
click at [851, 384] on div "Team Leader (Mon - Fri)" at bounding box center [817, 387] width 115 height 32
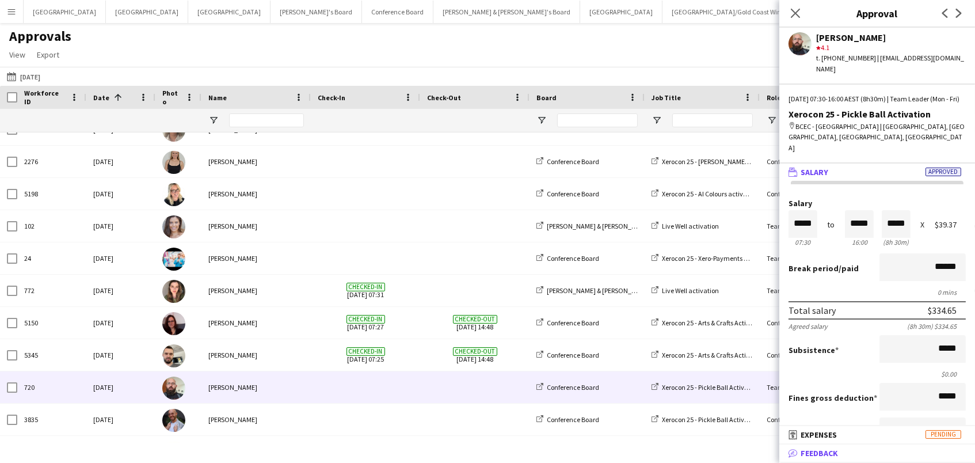
click at [845, 458] on mat-panel-title "bubble-pencil Feedback" at bounding box center [875, 453] width 191 height 10
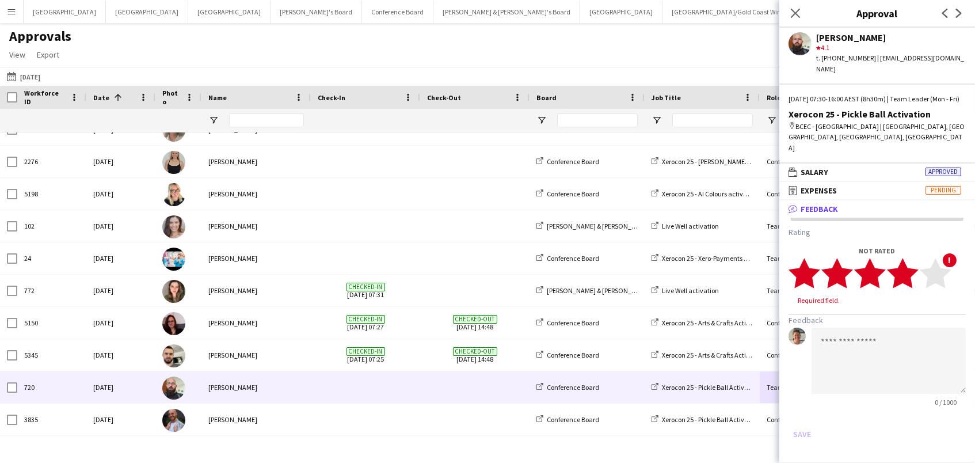
click at [909, 258] on polygon at bounding box center [903, 273] width 32 height 30
click at [803, 414] on button "Save" at bounding box center [802, 423] width 27 height 18
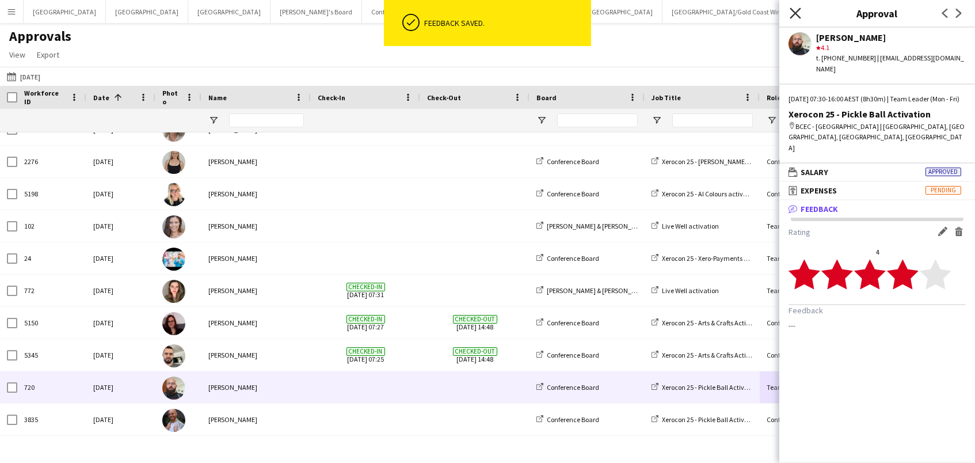
click at [797, 11] on icon at bounding box center [795, 12] width 11 height 11
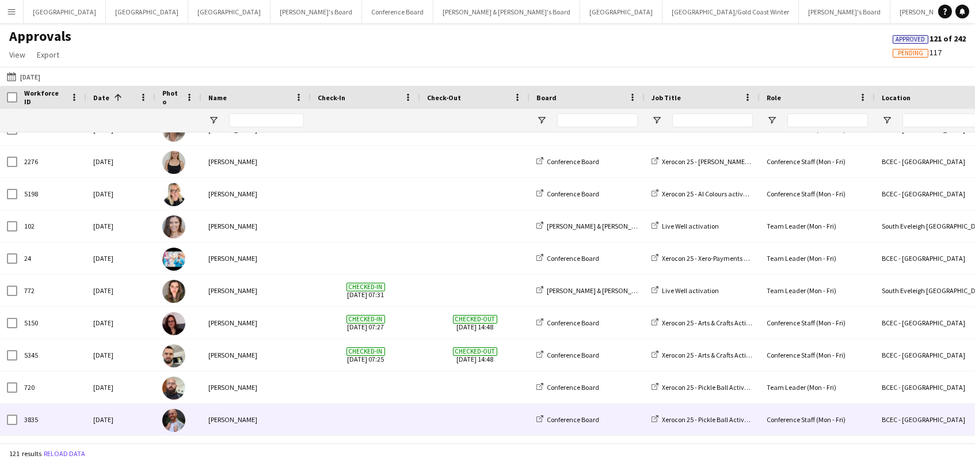
click at [845, 425] on div "Conference Staff (Mon - Fri)" at bounding box center [817, 420] width 115 height 32
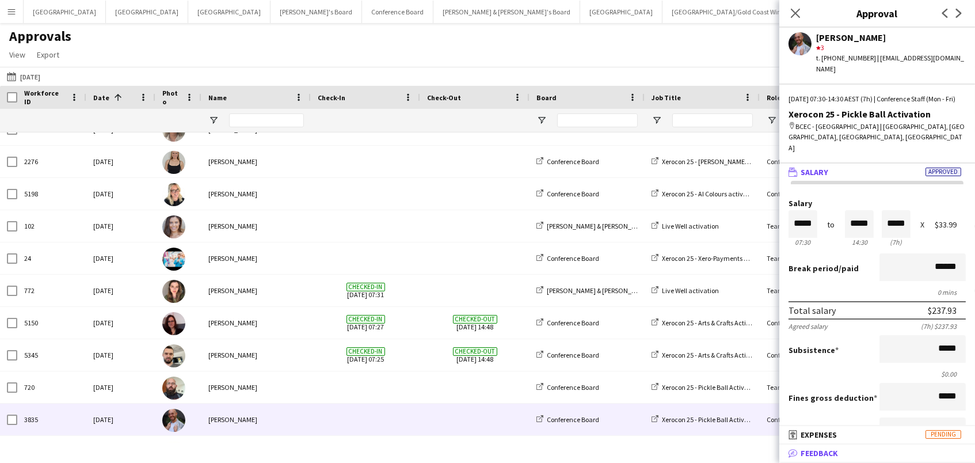
click at [846, 448] on mat-panel-title "bubble-pencil Feedback" at bounding box center [875, 453] width 191 height 10
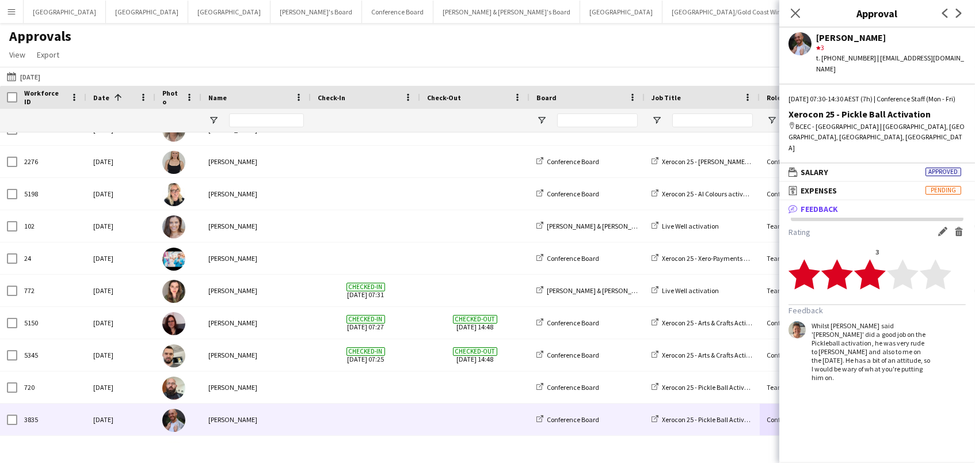
click at [942, 227] on app-icon "Edit feedback" at bounding box center [942, 231] width 9 height 9
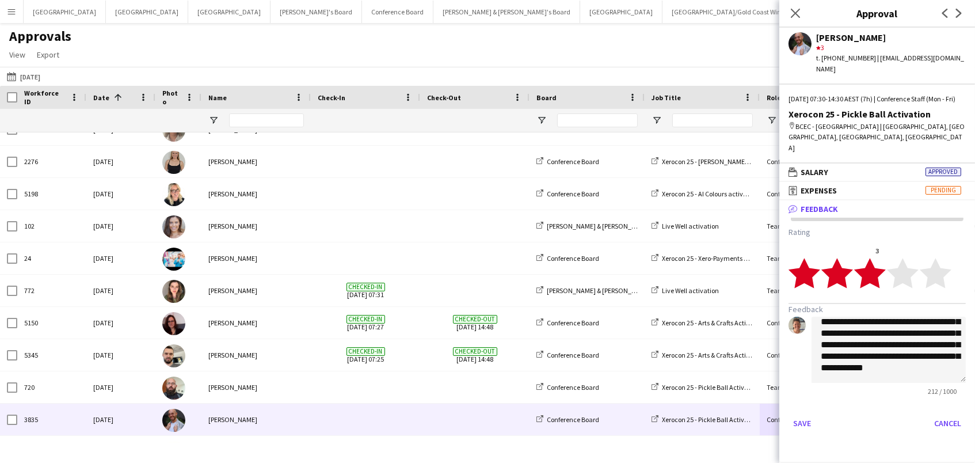
scroll to position [30, 0]
click at [935, 367] on textarea "**********" at bounding box center [889, 350] width 154 height 66
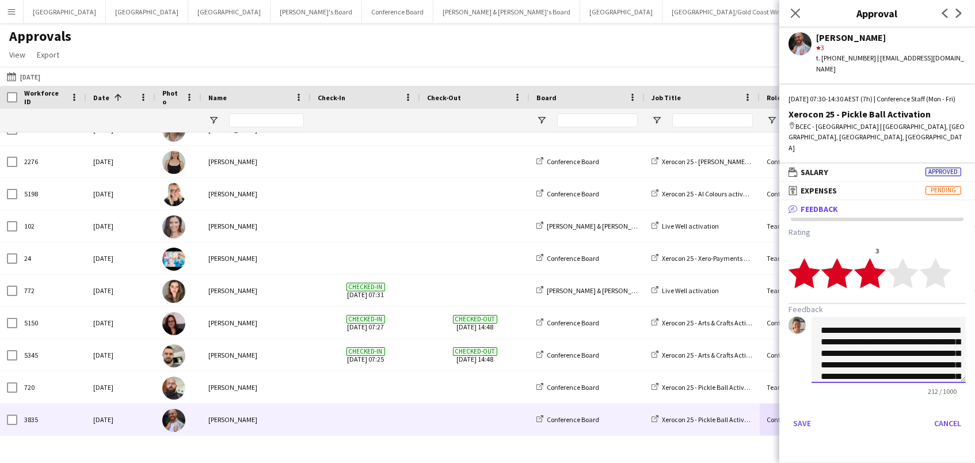
scroll to position [0, 0]
click at [822, 324] on textarea "**********" at bounding box center [889, 350] width 154 height 66
click at [946, 365] on textarea "**********" at bounding box center [889, 350] width 154 height 66
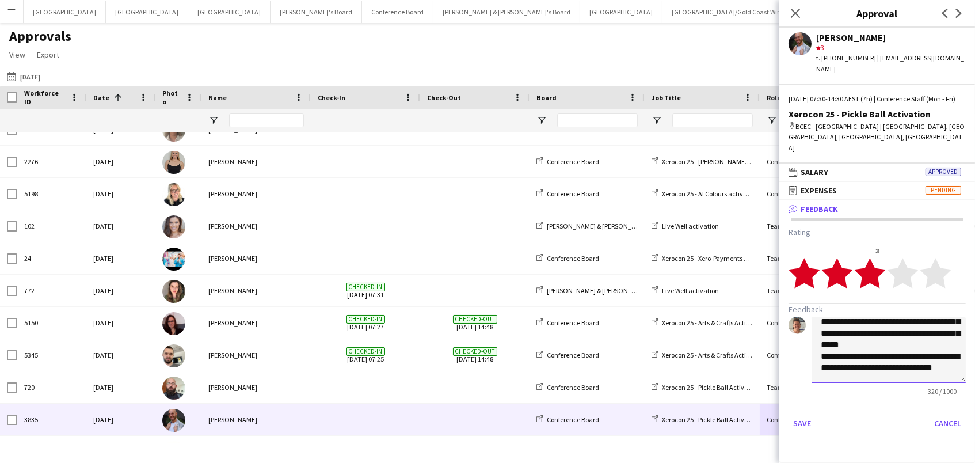
scroll to position [66, 0]
click at [911, 363] on textarea "**********" at bounding box center [889, 350] width 154 height 66
drag, startPoint x: 902, startPoint y: 371, endPoint x: 849, endPoint y: 371, distance: 53.0
click at [849, 371] on textarea "**********" at bounding box center [889, 350] width 154 height 66
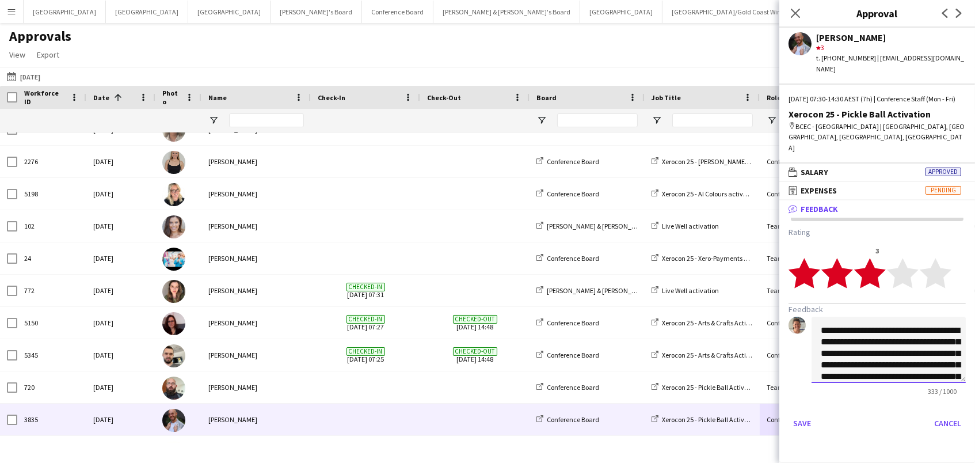
scroll to position [0, 0]
type textarea "**********"
click at [799, 414] on button "Save" at bounding box center [802, 423] width 27 height 18
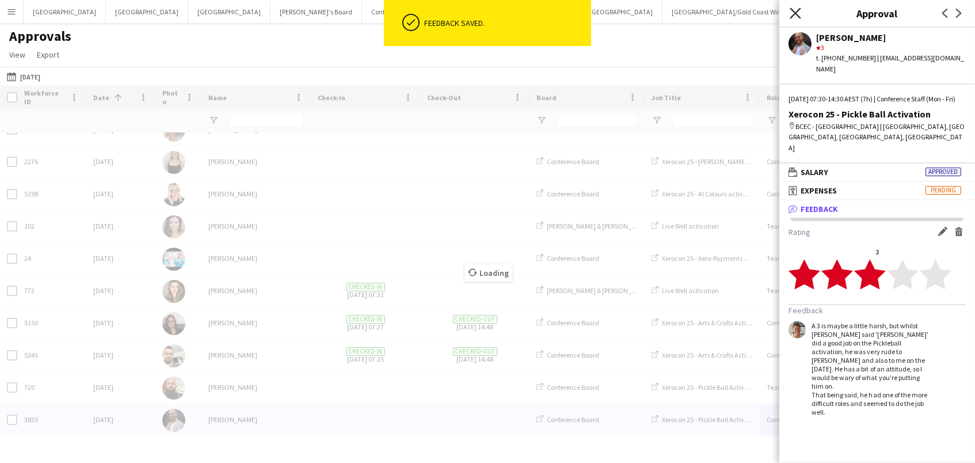
click at [799, 11] on icon "Close pop-in" at bounding box center [795, 12] width 11 height 11
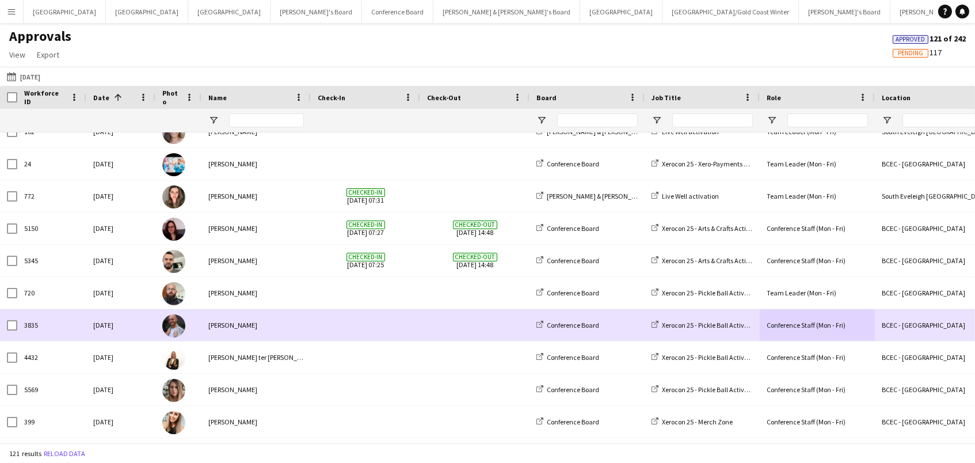
scroll to position [1050, 0]
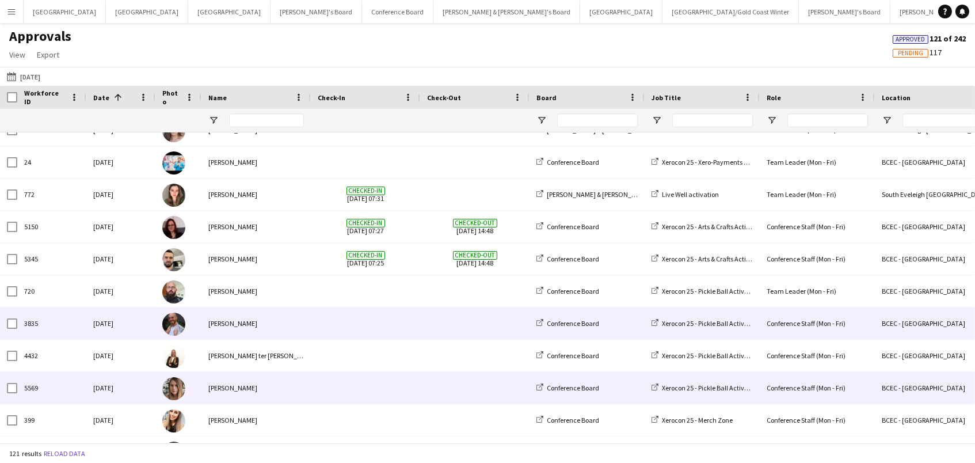
click at [913, 389] on div "BCEC - Brisbane" at bounding box center [932, 388] width 115 height 32
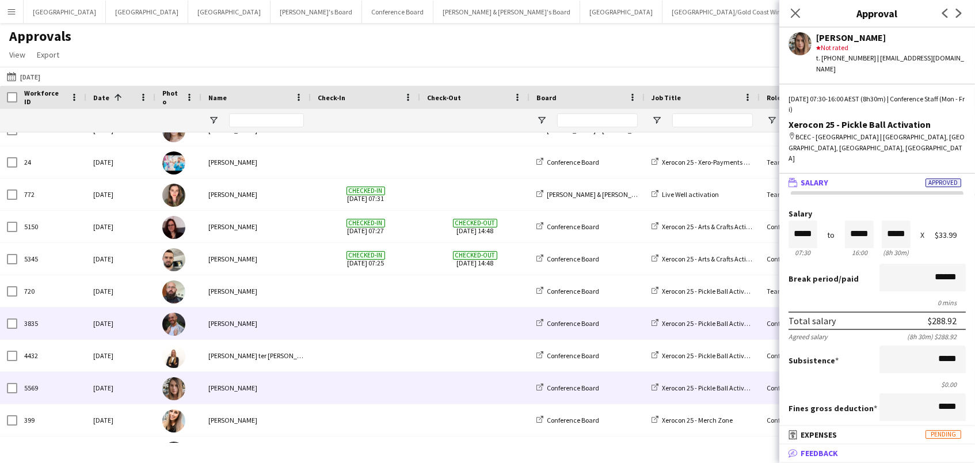
click at [868, 448] on mat-panel-title "bubble-pencil Feedback" at bounding box center [875, 453] width 191 height 10
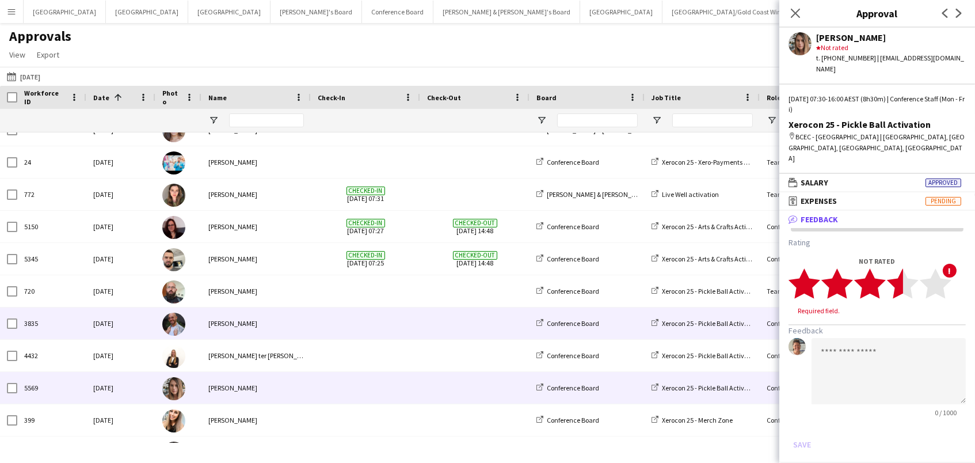
click at [899, 268] on polygon at bounding box center [903, 283] width 32 height 30
click at [870, 343] on textarea at bounding box center [889, 360] width 154 height 66
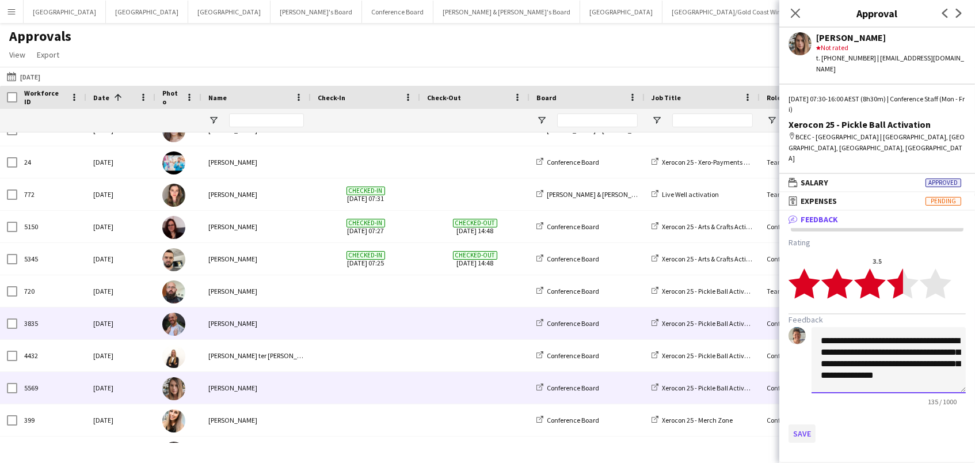
type textarea "**********"
click at [799, 424] on button "Save" at bounding box center [802, 433] width 27 height 18
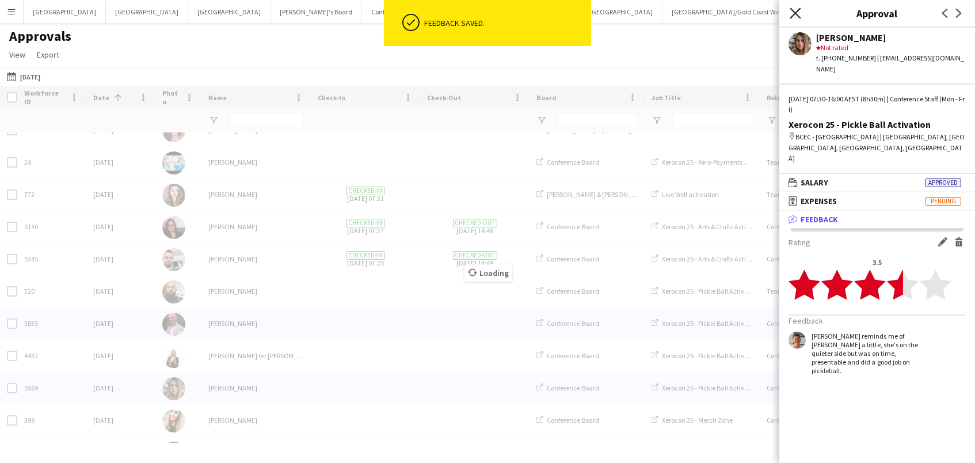
click at [795, 12] on icon at bounding box center [795, 12] width 11 height 11
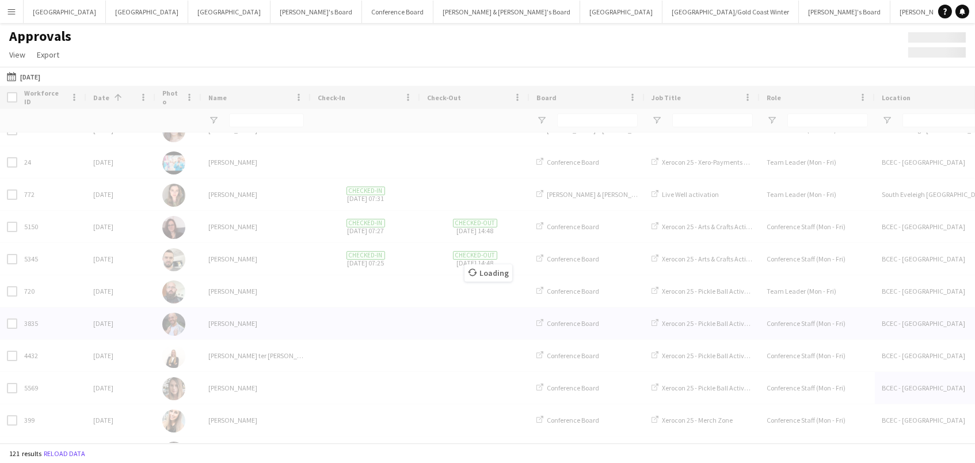
scroll to position [0, 0]
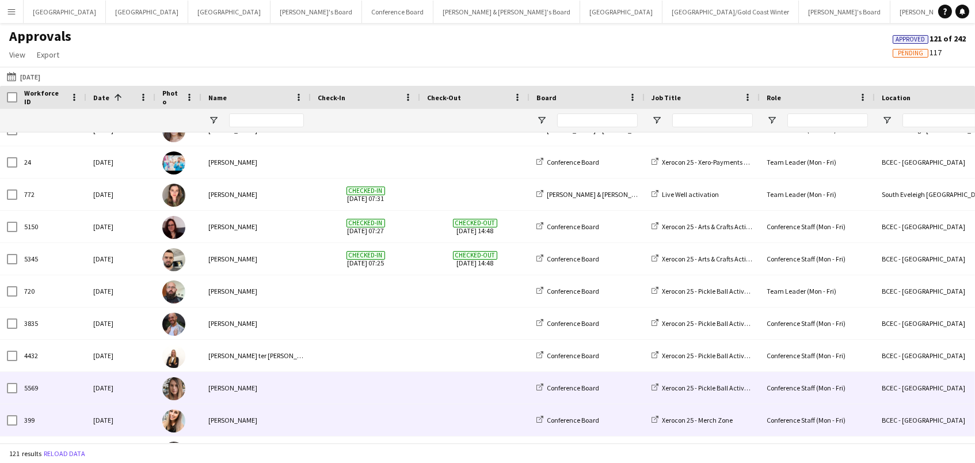
click at [938, 421] on div "BCEC - Brisbane" at bounding box center [932, 420] width 115 height 32
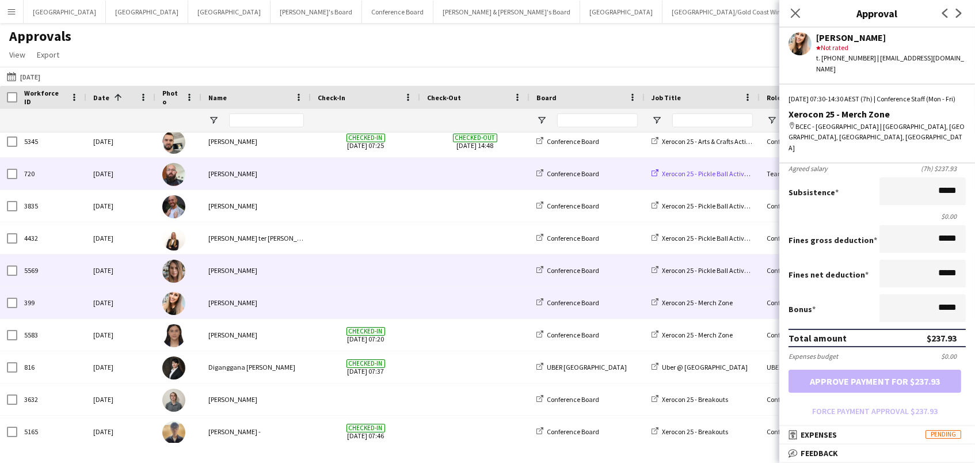
scroll to position [1167, 0]
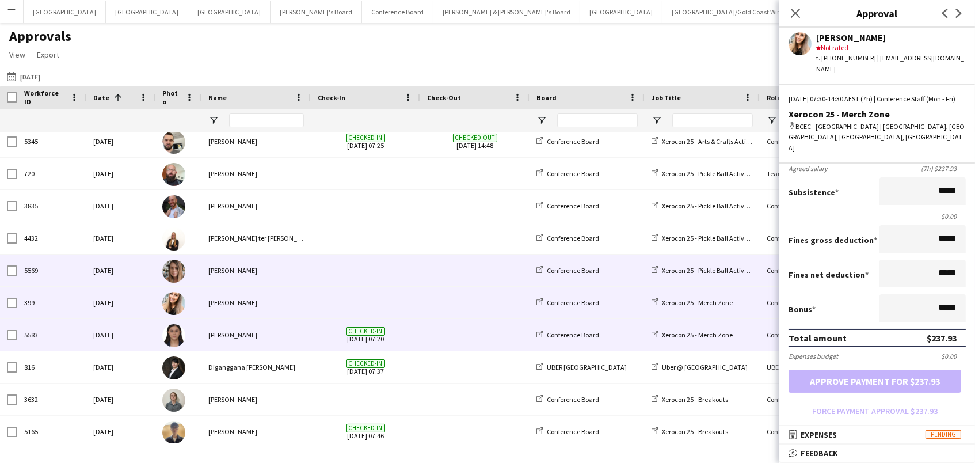
click at [758, 339] on div "Xerocon 25 - Merch Zone" at bounding box center [702, 335] width 115 height 32
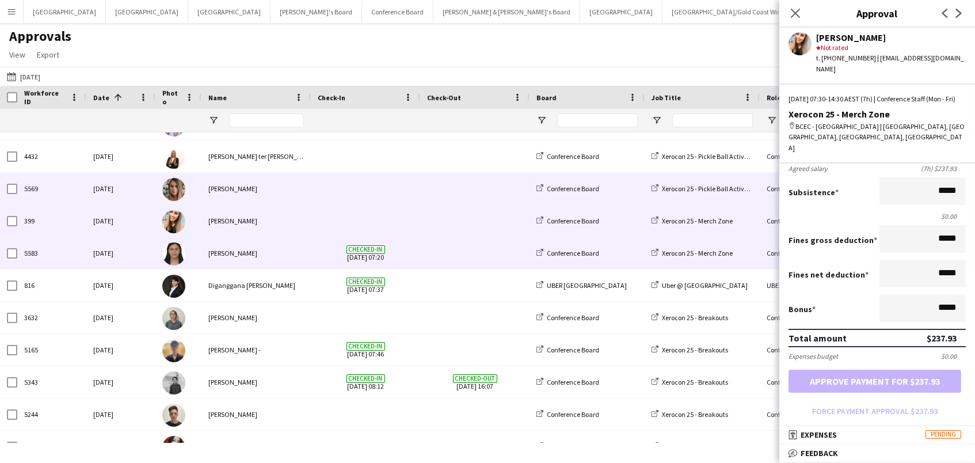
scroll to position [1259, 0]
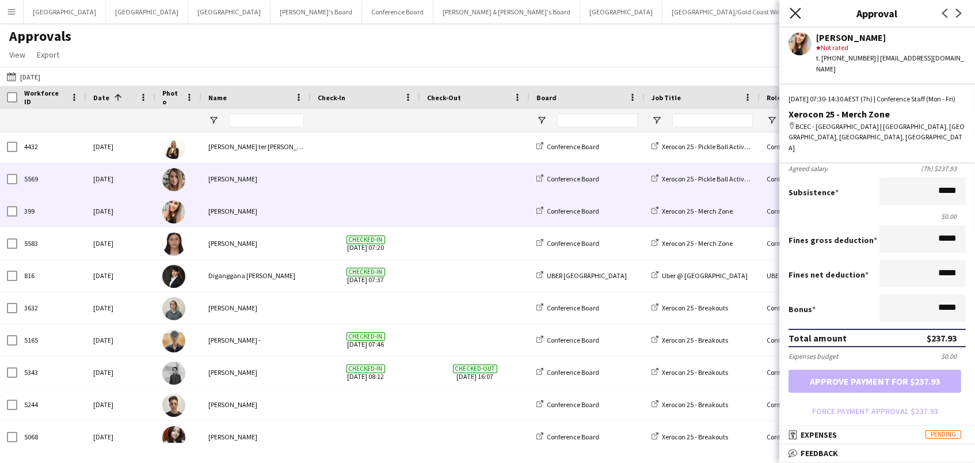
click at [795, 9] on icon "Close pop-in" at bounding box center [795, 12] width 11 height 11
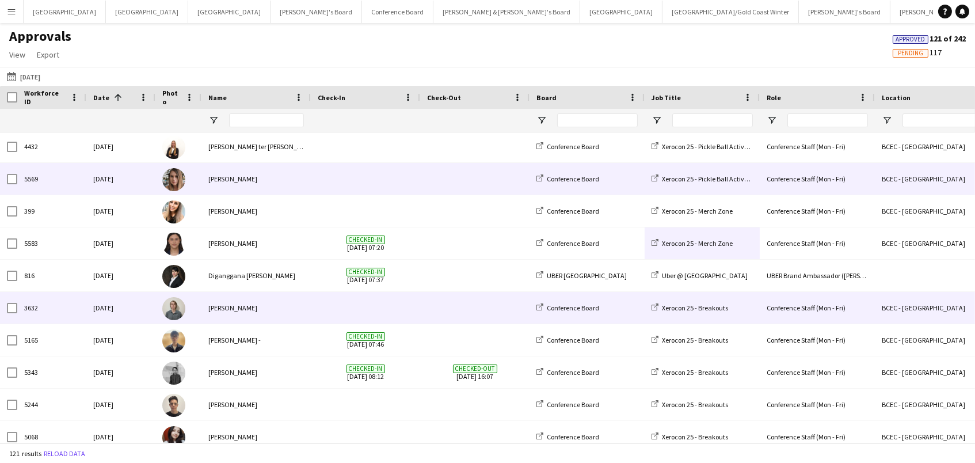
click at [909, 306] on div "BCEC - Brisbane" at bounding box center [932, 308] width 115 height 32
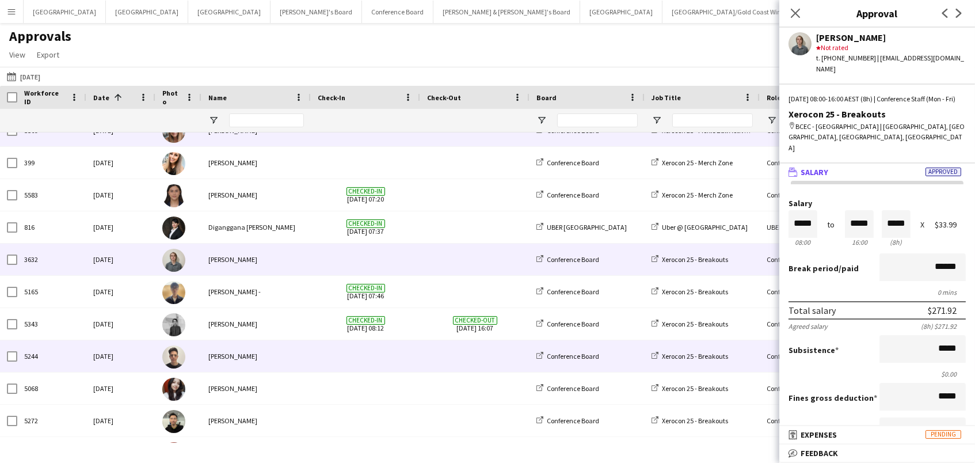
scroll to position [1310, 0]
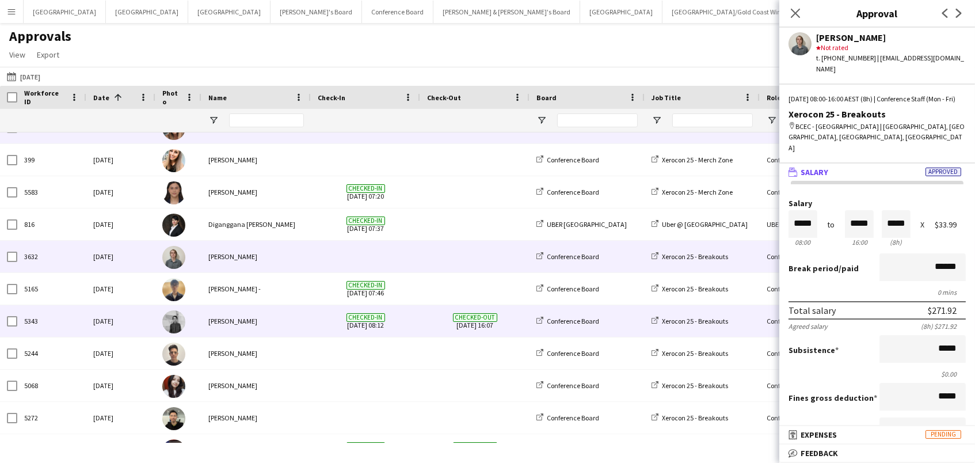
click at [775, 324] on div "Conference Staff (Mon - Fri)" at bounding box center [817, 321] width 115 height 32
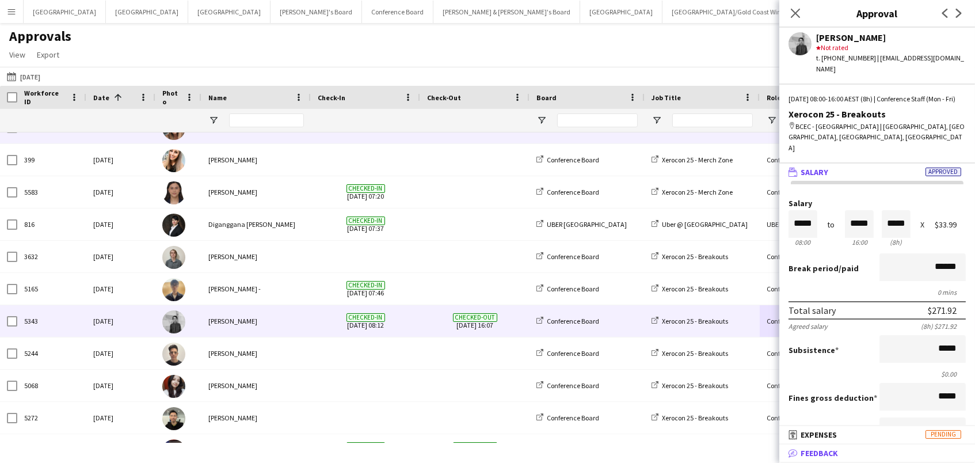
click at [850, 447] on mat-expansion-panel-header "bubble-pencil Feedback" at bounding box center [878, 452] width 196 height 17
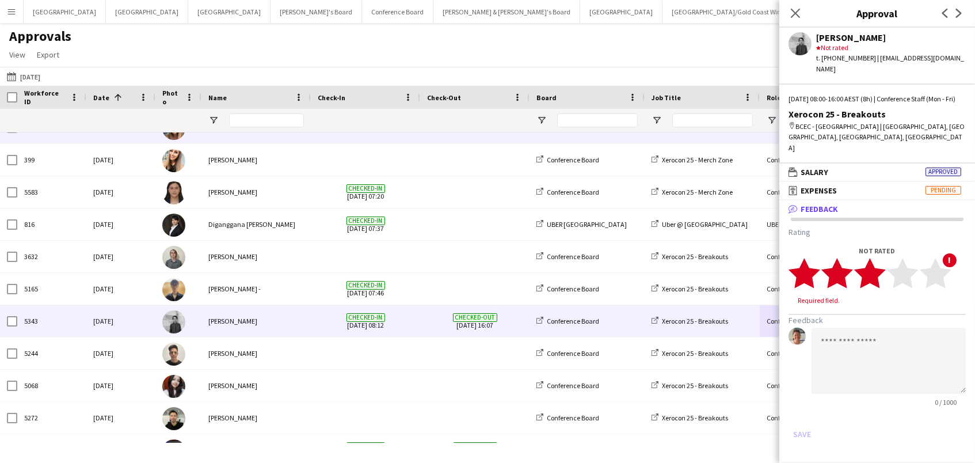
click at [877, 264] on polygon at bounding box center [870, 273] width 32 height 30
click at [870, 336] on textarea at bounding box center [889, 350] width 154 height 66
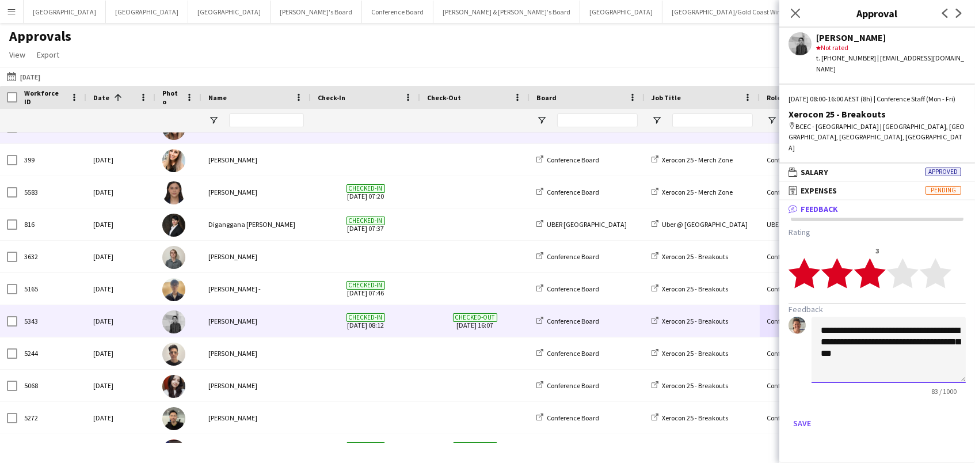
click at [918, 351] on textarea "**********" at bounding box center [889, 350] width 154 height 66
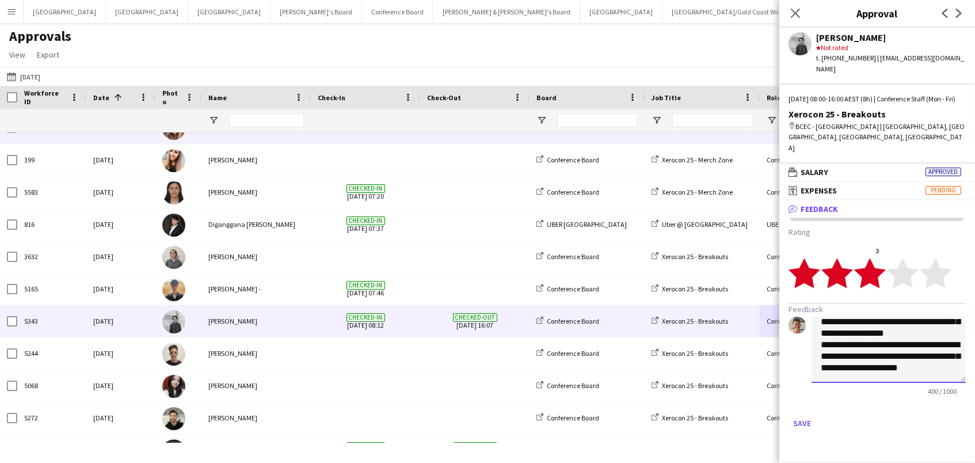
scroll to position [101, 0]
click at [849, 351] on textarea "**********" at bounding box center [889, 350] width 154 height 66
drag, startPoint x: 849, startPoint y: 351, endPoint x: 820, endPoint y: 351, distance: 28.8
click at [820, 351] on textarea "**********" at bounding box center [889, 350] width 154 height 66
click at [923, 351] on textarea "**********" at bounding box center [889, 350] width 154 height 66
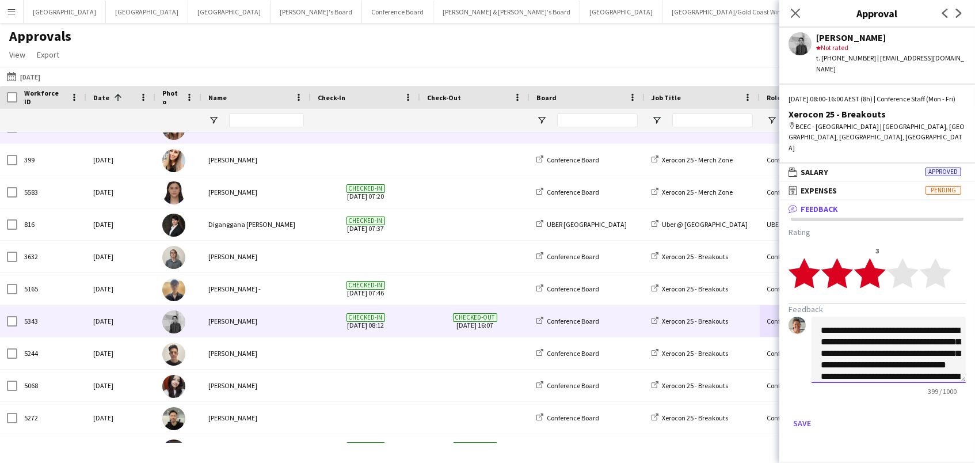
scroll to position [0, 0]
click at [902, 350] on textarea "**********" at bounding box center [889, 350] width 154 height 66
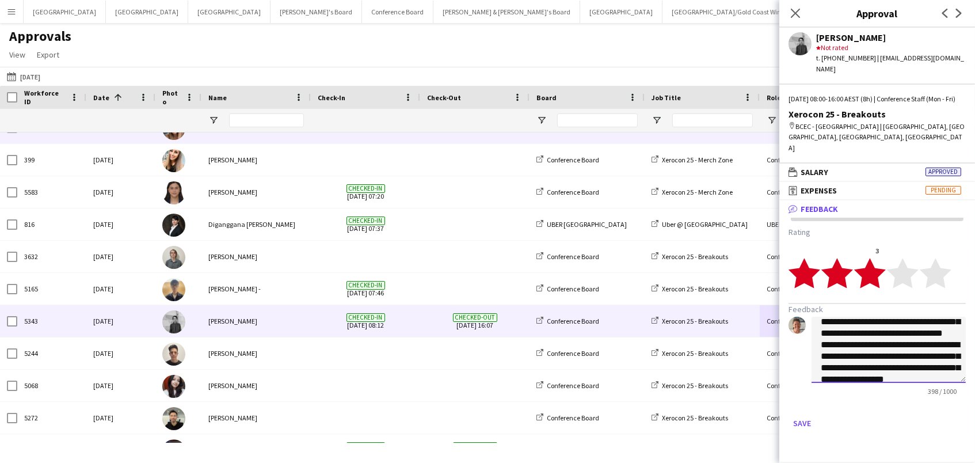
scroll to position [37, 0]
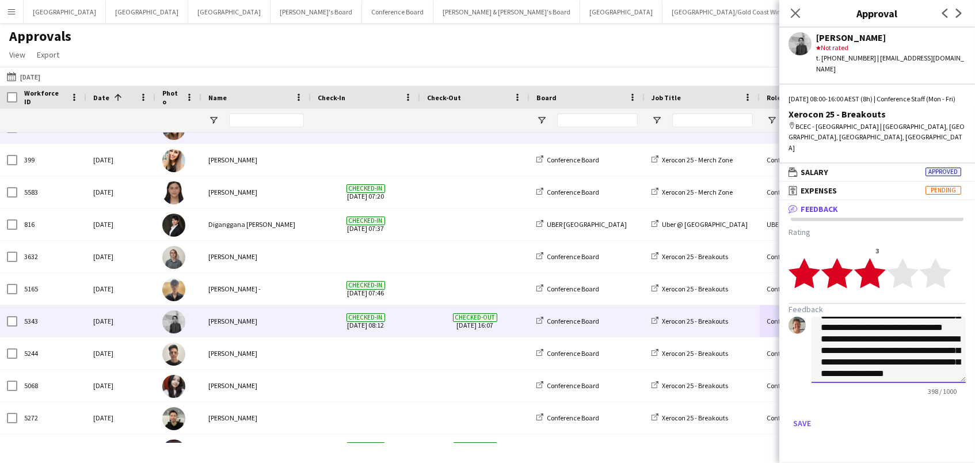
click at [907, 326] on textarea "**********" at bounding box center [889, 350] width 154 height 66
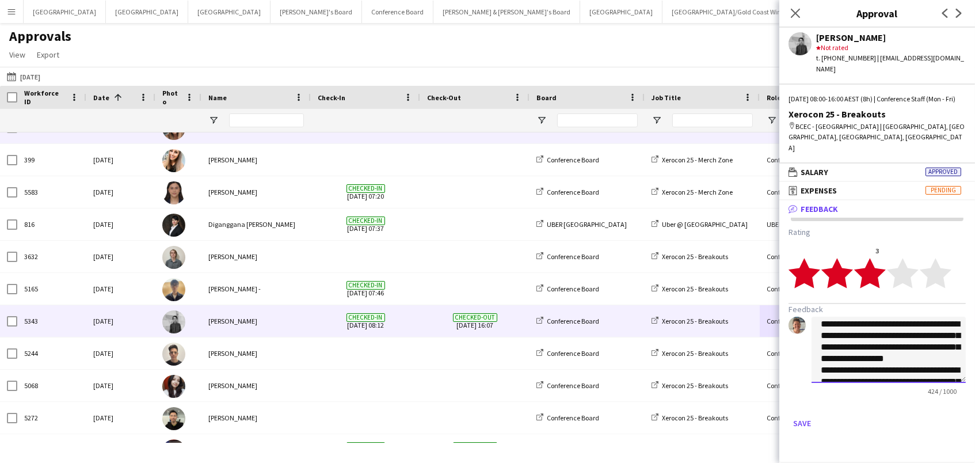
scroll to position [70, 0]
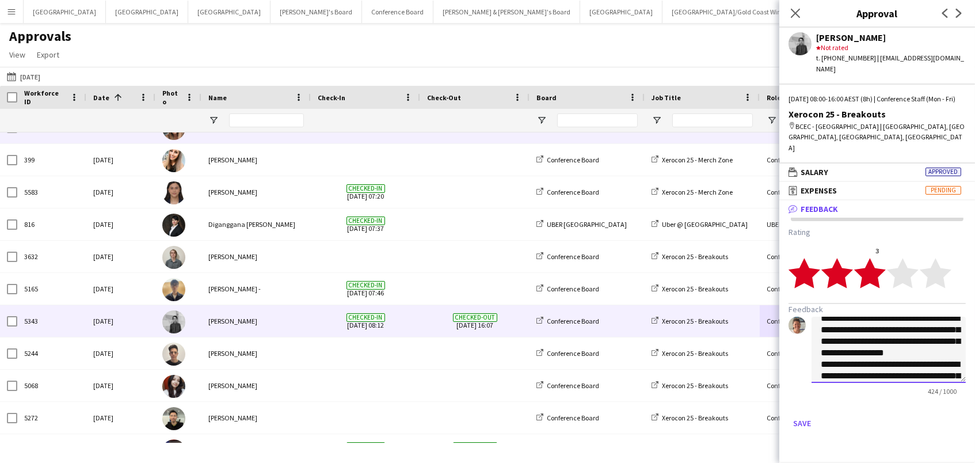
drag, startPoint x: 911, startPoint y: 325, endPoint x: 818, endPoint y: 321, distance: 92.8
click at [818, 321] on textarea "**********" at bounding box center [889, 350] width 154 height 66
drag, startPoint x: 956, startPoint y: 326, endPoint x: 823, endPoint y: 311, distance: 134.4
click at [820, 319] on textarea "**********" at bounding box center [889, 350] width 154 height 66
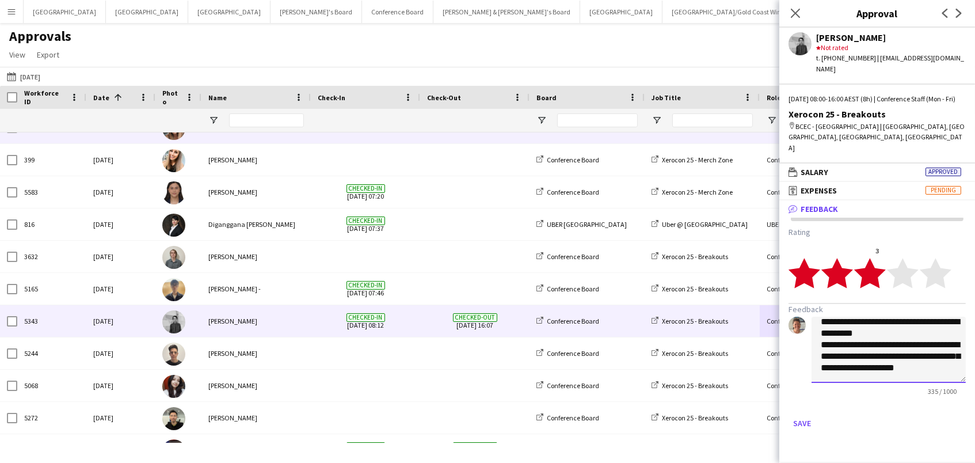
click at [892, 333] on textarea "**********" at bounding box center [889, 350] width 154 height 66
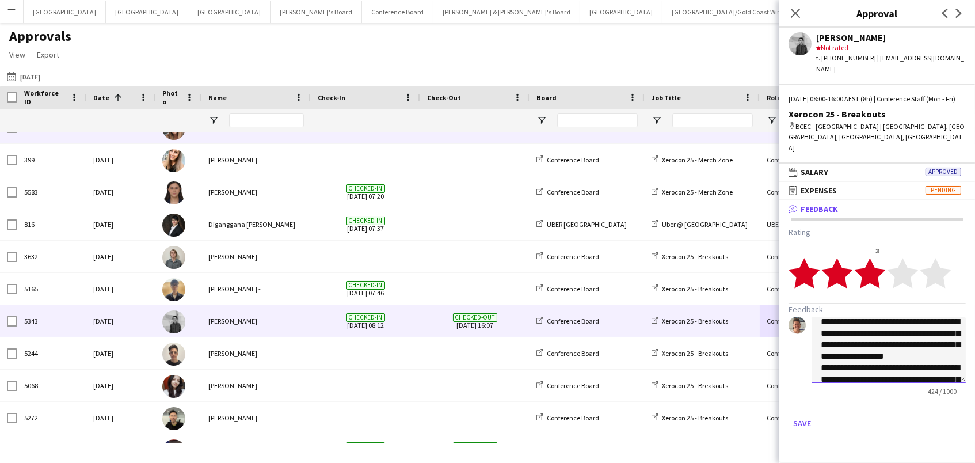
click at [891, 333] on textarea "**********" at bounding box center [889, 350] width 154 height 66
drag, startPoint x: 911, startPoint y: 327, endPoint x: 822, endPoint y: 331, distance: 89.9
click at [822, 331] on textarea "**********" at bounding box center [889, 350] width 154 height 66
drag, startPoint x: 861, startPoint y: 338, endPoint x: 820, endPoint y: 340, distance: 41.5
click at [820, 340] on textarea "**********" at bounding box center [889, 350] width 154 height 66
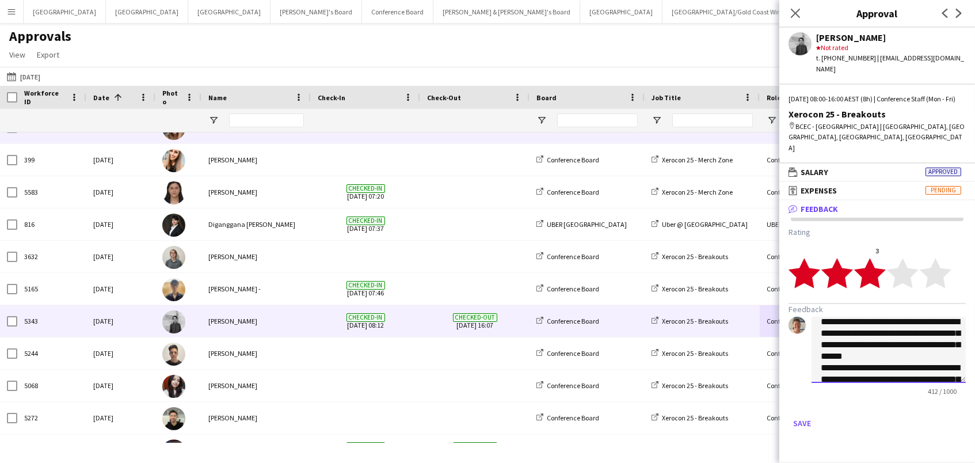
scroll to position [75, 0]
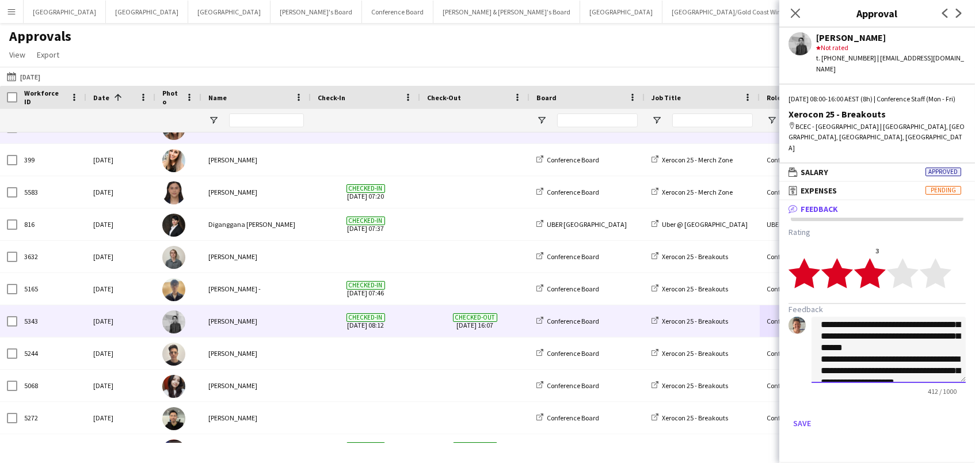
click at [934, 353] on textarea "**********" at bounding box center [889, 350] width 154 height 66
click at [939, 310] on form "**********" at bounding box center [877, 330] width 177 height 206
click at [854, 341] on textarea "**********" at bounding box center [889, 350] width 154 height 66
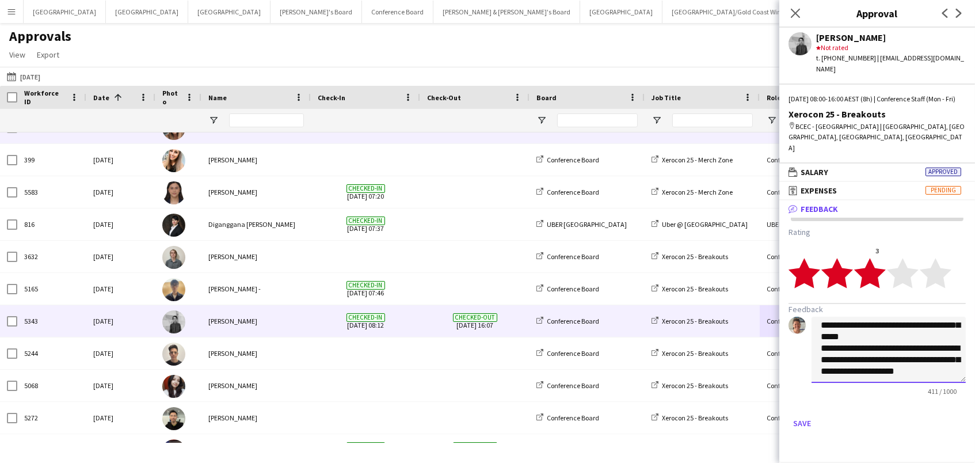
scroll to position [86, 0]
click at [856, 356] on textarea "**********" at bounding box center [889, 350] width 154 height 66
drag, startPoint x: 944, startPoint y: 363, endPoint x: 812, endPoint y: 342, distance: 133.5
click at [812, 342] on textarea "**********" at bounding box center [889, 350] width 154 height 66
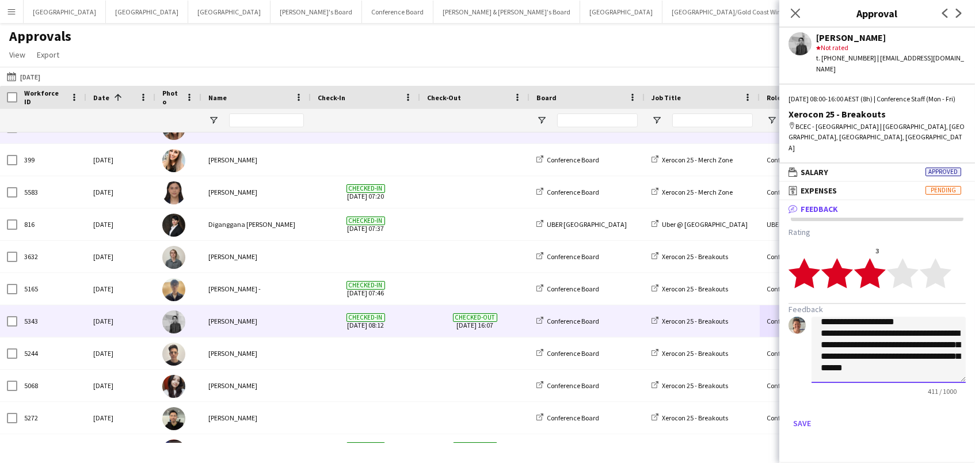
scroll to position [70, 0]
type textarea "**********"
click at [808, 415] on button "Save" at bounding box center [802, 423] width 27 height 18
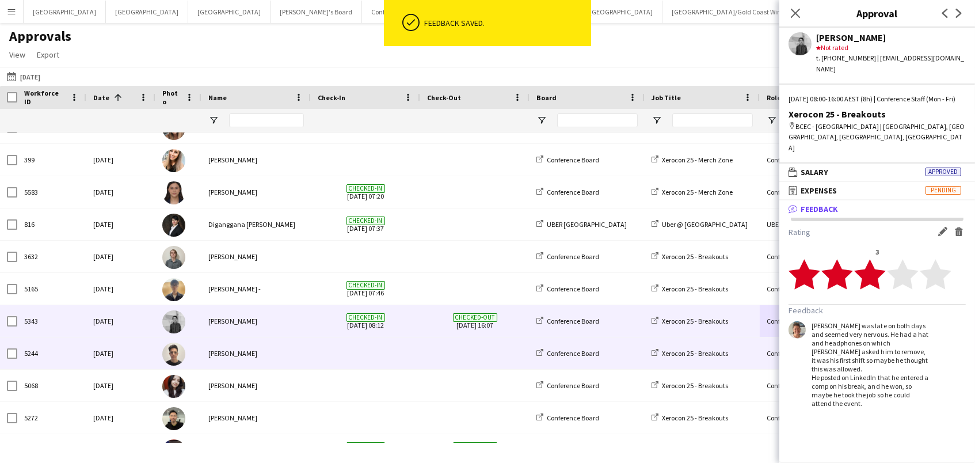
click at [765, 345] on div "Conference Staff (Mon - Fri)" at bounding box center [817, 353] width 115 height 32
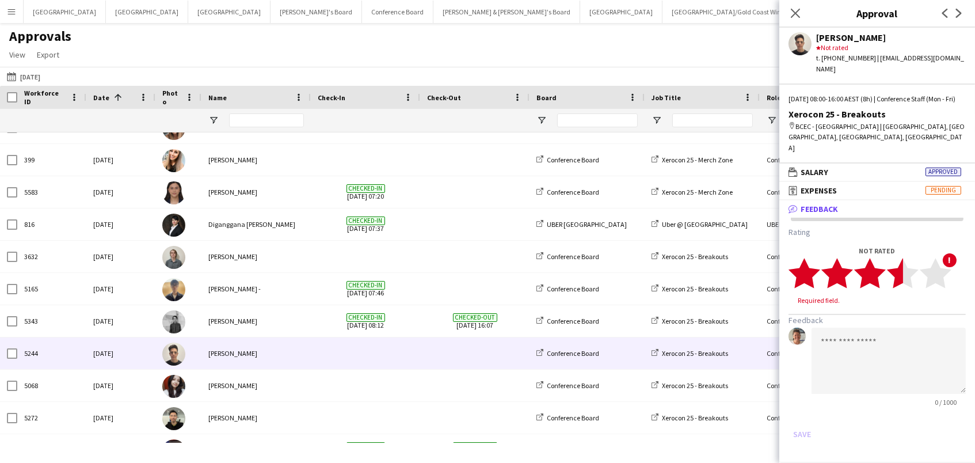
click at [900, 262] on polygon at bounding box center [903, 273] width 32 height 30
click at [805, 414] on button "Save" at bounding box center [802, 423] width 27 height 18
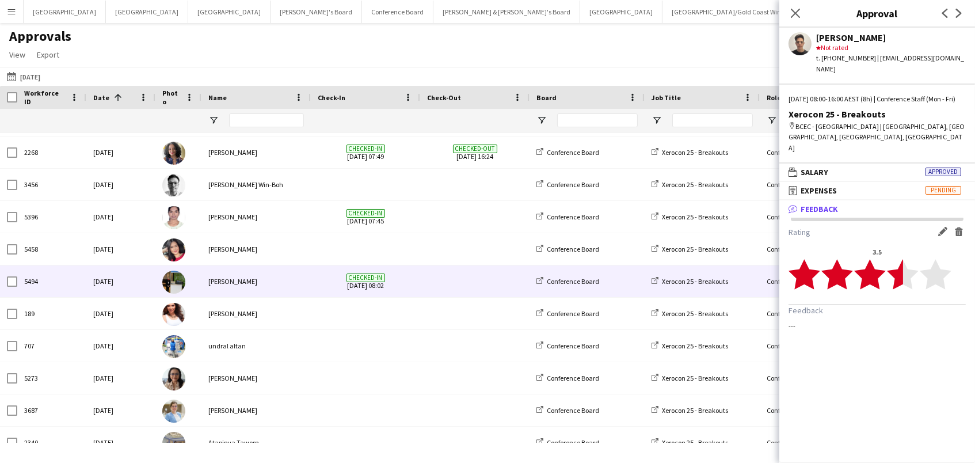
scroll to position [1645, 0]
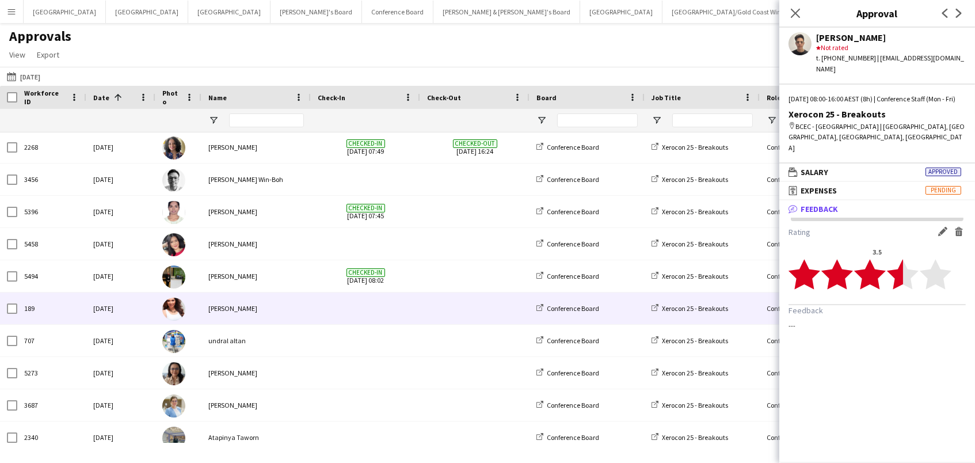
click at [758, 309] on div "Xerocon 25 - Breakouts" at bounding box center [702, 308] width 115 height 32
click at [768, 314] on div "Conference Staff (Mon - Fri)" at bounding box center [817, 308] width 115 height 32
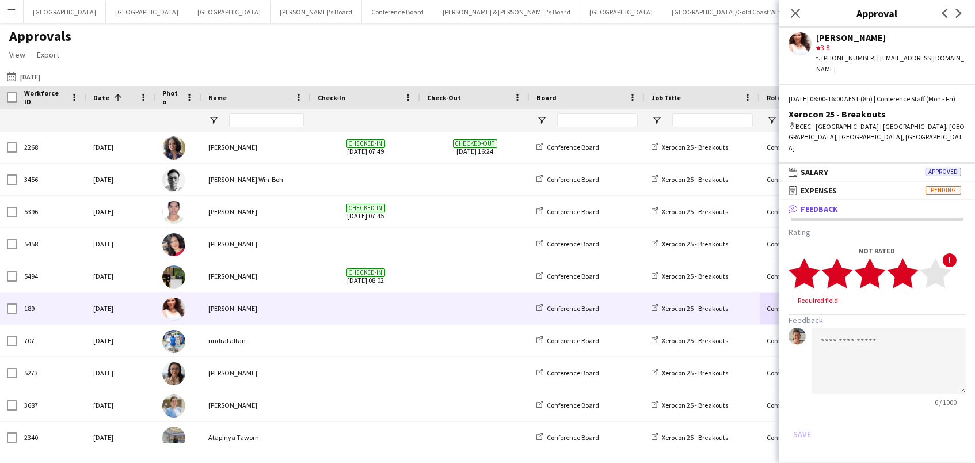
click at [911, 258] on polygon at bounding box center [903, 273] width 32 height 30
click at [880, 351] on textarea at bounding box center [889, 350] width 154 height 66
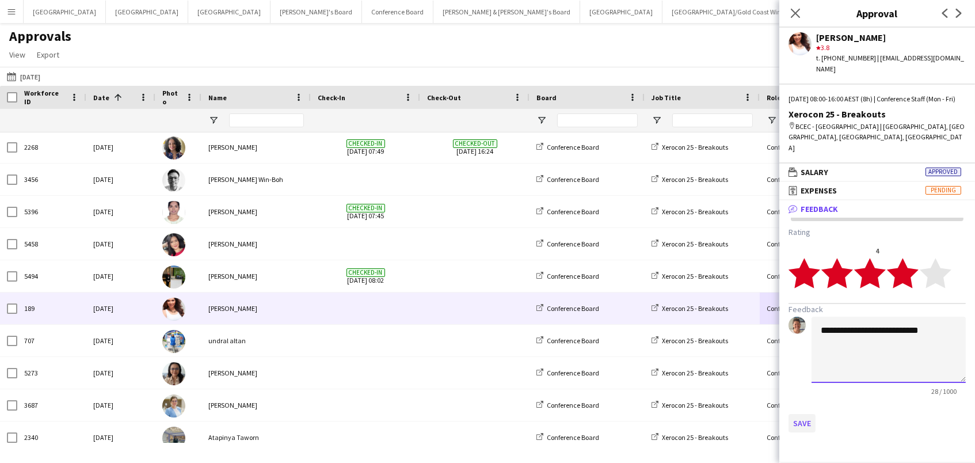
type textarea "**********"
click at [799, 414] on button "Save" at bounding box center [802, 423] width 27 height 18
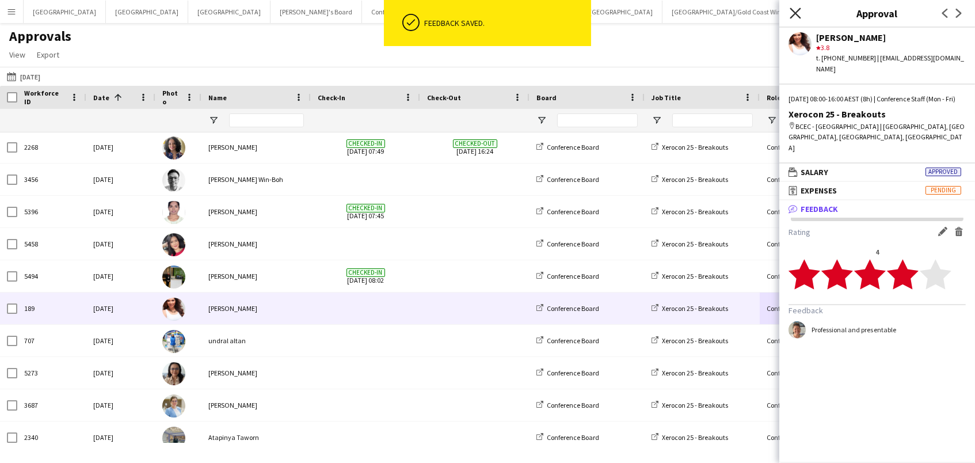
click at [793, 12] on icon "Close pop-in" at bounding box center [795, 12] width 11 height 11
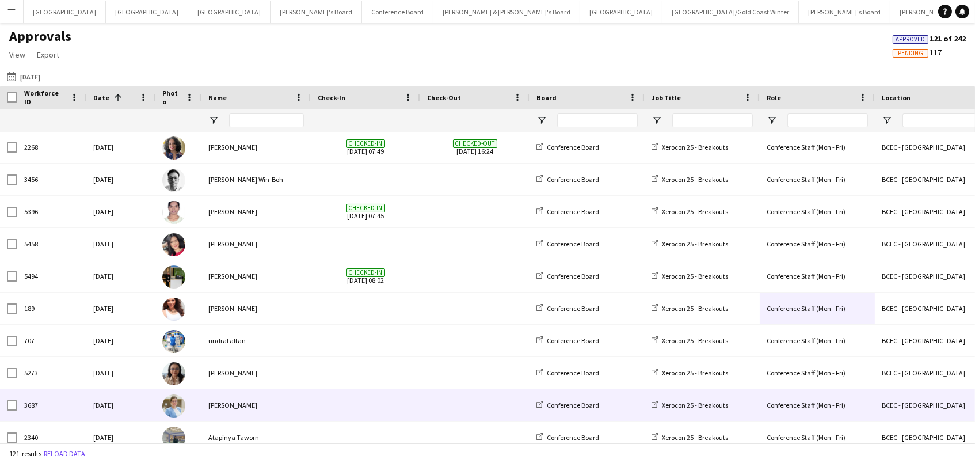
click at [880, 400] on div "BCEC - Brisbane" at bounding box center [932, 405] width 115 height 32
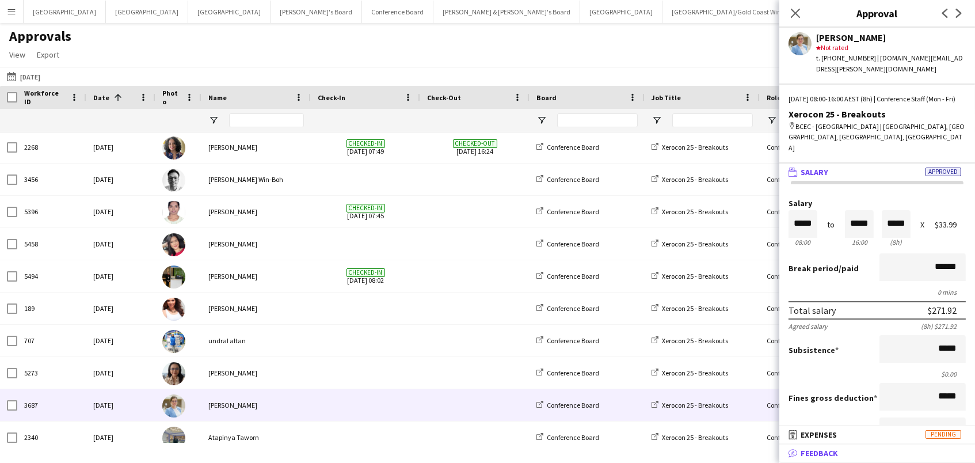
click at [868, 448] on mat-panel-title "bubble-pencil Feedback" at bounding box center [875, 453] width 191 height 10
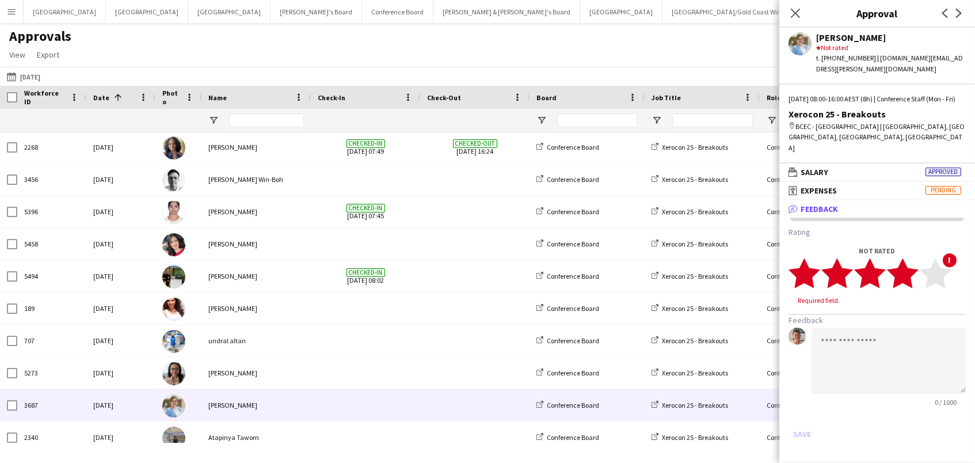
click at [911, 259] on polygon at bounding box center [903, 273] width 32 height 30
click at [847, 334] on textarea at bounding box center [889, 350] width 154 height 66
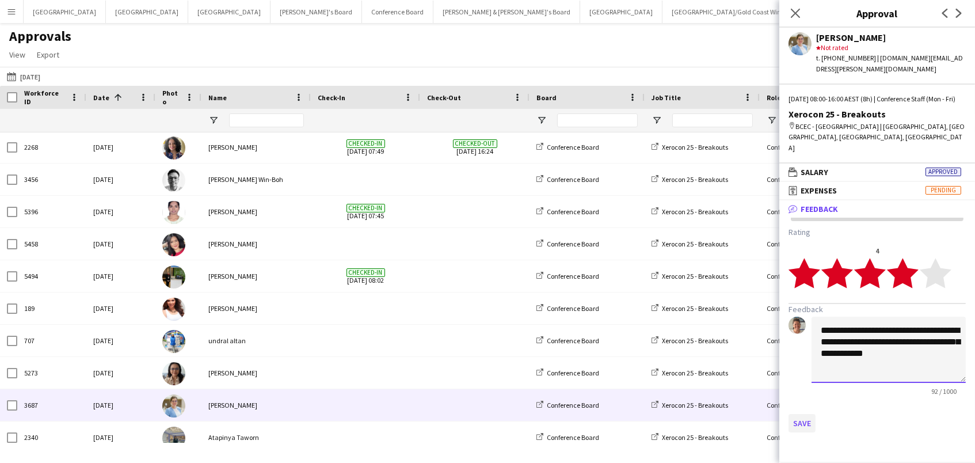
type textarea "**********"
click at [796, 414] on button "Save" at bounding box center [802, 423] width 27 height 18
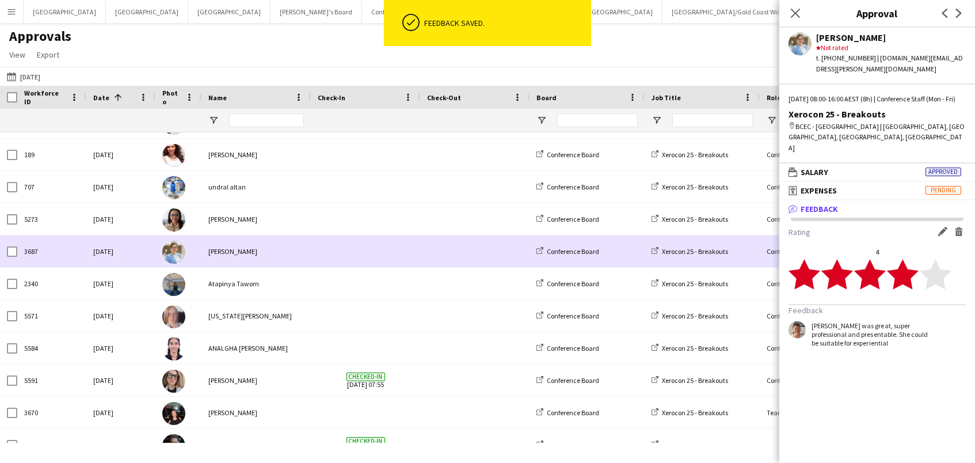
scroll to position [1808, 0]
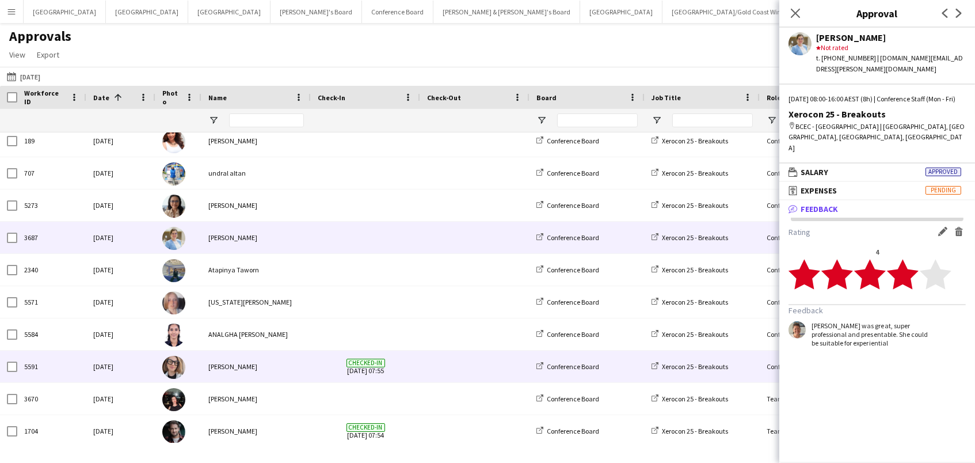
click at [760, 367] on div "Conference Staff (Mon - Fri)" at bounding box center [817, 367] width 115 height 32
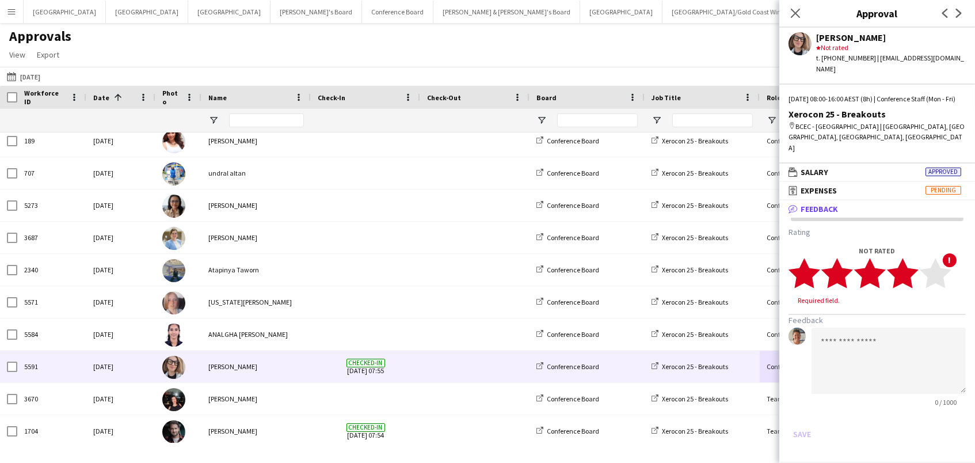
click at [908, 267] on polygon at bounding box center [903, 273] width 32 height 30
click at [869, 338] on textarea at bounding box center [889, 350] width 154 height 66
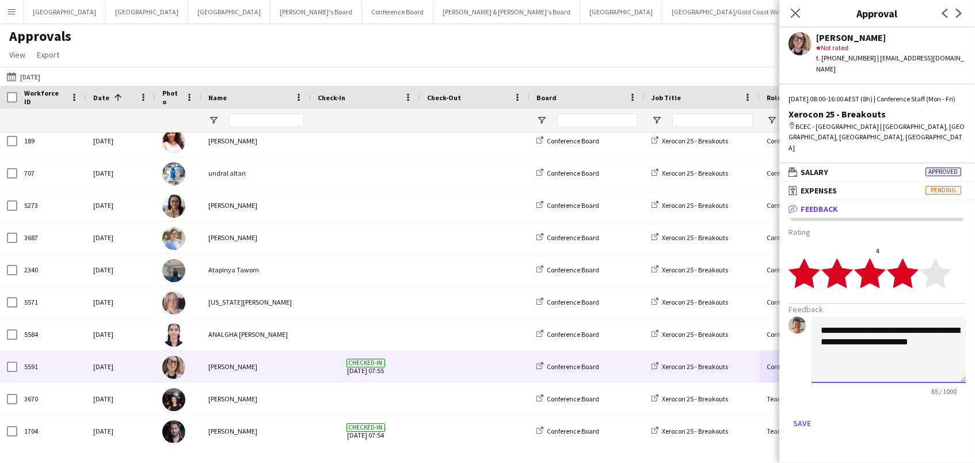
click at [893, 317] on textarea "**********" at bounding box center [889, 350] width 154 height 66
click at [915, 330] on textarea "**********" at bounding box center [889, 350] width 154 height 66
click at [899, 343] on textarea "**********" at bounding box center [889, 350] width 154 height 66
click at [868, 349] on textarea "**********" at bounding box center [889, 350] width 154 height 66
click at [955, 355] on textarea "**********" at bounding box center [889, 350] width 154 height 66
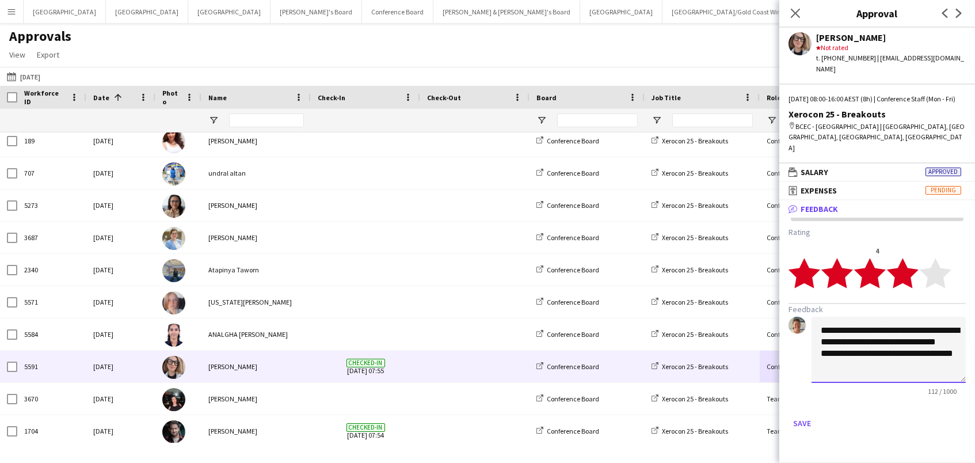
scroll to position [1, 0]
drag, startPoint x: 941, startPoint y: 359, endPoint x: 951, endPoint y: 348, distance: 14.7
click at [951, 348] on textarea "**********" at bounding box center [889, 350] width 154 height 66
type textarea "**********"
click at [797, 414] on button "Save" at bounding box center [802, 423] width 27 height 18
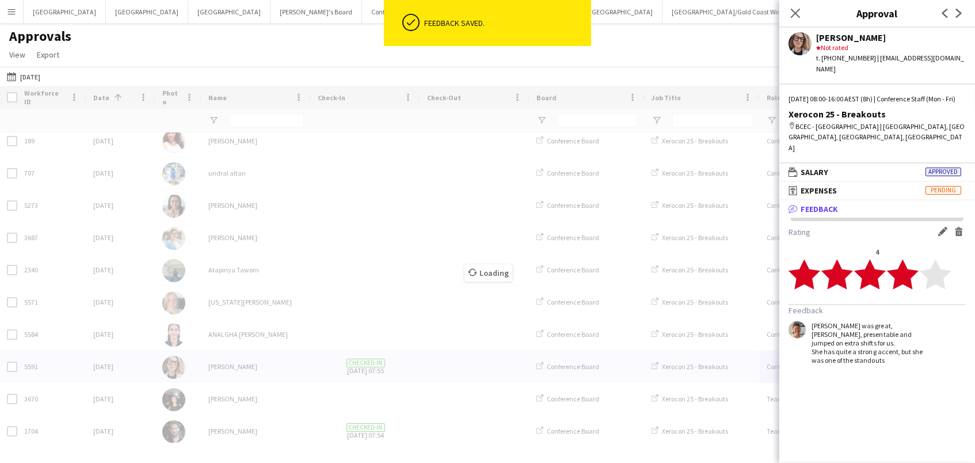
click at [755, 237] on div "Loading" at bounding box center [487, 264] width 975 height 357
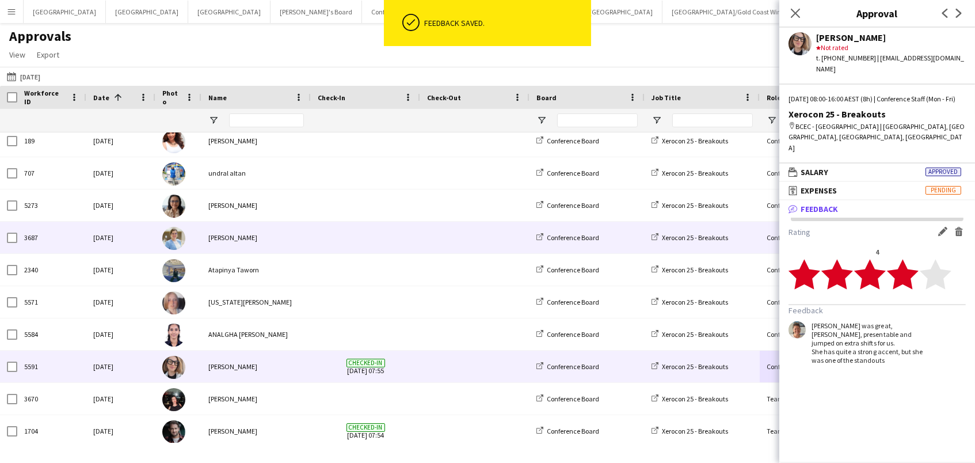
click at [747, 237] on div "Xerocon 25 - Breakouts" at bounding box center [702, 238] width 115 height 32
click at [771, 238] on div "Conference Staff (Mon - Fri)" at bounding box center [817, 238] width 115 height 32
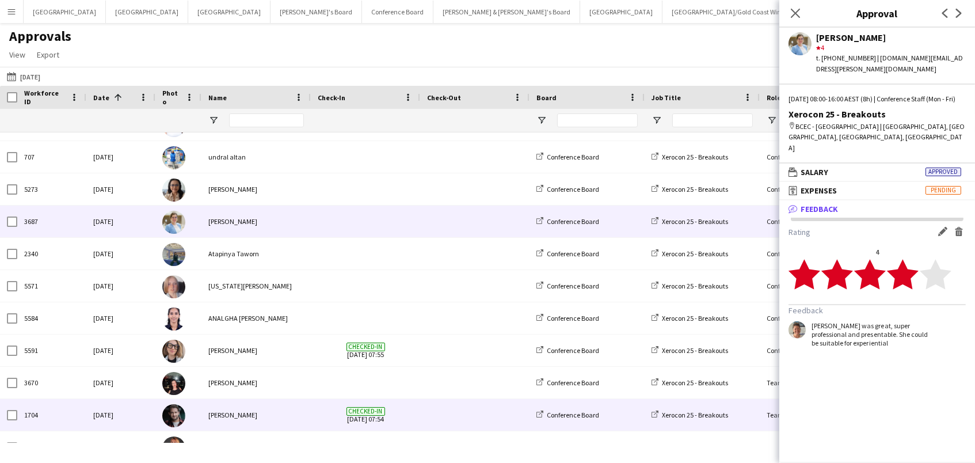
scroll to position [1831, 0]
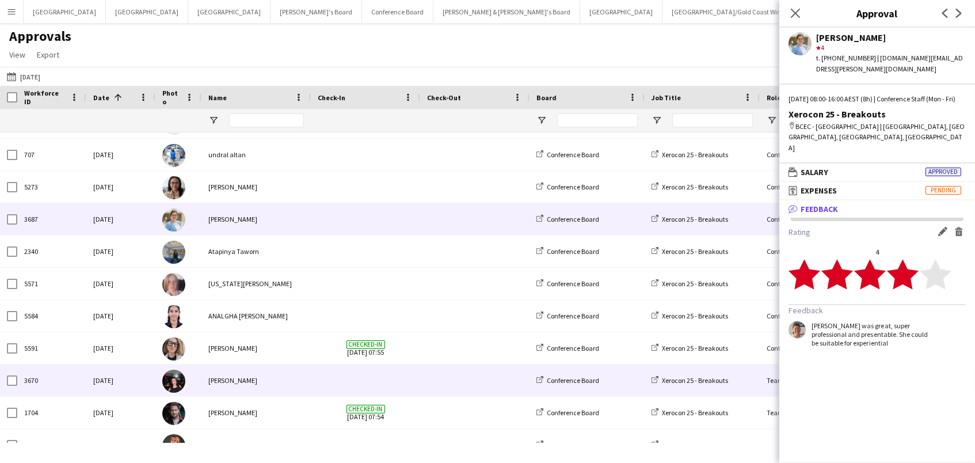
click at [747, 377] on div "Xerocon 25 - Breakouts" at bounding box center [702, 380] width 115 height 32
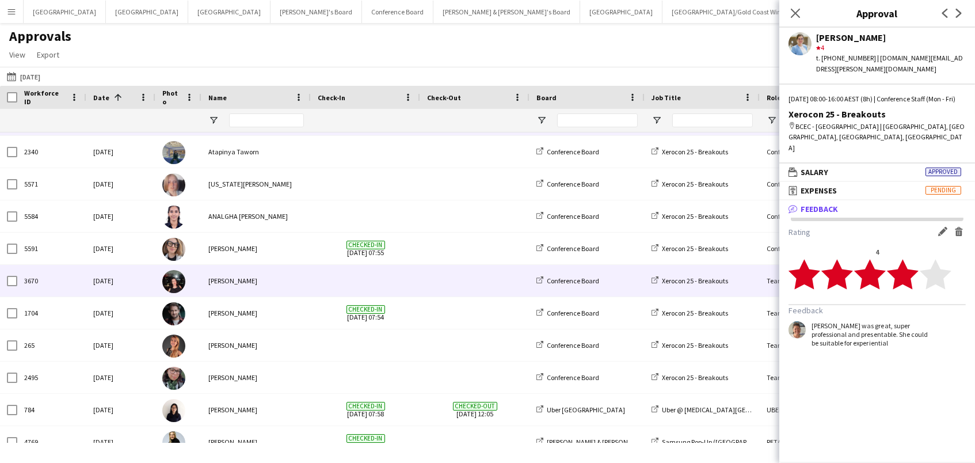
scroll to position [1938, 0]
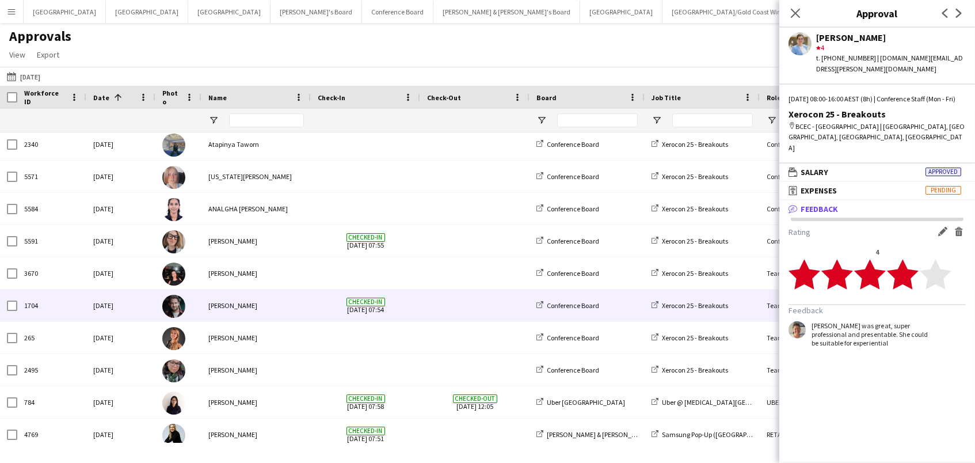
click at [750, 318] on div "Xerocon 25 - Breakouts" at bounding box center [702, 306] width 115 height 32
click at [766, 307] on div "Team Leader (Mon - Fri)" at bounding box center [817, 306] width 115 height 32
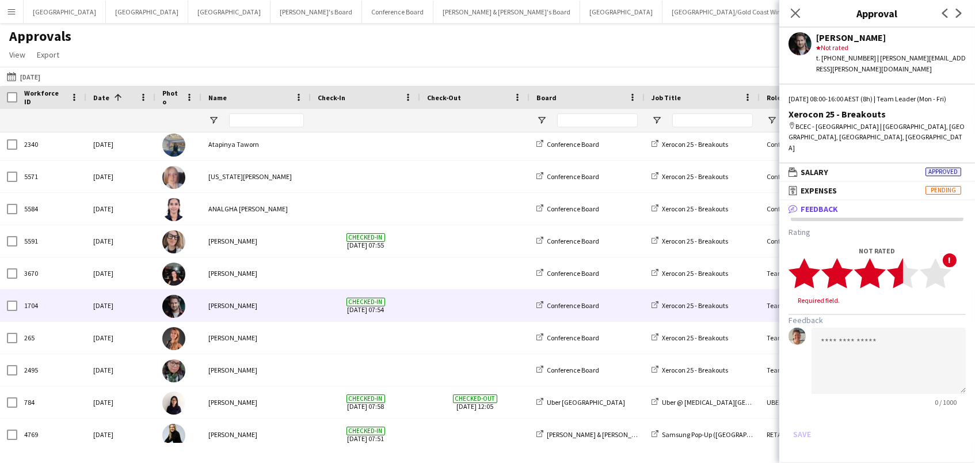
click at [896, 258] on polygon at bounding box center [903, 273] width 32 height 30
click at [876, 340] on textarea at bounding box center [889, 350] width 154 height 66
type textarea "*********"
click at [794, 12] on icon at bounding box center [795, 12] width 11 height 11
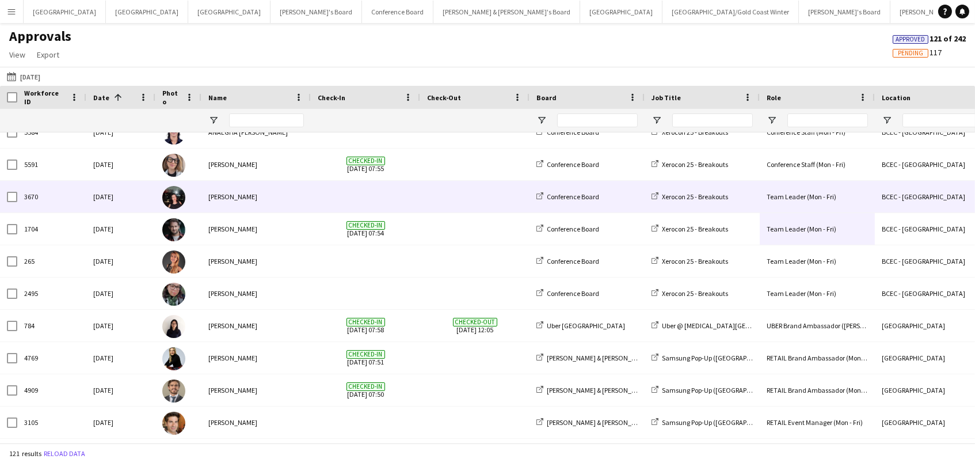
scroll to position [2028, 0]
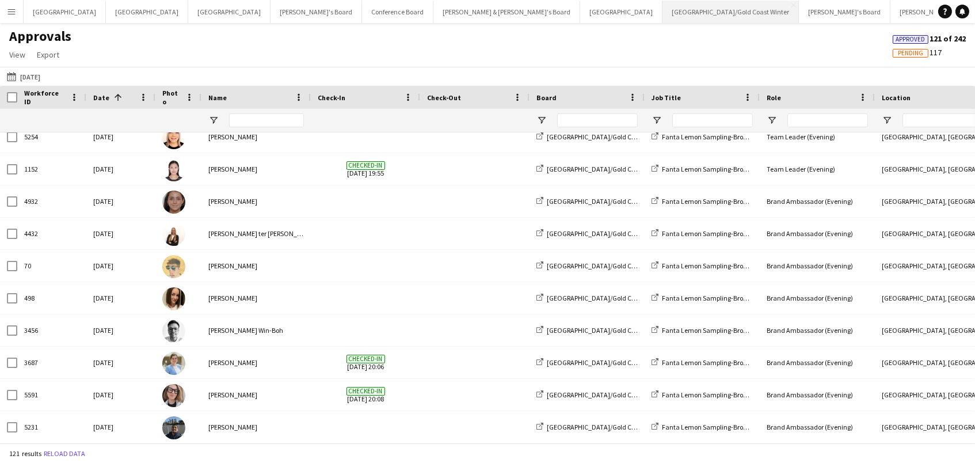
click at [663, 14] on button "Brisbane/Gold Coast Winter Close" at bounding box center [731, 12] width 136 height 22
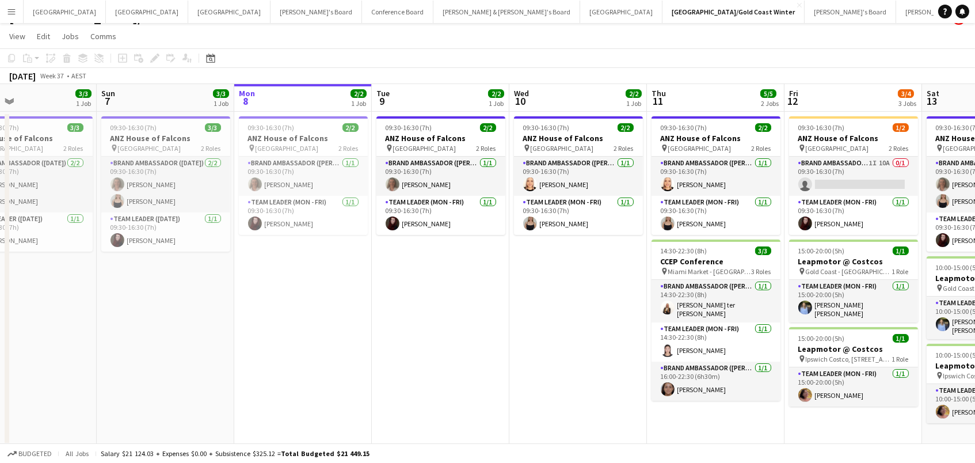
scroll to position [0, 311]
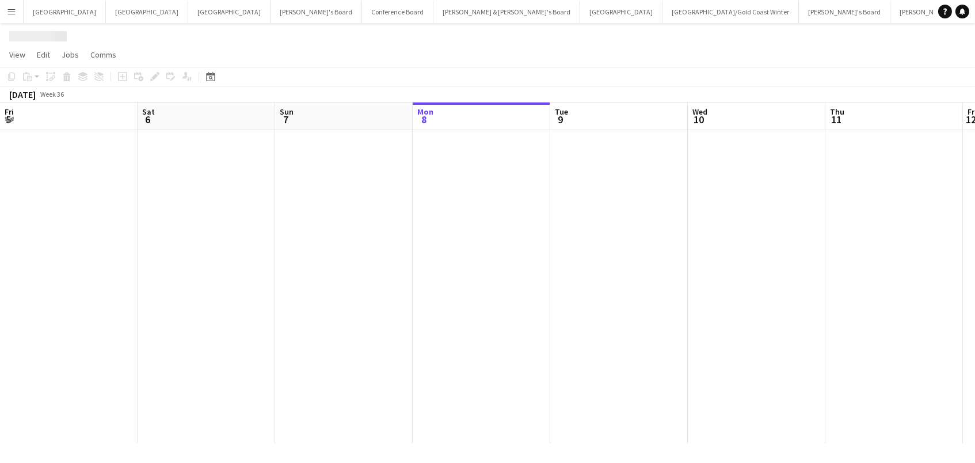
scroll to position [0, 275]
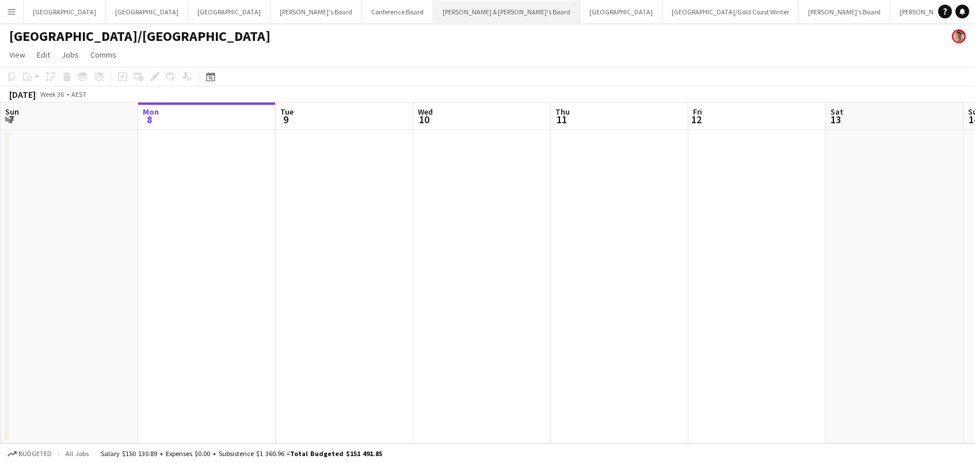
click at [434, 16] on button "Neil & Jenny's Board Close" at bounding box center [507, 12] width 147 height 22
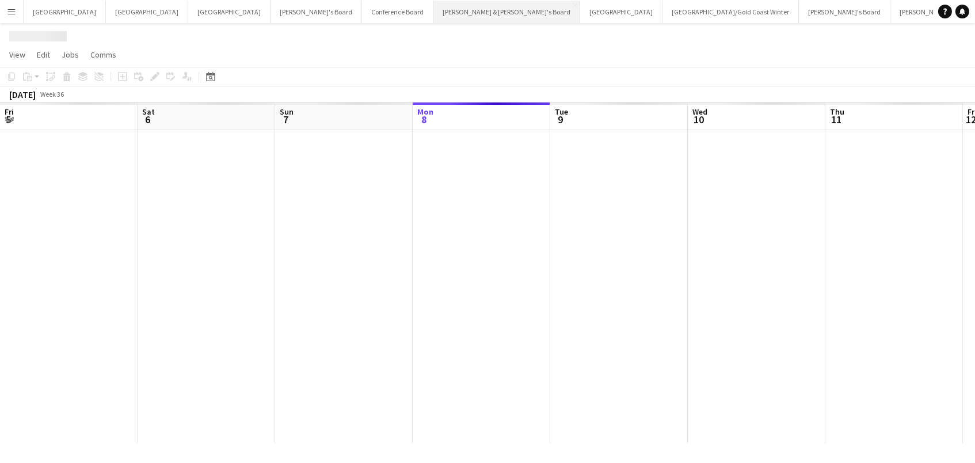
scroll to position [0, 275]
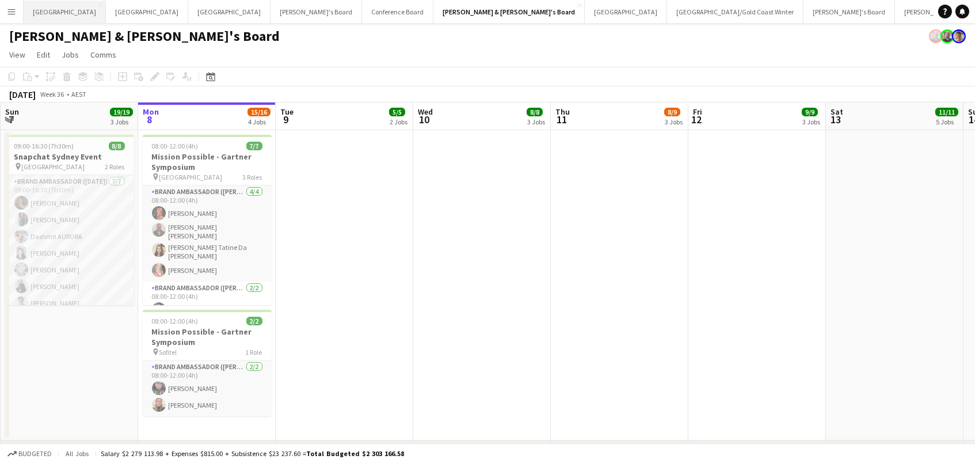
click at [44, 18] on button "Adelaide Close" at bounding box center [65, 12] width 82 height 22
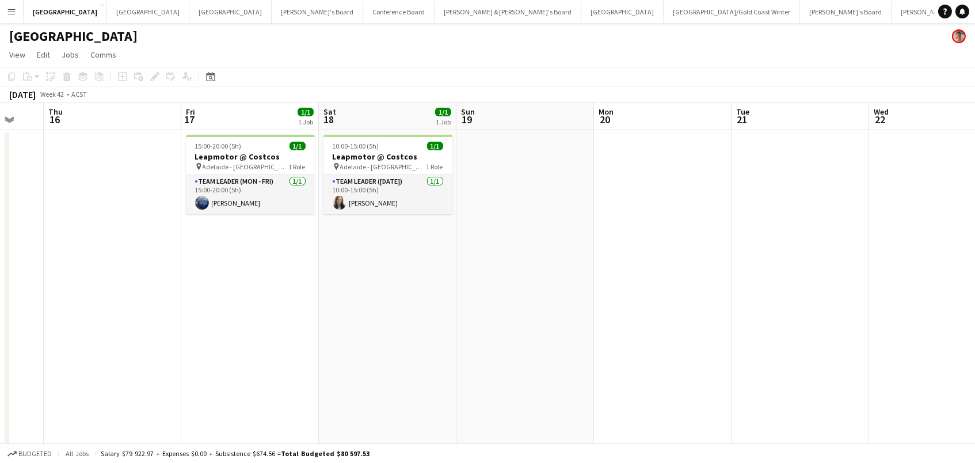
scroll to position [0, 505]
click at [189, 10] on button "Melbourne Close" at bounding box center [230, 12] width 82 height 22
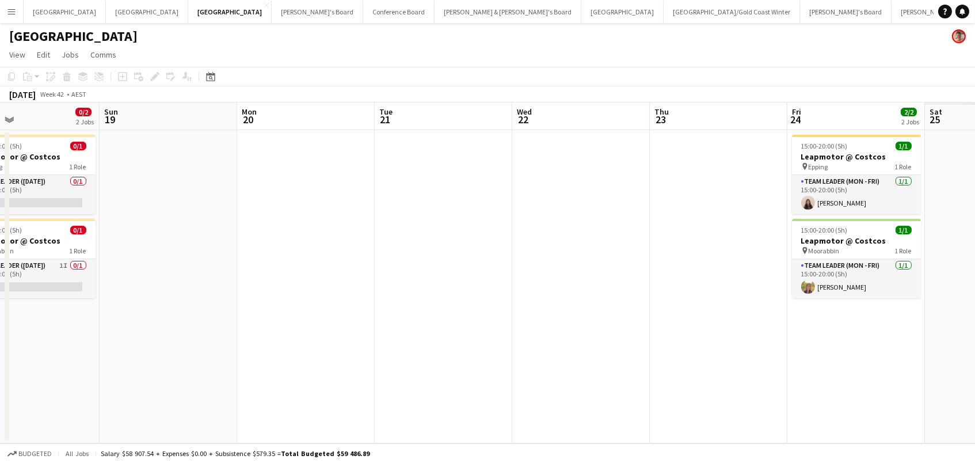
scroll to position [0, 462]
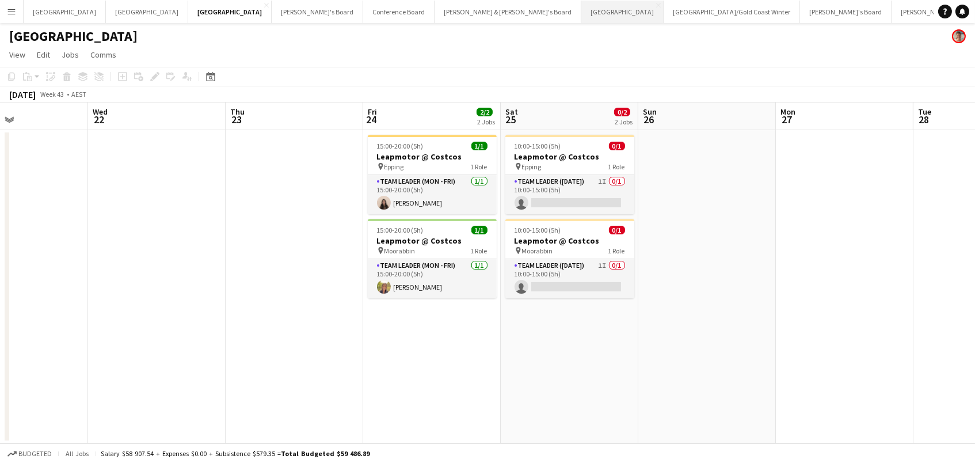
click at [581, 18] on button "Sydney Close" at bounding box center [622, 12] width 82 height 22
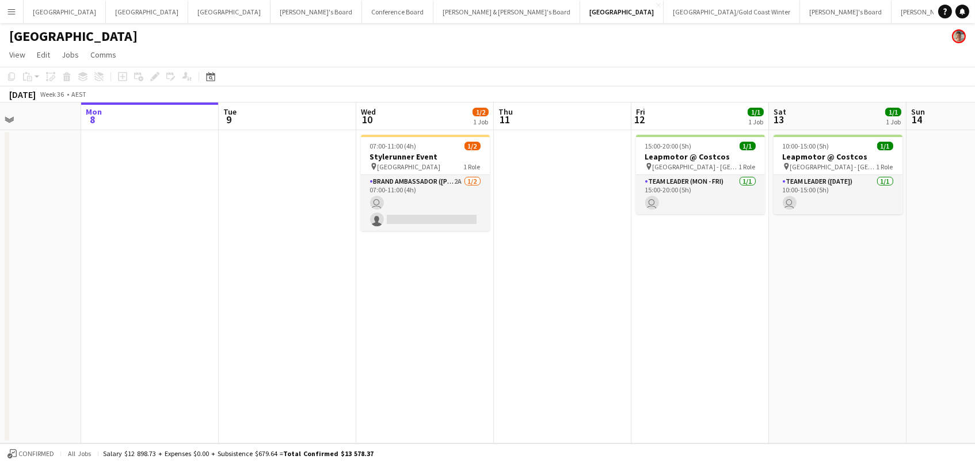
scroll to position [0, 428]
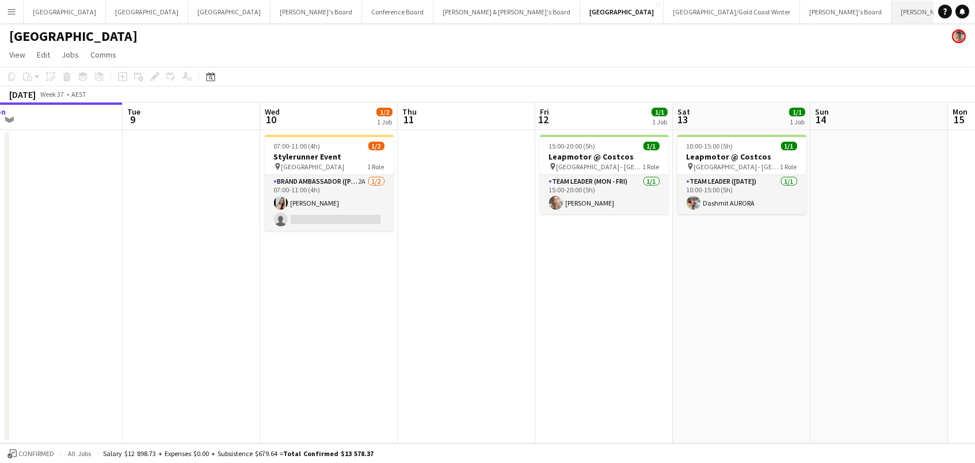
click at [892, 10] on button "James & Arrence's Board Close" at bounding box center [965, 12] width 147 height 22
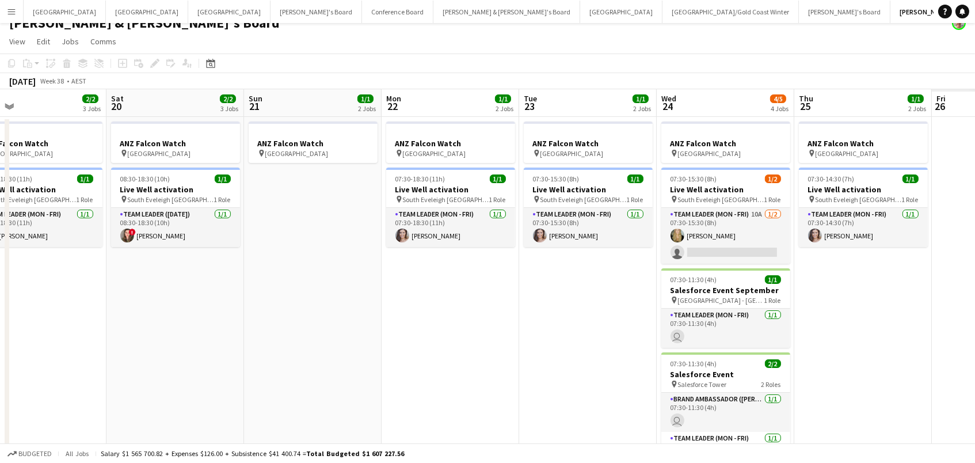
scroll to position [0, 419]
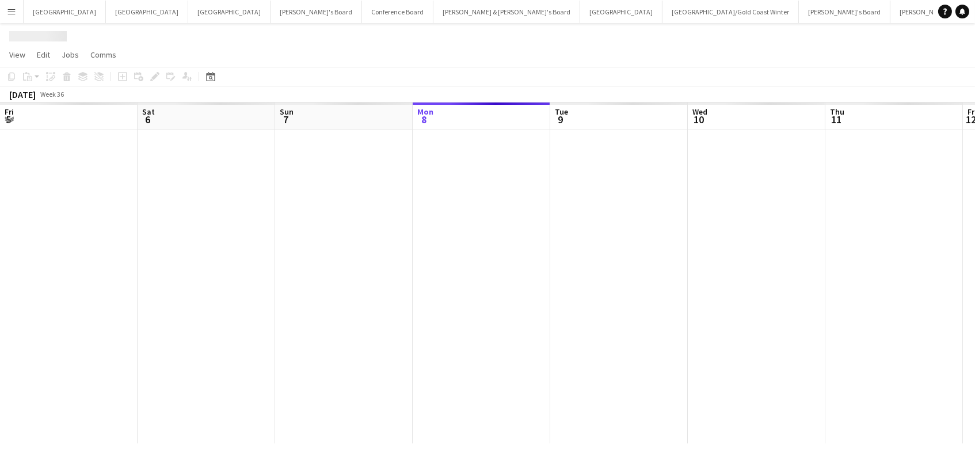
scroll to position [0, 275]
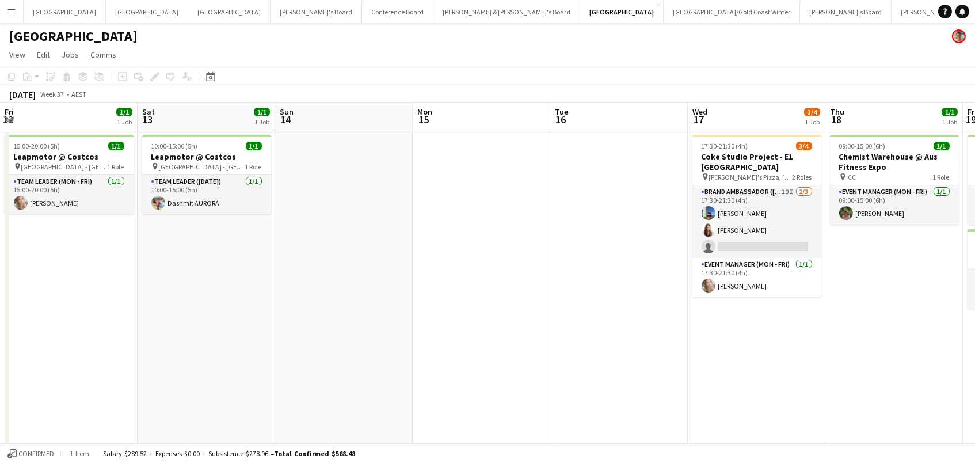
scroll to position [0, 288]
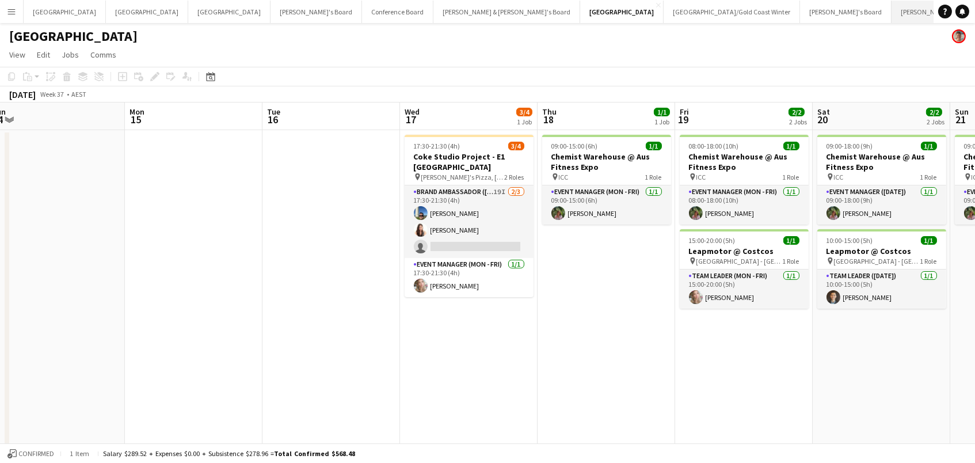
click at [892, 14] on button "James & Arrence's Board Close" at bounding box center [965, 12] width 147 height 22
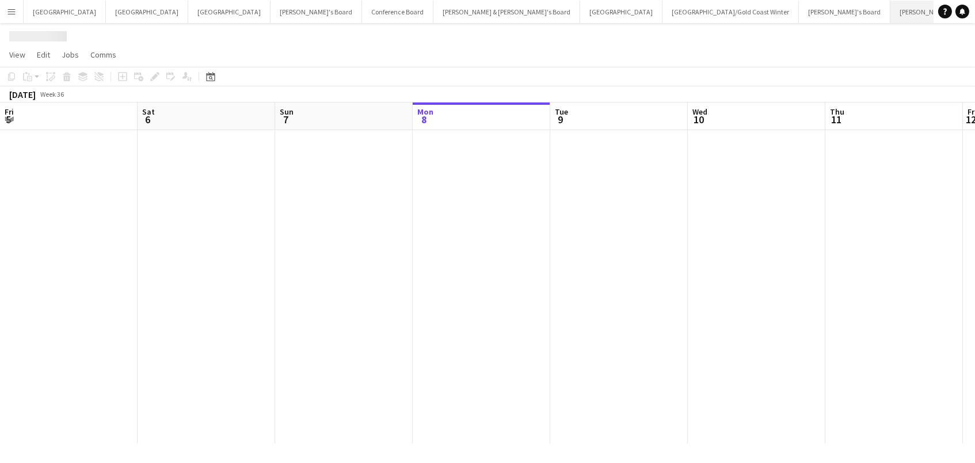
scroll to position [0, 275]
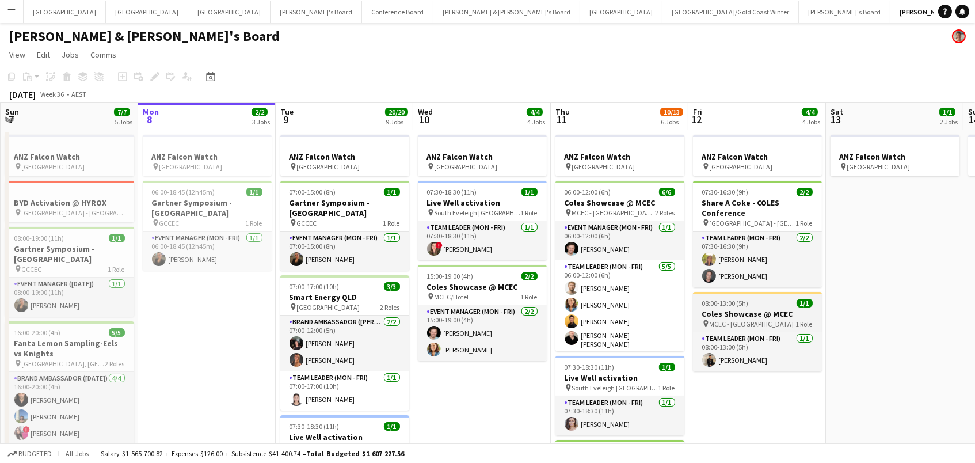
click at [724, 311] on h3 "Coles Showcase @ MCEC" at bounding box center [757, 314] width 129 height 10
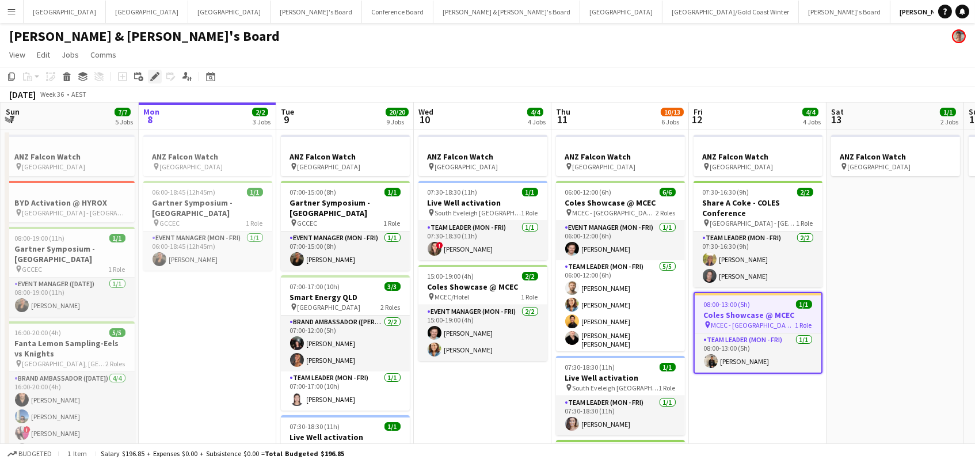
click at [157, 72] on icon at bounding box center [158, 73] width 3 height 3
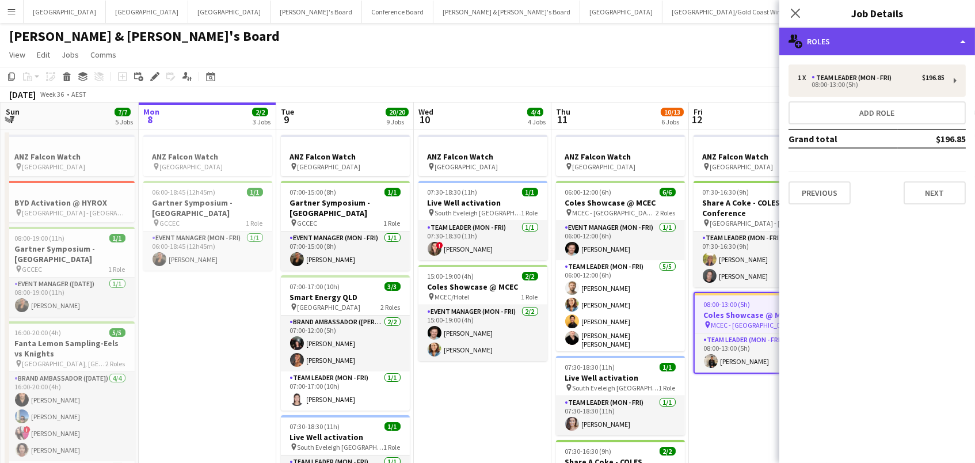
click at [858, 28] on div "multiple-users-add Roles" at bounding box center [878, 42] width 196 height 28
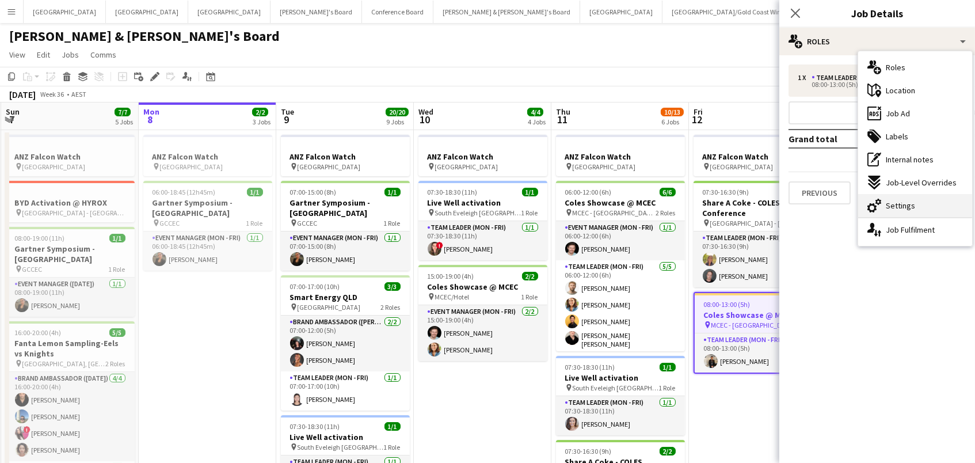
click at [921, 205] on div "cog-double-3 Settings" at bounding box center [915, 205] width 114 height 23
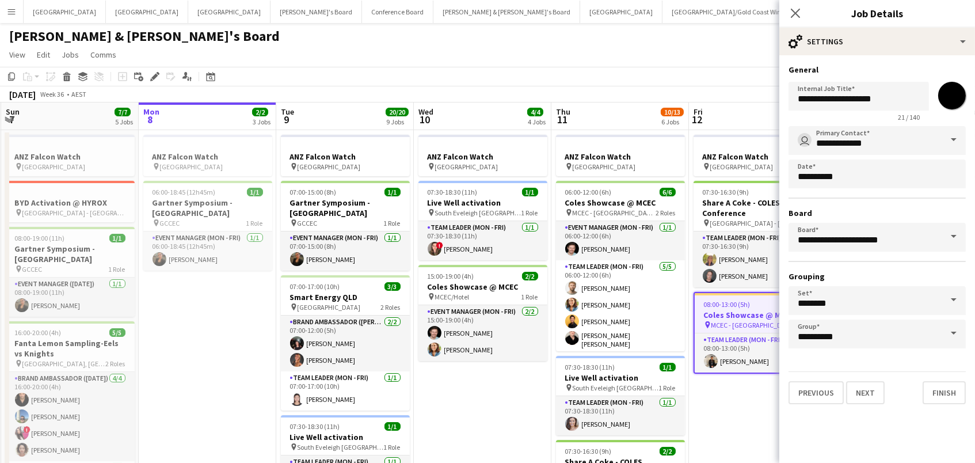
click at [949, 97] on input "*******" at bounding box center [952, 95] width 41 height 41
type input "*******"
click at [716, 63] on app-page-menu "View Day view expanded Day view collapsed Month view Date picker Jump to today …" at bounding box center [487, 56] width 975 height 22
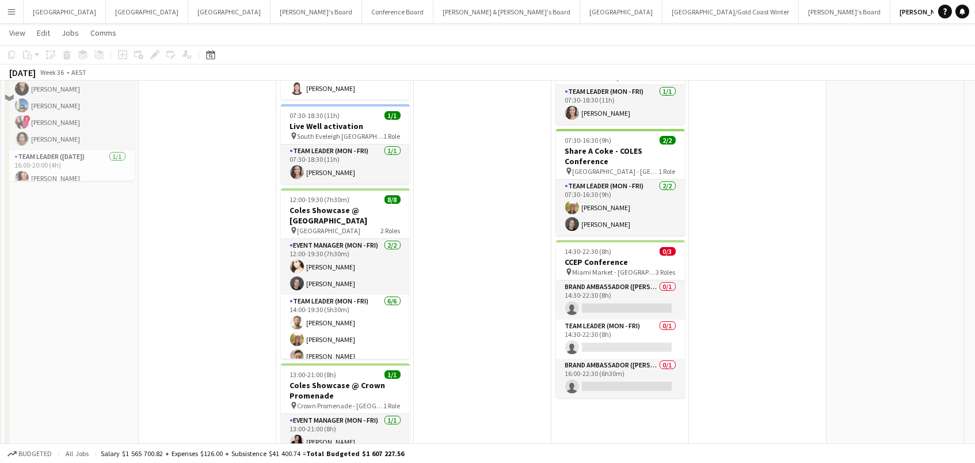
scroll to position [397, 0]
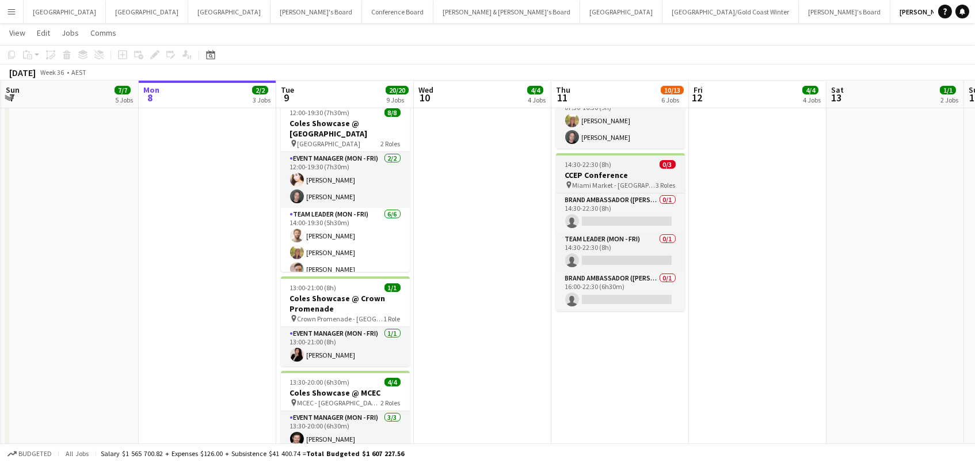
click at [577, 185] on span "Miami Market - QLD" at bounding box center [614, 185] width 83 height 9
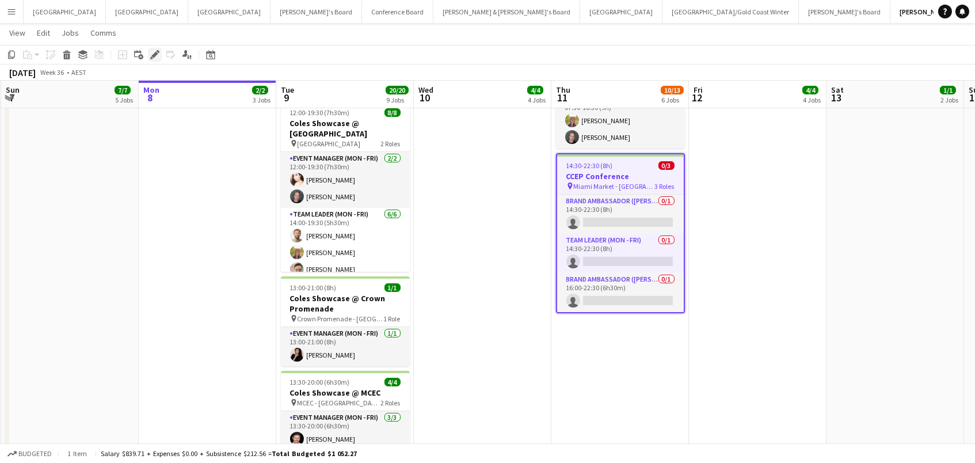
click at [154, 51] on icon "Edit" at bounding box center [154, 54] width 9 height 9
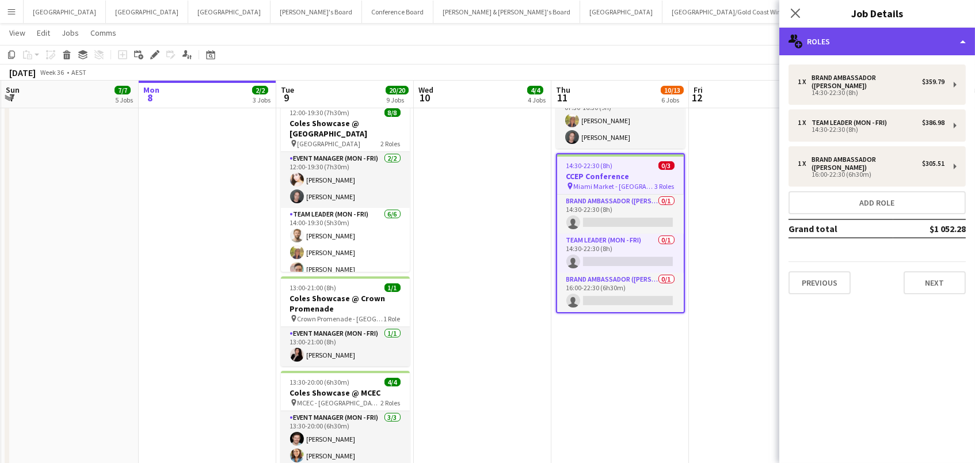
click at [861, 39] on div "multiple-users-add Roles" at bounding box center [878, 42] width 196 height 28
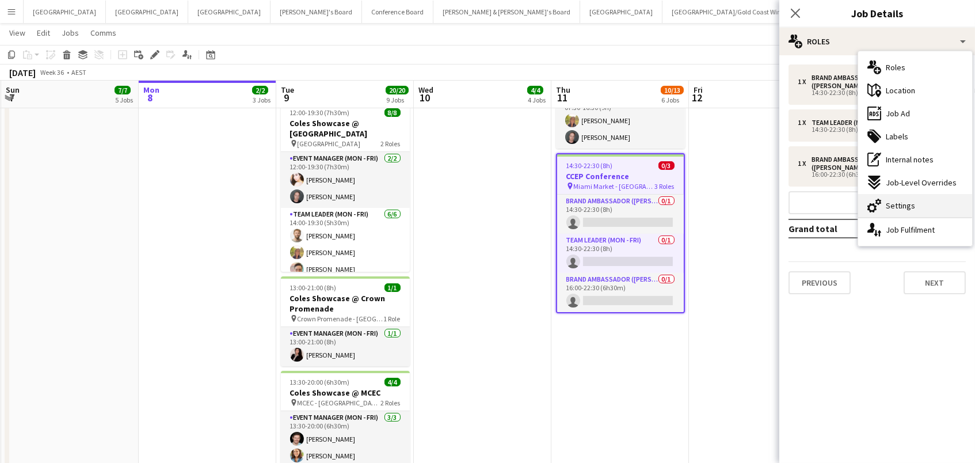
click at [903, 214] on div "cog-double-3 Settings" at bounding box center [915, 205] width 114 height 23
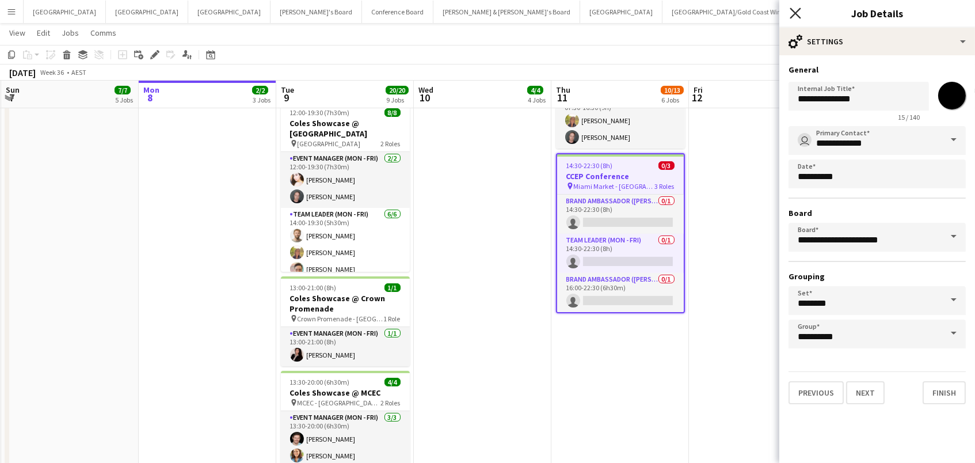
click at [796, 9] on icon "Close pop-in" at bounding box center [795, 12] width 11 height 11
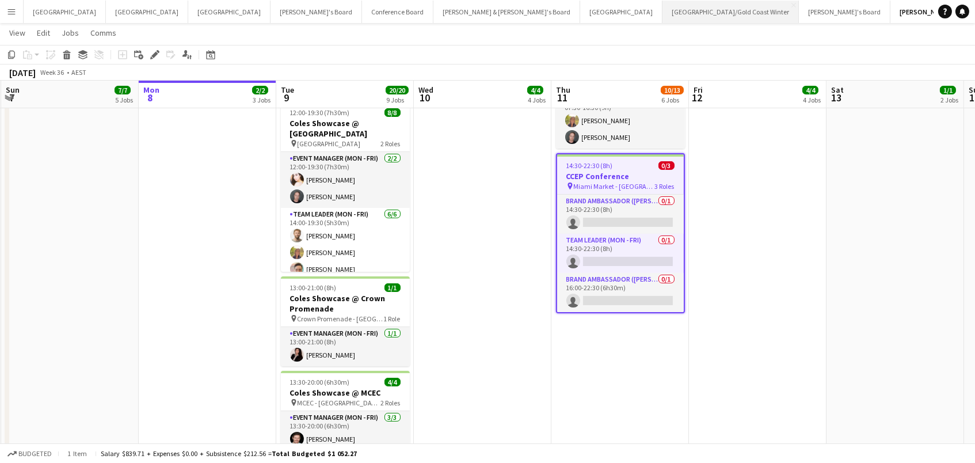
click at [663, 9] on button "Brisbane/Gold Coast Winter Close" at bounding box center [731, 12] width 136 height 22
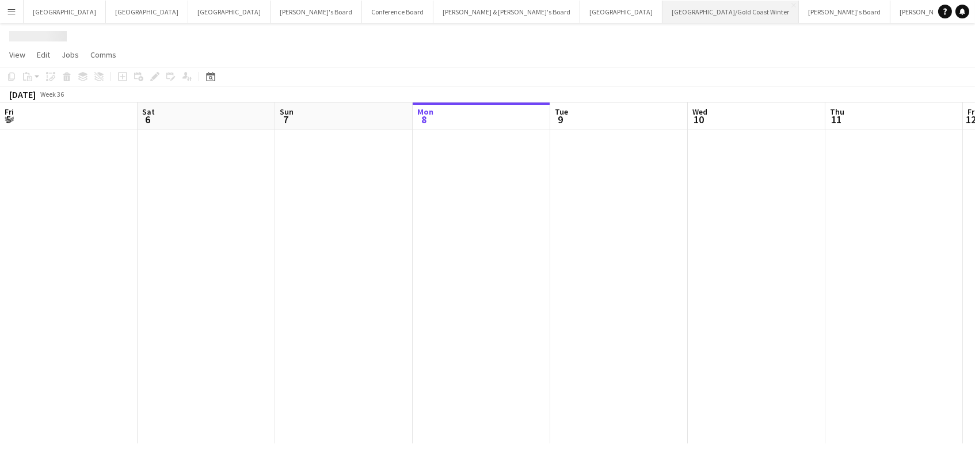
scroll to position [0, 275]
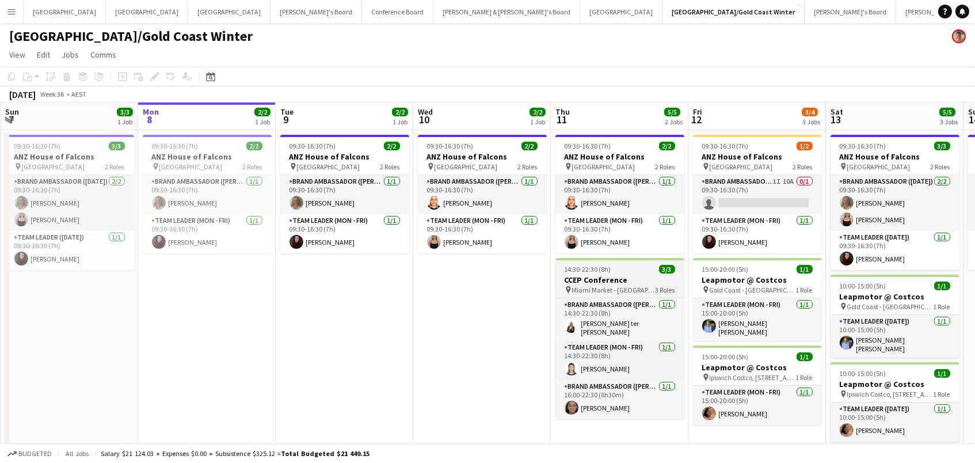
click at [600, 269] on span "14:30-22:30 (8h)" at bounding box center [588, 269] width 47 height 9
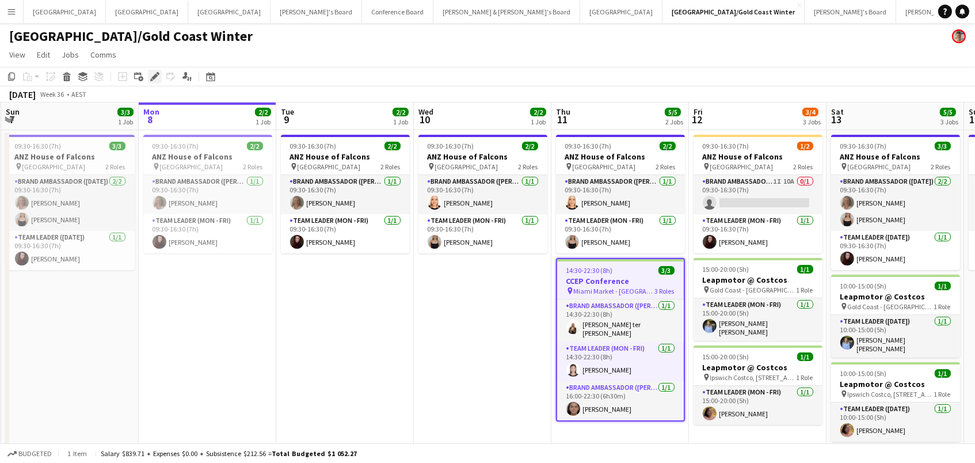
click at [154, 74] on icon "Edit" at bounding box center [154, 76] width 9 height 9
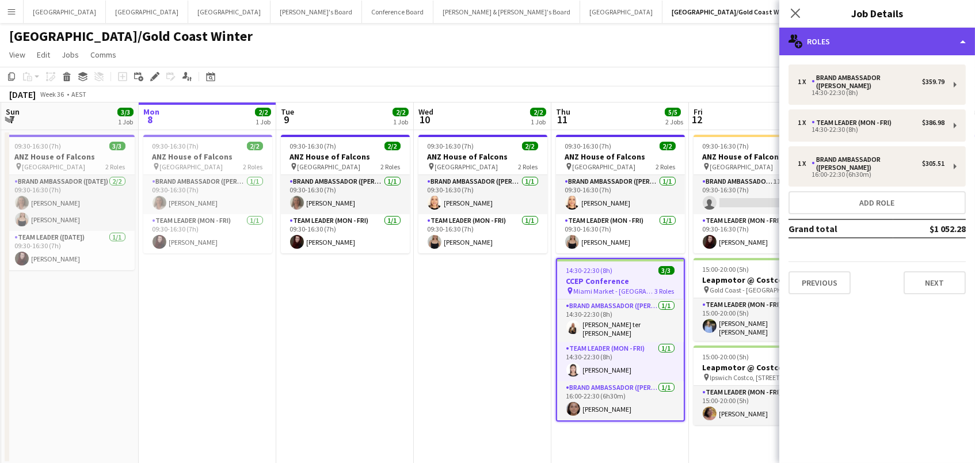
click at [942, 43] on div "multiple-users-add Roles" at bounding box center [878, 42] width 196 height 28
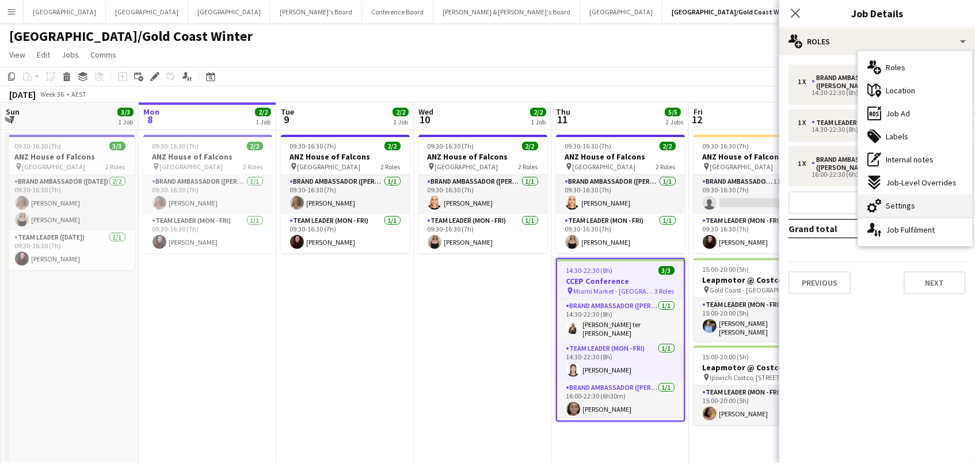
click at [942, 212] on div "cog-double-3 Settings" at bounding box center [915, 205] width 114 height 23
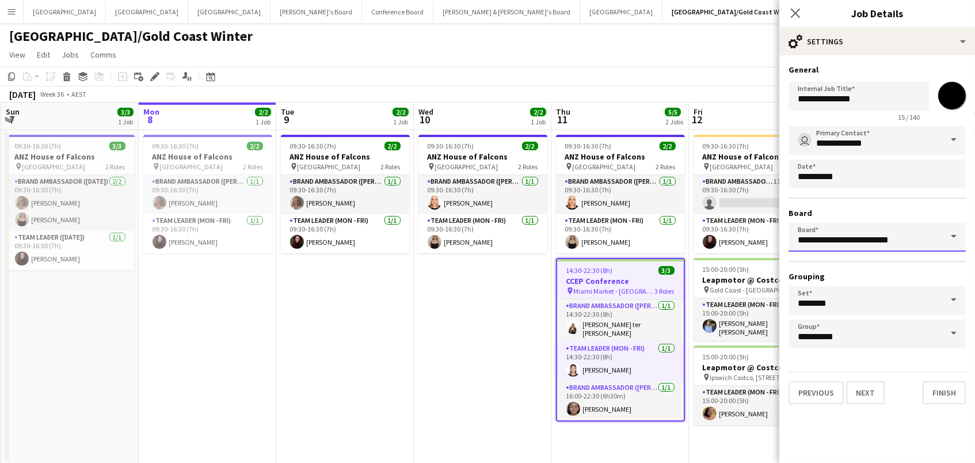
click at [877, 241] on input "**********" at bounding box center [877, 237] width 177 height 29
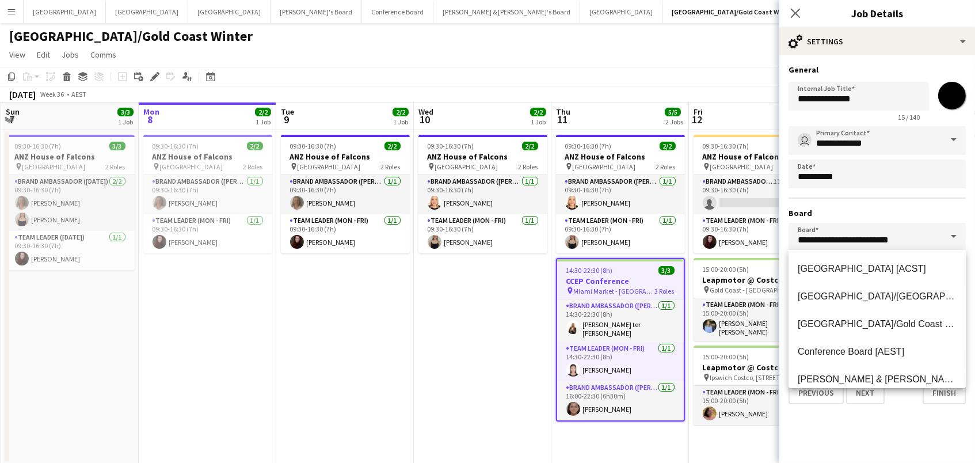
scroll to position [0, 273]
click at [437, 346] on app-date-cell "09:30-16:30 (7h) 2/2 ANZ House of Falcons pin Brisbane 2 Roles Brand Ambassador…" at bounding box center [484, 297] width 138 height 334
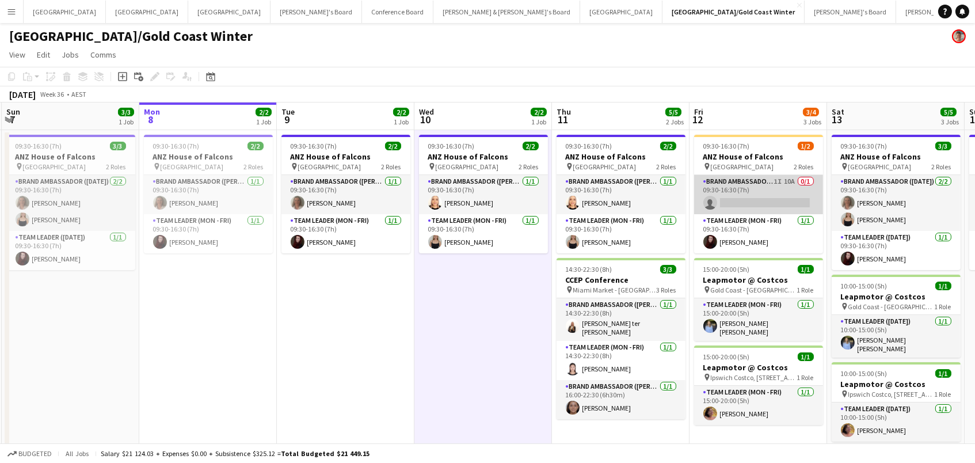
click at [733, 185] on app-card-role "Brand Ambassador (Mon - Fri) 1I 10A 0/1 09:30-16:30 (7h) single-neutral-actions" at bounding box center [758, 194] width 129 height 39
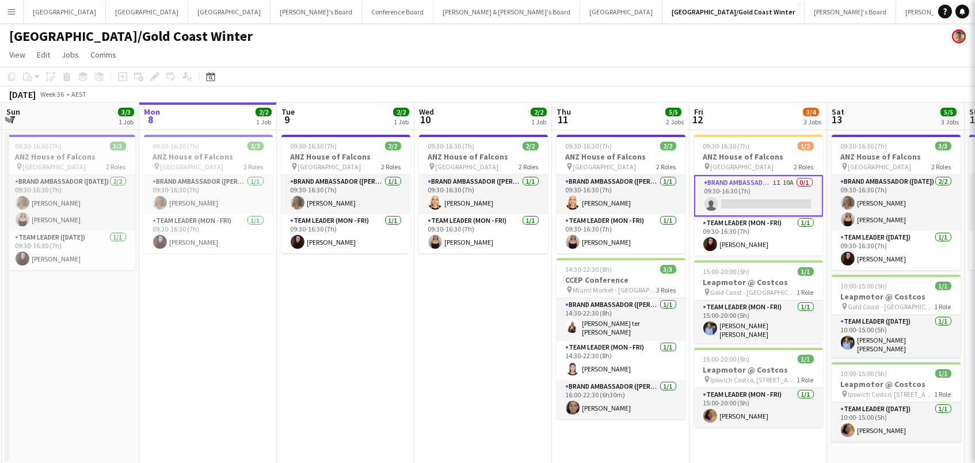
scroll to position [0, 273]
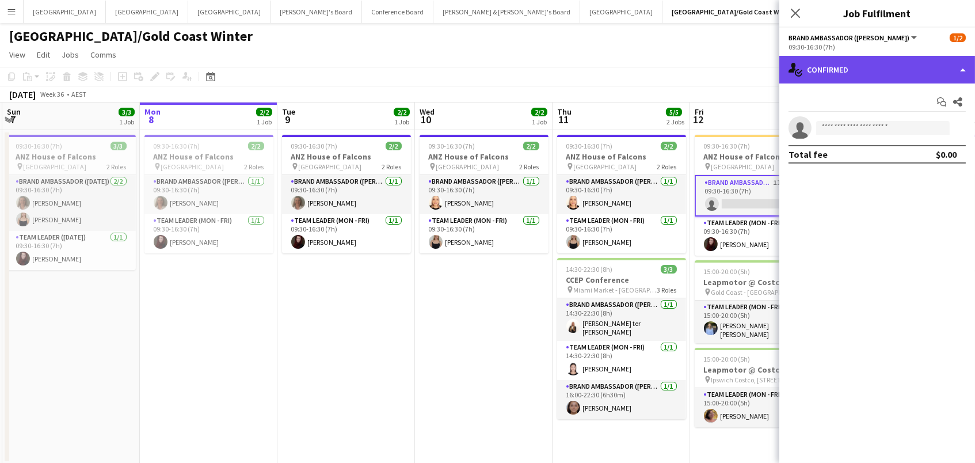
click at [887, 64] on div "single-neutral-actions-check-2 Confirmed" at bounding box center [878, 70] width 196 height 28
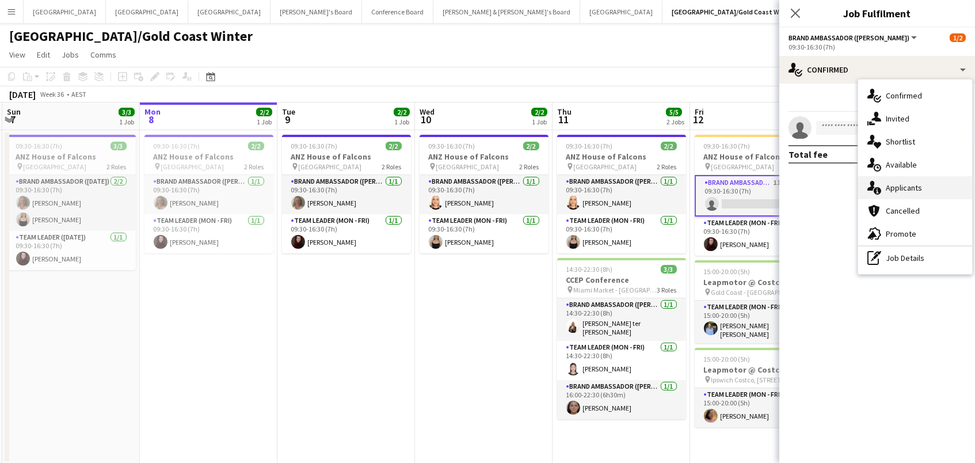
click at [904, 191] on span "Applicants" at bounding box center [904, 188] width 36 height 10
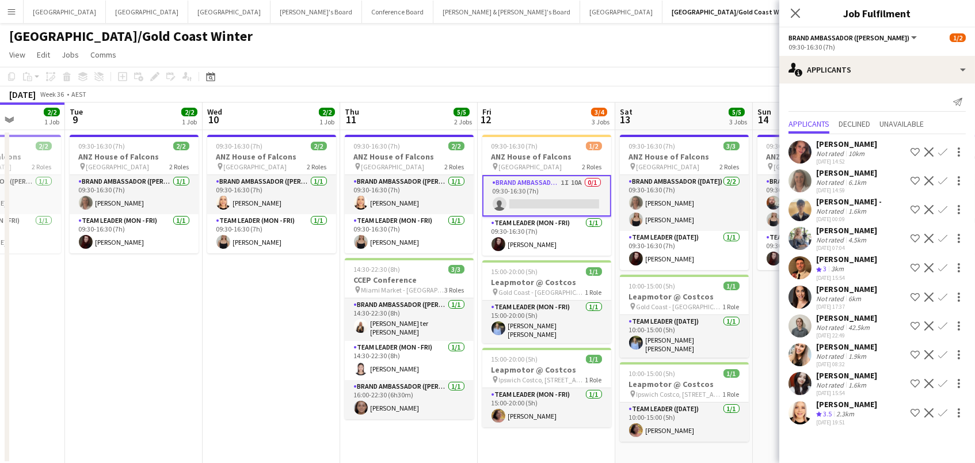
scroll to position [0, 503]
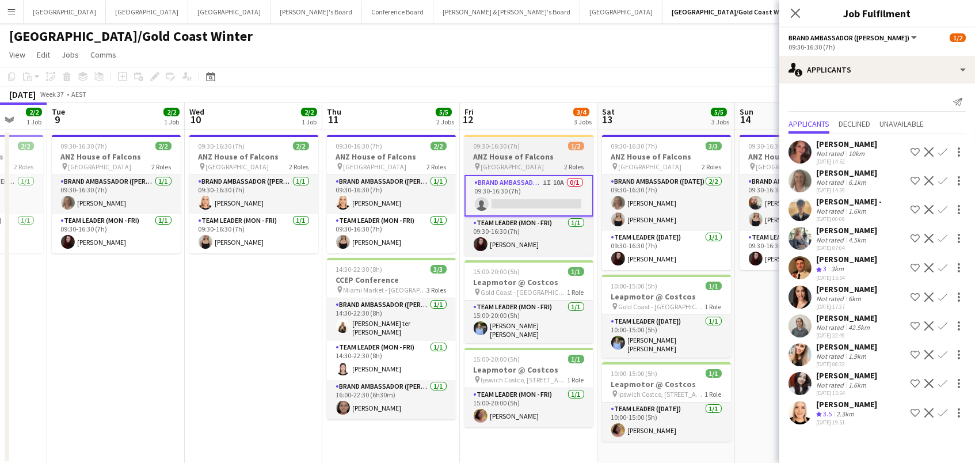
click at [502, 148] on span "09:30-16:30 (7h)" at bounding box center [497, 146] width 47 height 9
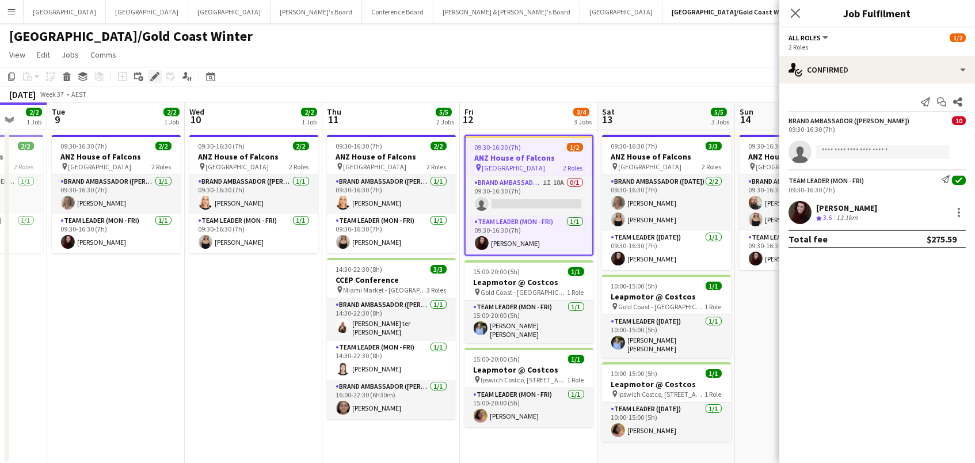
click at [157, 75] on icon "Edit" at bounding box center [154, 76] width 9 height 9
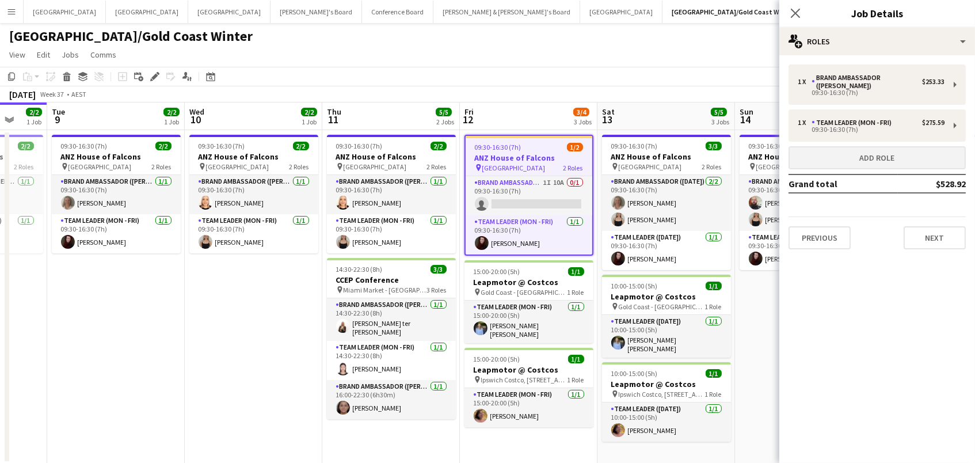
click at [830, 157] on button "Add role" at bounding box center [877, 157] width 177 height 23
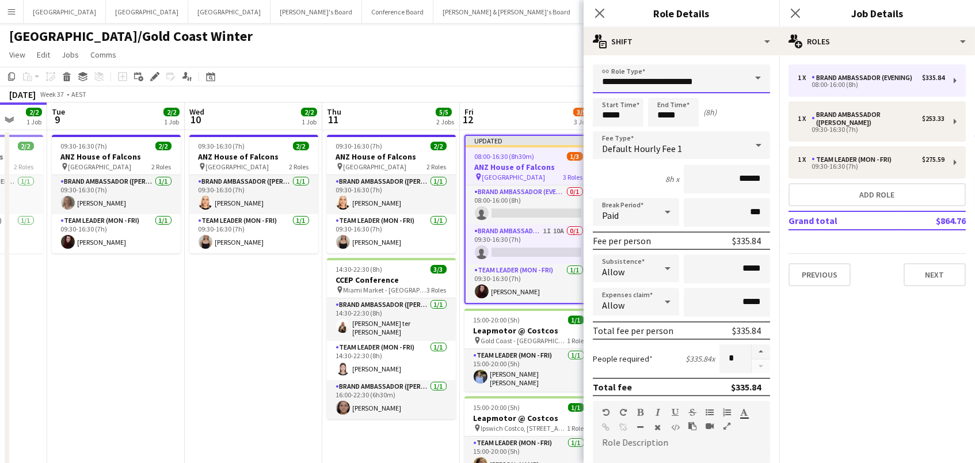
click at [640, 82] on input "**********" at bounding box center [681, 78] width 177 height 29
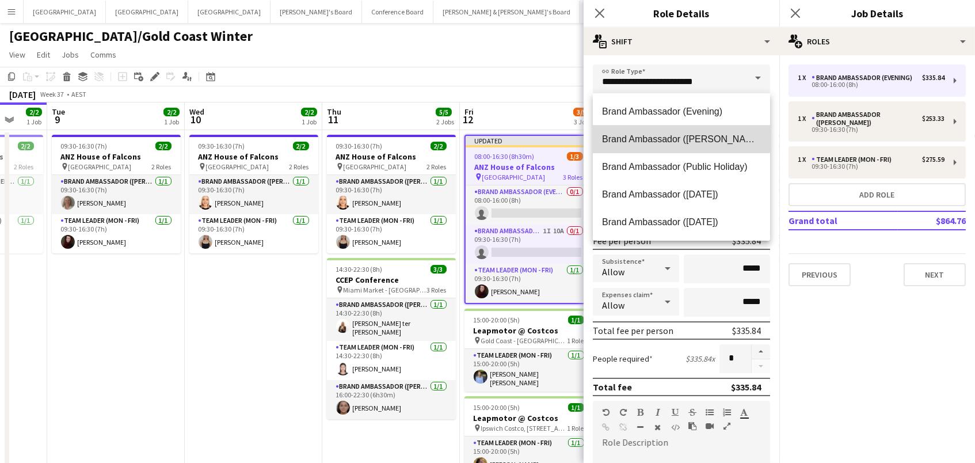
click at [661, 136] on span "Brand Ambassador ([PERSON_NAME])" at bounding box center [681, 139] width 159 height 11
type input "**********"
type input "******"
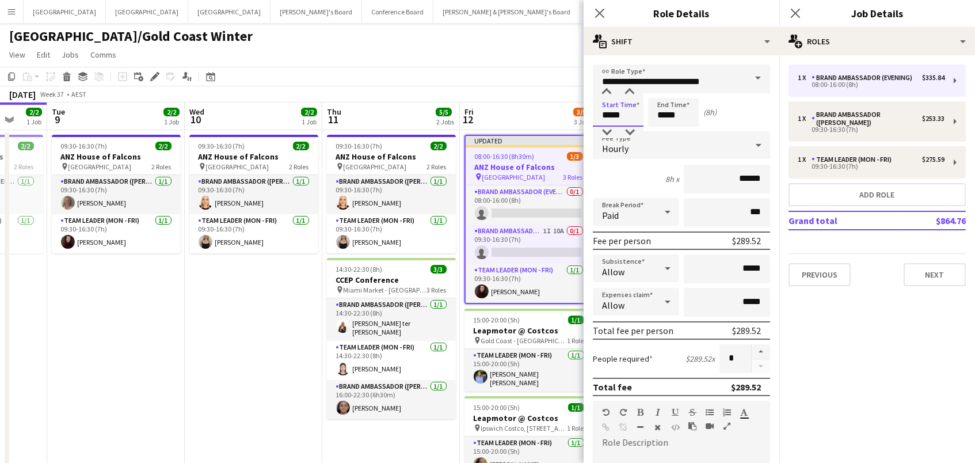
click at [603, 117] on input "*****" at bounding box center [618, 112] width 51 height 29
click at [604, 95] on div at bounding box center [606, 92] width 23 height 12
click at [622, 89] on div at bounding box center [629, 92] width 23 height 12
type input "*****"
click at [622, 89] on div at bounding box center [629, 92] width 23 height 12
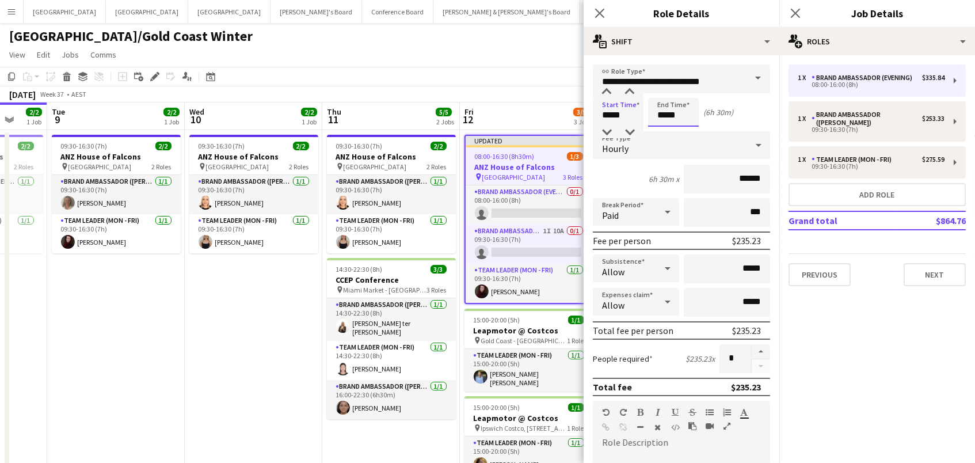
click at [677, 116] on input "*****" at bounding box center [673, 112] width 51 height 29
click at [685, 93] on div at bounding box center [685, 92] width 23 height 12
type input "*****"
click at [685, 93] on div at bounding box center [685, 92] width 23 height 12
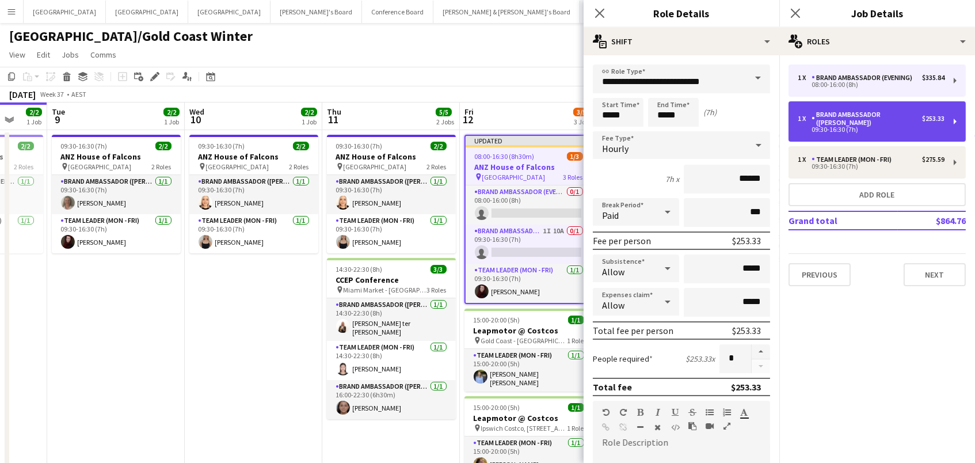
click at [957, 117] on div "1 x Brand Ambassador (Mon - Fri) $253.33 09:30-16:30 (7h)" at bounding box center [877, 121] width 177 height 40
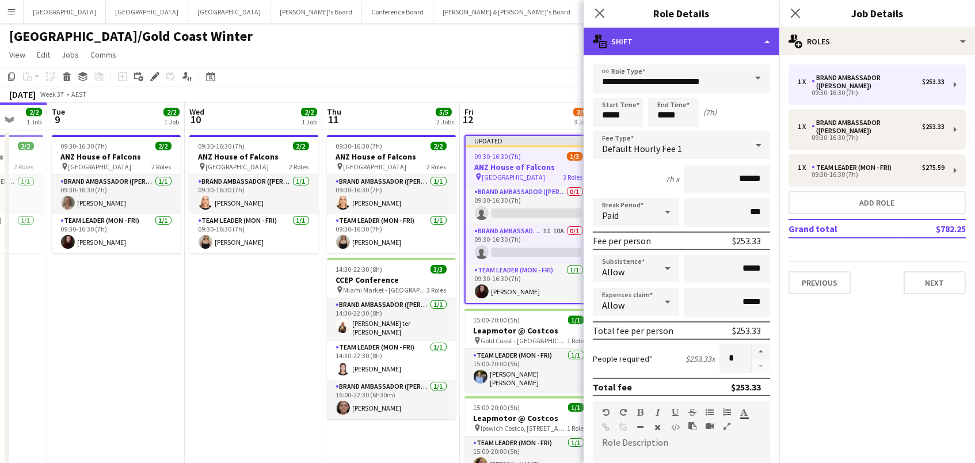
click at [707, 47] on div "multiple-actions-text Shift" at bounding box center [682, 42] width 196 height 28
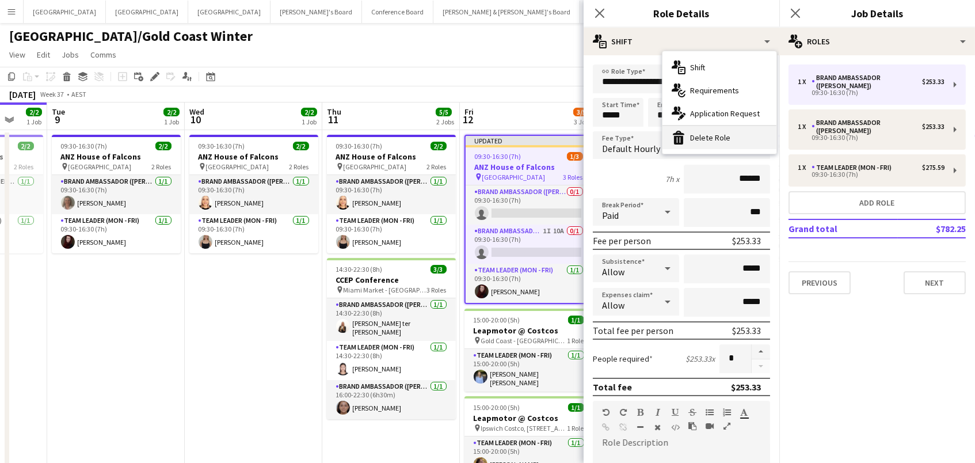
click at [707, 138] on div "bin-2 Delete Role" at bounding box center [720, 137] width 114 height 23
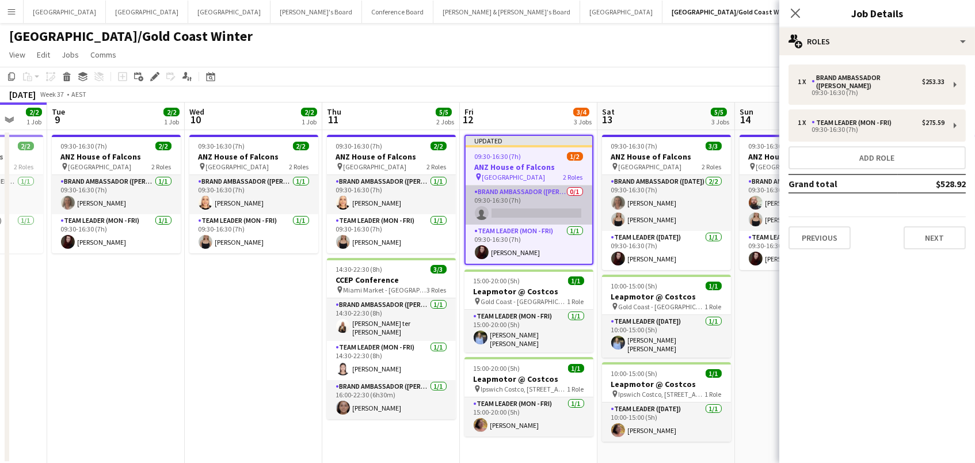
click at [524, 204] on app-card-role "Brand Ambassador (Mon - Fri) 0/1 09:30-16:30 (7h) single-neutral-actions" at bounding box center [529, 204] width 127 height 39
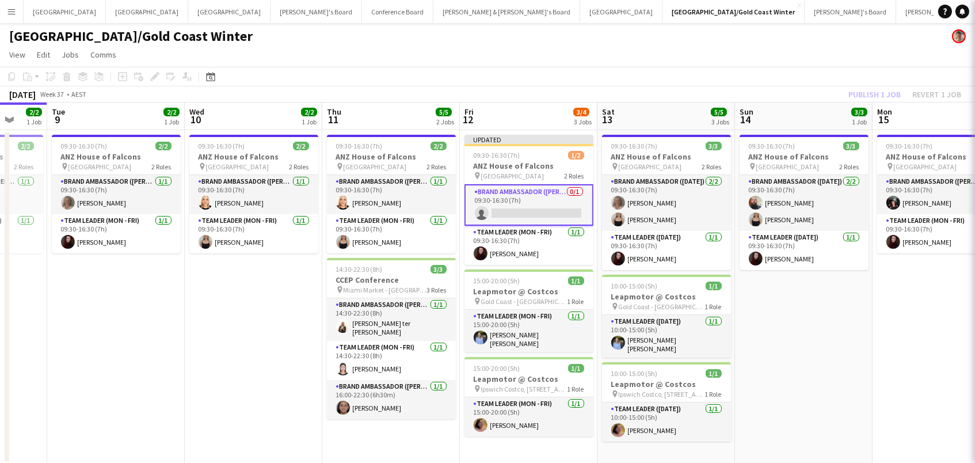
scroll to position [0, 502]
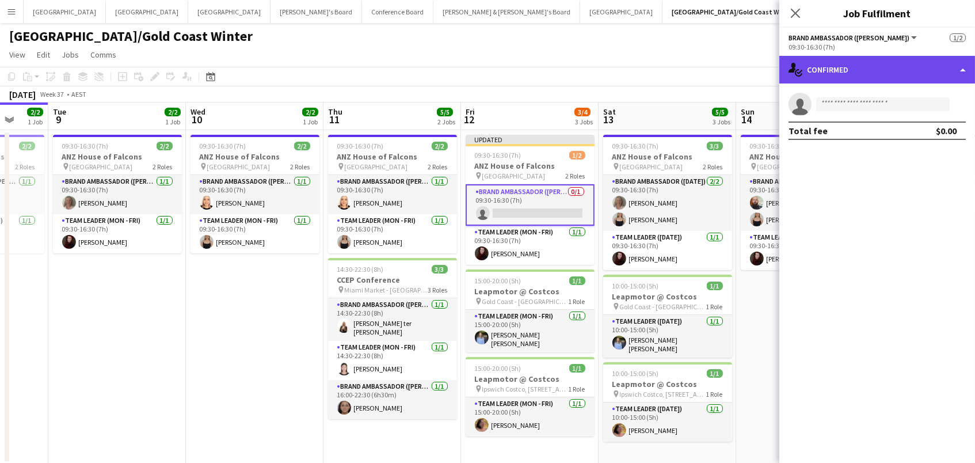
click at [930, 58] on div "single-neutral-actions-check-2 Confirmed" at bounding box center [878, 70] width 196 height 28
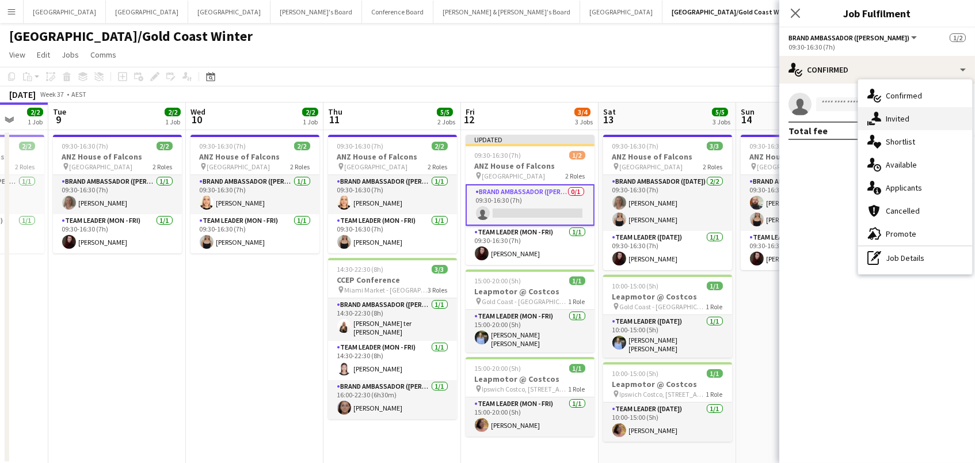
click at [931, 116] on div "single-neutral-actions-share-1 Invited" at bounding box center [915, 118] width 114 height 23
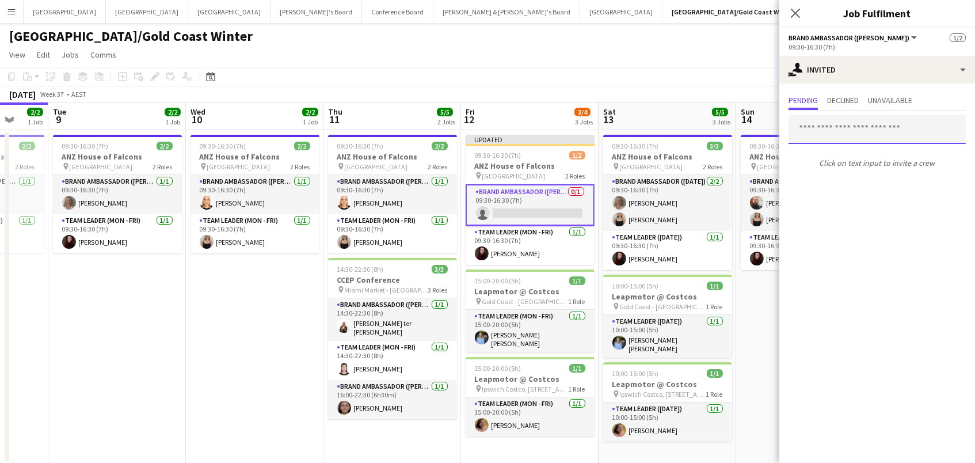
click at [835, 135] on input "text" at bounding box center [877, 129] width 177 height 29
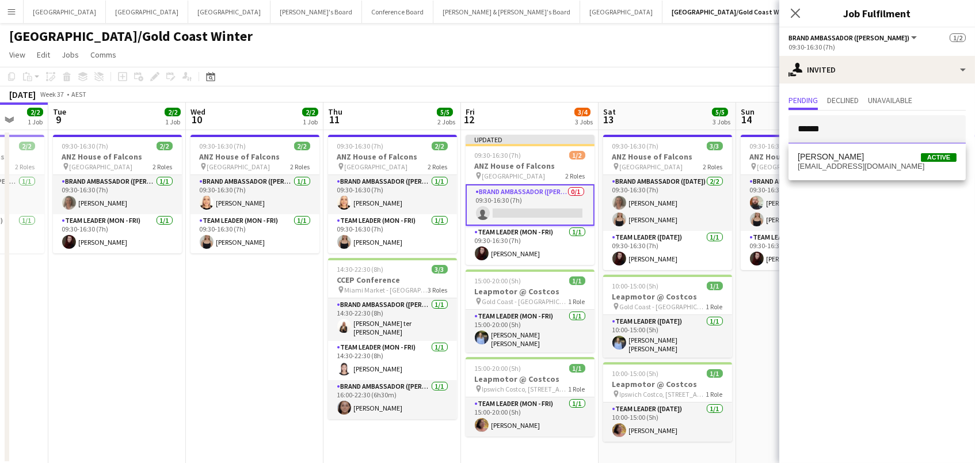
type input "******"
drag, startPoint x: 828, startPoint y: 150, endPoint x: 831, endPoint y: 166, distance: 15.7
click at [831, 166] on span "lesleymerriman5@gmail.com" at bounding box center [877, 166] width 159 height 9
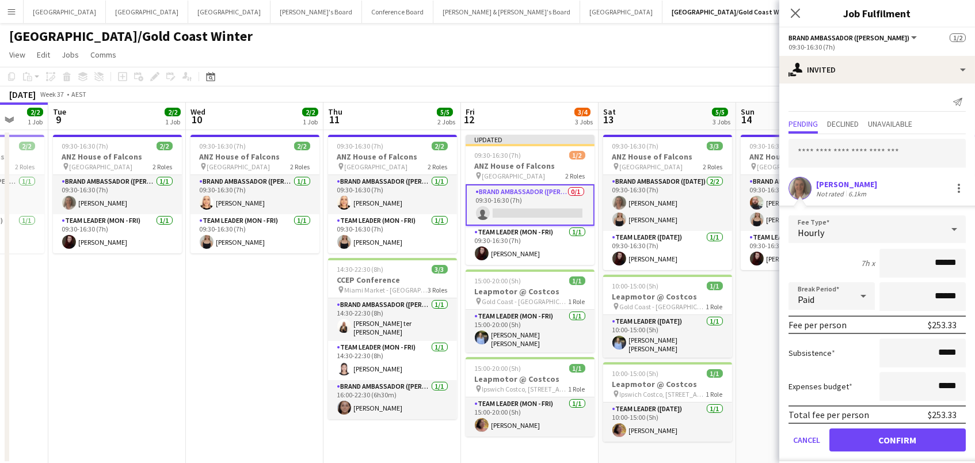
click at [898, 438] on button "Confirm" at bounding box center [898, 439] width 136 height 23
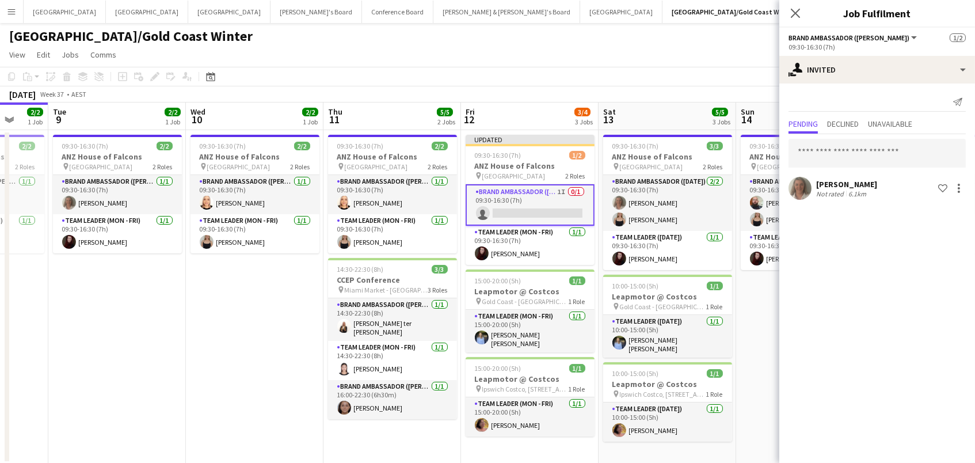
click at [626, 63] on app-page-menu "View Day view expanded Day view collapsed Month view Date picker Jump to today …" at bounding box center [487, 56] width 975 height 22
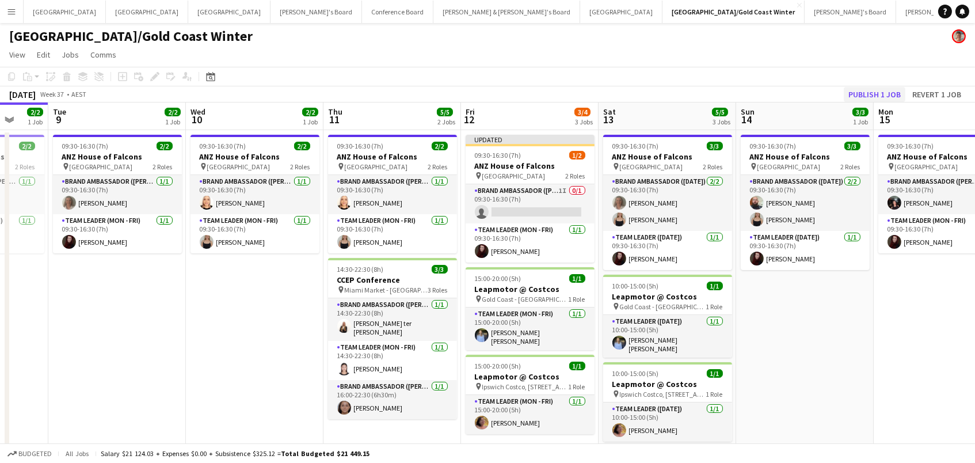
click at [873, 91] on button "Publish 1 job" at bounding box center [875, 94] width 62 height 15
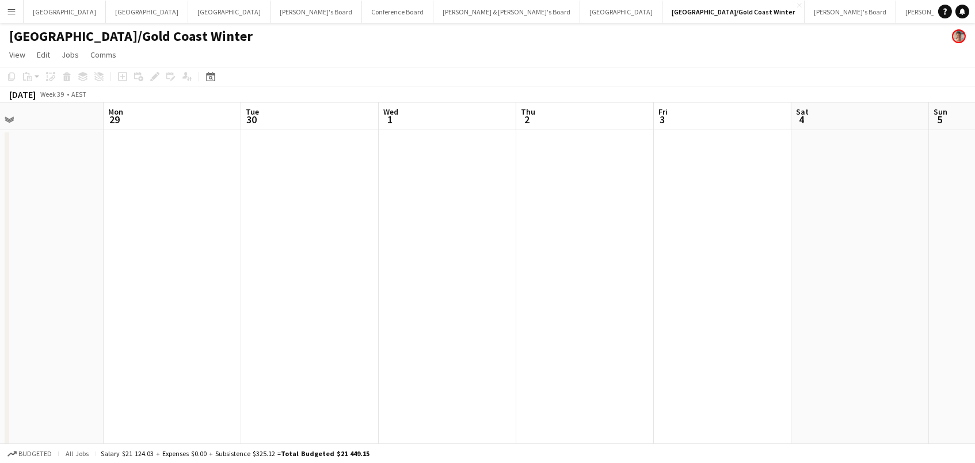
scroll to position [0, 352]
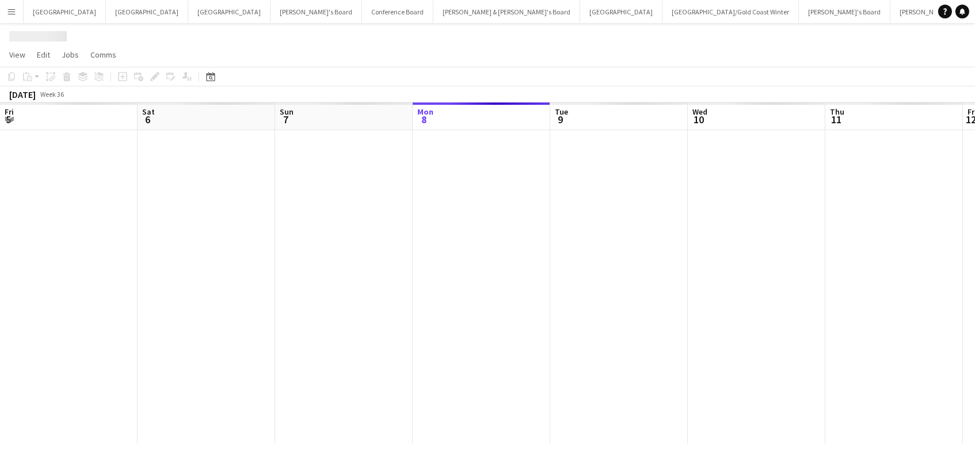
scroll to position [0, 275]
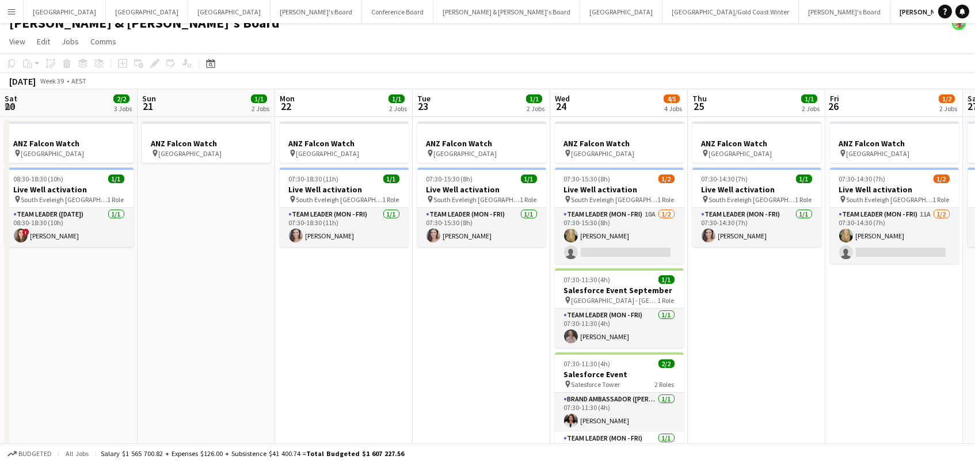
scroll to position [0, 419]
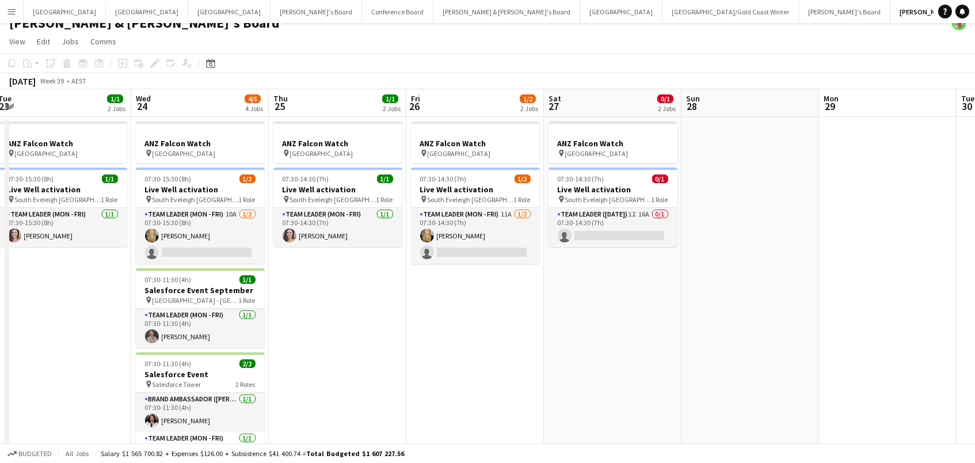
click at [317, 243] on app-card-role "Team Leader (Mon - Fri) [DATE] 07:30-14:30 (7h) [PERSON_NAME]" at bounding box center [337, 227] width 129 height 39
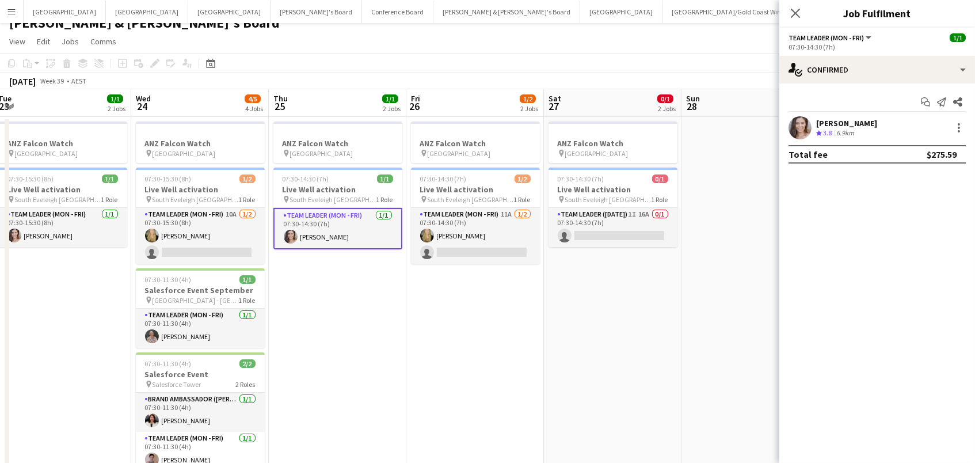
click at [903, 54] on app-options-switcher "Team Leader (Mon - Fri) All roles Team Leader (Mon - Fri) [DATE] 07:30-14:30 (7…" at bounding box center [878, 42] width 196 height 28
click at [624, 244] on app-card-role "Team Leader ([DATE]) 1I 16A 0/1 07:30-14:30 (7h) single-neutral-actions" at bounding box center [613, 227] width 129 height 39
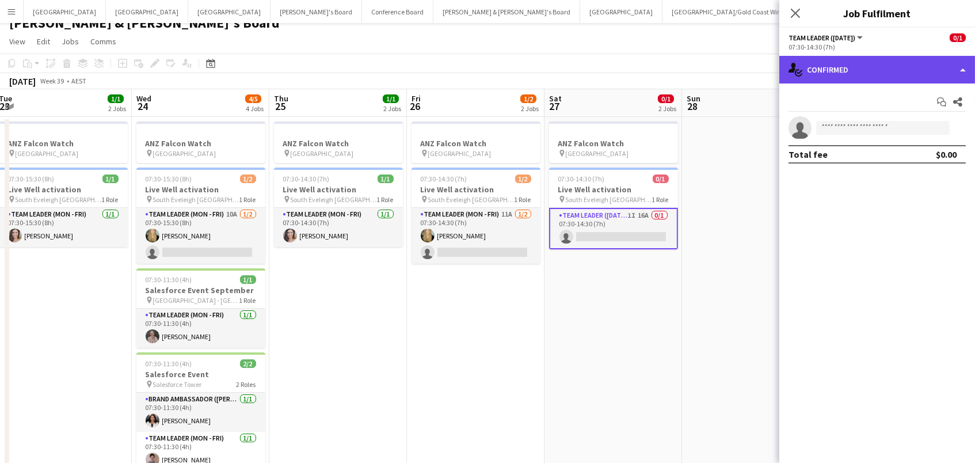
click at [853, 66] on div "single-neutral-actions-check-2 Confirmed" at bounding box center [878, 70] width 196 height 28
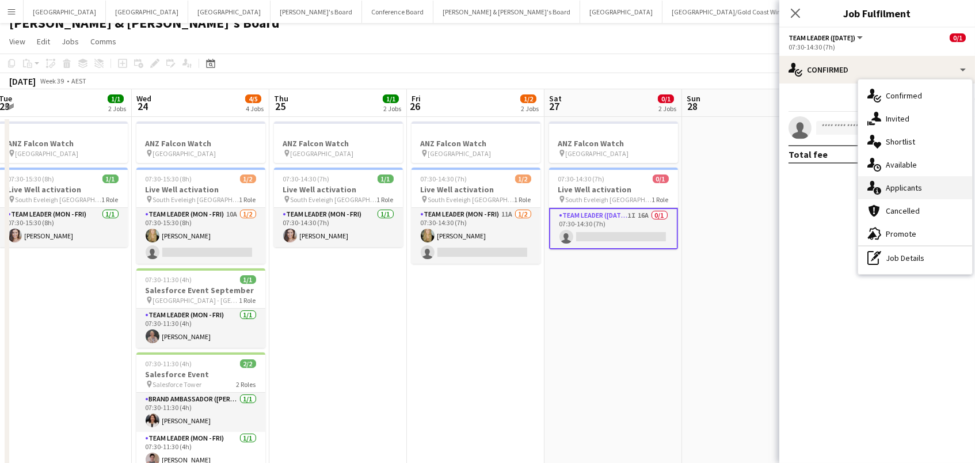
click at [904, 195] on div "single-neutral-actions-information Applicants" at bounding box center [915, 187] width 114 height 23
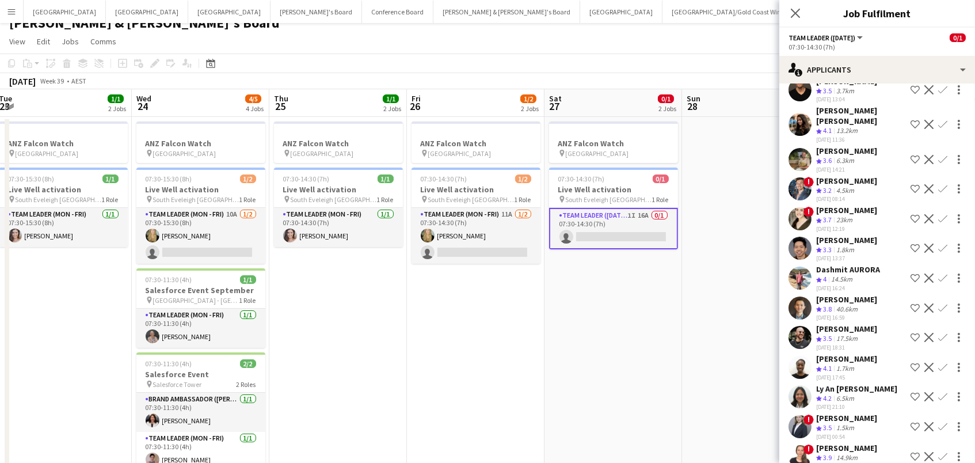
scroll to position [91, 0]
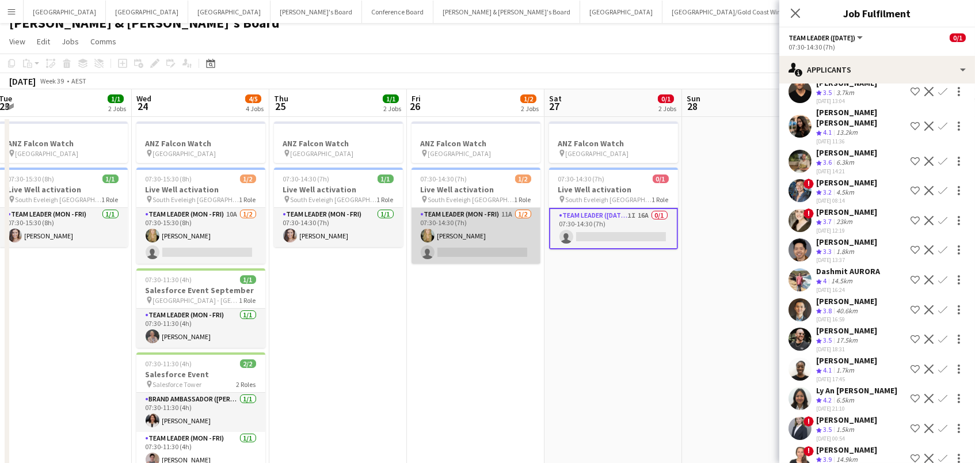
click at [483, 248] on app-card-role "Team Leader (Mon - Fri) 11A [DATE] 07:30-14:30 (7h) [PERSON_NAME] single-neutra…" at bounding box center [476, 236] width 129 height 56
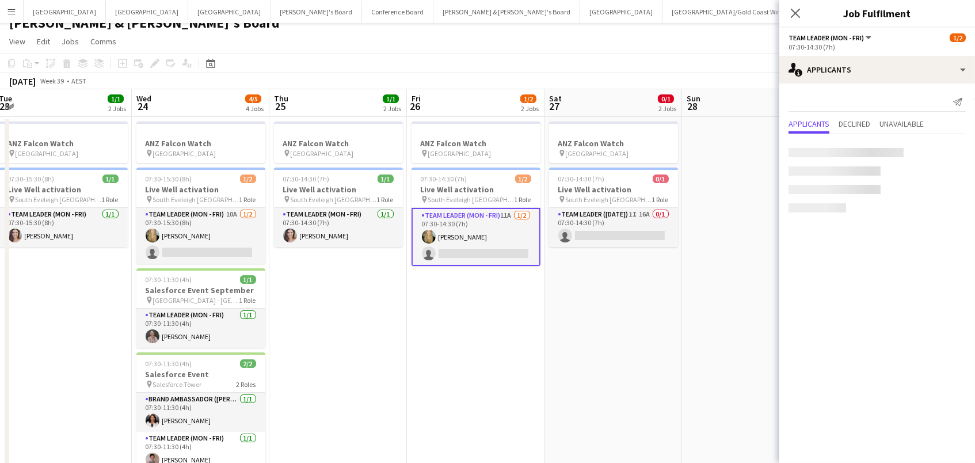
scroll to position [0, 0]
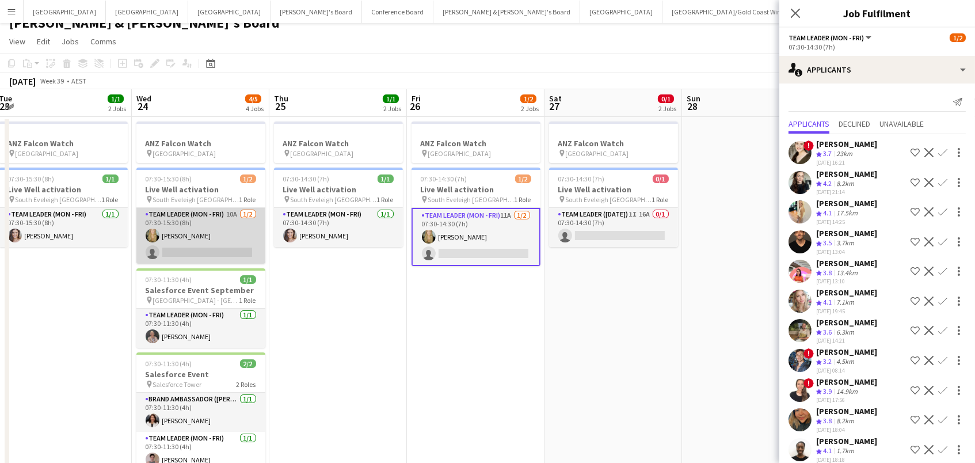
click at [248, 233] on app-card-role "Team Leader (Mon - Fri) 10A [DATE] 07:30-15:30 (8h) [PERSON_NAME] single-neutra…" at bounding box center [200, 236] width 129 height 56
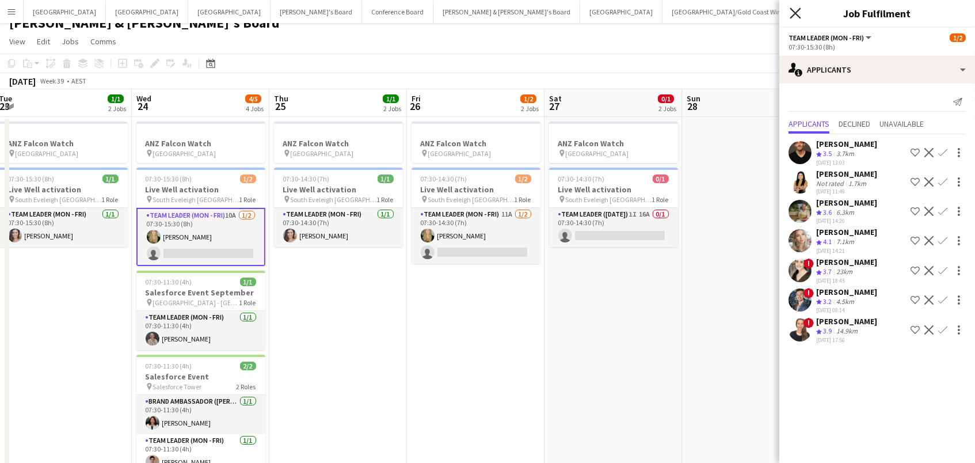
click at [791, 16] on icon "Close pop-in" at bounding box center [795, 12] width 11 height 11
